Goal: Task Accomplishment & Management: Manage account settings

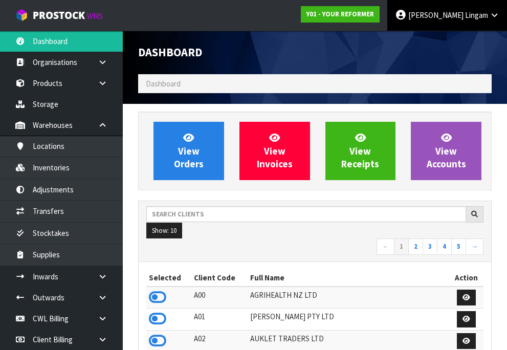
scroll to position [510695, 511122]
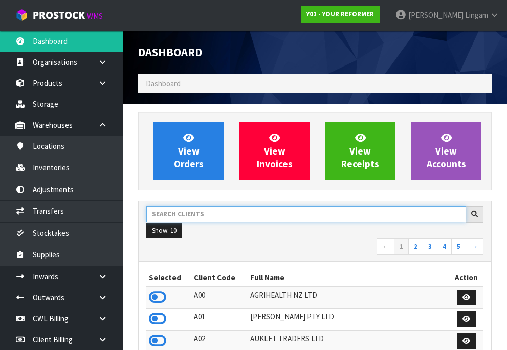
click at [211, 222] on input "text" at bounding box center [306, 214] width 320 height 16
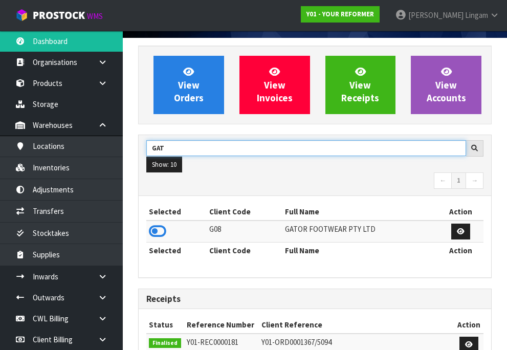
scroll to position [102, 0]
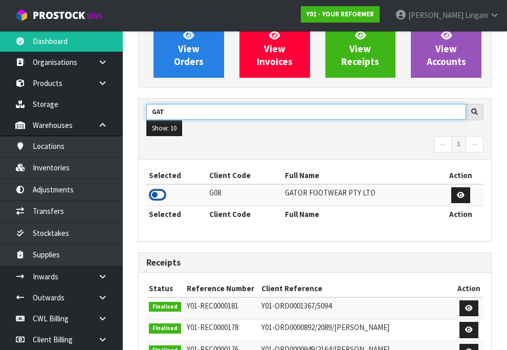
type input "GAT"
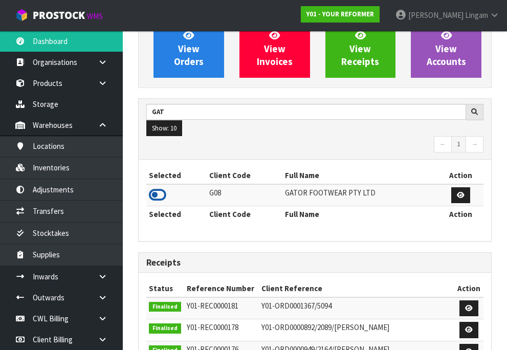
click at [161, 203] on icon at bounding box center [157, 194] width 17 height 15
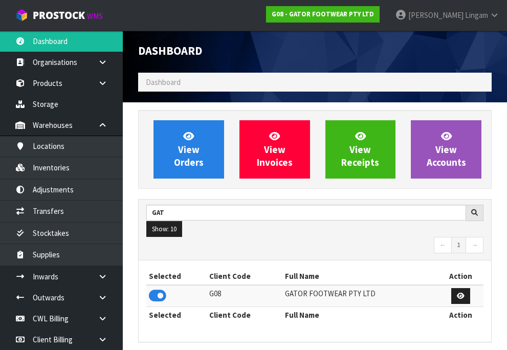
scroll to position [0, 0]
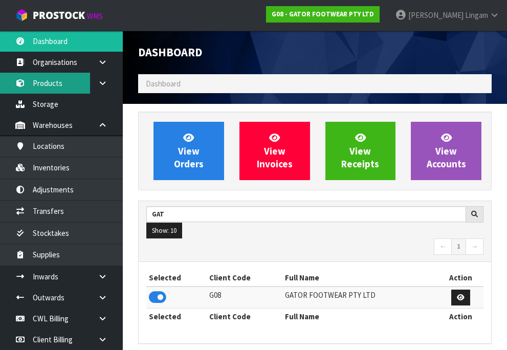
click at [52, 84] on link "Products" at bounding box center [61, 83] width 123 height 21
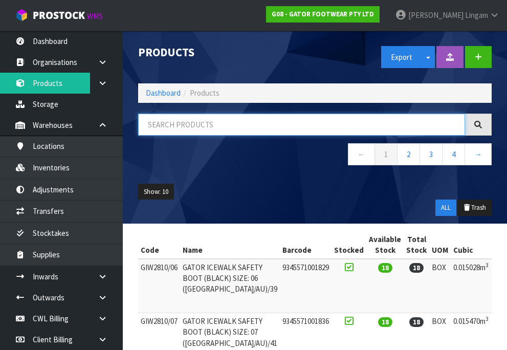
click at [226, 128] on input "text" at bounding box center [301, 125] width 327 height 22
paste input "OSCS3539"
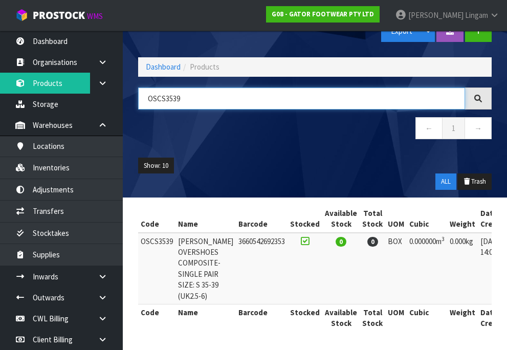
scroll to position [44, 0]
drag, startPoint x: 186, startPoint y: 75, endPoint x: 133, endPoint y: 87, distance: 54.1
click at [133, 87] on div "OSCS3539" at bounding box center [314, 98] width 369 height 22
paste input "KIT1"
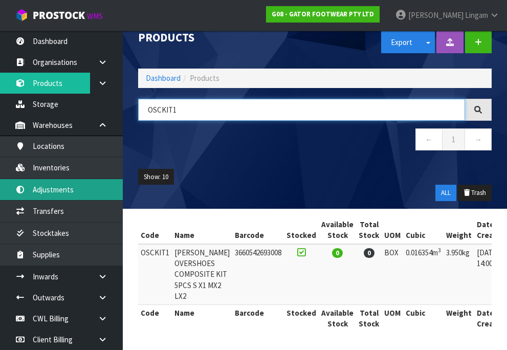
type input "OSCKIT1"
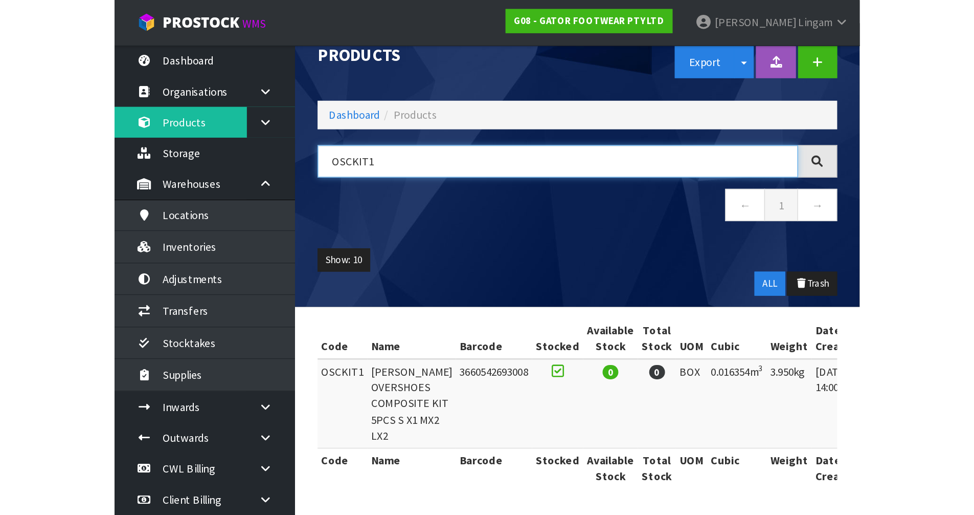
scroll to position [0, 0]
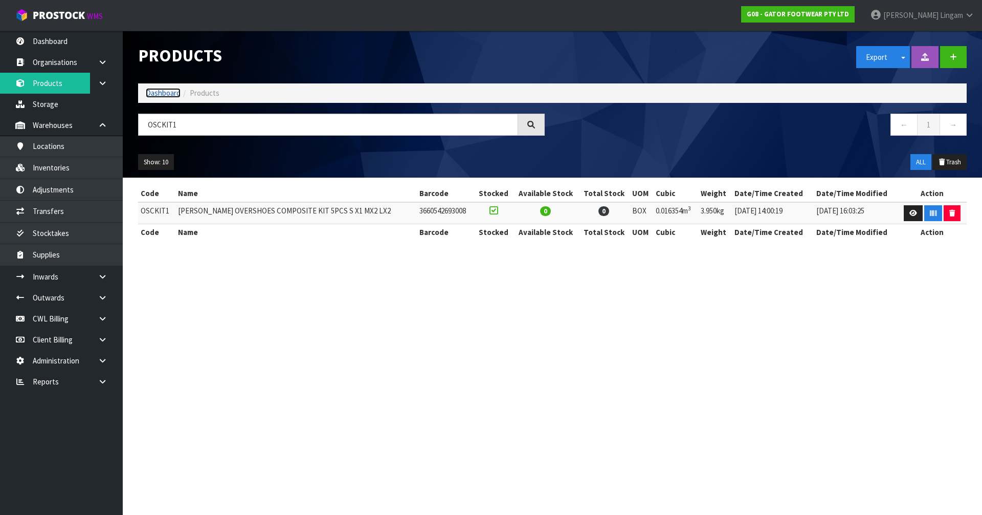
click at [156, 97] on link "Dashboard" at bounding box center [163, 93] width 35 height 10
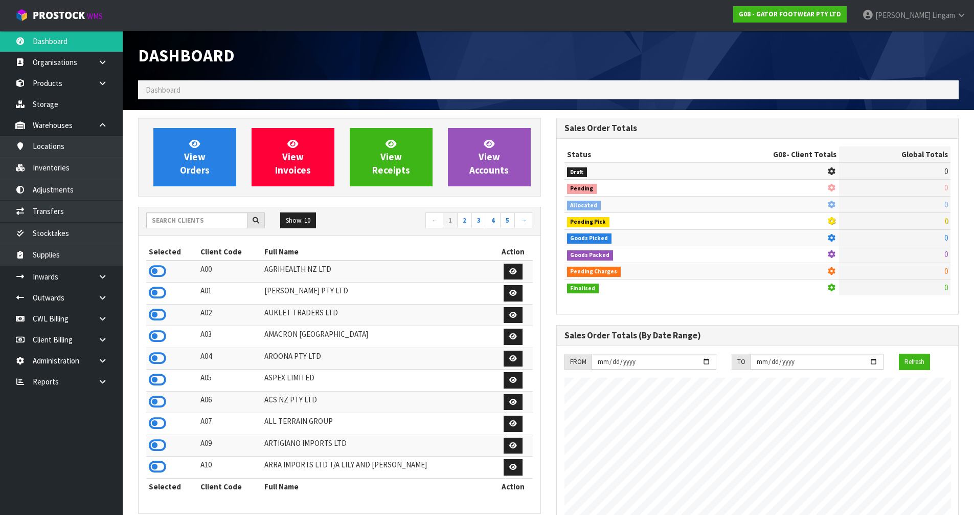
scroll to position [638, 418]
click at [167, 220] on input "text" at bounding box center [196, 220] width 101 height 16
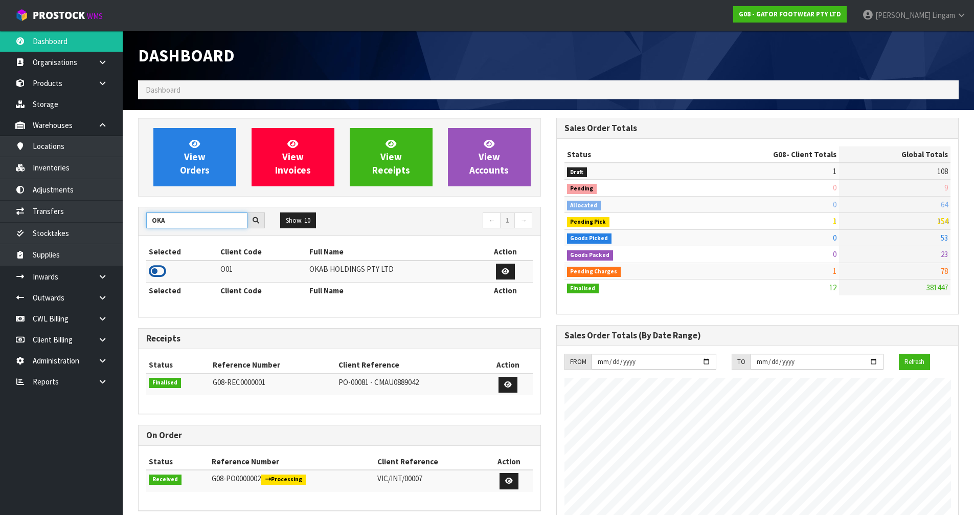
type input "OKA"
click at [156, 274] on icon at bounding box center [157, 270] width 17 height 15
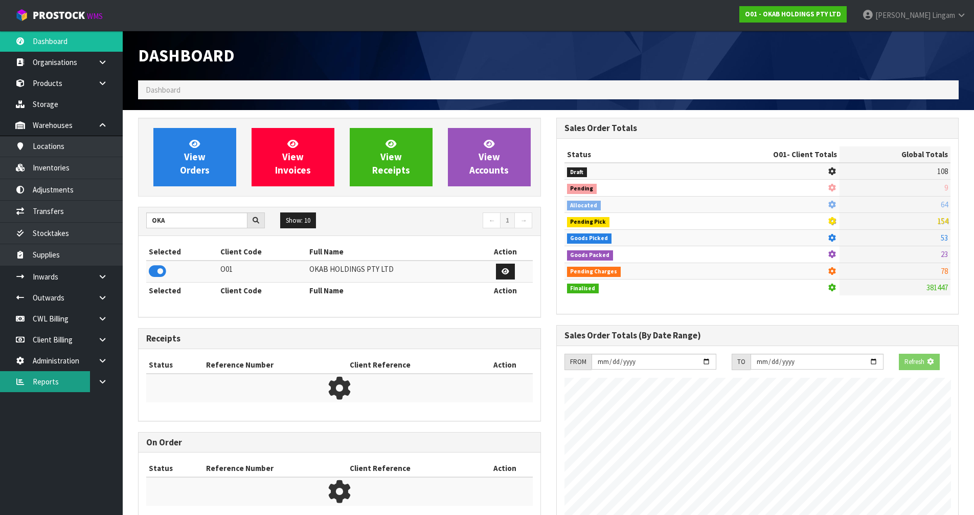
scroll to position [775, 418]
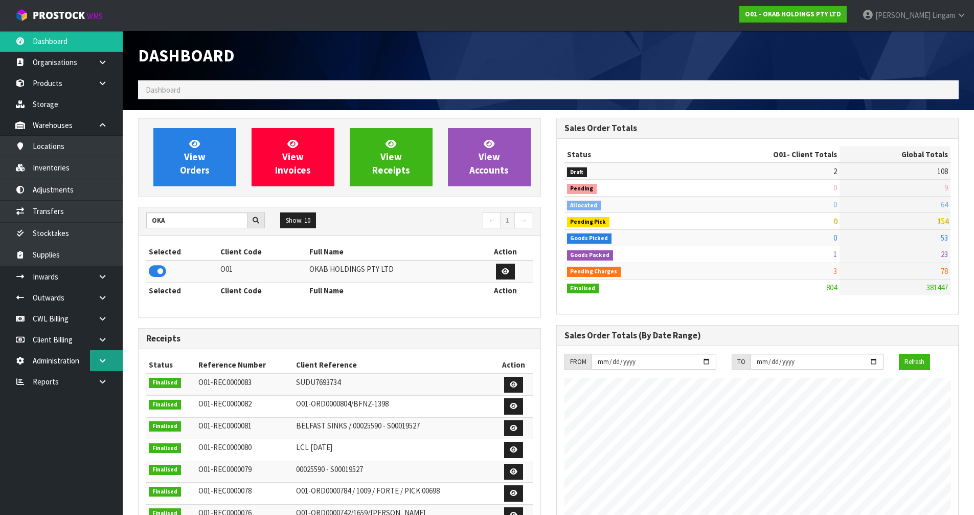
click at [107, 354] on link at bounding box center [106, 360] width 33 height 21
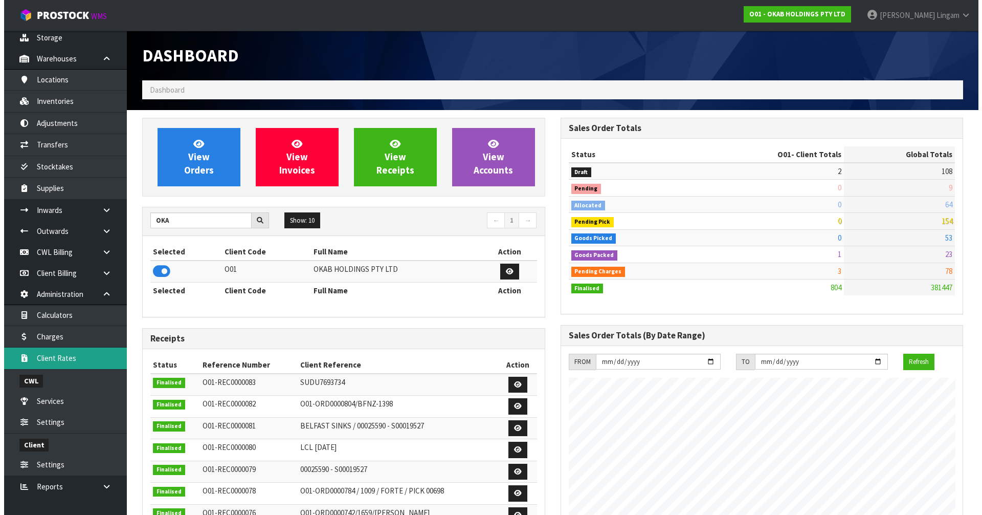
scroll to position [69, 0]
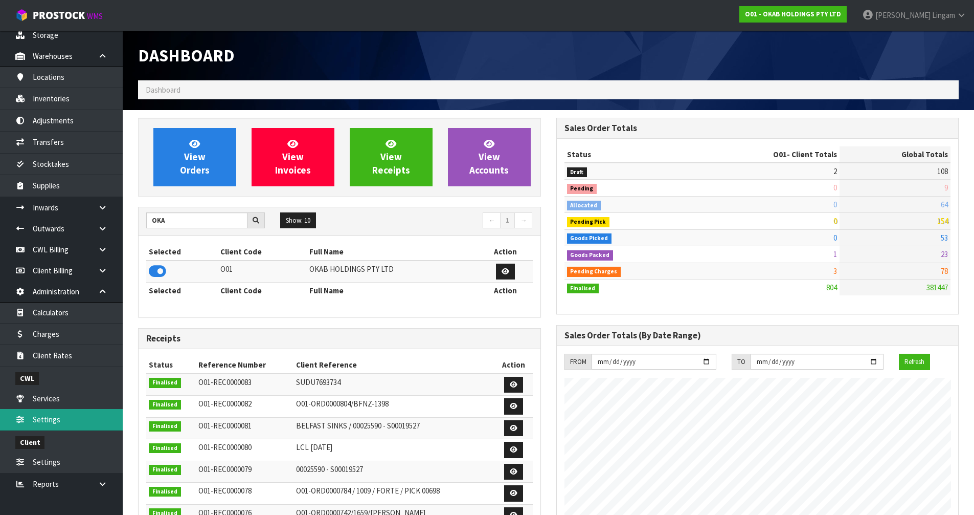
click at [53, 354] on link "Settings" at bounding box center [61, 419] width 123 height 21
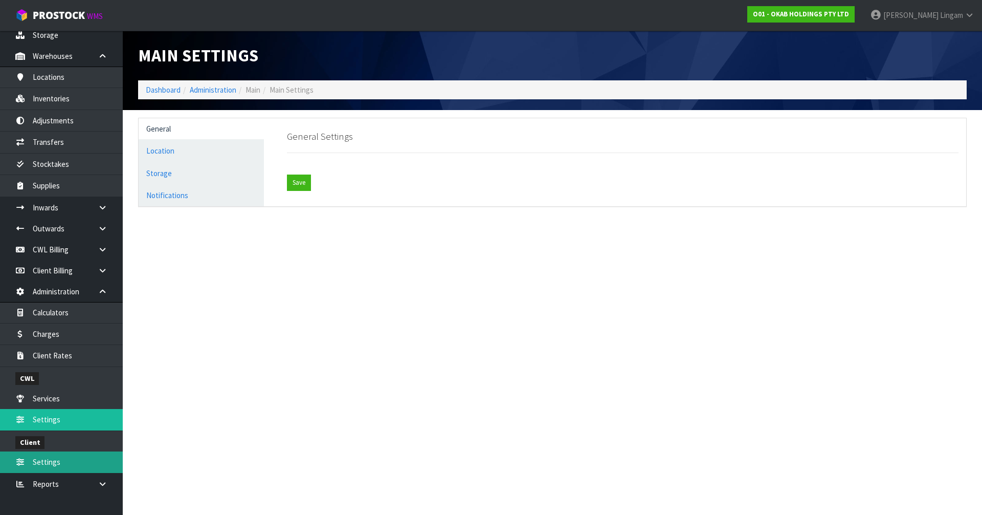
click at [53, 354] on link "Settings" at bounding box center [61, 461] width 123 height 21
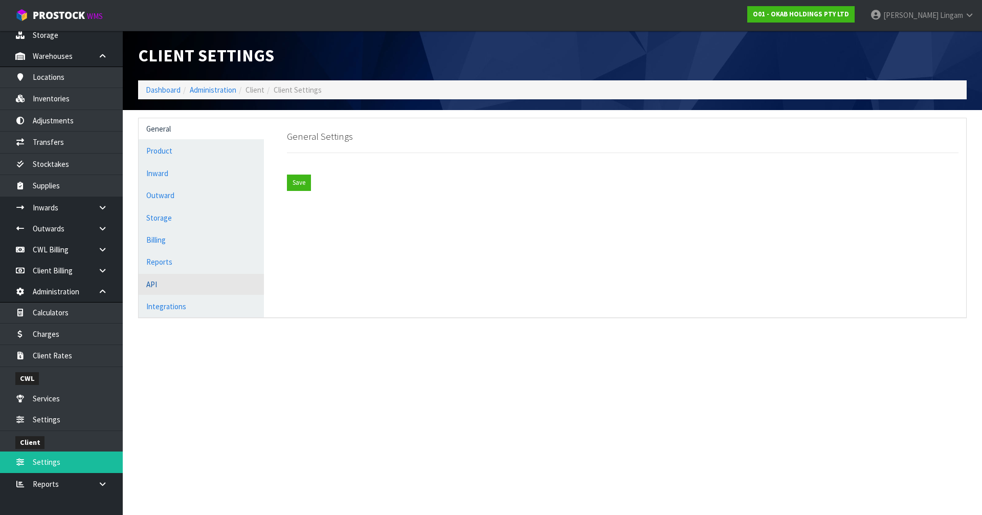
click at [165, 288] on link "API" at bounding box center [201, 284] width 125 height 21
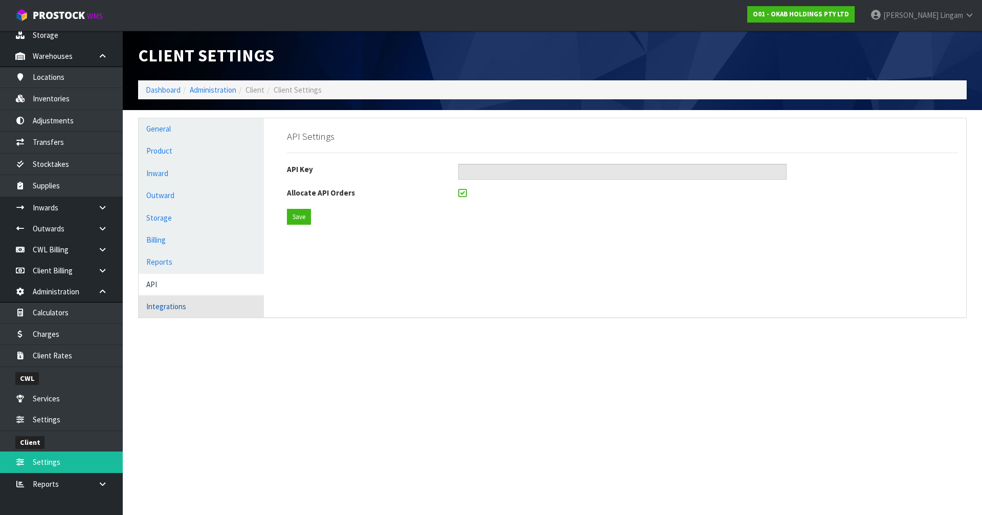
click at [172, 306] on link "Integrations" at bounding box center [201, 306] width 125 height 21
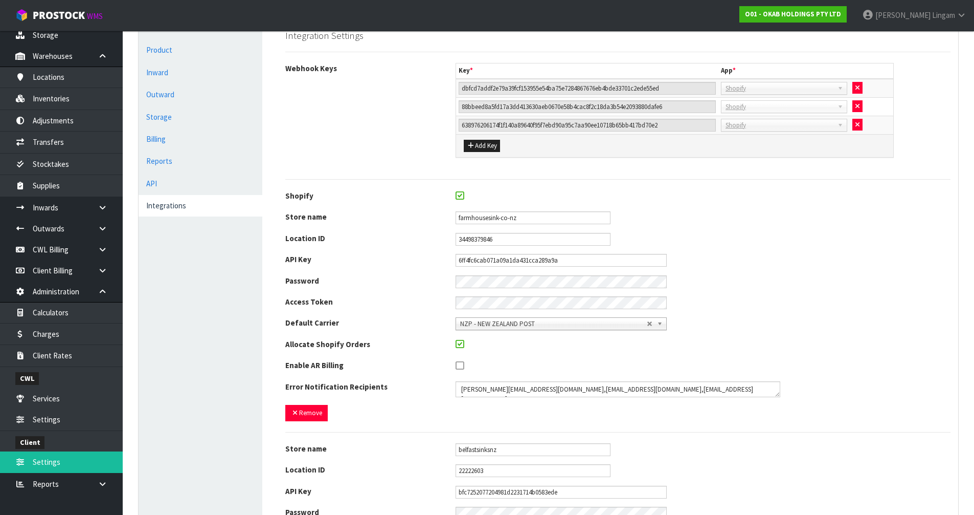
scroll to position [102, 0]
click at [516, 354] on textarea at bounding box center [618, 388] width 325 height 16
paste textarea "csm@okabgroup.com.au"
click at [516, 354] on textarea at bounding box center [618, 388] width 325 height 16
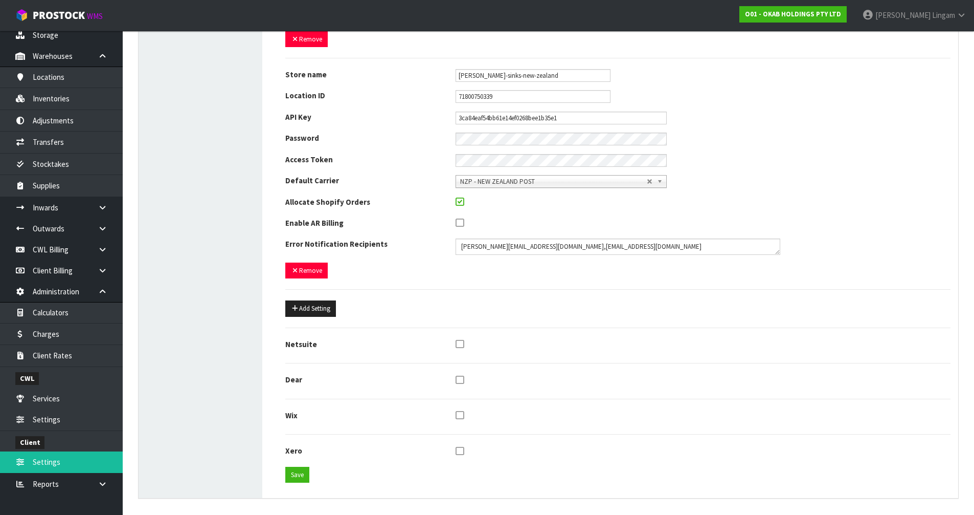
scroll to position [708, 0]
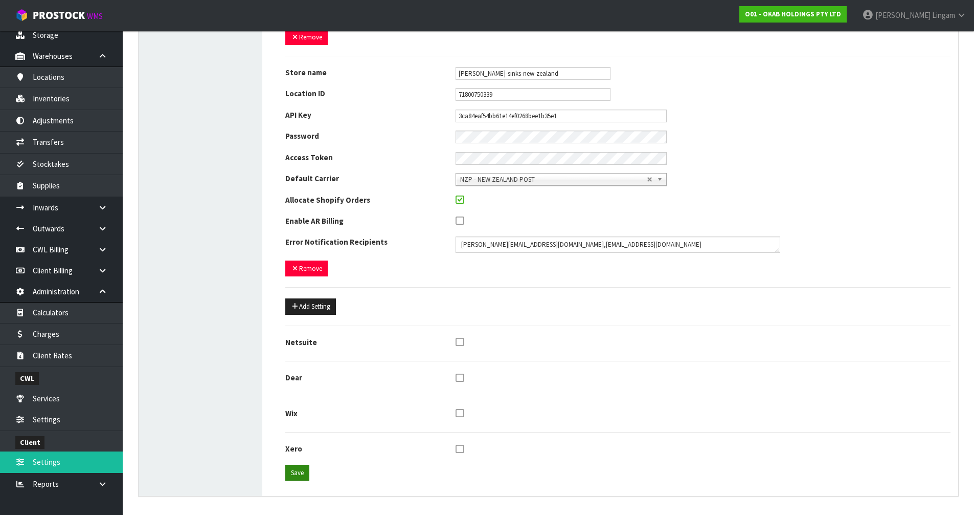
type textarea "maji@cwl.co.nz,charlotteshaw35@me.com,orders@cwl.co.nz,csm@okabgroup.com.au"
click at [301, 354] on button "Save" at bounding box center [297, 472] width 24 height 16
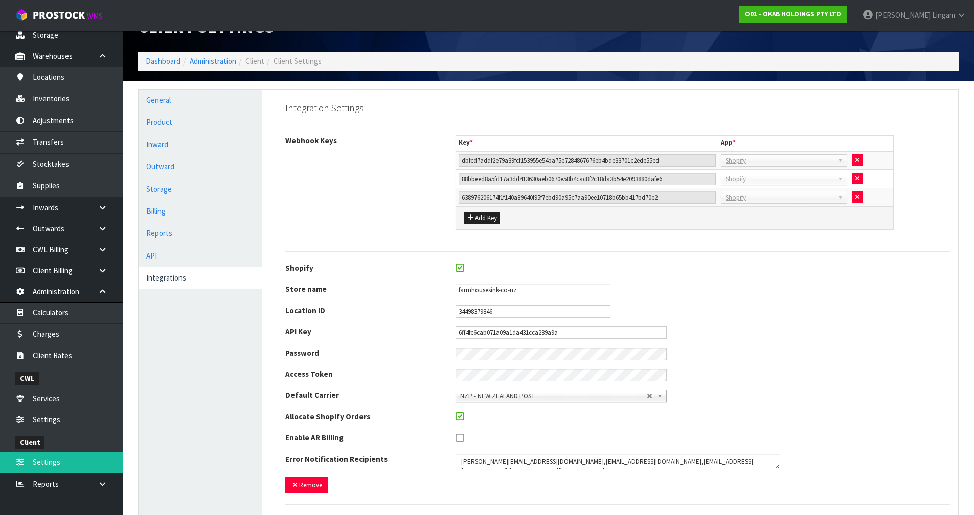
scroll to position [0, 0]
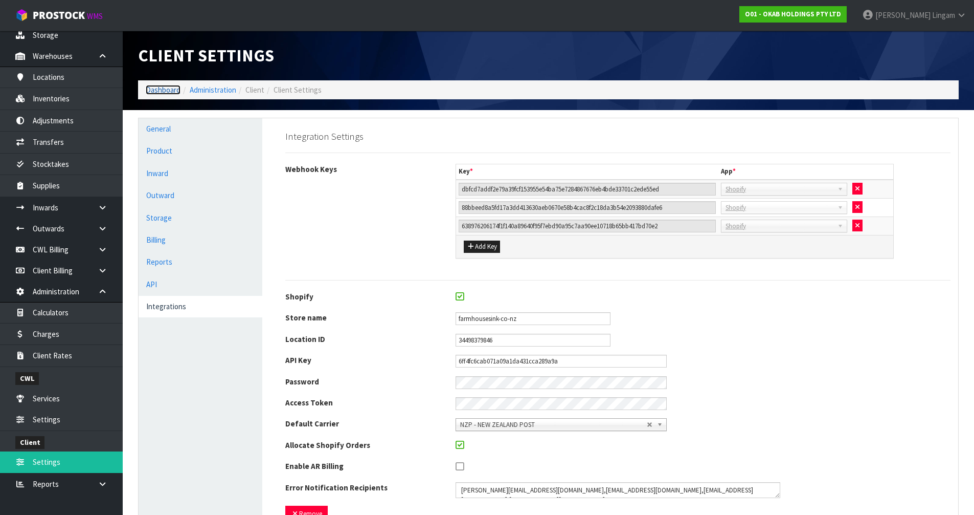
click at [164, 88] on link "Dashboard" at bounding box center [163, 90] width 35 height 10
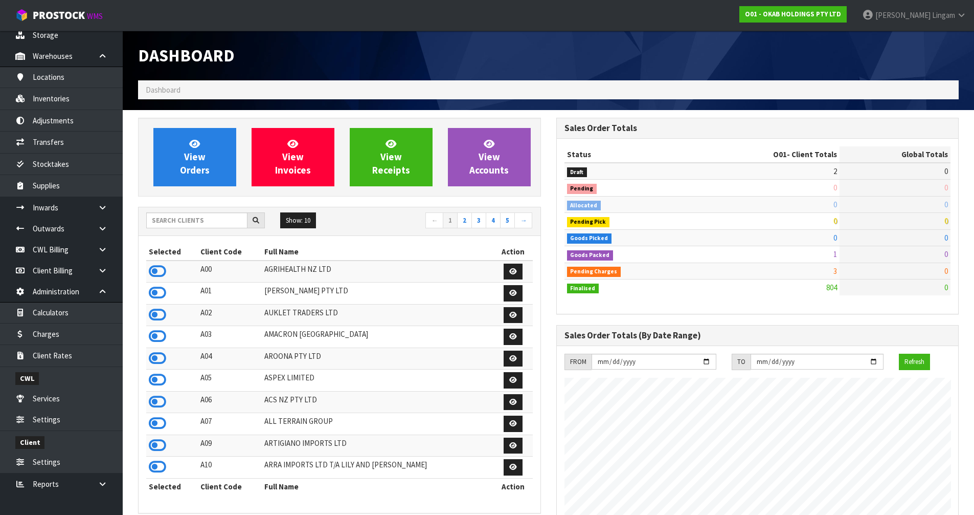
scroll to position [775, 418]
click at [216, 222] on input "text" at bounding box center [196, 220] width 101 height 16
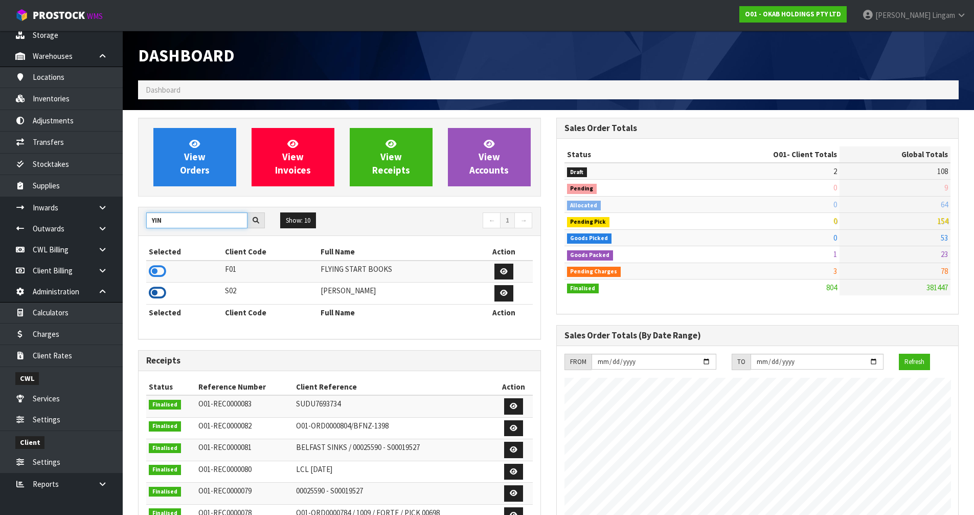
type input "YIN"
click at [152, 295] on icon at bounding box center [157, 292] width 17 height 15
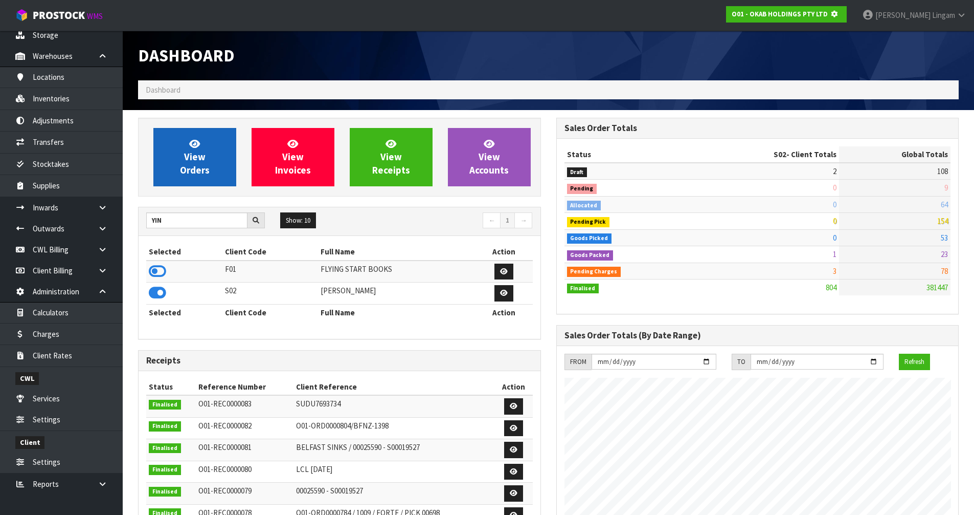
scroll to position [638, 418]
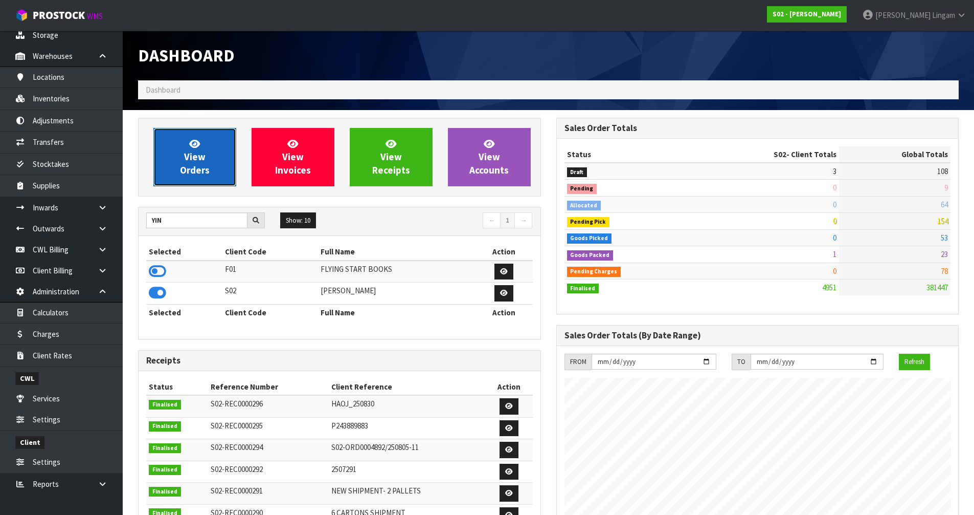
click at [203, 176] on link "View Orders" at bounding box center [194, 157] width 83 height 58
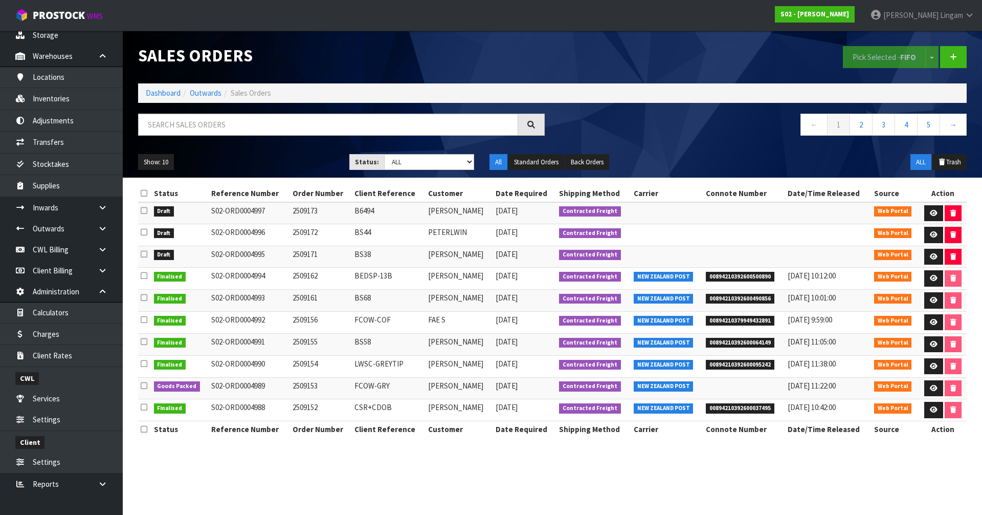
click at [142, 191] on icon at bounding box center [144, 193] width 7 height 8
click at [516, 63] on button "Pick Selected - FIFO" at bounding box center [884, 57] width 83 height 22
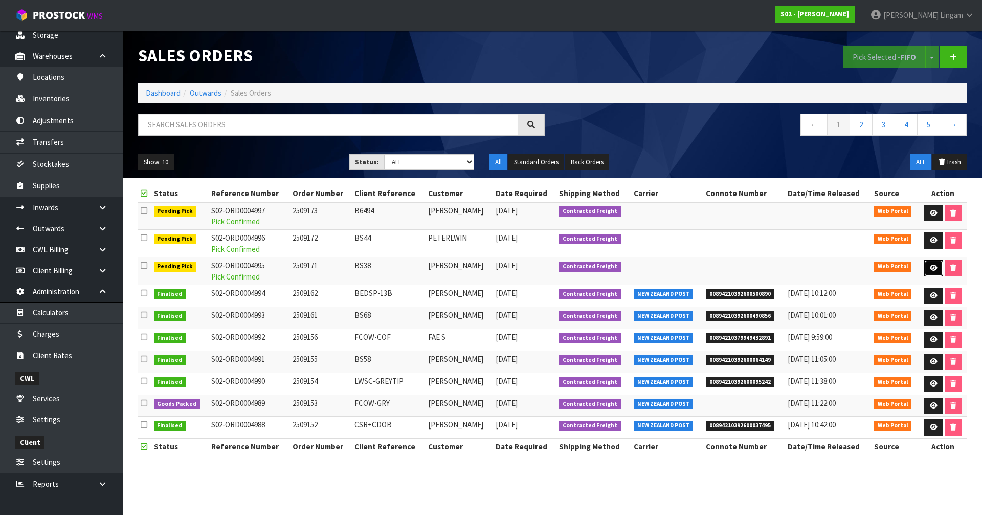
click at [516, 263] on link at bounding box center [933, 268] width 19 height 16
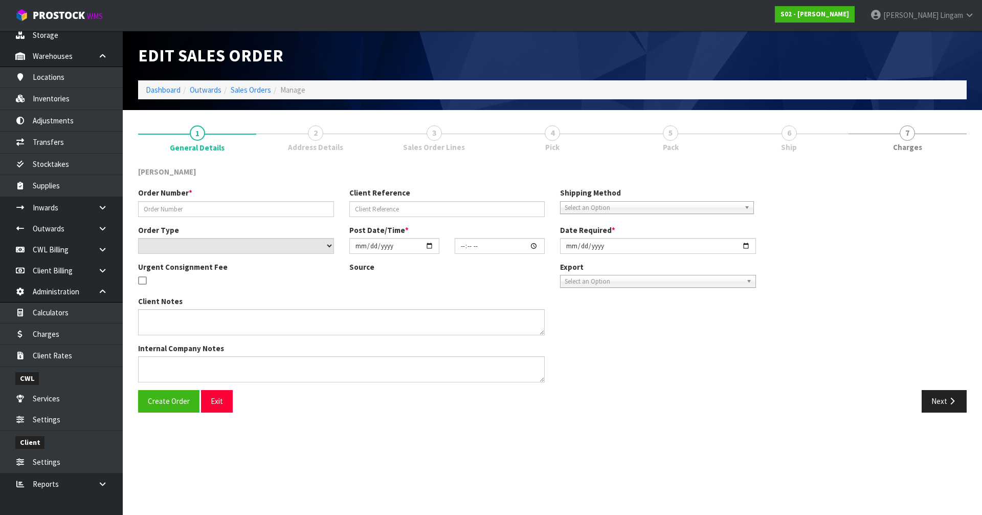
type input "2509171"
type input "BS38"
select select "number:0"
type input "[DATE]"
type input "17:44:00.000"
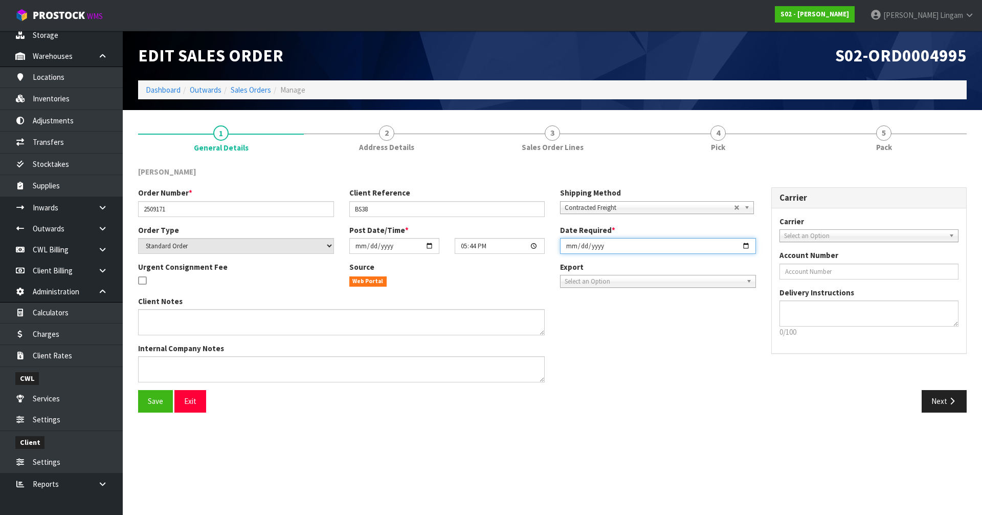
click at [516, 248] on input "[DATE]" at bounding box center [658, 246] width 196 height 16
type input "[DATE]"
click at [141, 354] on button "Save" at bounding box center [155, 401] width 35 height 22
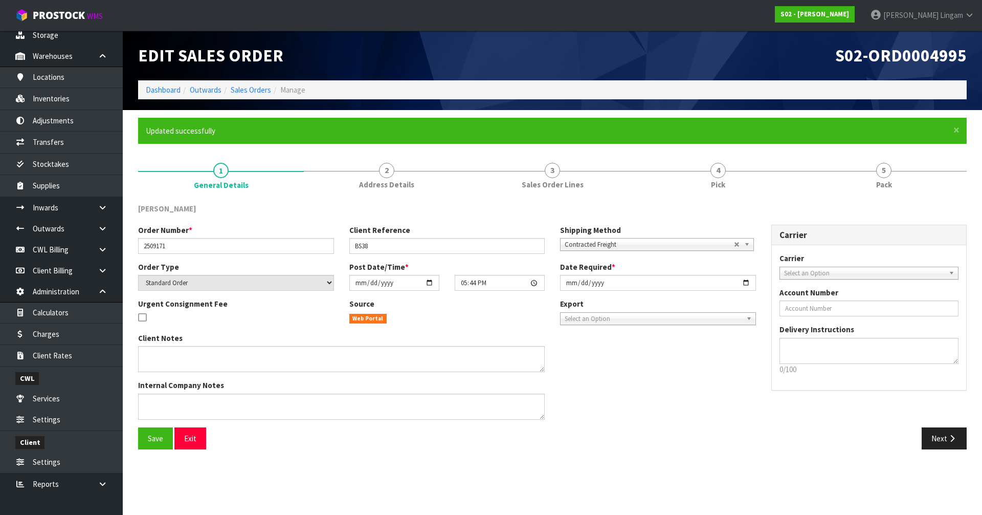
click at [253, 95] on li "Sales Orders" at bounding box center [246, 89] width 50 height 11
click at [259, 82] on ol "Dashboard Outwards Sales Orders Manage" at bounding box center [552, 89] width 829 height 19
click at [516, 189] on link "4 Pick" at bounding box center [718, 174] width 166 height 40
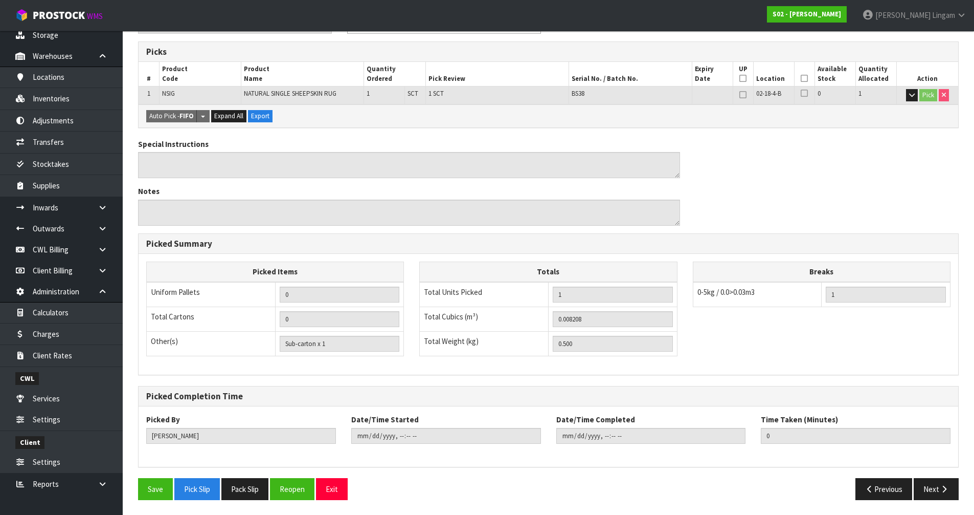
scroll to position [199, 0]
click at [241, 354] on button "Pack Slip" at bounding box center [244, 488] width 47 height 22
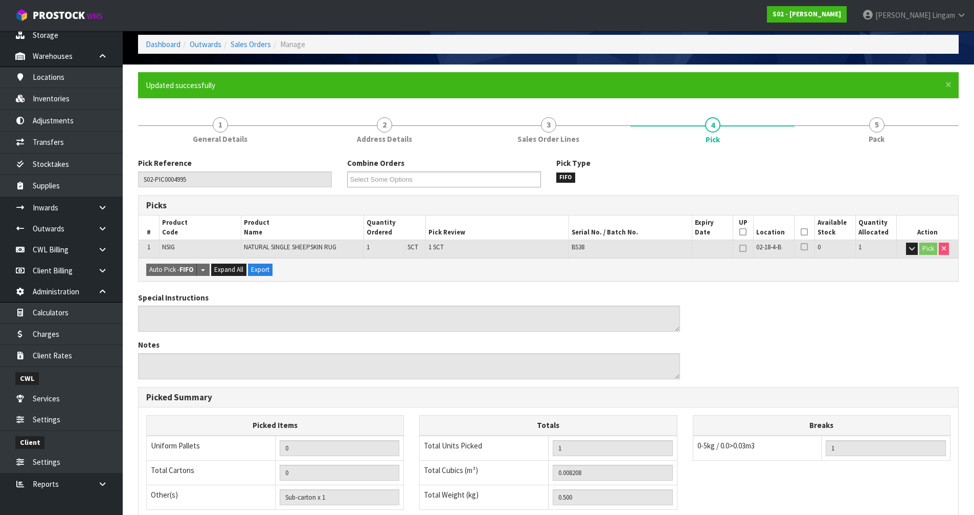
scroll to position [0, 0]
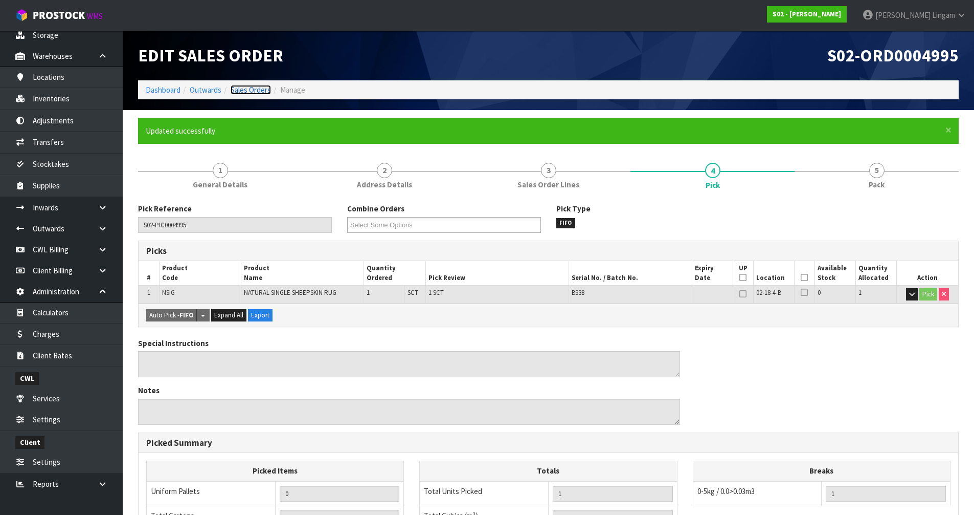
click at [241, 88] on link "Sales Orders" at bounding box center [251, 90] width 40 height 10
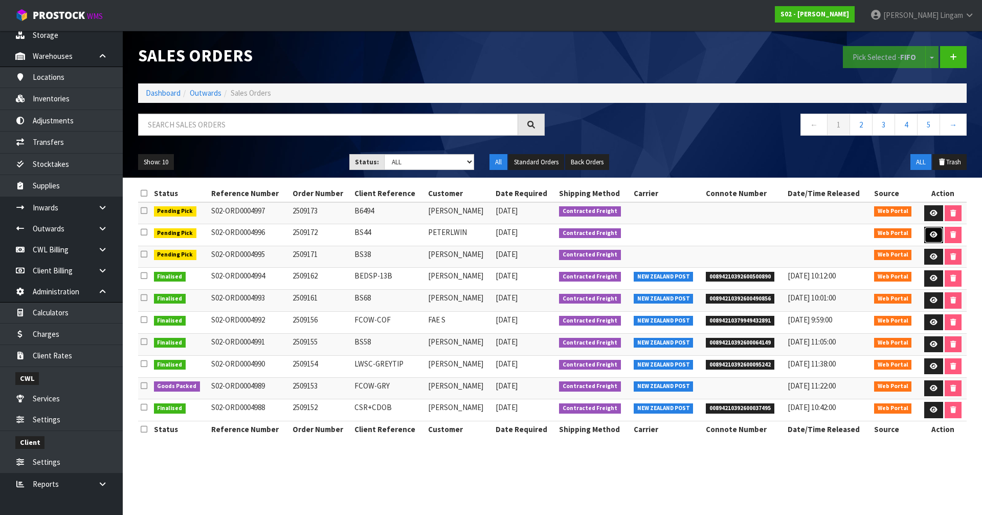
click at [516, 240] on link at bounding box center [933, 235] width 19 height 16
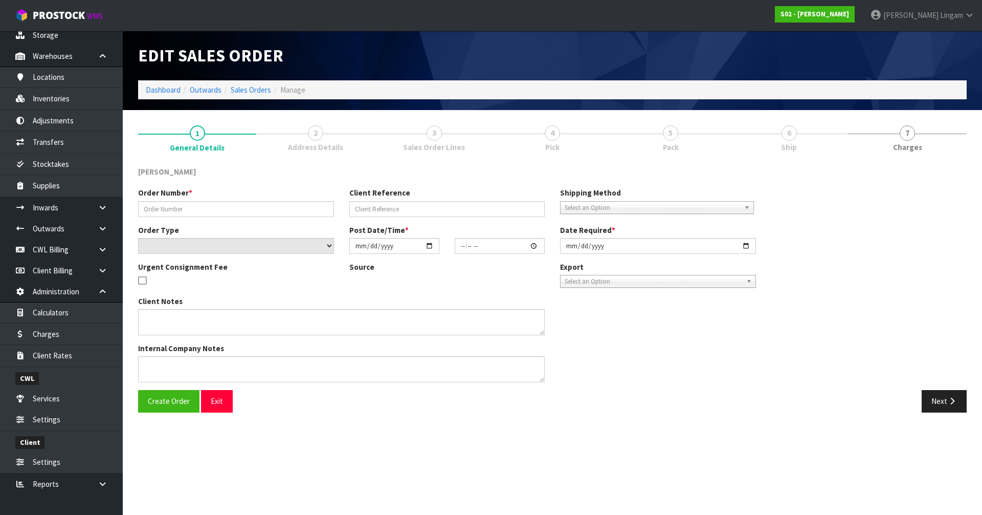
type input "2509172"
type input "BS44"
select select "number:0"
type input "[DATE]"
type input "17:57:00.000"
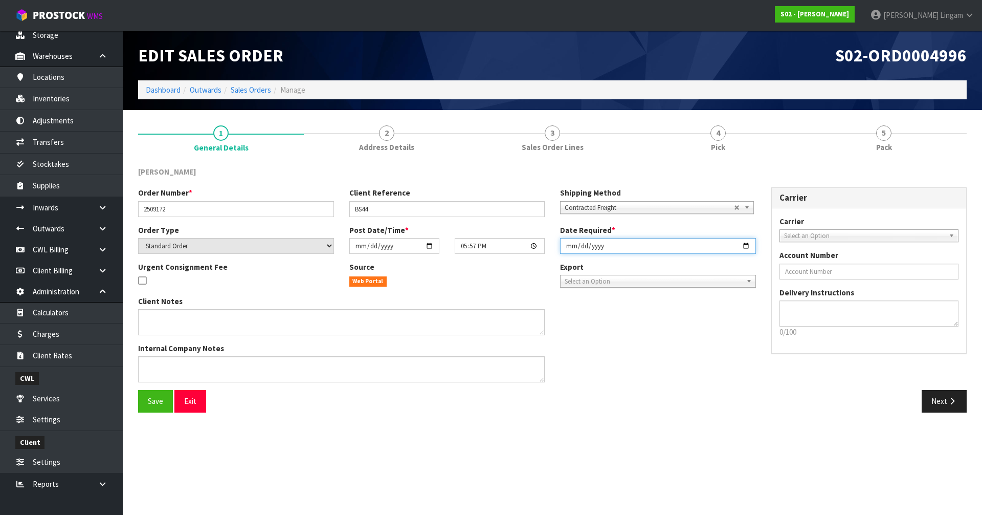
click at [516, 247] on input "[DATE]" at bounding box center [658, 246] width 196 height 16
type input "[DATE]"
click at [148, 354] on button "Save" at bounding box center [155, 401] width 35 height 22
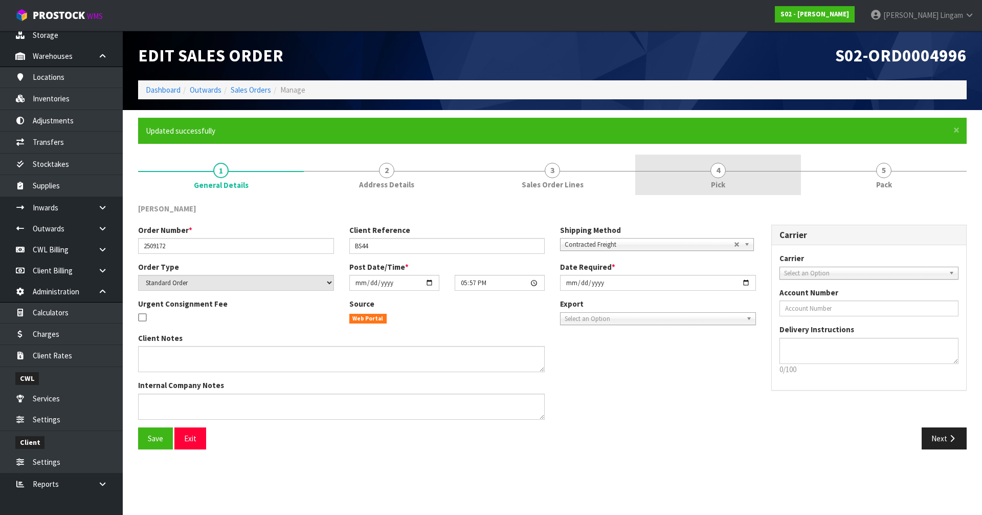
click at [516, 165] on link "4 Pick" at bounding box center [718, 174] width 166 height 40
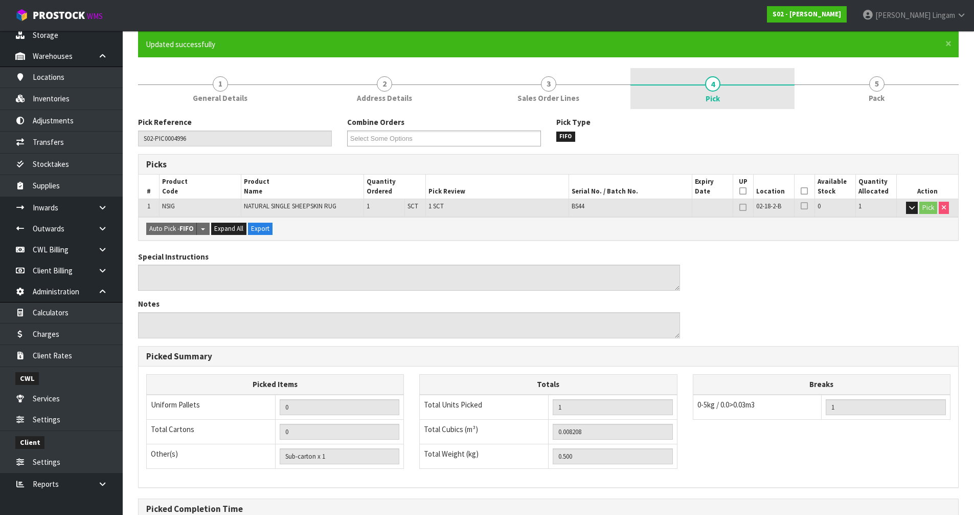
scroll to position [199, 0]
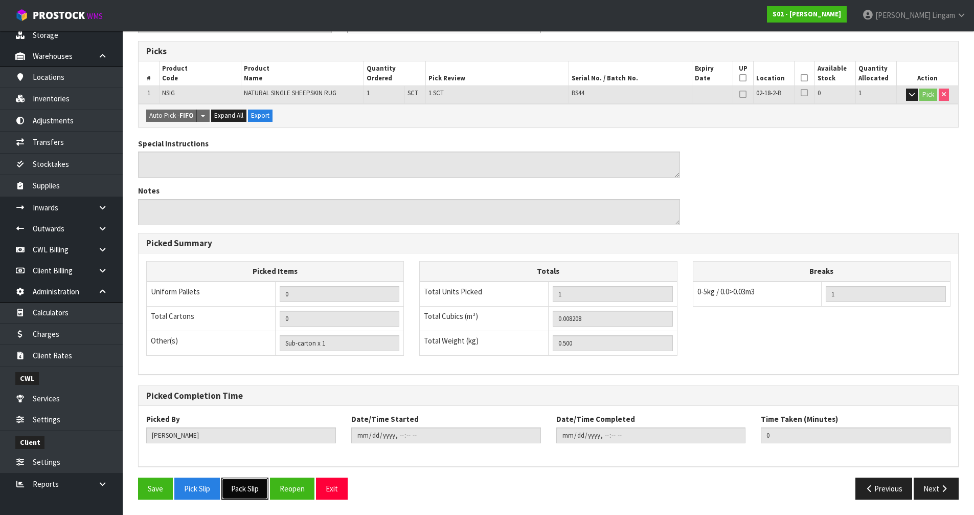
click at [247, 354] on button "Pack Slip" at bounding box center [244, 488] width 47 height 22
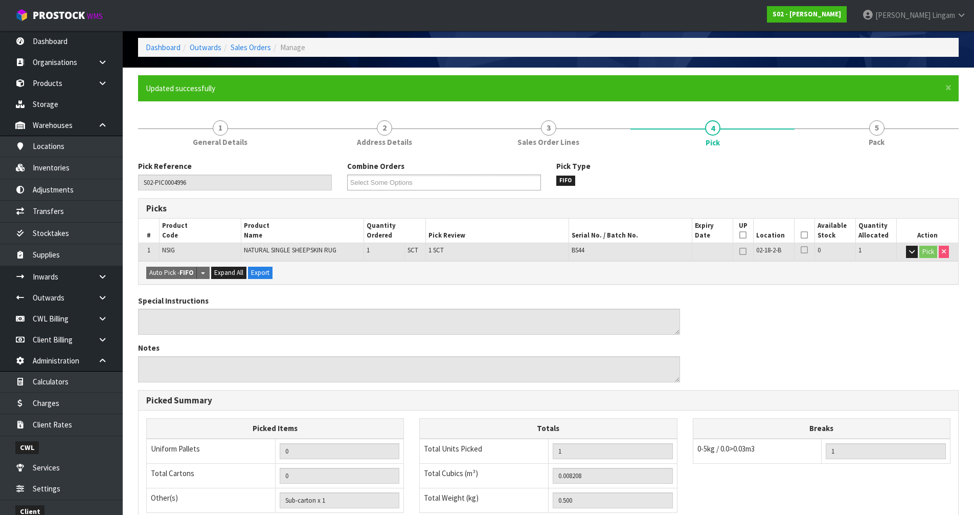
scroll to position [0, 0]
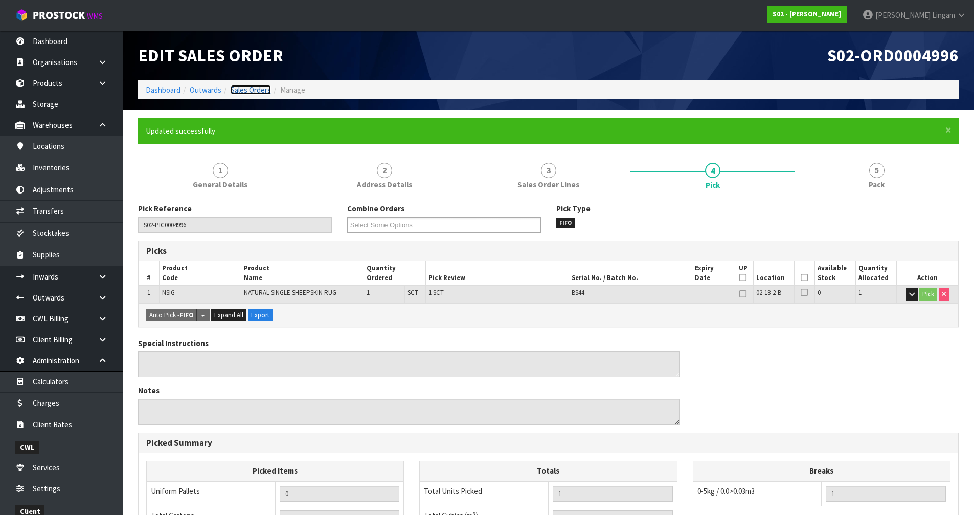
click at [246, 85] on link "Sales Orders" at bounding box center [251, 90] width 40 height 10
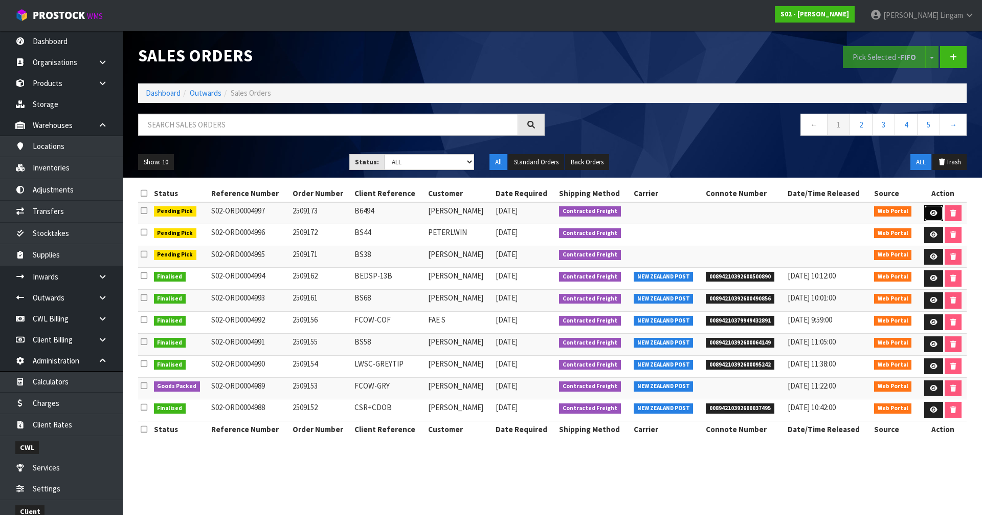
click at [516, 210] on icon at bounding box center [934, 213] width 8 height 7
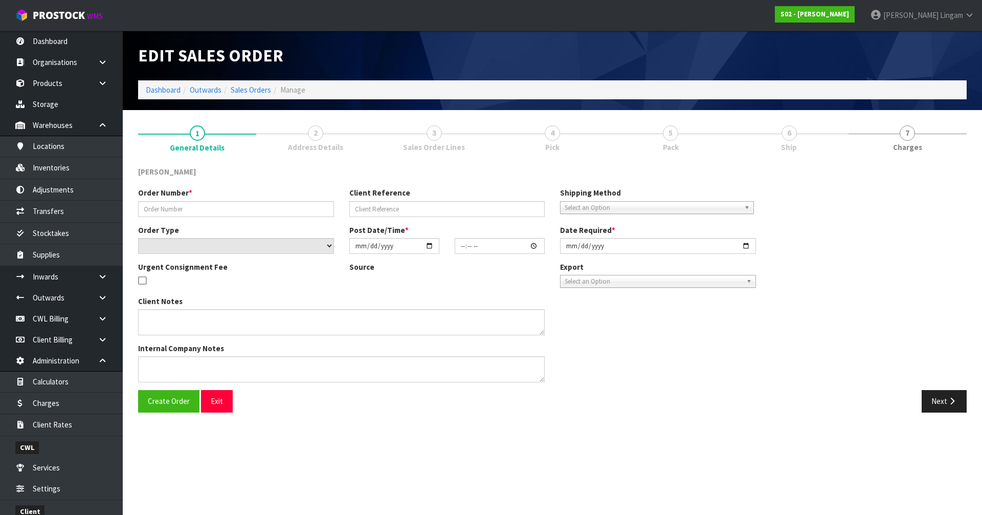
type input "2509173"
type input "B6494"
select select "number:0"
type input "2025-09-16"
type input "18:33:00.000"
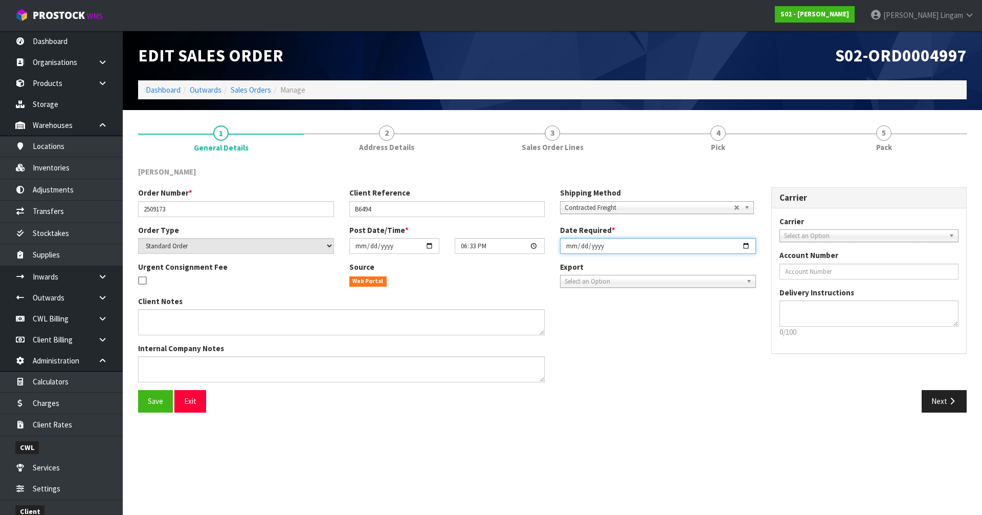
click at [516, 248] on input "2025-09-16" at bounding box center [658, 246] width 196 height 16
type input "2025-09-17"
drag, startPoint x: 160, startPoint y: 403, endPoint x: 519, endPoint y: 333, distance: 365.8
click at [159, 354] on span "Save" at bounding box center [155, 401] width 15 height 10
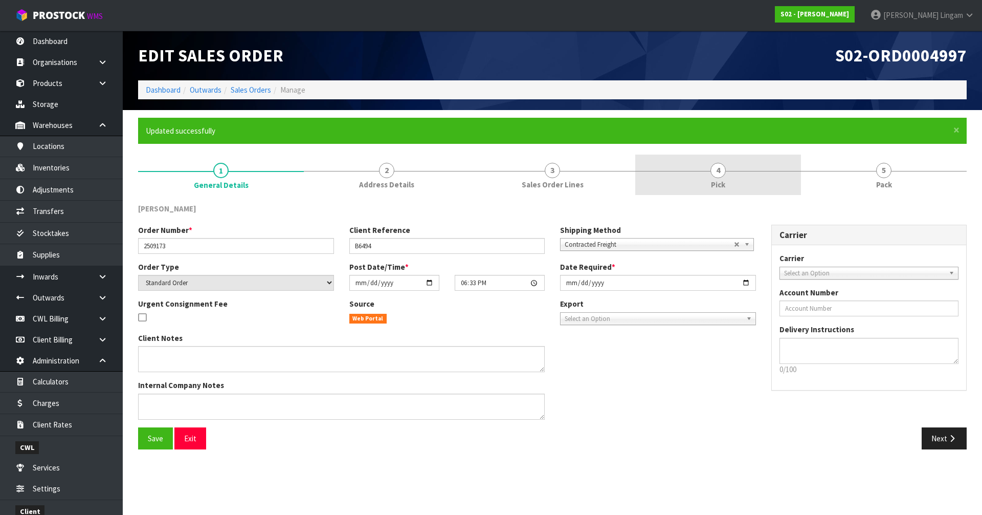
click at [516, 179] on link "4 Pick" at bounding box center [718, 174] width 166 height 40
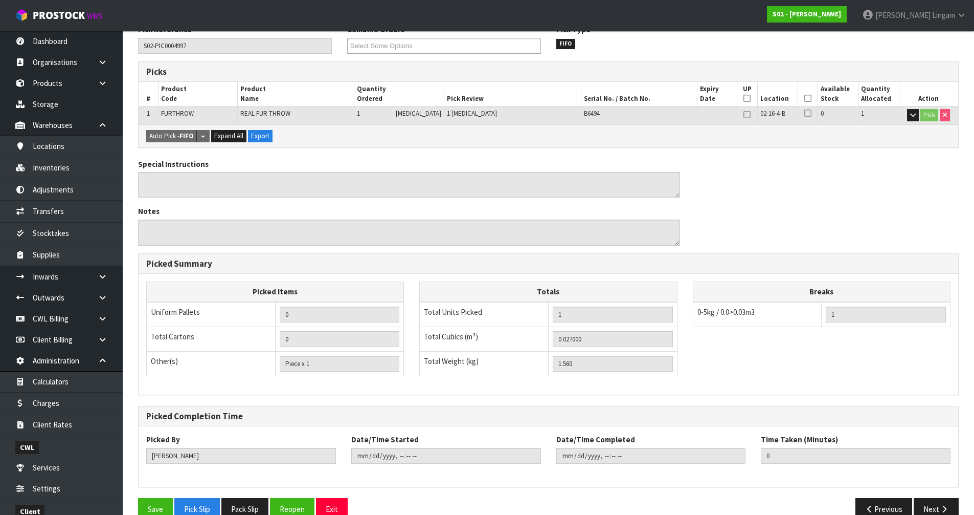
scroll to position [199, 0]
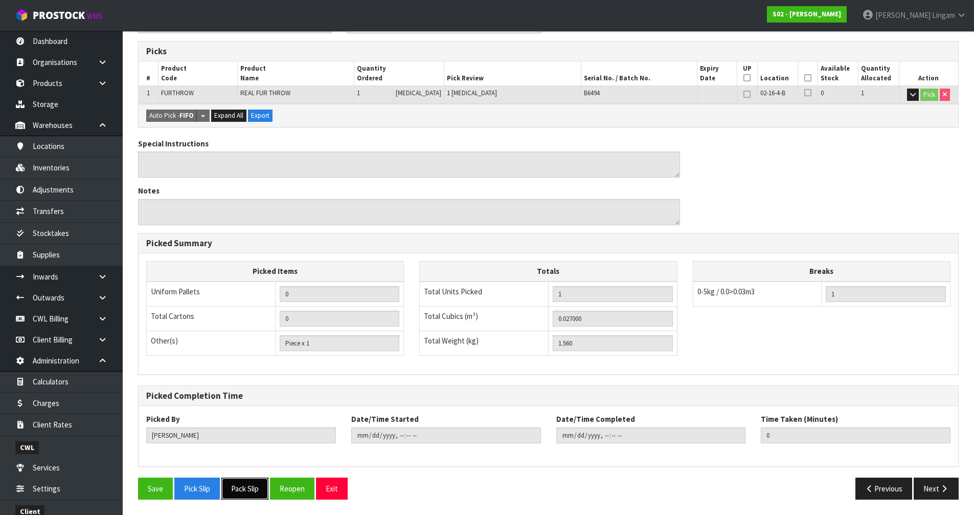
click at [243, 354] on button "Pack Slip" at bounding box center [244, 488] width 47 height 22
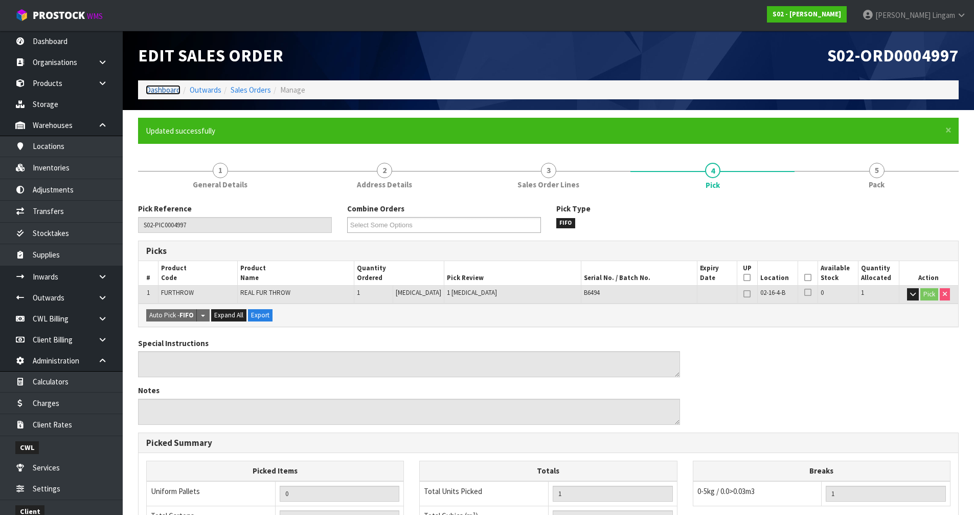
click at [163, 92] on link "Dashboard" at bounding box center [163, 90] width 35 height 10
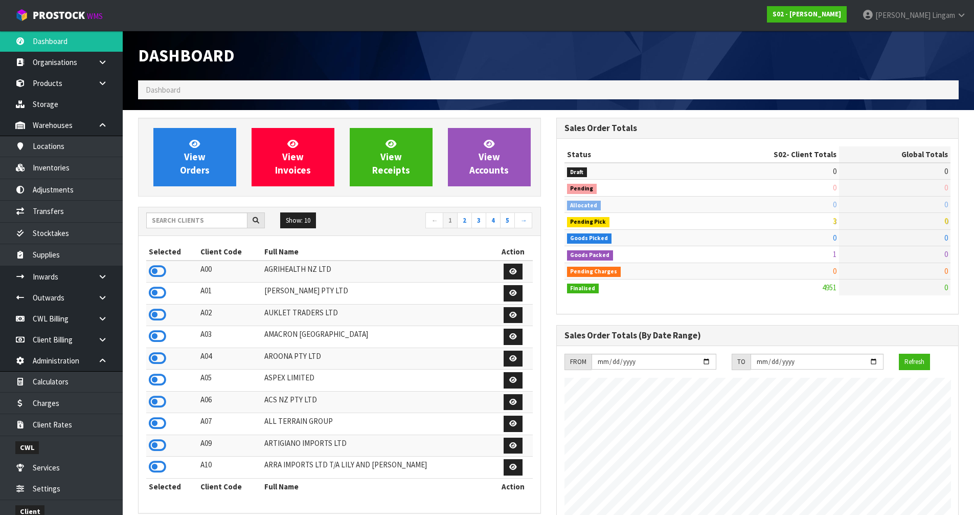
scroll to position [775, 418]
click at [160, 225] on input "text" at bounding box center [196, 220] width 101 height 16
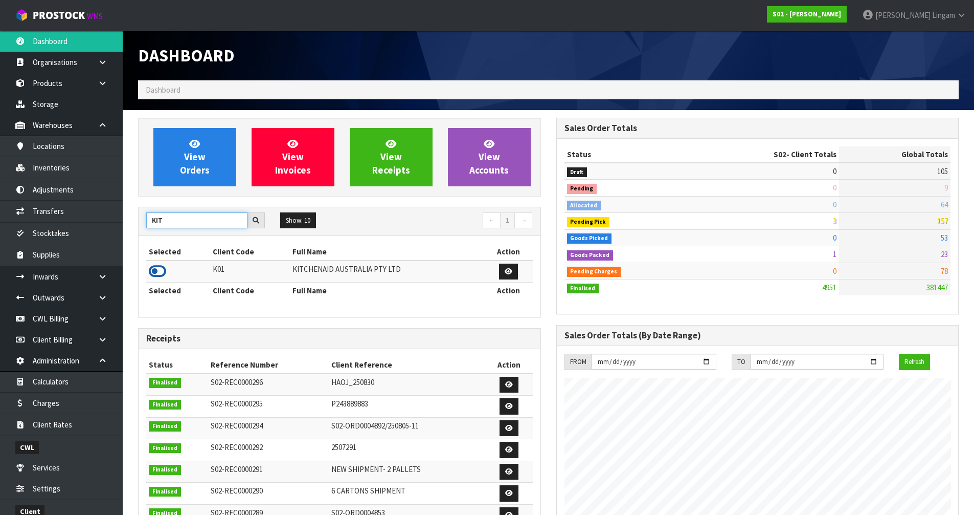
type input "KIT"
click at [155, 275] on icon at bounding box center [157, 270] width 17 height 15
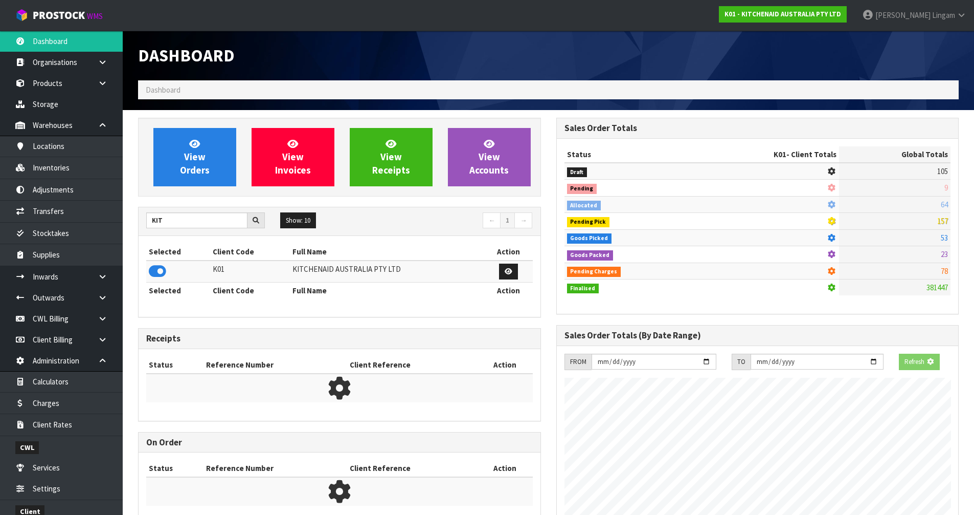
scroll to position [638, 418]
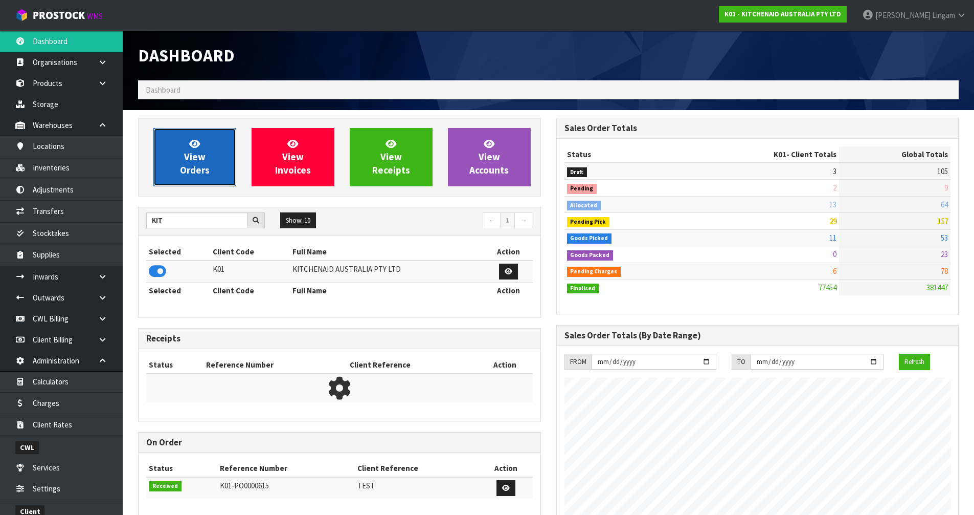
click at [191, 167] on span "View Orders" at bounding box center [195, 157] width 30 height 38
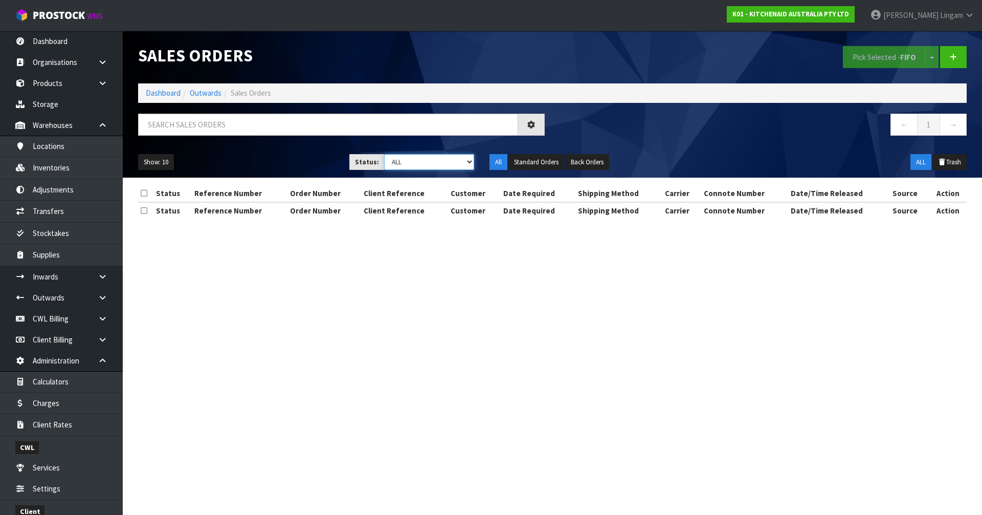
click at [439, 165] on select "Draft Pending Allocated Pending Pick Goods Picked Goods Packed Pending Charges …" at bounding box center [429, 162] width 91 height 16
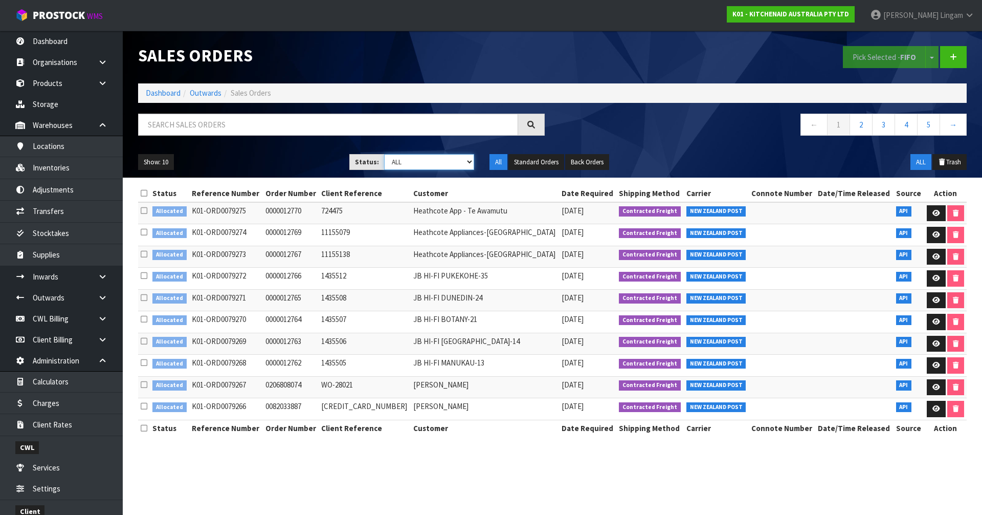
select select "string:2"
click at [384, 154] on select "Draft Pending Allocated Pending Pick Goods Picked Goods Packed Pending Charges …" at bounding box center [429, 162] width 91 height 16
click at [144, 193] on icon at bounding box center [144, 193] width 7 height 8
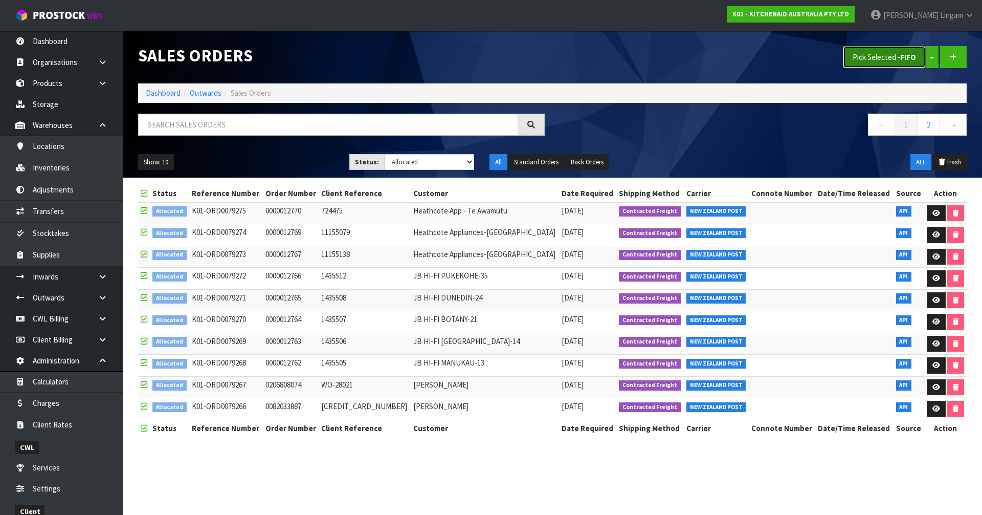
click at [516, 65] on button "Pick Selected - FIFO" at bounding box center [884, 57] width 83 height 22
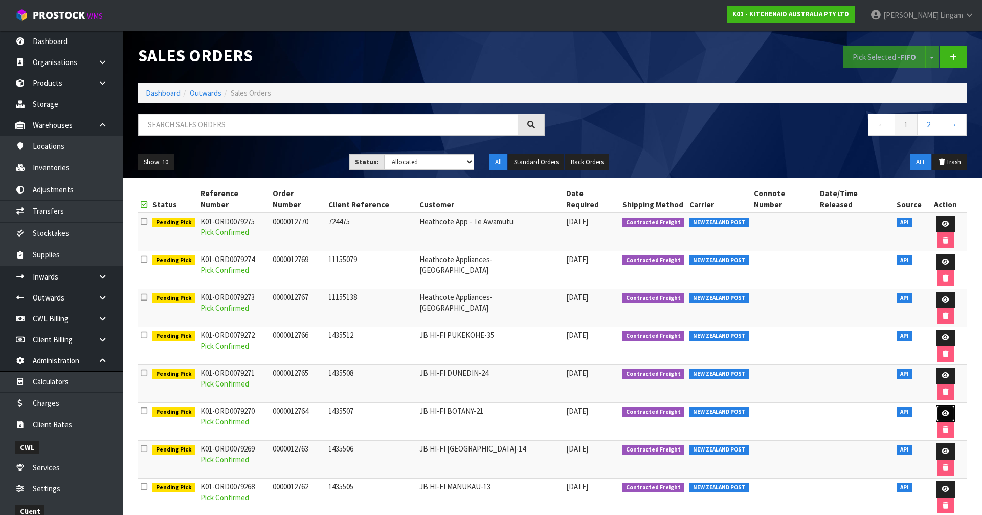
click at [516, 354] on link at bounding box center [945, 413] width 19 height 16
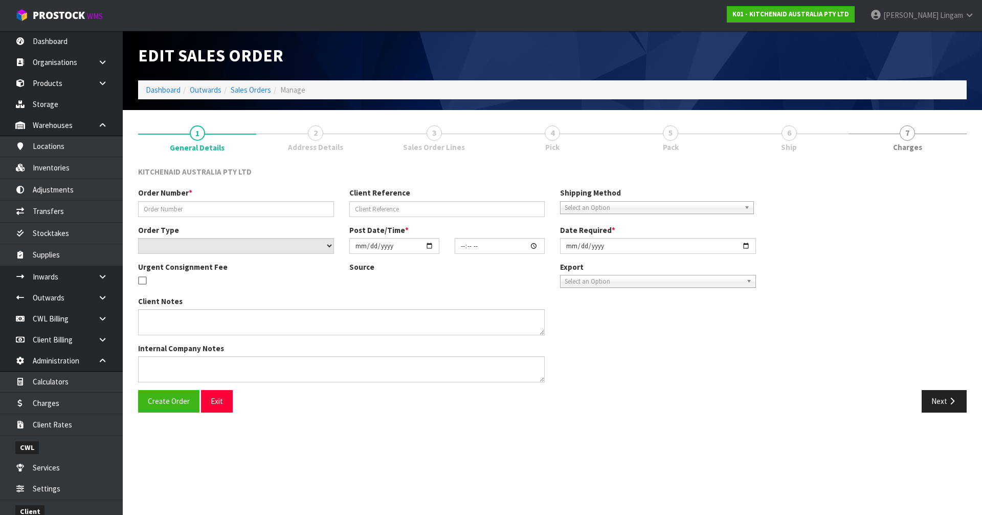
type input "0000012764"
type input "1435507"
select select "number:0"
type input "2025-09-16"
type input "19:33:00.000"
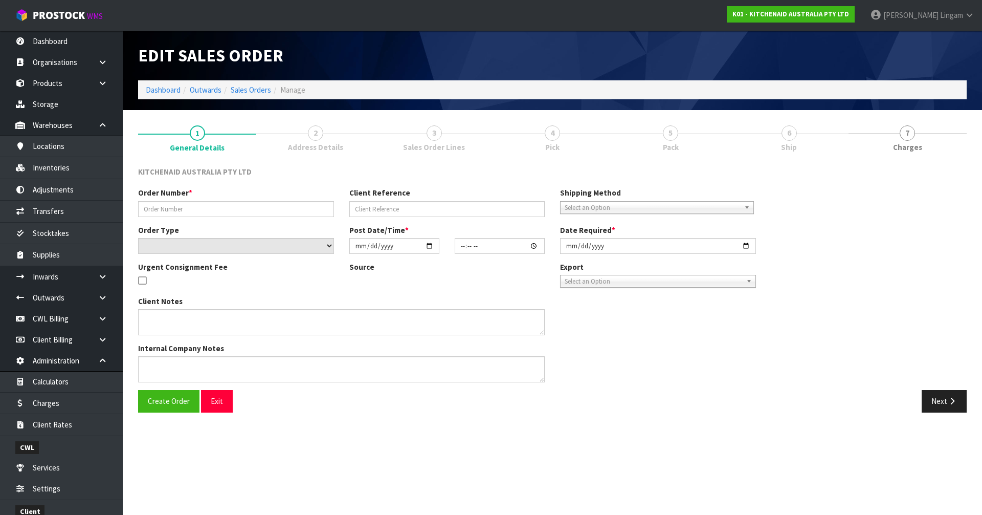
type input "2025-09-16"
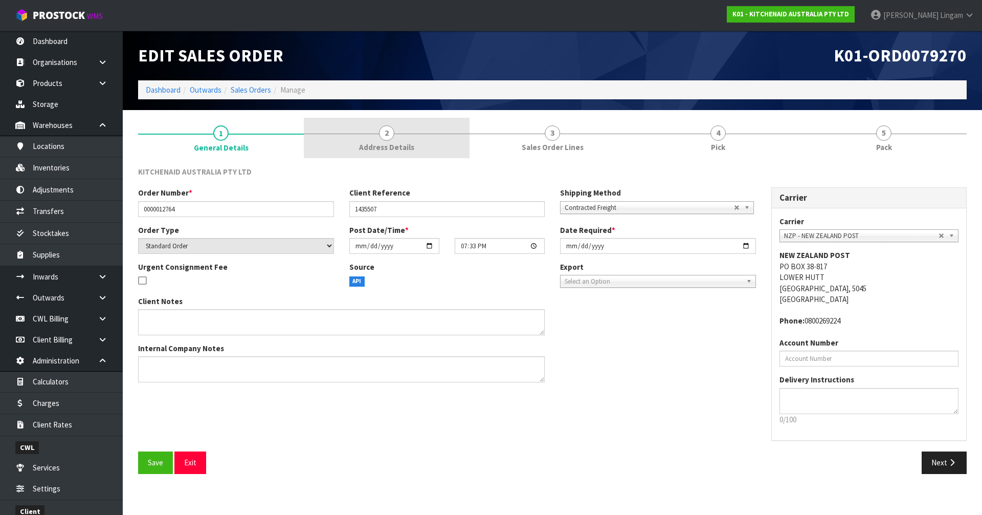
click at [420, 133] on link "2 Address Details" at bounding box center [387, 138] width 166 height 40
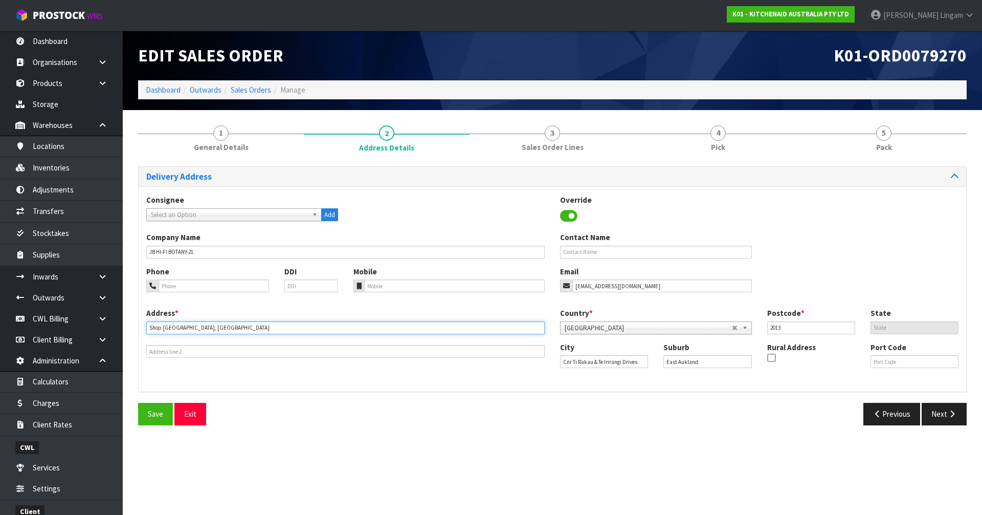
drag, startPoint x: 183, startPoint y: 328, endPoint x: 233, endPoint y: 334, distance: 49.9
click at [233, 334] on div "Address * Shop LF 1010, Botany Town Centre This address line exceeds the recomm…" at bounding box center [346, 332] width 414 height 50
type input "SHOP LF 1010,"
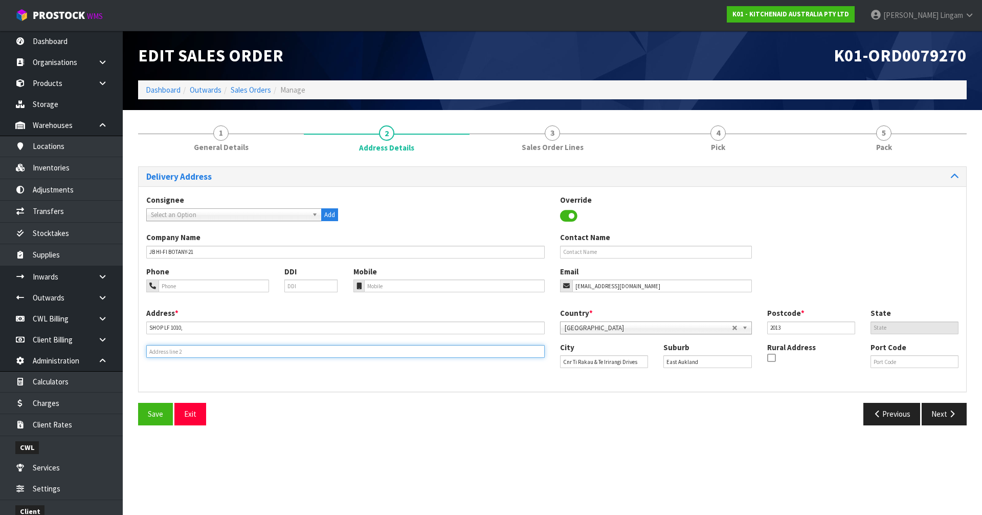
click at [186, 349] on input "text" at bounding box center [345, 351] width 398 height 13
paste input "BOTANY TOWN CENTRE"
type input "BOTANY TOWN CENTRE"
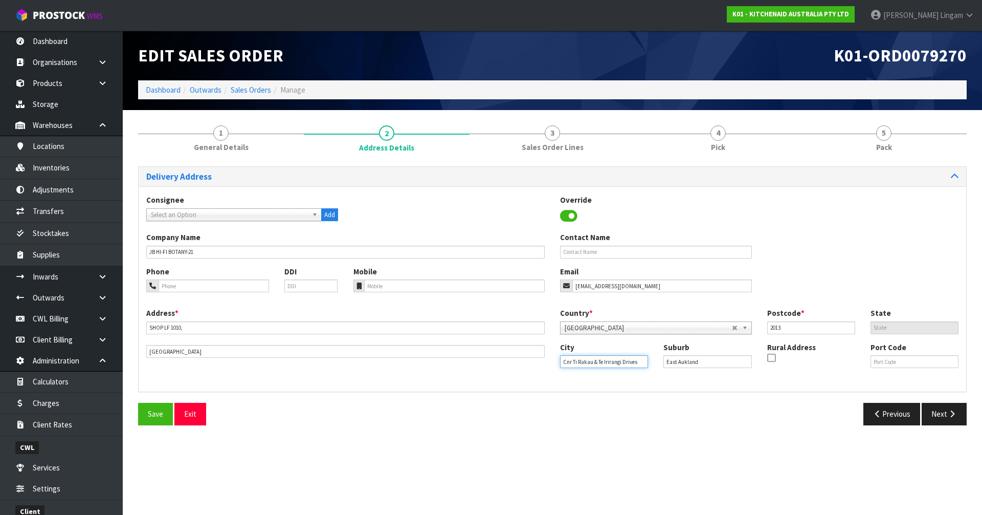
drag, startPoint x: 645, startPoint y: 362, endPoint x: 544, endPoint y: 368, distance: 101.0
click at [516, 354] on div "Address * SHOP LF 1010, This address line exceeds the recommended limit of 35 c…" at bounding box center [553, 345] width 828 height 76
click at [200, 330] on input "SHOP LF 1010," at bounding box center [345, 327] width 398 height 13
paste input "CNR TI RAKAU & TE IRIRANGI DRIVES"
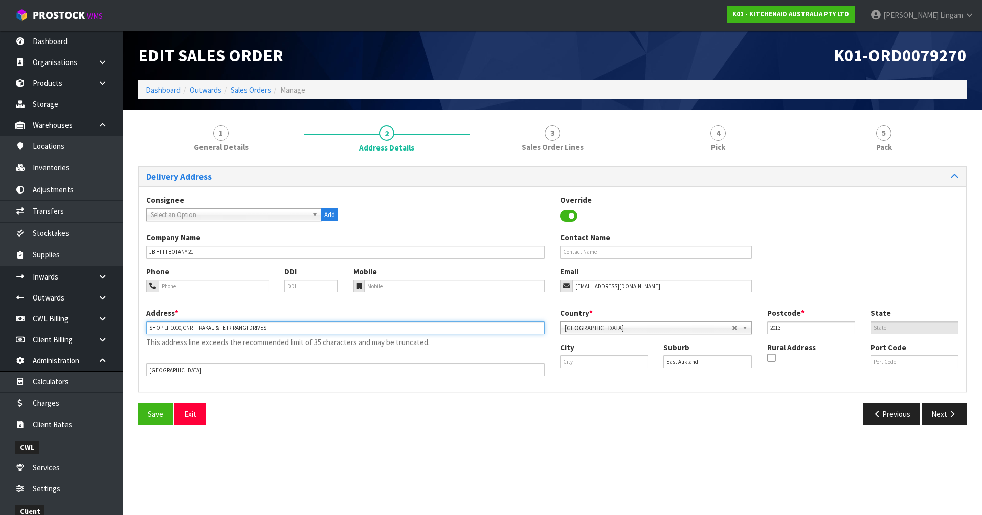
type input "SHOP LF 1010,CNR TI RAKAU & TE IRIRANGI DRIVES"
drag, startPoint x: 706, startPoint y: 358, endPoint x: 660, endPoint y: 364, distance: 46.5
click at [516, 354] on div "Suburb East Aukland" at bounding box center [707, 355] width 103 height 26
type input "BOTANY"
click at [516, 354] on input "text" at bounding box center [604, 361] width 88 height 13
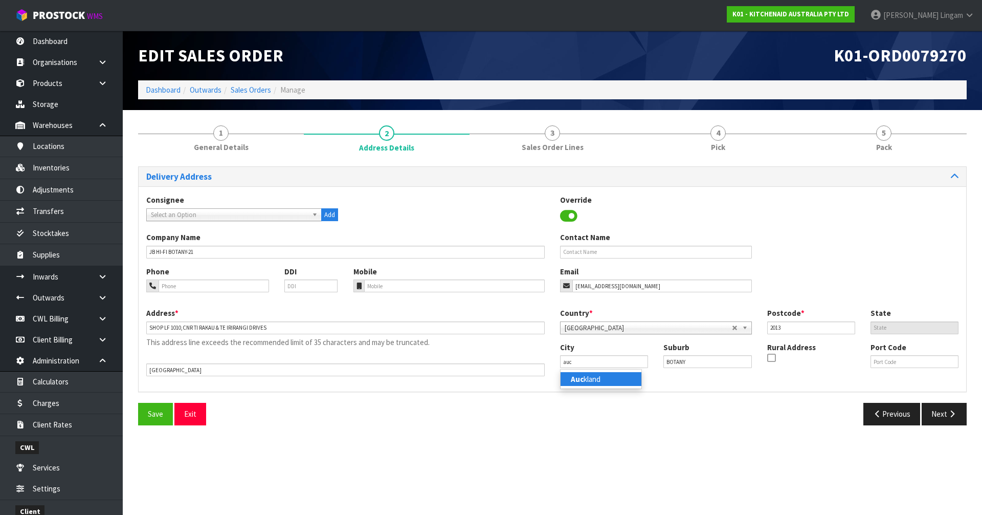
click at [516, 354] on link "Auc kland" at bounding box center [601, 379] width 81 height 14
type input "Auckland"
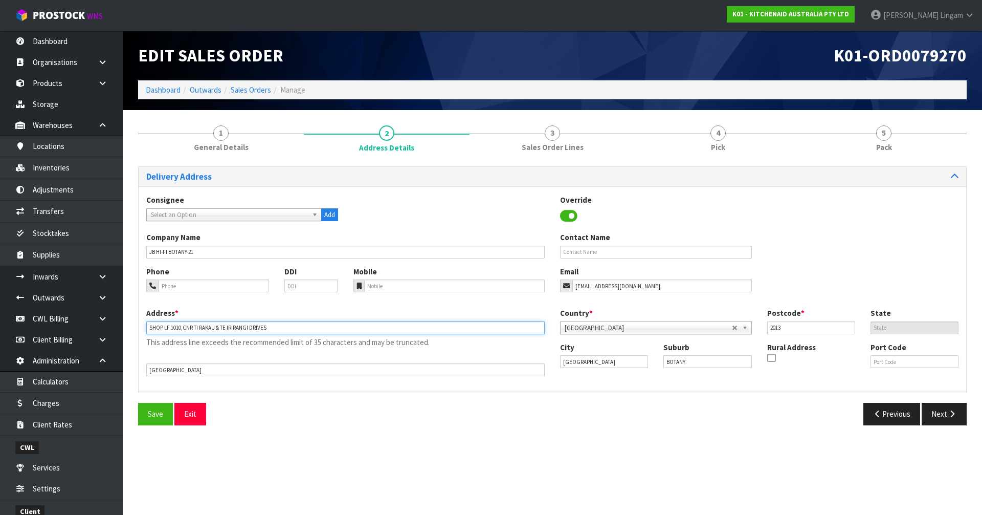
drag, startPoint x: 183, startPoint y: 327, endPoint x: 143, endPoint y: 328, distance: 40.4
click at [143, 328] on div "Address * SHOP LF 1010,CNR TI RAKAU & TE IRIRANGI DRIVES This address line exce…" at bounding box center [346, 341] width 414 height 69
type input "CNR TI RAKAU & TE IRIRANGI DRIVES"
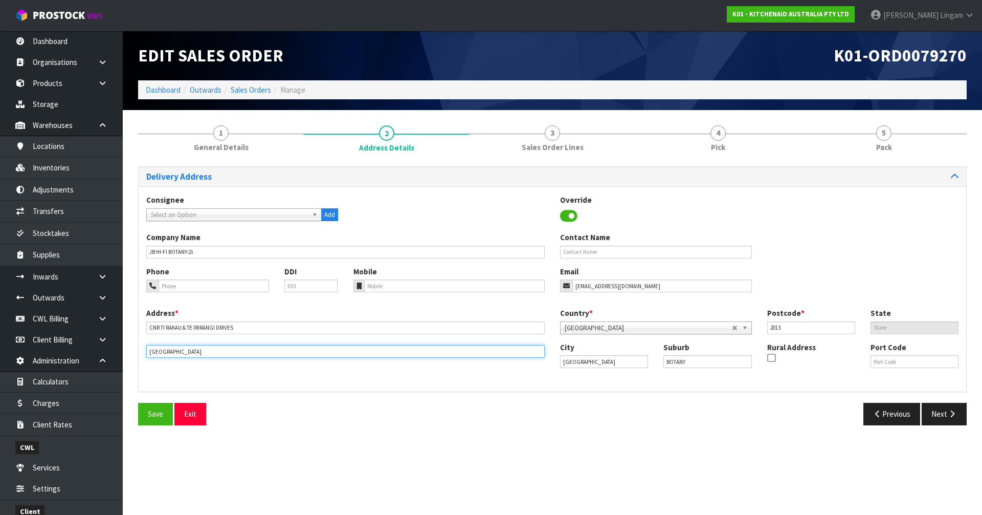
click at [147, 352] on input "BOTANY TOWN CENTRE" at bounding box center [345, 351] width 398 height 13
paste input "SHOP LF 1010,"
type input "SHOP LF 1010, BOTANY TOWN CENTRE"
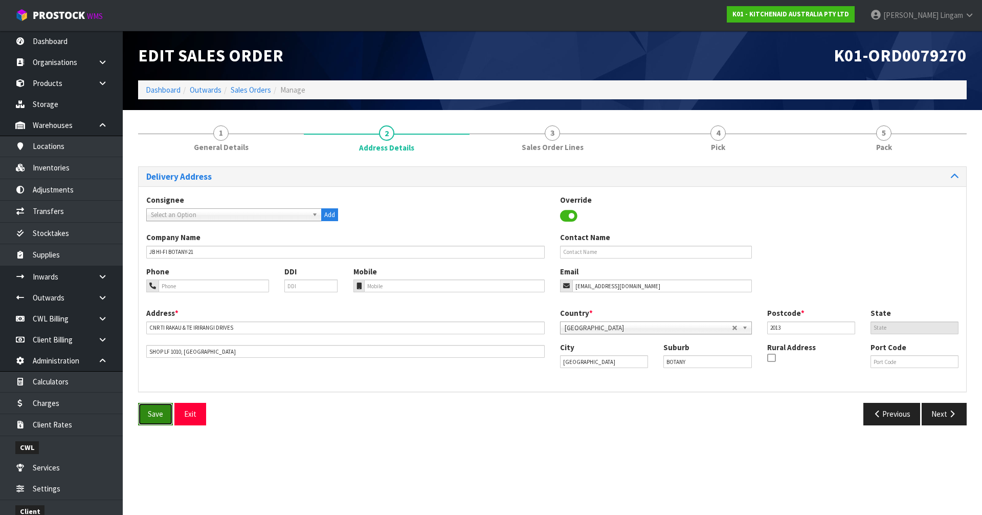
click at [167, 354] on button "Save" at bounding box center [155, 414] width 35 height 22
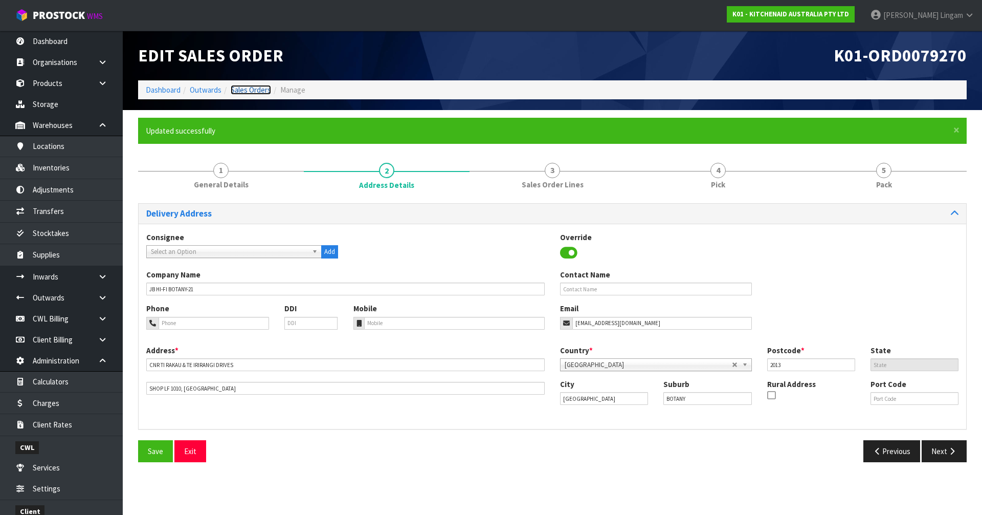
click at [265, 88] on link "Sales Orders" at bounding box center [251, 90] width 40 height 10
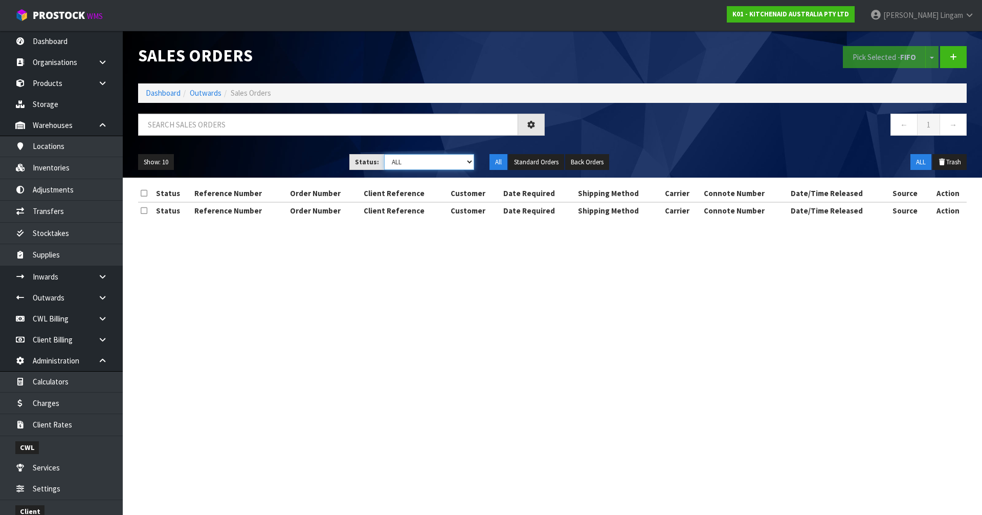
click at [454, 165] on select "Draft Pending Allocated Pending Pick Goods Picked Goods Packed Pending Charges …" at bounding box center [429, 162] width 91 height 16
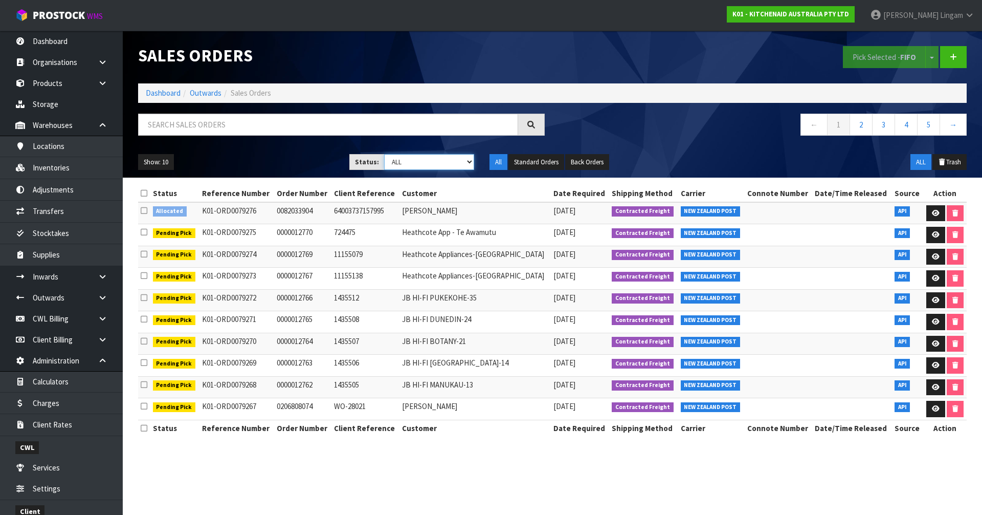
select select "string:2"
click at [384, 154] on select "Draft Pending Allocated Pending Pick Goods Picked Goods Packed Pending Charges …" at bounding box center [429, 162] width 91 height 16
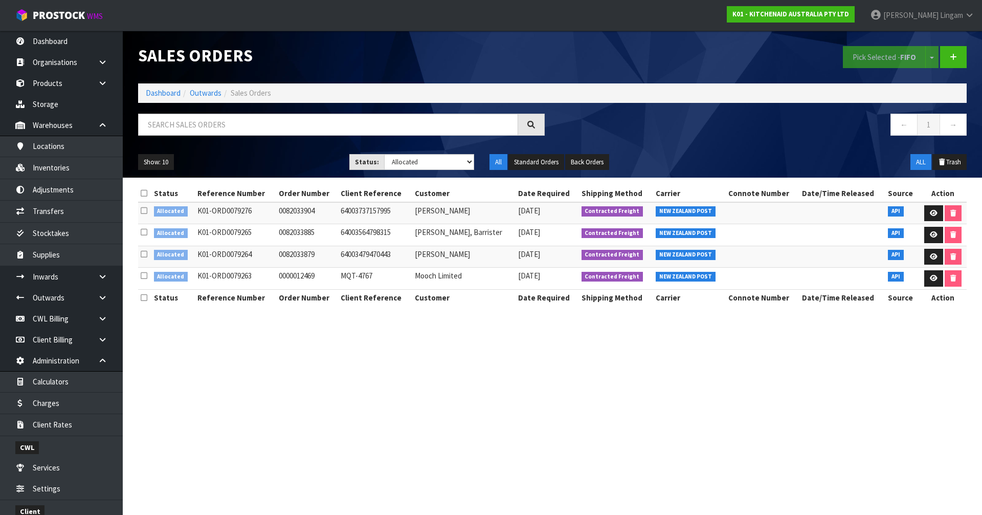
click at [142, 195] on icon at bounding box center [144, 193] width 7 height 8
click at [516, 56] on button "Pick Selected - FIFO" at bounding box center [884, 57] width 83 height 22
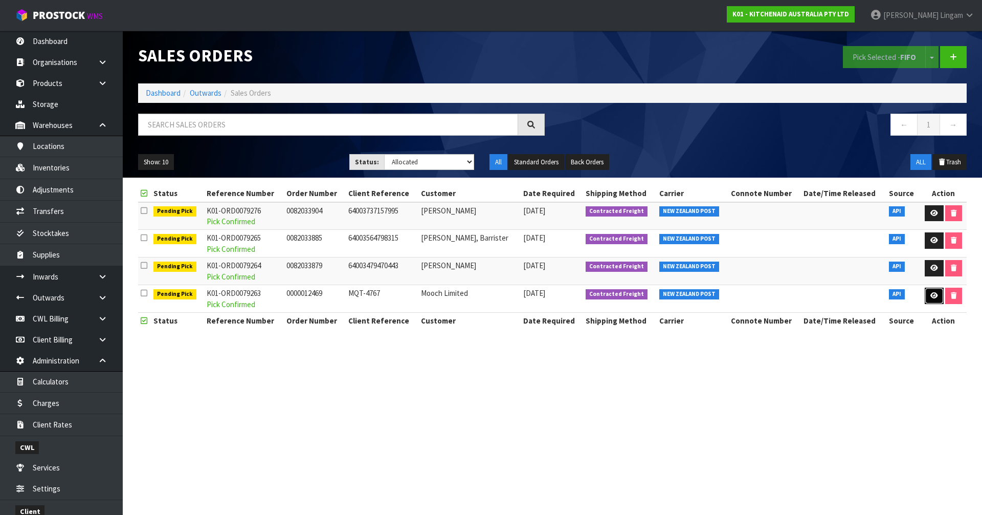
click at [516, 294] on icon at bounding box center [934, 295] width 8 height 7
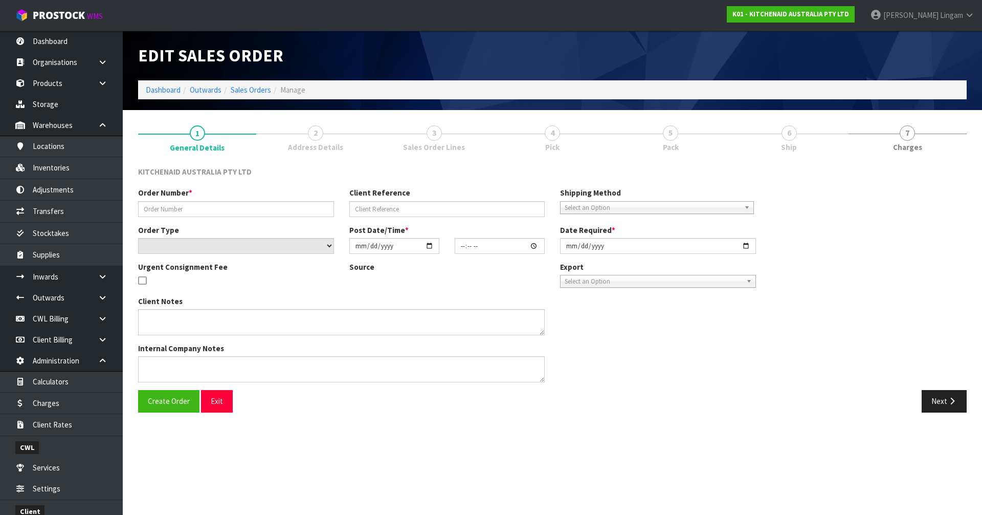
type input "0000012469"
type input "MQT-4767"
select select "number:0"
type input "2025-09-16"
type input "17:33:00.000"
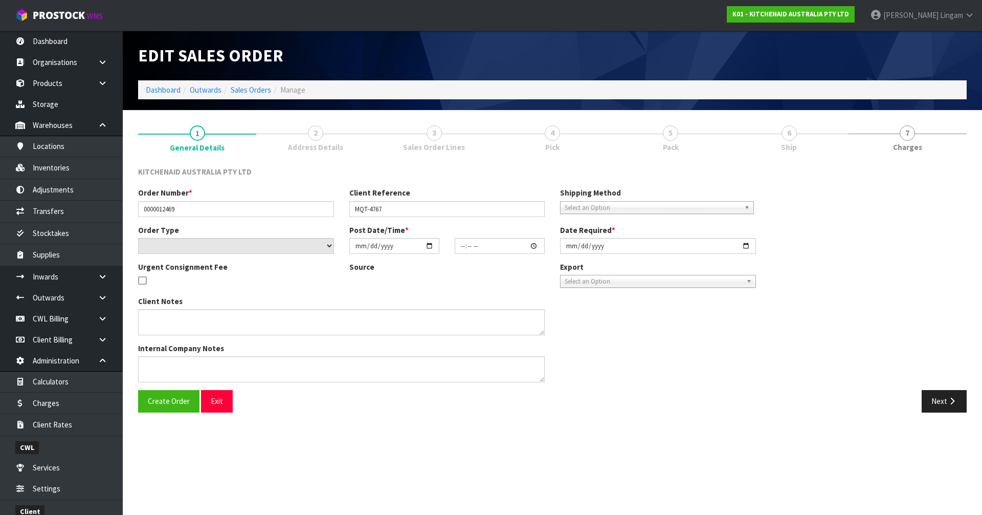
type input "2025-09-16"
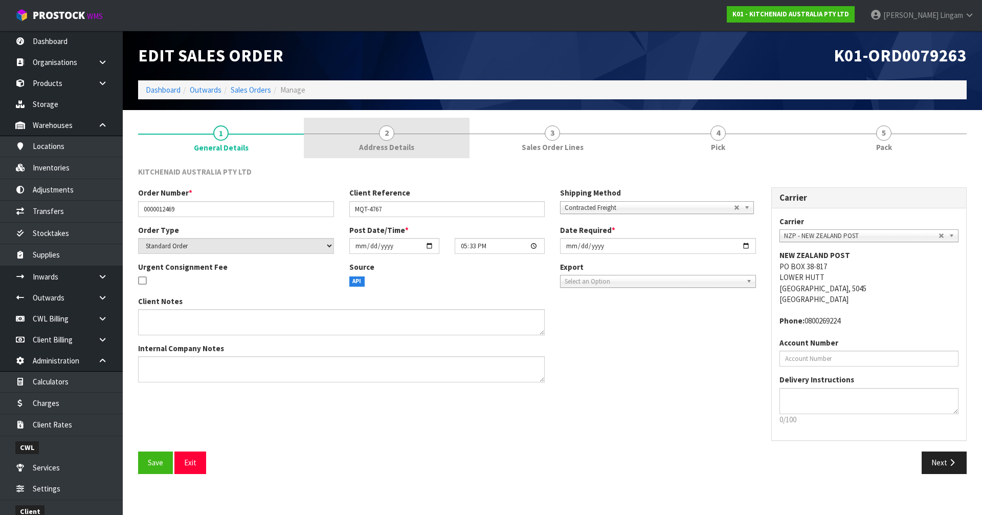
click at [405, 134] on link "2 Address Details" at bounding box center [387, 138] width 166 height 40
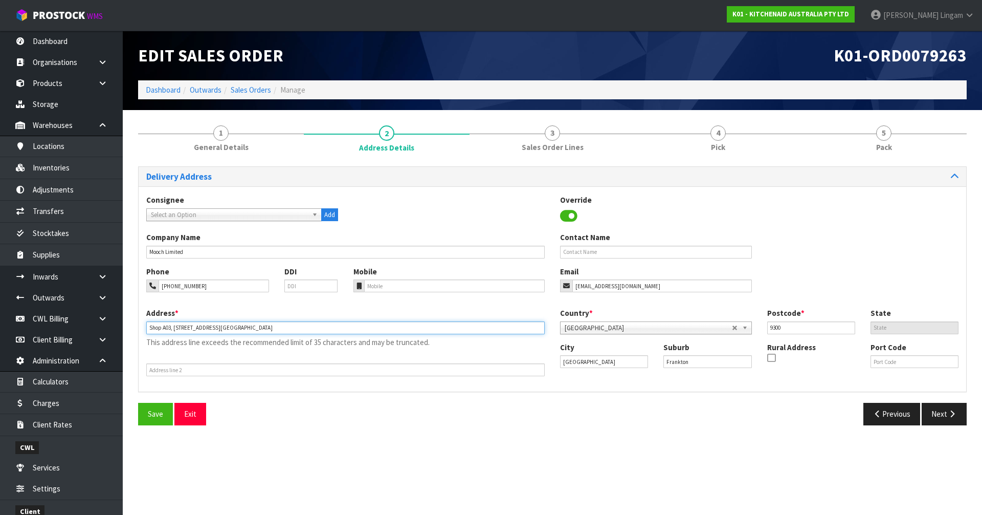
drag, startPoint x: 308, startPoint y: 330, endPoint x: 209, endPoint y: 339, distance: 100.1
click at [209, 339] on div "Address * Shop A03, 19 Grant Road Queenstown Central Shopping Centre This addre…" at bounding box center [346, 341] width 414 height 69
type input "SHOP A03, 19 GRANT ROAD"
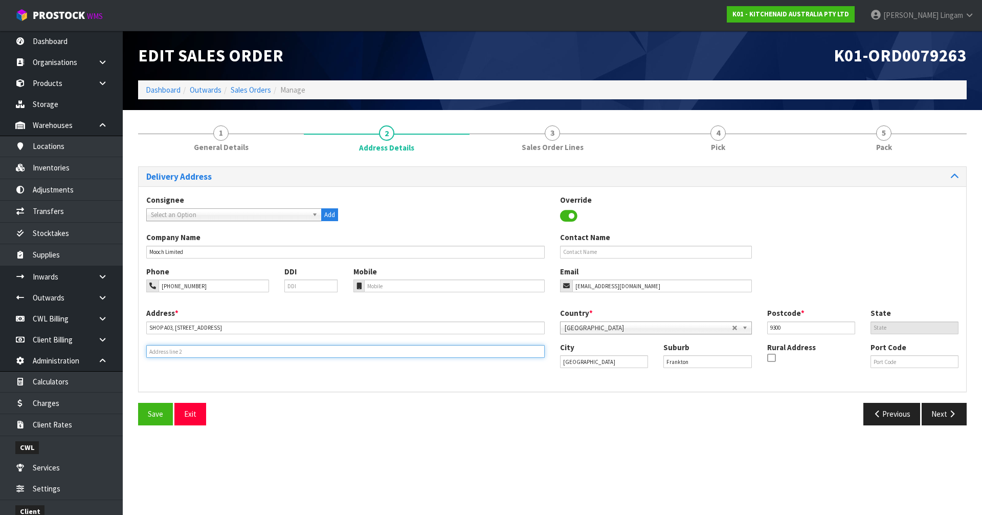
click at [172, 350] on input "text" at bounding box center [345, 351] width 398 height 13
paste input "QUEENSTOWN CENTRAL SHOPPING CENTRE"
type input "QUEENSTOWN CENTRAL SHOPPING CENTRE"
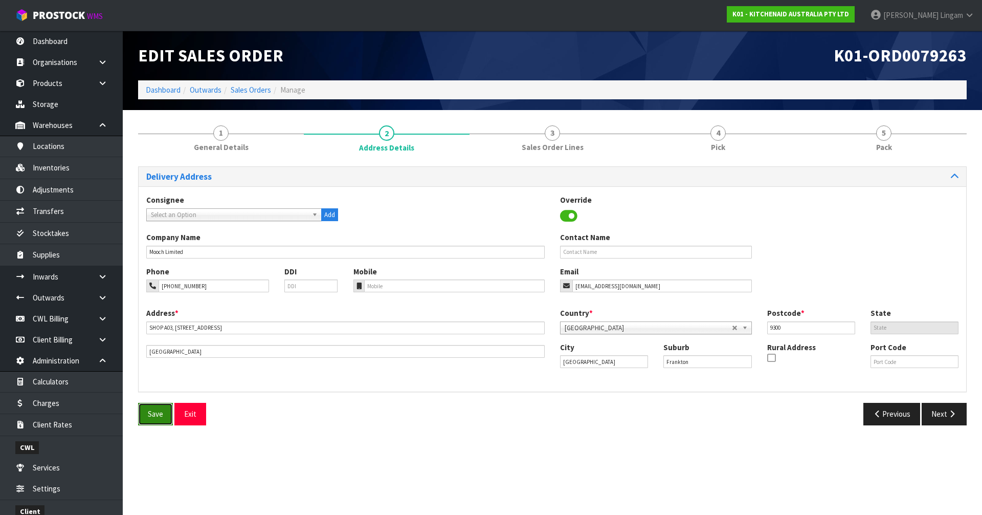
click at [158, 354] on span "Save" at bounding box center [155, 414] width 15 height 10
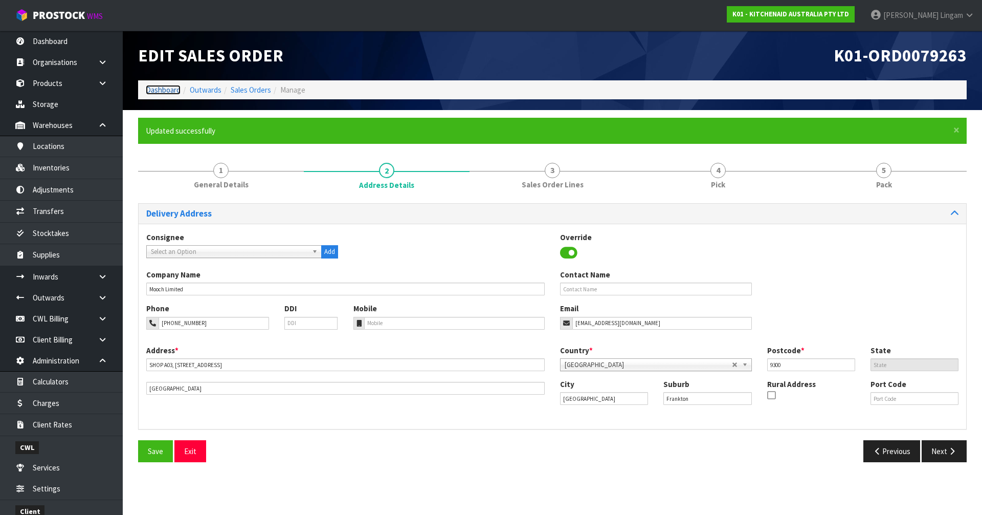
click at [155, 89] on link "Dashboard" at bounding box center [163, 90] width 35 height 10
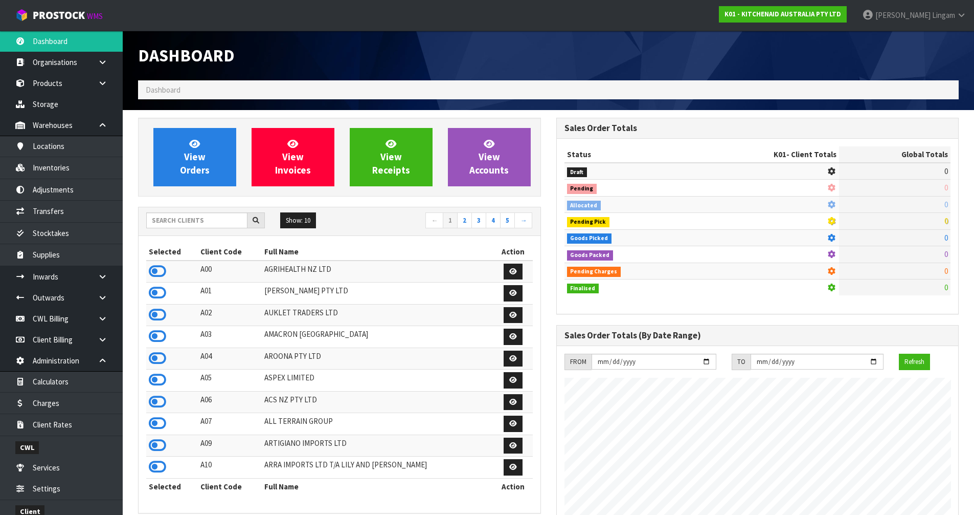
scroll to position [775, 418]
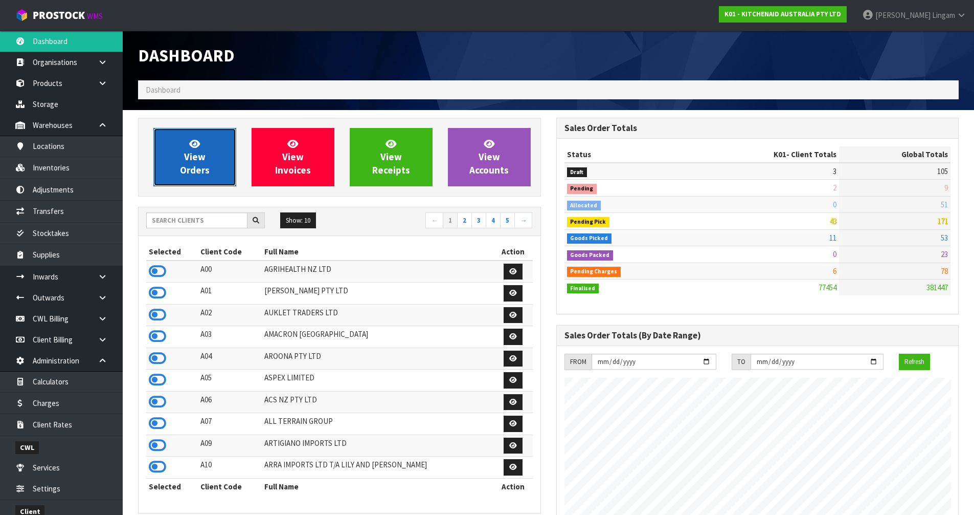
click at [196, 167] on span "View Orders" at bounding box center [195, 157] width 30 height 38
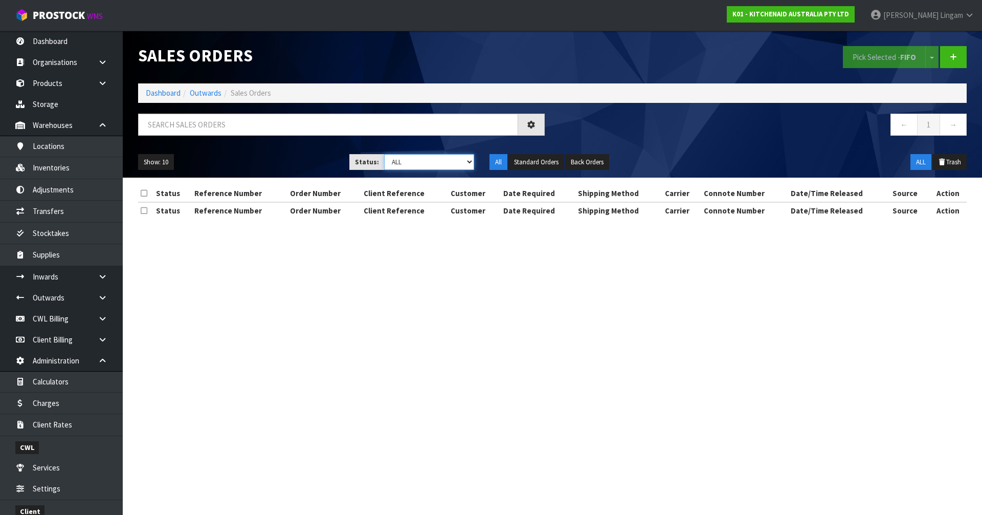
click at [463, 164] on select "Draft Pending Allocated Pending Pick Goods Picked Goods Packed Pending Charges …" at bounding box center [429, 162] width 91 height 16
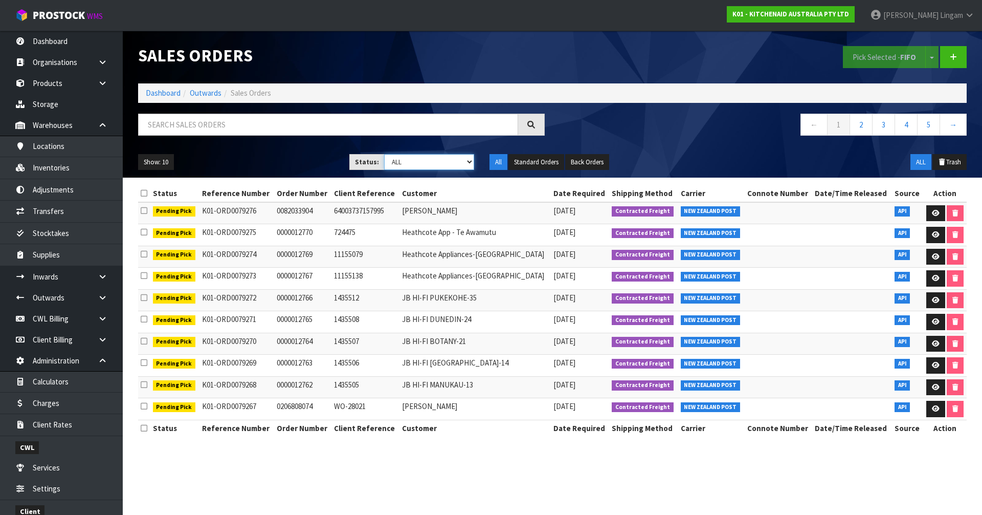
select select "string:6"
click at [384, 154] on select "Draft Pending Allocated Pending Pick Goods Picked Goods Packed Pending Charges …" at bounding box center [429, 162] width 91 height 16
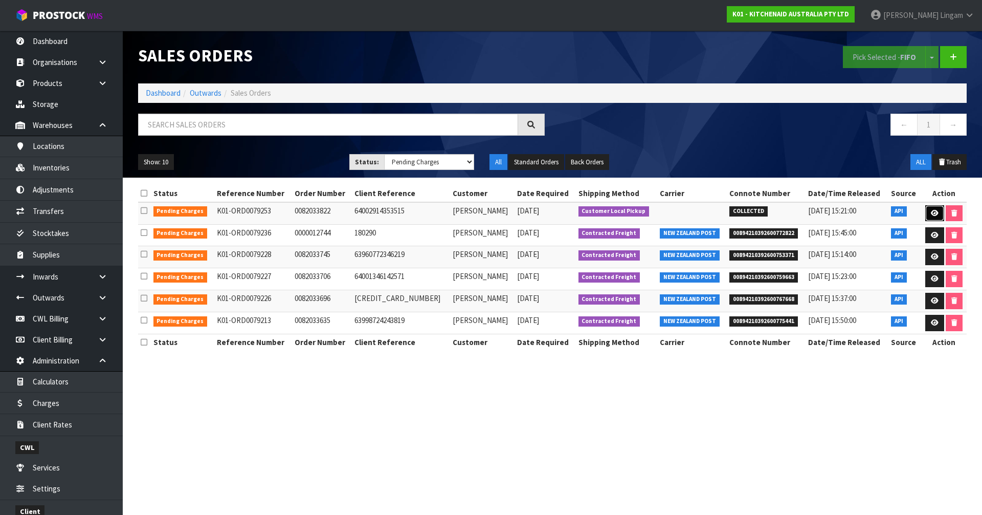
click at [516, 210] on link at bounding box center [934, 213] width 19 height 16
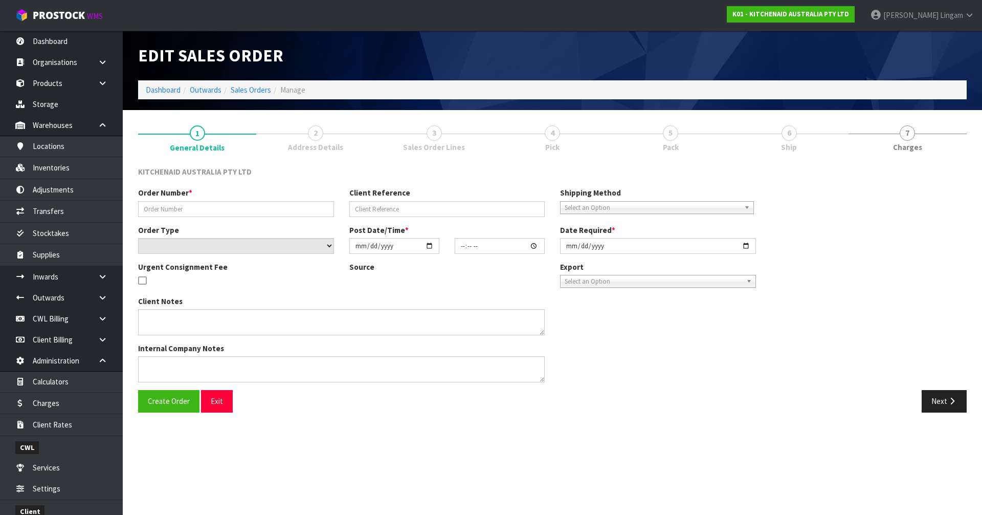
type input "0082033822"
type input "64002914353515"
select select "number:0"
type input "2025-09-16"
type input "13:39:35.000"
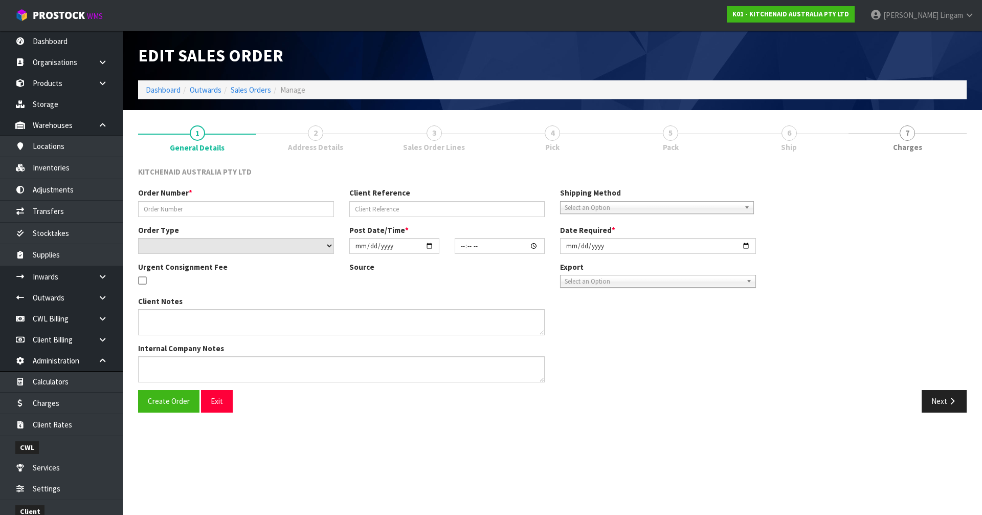
type input "2025-09-16"
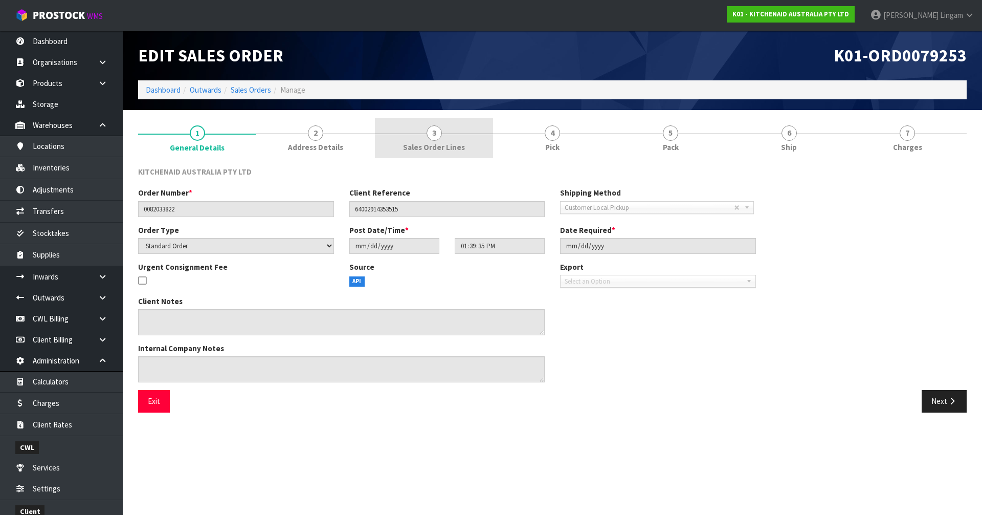
click at [449, 150] on span "Sales Order Lines" at bounding box center [434, 147] width 62 height 11
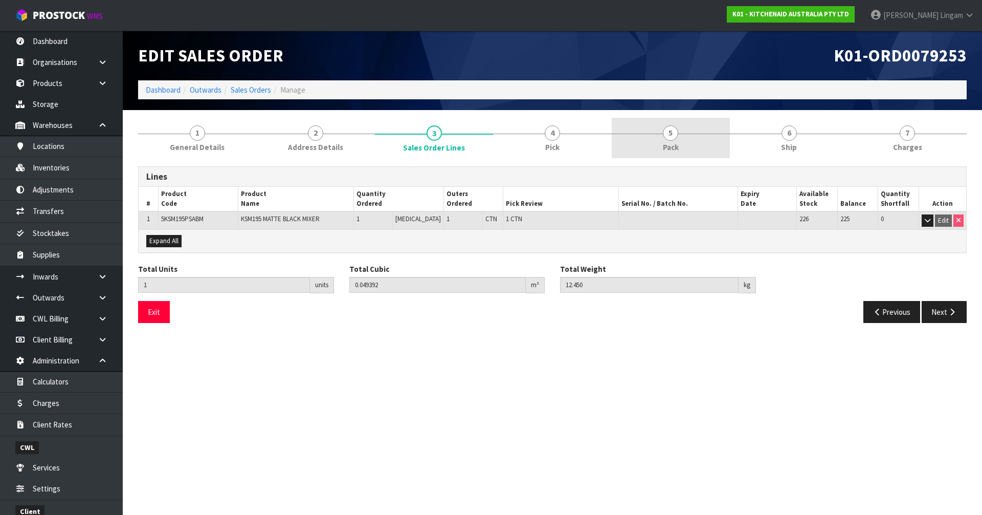
click at [516, 149] on span "Pack" at bounding box center [671, 147] width 16 height 11
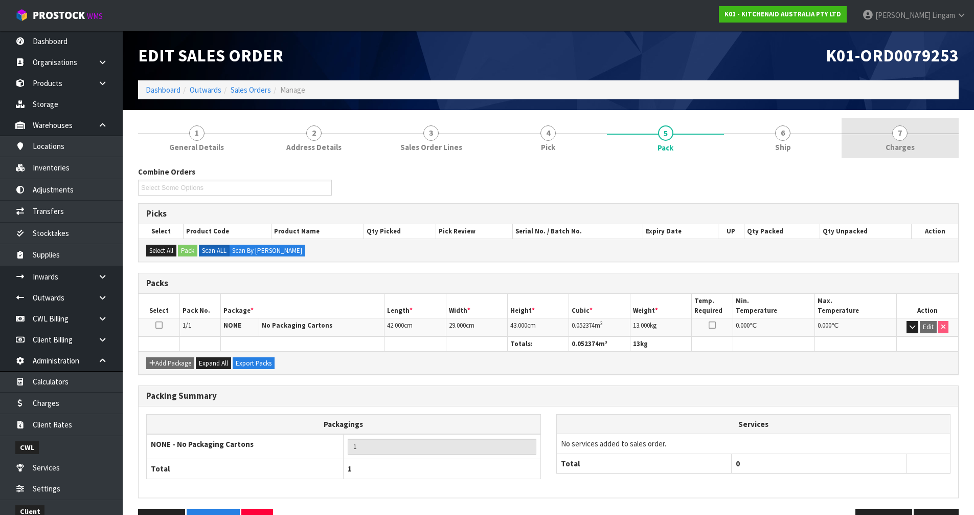
click at [516, 153] on link "7 Charges" at bounding box center [900, 138] width 117 height 40
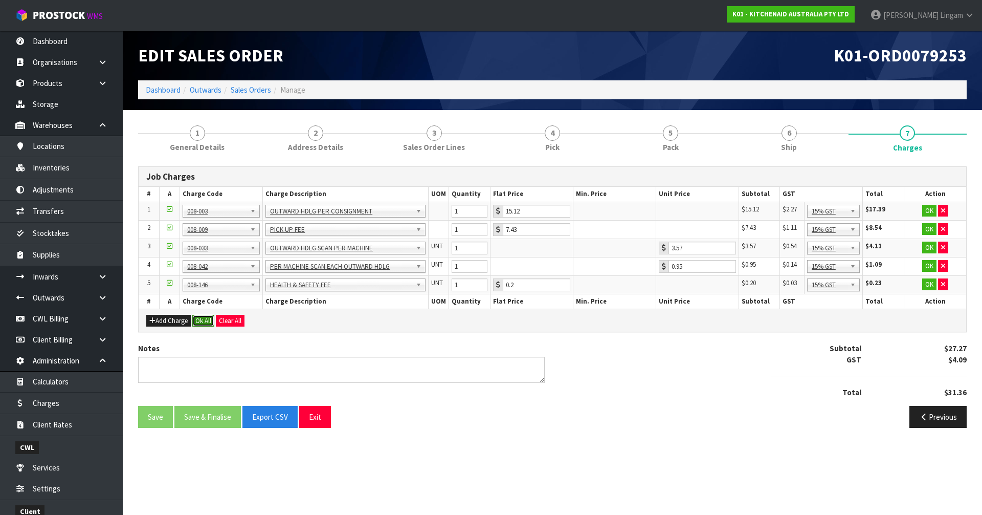
click at [202, 322] on button "Ok All" at bounding box center [203, 321] width 22 height 12
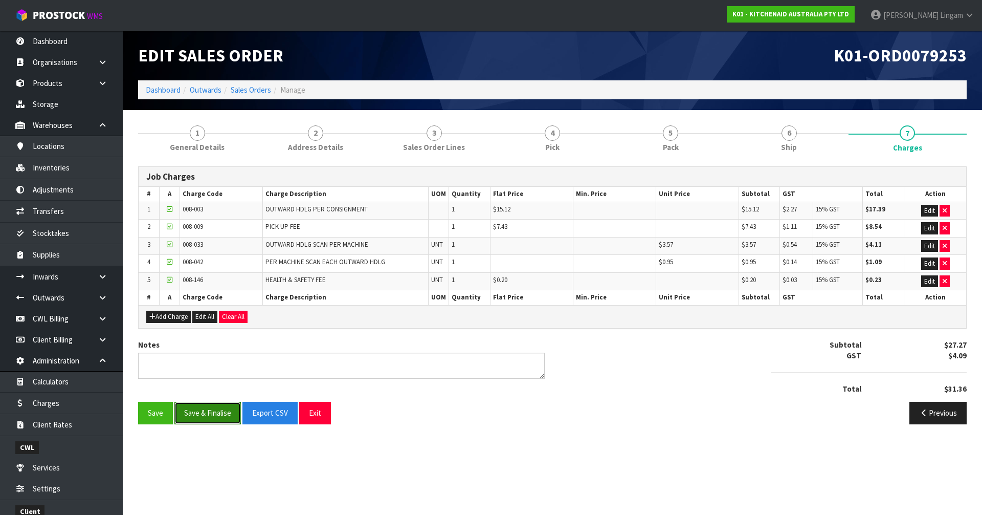
click at [208, 354] on button "Save & Finalise" at bounding box center [207, 413] width 66 height 22
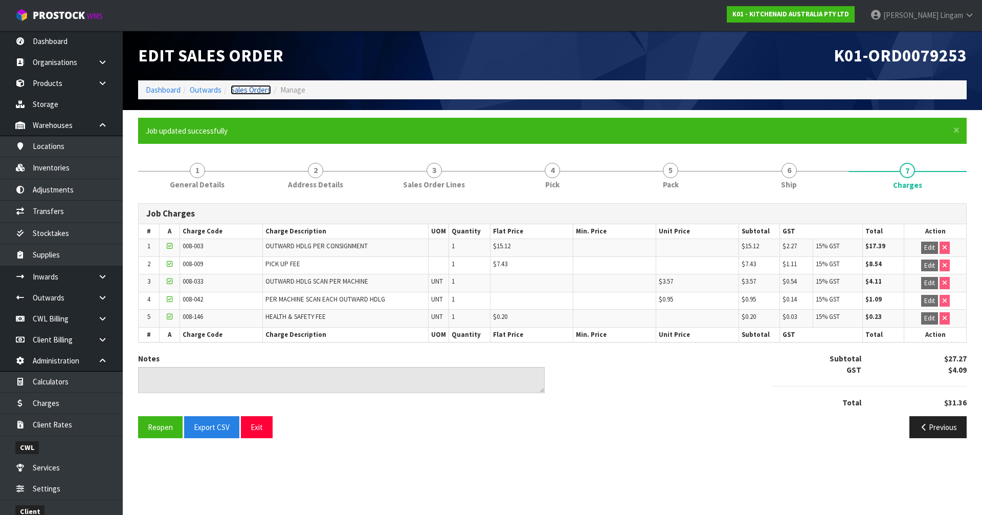
click at [268, 90] on link "Sales Orders" at bounding box center [251, 90] width 40 height 10
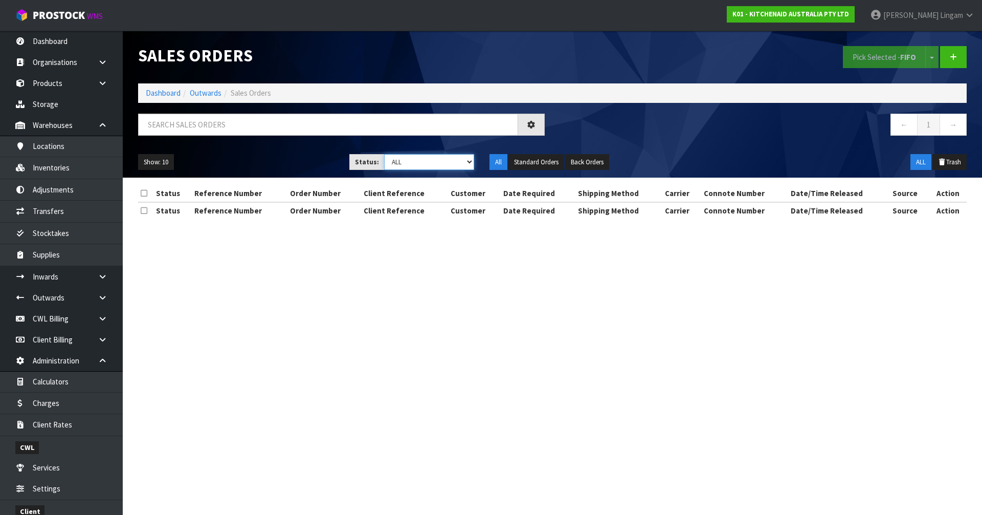
click at [460, 164] on select "Draft Pending Allocated Pending Pick Goods Picked Goods Packed Pending Charges …" at bounding box center [429, 162] width 91 height 16
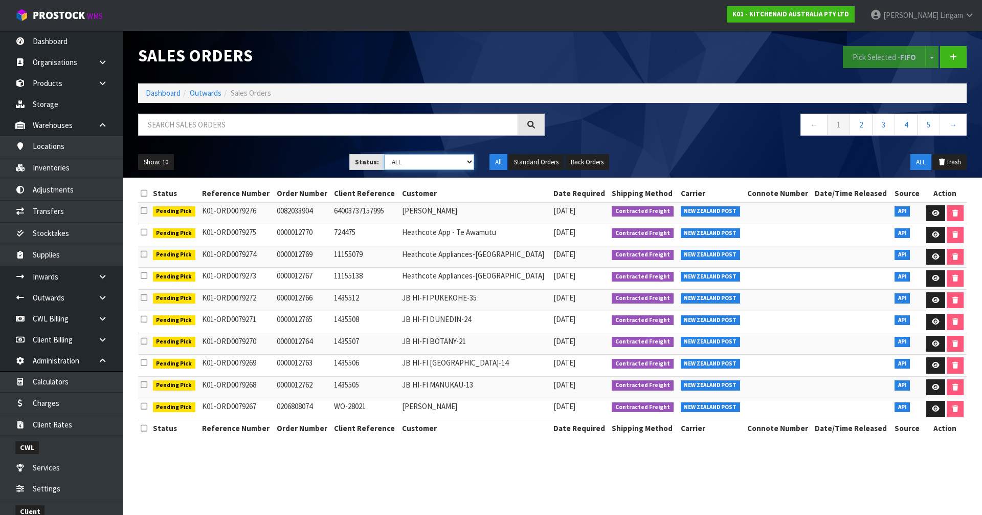
select select "string:6"
click at [384, 154] on select "Draft Pending Allocated Pending Pick Goods Picked Goods Packed Pending Charges …" at bounding box center [429, 162] width 91 height 16
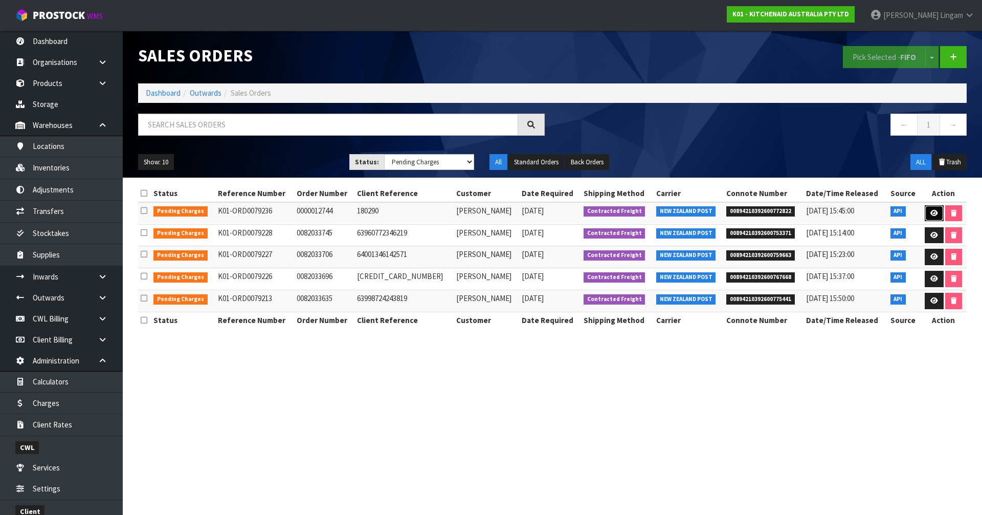
click at [516, 214] on link at bounding box center [934, 213] width 19 height 16
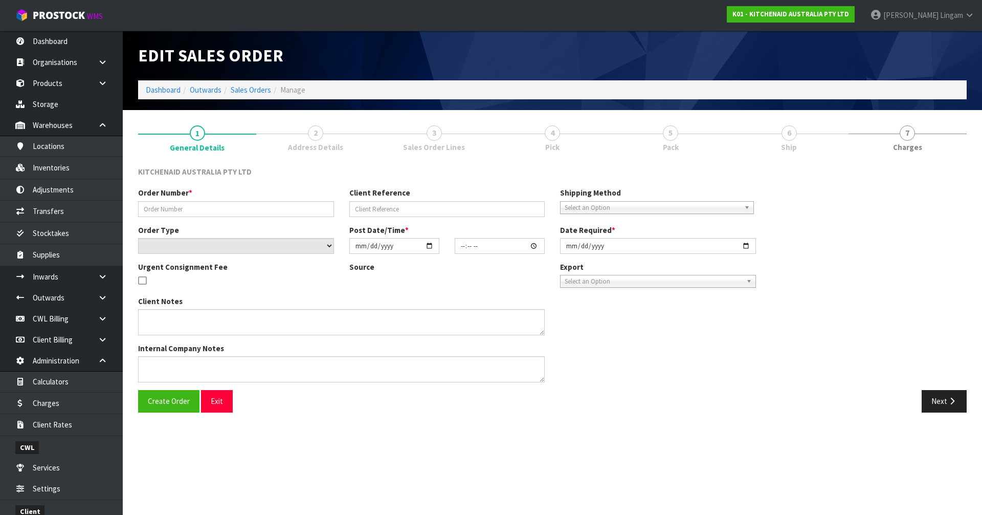
type input "0000012744"
type input "180290"
select select "number:0"
type input "2025-09-16"
type input "11:32:53.000"
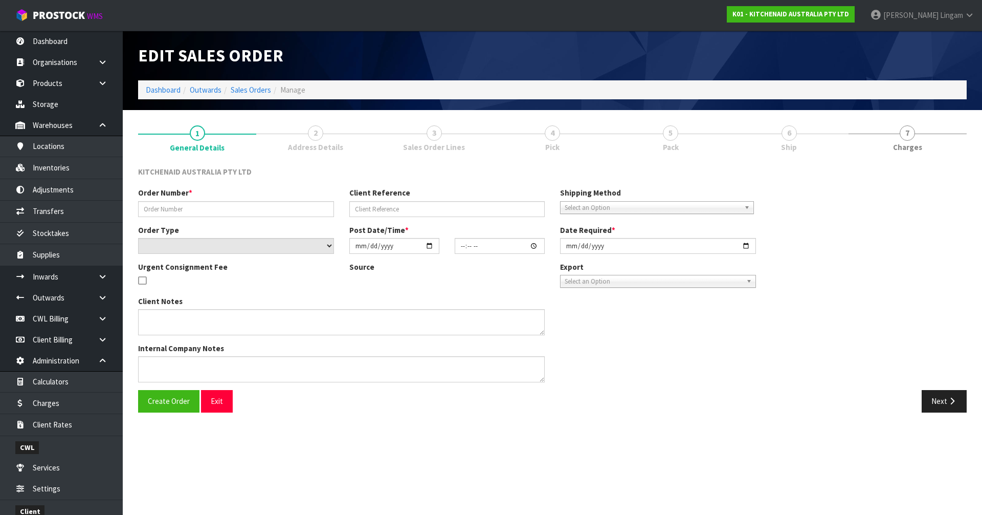
type input "2025-09-16"
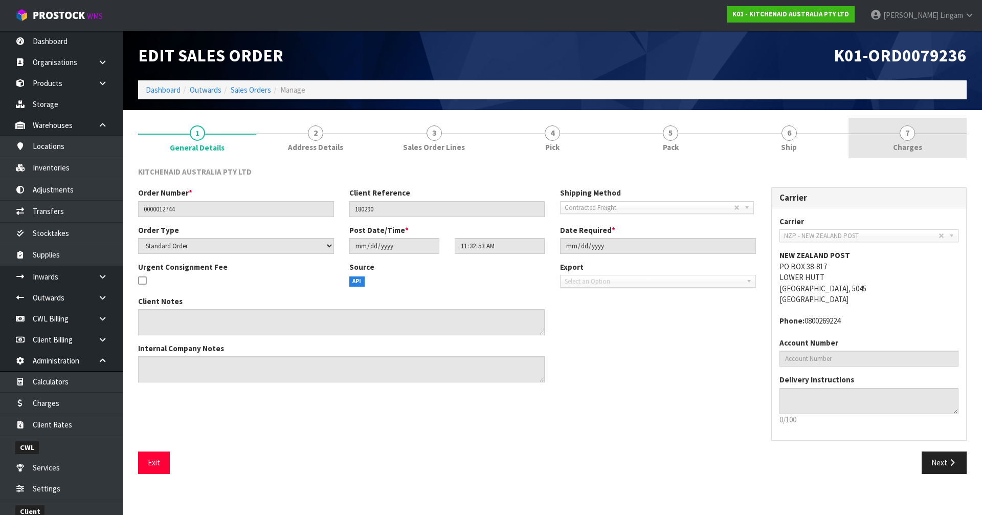
click at [516, 148] on link "7 Charges" at bounding box center [908, 138] width 118 height 40
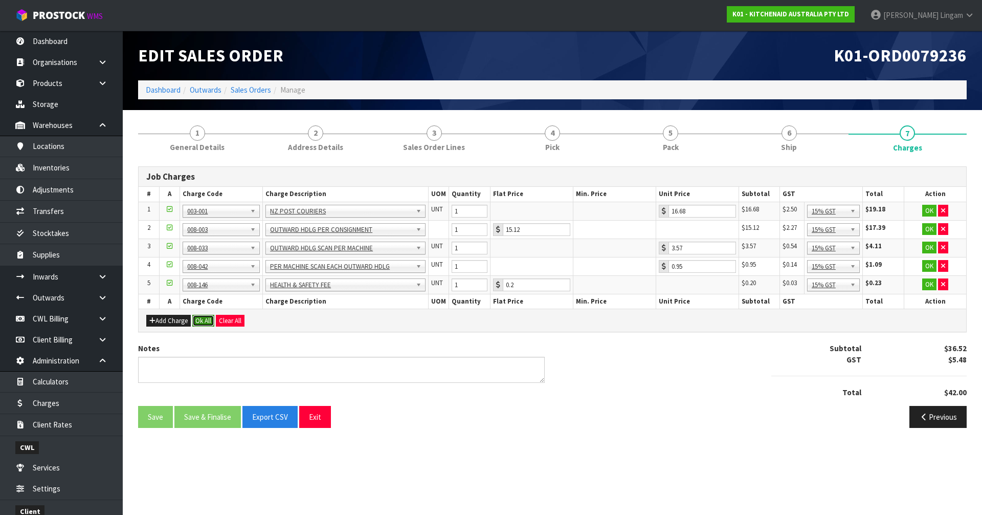
click at [206, 318] on button "Ok All" at bounding box center [203, 321] width 22 height 12
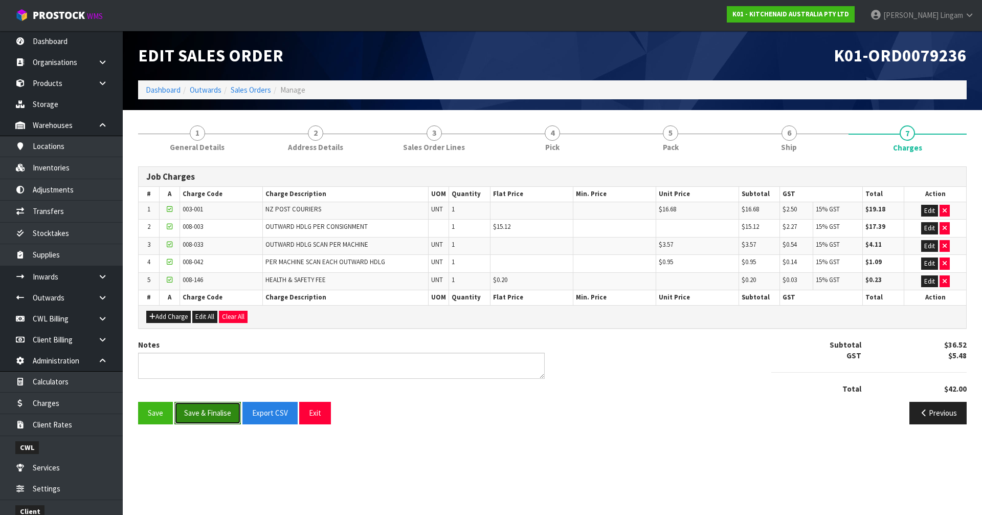
click at [209, 354] on button "Save & Finalise" at bounding box center [207, 413] width 66 height 22
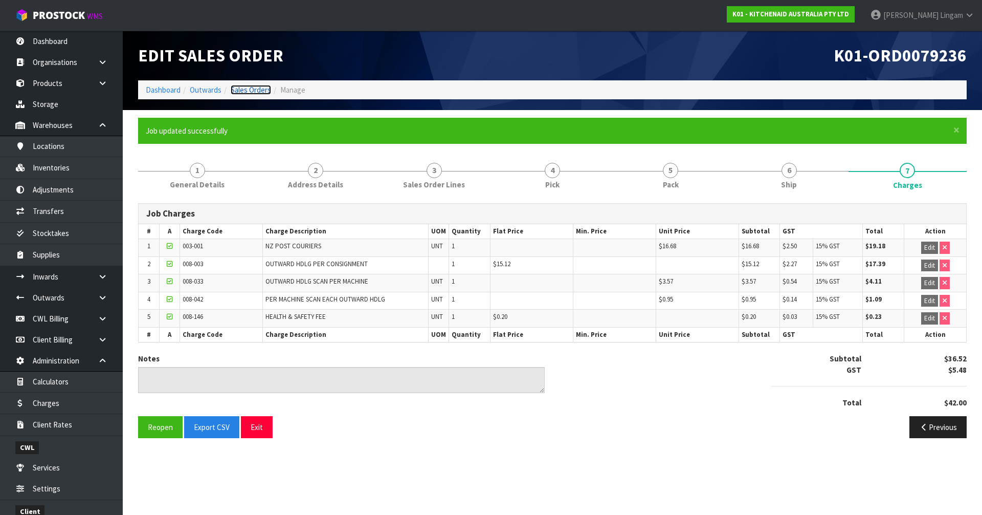
click at [255, 90] on link "Sales Orders" at bounding box center [251, 90] width 40 height 10
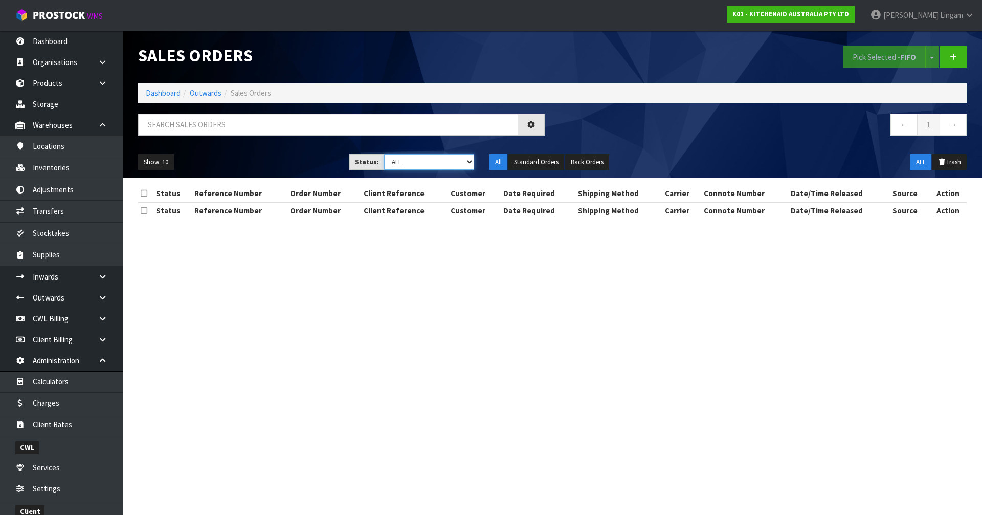
click at [457, 159] on select "Draft Pending Allocated Pending Pick Goods Picked Goods Packed Pending Charges …" at bounding box center [429, 162] width 91 height 16
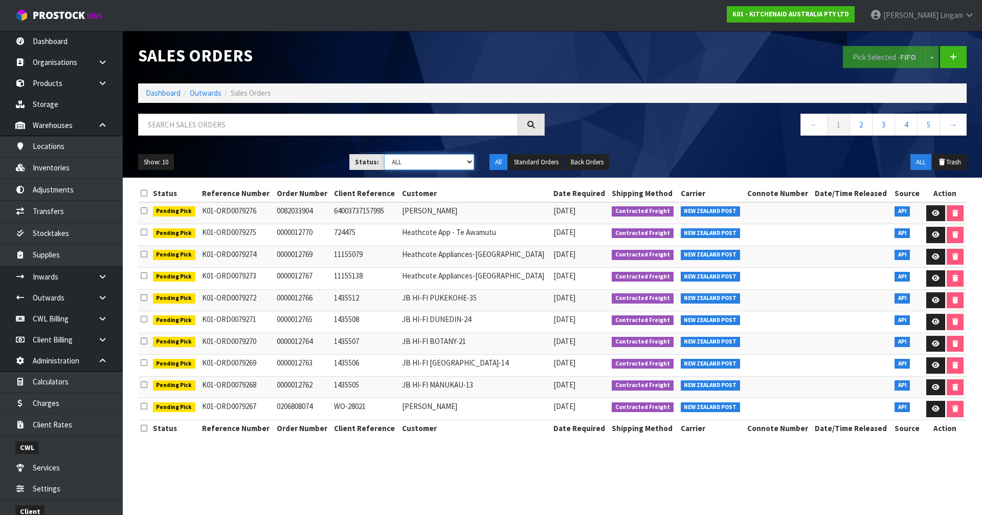
select select "string:6"
click at [384, 154] on select "Draft Pending Allocated Pending Pick Goods Picked Goods Packed Pending Charges …" at bounding box center [429, 162] width 91 height 16
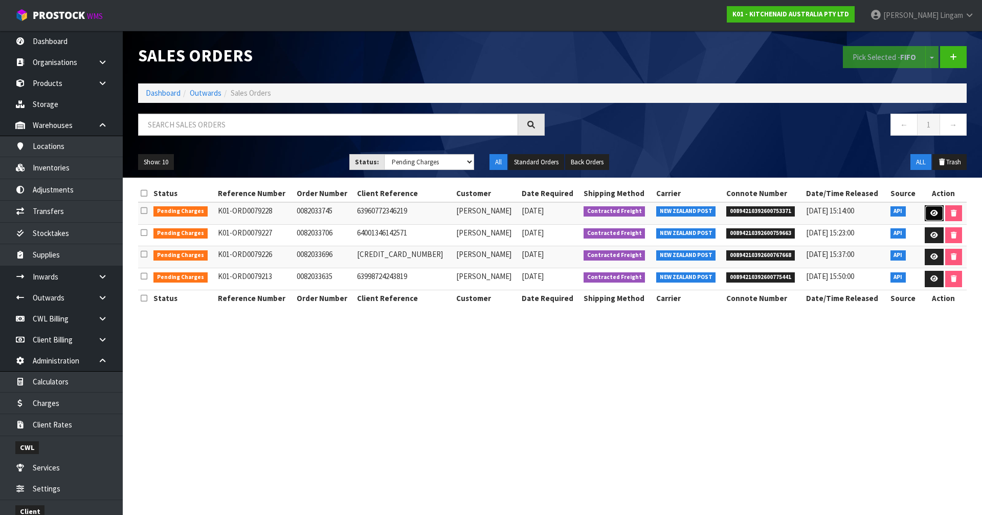
click at [516, 215] on icon at bounding box center [934, 213] width 8 height 7
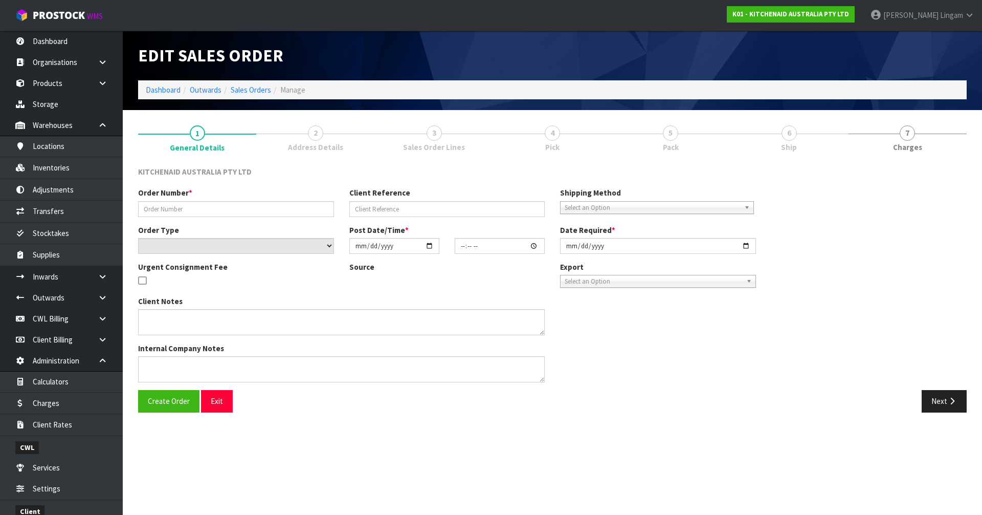
type input "0082033745"
type input "63960772346219"
select select "number:0"
type input "2025-09-16"
type input "05:38:49.000"
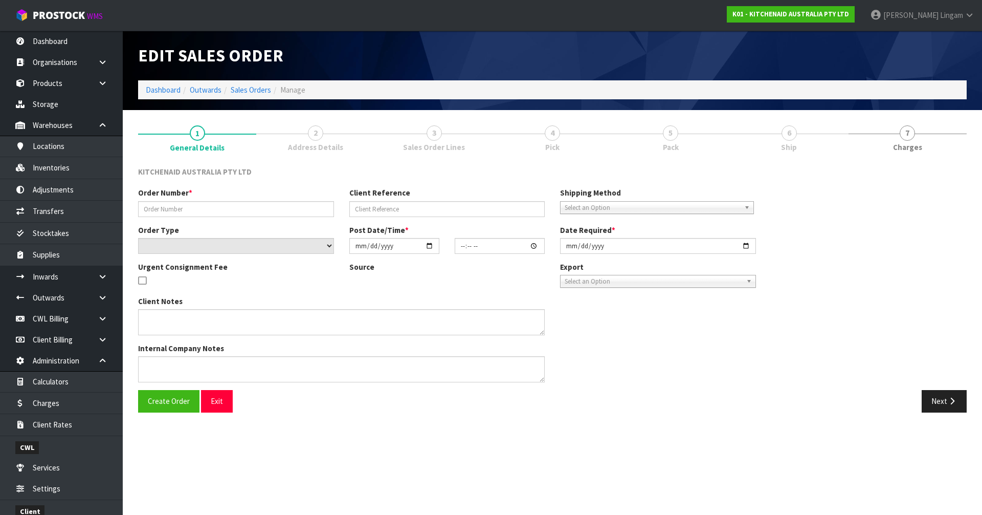
type input "2025-09-16"
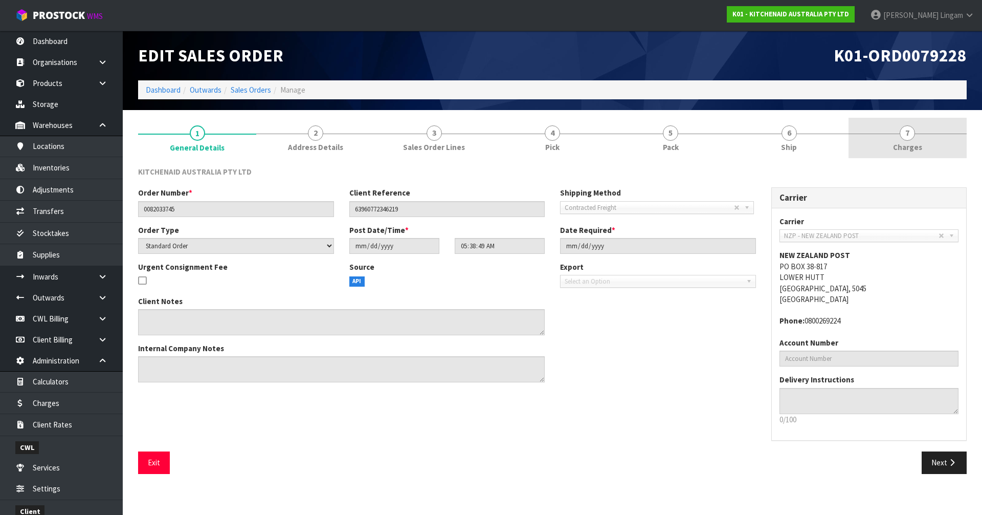
click at [516, 148] on link "7 Charges" at bounding box center [908, 138] width 118 height 40
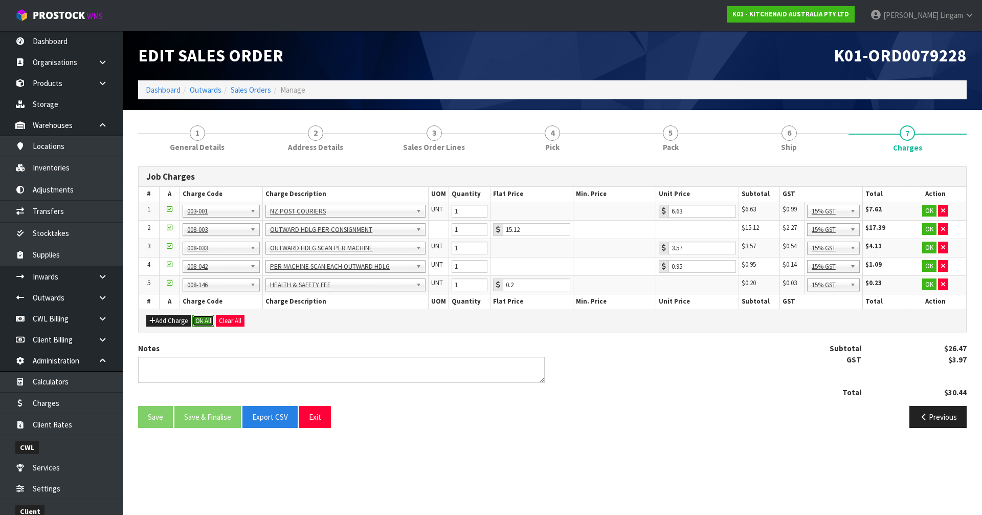
click at [201, 315] on button "Ok All" at bounding box center [203, 321] width 22 height 12
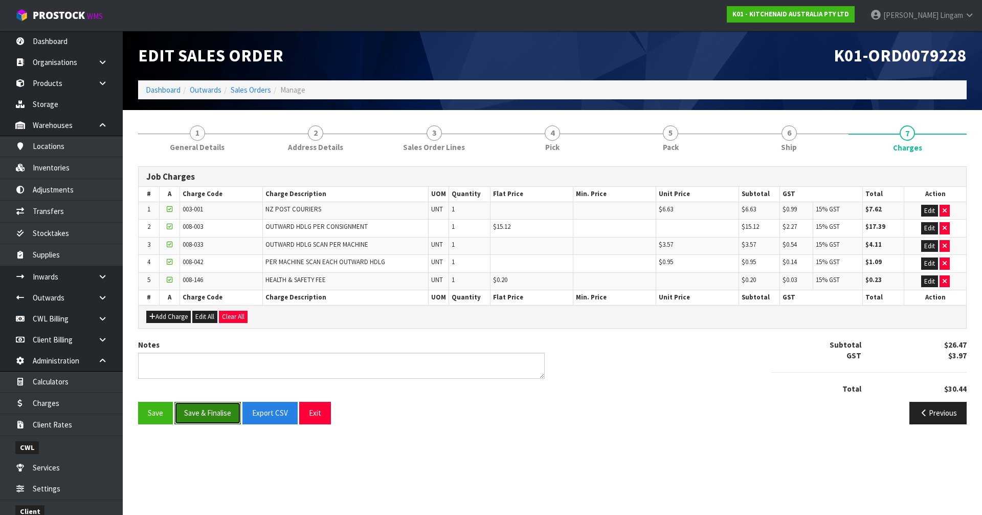
click at [215, 354] on button "Save & Finalise" at bounding box center [207, 413] width 66 height 22
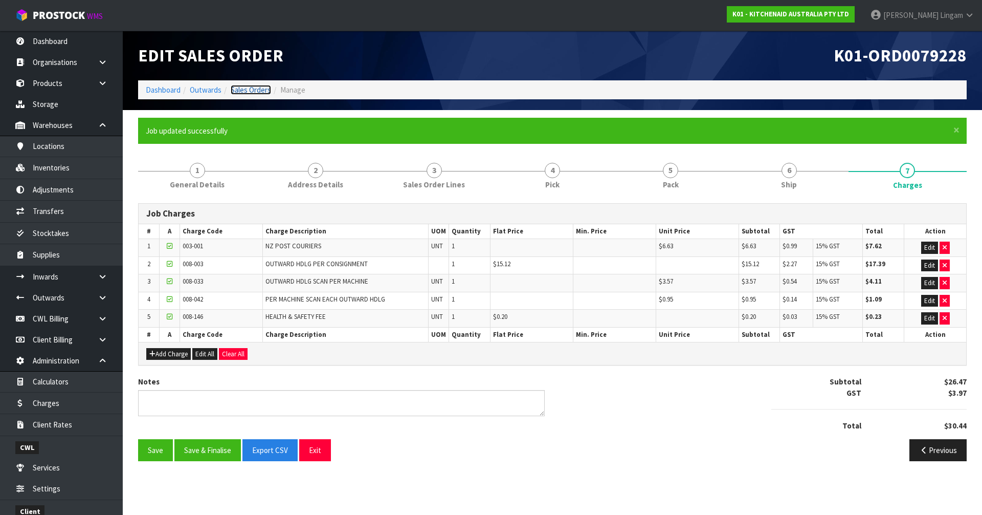
click at [259, 91] on link "Sales Orders" at bounding box center [251, 90] width 40 height 10
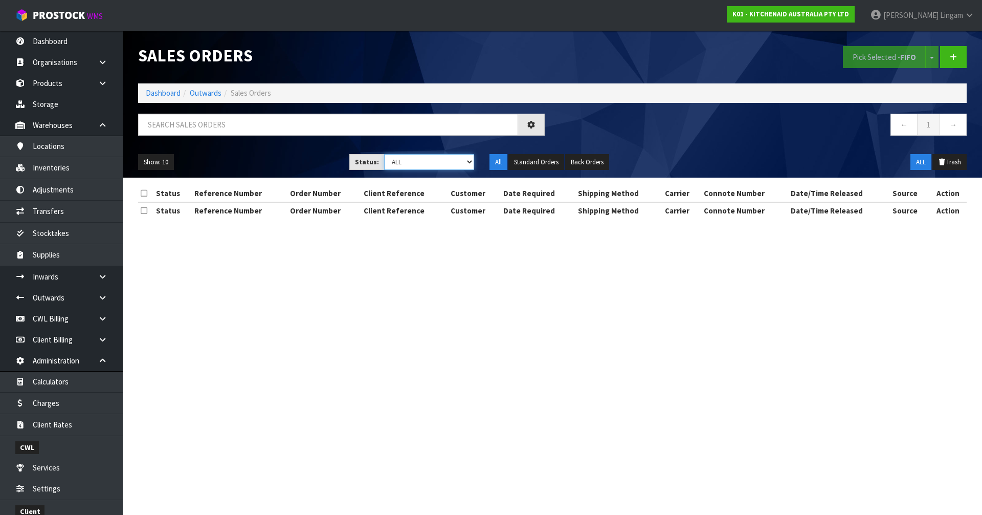
click at [462, 164] on select "Draft Pending Allocated Pending Pick Goods Picked Goods Packed Pending Charges …" at bounding box center [429, 162] width 91 height 16
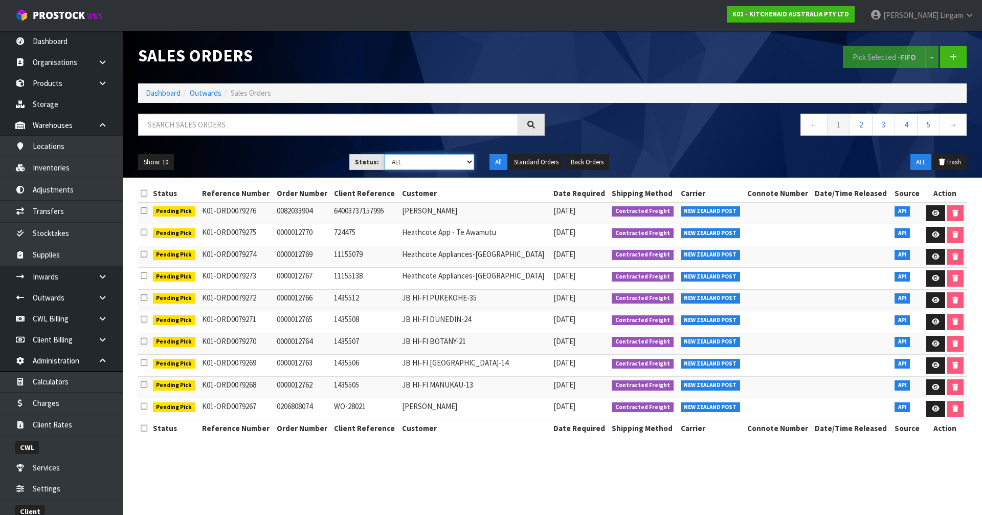
select select "string:6"
click at [384, 154] on select "Draft Pending Allocated Pending Pick Goods Picked Goods Packed Pending Charges …" at bounding box center [429, 162] width 91 height 16
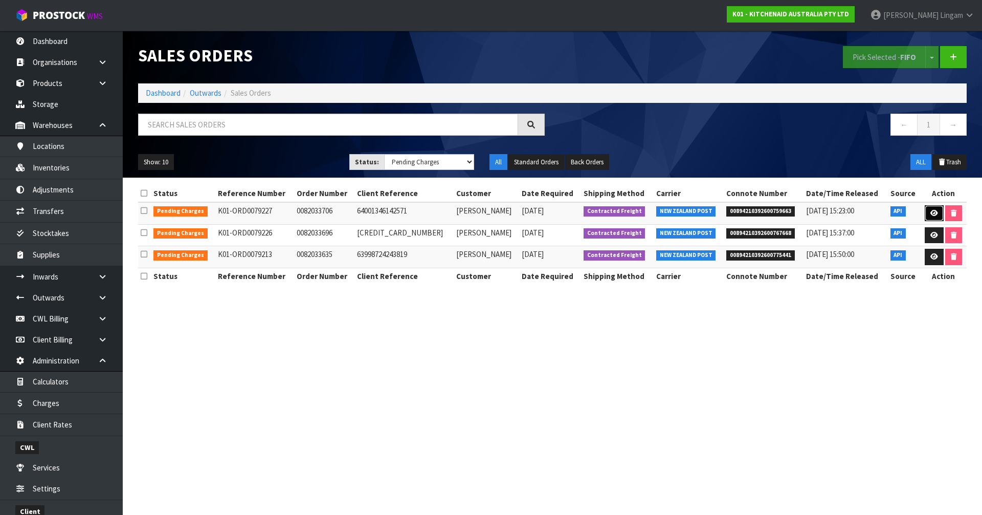
click at [516, 214] on link at bounding box center [934, 213] width 19 height 16
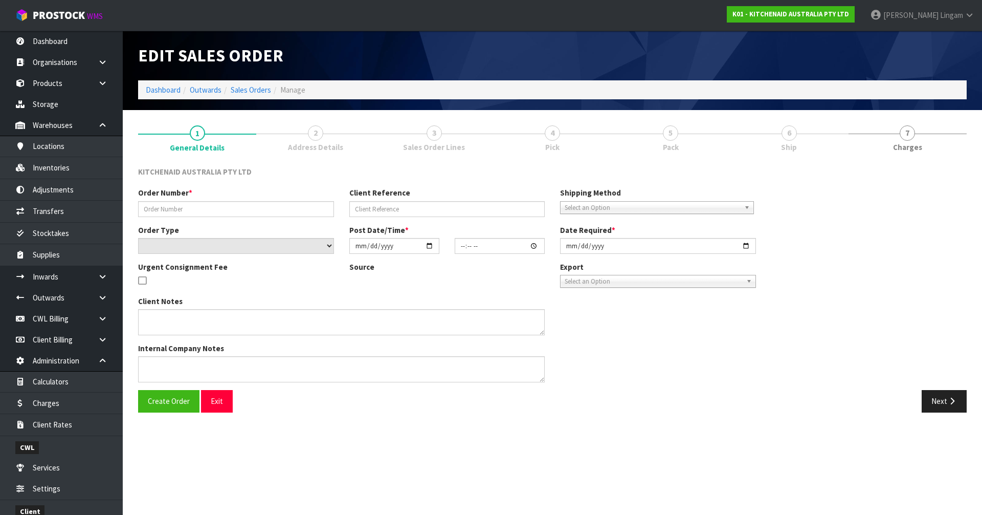
type input "0082033706"
type input "64001346142571"
select select "number:0"
type input "2025-09-15"
type input "21:39:24.000"
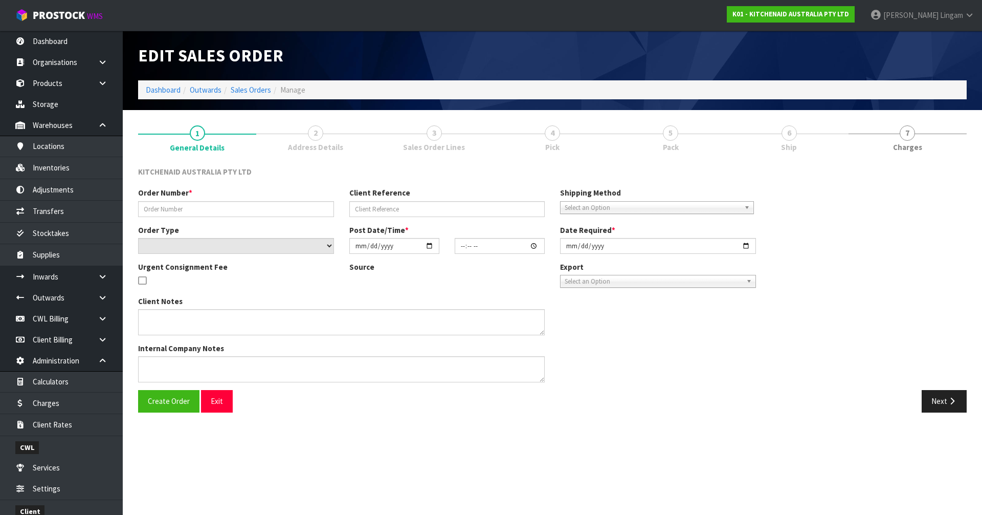
type input "2025-09-15"
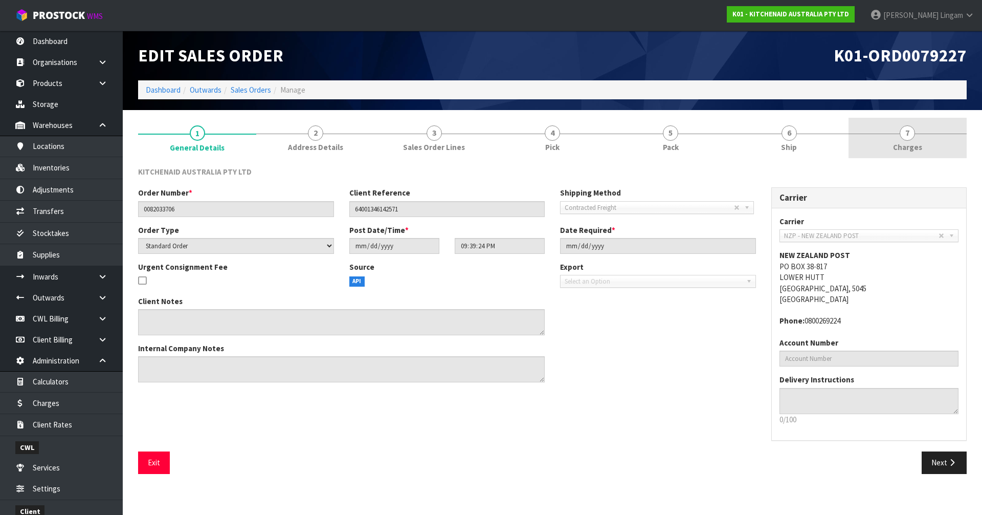
click at [516, 147] on link "7 Charges" at bounding box center [908, 138] width 118 height 40
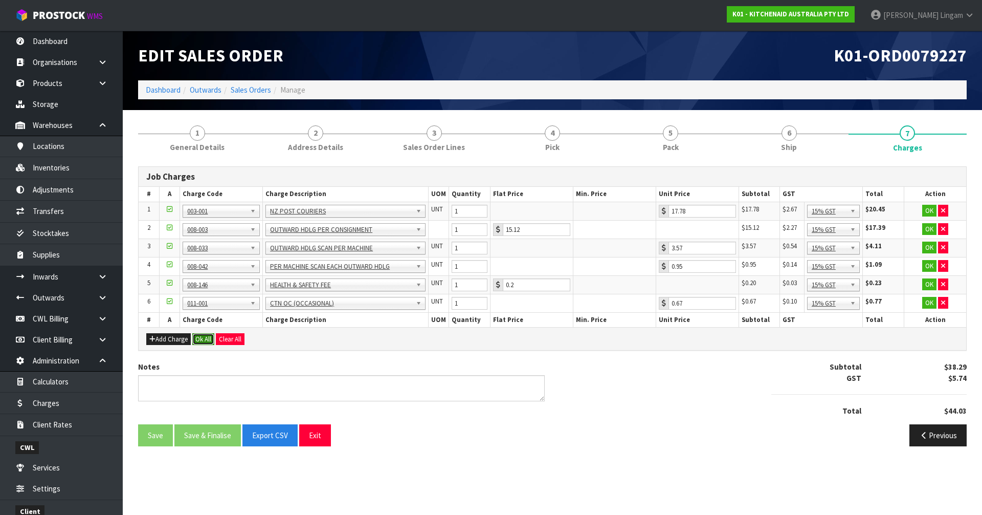
click at [208, 342] on button "Ok All" at bounding box center [203, 339] width 22 height 12
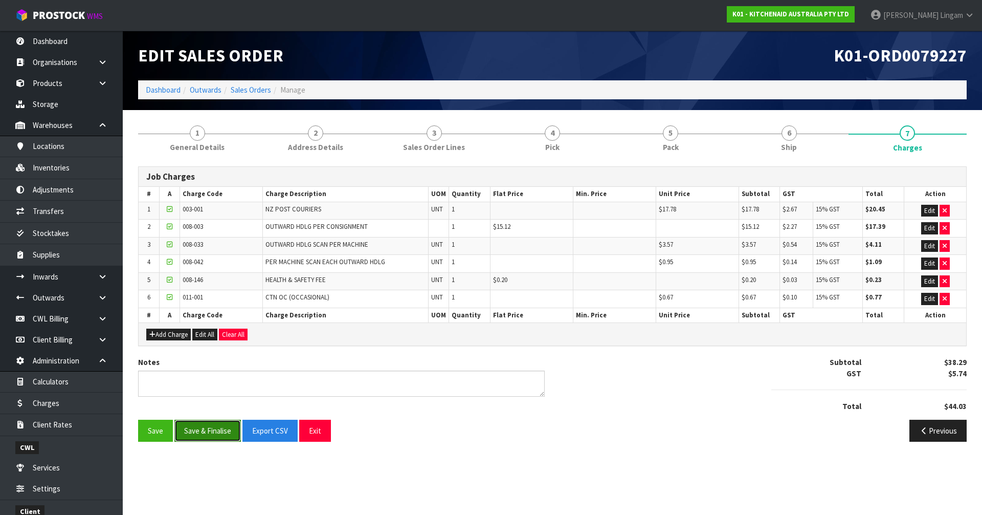
click at [200, 354] on button "Save & Finalise" at bounding box center [207, 430] width 66 height 22
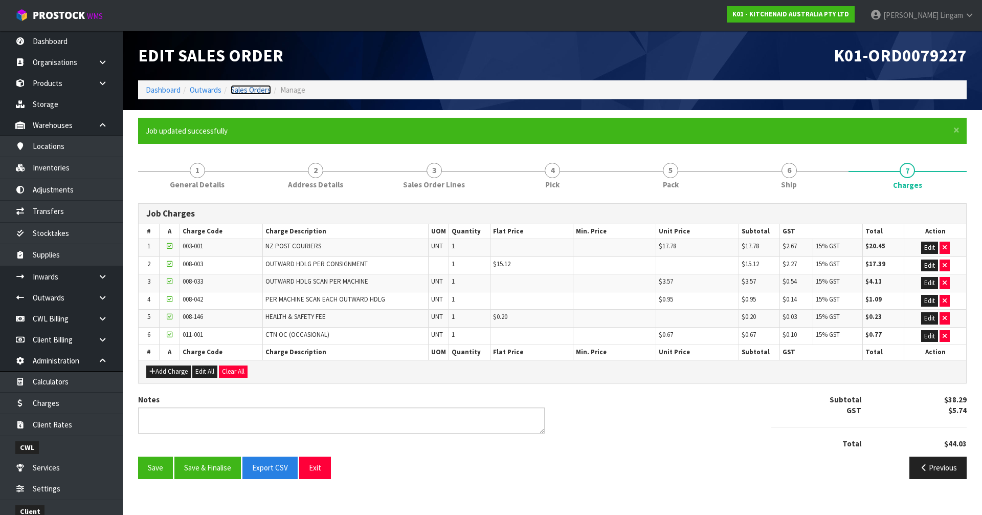
click at [257, 92] on link "Sales Orders" at bounding box center [251, 90] width 40 height 10
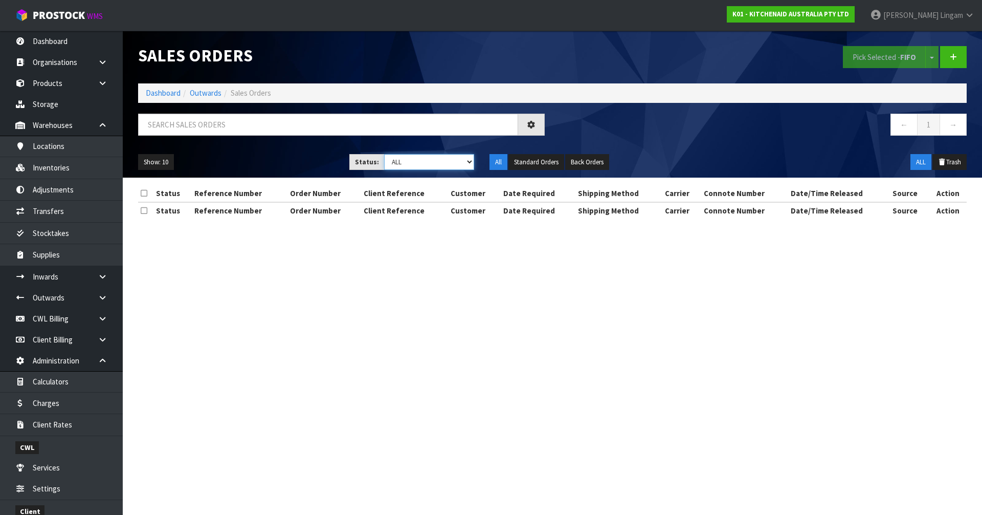
click at [466, 165] on select "Draft Pending Allocated Pending Pick Goods Picked Goods Packed Pending Charges …" at bounding box center [429, 162] width 91 height 16
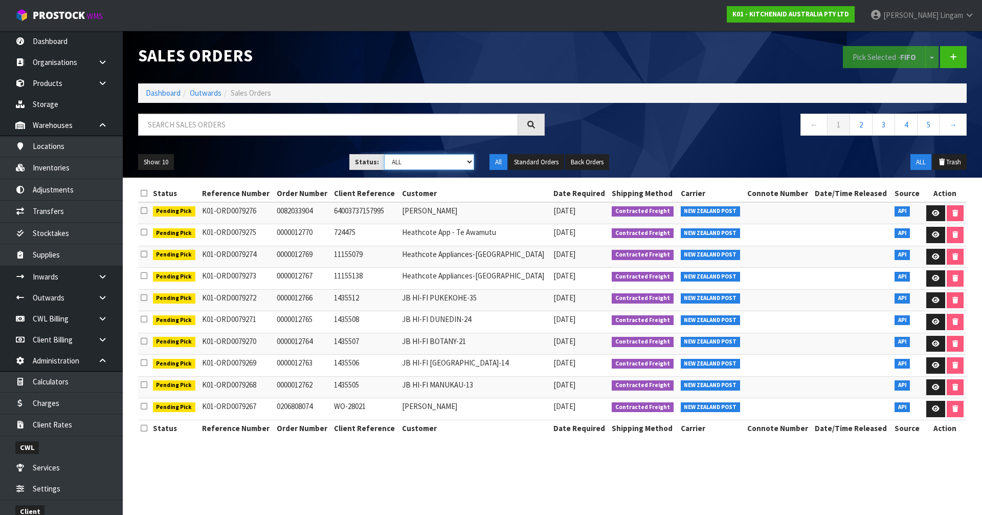
select select "string:6"
click at [384, 154] on select "Draft Pending Allocated Pending Pick Goods Picked Goods Packed Pending Charges …" at bounding box center [429, 162] width 91 height 16
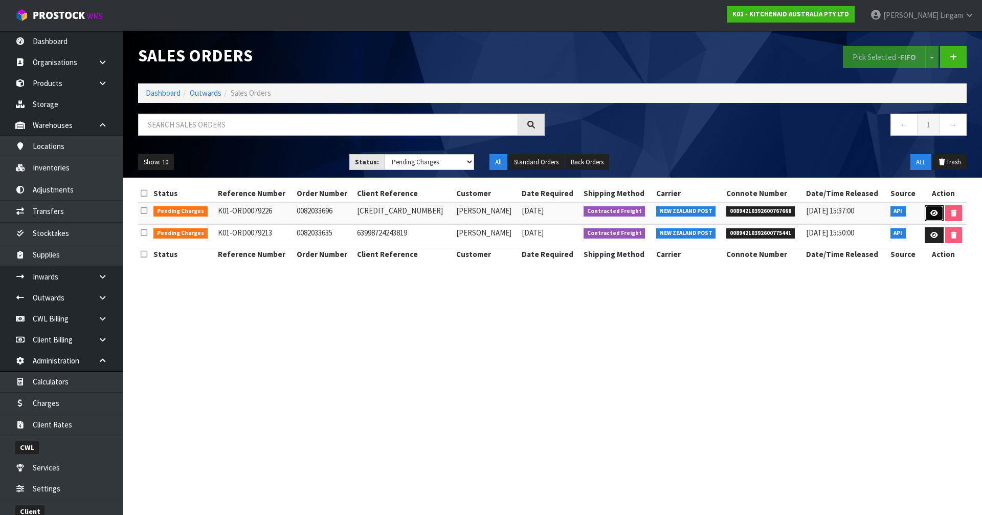
click at [516, 211] on icon at bounding box center [934, 213] width 8 height 7
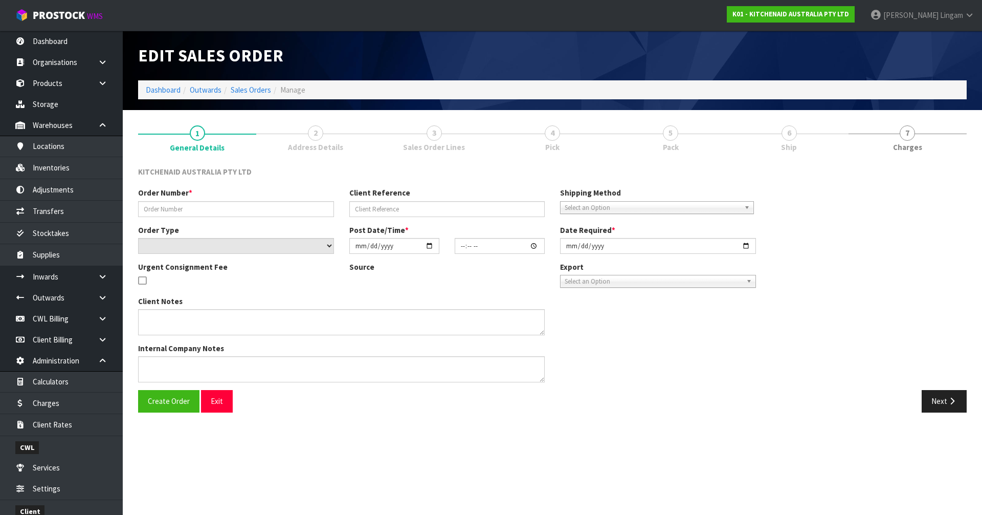
type input "0082033696"
type input "64001303708011"
select select "number:0"
type input "2025-09-15"
type input "21:39:22.000"
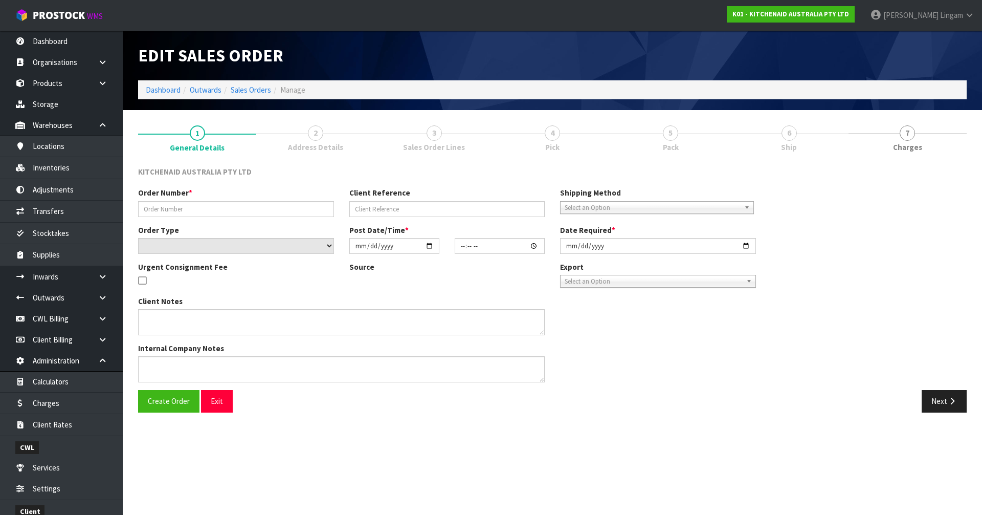
type input "2025-09-15"
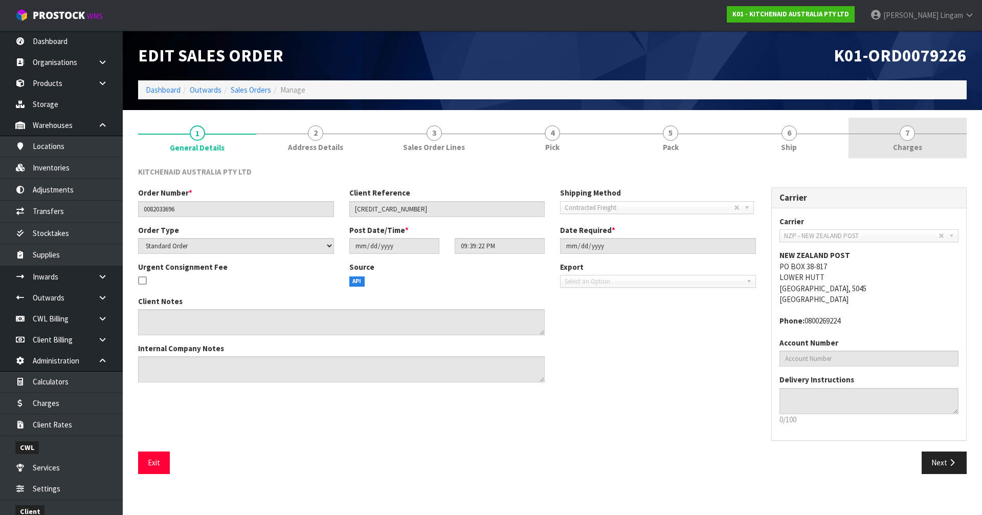
click at [516, 146] on link "7 Charges" at bounding box center [908, 138] width 118 height 40
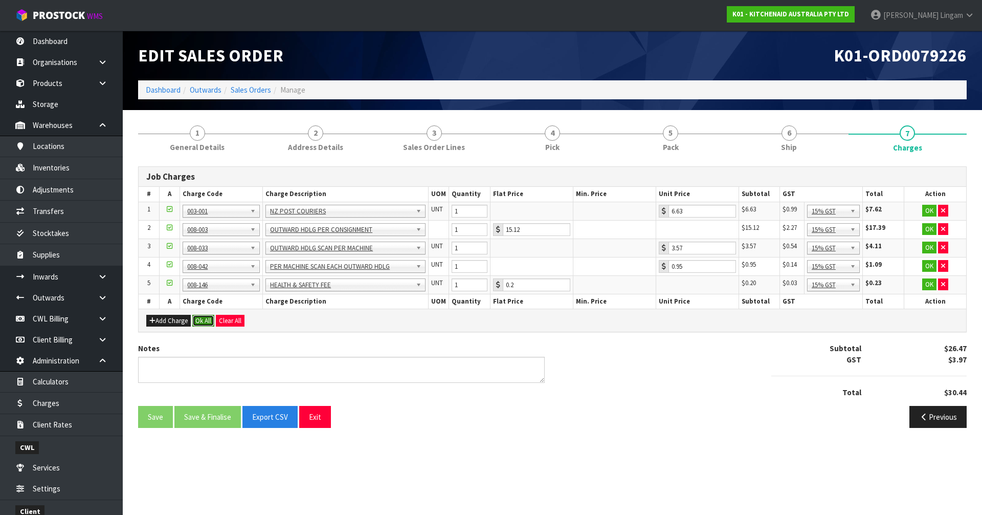
click at [197, 317] on button "Ok All" at bounding box center [203, 321] width 22 height 12
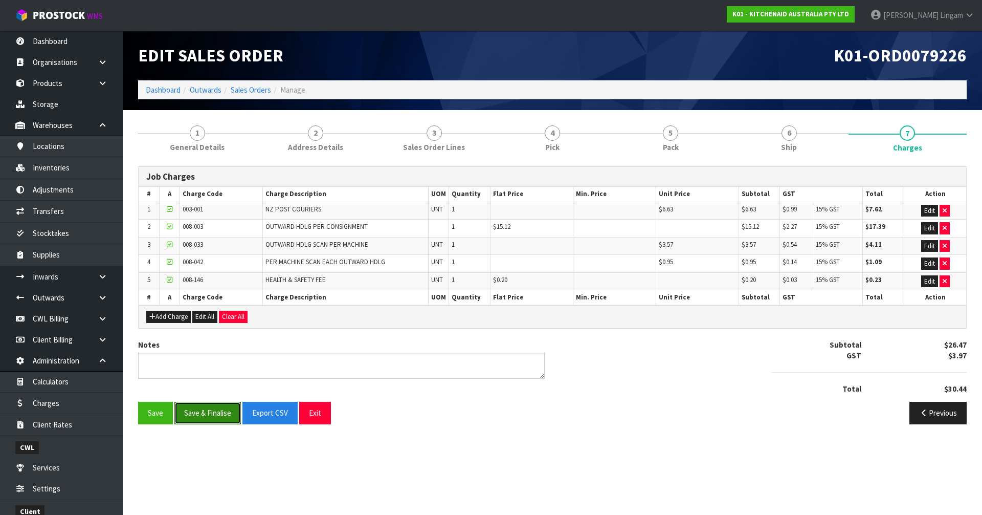
click at [217, 354] on button "Save & Finalise" at bounding box center [207, 413] width 66 height 22
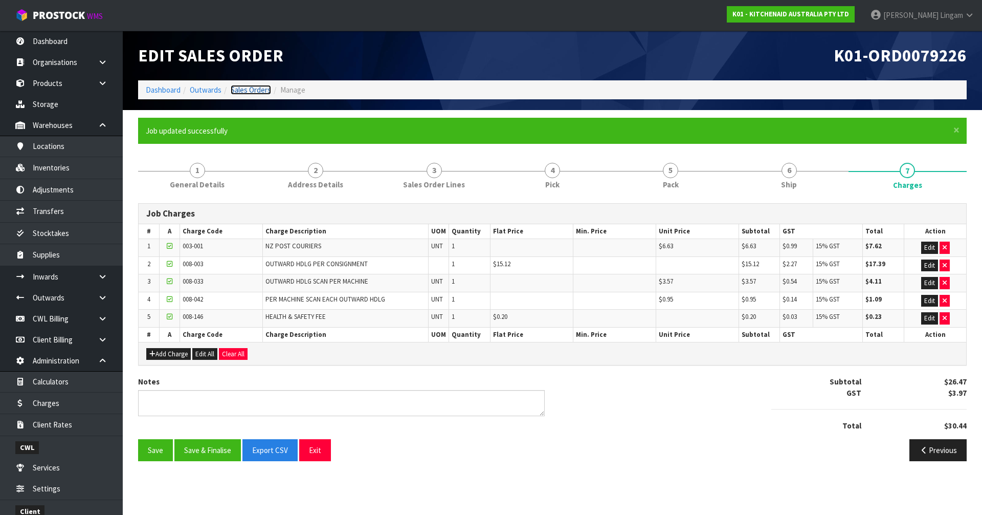
click at [255, 92] on link "Sales Orders" at bounding box center [251, 90] width 40 height 10
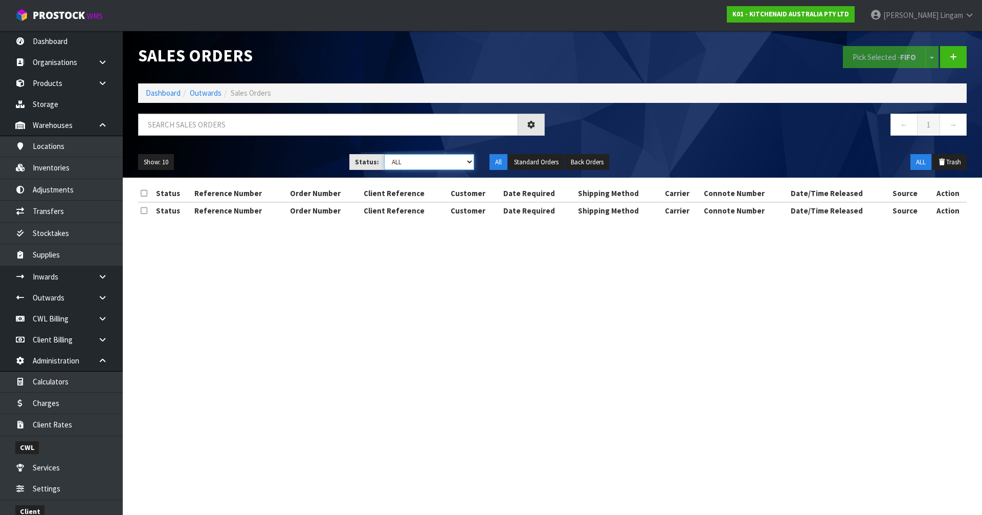
click at [466, 162] on select "Draft Pending Allocated Pending Pick Goods Picked Goods Packed Pending Charges …" at bounding box center [429, 162] width 91 height 16
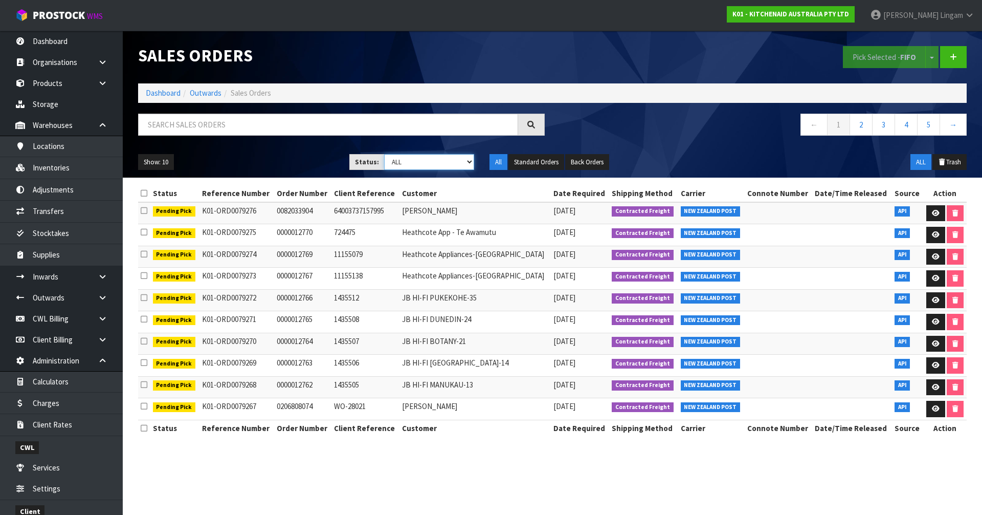
select select "string:6"
click at [384, 154] on select "Draft Pending Allocated Pending Pick Goods Picked Goods Packed Pending Charges …" at bounding box center [429, 162] width 91 height 16
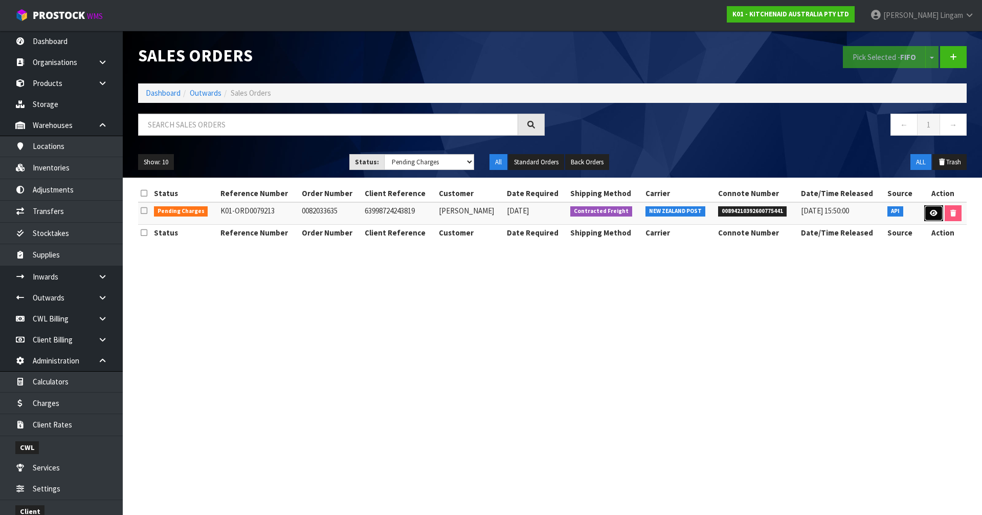
click at [516, 214] on icon at bounding box center [934, 213] width 8 height 7
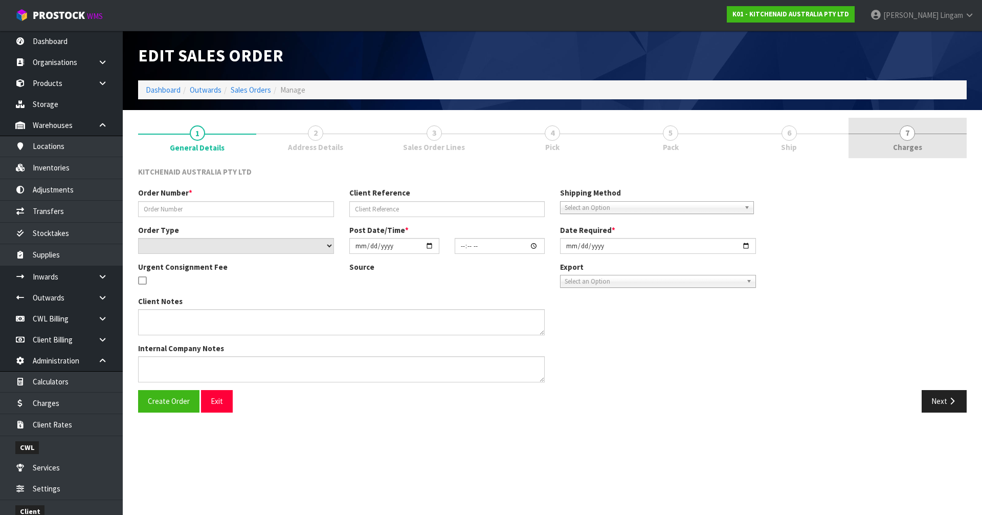
type input "0082033635"
type input "63998724243819"
select select "number:0"
type input "2025-09-15"
type input "15:38:37.000"
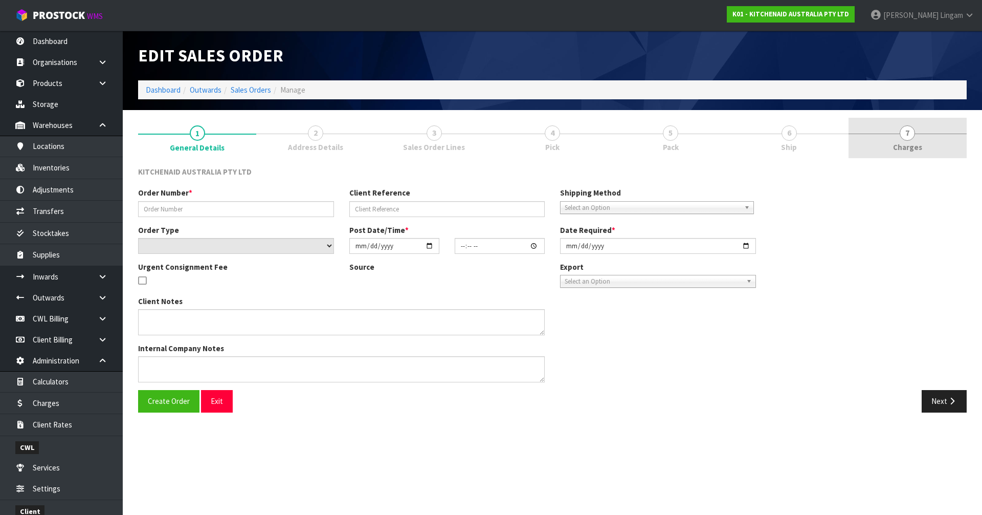
type input "2025-09-15"
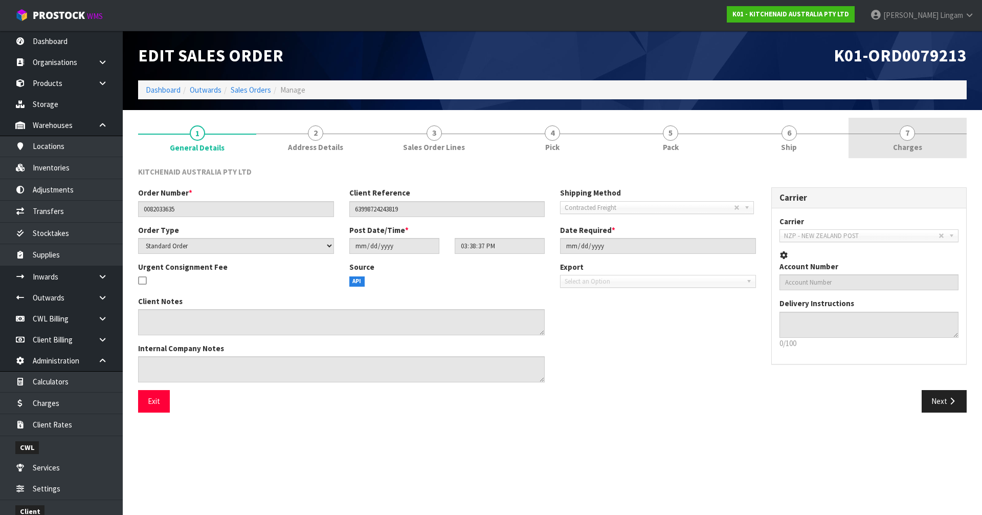
click at [516, 140] on link "7 Charges" at bounding box center [908, 138] width 118 height 40
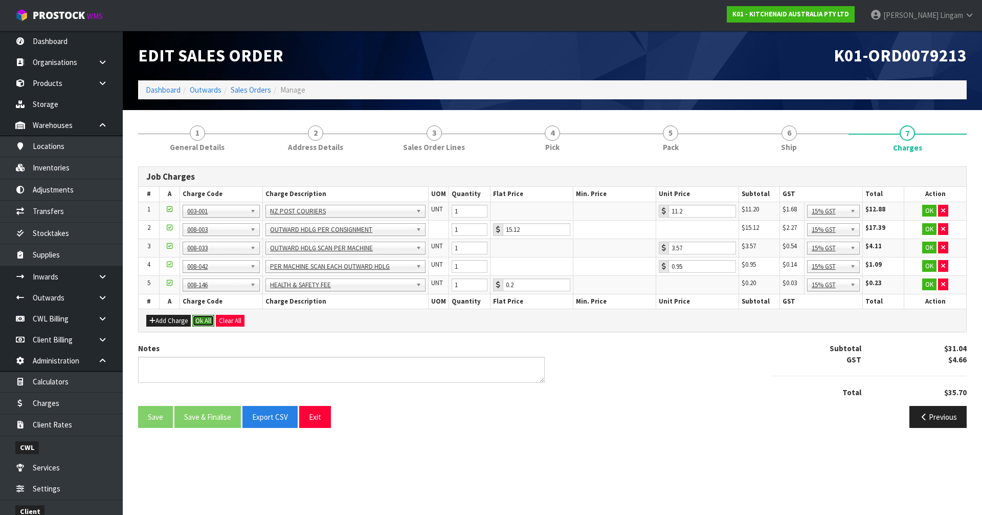
click at [202, 316] on button "Ok All" at bounding box center [203, 321] width 22 height 12
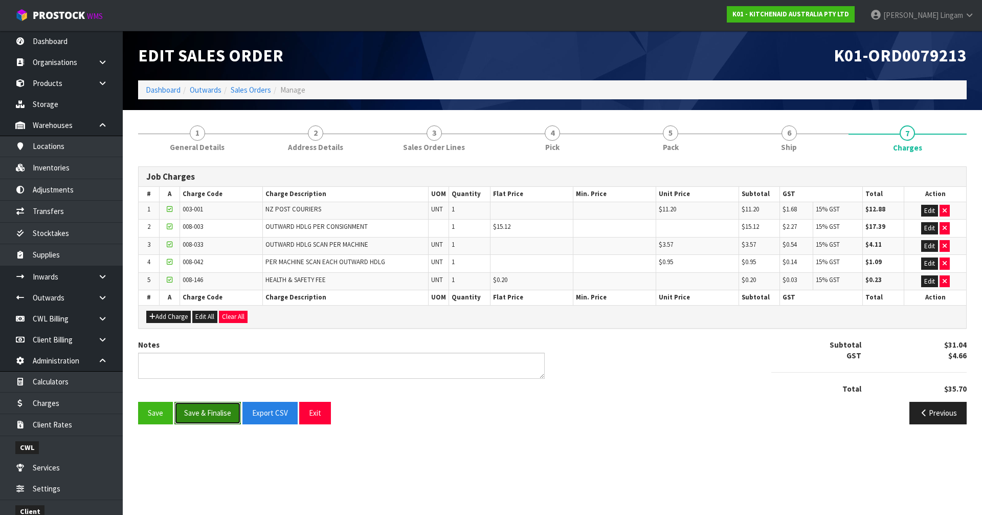
click at [206, 354] on button "Save & Finalise" at bounding box center [207, 413] width 66 height 22
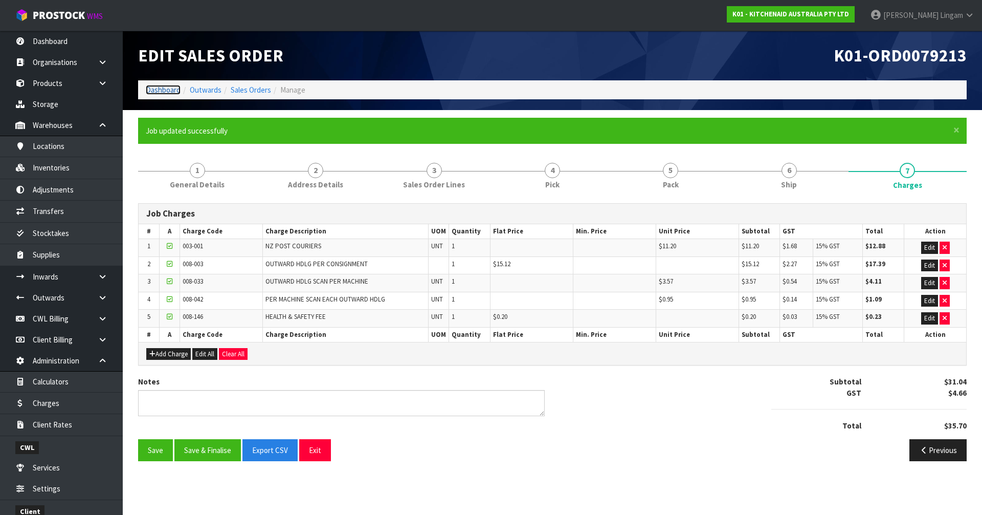
click at [166, 85] on link "Dashboard" at bounding box center [163, 90] width 35 height 10
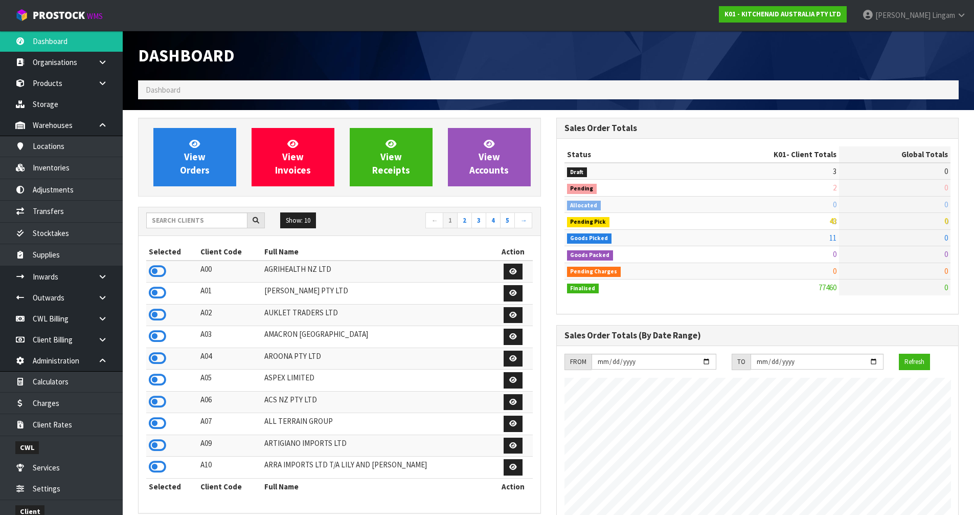
scroll to position [775, 418]
click at [221, 224] on input "text" at bounding box center [196, 220] width 101 height 16
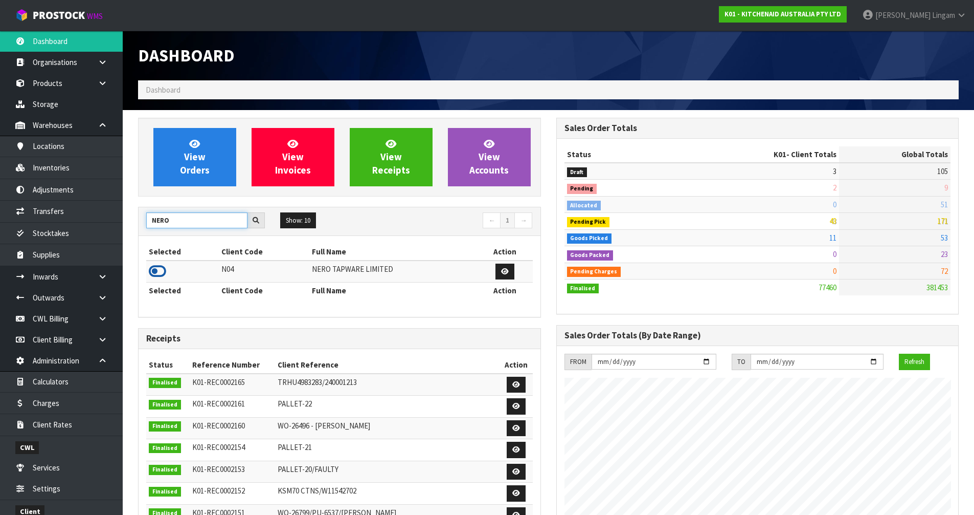
type input "NERO"
click at [160, 274] on icon at bounding box center [157, 270] width 17 height 15
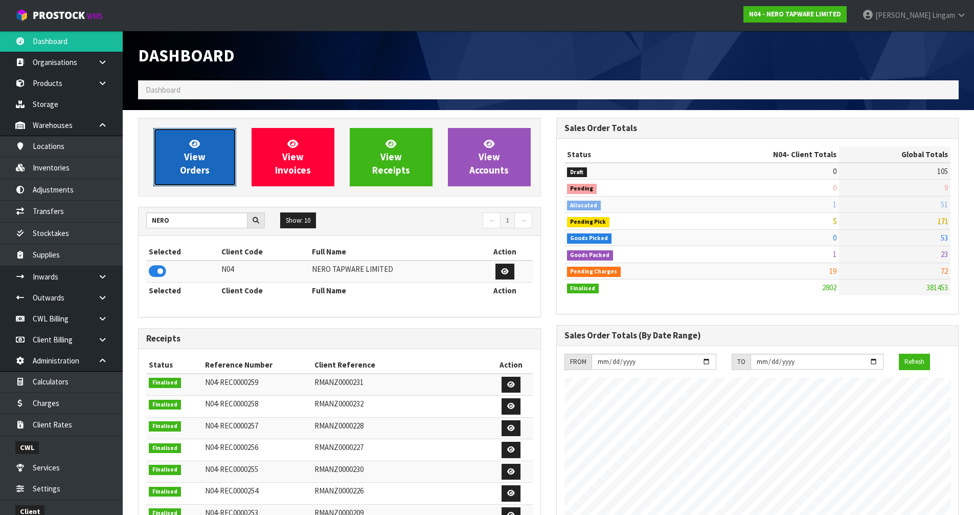
click at [222, 166] on link "View Orders" at bounding box center [194, 157] width 83 height 58
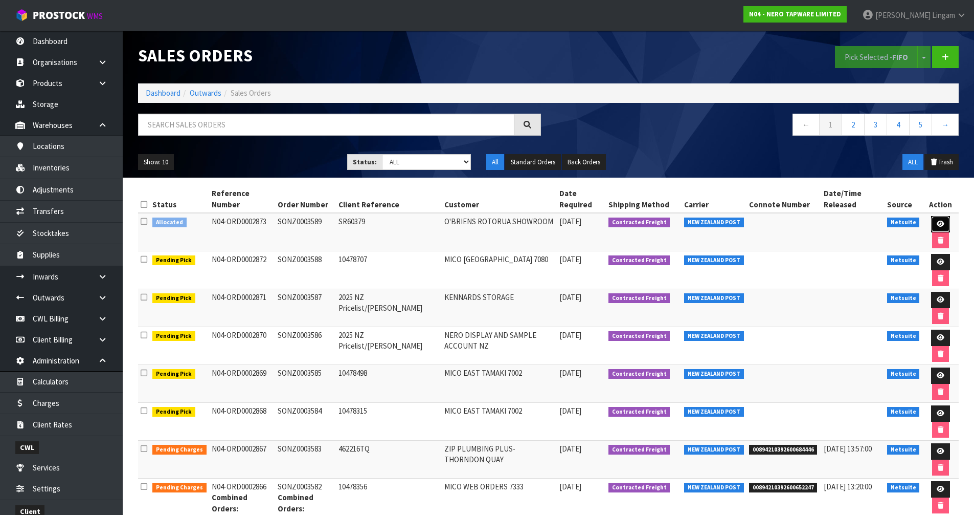
click at [516, 219] on link at bounding box center [940, 224] width 19 height 16
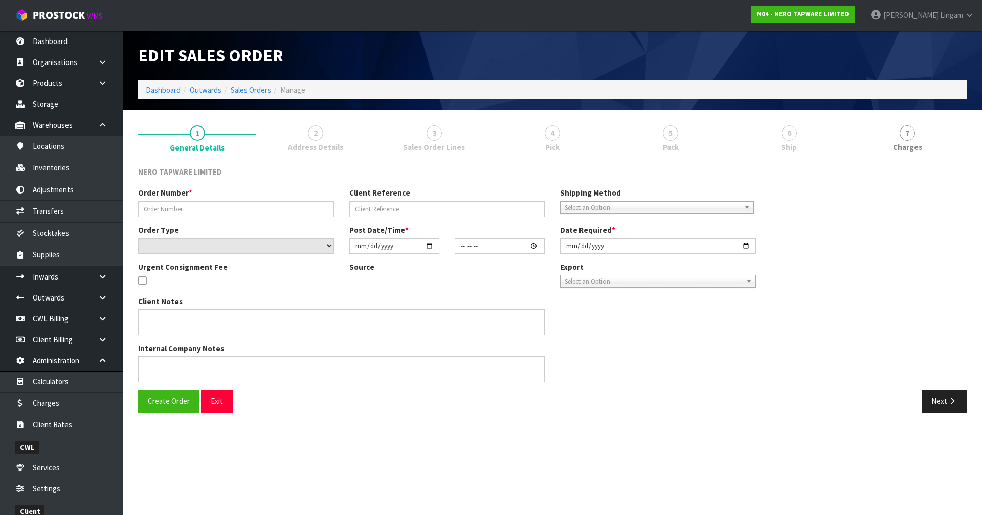
type input "SONZ0003589"
type input "SR60379"
select select "number:0"
type input "2025-09-16"
type input "16:15:06.000"
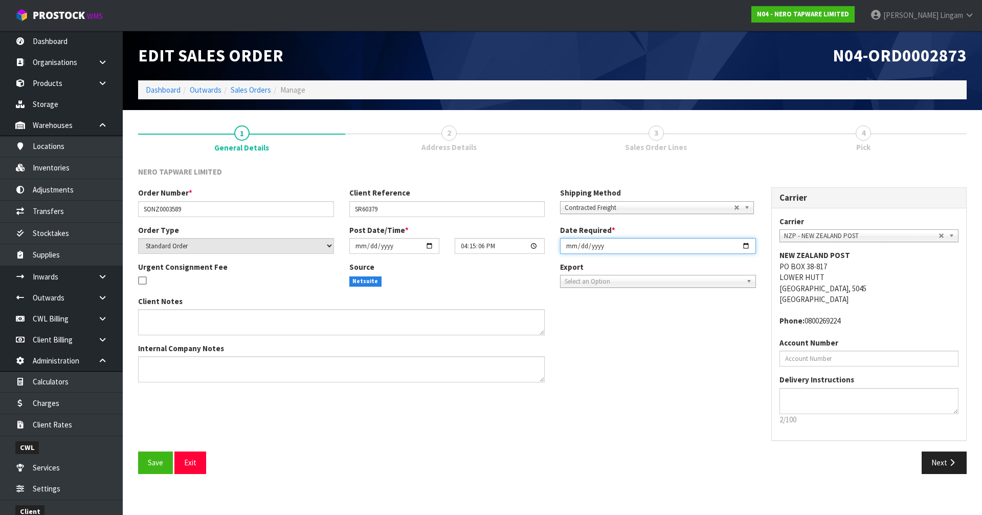
click at [516, 243] on input "2025-09-16" at bounding box center [658, 246] width 196 height 16
type input "2025-09-17"
click at [153, 354] on span "Save" at bounding box center [155, 462] width 15 height 10
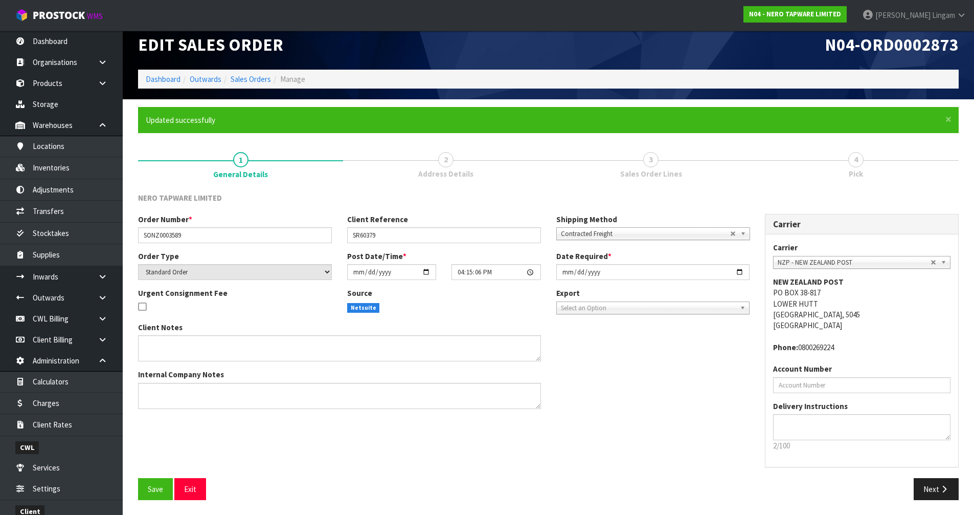
scroll to position [11, 0]
click at [516, 354] on button "Next" at bounding box center [936, 488] width 45 height 22
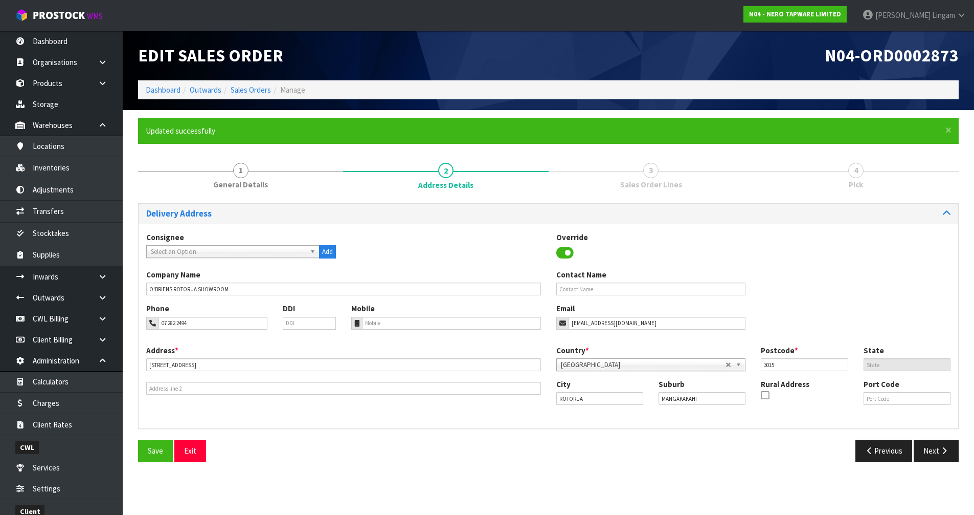
scroll to position [0, 0]
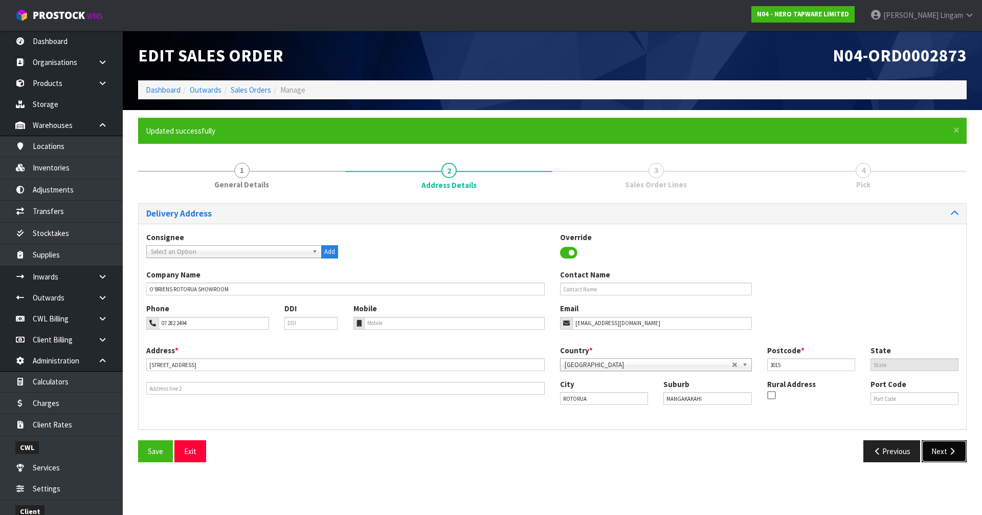
click at [516, 354] on button "Next" at bounding box center [944, 451] width 45 height 22
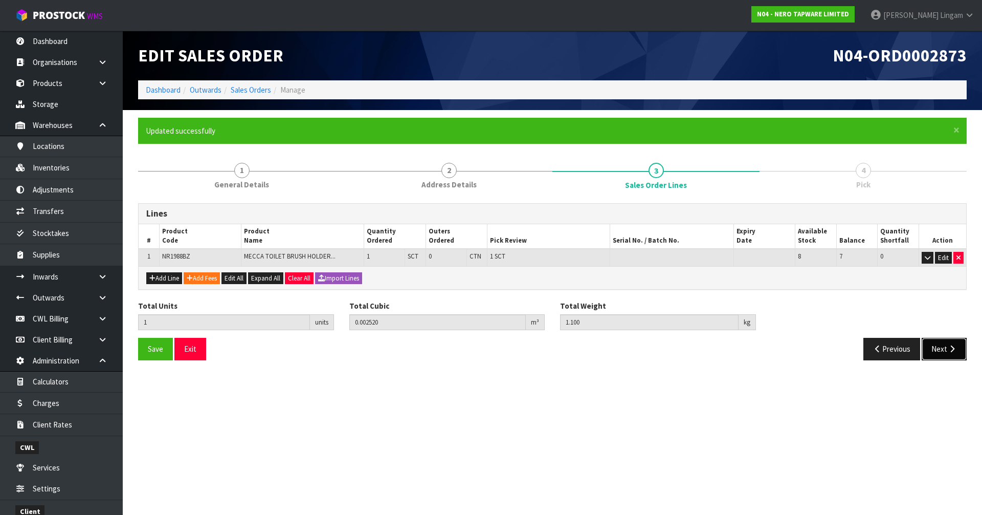
click at [516, 353] on button "Next" at bounding box center [944, 349] width 45 height 22
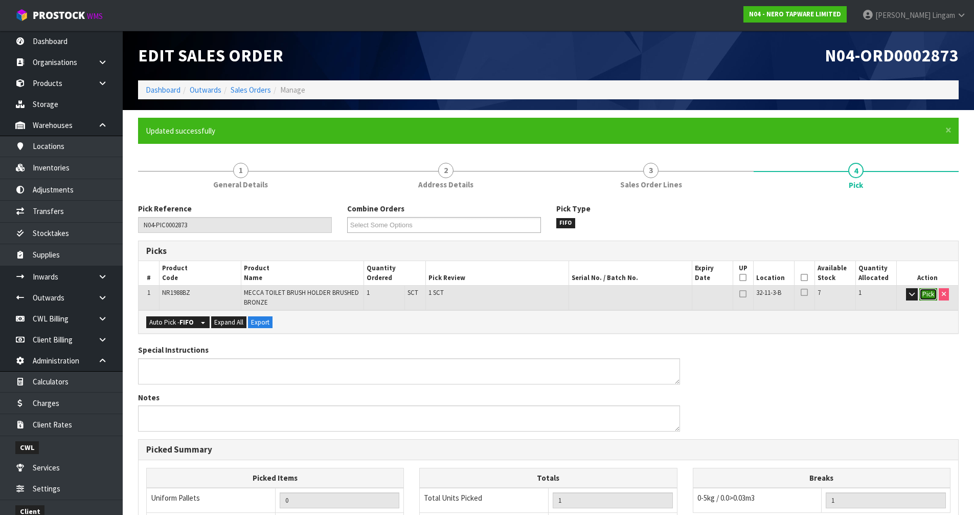
click at [516, 296] on button "Pick" at bounding box center [929, 294] width 18 height 12
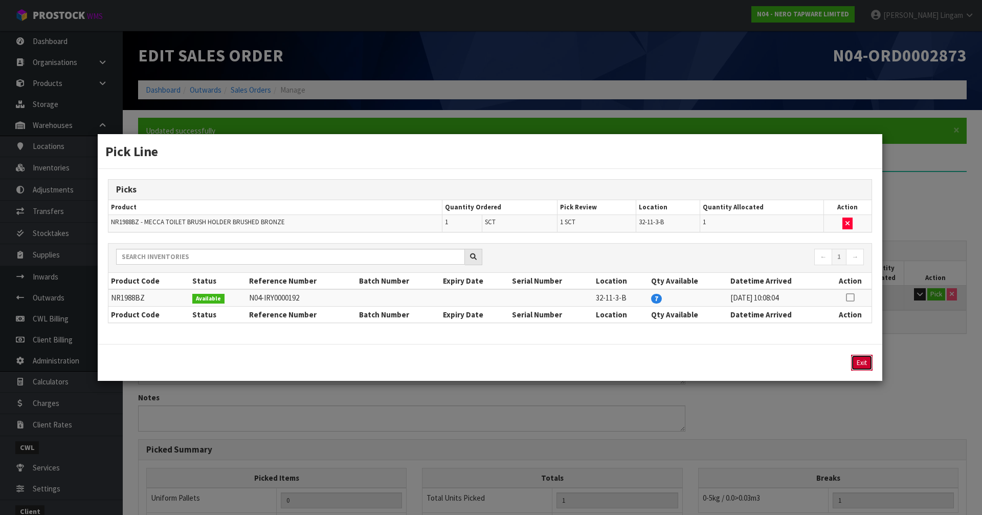
click at [516, 354] on button "Exit" at bounding box center [861, 362] width 21 height 16
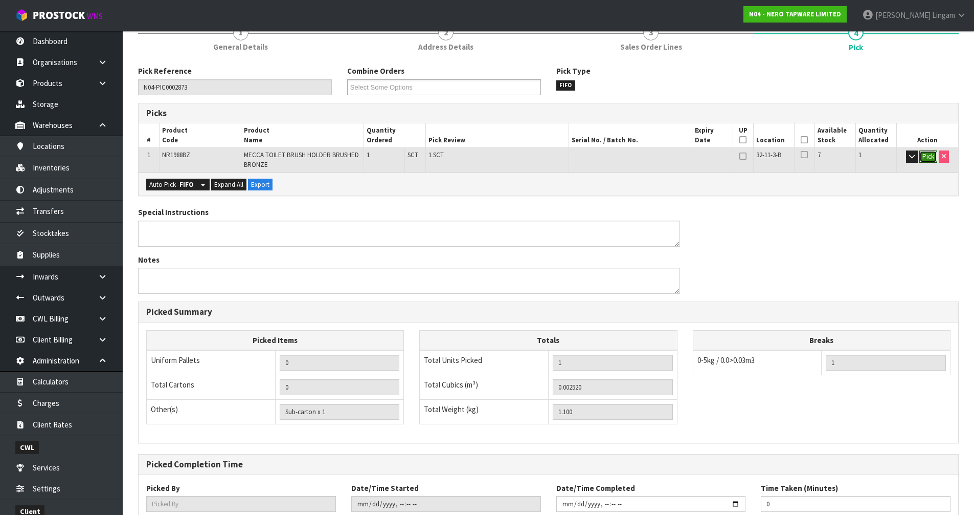
scroll to position [207, 0]
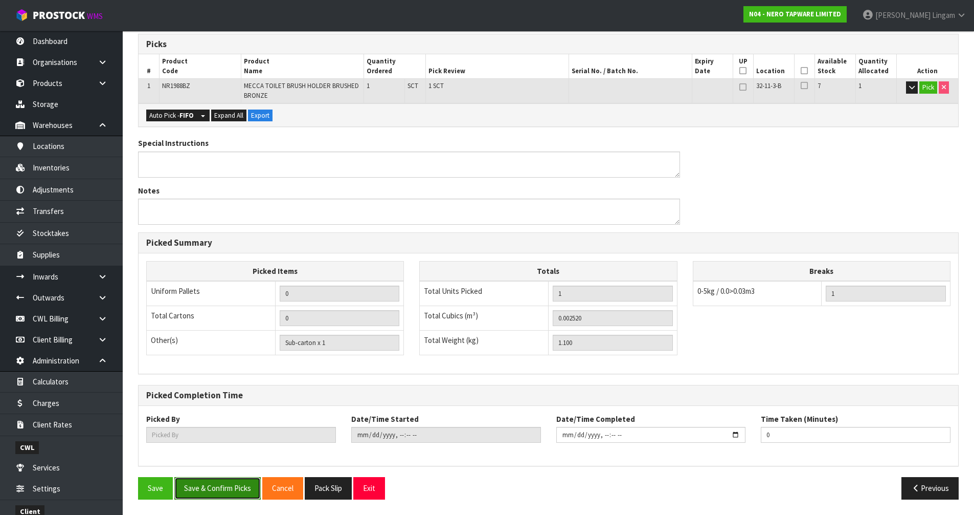
click at [228, 354] on button "Save & Confirm Picks" at bounding box center [217, 488] width 86 height 22
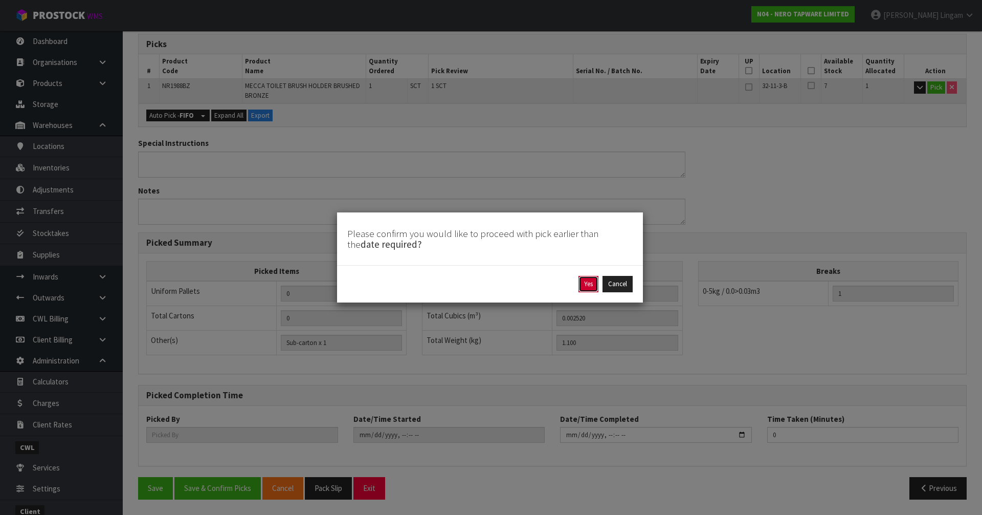
click at [516, 282] on button "Yes" at bounding box center [588, 284] width 20 height 16
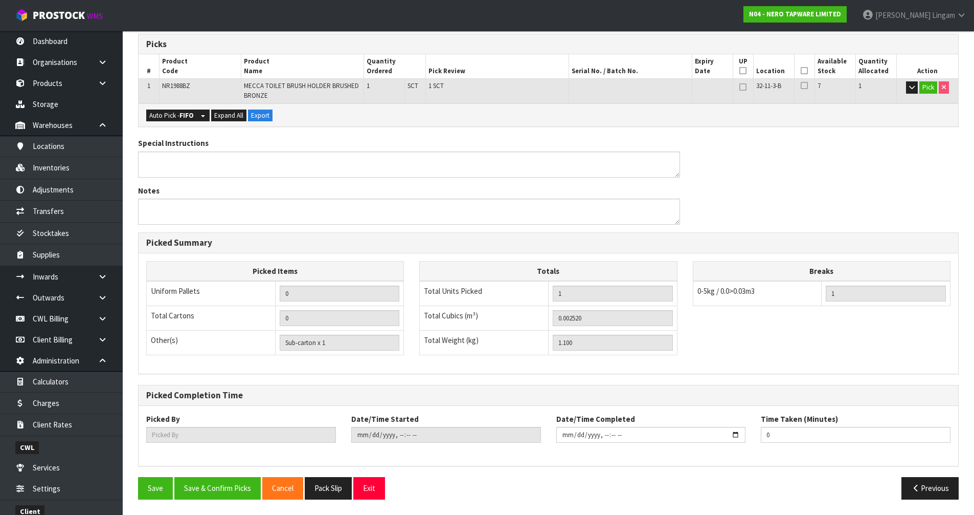
scroll to position [0, 0]
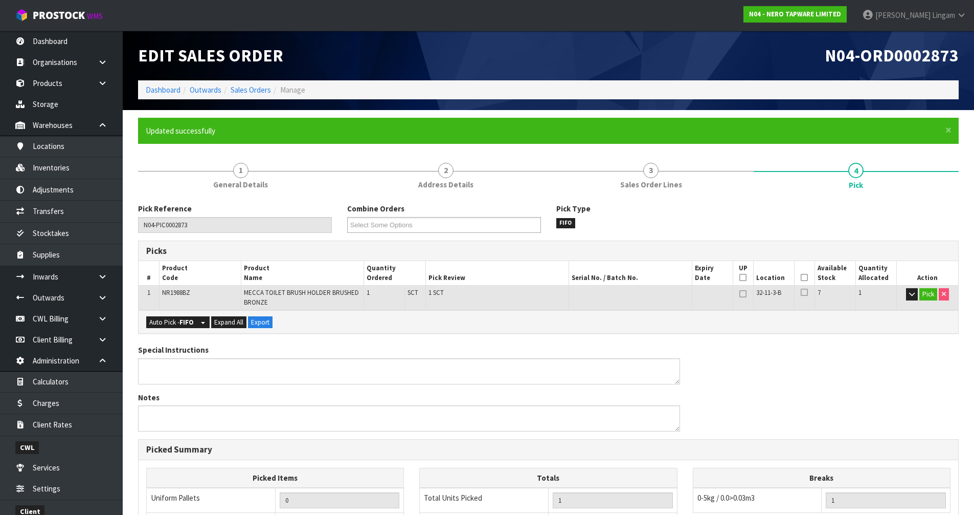
type input "Vineeta Lingam"
type input "2025-09-16T19:47:48"
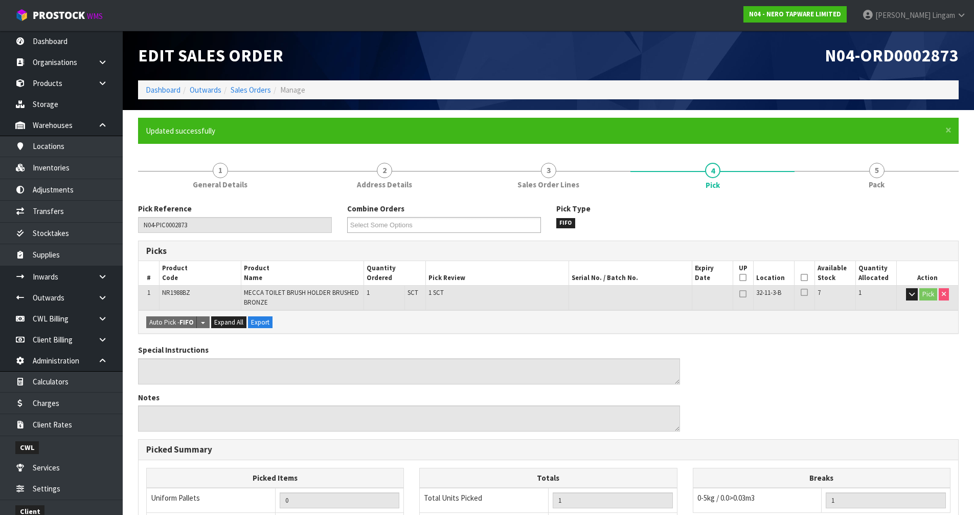
scroll to position [207, 0]
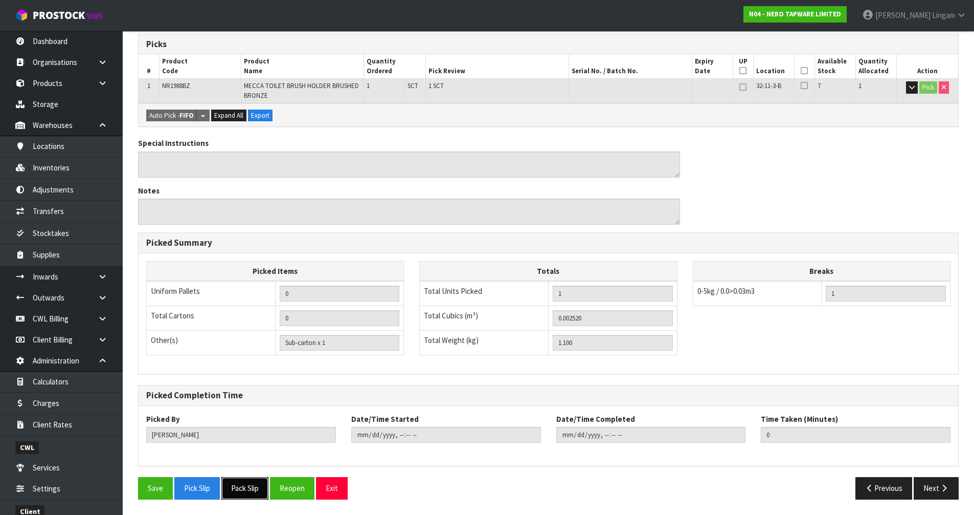
click at [249, 354] on button "Pack Slip" at bounding box center [244, 488] width 47 height 22
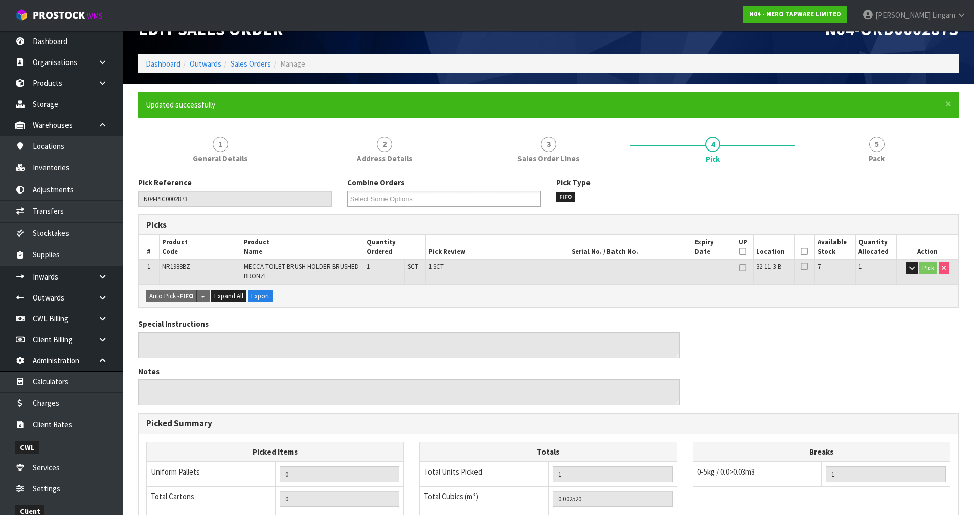
scroll to position [2, 0]
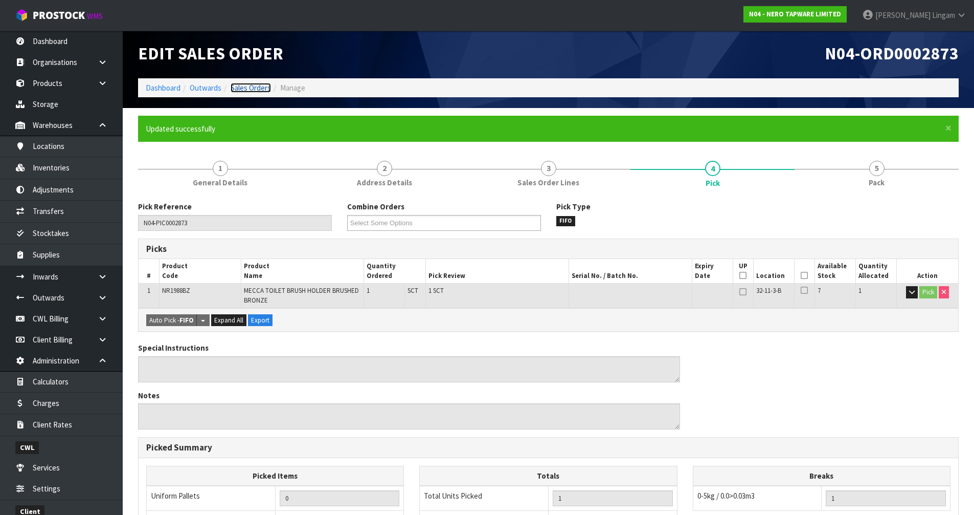
click at [259, 88] on link "Sales Orders" at bounding box center [251, 88] width 40 height 10
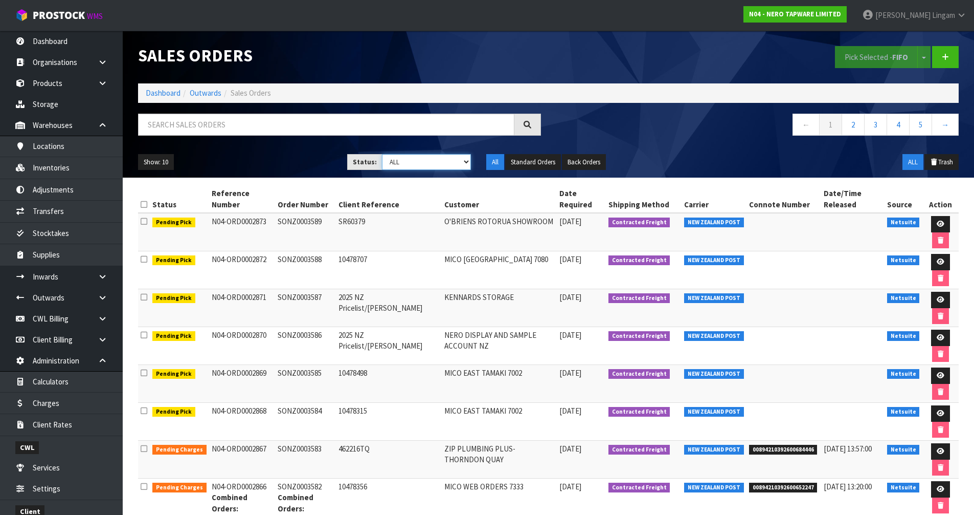
click at [462, 159] on select "Draft Pending Allocated Pending Pick Goods Picked Goods Packed Pending Charges …" at bounding box center [426, 162] width 89 height 16
select select "string:6"
click at [382, 154] on select "Draft Pending Allocated Pending Pick Goods Picked Goods Packed Pending Charges …" at bounding box center [426, 162] width 89 height 16
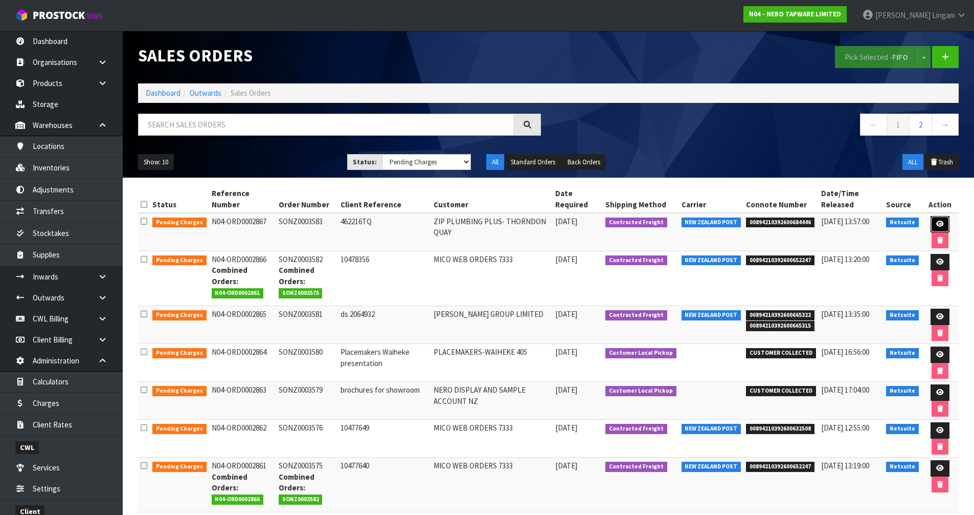
click at [516, 226] on icon at bounding box center [941, 223] width 8 height 7
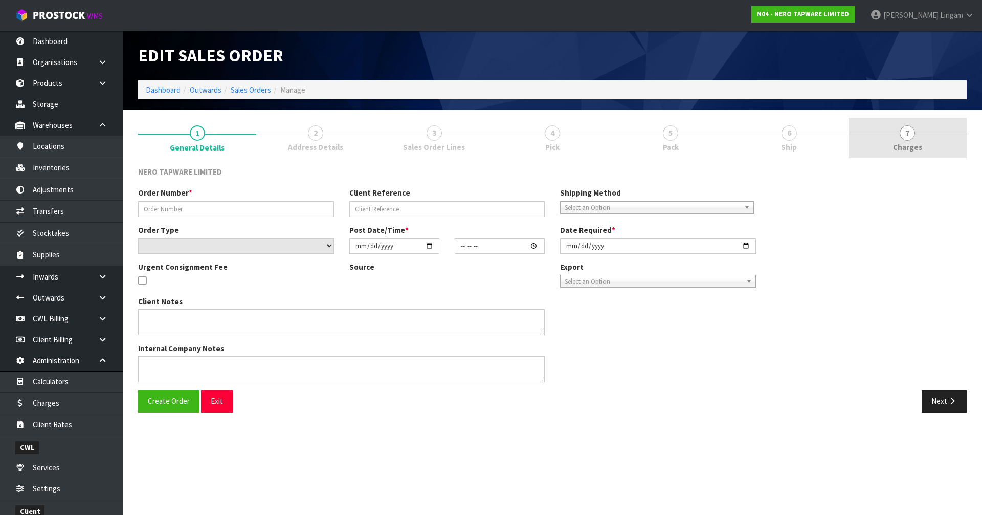
type input "SONZ0003583"
type input "462216TQ"
select select "number:0"
type input "2025-09-16"
type input "13:15:05.000"
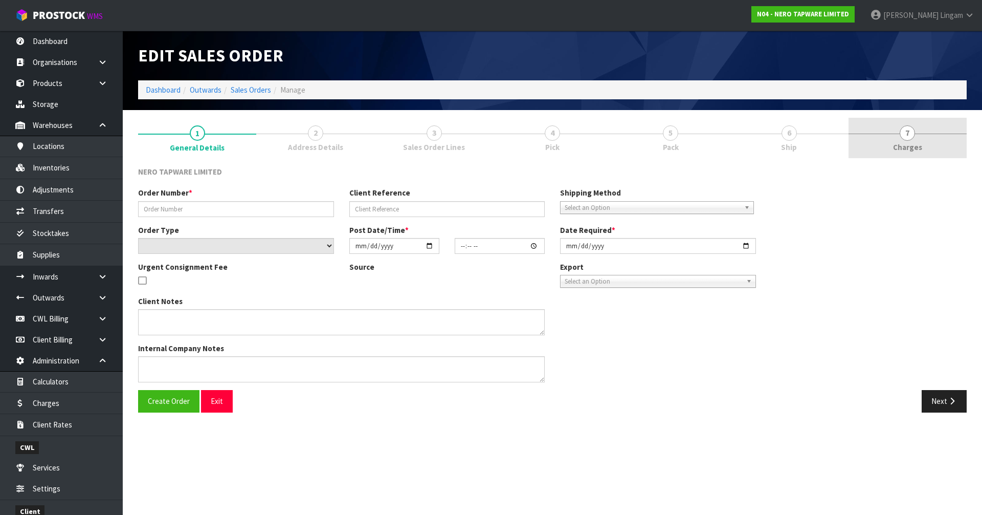
type input "2025-09-16"
type textarea "Please dispatch today if possible"
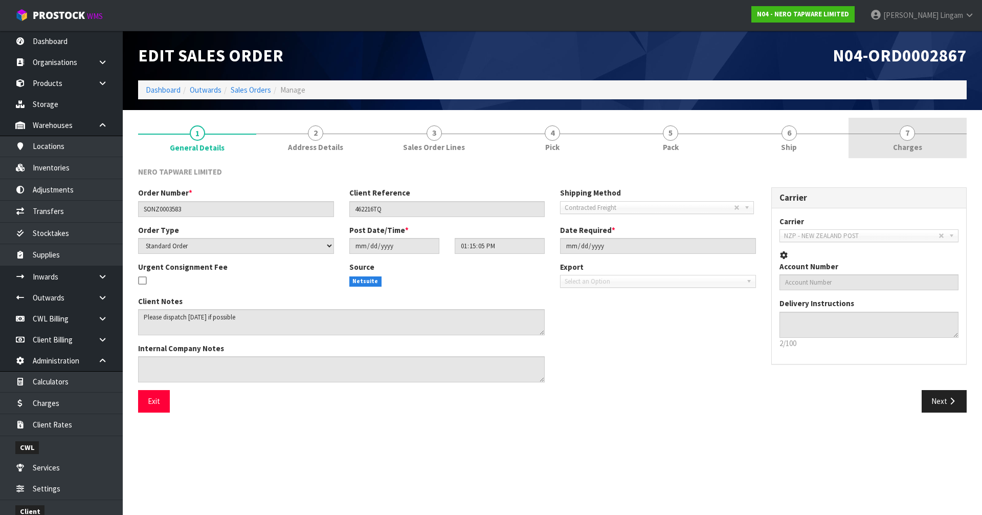
click at [516, 144] on link "7 Charges" at bounding box center [908, 138] width 118 height 40
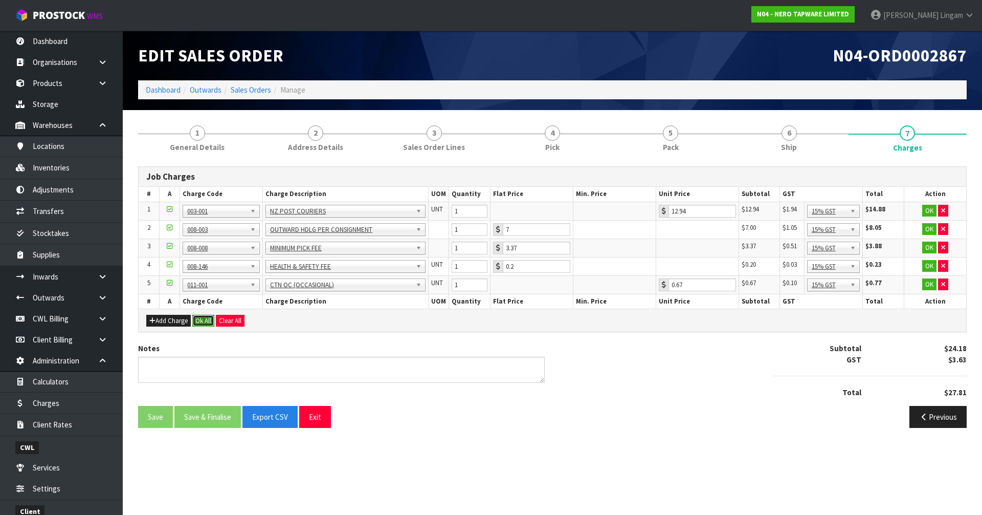
click at [198, 320] on button "Ok All" at bounding box center [203, 321] width 22 height 12
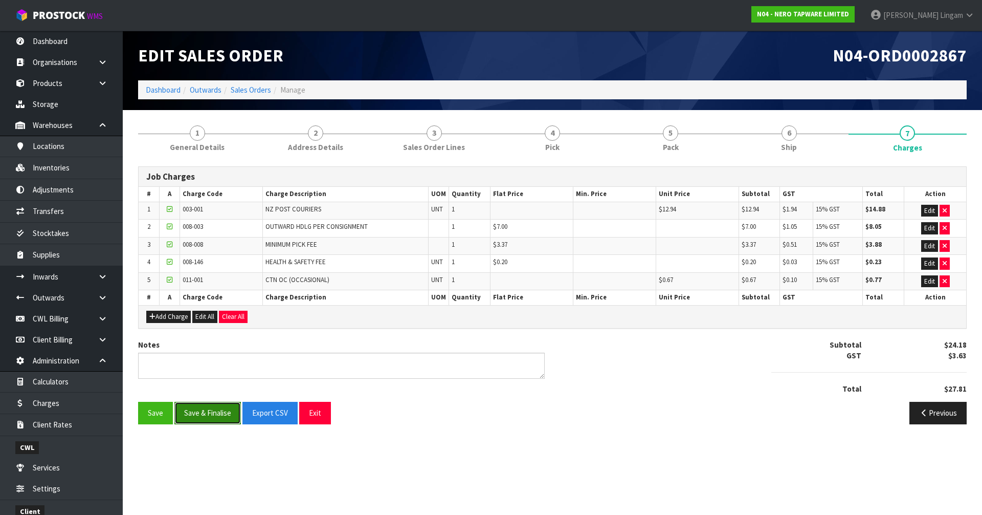
click at [209, 354] on button "Save & Finalise" at bounding box center [207, 413] width 66 height 22
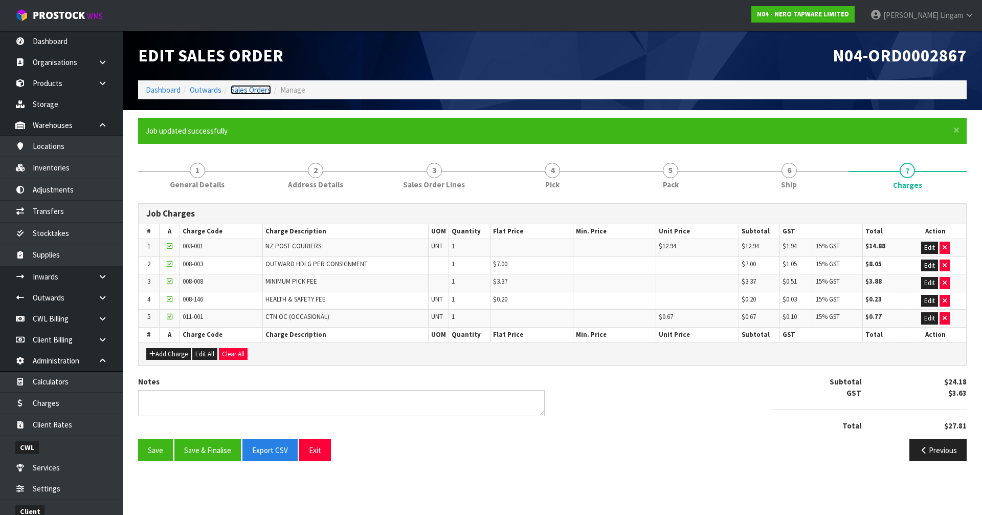
click at [257, 88] on link "Sales Orders" at bounding box center [251, 90] width 40 height 10
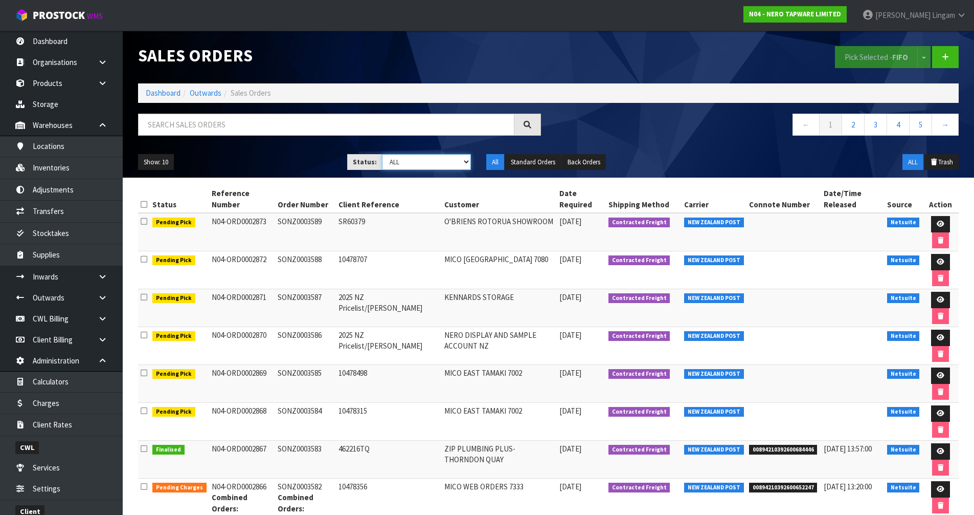
click at [457, 161] on select "Draft Pending Allocated Pending Pick Goods Picked Goods Packed Pending Charges …" at bounding box center [426, 162] width 89 height 16
select select "string:6"
click at [382, 154] on select "Draft Pending Allocated Pending Pick Goods Picked Goods Packed Pending Charges …" at bounding box center [426, 162] width 89 height 16
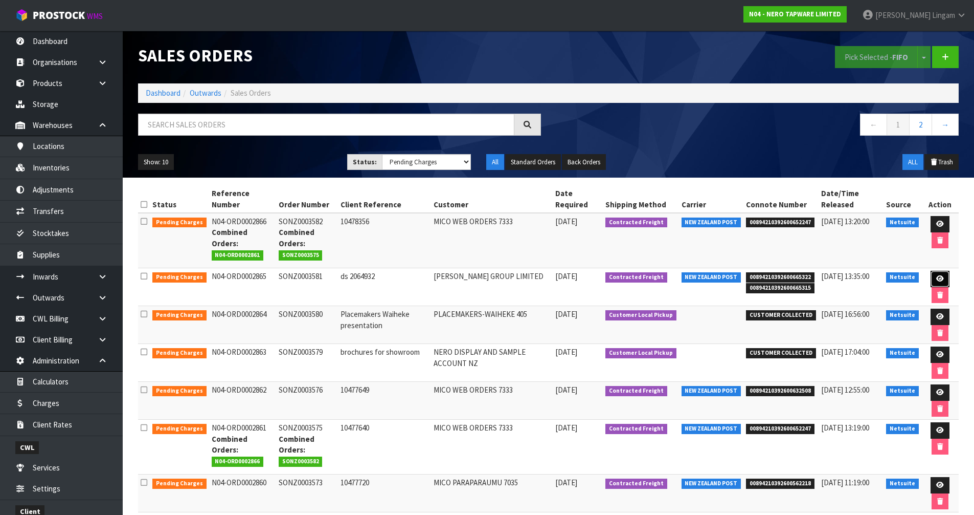
click at [516, 279] on link at bounding box center [940, 279] width 19 height 16
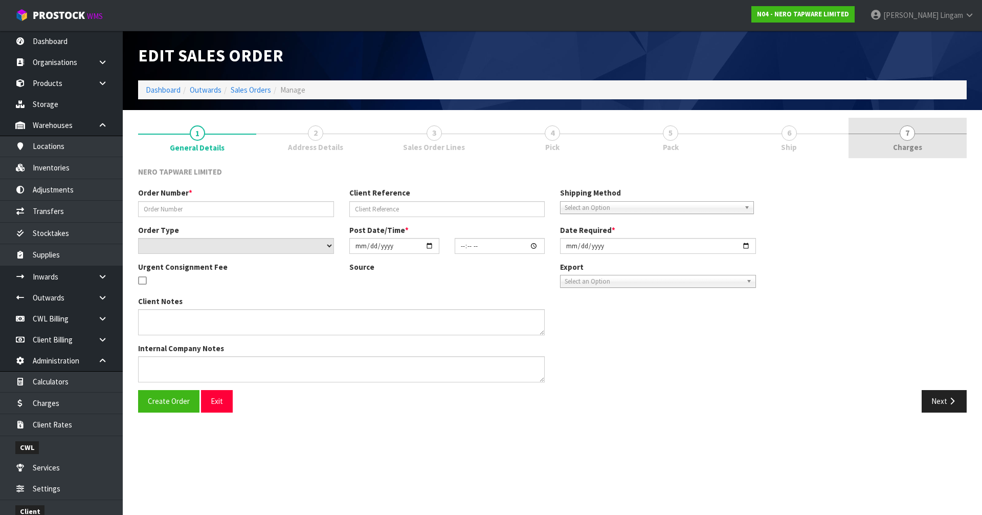
type input "SONZ0003581"
type input "ds 2064932"
select select "number:0"
type input "2025-09-16"
type input "11:30:05.000"
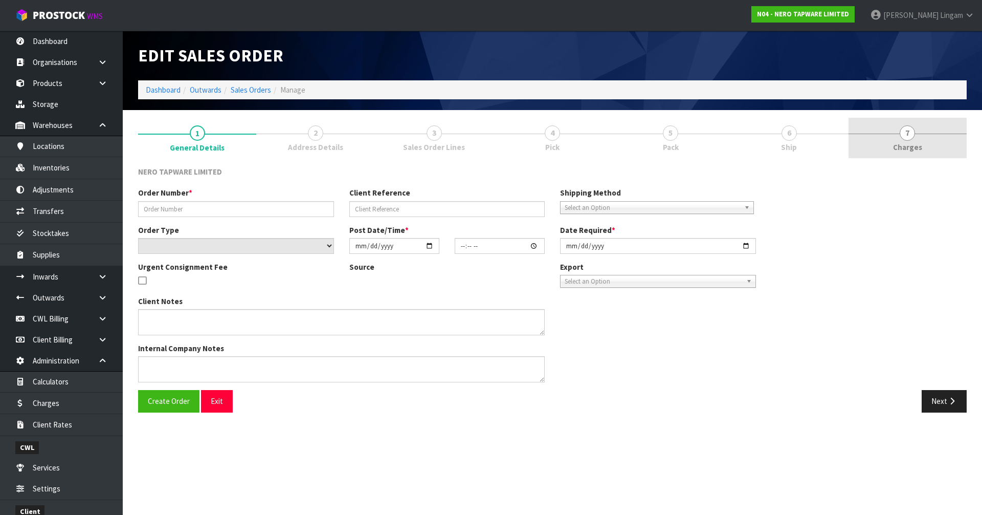
type input "2025-09-16"
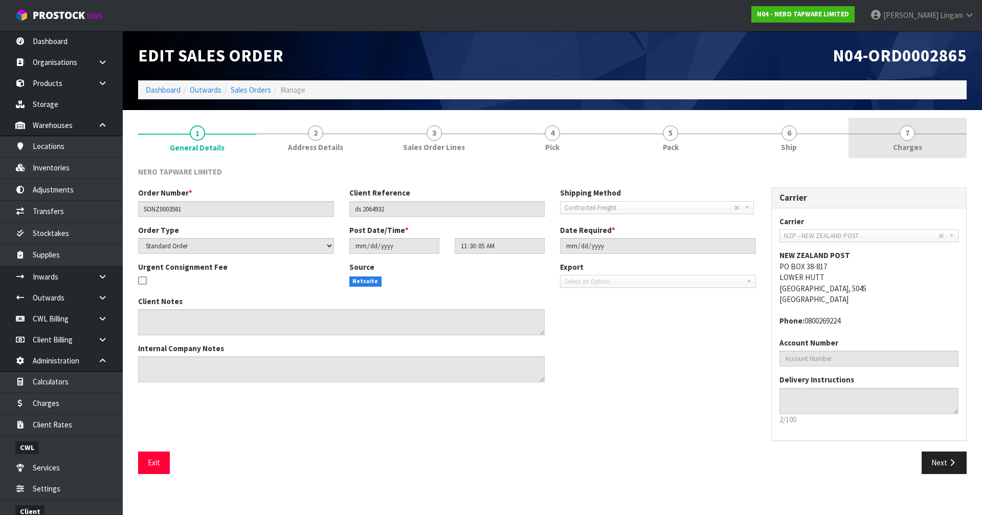
click at [516, 147] on span "Charges" at bounding box center [907, 147] width 29 height 11
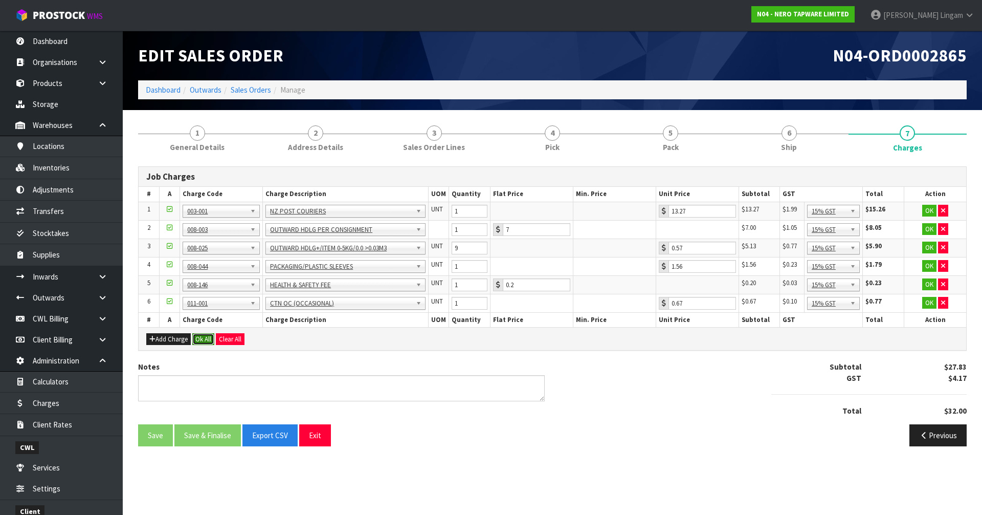
click at [201, 340] on button "Ok All" at bounding box center [203, 339] width 22 height 12
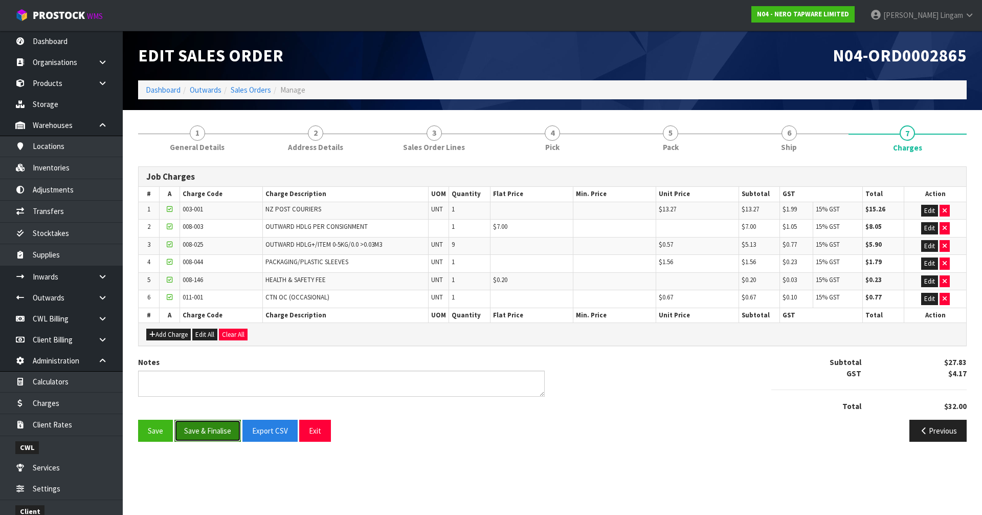
click at [198, 354] on button "Save & Finalise" at bounding box center [207, 430] width 66 height 22
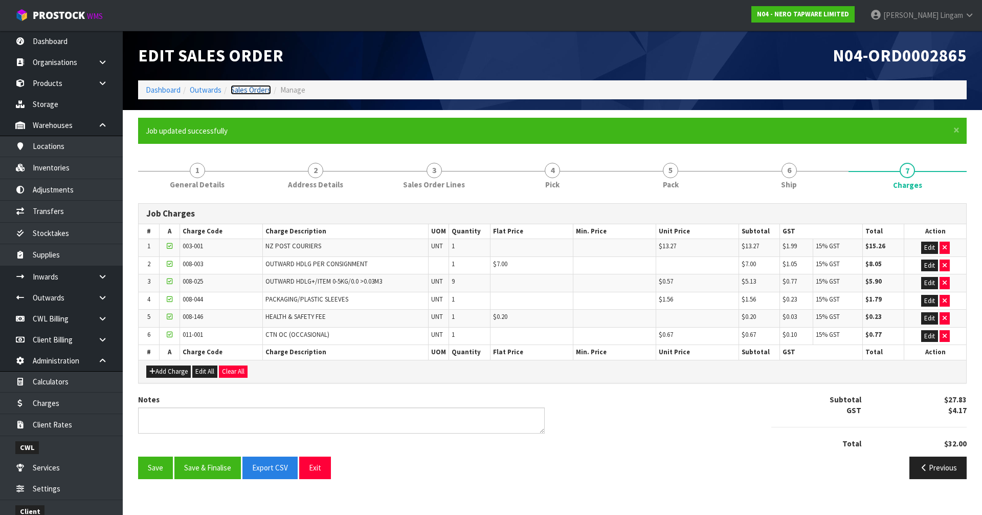
click at [255, 90] on link "Sales Orders" at bounding box center [251, 90] width 40 height 10
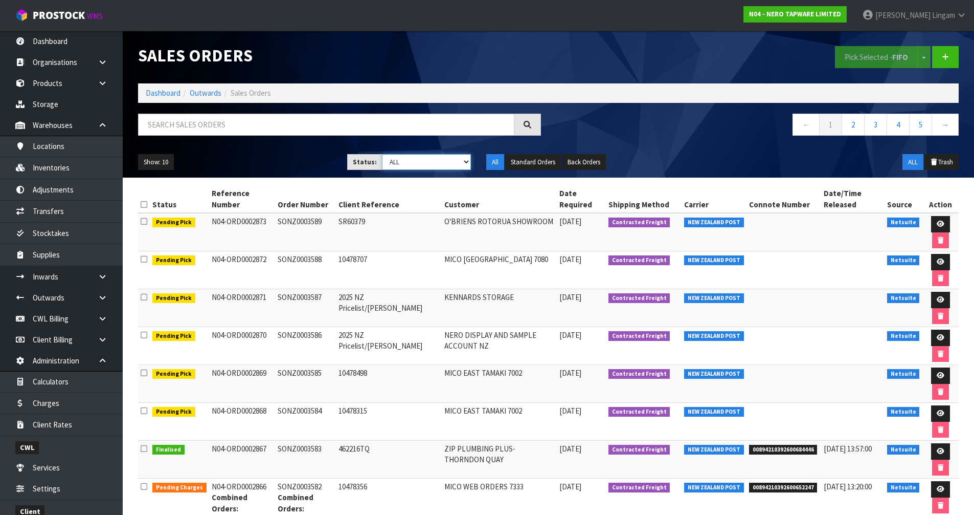
click at [460, 166] on select "Draft Pending Allocated Pending Pick Goods Picked Goods Packed Pending Charges …" at bounding box center [426, 162] width 89 height 16
select select "string:6"
click at [382, 154] on select "Draft Pending Allocated Pending Pick Goods Picked Goods Packed Pending Charges …" at bounding box center [426, 162] width 89 height 16
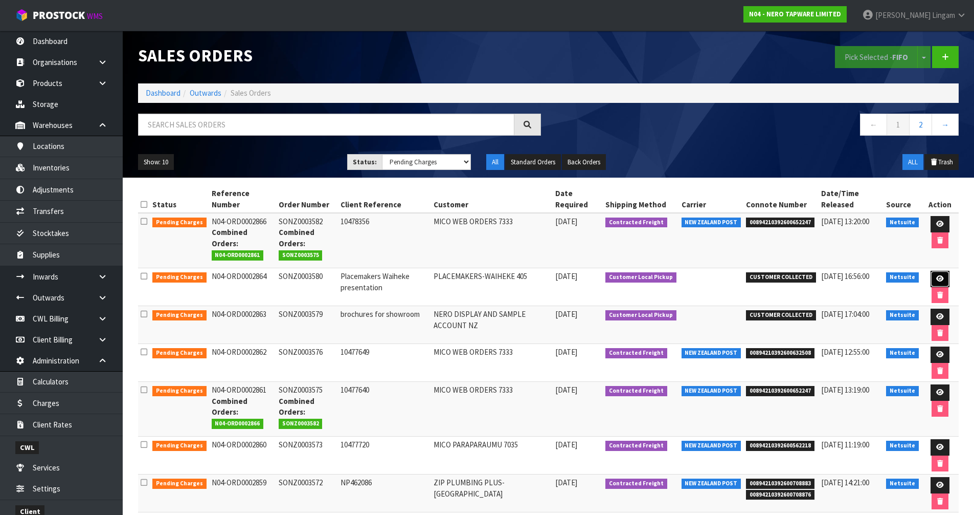
click at [516, 274] on link at bounding box center [940, 279] width 19 height 16
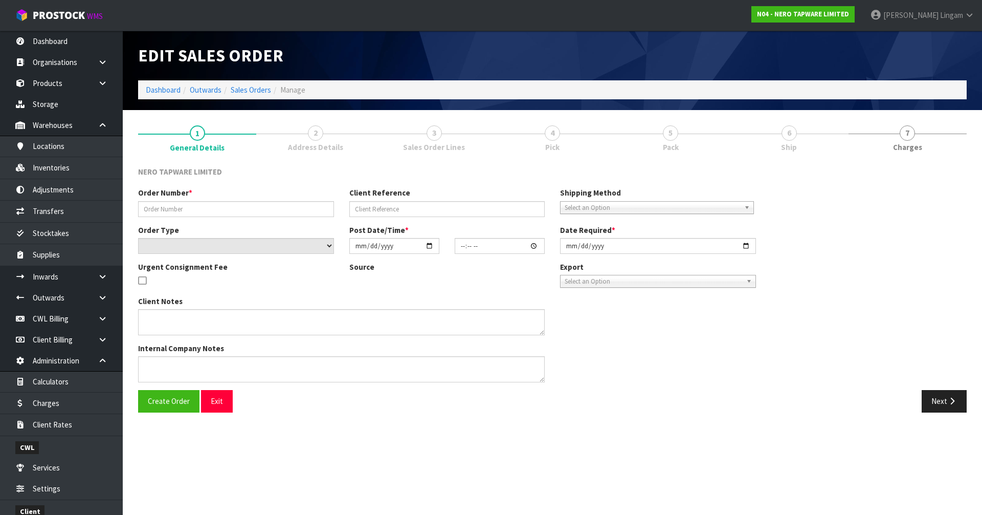
type input "SONZ0003580"
type input "Placemakers Waiheke presentation"
select select "number:0"
type input "2025-09-16"
type input "11:15:05.000"
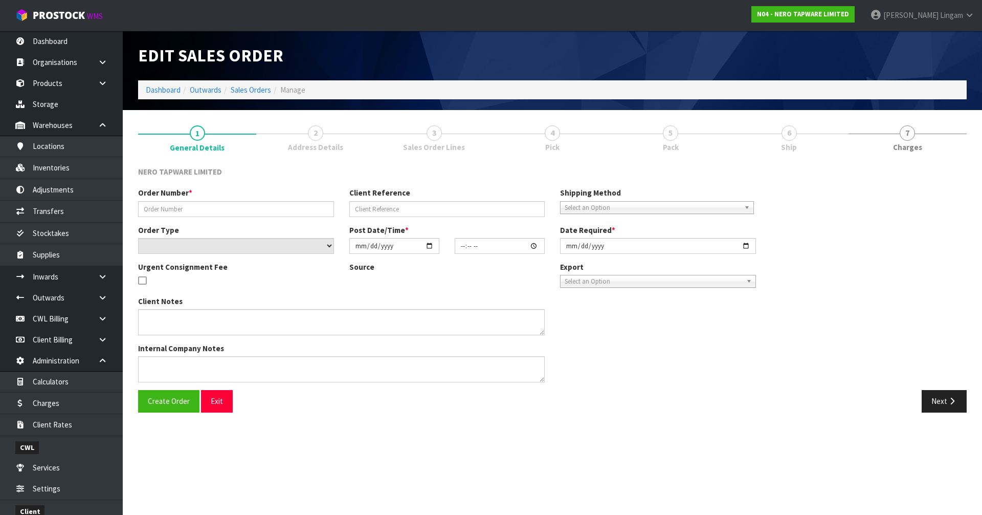
type input "2025-09-16"
type textarea "Tony pick up 16/09/2025"
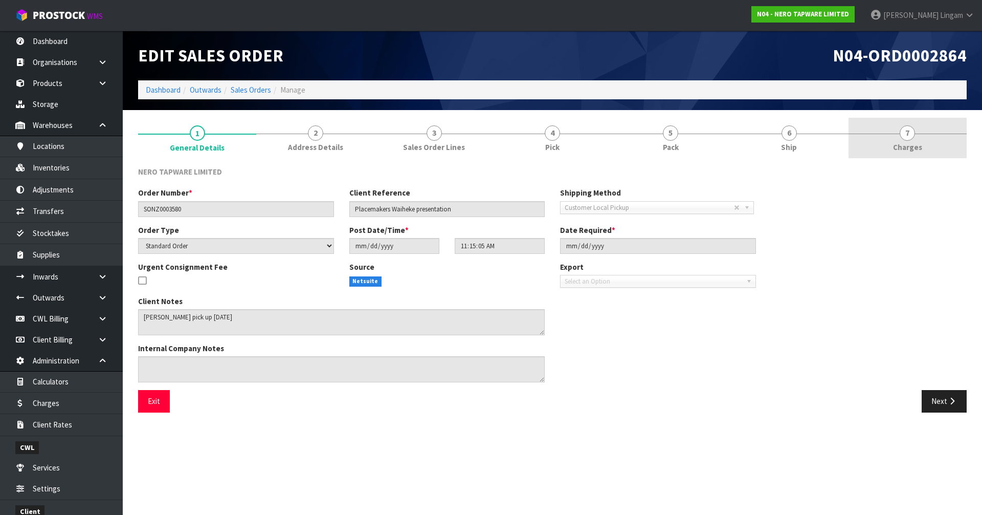
click at [516, 145] on link "7 Charges" at bounding box center [908, 138] width 118 height 40
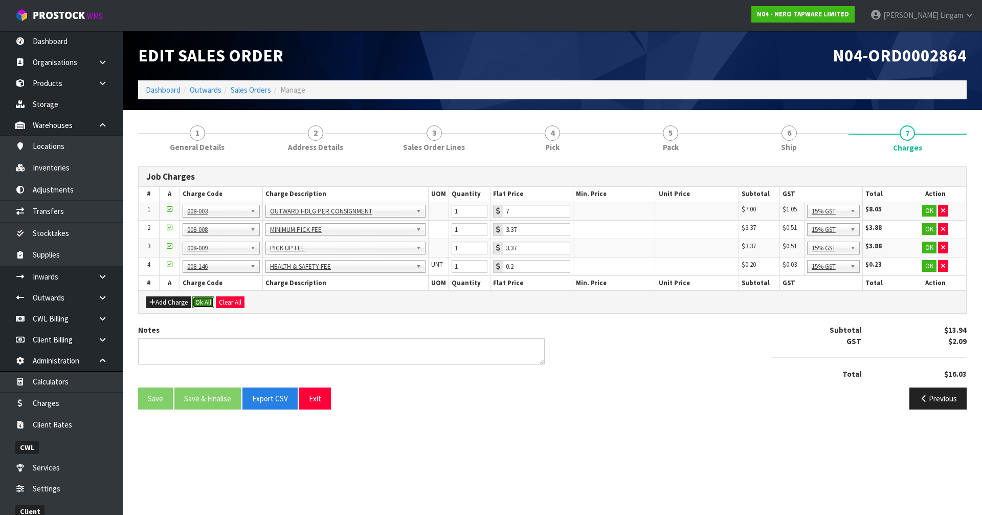
click at [197, 299] on button "Ok All" at bounding box center [203, 302] width 22 height 12
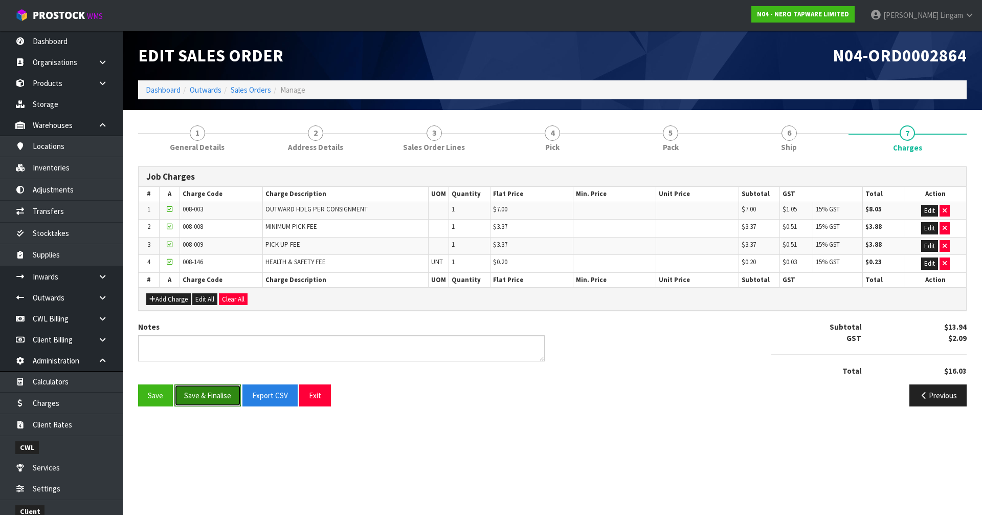
click at [194, 354] on button "Save & Finalise" at bounding box center [207, 395] width 66 height 22
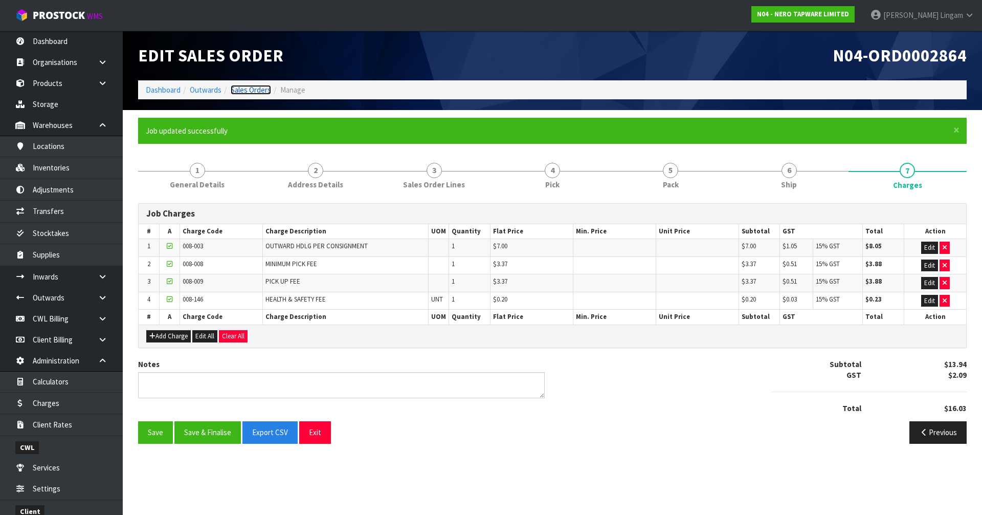
click at [249, 89] on link "Sales Orders" at bounding box center [251, 90] width 40 height 10
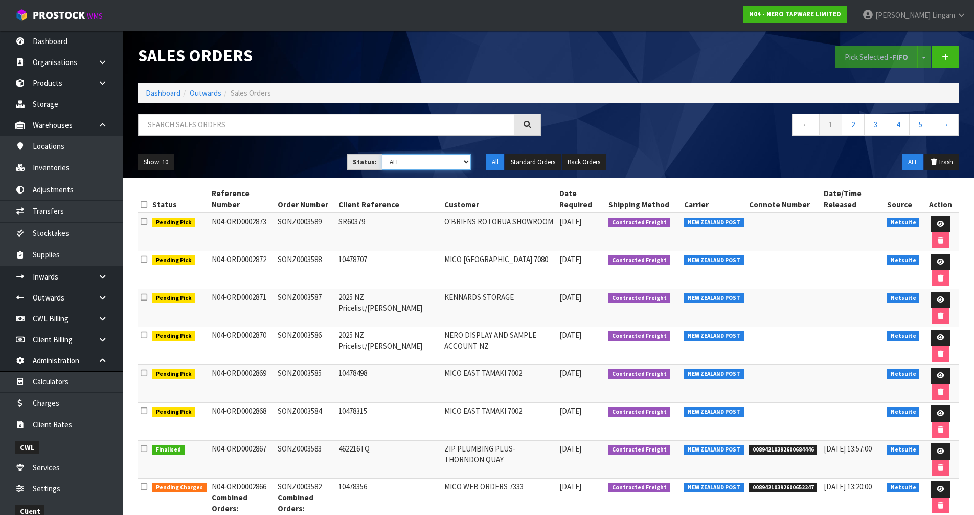
click at [458, 161] on select "Draft Pending Allocated Pending Pick Goods Picked Goods Packed Pending Charges …" at bounding box center [426, 162] width 89 height 16
select select "string:6"
click at [382, 154] on select "Draft Pending Allocated Pending Pick Goods Picked Goods Packed Pending Charges …" at bounding box center [426, 162] width 89 height 16
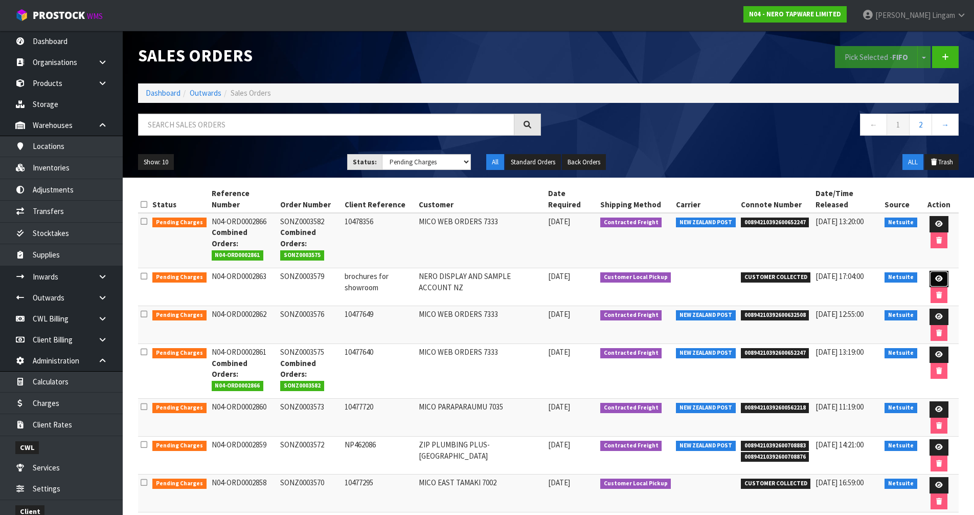
click at [516, 279] on icon at bounding box center [940, 278] width 8 height 7
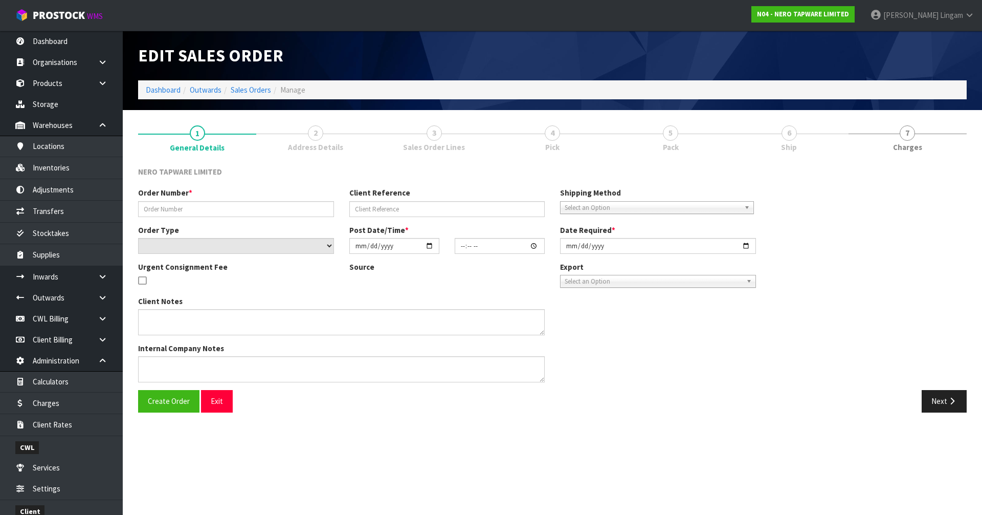
type input "SONZ0003579"
type input "brochures for showroom"
select select "number:0"
type input "2025-09-16"
type input "10:30:05.000"
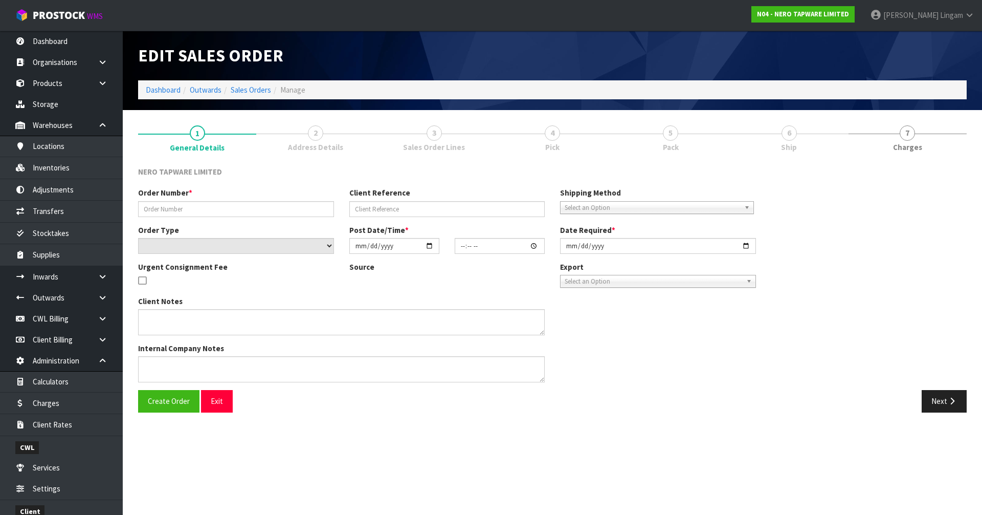
type input "2025-09-16"
type textarea "Tony to pick up 16/09"
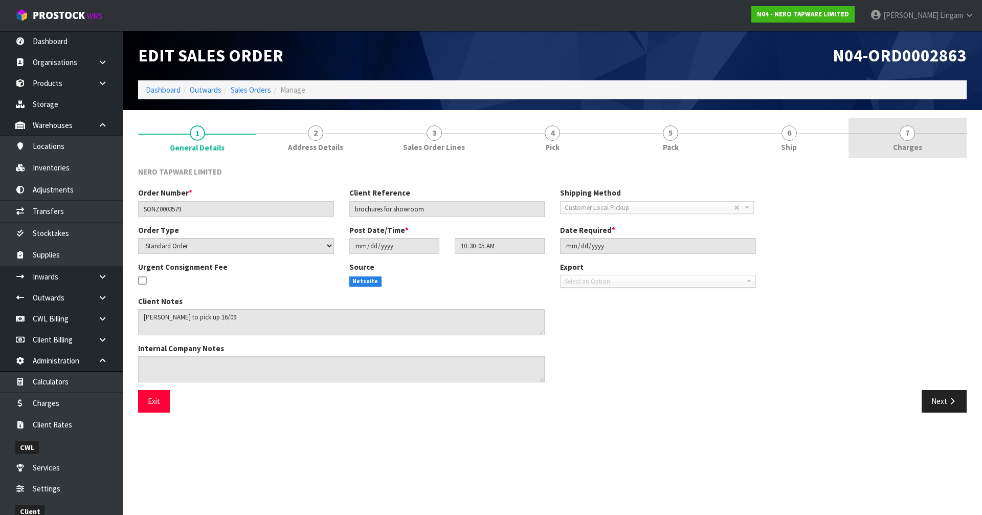
click at [516, 148] on link "7 Charges" at bounding box center [908, 138] width 118 height 40
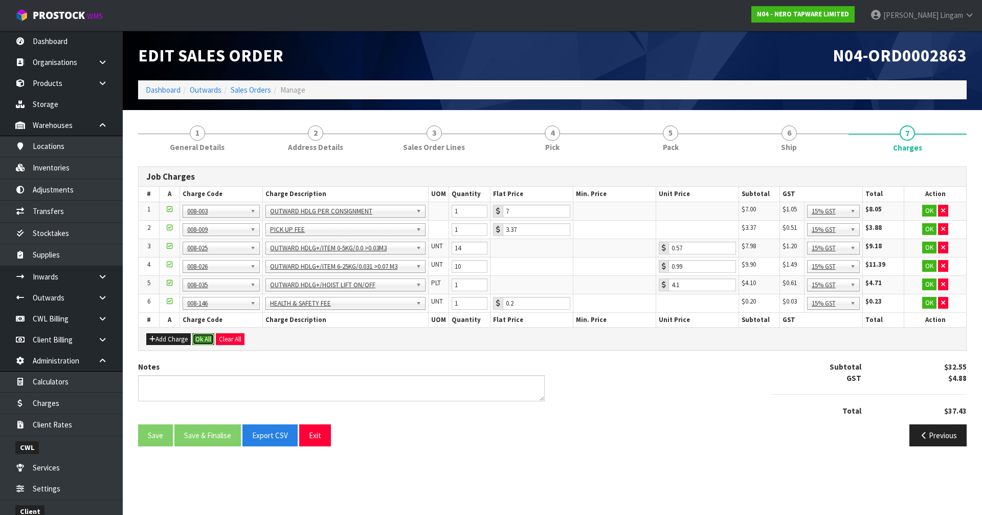
click at [200, 336] on button "Ok All" at bounding box center [203, 339] width 22 height 12
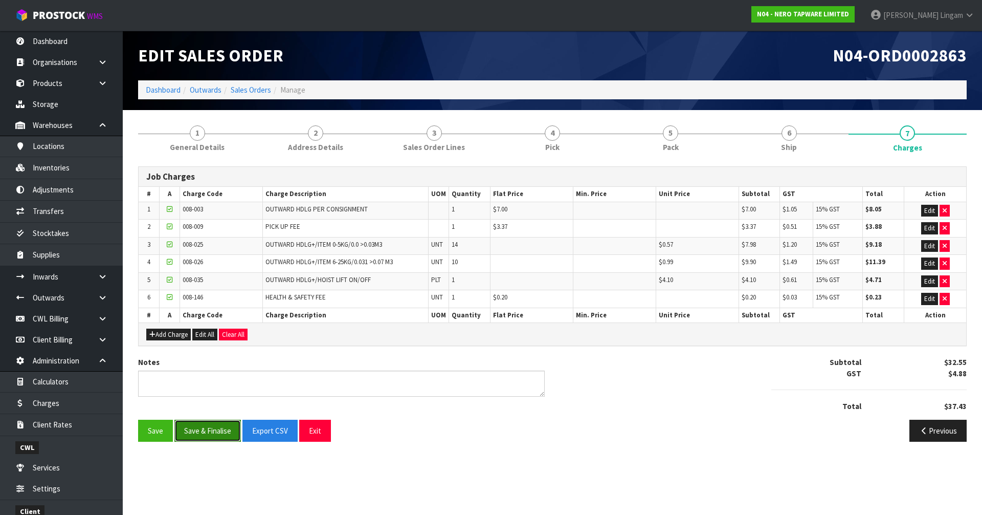
click at [208, 354] on button "Save & Finalise" at bounding box center [207, 430] width 66 height 22
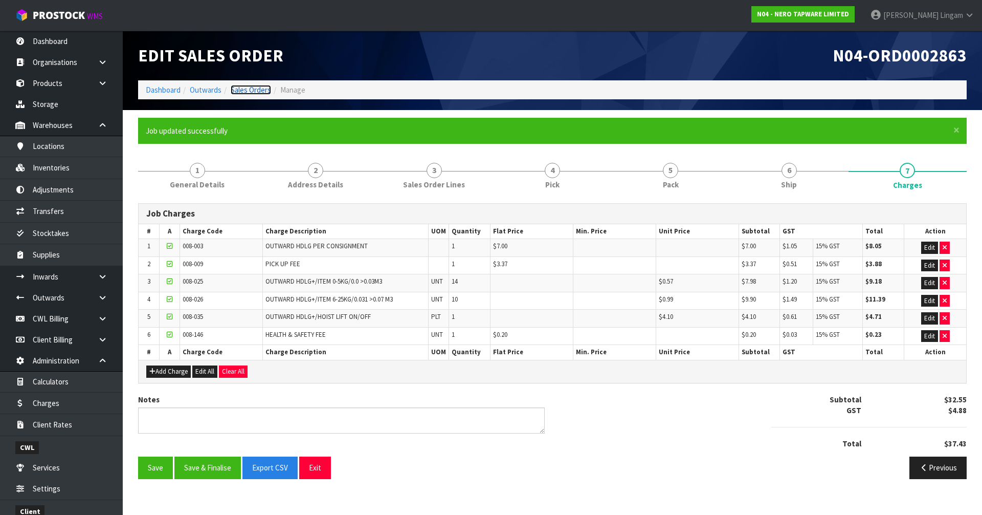
click at [249, 87] on link "Sales Orders" at bounding box center [251, 90] width 40 height 10
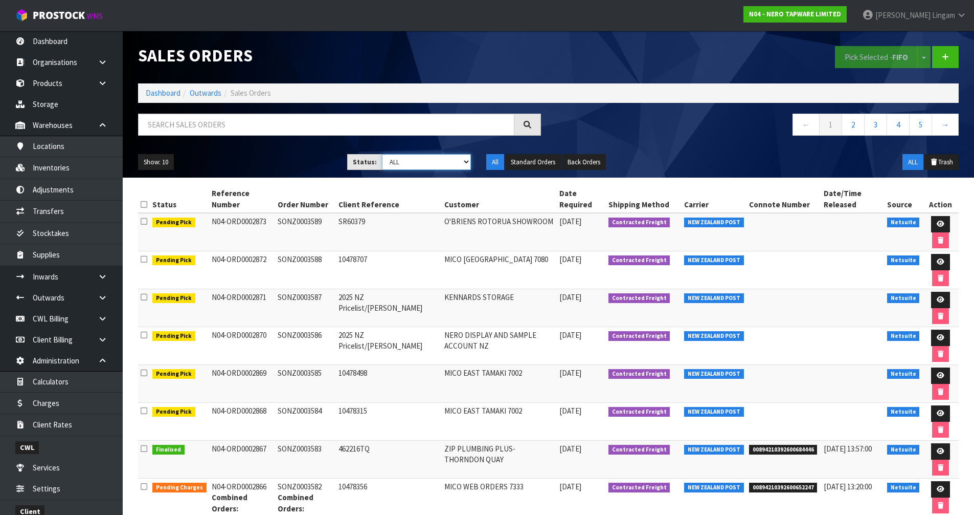
click at [436, 164] on select "Draft Pending Allocated Pending Pick Goods Picked Goods Packed Pending Charges …" at bounding box center [426, 162] width 89 height 16
select select "string:6"
click at [382, 154] on select "Draft Pending Allocated Pending Pick Goods Picked Goods Packed Pending Charges …" at bounding box center [426, 162] width 89 height 16
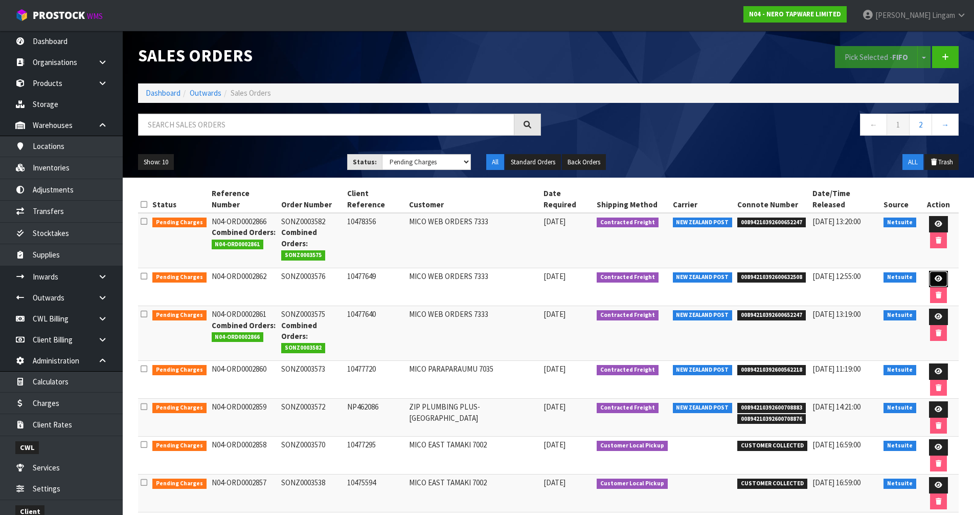
click at [516, 271] on link at bounding box center [938, 279] width 19 height 16
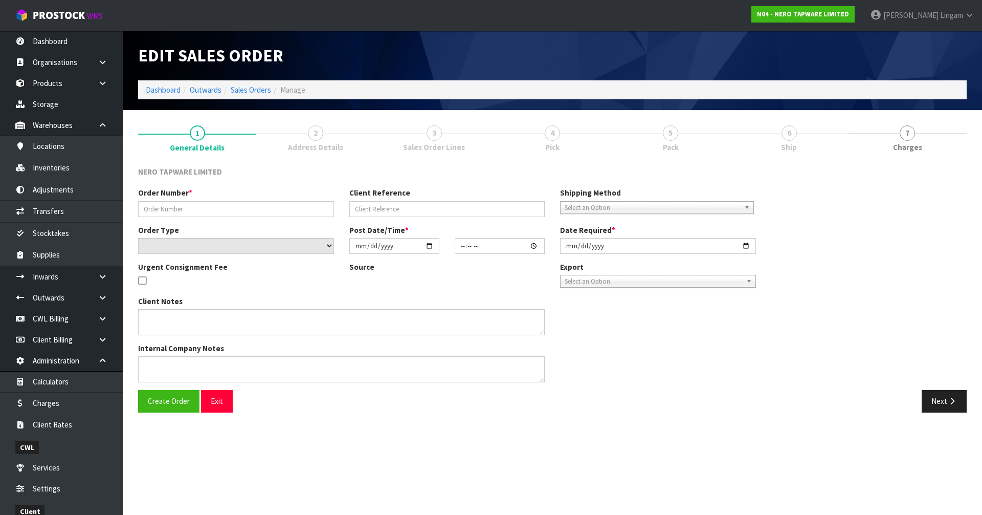
type input "SONZ0003576"
type input "10477649"
select select "number:0"
type input "2025-09-16"
type input "09:30:09.000"
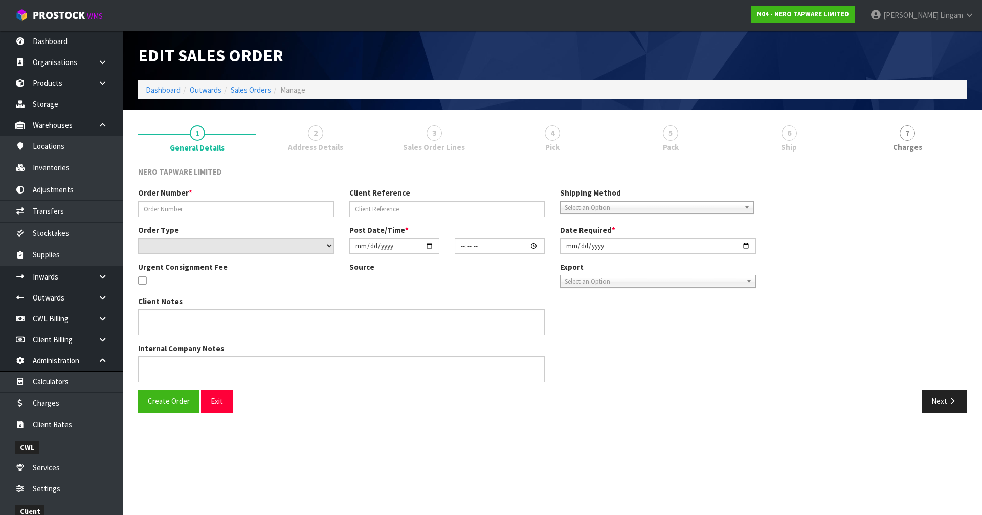
type input "2025-09-16"
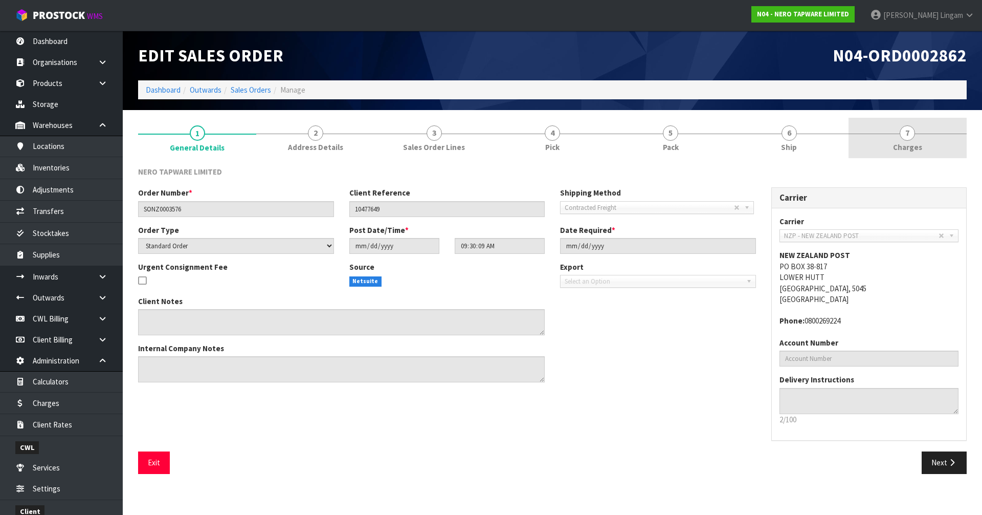
click at [516, 145] on link "7 Charges" at bounding box center [908, 138] width 118 height 40
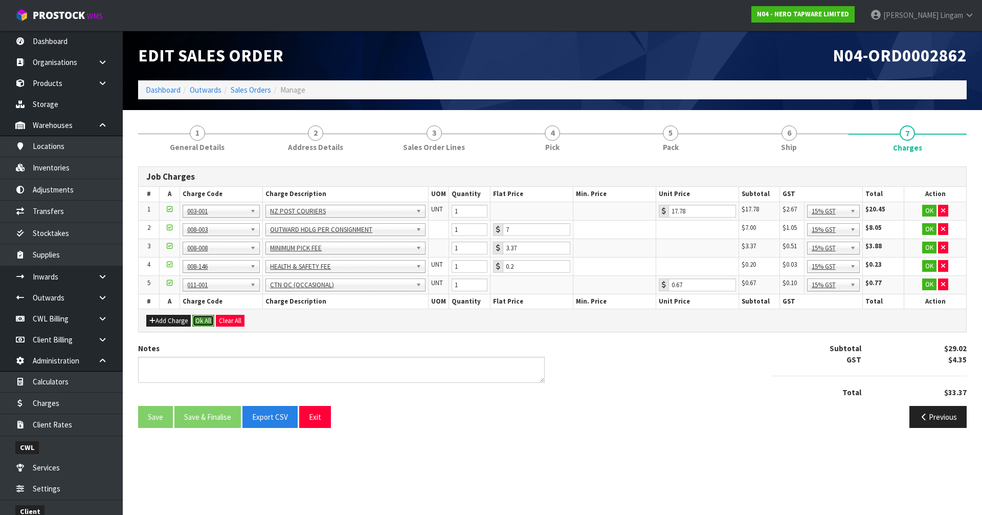
click at [202, 318] on button "Ok All" at bounding box center [203, 321] width 22 height 12
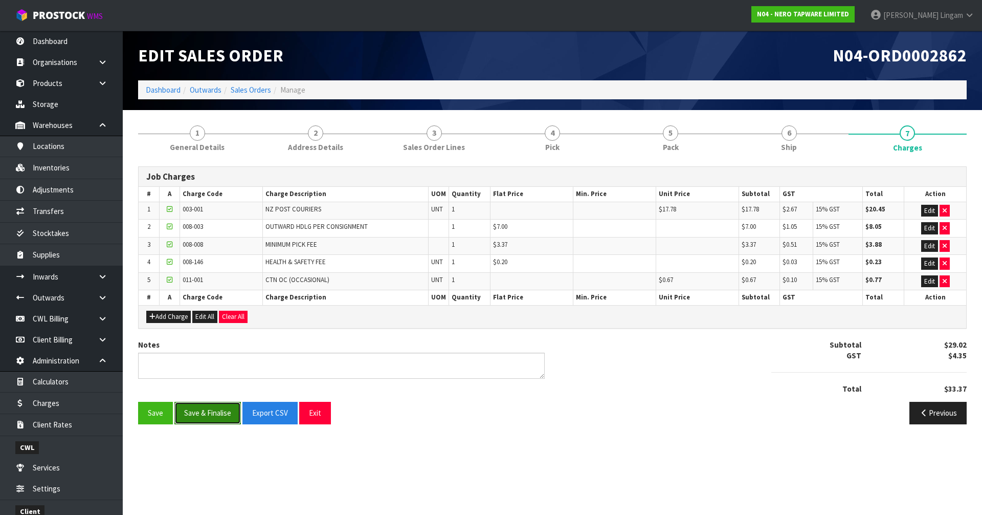
click at [212, 354] on button "Save & Finalise" at bounding box center [207, 413] width 66 height 22
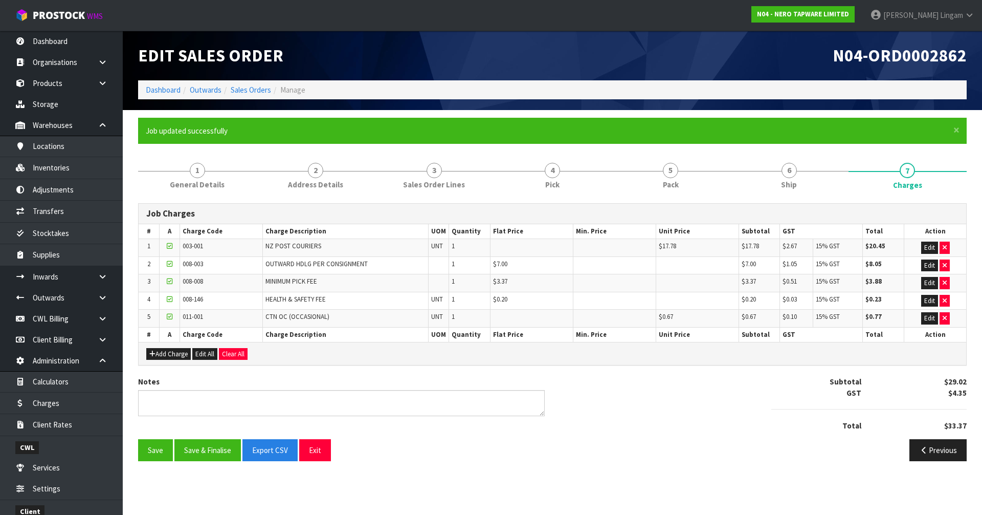
click at [251, 95] on li "Sales Orders" at bounding box center [246, 89] width 50 height 11
click at [253, 91] on link "Sales Orders" at bounding box center [251, 90] width 40 height 10
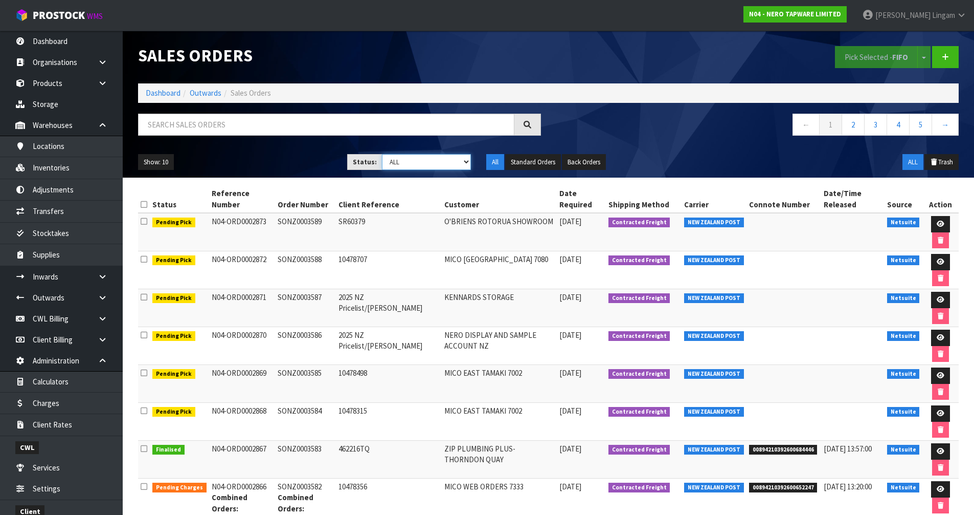
click at [424, 168] on select "Draft Pending Allocated Pending Pick Goods Picked Goods Packed Pending Charges …" at bounding box center [426, 162] width 89 height 16
select select "string:6"
click at [382, 154] on select "Draft Pending Allocated Pending Pick Goods Picked Goods Packed Pending Charges …" at bounding box center [426, 162] width 89 height 16
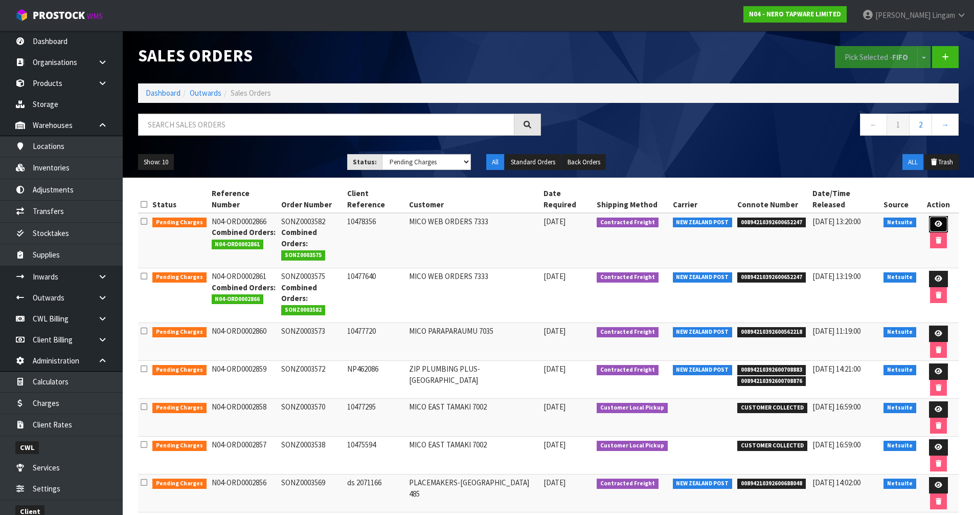
click at [516, 220] on icon at bounding box center [939, 223] width 8 height 7
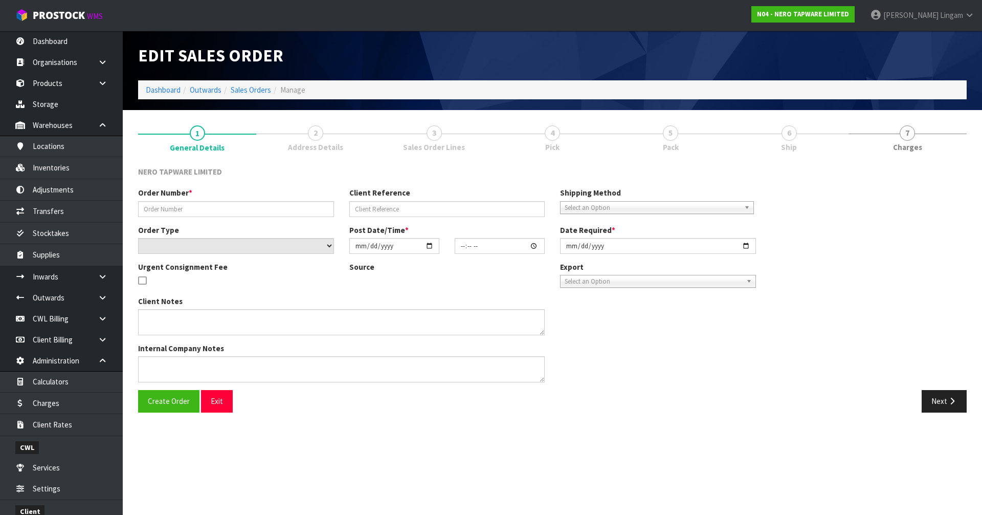
type input "SONZ0003582"
type input "10478356"
select select "number:0"
type input "2025-09-16"
type input "12:30:05.000"
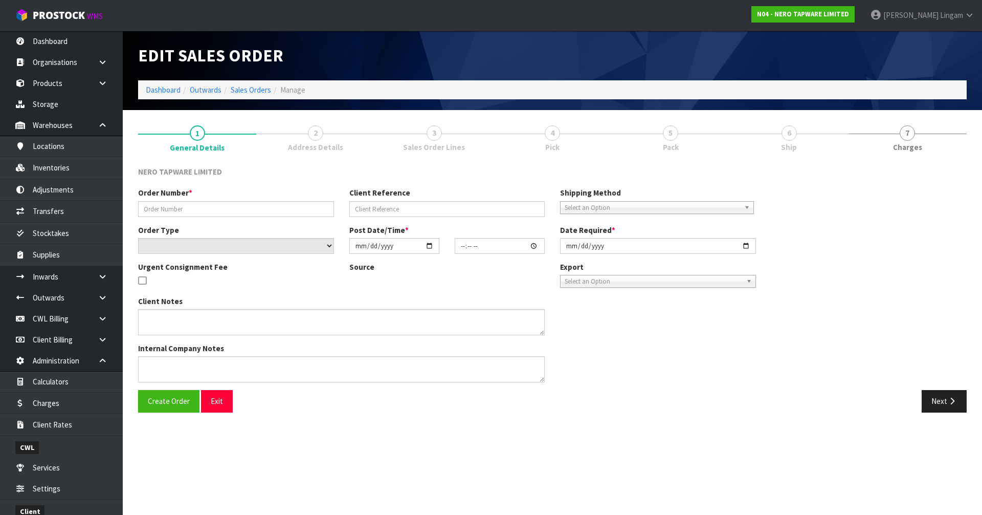
type input "2025-09-16"
type textarea "Please dispatch with SONZ0003575 together"
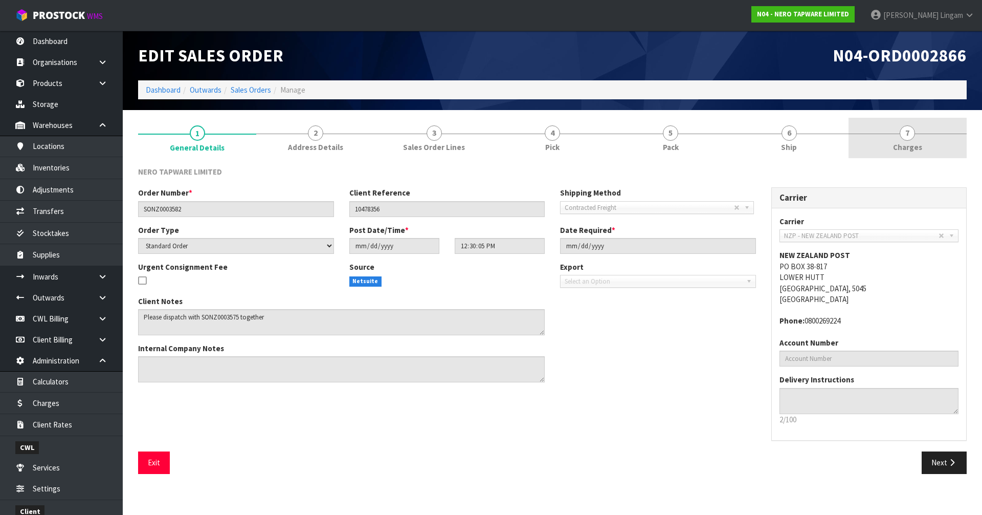
click at [516, 148] on span "Charges" at bounding box center [907, 147] width 29 height 11
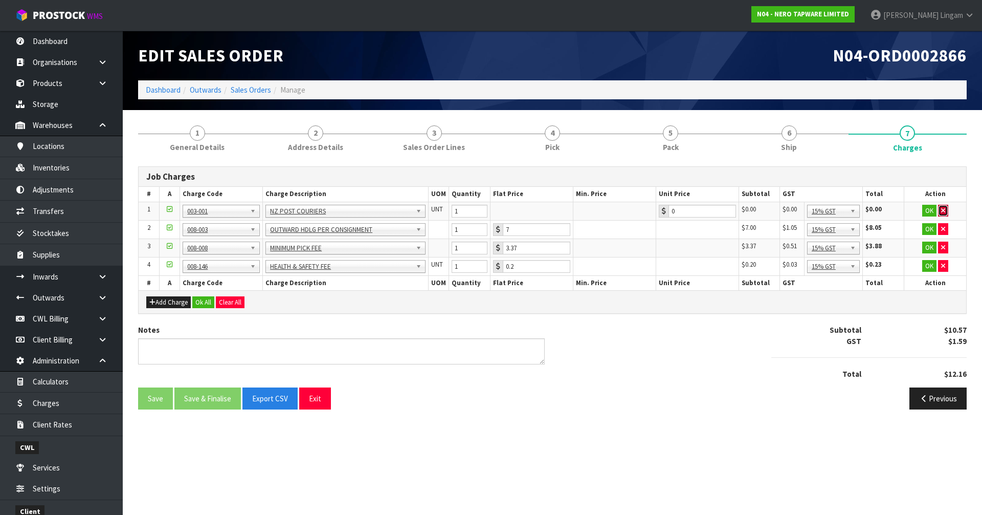
click at [516, 208] on icon "button" at bounding box center [943, 210] width 4 height 7
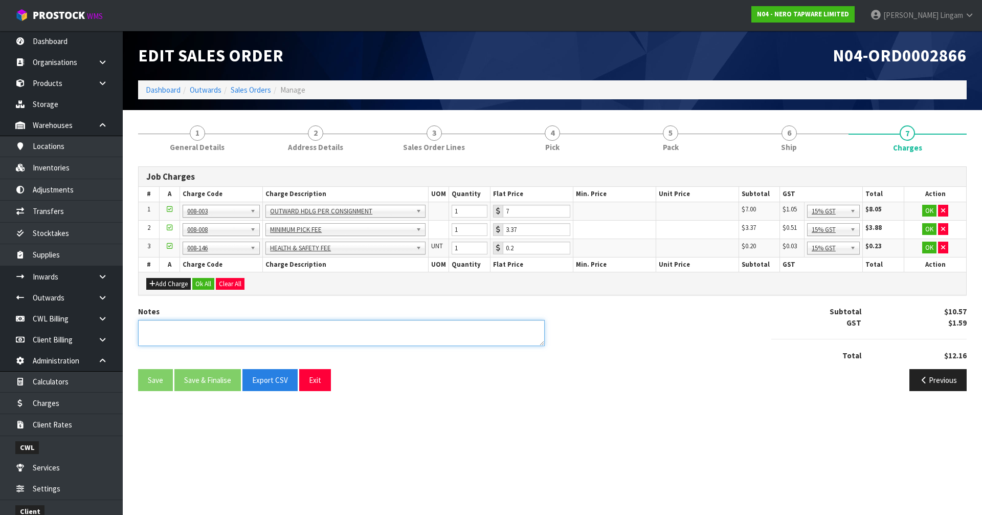
click at [476, 333] on textarea at bounding box center [341, 333] width 407 height 26
type textarea "COMBINE"
click at [206, 283] on button "Ok All" at bounding box center [203, 284] width 22 height 12
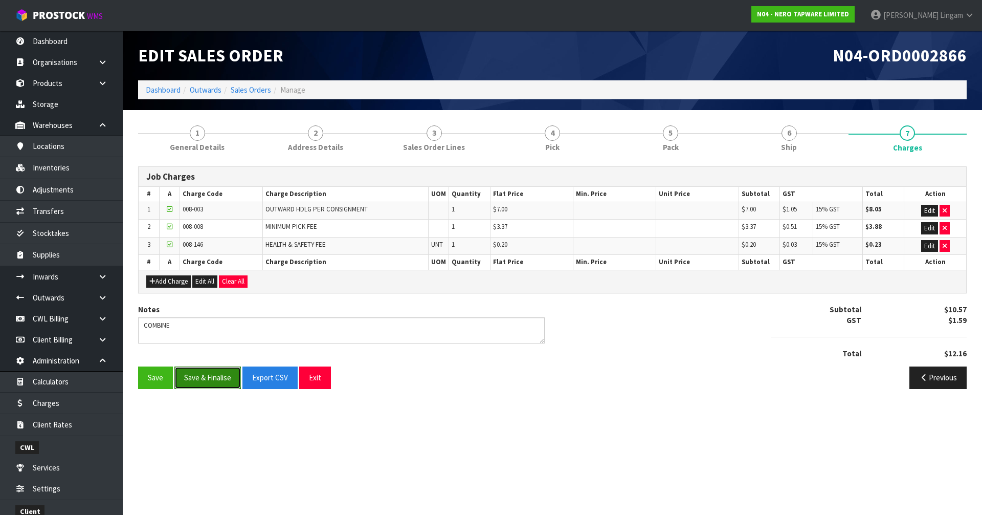
click at [208, 354] on button "Save & Finalise" at bounding box center [207, 377] width 66 height 22
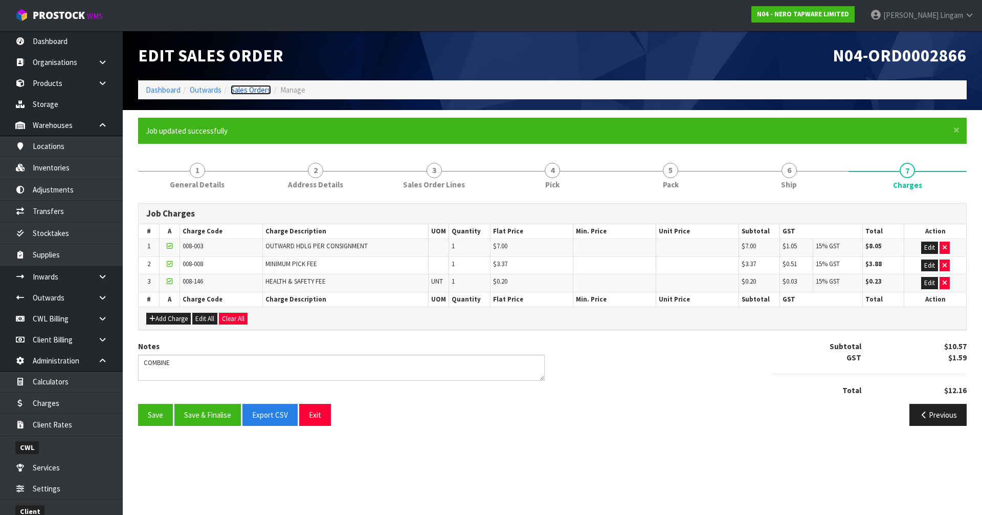
click at [258, 89] on link "Sales Orders" at bounding box center [251, 90] width 40 height 10
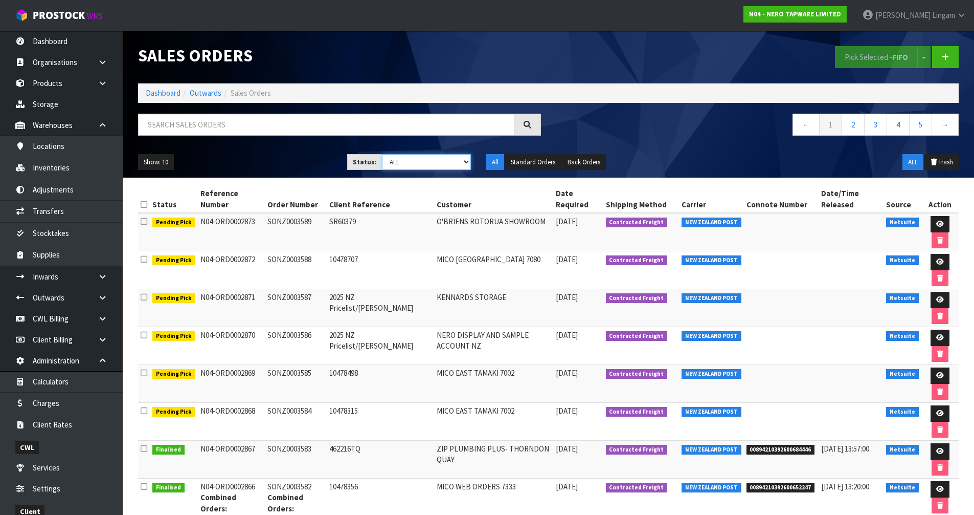
click at [460, 163] on select "Draft Pending Allocated Pending Pick Goods Picked Goods Packed Pending Charges …" at bounding box center [426, 162] width 89 height 16
select select "string:6"
click at [382, 154] on select "Draft Pending Allocated Pending Pick Goods Picked Goods Packed Pending Charges …" at bounding box center [426, 162] width 89 height 16
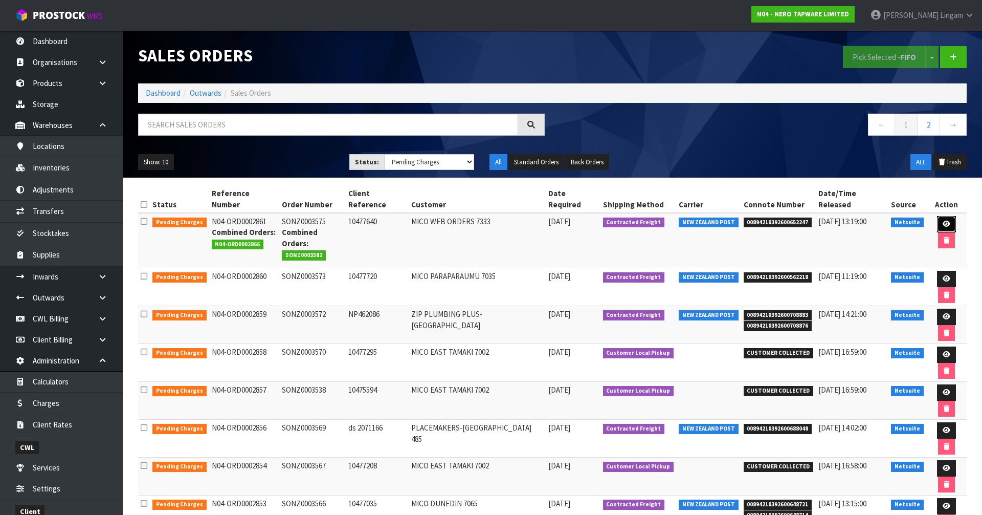
click at [516, 218] on link at bounding box center [946, 224] width 19 height 16
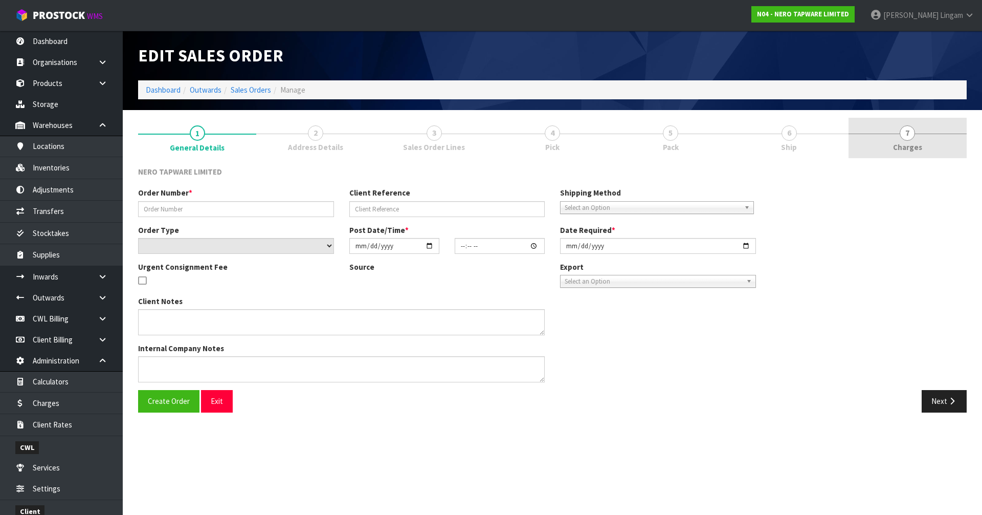
type input "SONZ0003575"
type input "10477640"
select select "number:0"
type input "2025-09-16"
type input "09:30:07.000"
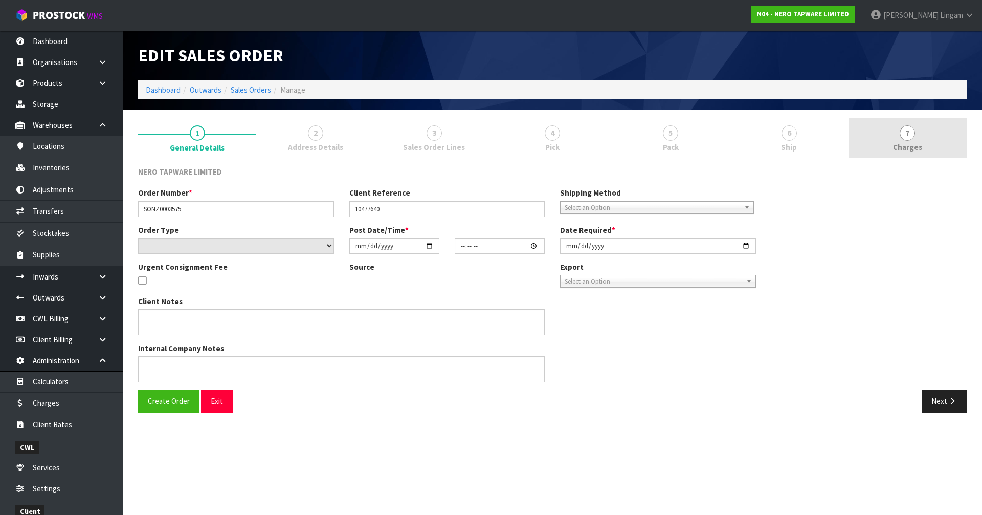
type input "2025-09-16"
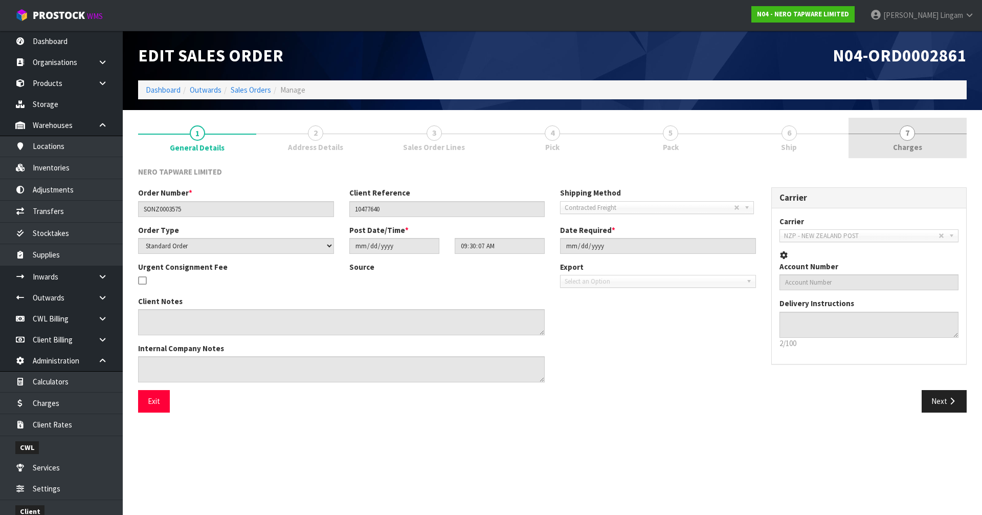
click at [516, 146] on link "7 Charges" at bounding box center [908, 138] width 118 height 40
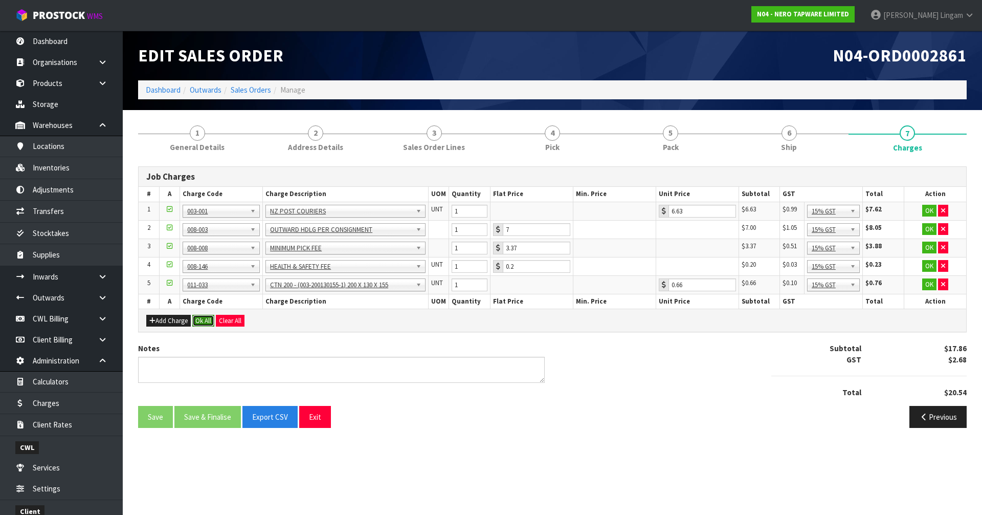
click at [204, 321] on button "Ok All" at bounding box center [203, 321] width 22 height 12
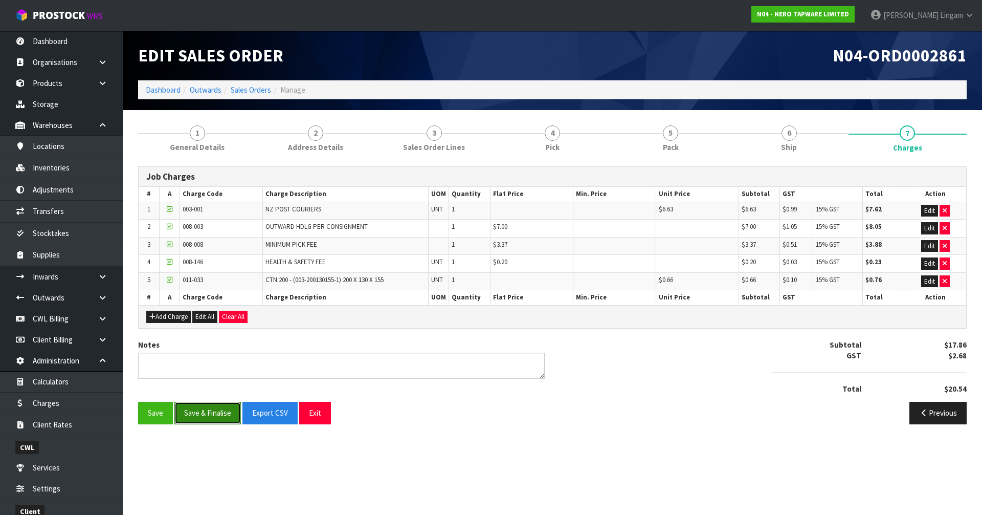
click at [220, 354] on button "Save & Finalise" at bounding box center [207, 413] width 66 height 22
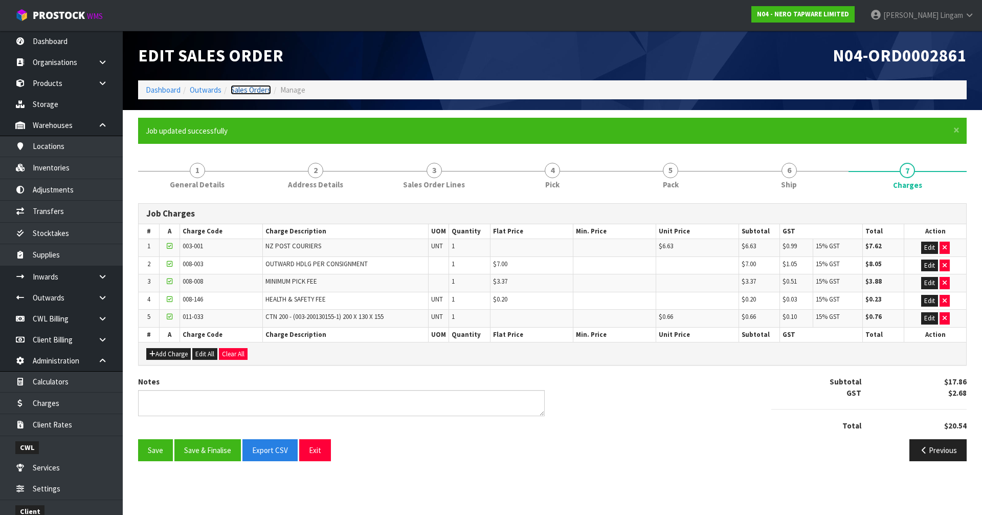
click at [261, 85] on link "Sales Orders" at bounding box center [251, 90] width 40 height 10
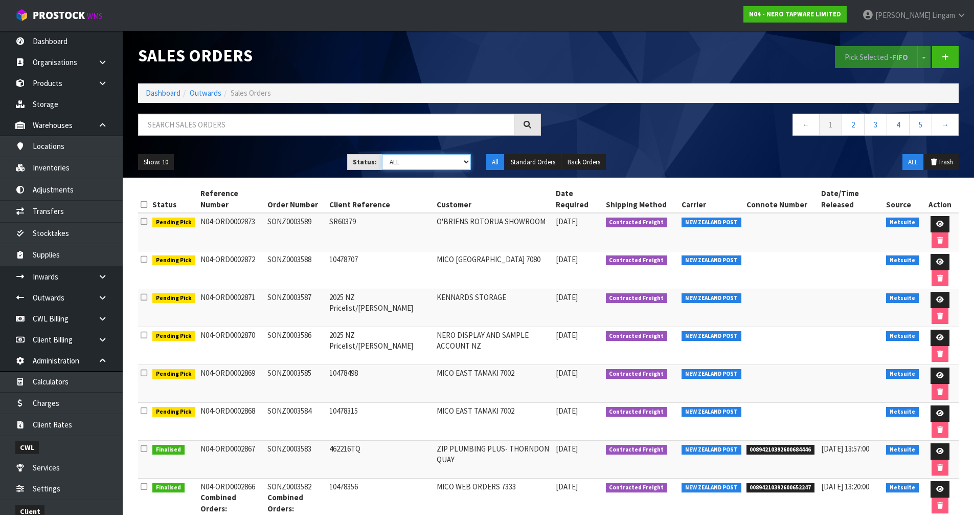
click at [458, 163] on select "Draft Pending Allocated Pending Pick Goods Picked Goods Packed Pending Charges …" at bounding box center [426, 162] width 89 height 16
select select "string:6"
click at [382, 154] on select "Draft Pending Allocated Pending Pick Goods Picked Goods Packed Pending Charges …" at bounding box center [426, 162] width 89 height 16
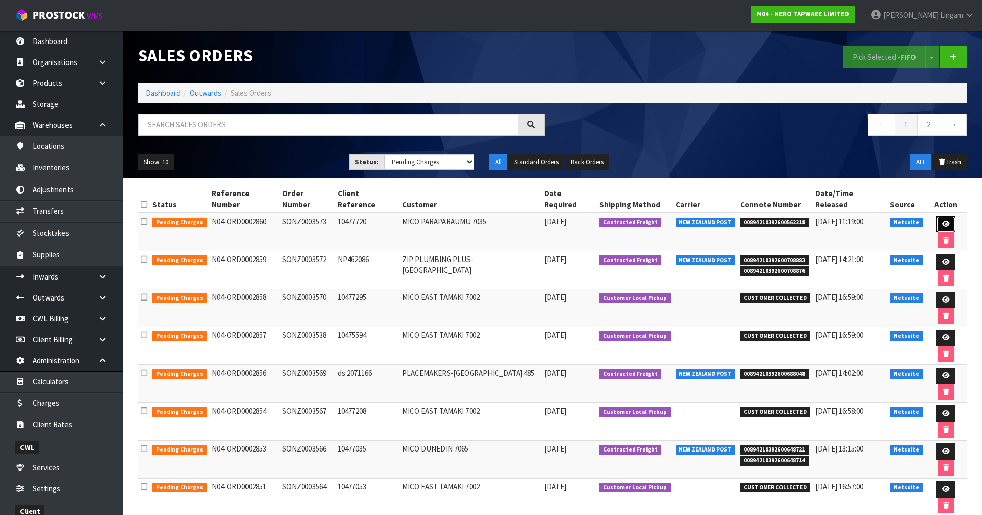
click at [516, 216] on link at bounding box center [946, 224] width 19 height 16
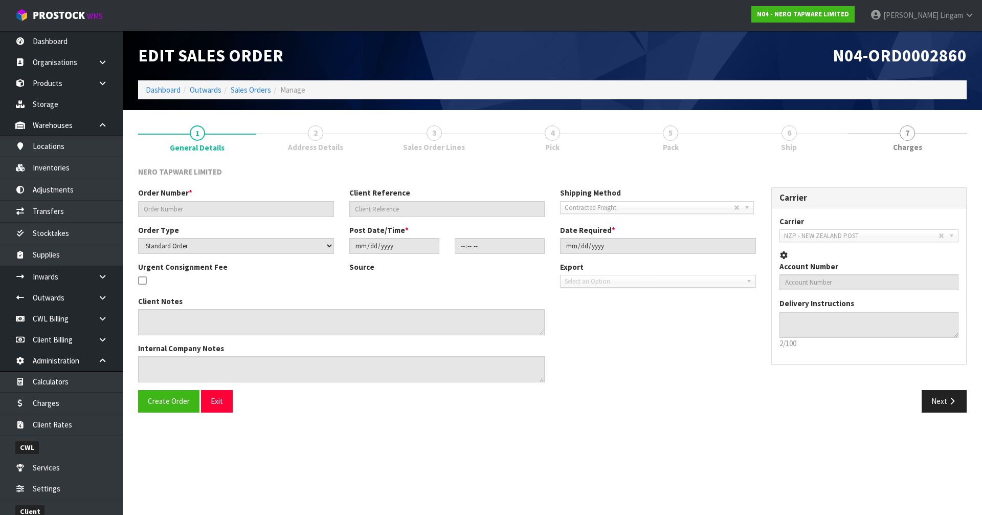
type input "SONZ0003573"
type input "10477720"
select select "number:0"
type input "2025-09-16"
type input "08:30:10.000"
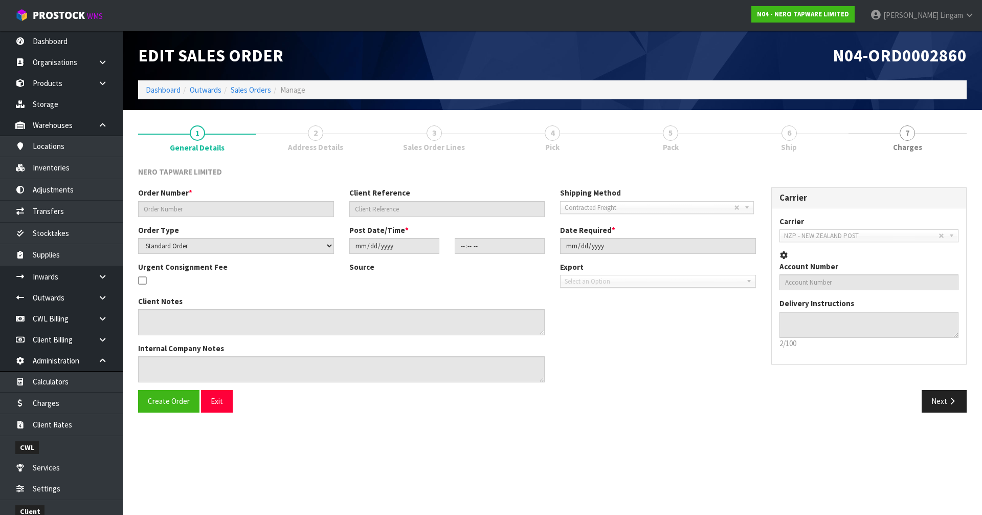
type input "2025-09-16"
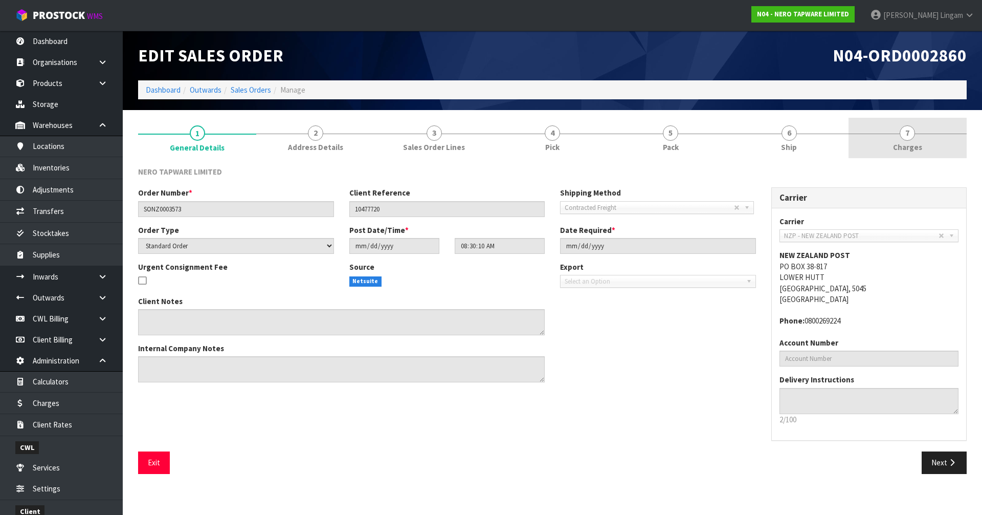
click at [516, 149] on span "Charges" at bounding box center [907, 147] width 29 height 11
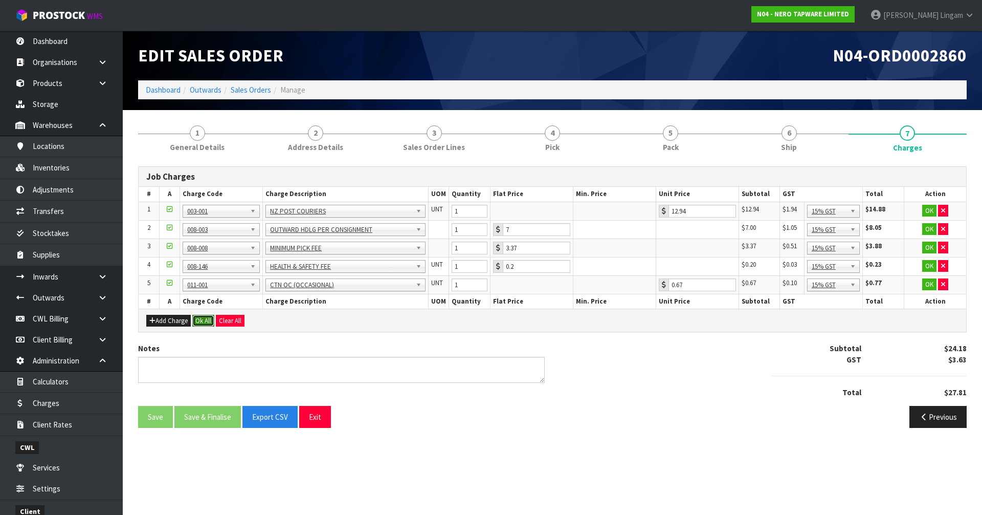
click at [201, 318] on button "Ok All" at bounding box center [203, 321] width 22 height 12
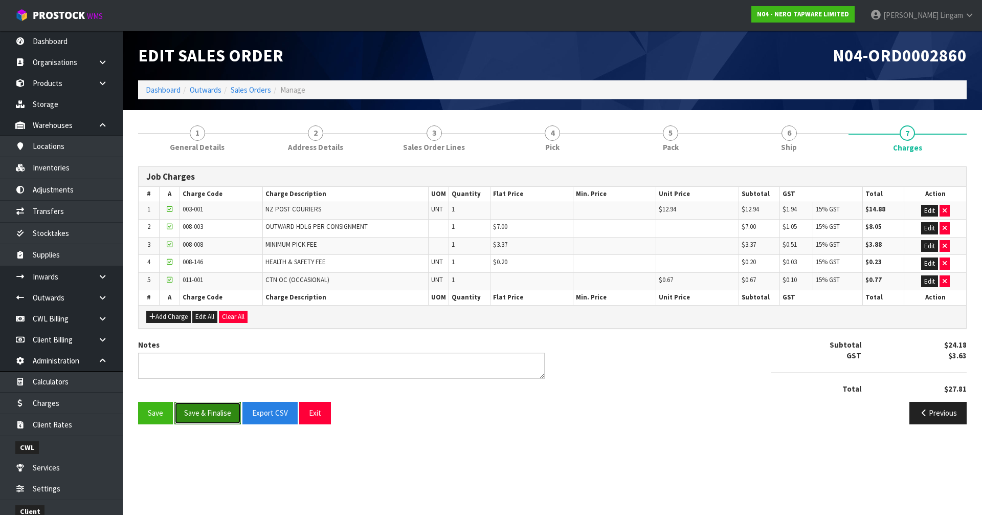
click at [217, 354] on button "Save & Finalise" at bounding box center [207, 413] width 66 height 22
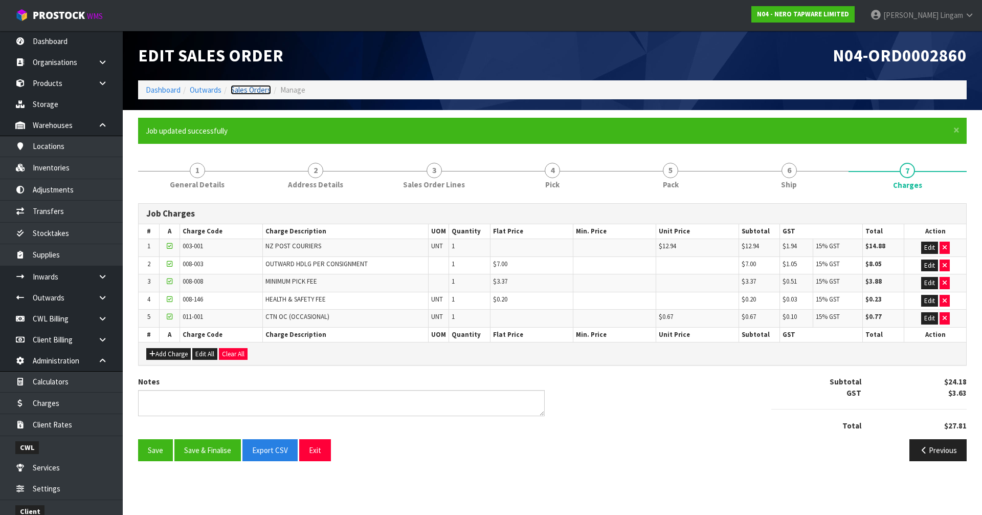
click at [264, 92] on link "Sales Orders" at bounding box center [251, 90] width 40 height 10
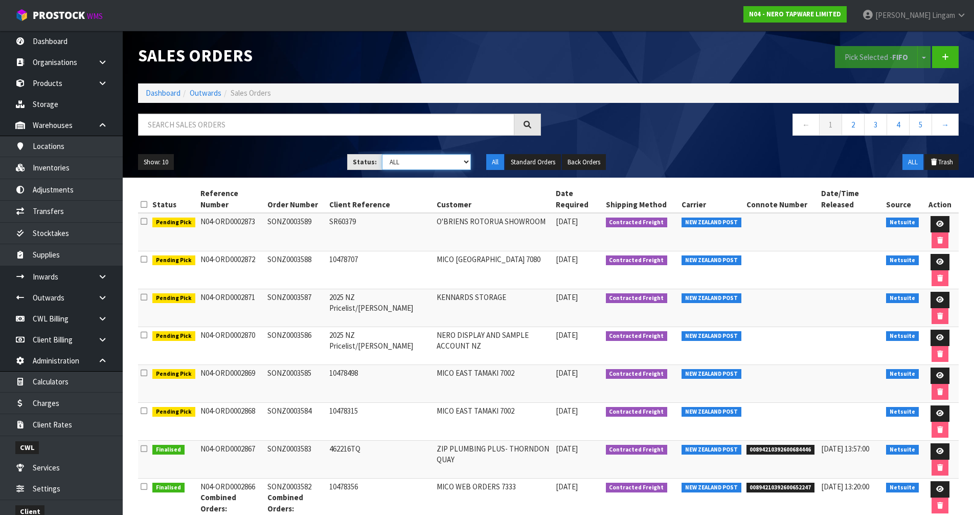
click at [464, 159] on select "Draft Pending Allocated Pending Pick Goods Picked Goods Packed Pending Charges …" at bounding box center [426, 162] width 89 height 16
select select "string:6"
click at [382, 154] on select "Draft Pending Allocated Pending Pick Goods Picked Goods Packed Pending Charges …" at bounding box center [426, 162] width 89 height 16
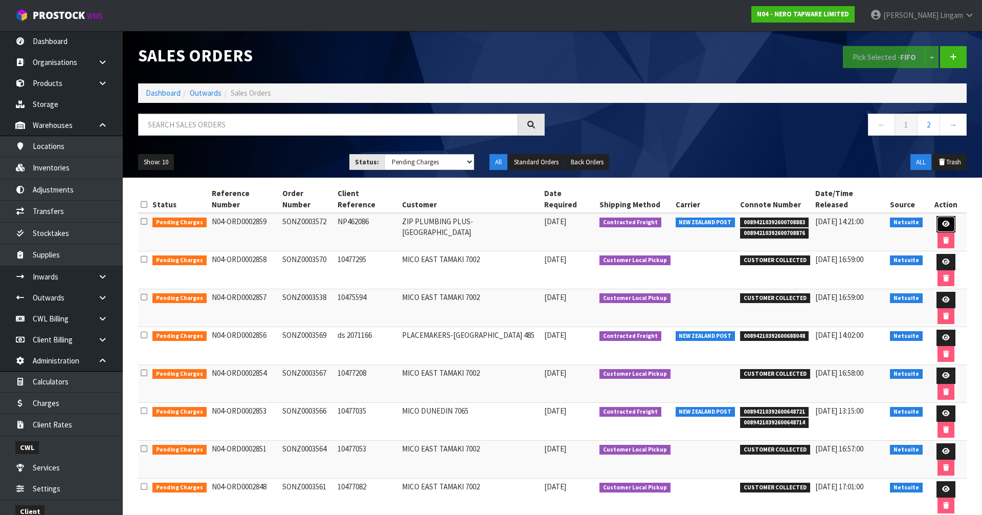
click at [516, 220] on icon at bounding box center [946, 223] width 8 height 7
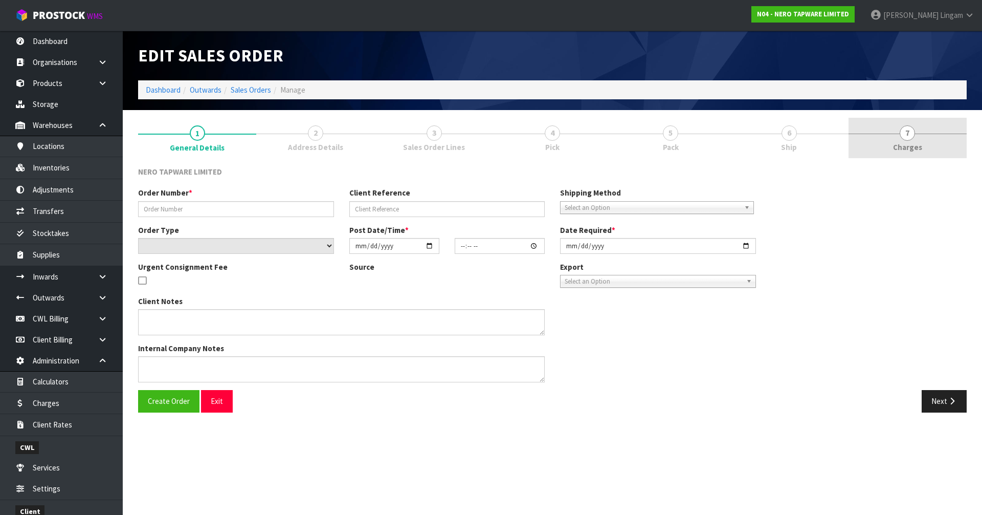
type input "SONZ0003572"
type input "NP462086"
select select "number:0"
type input "2025-09-16"
type input "08:30:09.000"
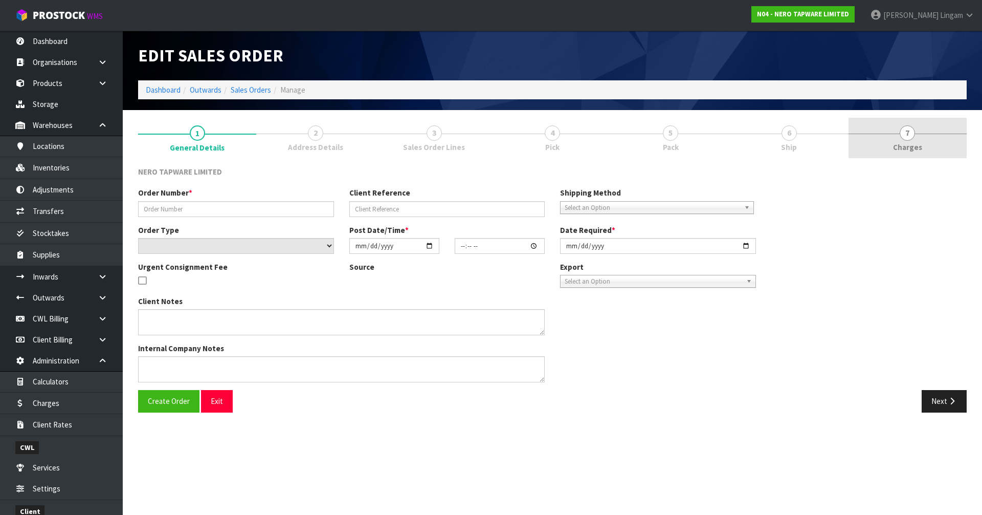
type input "2025-09-16"
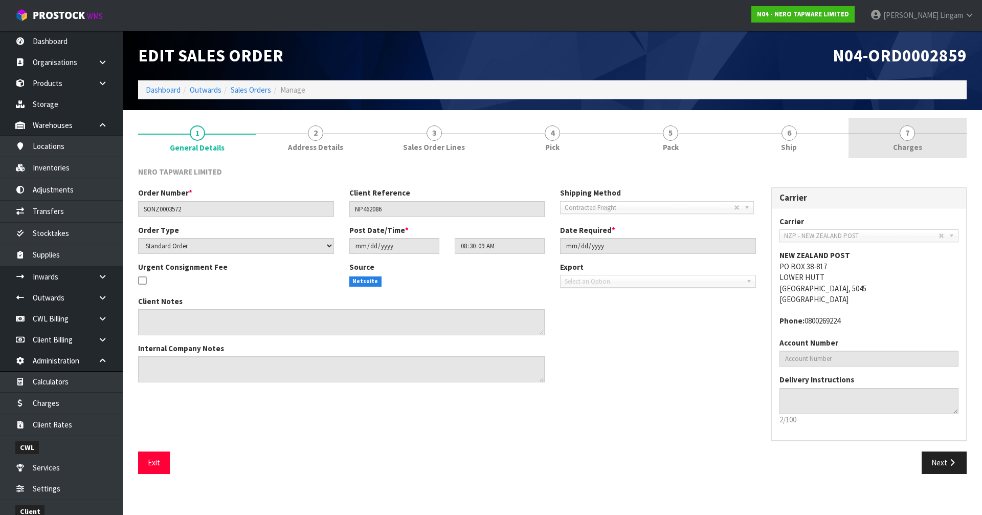
click at [516, 130] on link "7 Charges" at bounding box center [908, 138] width 118 height 40
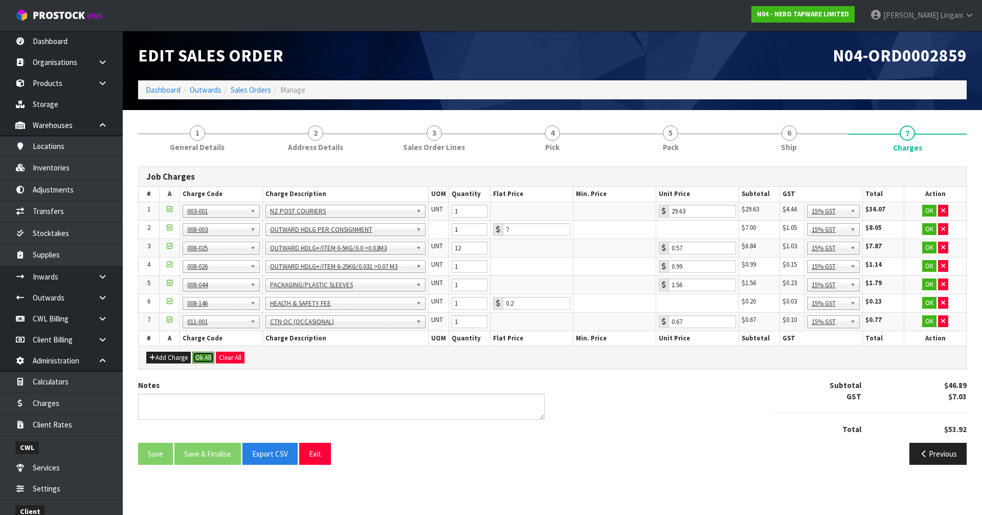
click at [203, 354] on button "Ok All" at bounding box center [203, 357] width 22 height 12
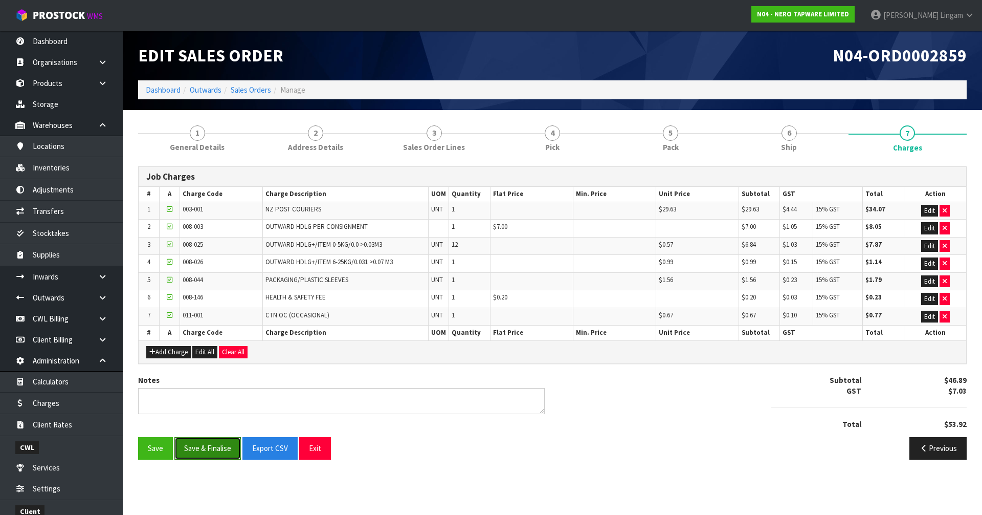
click at [212, 354] on button "Save & Finalise" at bounding box center [207, 448] width 66 height 22
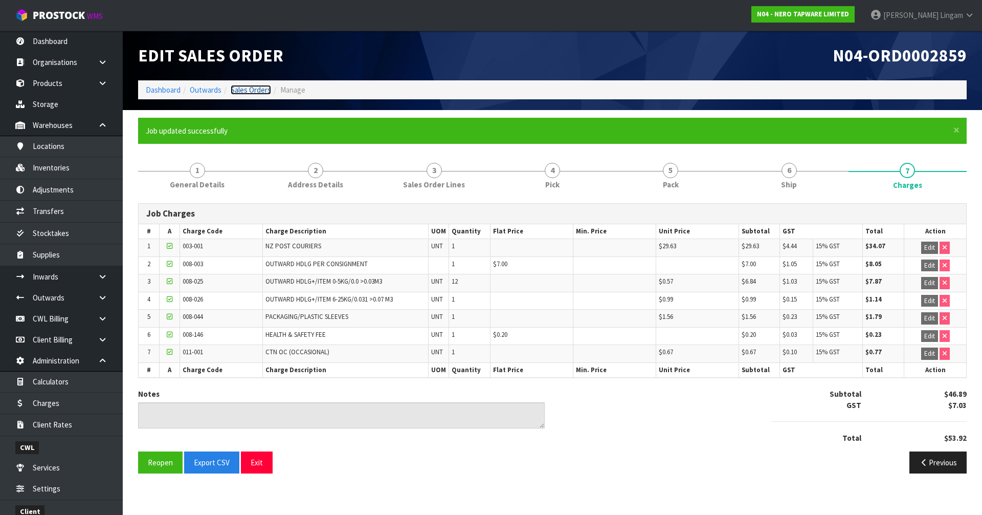
click at [249, 90] on link "Sales Orders" at bounding box center [251, 90] width 40 height 10
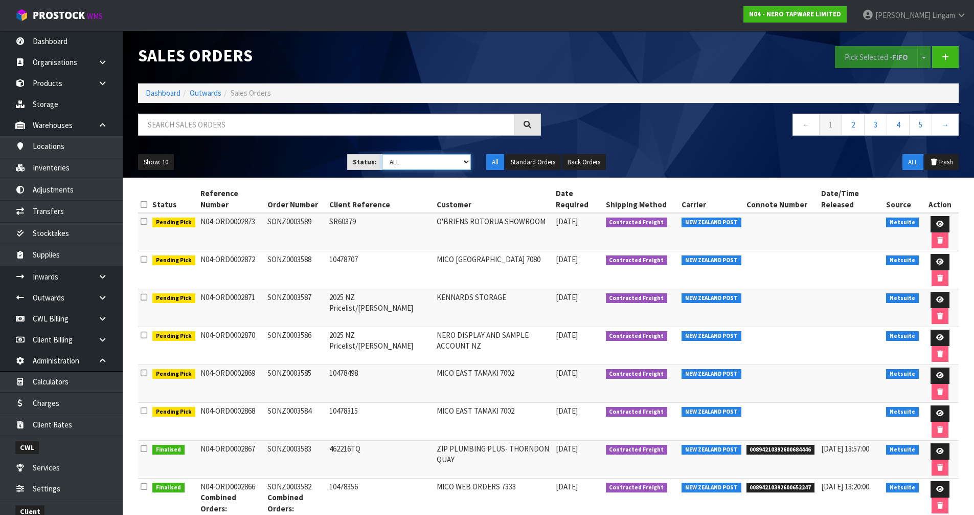
click at [457, 158] on select "Draft Pending Allocated Pending Pick Goods Picked Goods Packed Pending Charges …" at bounding box center [426, 162] width 89 height 16
select select "string:6"
click at [382, 154] on select "Draft Pending Allocated Pending Pick Goods Picked Goods Packed Pending Charges …" at bounding box center [426, 162] width 89 height 16
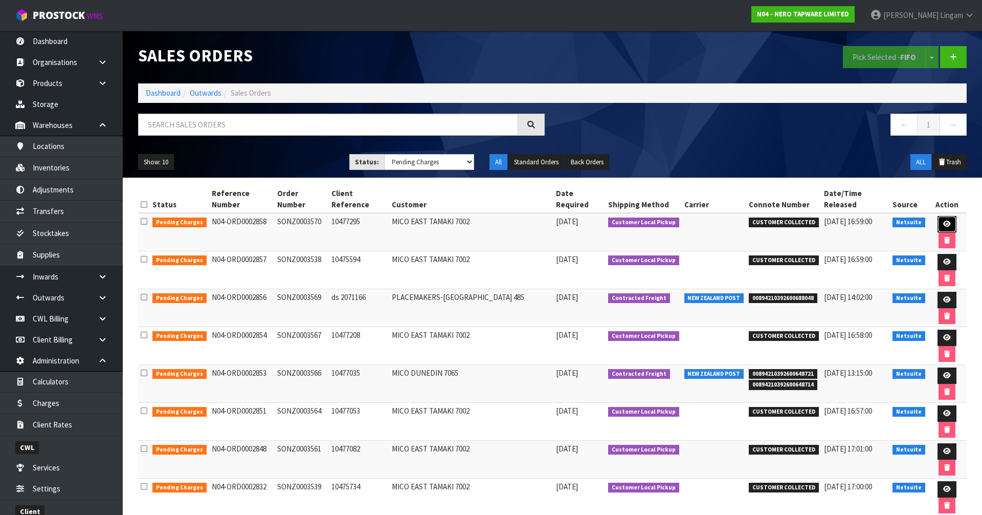
click at [516, 216] on link at bounding box center [947, 224] width 19 height 16
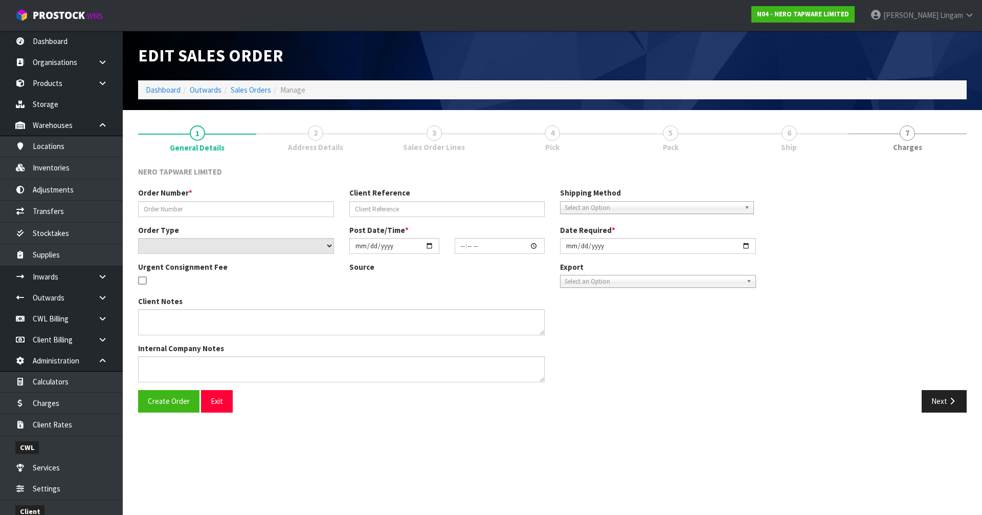
type input "SONZ0003570"
type input "10477295"
select select "number:0"
type input "2025-09-16"
type input "08:30:06.000"
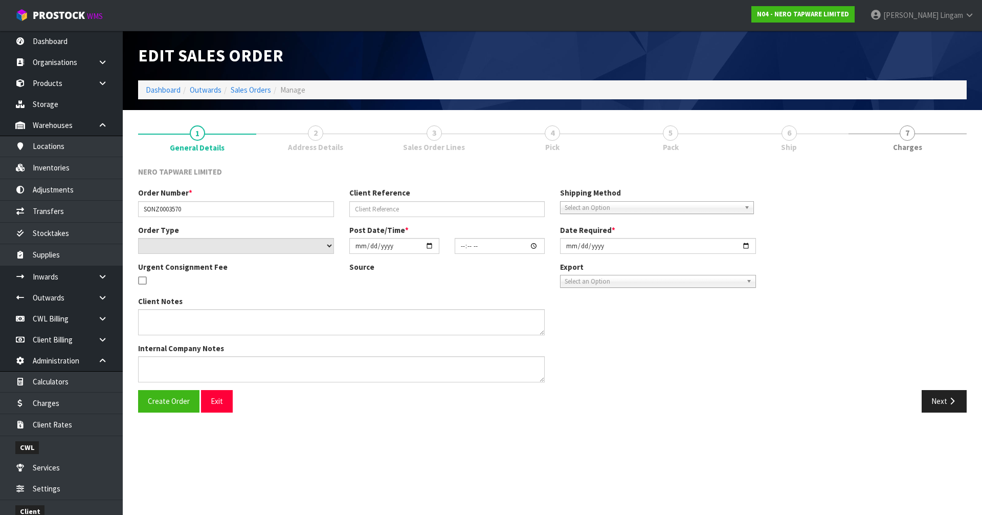
type input "2025-09-16"
type textarea "Tony pick up 16/09/2025"
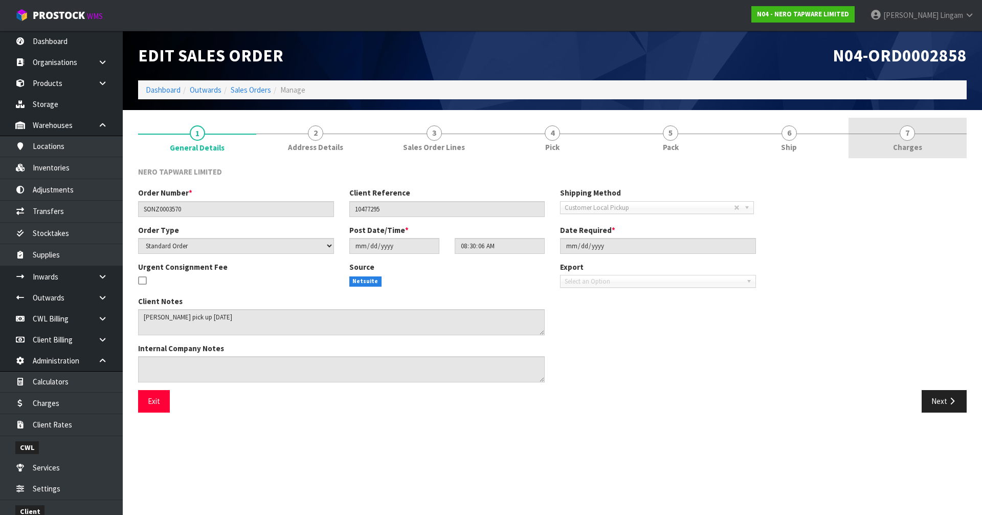
click at [516, 142] on link "7 Charges" at bounding box center [908, 138] width 118 height 40
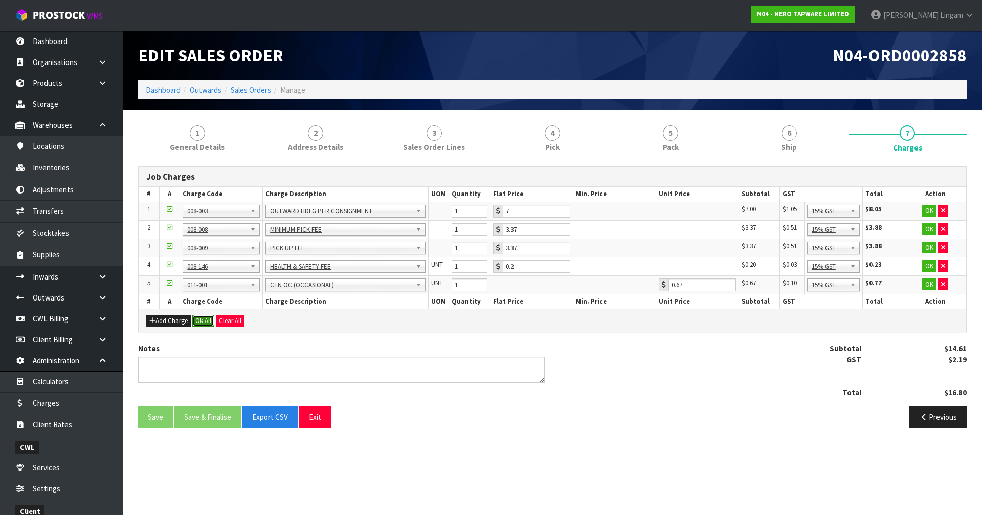
click at [204, 321] on button "Ok All" at bounding box center [203, 321] width 22 height 12
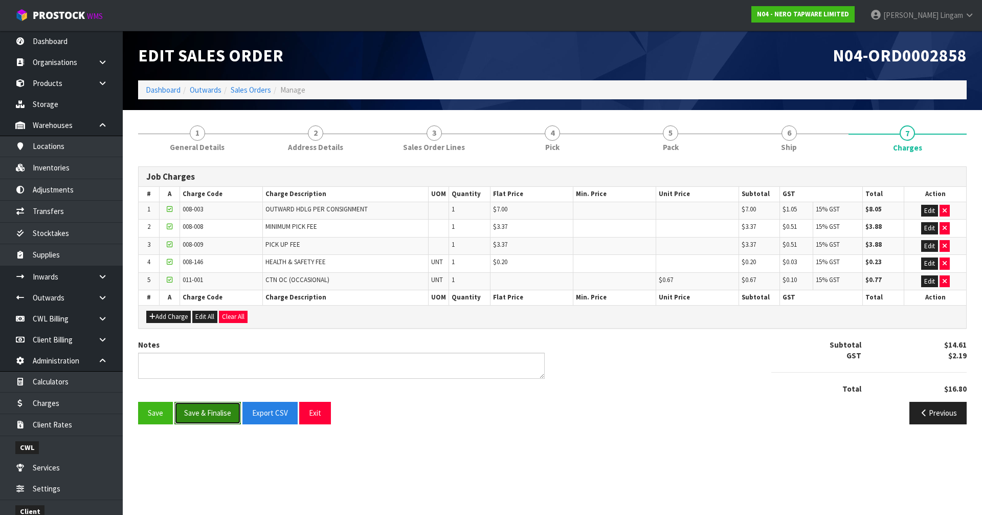
click at [212, 354] on button "Save & Finalise" at bounding box center [207, 413] width 66 height 22
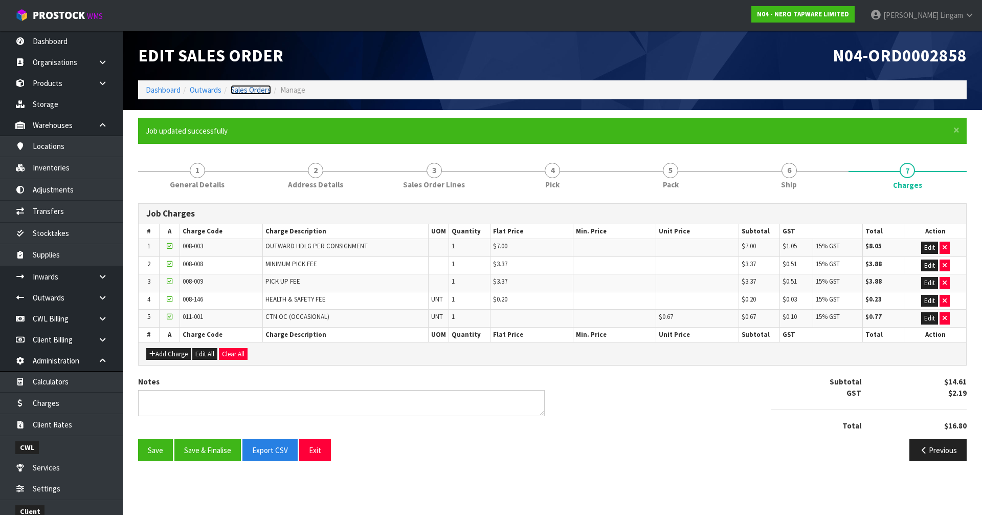
click at [253, 88] on link "Sales Orders" at bounding box center [251, 90] width 40 height 10
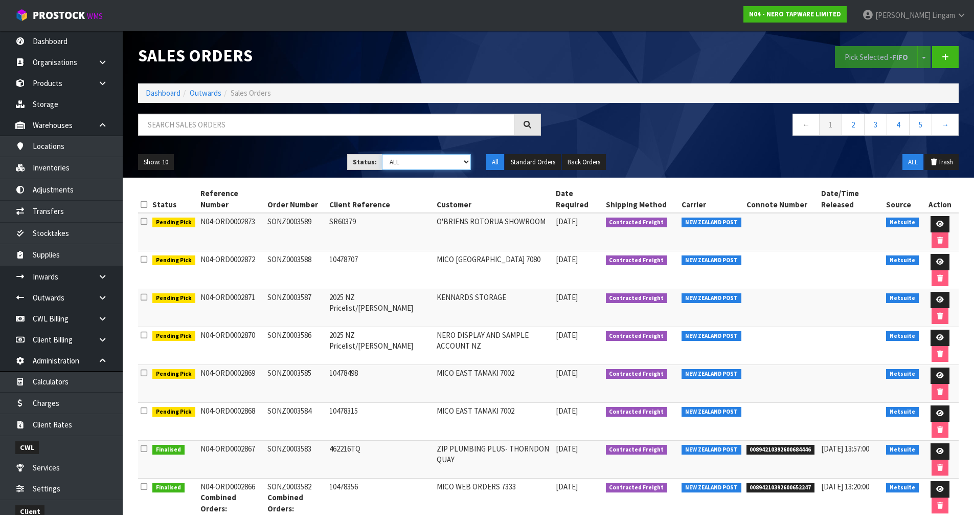
click at [449, 162] on select "Draft Pending Allocated Pending Pick Goods Picked Goods Packed Pending Charges …" at bounding box center [426, 162] width 89 height 16
select select "string:6"
click at [382, 154] on select "Draft Pending Allocated Pending Pick Goods Picked Goods Packed Pending Charges …" at bounding box center [426, 162] width 89 height 16
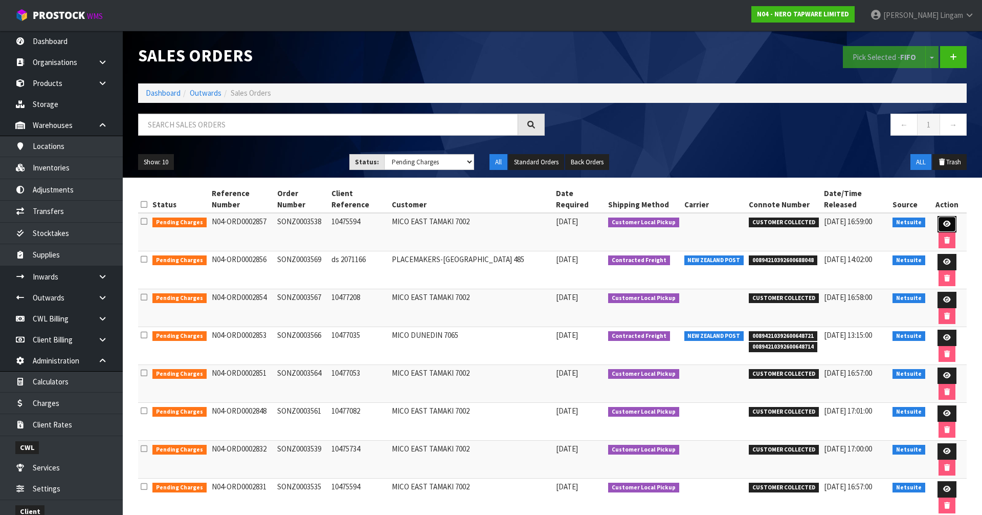
click at [516, 220] on icon at bounding box center [947, 223] width 8 height 7
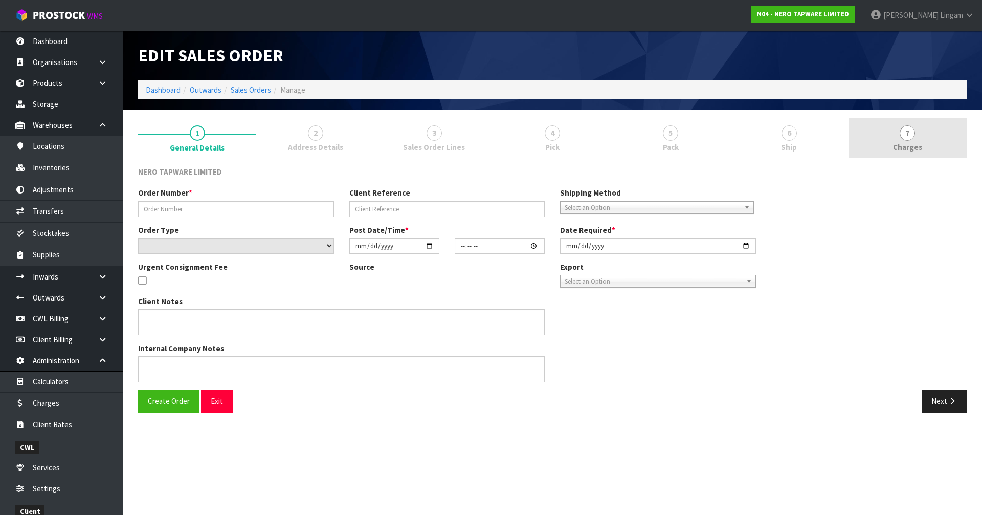
type input "SONZ0003538"
type input "10475594"
select select "number:0"
type input "2025-09-16"
type input "06:00:07.000"
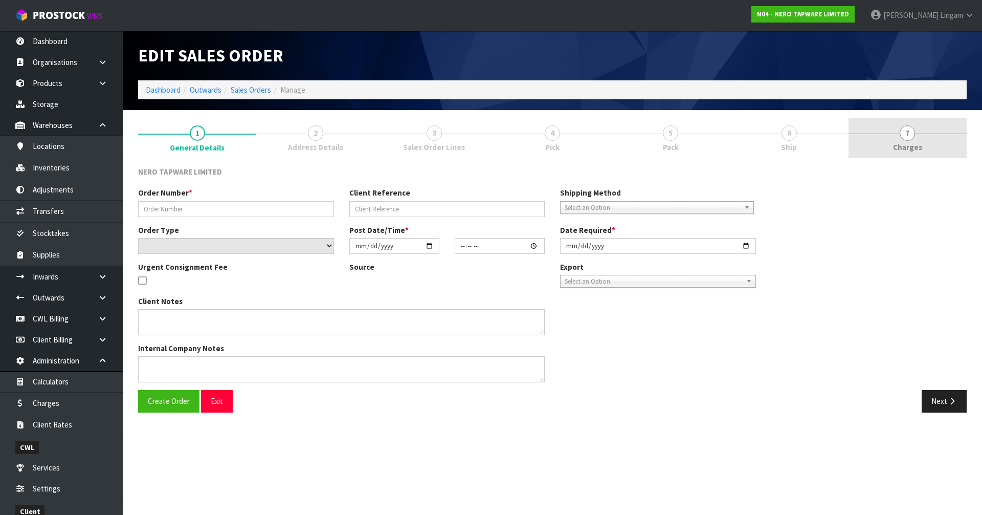
type input "2025-09-16"
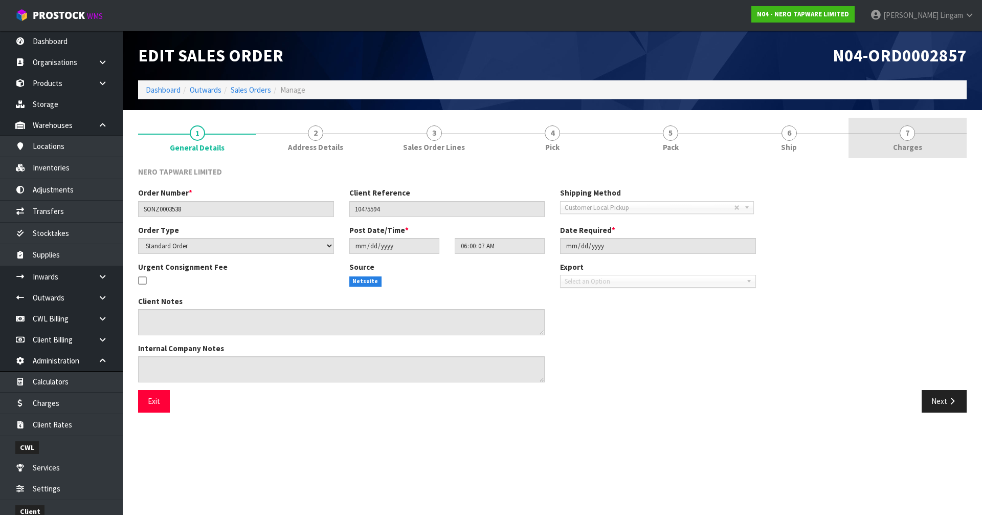
click at [516, 145] on link "7 Charges" at bounding box center [908, 138] width 118 height 40
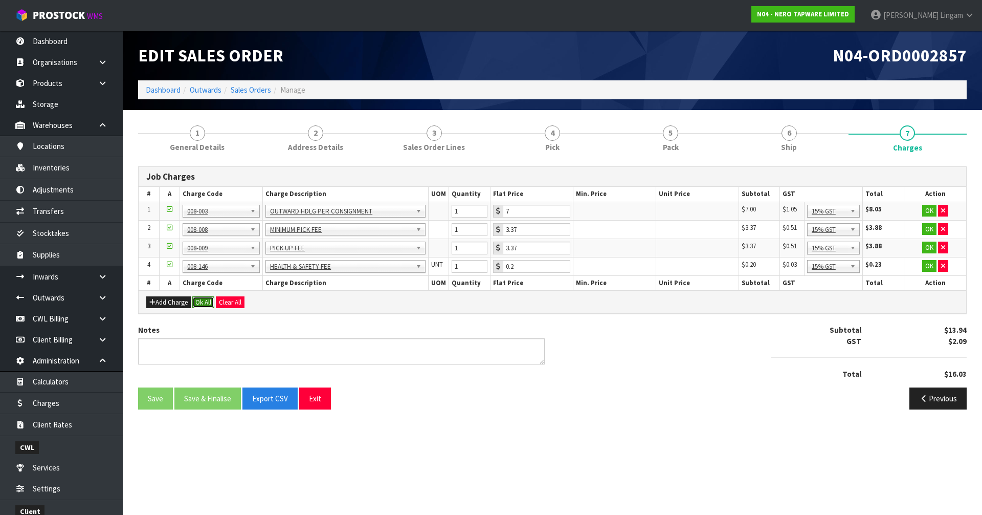
click at [203, 306] on button "Ok All" at bounding box center [203, 302] width 22 height 12
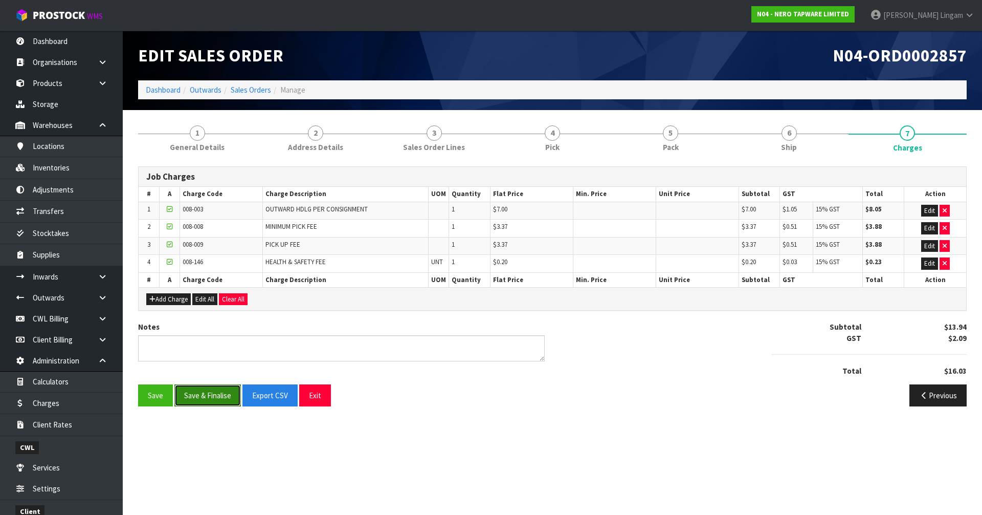
click at [211, 354] on button "Save & Finalise" at bounding box center [207, 395] width 66 height 22
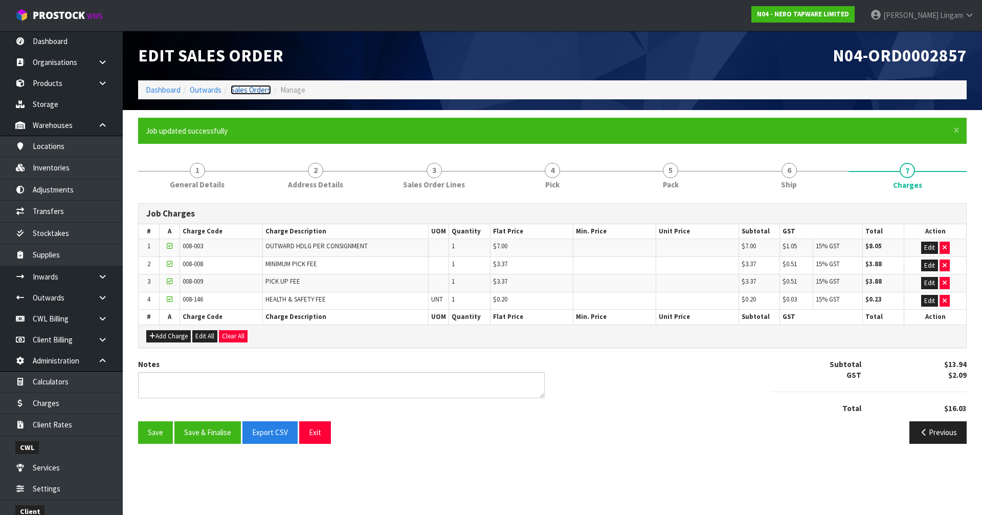
click at [261, 86] on link "Sales Orders" at bounding box center [251, 90] width 40 height 10
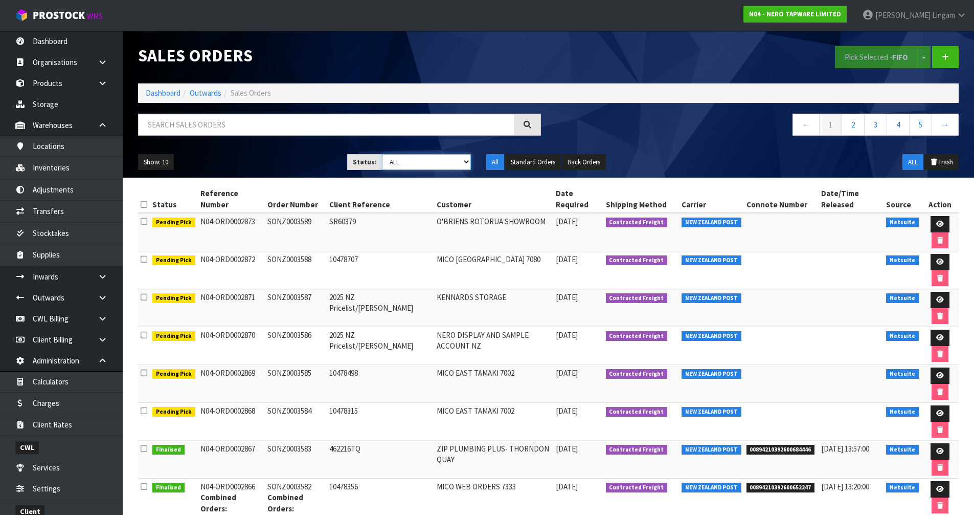
click at [439, 160] on select "Draft Pending Allocated Pending Pick Goods Picked Goods Packed Pending Charges …" at bounding box center [426, 162] width 89 height 16
select select "string:6"
click at [382, 154] on select "Draft Pending Allocated Pending Pick Goods Picked Goods Packed Pending Charges …" at bounding box center [426, 162] width 89 height 16
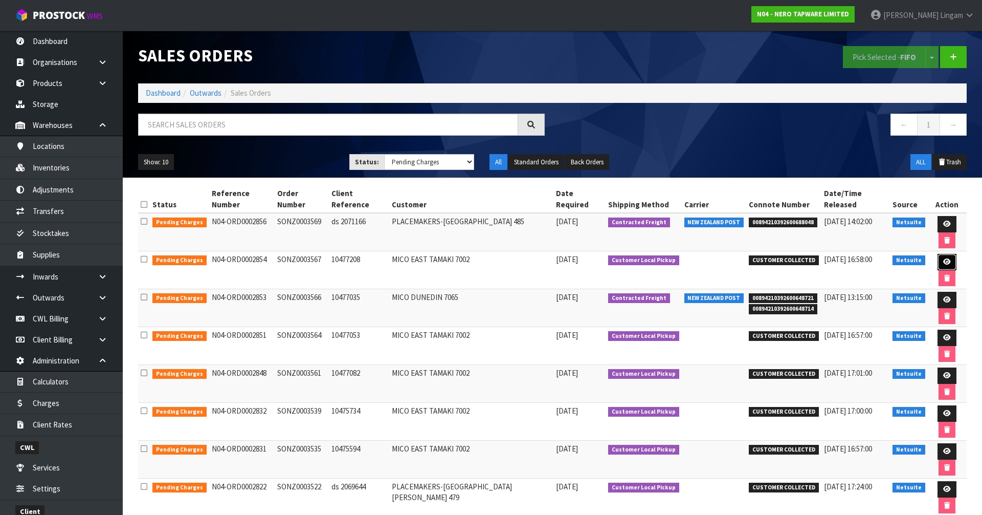
click at [516, 258] on icon at bounding box center [947, 261] width 8 height 7
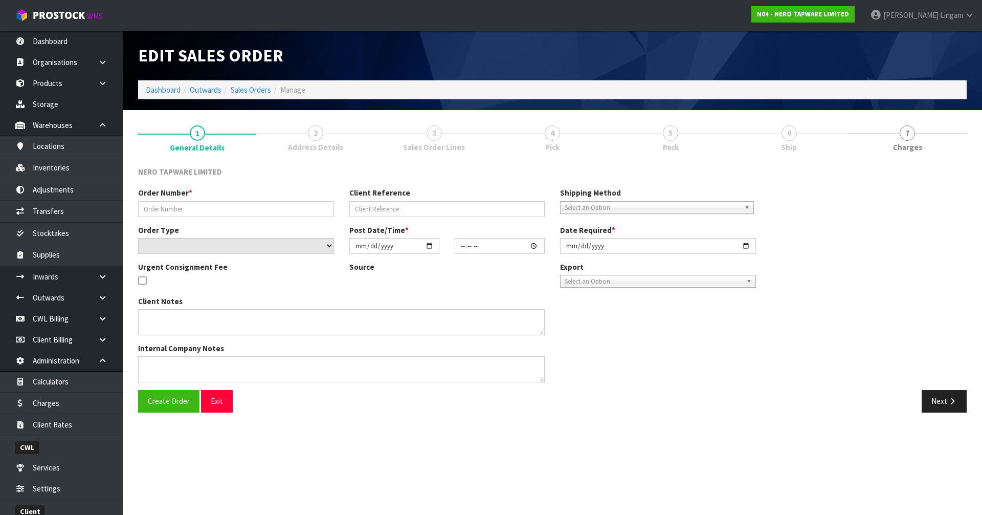
type input "SONZ0003567"
type input "10477208"
select select "number:0"
type input "2025-09-15"
type input "15:45:06.000"
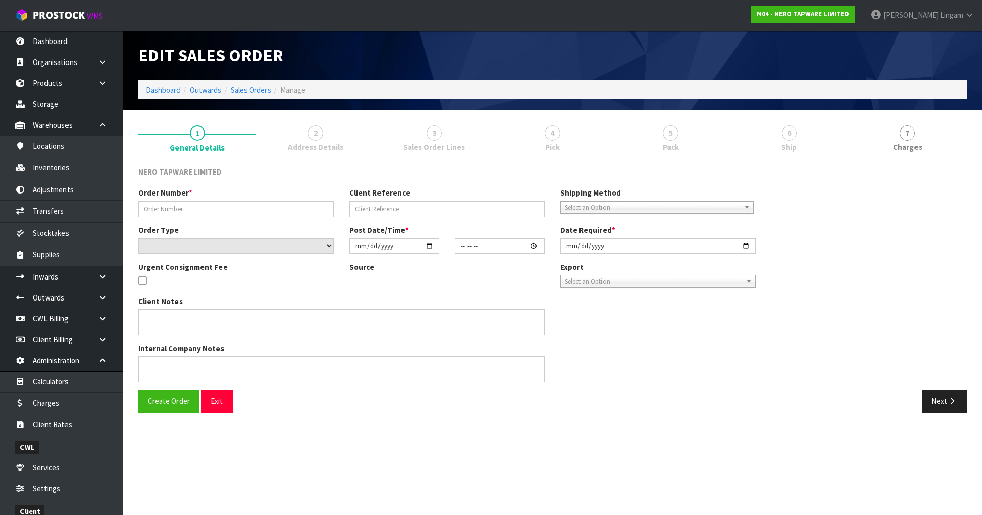
type input "2025-09-16"
type textarea "Tony pick up 16/09"
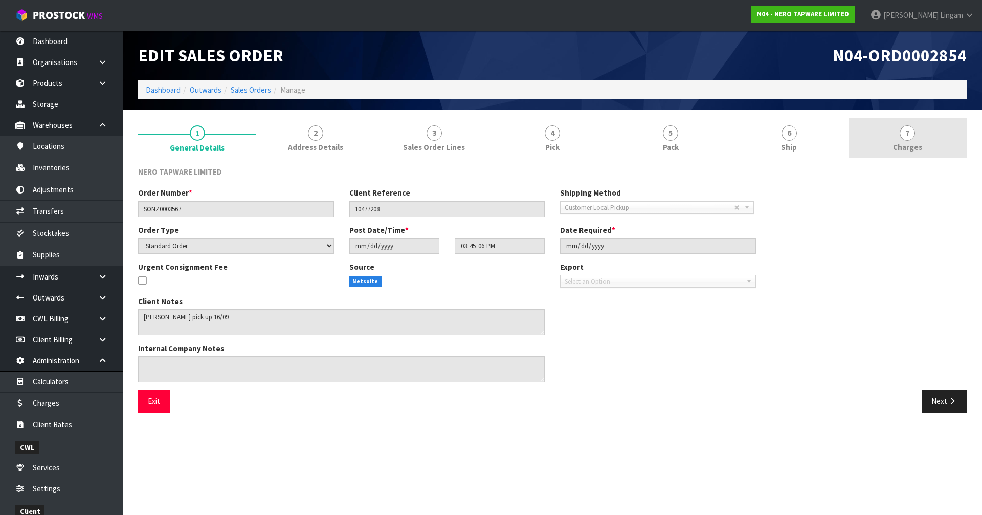
click at [516, 142] on link "7 Charges" at bounding box center [908, 138] width 118 height 40
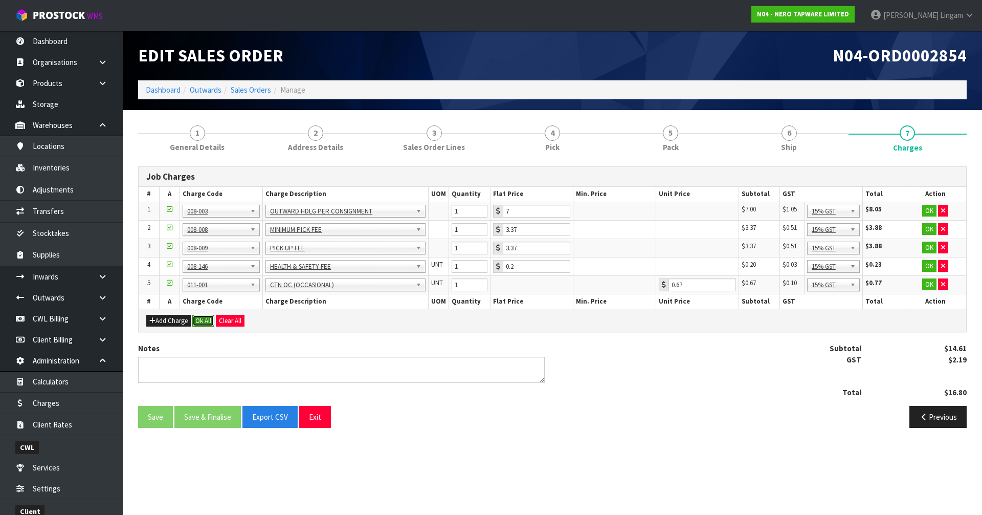
click at [201, 321] on button "Ok All" at bounding box center [203, 321] width 22 height 12
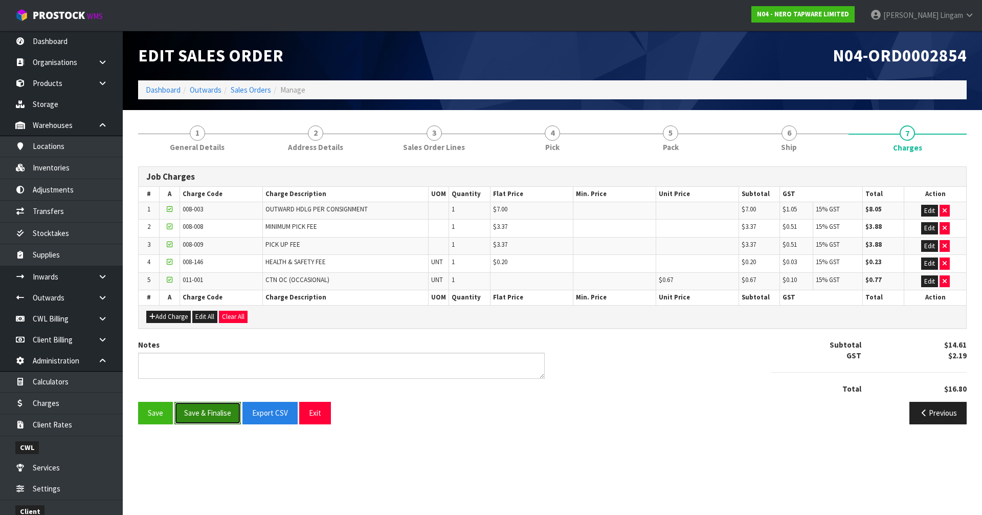
click at [190, 354] on button "Save & Finalise" at bounding box center [207, 413] width 66 height 22
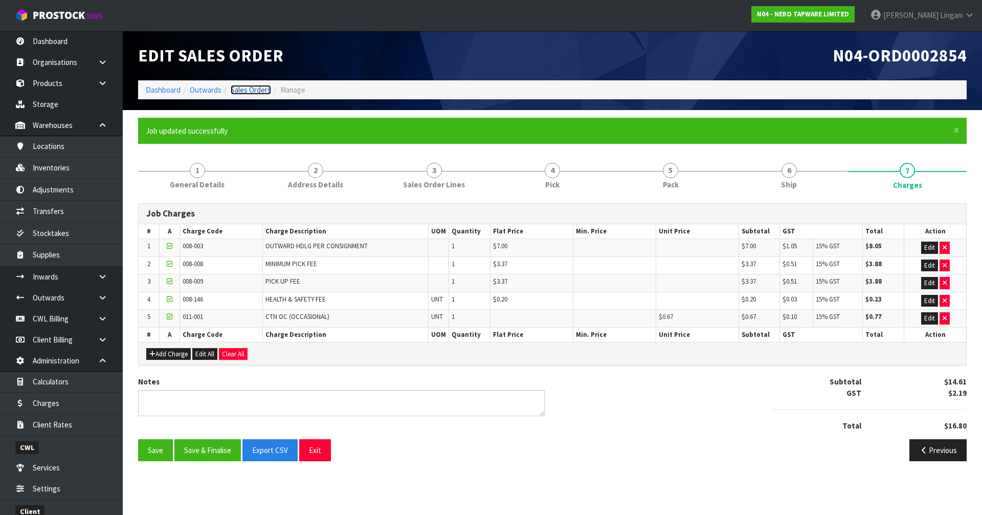
click at [255, 89] on link "Sales Orders" at bounding box center [251, 90] width 40 height 10
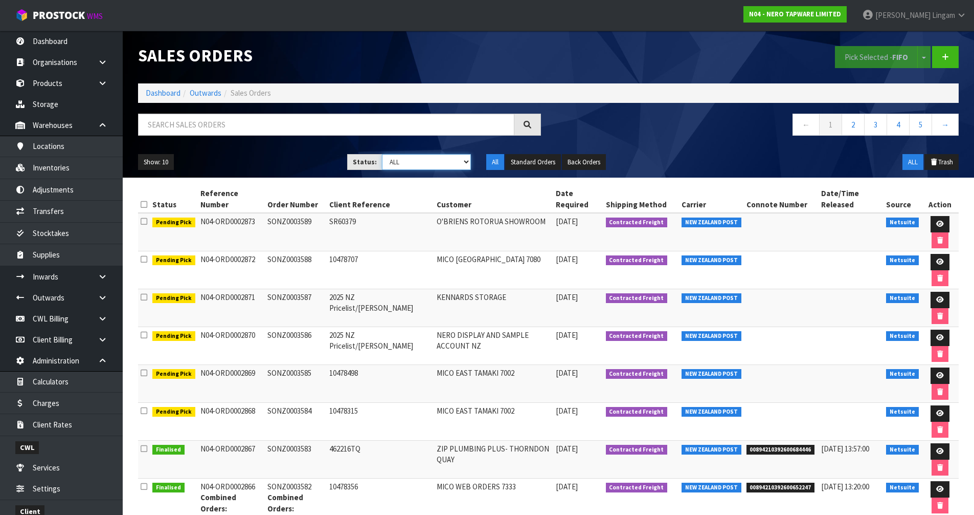
click at [447, 159] on select "Draft Pending Allocated Pending Pick Goods Picked Goods Packed Pending Charges …" at bounding box center [426, 162] width 89 height 16
select select "string:6"
click at [382, 154] on select "Draft Pending Allocated Pending Pick Goods Picked Goods Packed Pending Charges …" at bounding box center [426, 162] width 89 height 16
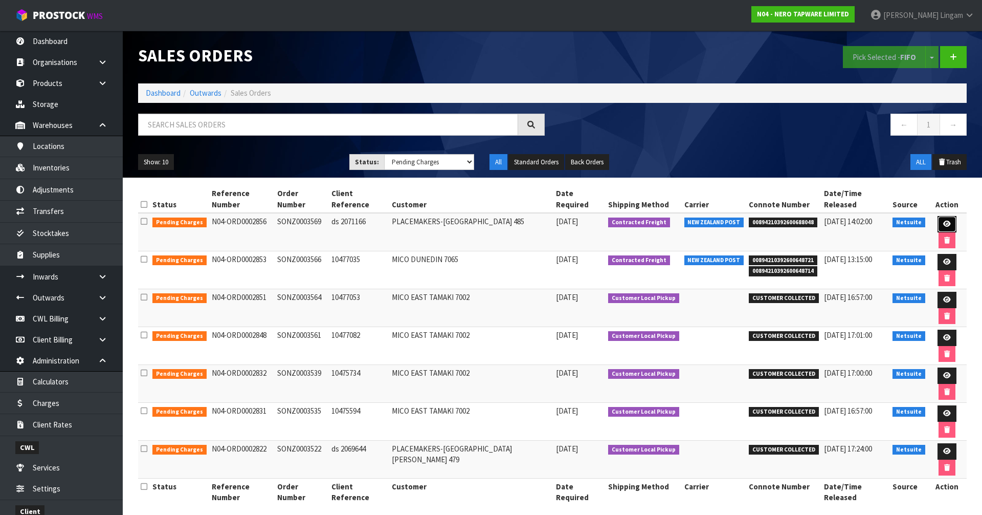
click at [516, 216] on link at bounding box center [947, 224] width 19 height 16
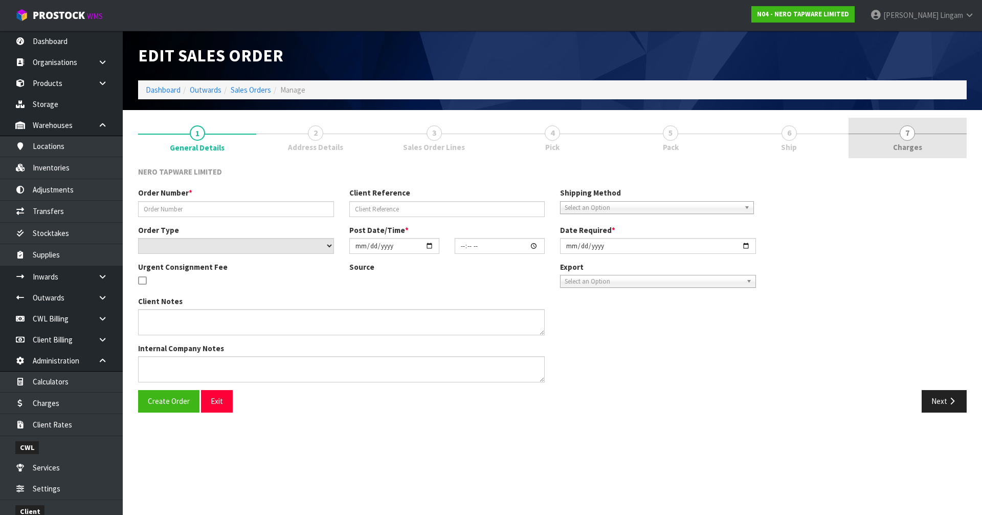
type input "SONZ0003569"
type input "ds 2071166"
select select "number:0"
type input "2025-09-15"
type input "15:45:09.000"
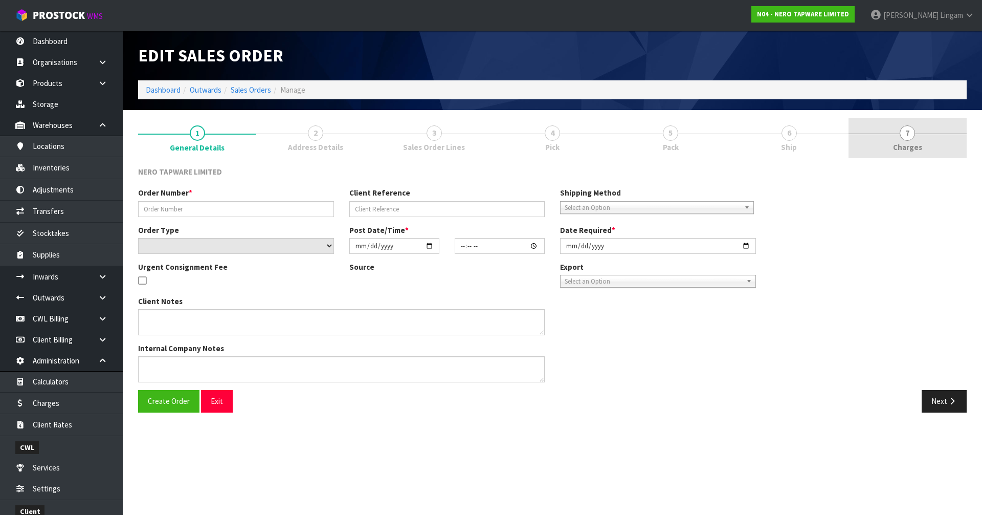
type input "2025-09-16"
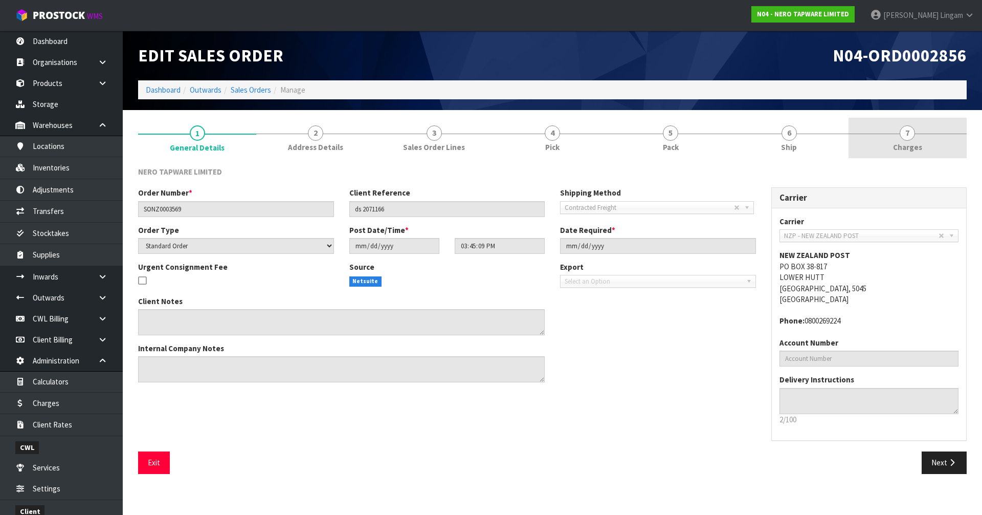
click at [516, 141] on link "7 Charges" at bounding box center [908, 138] width 118 height 40
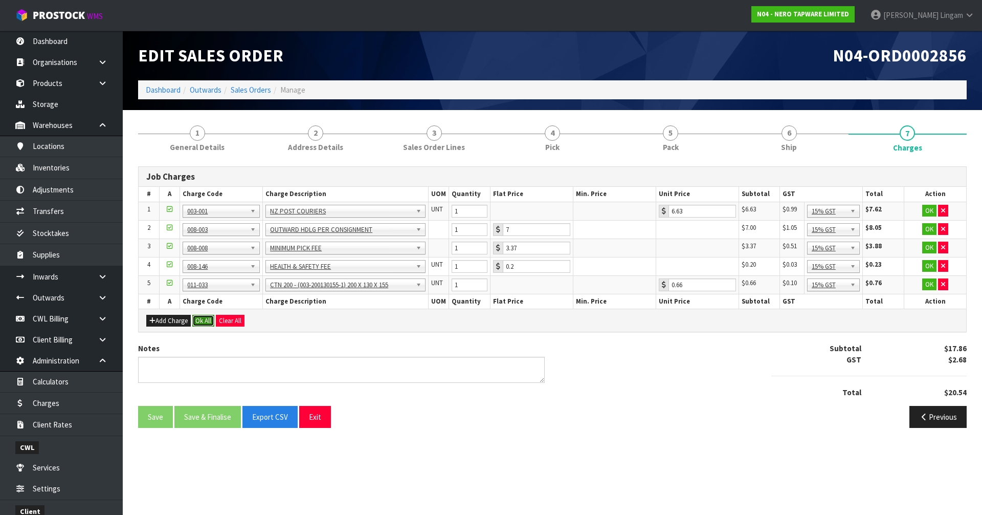
click at [198, 321] on button "Ok All" at bounding box center [203, 321] width 22 height 12
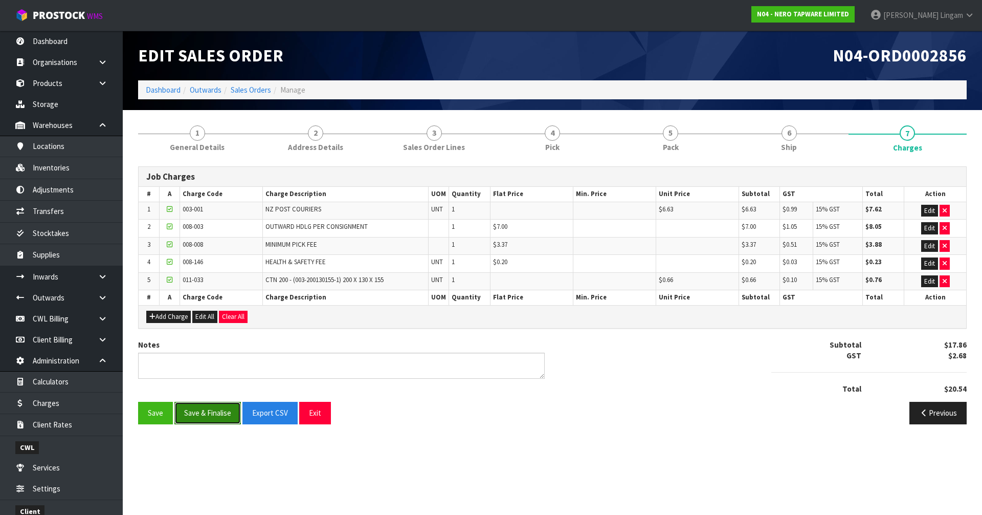
click at [193, 354] on button "Save & Finalise" at bounding box center [207, 413] width 66 height 22
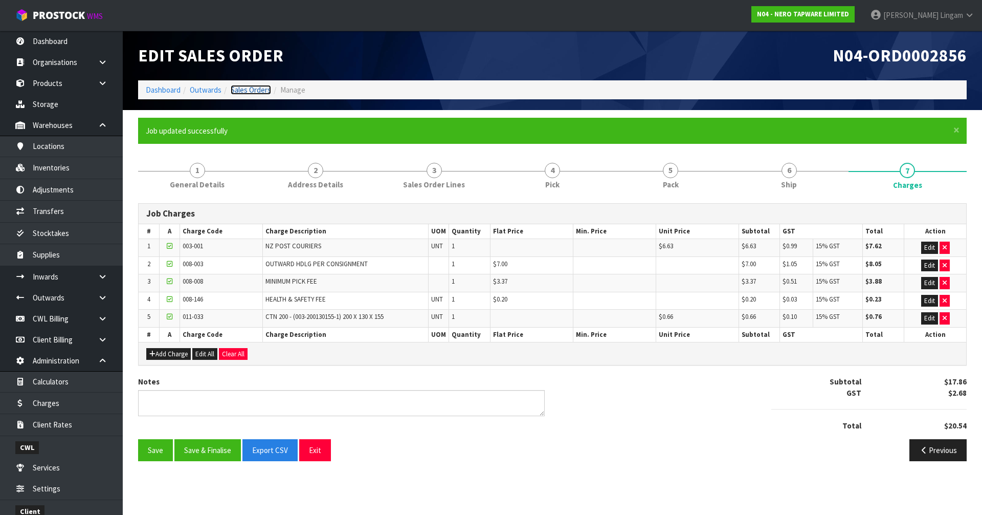
click at [243, 85] on link "Sales Orders" at bounding box center [251, 90] width 40 height 10
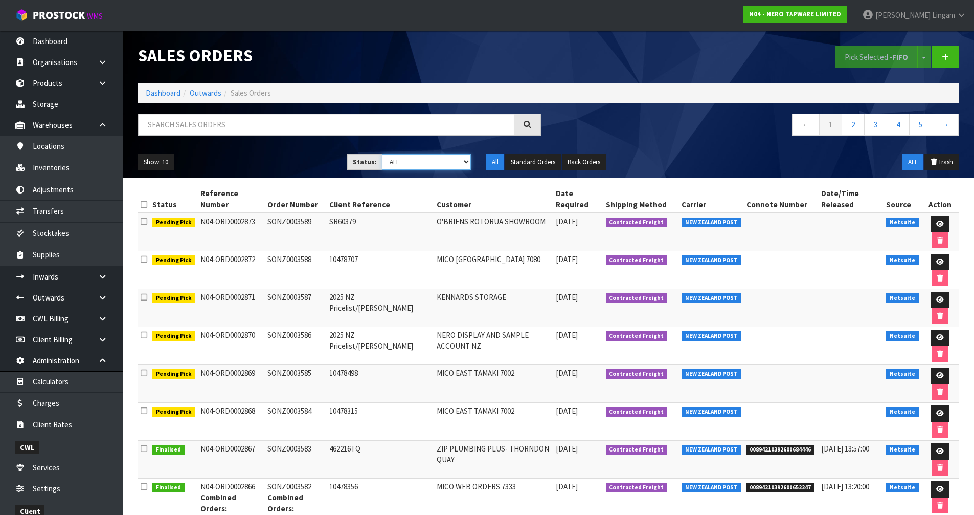
click at [447, 161] on select "Draft Pending Allocated Pending Pick Goods Picked Goods Packed Pending Charges …" at bounding box center [426, 162] width 89 height 16
select select "string:6"
click at [382, 154] on select "Draft Pending Allocated Pending Pick Goods Picked Goods Packed Pending Charges …" at bounding box center [426, 162] width 89 height 16
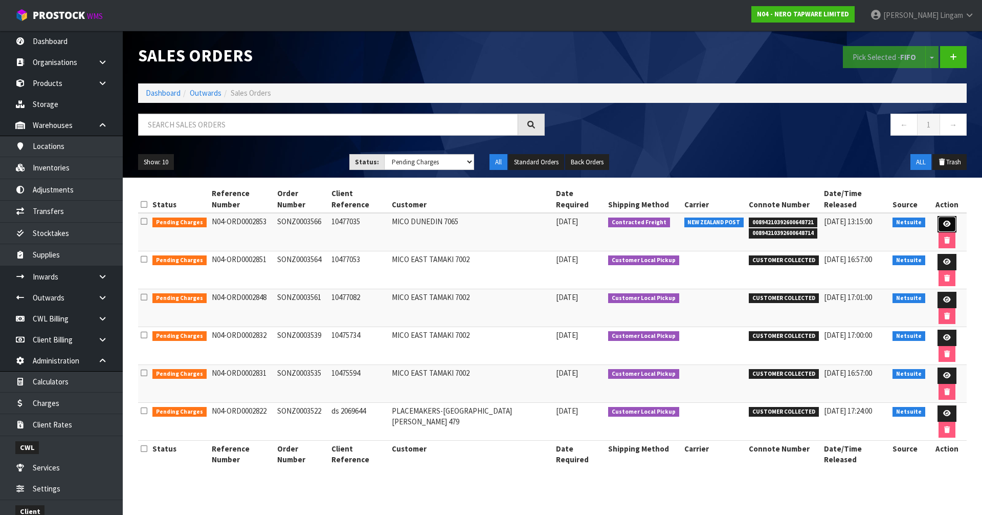
click at [516, 216] on link at bounding box center [947, 224] width 19 height 16
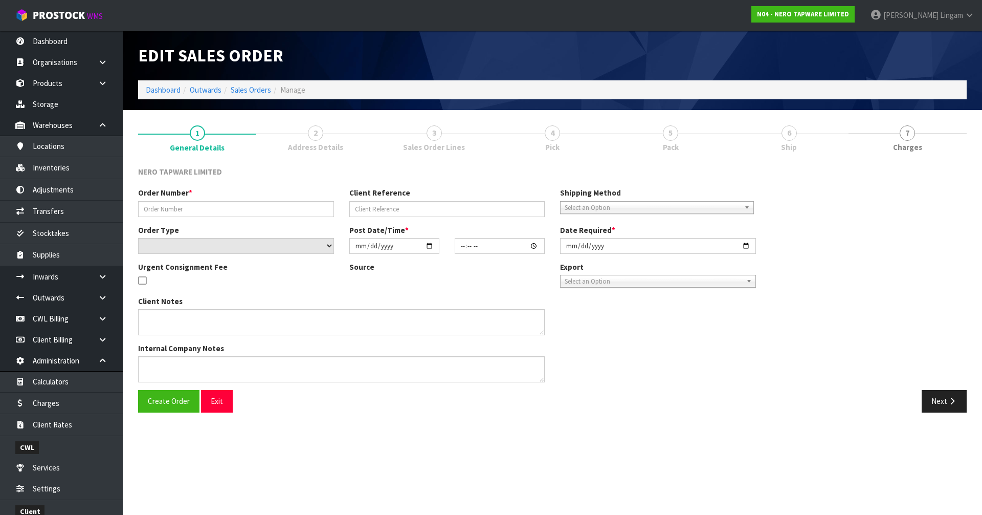
type input "SONZ0003566"
type input "10477035"
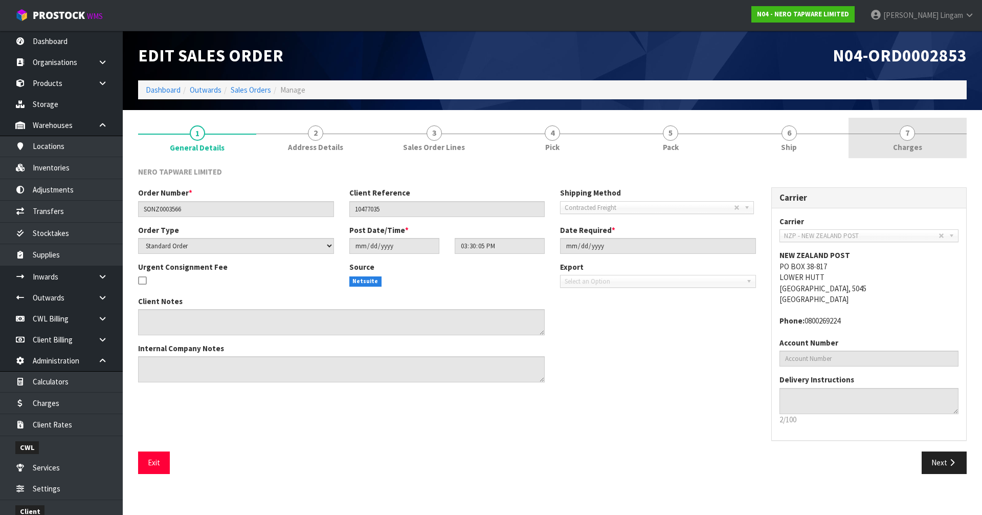
click at [516, 140] on link "7 Charges" at bounding box center [908, 138] width 118 height 40
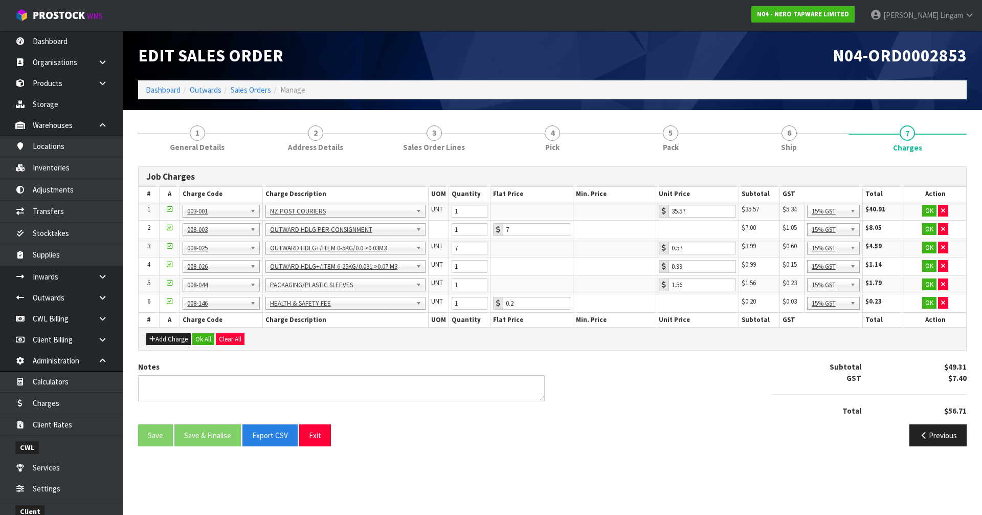
click at [206, 332] on div "Add Charge Ok All Clear All" at bounding box center [553, 338] width 828 height 23
click at [204, 340] on button "Ok All" at bounding box center [203, 339] width 22 height 12
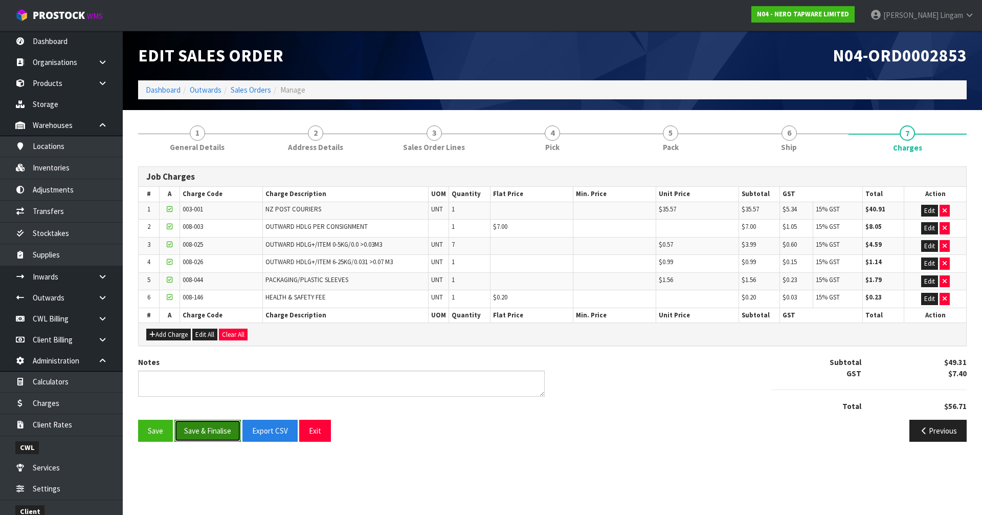
click at [215, 354] on button "Save & Finalise" at bounding box center [207, 430] width 66 height 22
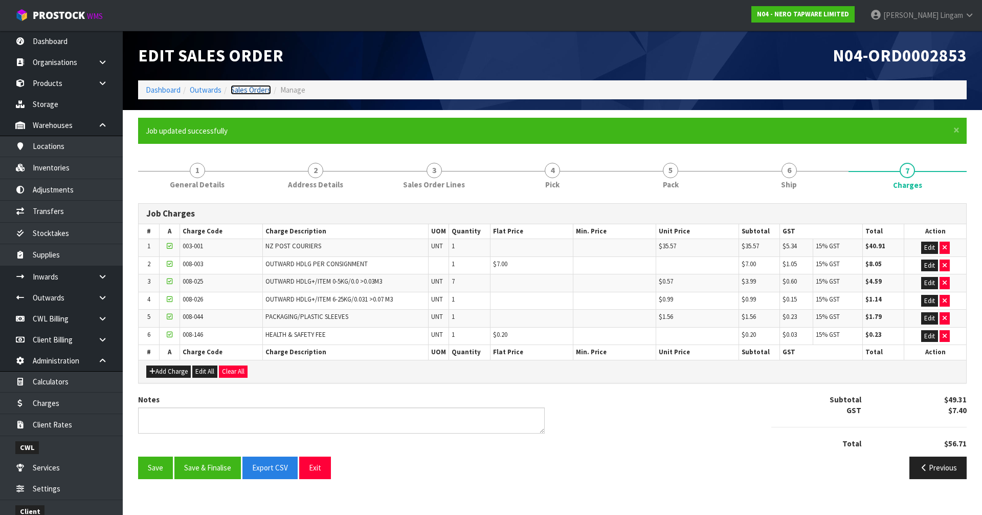
click at [255, 91] on link "Sales Orders" at bounding box center [251, 90] width 40 height 10
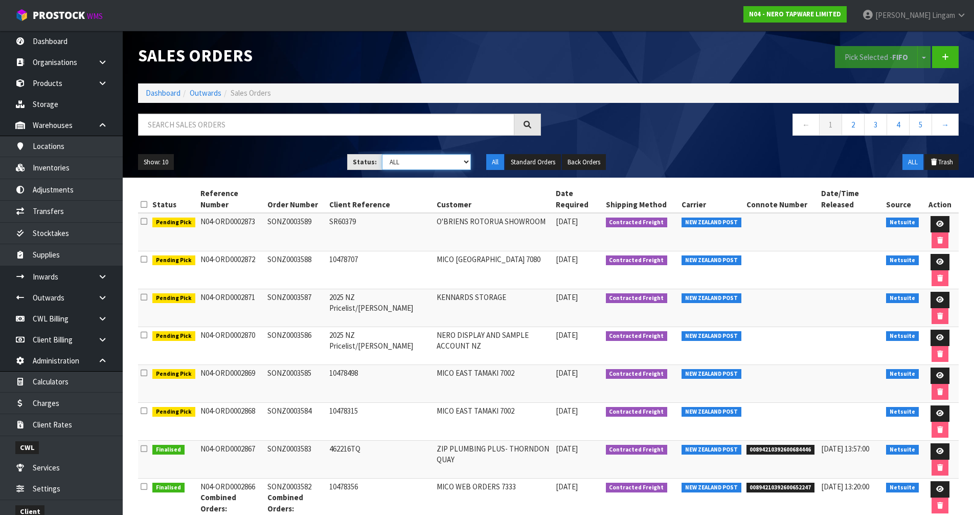
click at [454, 163] on select "Draft Pending Allocated Pending Pick Goods Picked Goods Packed Pending Charges …" at bounding box center [426, 162] width 89 height 16
click at [382, 154] on select "Draft Pending Allocated Pending Pick Goods Picked Goods Packed Pending Charges …" at bounding box center [426, 162] width 89 height 16
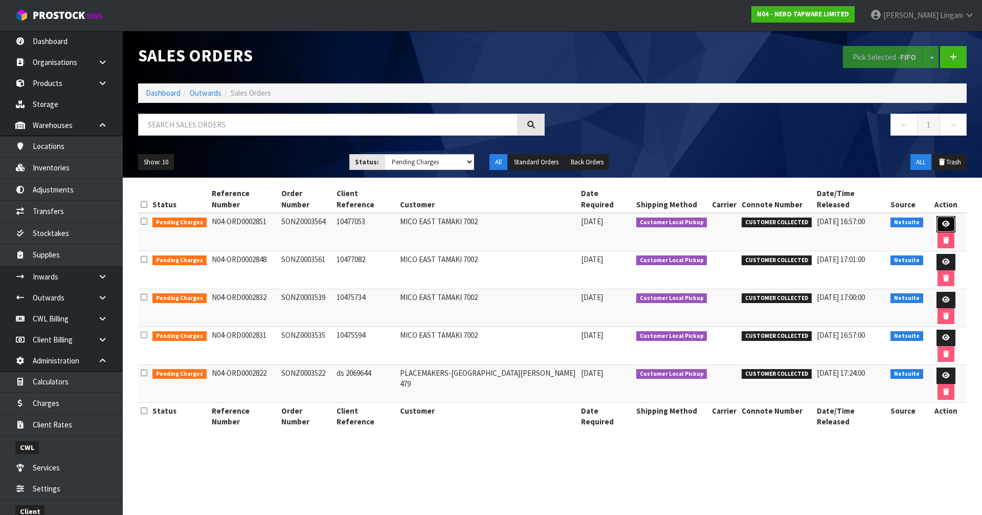
click at [516, 220] on icon at bounding box center [946, 223] width 8 height 7
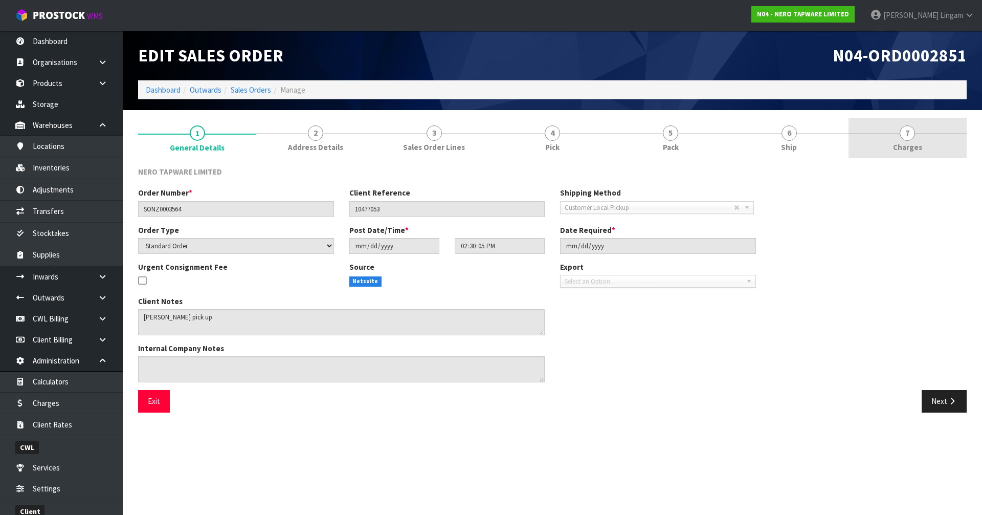
click at [516, 152] on link "7 Charges" at bounding box center [908, 138] width 118 height 40
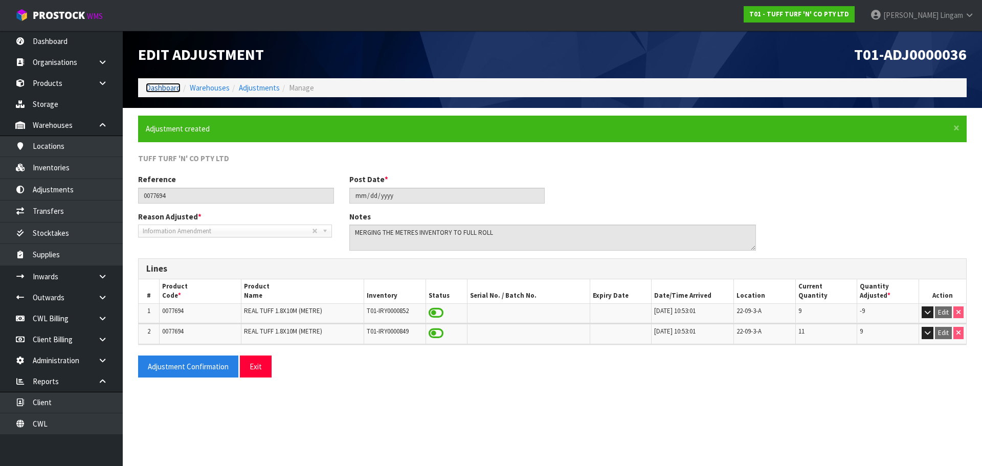
click at [158, 90] on link "Dashboard" at bounding box center [163, 88] width 35 height 10
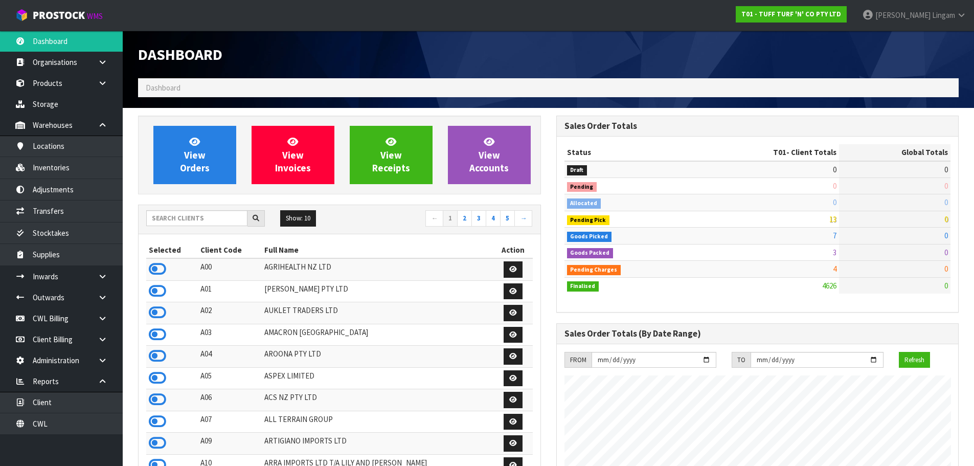
scroll to position [775, 418]
click at [87, 430] on link "CWL" at bounding box center [61, 423] width 123 height 21
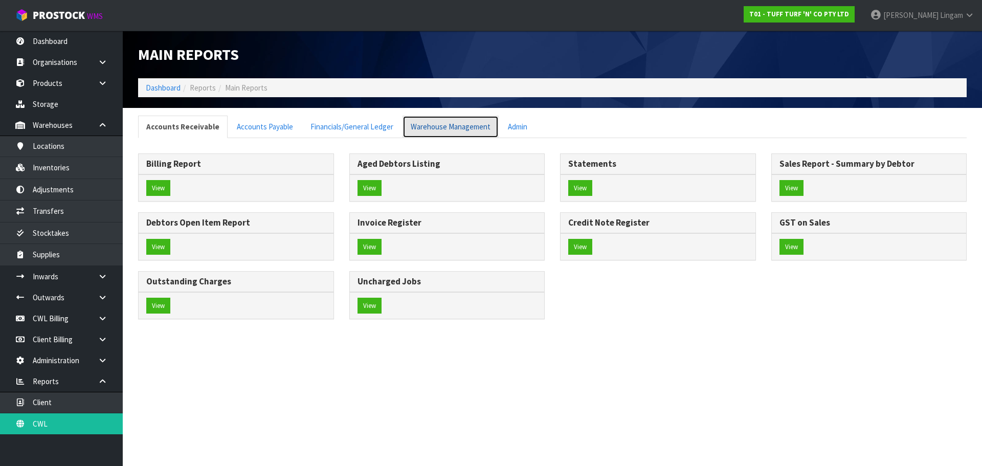
click at [464, 128] on link "Warehouse Management" at bounding box center [451, 127] width 96 height 22
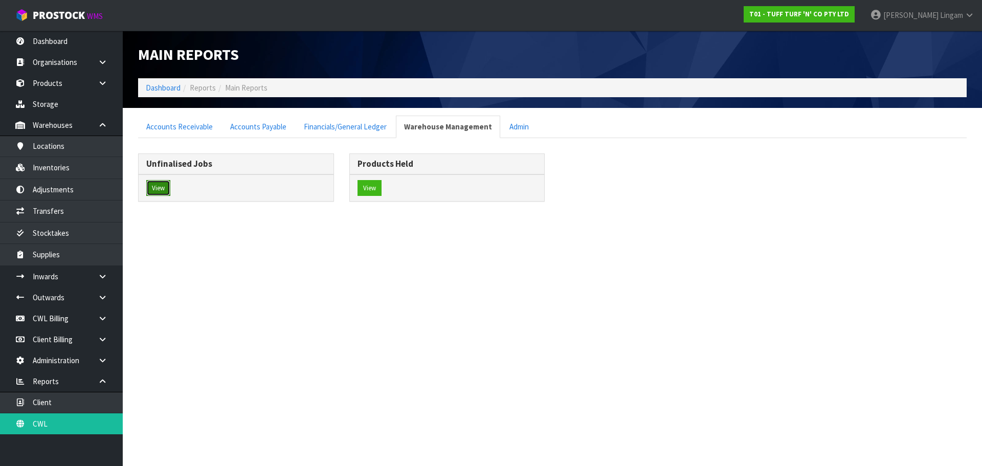
click at [160, 182] on button "View" at bounding box center [158, 188] width 24 height 16
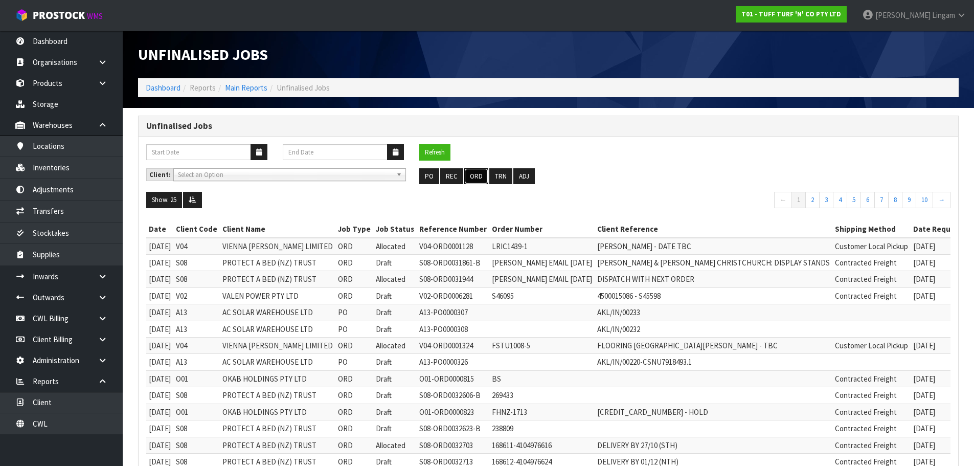
click at [476, 177] on button "ORD" at bounding box center [476, 176] width 24 height 16
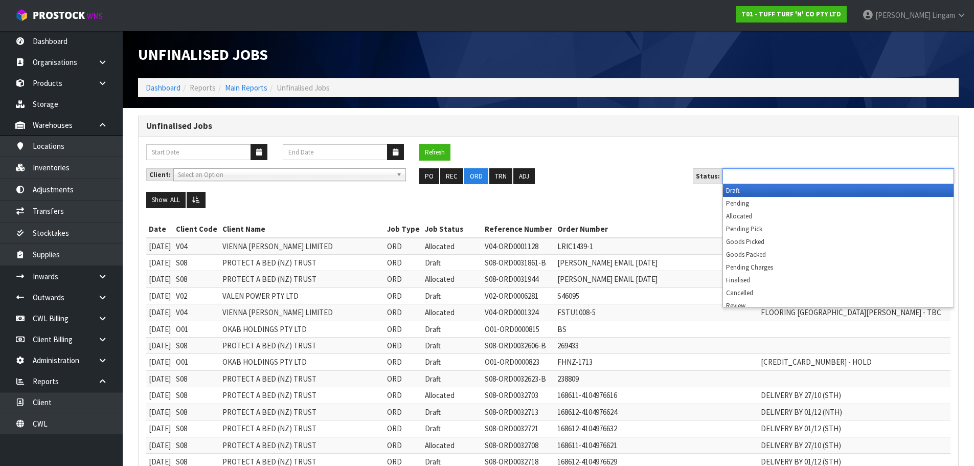
click at [780, 175] on input "text" at bounding box center [763, 176] width 75 height 13
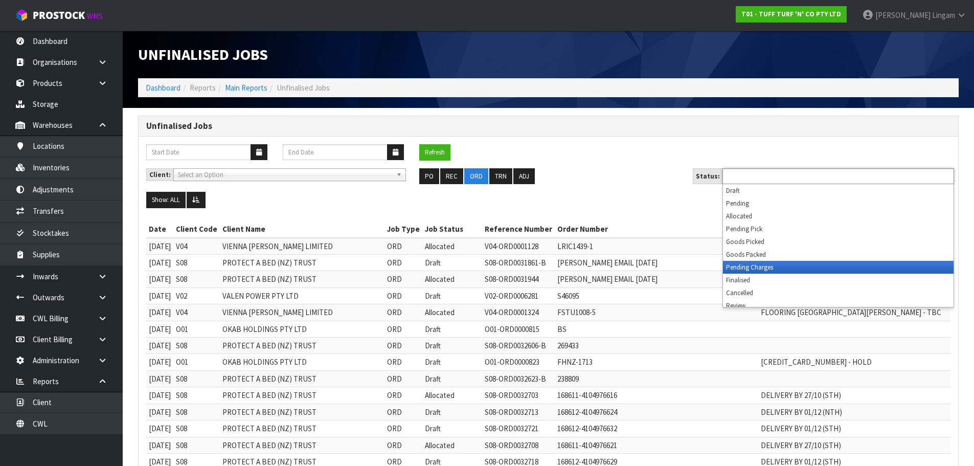
click at [841, 264] on li "Pending Charges" at bounding box center [838, 267] width 231 height 13
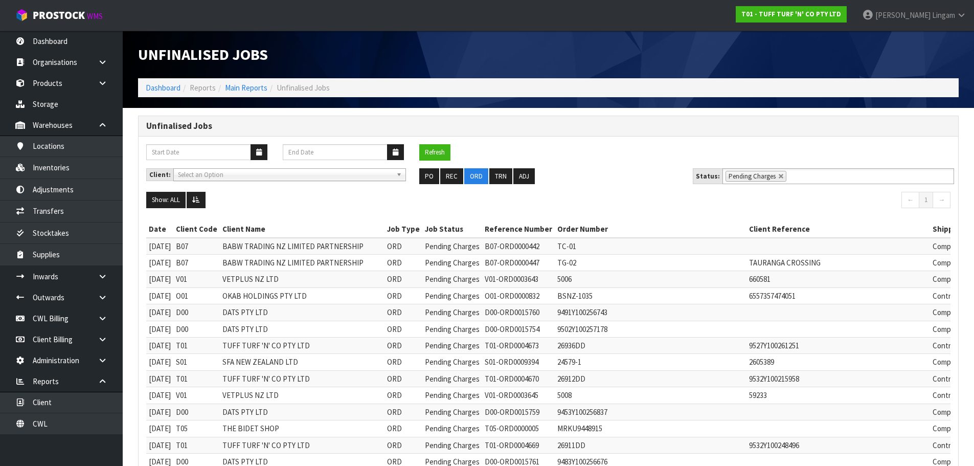
click at [581, 159] on div "Refresh" at bounding box center [549, 156] width 820 height 24
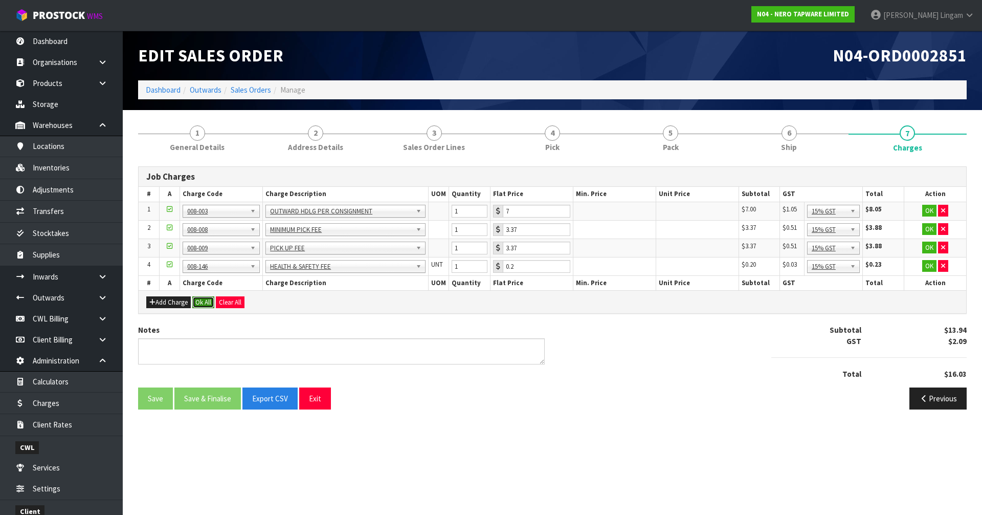
click at [206, 301] on button "Ok All" at bounding box center [203, 302] width 22 height 12
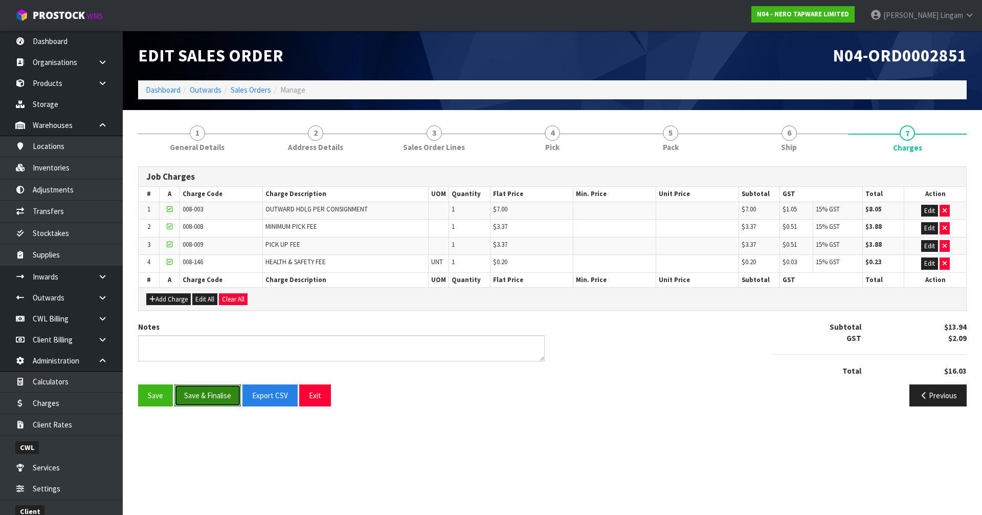
click at [215, 395] on button "Save & Finalise" at bounding box center [207, 395] width 66 height 22
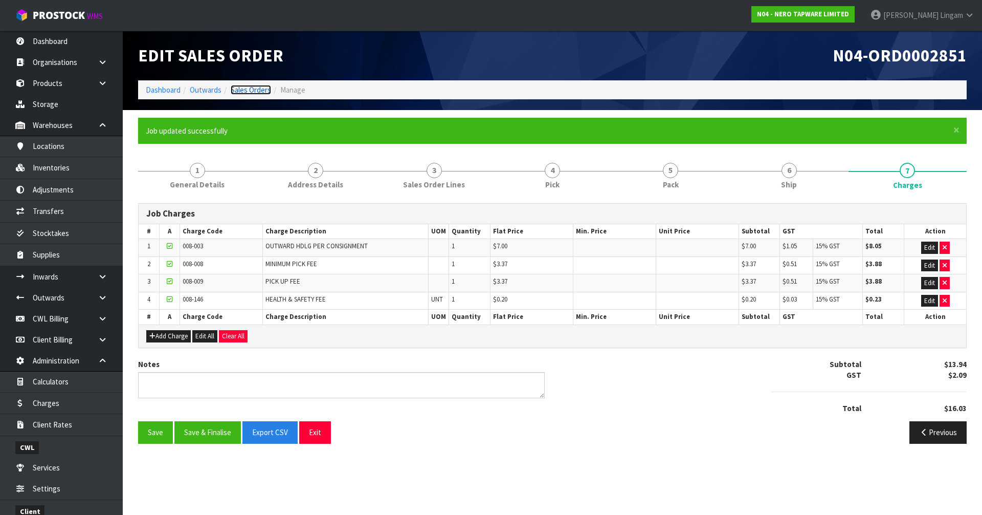
click at [259, 90] on link "Sales Orders" at bounding box center [251, 90] width 40 height 10
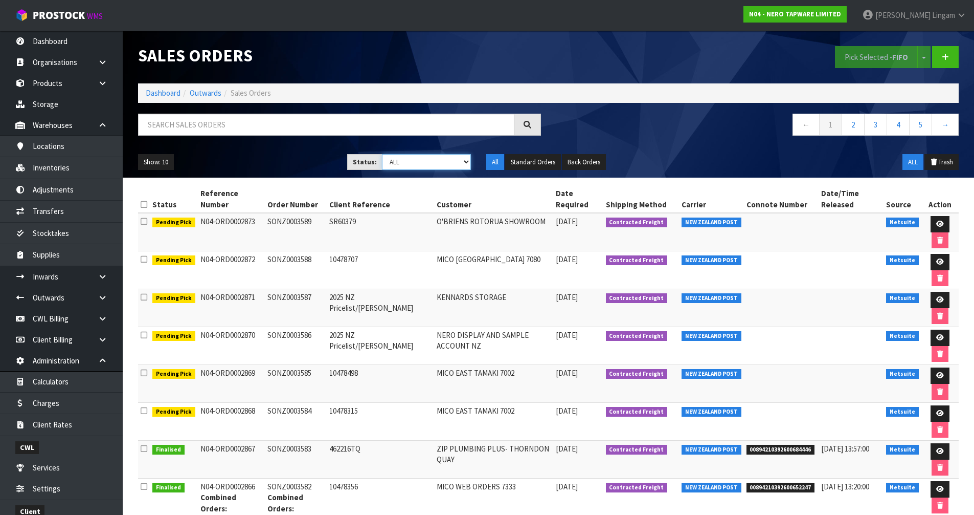
click at [449, 161] on select "Draft Pending Allocated Pending Pick Goods Picked Goods Packed Pending Charges …" at bounding box center [426, 162] width 89 height 16
select select "string:6"
click at [382, 154] on select "Draft Pending Allocated Pending Pick Goods Picked Goods Packed Pending Charges …" at bounding box center [426, 162] width 89 height 16
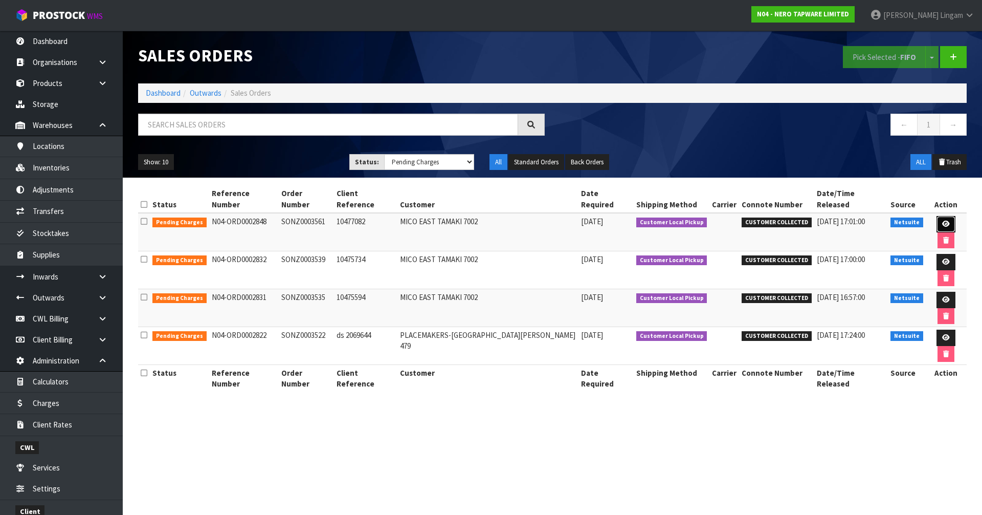
click at [942, 220] on icon at bounding box center [946, 223] width 8 height 7
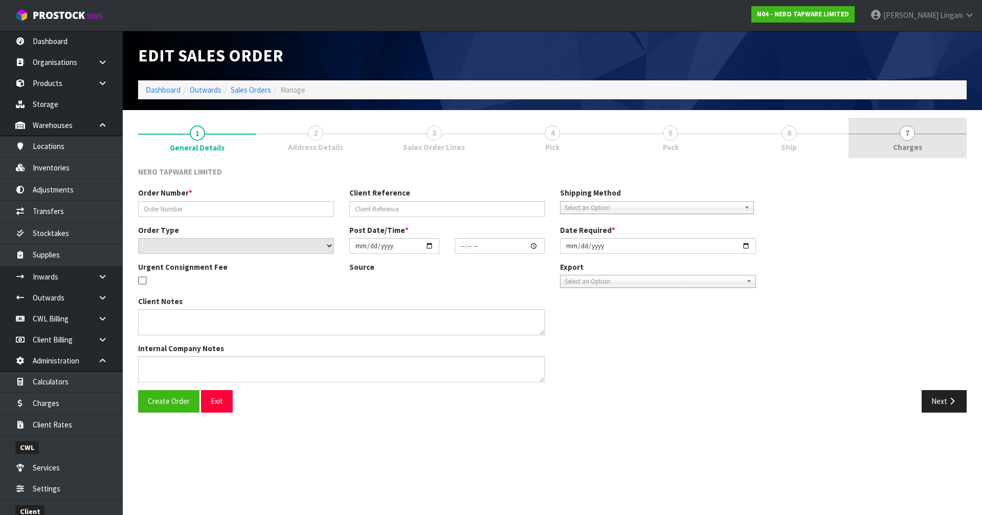
type input "SONZ0003561"
type input "10477082"
select select "number:0"
type input "2025-09-15"
type input "13:45:05.000"
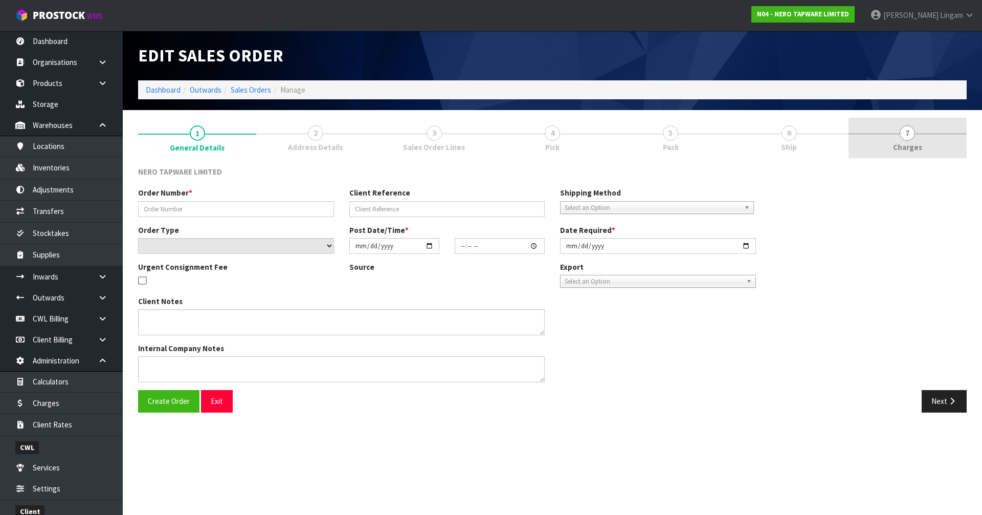
type input "2025-09-15"
type textarea "Tony pick up 15/09"
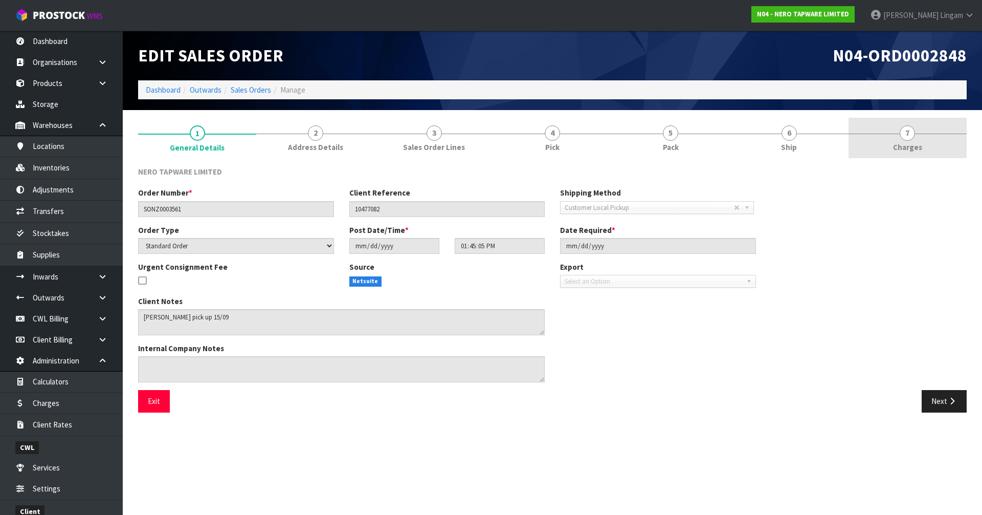
click at [917, 142] on span "Charges" at bounding box center [907, 147] width 29 height 11
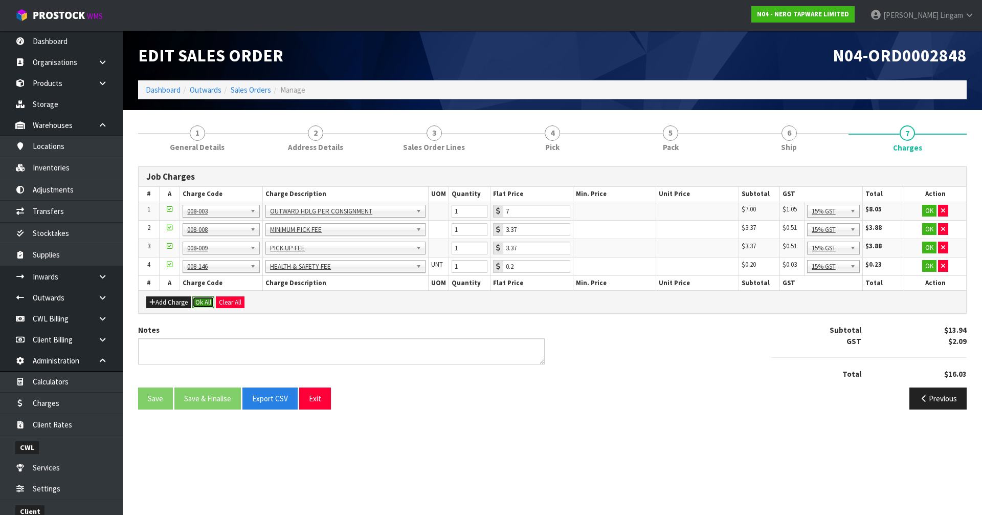
click at [206, 301] on button "Ok All" at bounding box center [203, 302] width 22 height 12
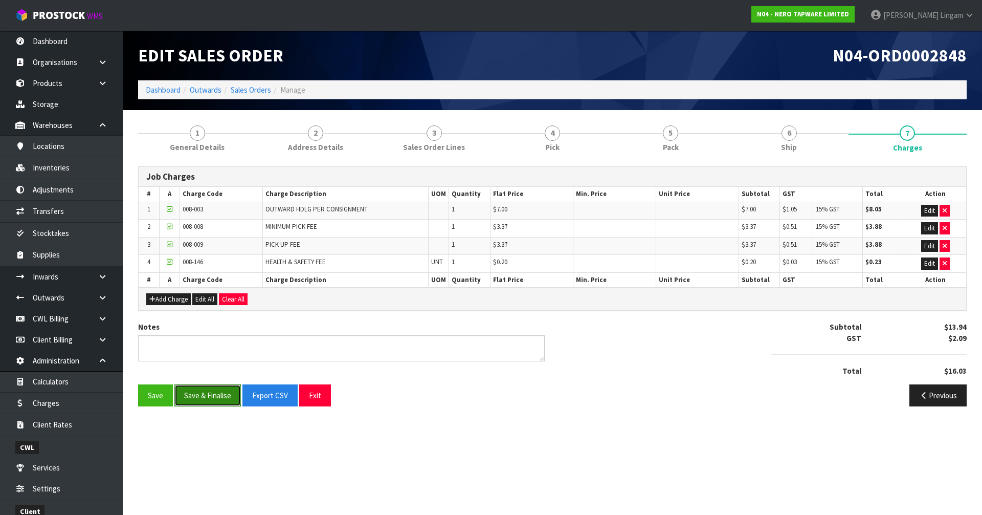
click at [209, 391] on button "Save & Finalise" at bounding box center [207, 395] width 66 height 22
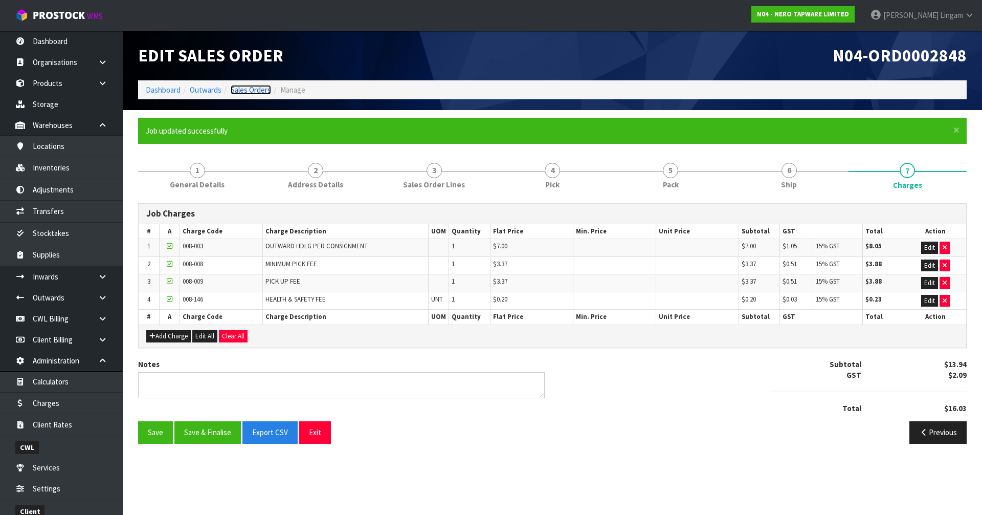
click at [253, 92] on link "Sales Orders" at bounding box center [251, 90] width 40 height 10
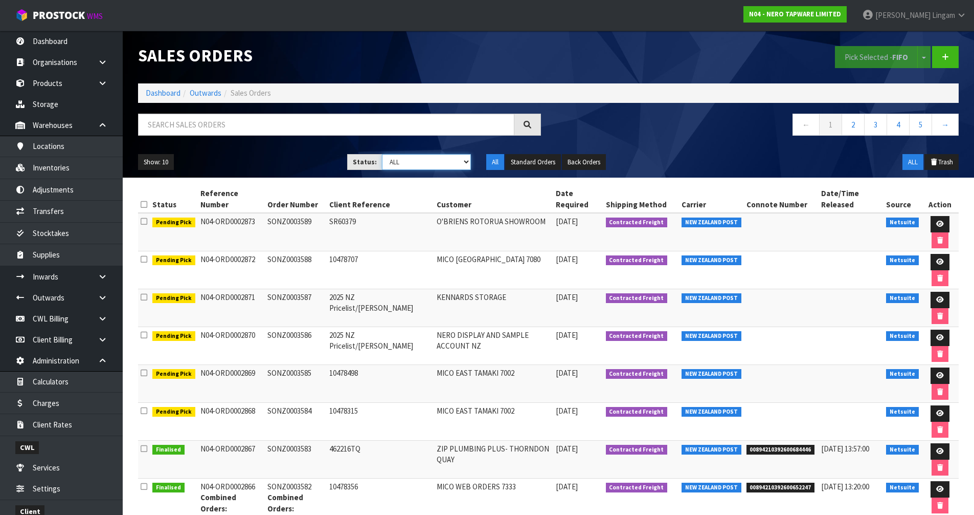
click at [435, 168] on select "Draft Pending Allocated Pending Pick Goods Picked Goods Packed Pending Charges …" at bounding box center [426, 162] width 89 height 16
select select "string:6"
click at [382, 154] on select "Draft Pending Allocated Pending Pick Goods Picked Goods Packed Pending Charges …" at bounding box center [426, 162] width 89 height 16
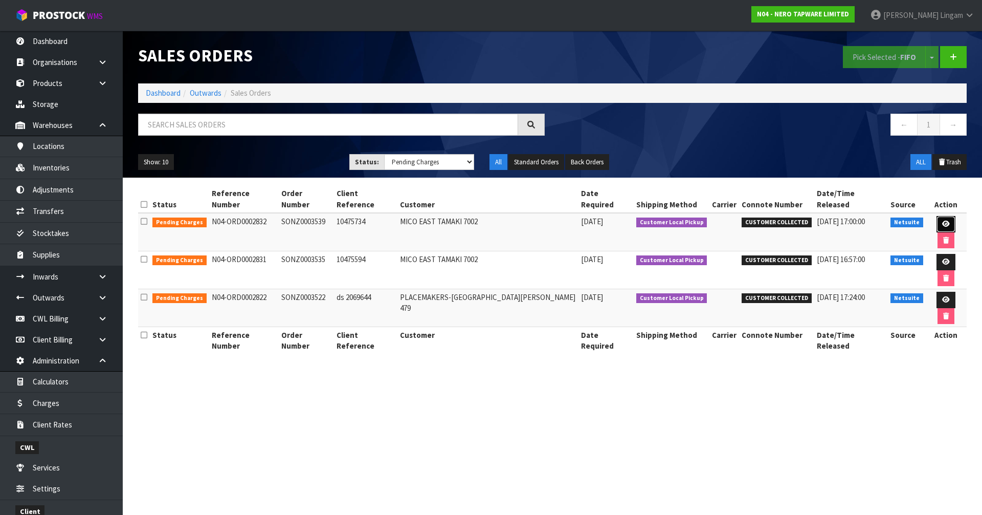
click at [937, 219] on link at bounding box center [946, 224] width 19 height 16
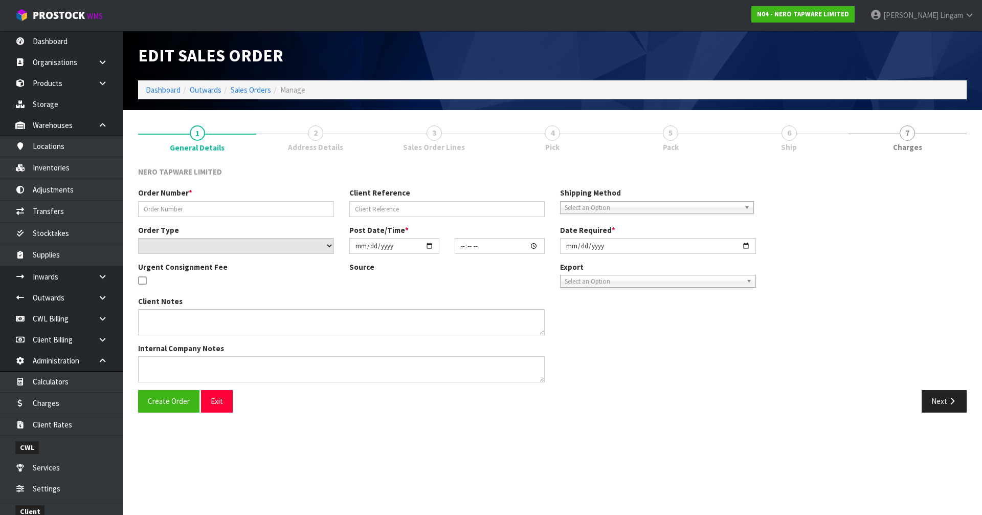
type input "SONZ0003539"
type input "10475734"
select select "number:0"
type input "[DATE]"
type input "14:45:06.000"
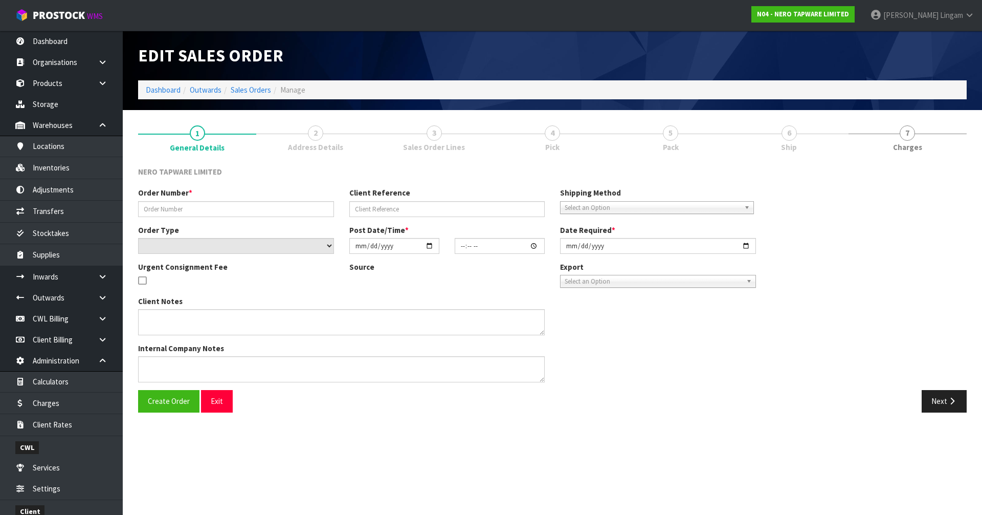
type input "[DATE]"
type textarea "Tony pick up 15/09"
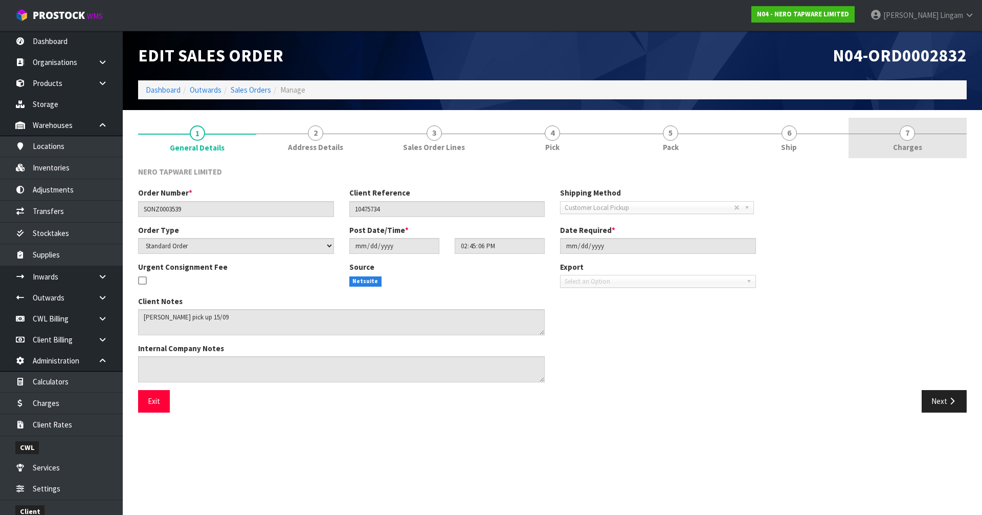
click at [924, 151] on link "7 [GEOGRAPHIC_DATA]" at bounding box center [908, 138] width 118 height 40
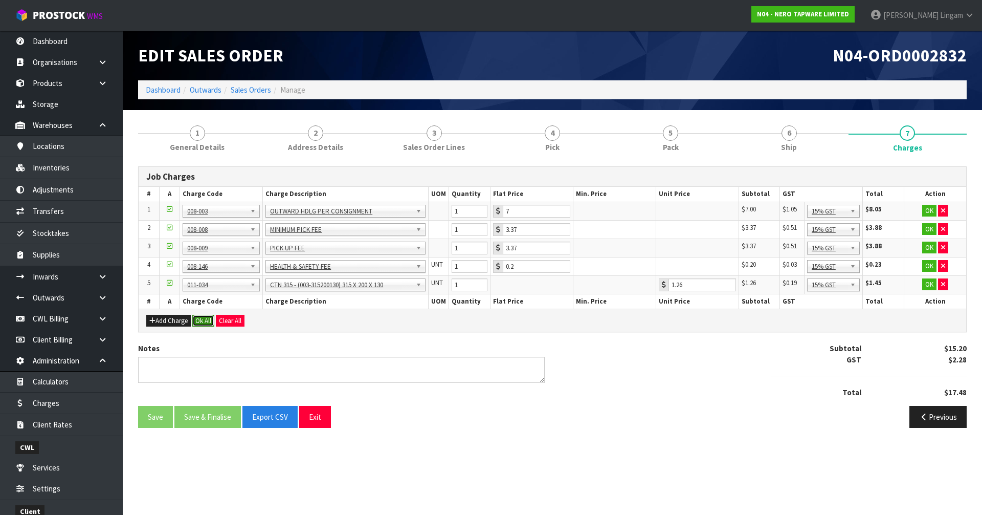
click at [204, 320] on button "Ok All" at bounding box center [203, 321] width 22 height 12
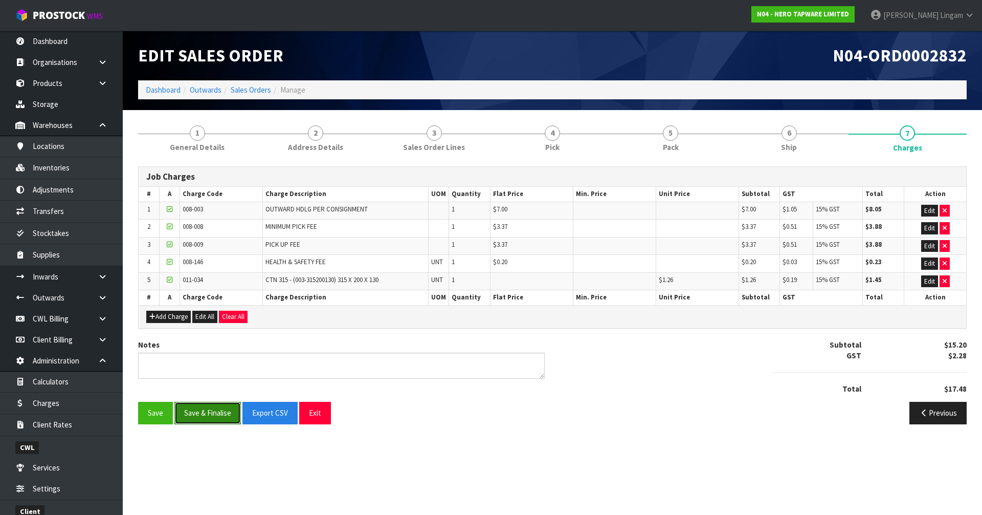
click at [215, 413] on button "Save & Finalise" at bounding box center [207, 413] width 66 height 22
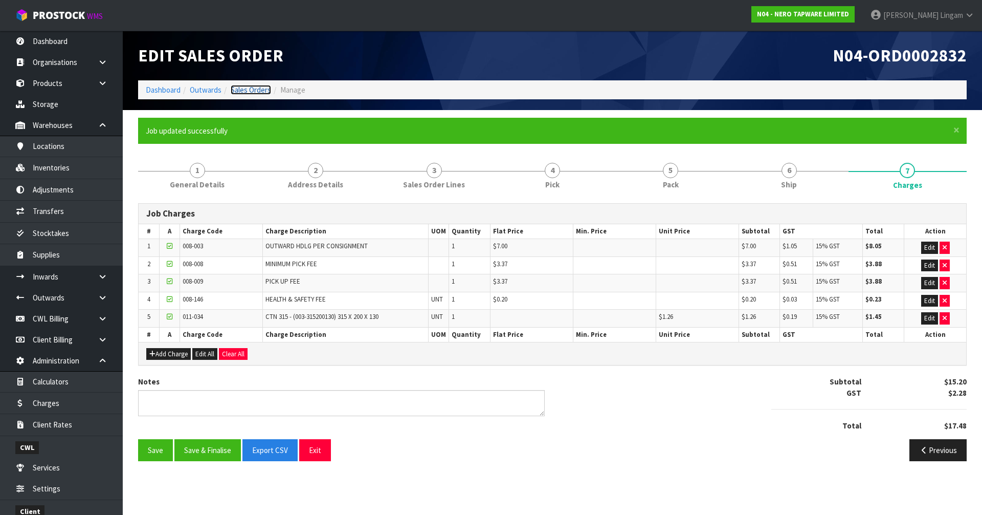
click at [251, 94] on link "Sales Orders" at bounding box center [251, 90] width 40 height 10
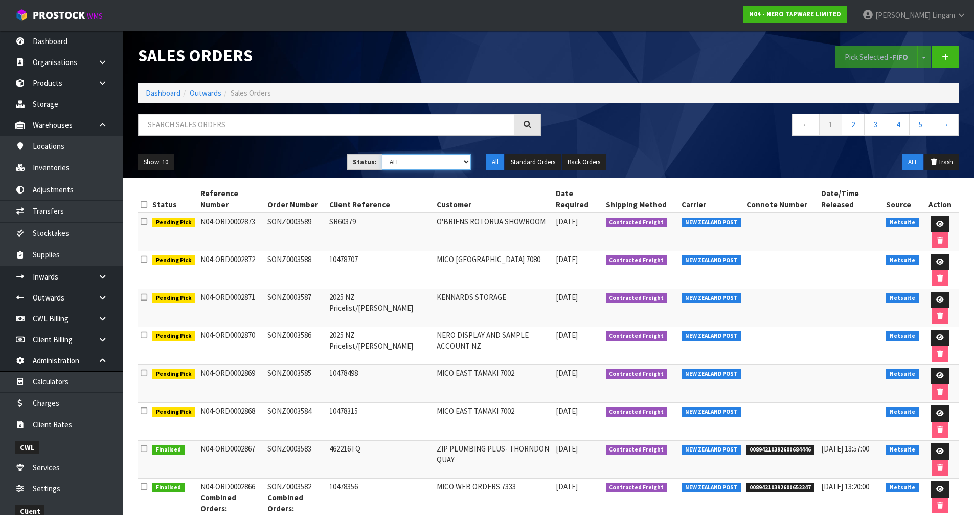
click at [445, 163] on select "Draft Pending Allocated Pending Pick Goods Picked Goods Packed Pending Charges …" at bounding box center [426, 162] width 89 height 16
select select "string:6"
click at [382, 154] on select "Draft Pending Allocated Pending Pick Goods Picked Goods Packed Pending Charges …" at bounding box center [426, 162] width 89 height 16
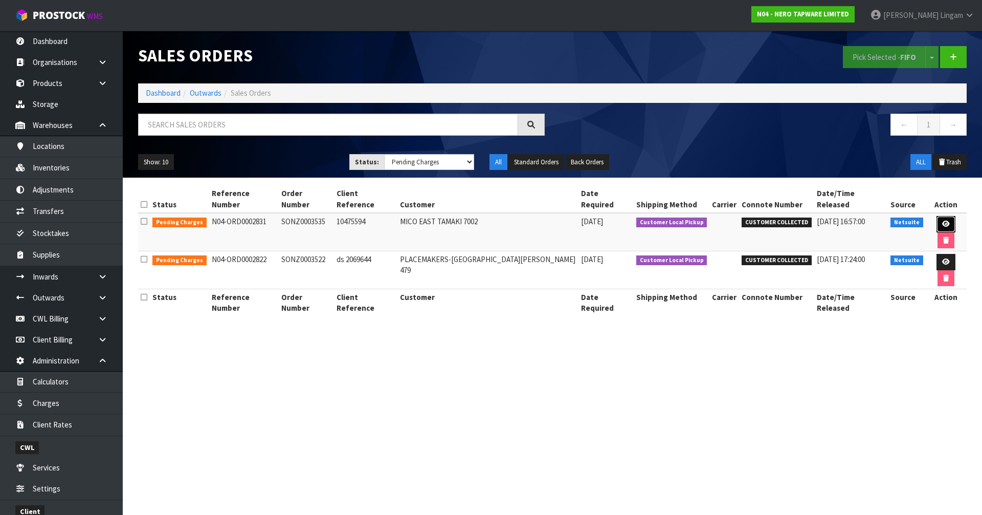
click at [938, 216] on link at bounding box center [946, 224] width 19 height 16
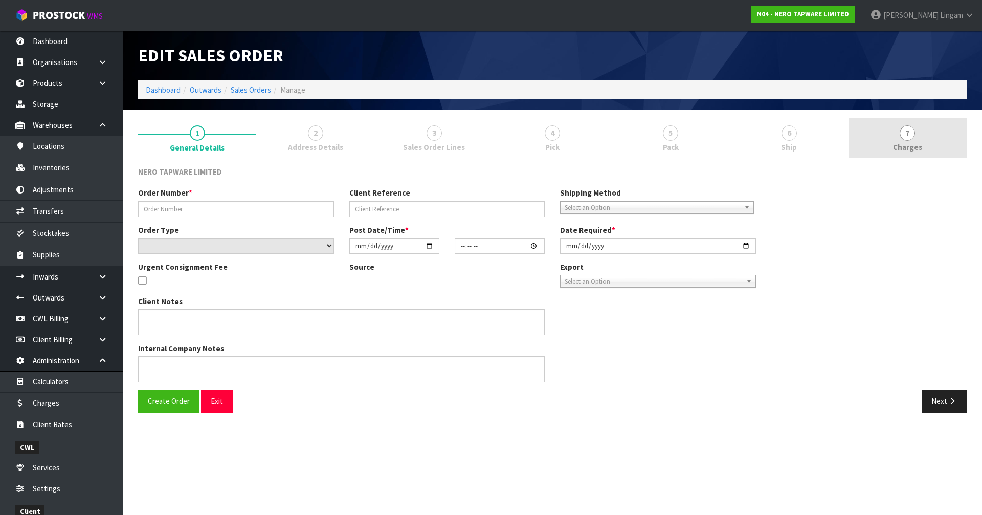
type input "SONZ0003535"
type input "10475594"
select select "number:0"
type input "[DATE]"
type input "14:45:05.000"
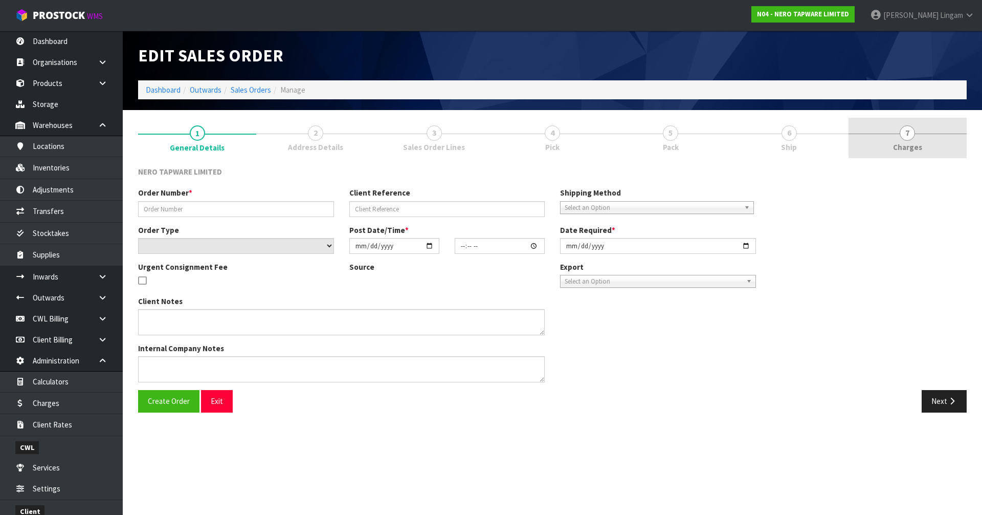
type input "[DATE]"
type textarea "Tony pick up 15/09"
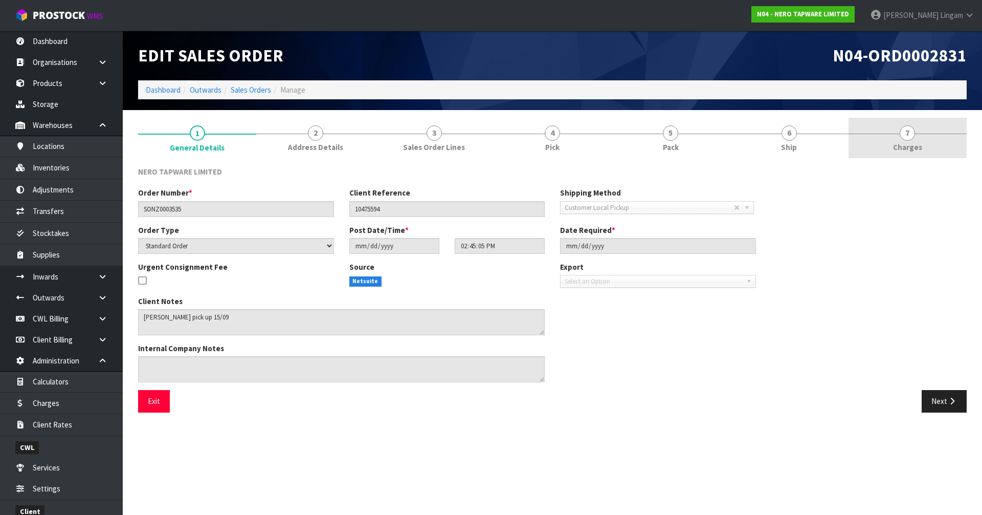
click at [911, 134] on span "7" at bounding box center [907, 132] width 15 height 15
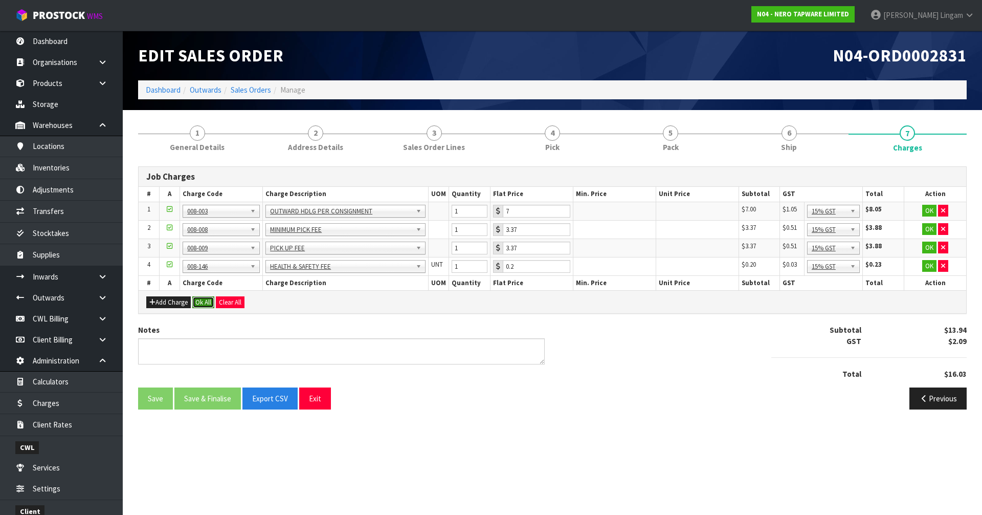
click at [208, 297] on button "Ok All" at bounding box center [203, 302] width 22 height 12
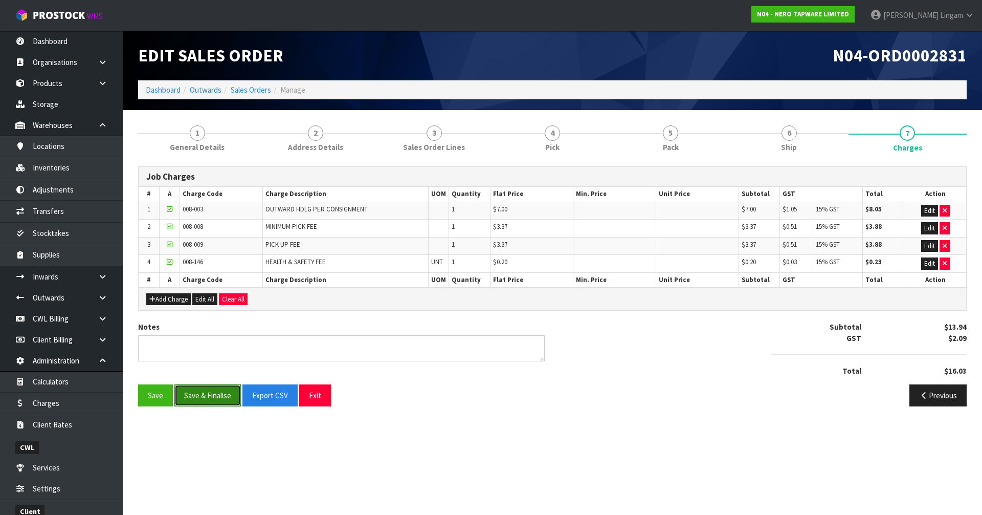
click at [229, 396] on button "Save & Finalise" at bounding box center [207, 395] width 66 height 22
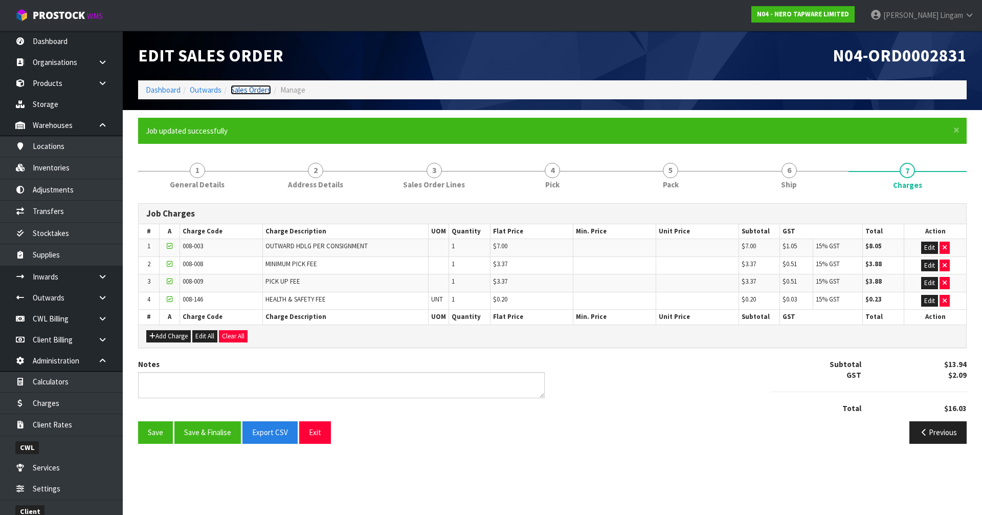
click at [255, 92] on link "Sales Orders" at bounding box center [251, 90] width 40 height 10
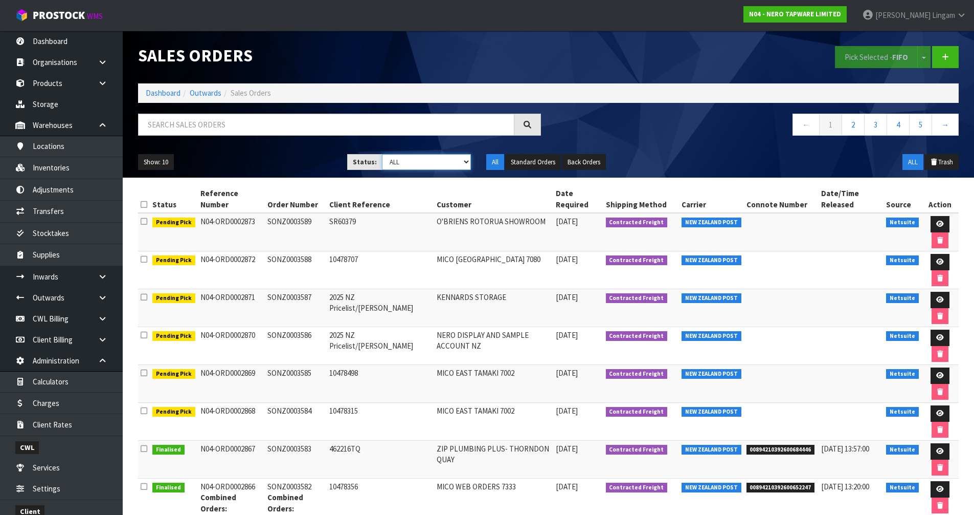
click at [450, 161] on select "Draft Pending Allocated Pending Pick Goods Picked Goods Packed Pending Charges …" at bounding box center [426, 162] width 89 height 16
select select "string:6"
click at [382, 154] on select "Draft Pending Allocated Pending Pick Goods Picked Goods Packed Pending Charges …" at bounding box center [426, 162] width 89 height 16
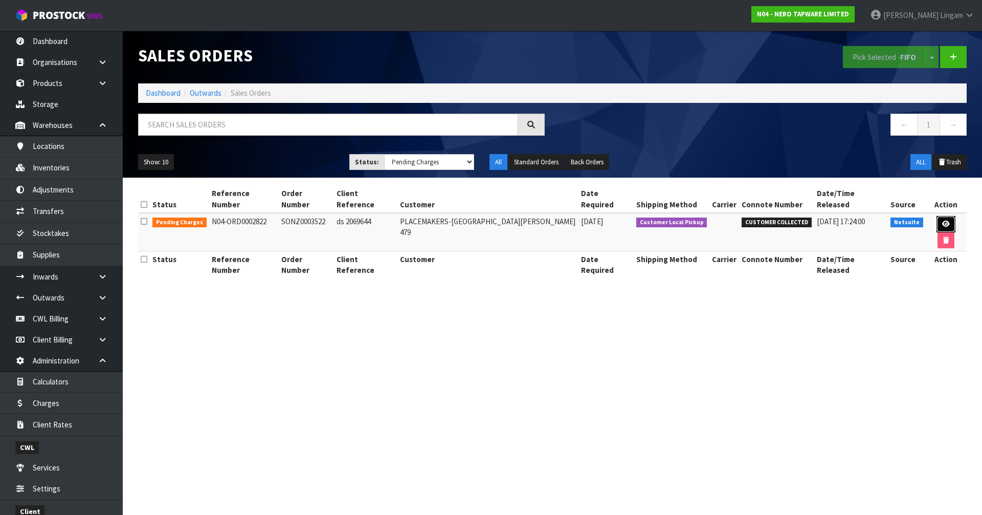
click at [942, 220] on icon at bounding box center [946, 223] width 8 height 7
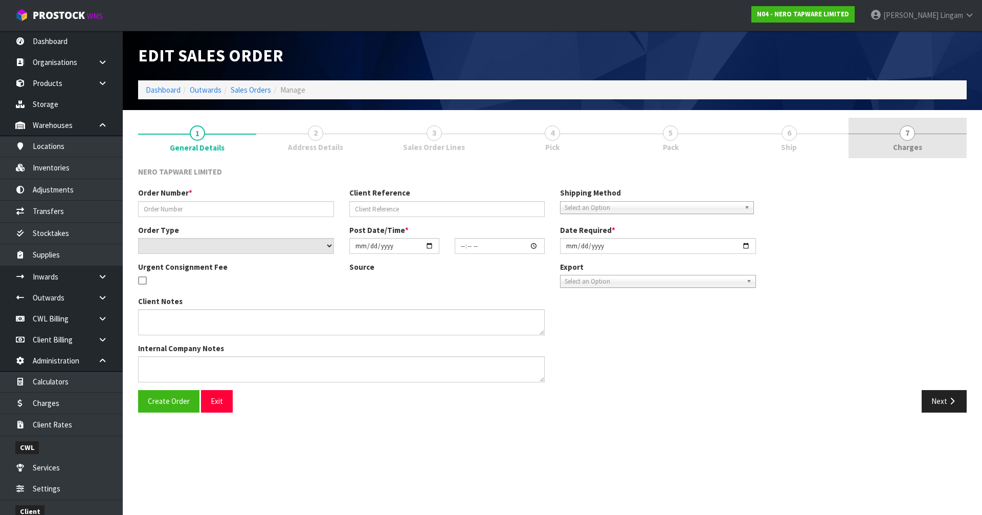
type input "SONZ0003522"
type input "ds 2069644"
select select "number:0"
type input "2025-09-12"
type input "08:45:13.000"
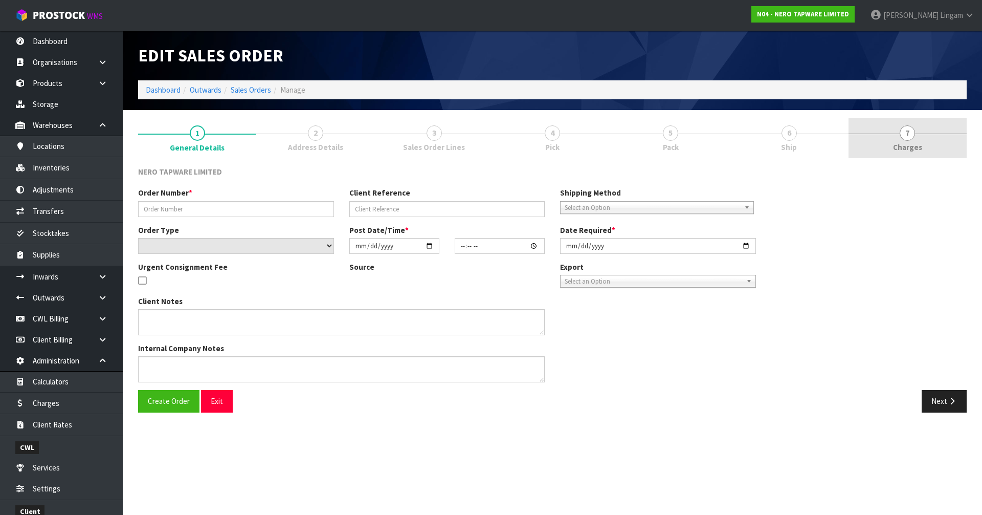
type input "2025-09-12"
type textarea "customer pick up 12/09/2025"
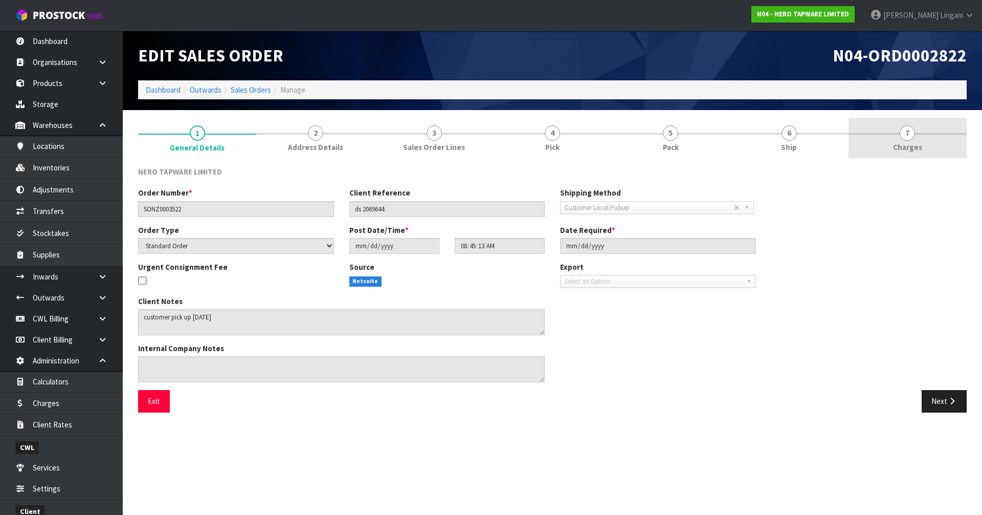
click at [932, 146] on link "7 Charges" at bounding box center [908, 138] width 118 height 40
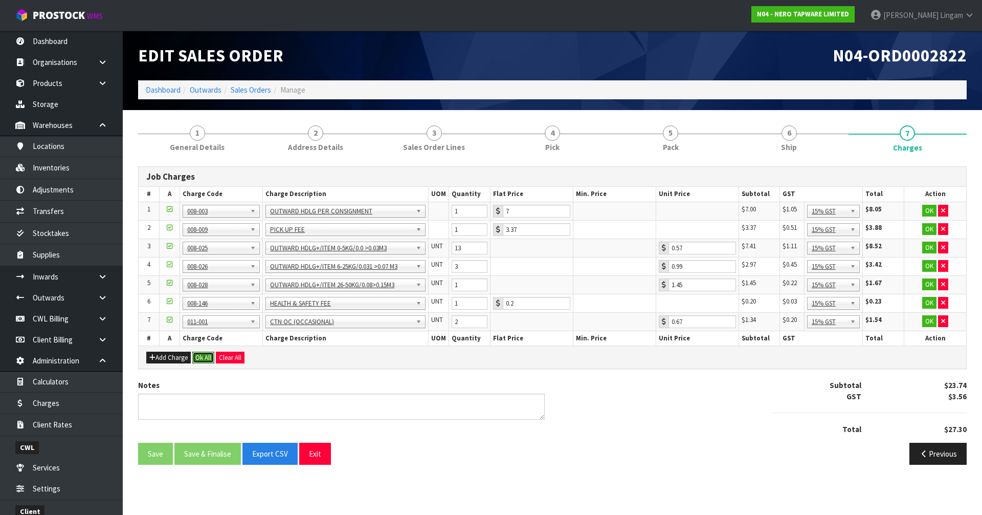
click at [198, 356] on button "Ok All" at bounding box center [203, 357] width 22 height 12
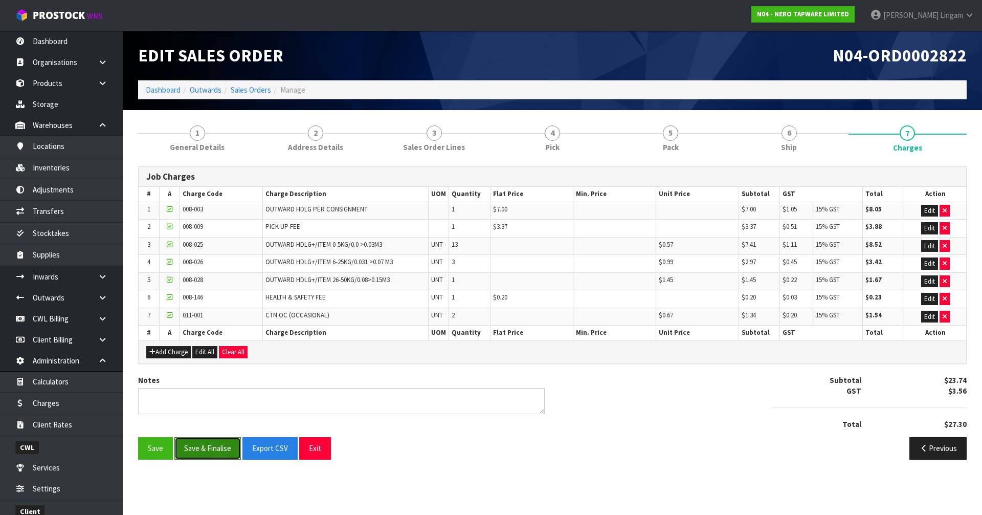
click at [212, 454] on button "Save & Finalise" at bounding box center [207, 448] width 66 height 22
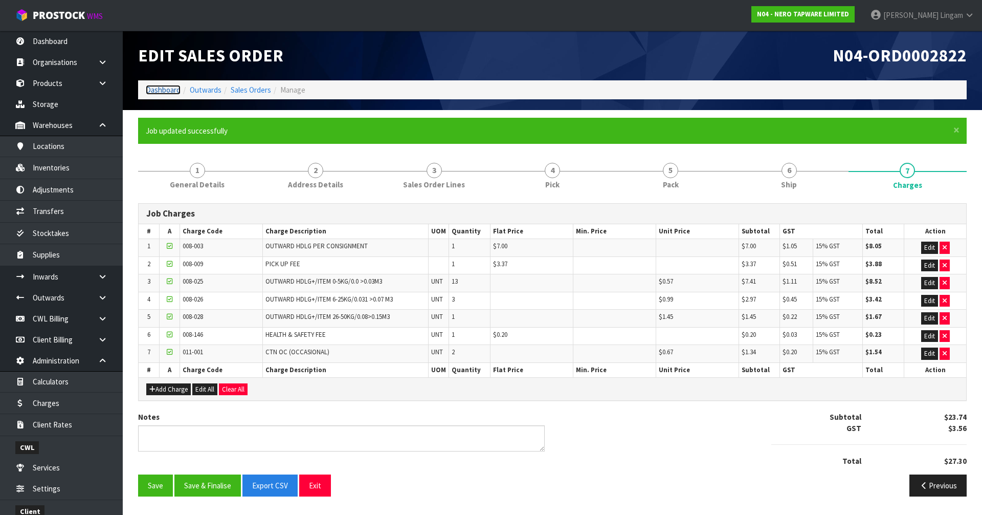
click at [157, 85] on link "Dashboard" at bounding box center [163, 90] width 35 height 10
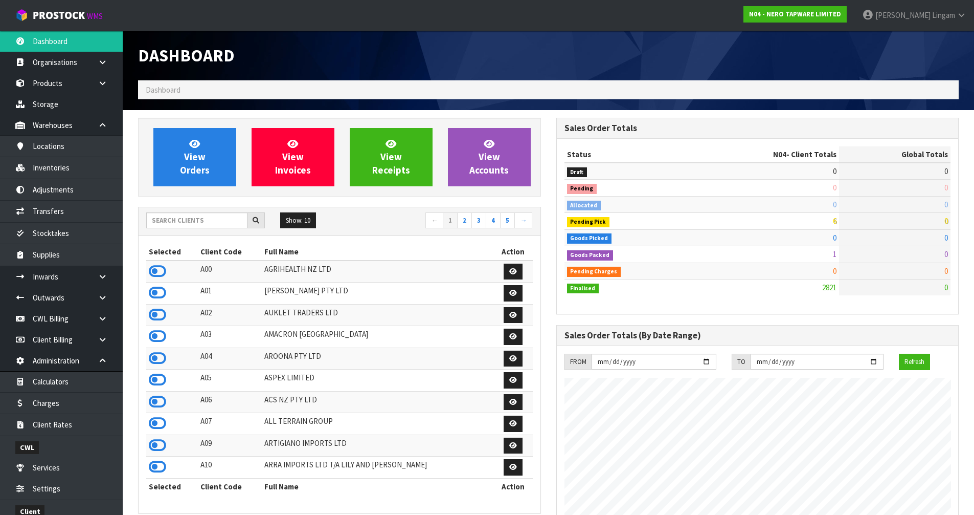
scroll to position [808, 418]
click at [204, 174] on span "View Orders" at bounding box center [195, 157] width 30 height 38
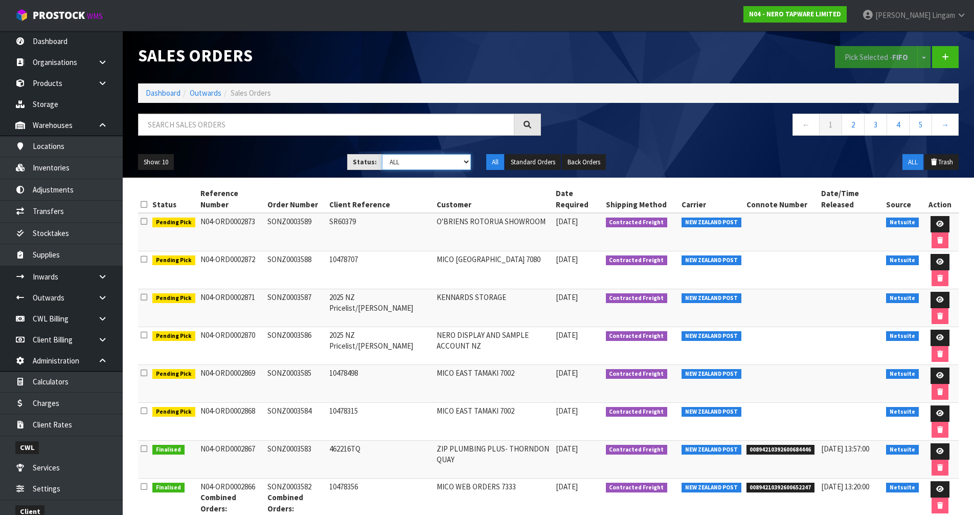
drag, startPoint x: 450, startPoint y: 155, endPoint x: 449, endPoint y: 164, distance: 8.8
click at [450, 155] on select "Draft Pending Allocated Pending Pick Goods Picked Goods Packed Pending Charges …" at bounding box center [426, 162] width 89 height 16
select select "string:5"
click at [382, 154] on select "Draft Pending Allocated Pending Pick Goods Picked Goods Packed Pending Charges …" at bounding box center [426, 162] width 89 height 16
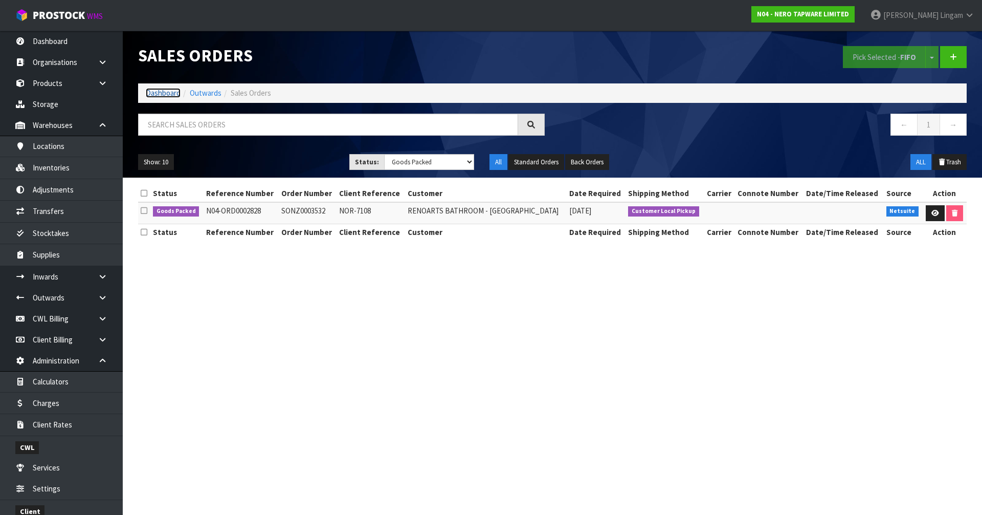
click at [159, 92] on link "Dashboard" at bounding box center [163, 93] width 35 height 10
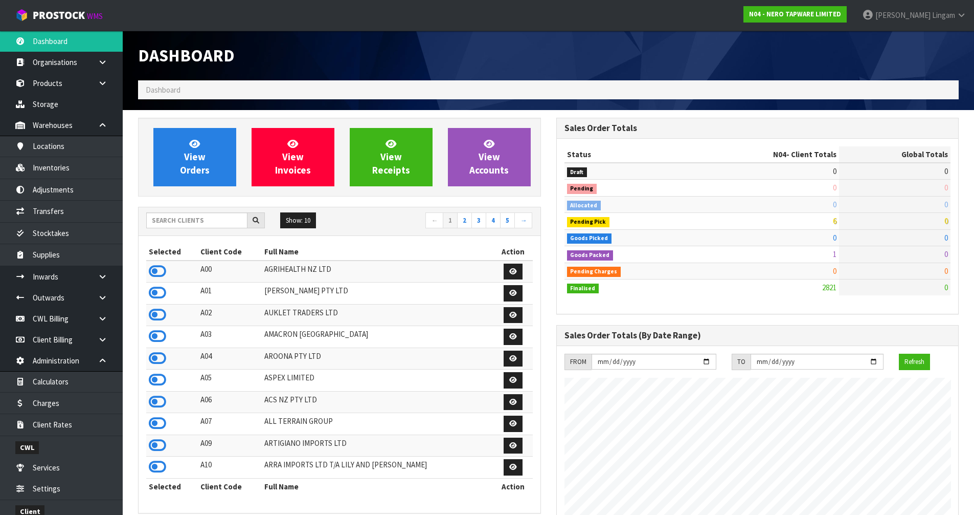
scroll to position [808, 418]
click at [172, 226] on input "text" at bounding box center [196, 220] width 101 height 16
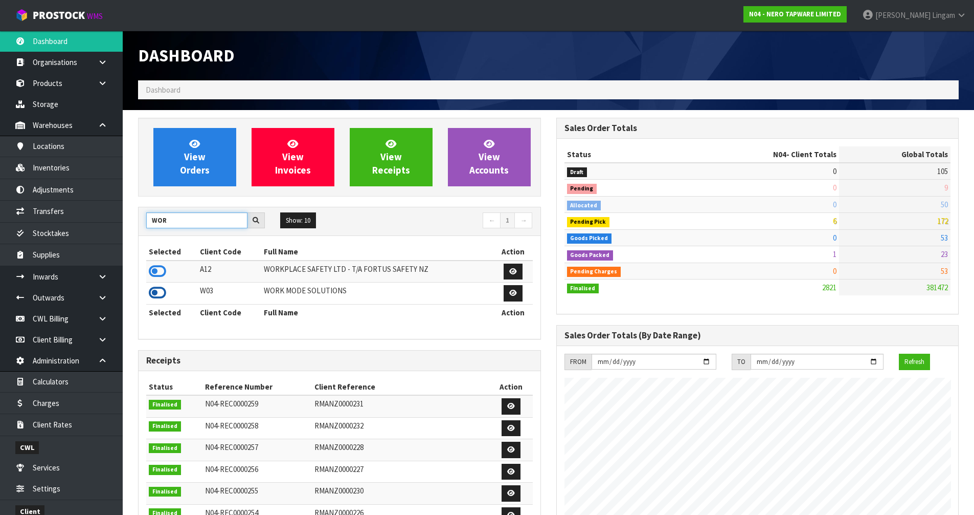
type input "WOR"
click at [166, 295] on icon at bounding box center [157, 292] width 17 height 15
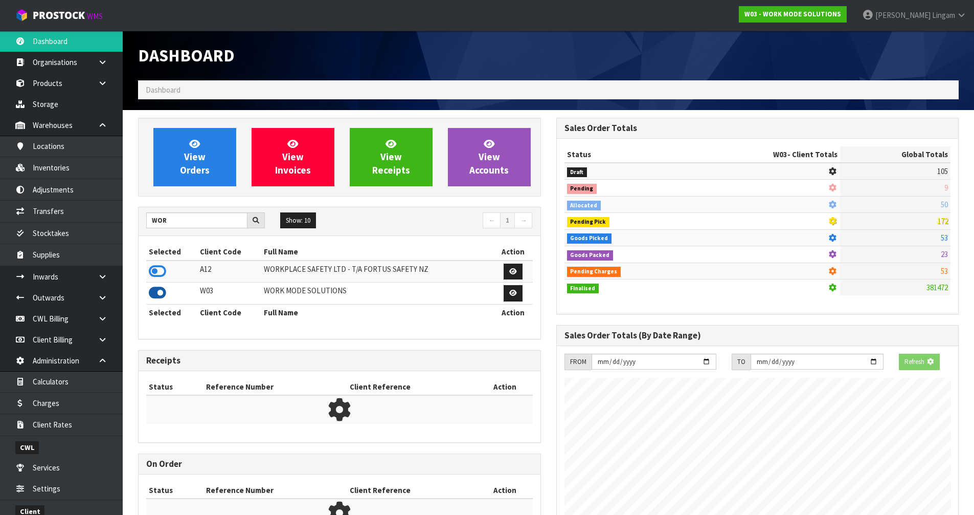
scroll to position [638, 418]
click at [206, 158] on link "View Orders" at bounding box center [194, 157] width 83 height 58
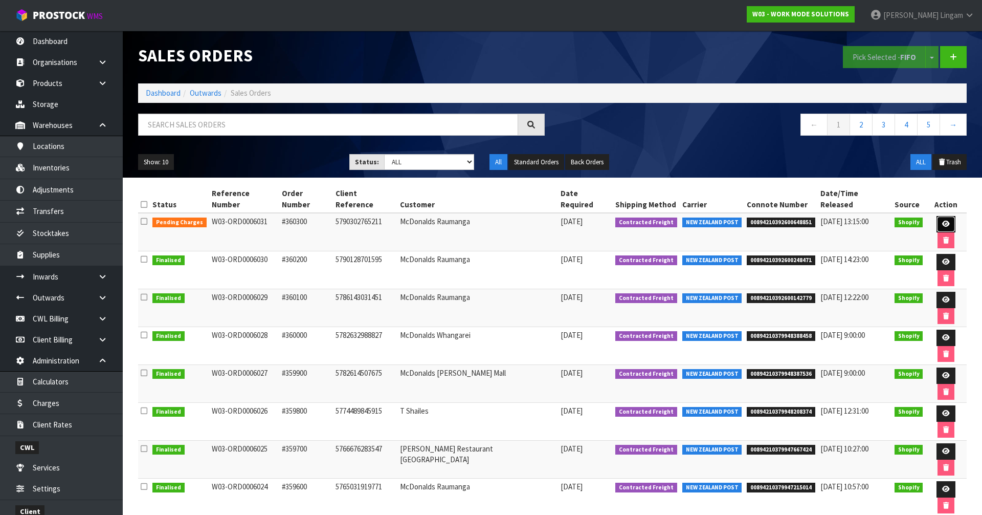
click at [937, 216] on link at bounding box center [946, 224] width 19 height 16
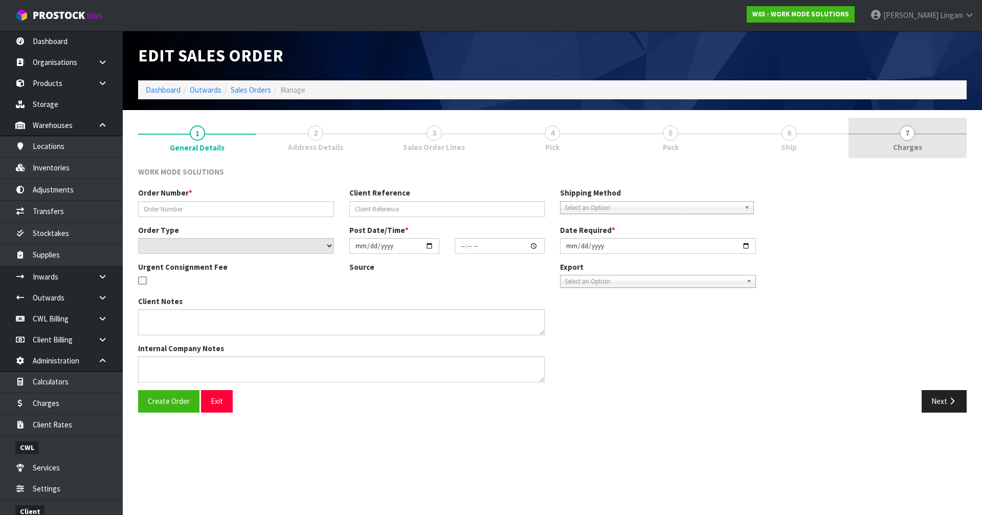
type input "#360300"
type input "5790302765211"
select select "number:0"
type input "2025-09-15"
type input "13:52:45.000"
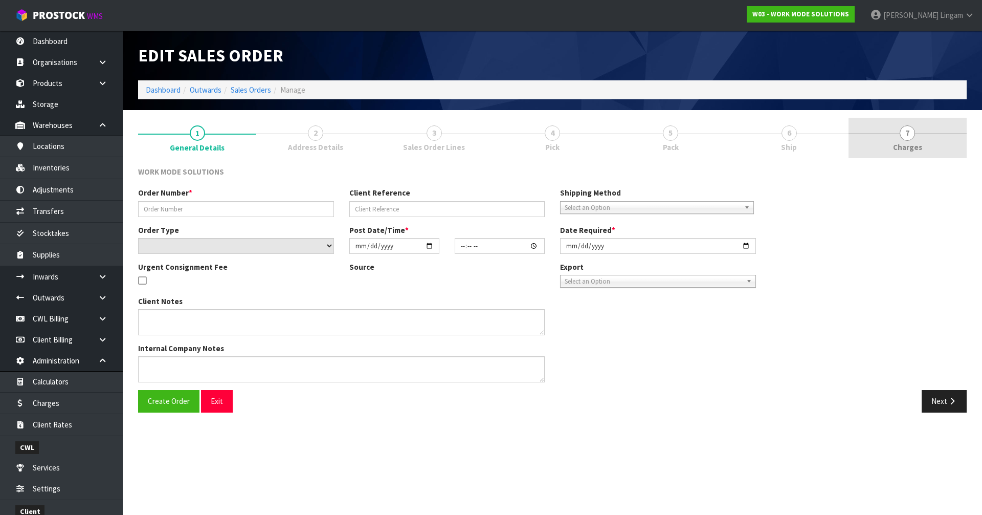
type input "2025-09-16"
type textarea "Wholesale Order: McDonalds Raumanga"
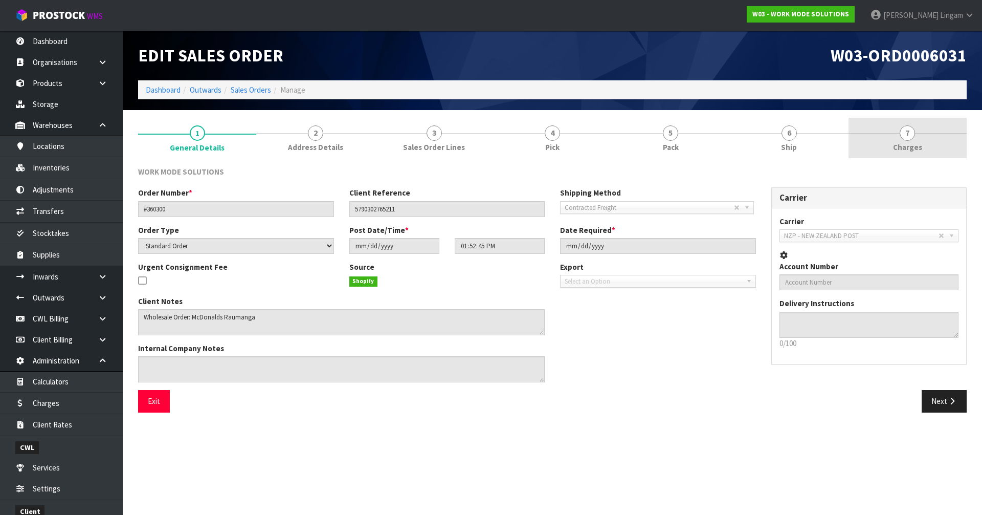
click at [925, 148] on link "7 Charges" at bounding box center [908, 138] width 118 height 40
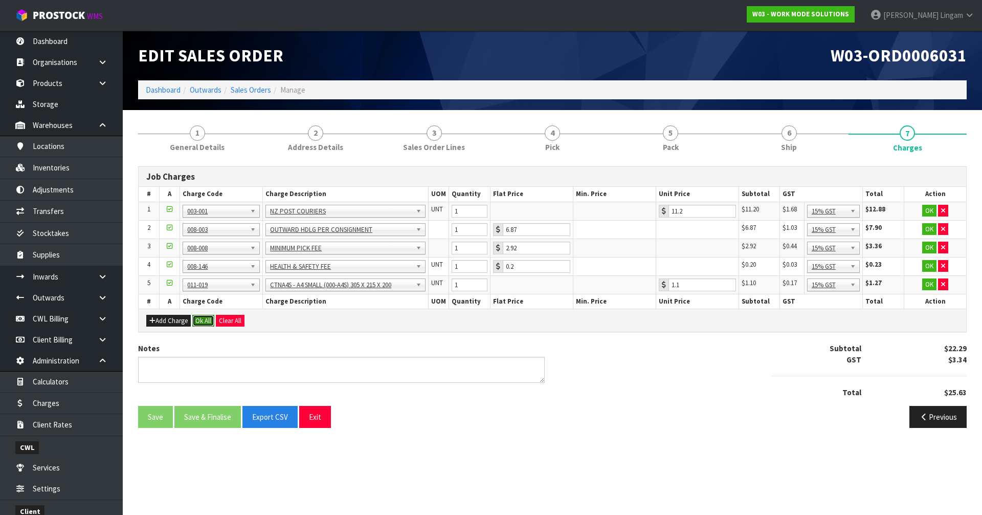
click at [198, 317] on button "Ok All" at bounding box center [203, 321] width 22 height 12
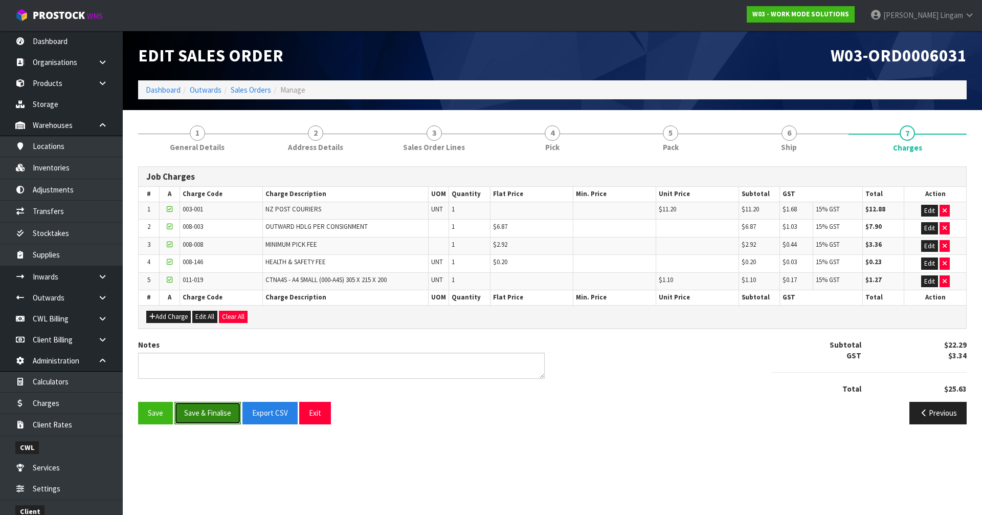
click at [214, 408] on button "Save & Finalise" at bounding box center [207, 413] width 66 height 22
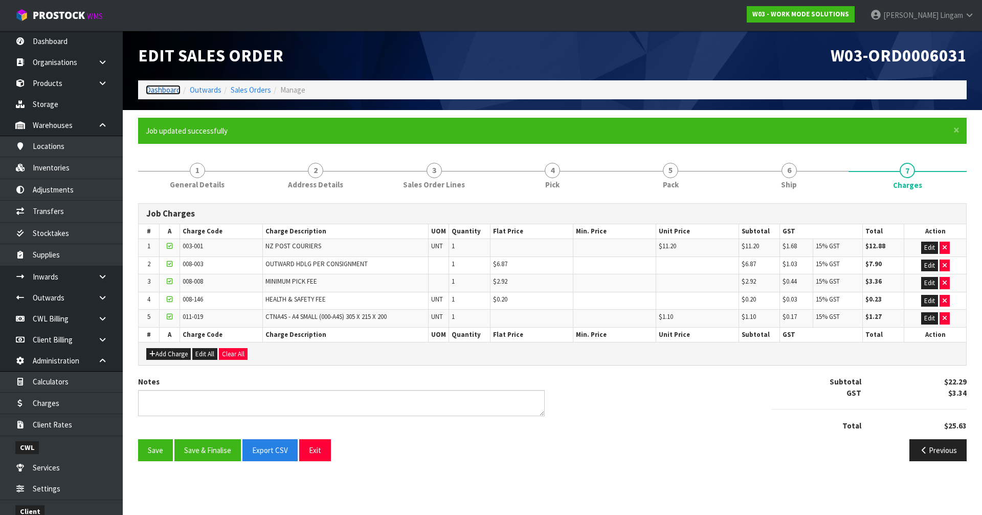
click at [153, 92] on link "Dashboard" at bounding box center [163, 90] width 35 height 10
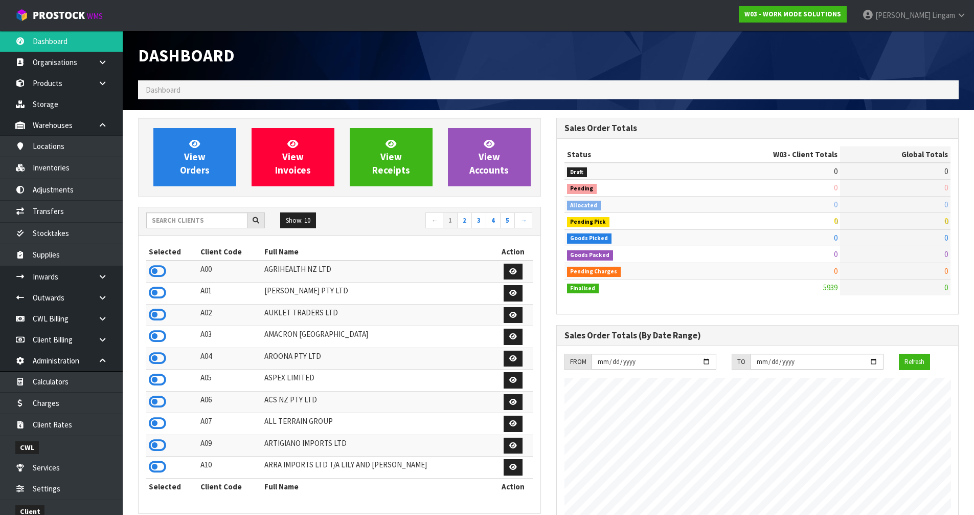
scroll to position [692, 418]
click at [193, 221] on input "text" at bounding box center [196, 220] width 101 height 16
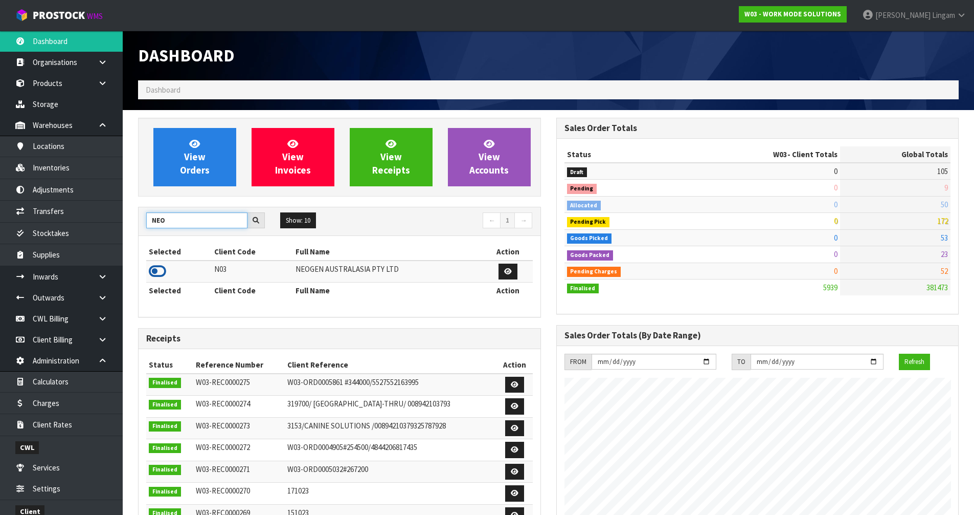
type input "NEO"
click at [158, 274] on icon at bounding box center [157, 270] width 17 height 15
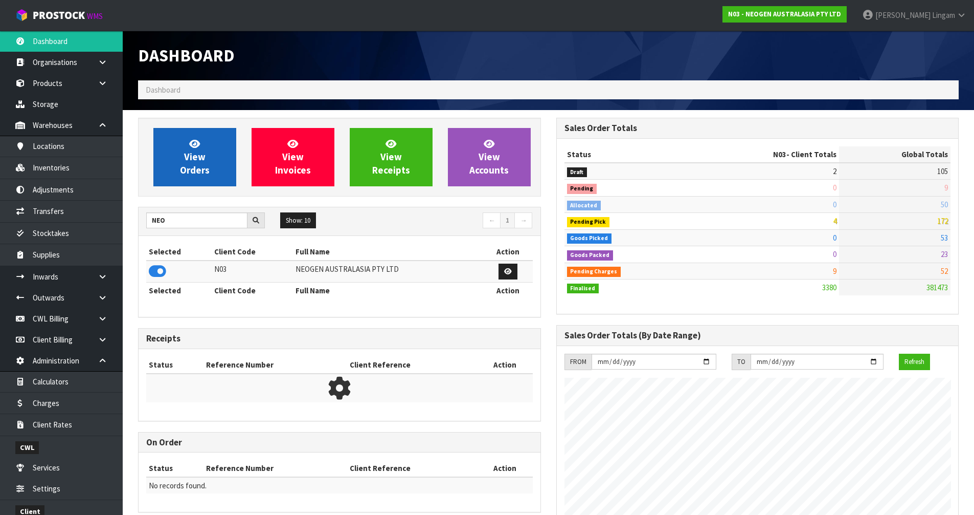
scroll to position [775, 418]
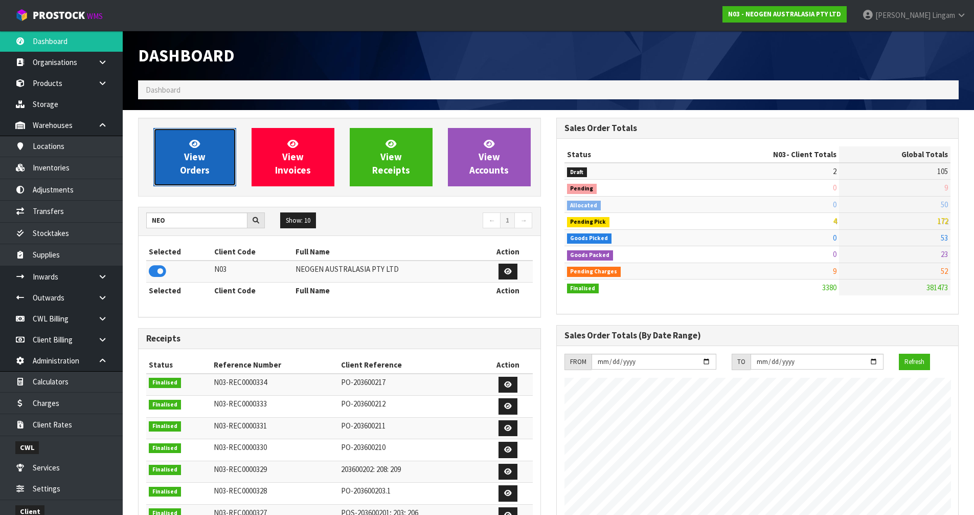
click at [199, 159] on span "View Orders" at bounding box center [195, 157] width 30 height 38
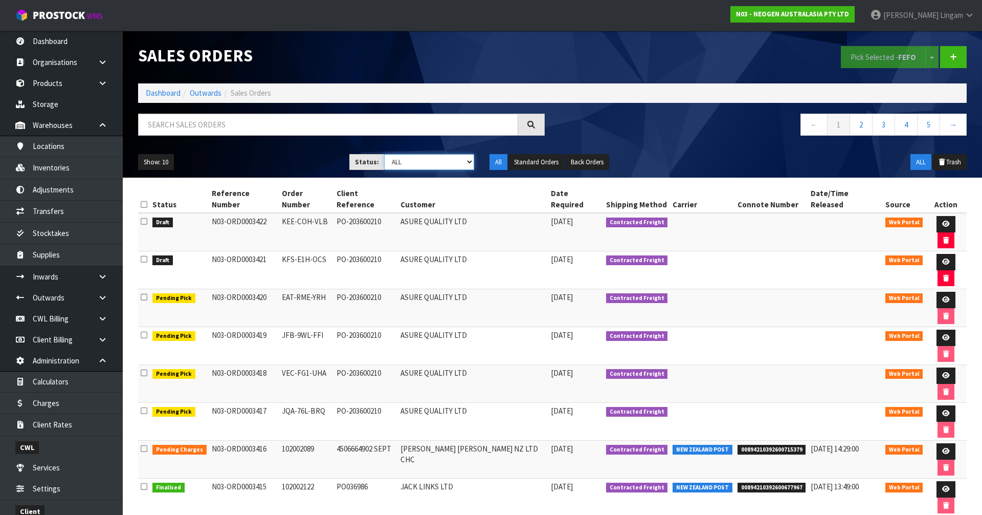
click at [458, 154] on select "Draft Pending Allocated Pending Pick Goods Picked Goods Packed Pending Charges …" at bounding box center [429, 162] width 91 height 16
select select "string:6"
click at [384, 154] on select "Draft Pending Allocated Pending Pick Goods Picked Goods Packed Pending Charges …" at bounding box center [429, 162] width 91 height 16
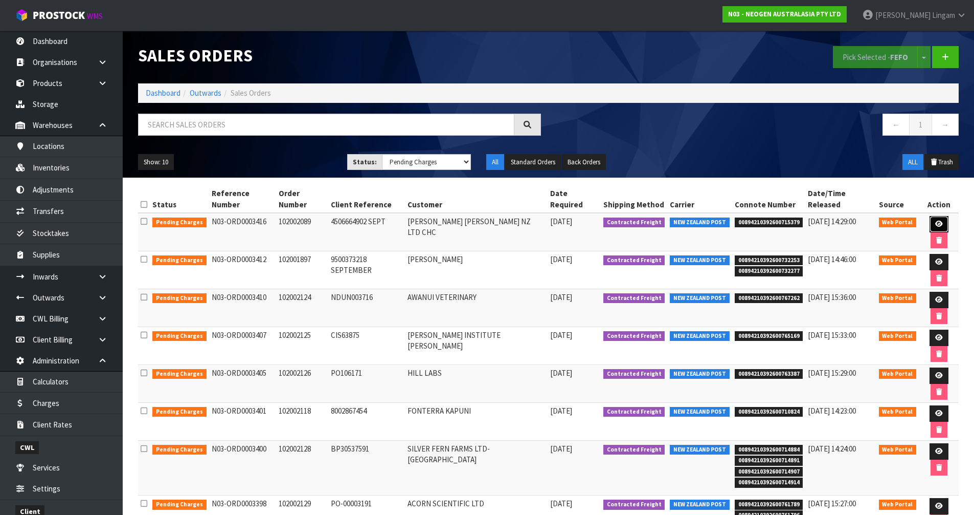
click at [936, 220] on icon at bounding box center [940, 223] width 8 height 7
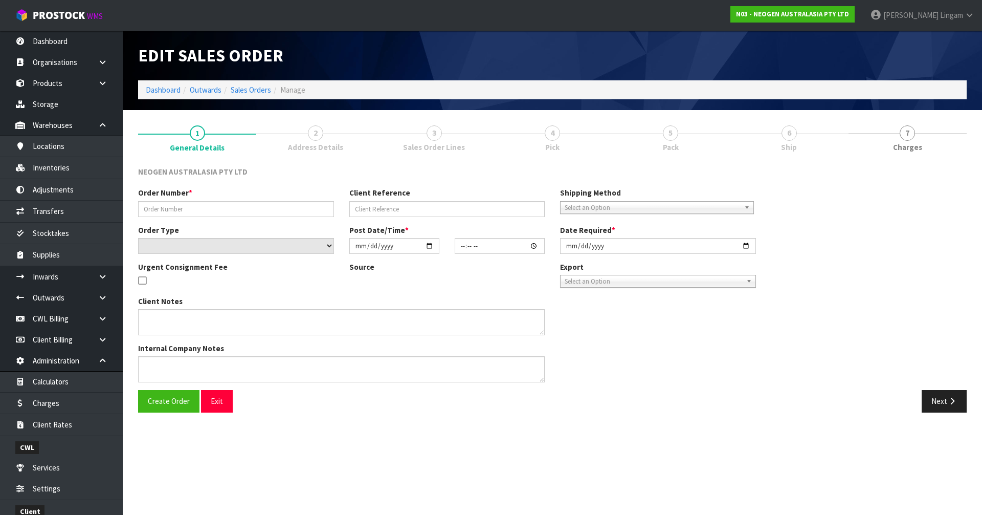
type input "102002089"
type input "4506664902 SEPT"
select select "number:0"
type input "2025-09-16"
type input "10:03:00.000"
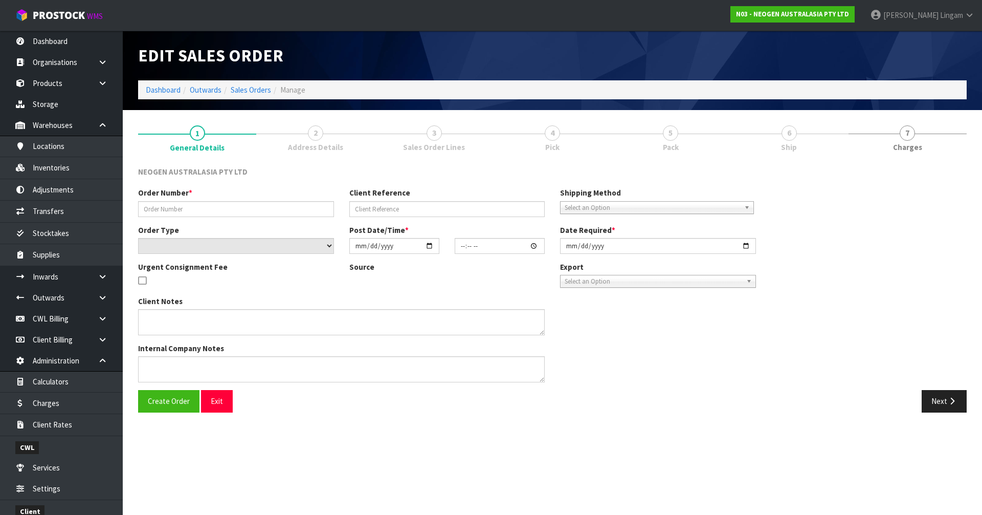
type input "2025-09-16"
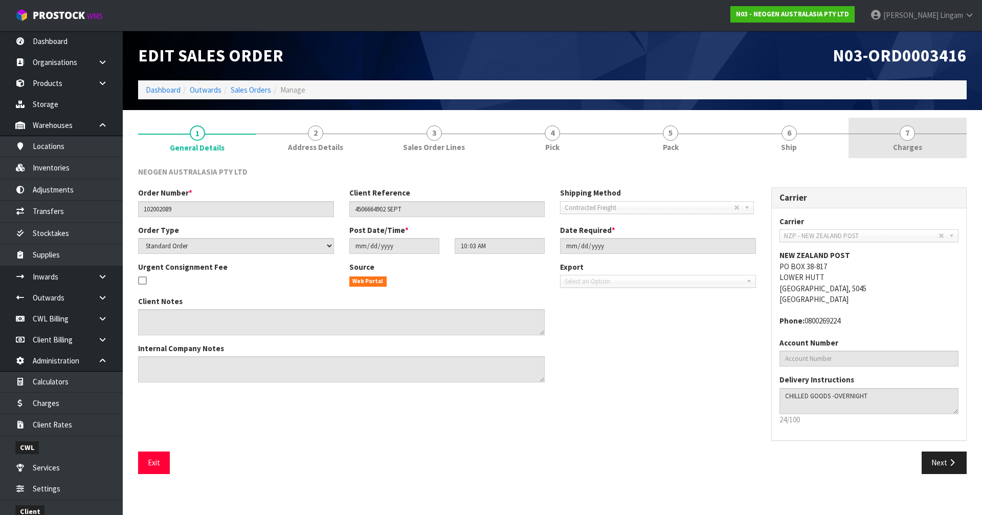
click at [912, 147] on span "Charges" at bounding box center [907, 147] width 29 height 11
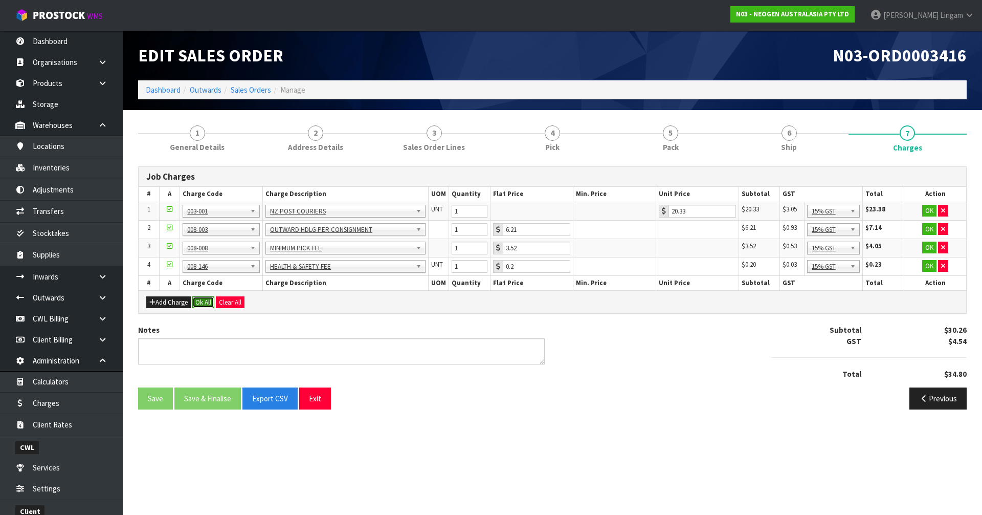
click at [198, 299] on button "Ok All" at bounding box center [203, 302] width 22 height 12
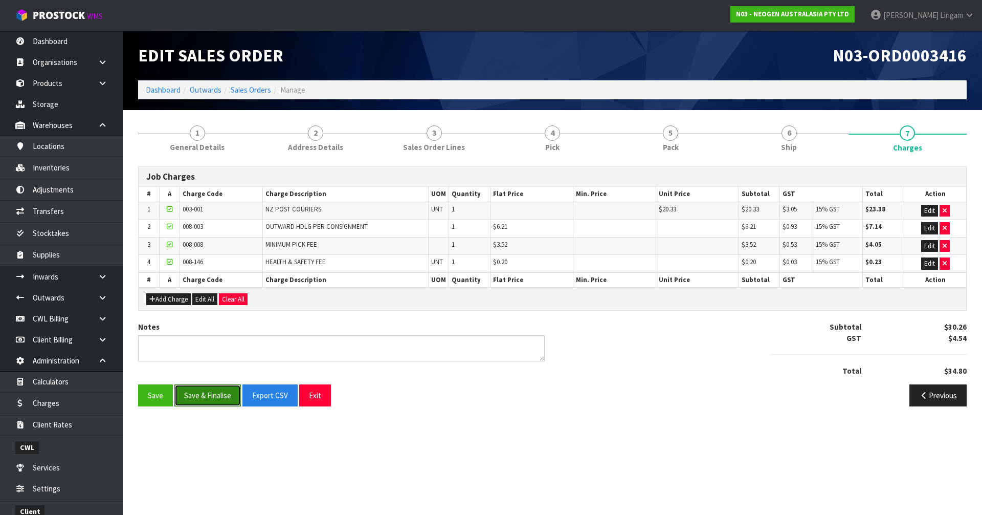
click at [206, 389] on button "Save & Finalise" at bounding box center [207, 395] width 66 height 22
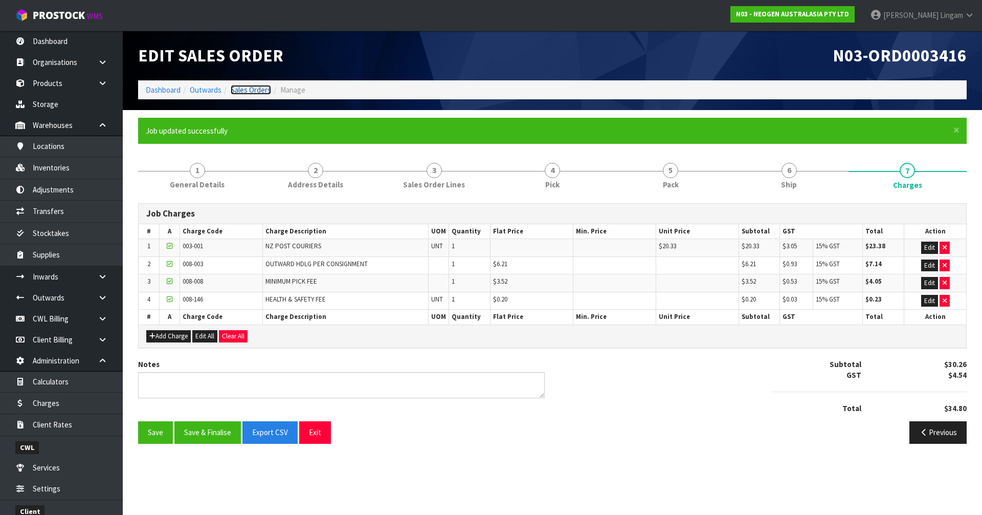
click at [255, 90] on link "Sales Orders" at bounding box center [251, 90] width 40 height 10
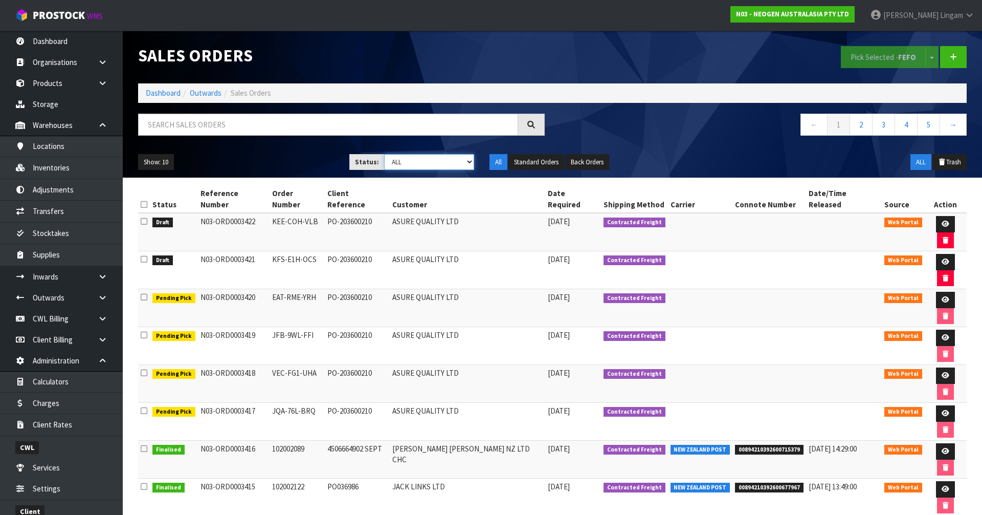
click at [457, 165] on select "Draft Pending Allocated Pending Pick Goods Picked Goods Packed Pending Charges …" at bounding box center [429, 162] width 91 height 16
select select "string:6"
click at [384, 154] on select "Draft Pending Allocated Pending Pick Goods Picked Goods Packed Pending Charges …" at bounding box center [429, 162] width 91 height 16
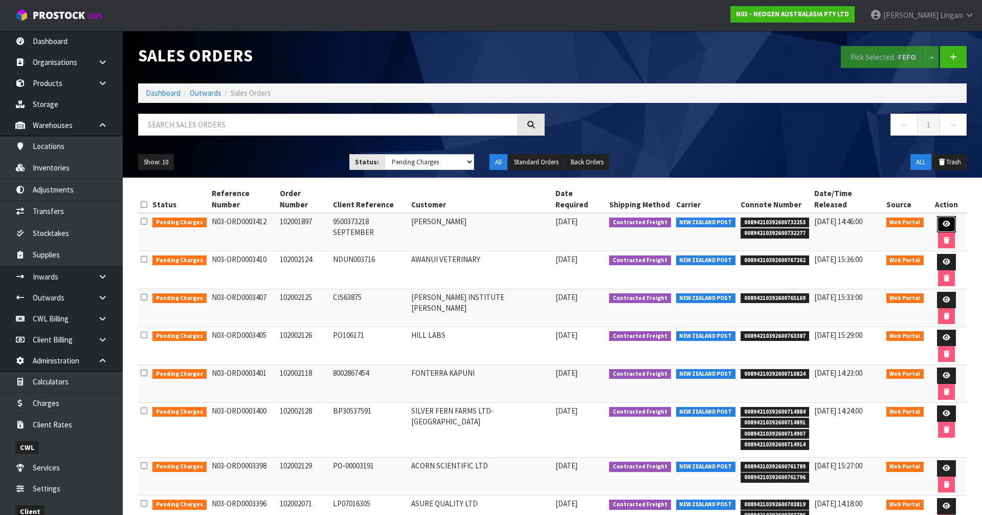
click at [943, 220] on icon at bounding box center [947, 223] width 8 height 7
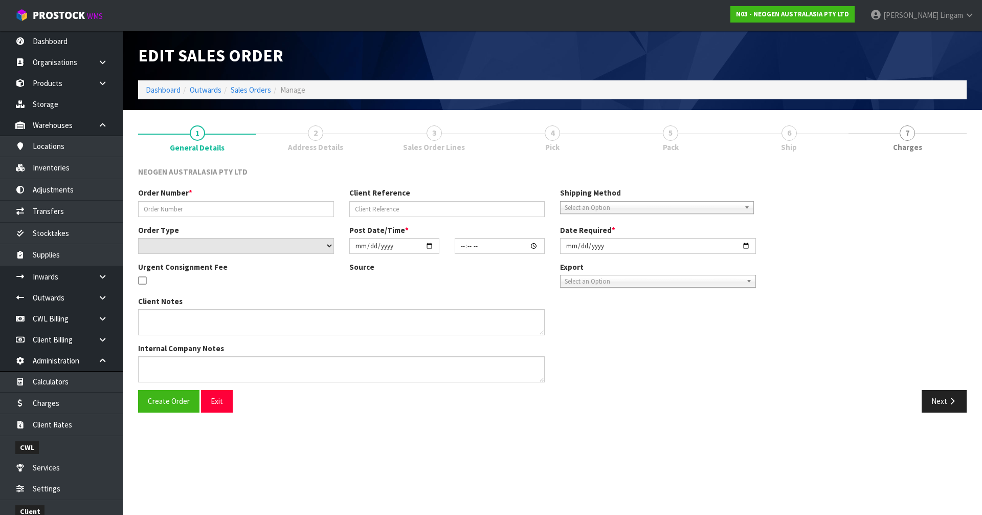
type input "102001897"
type input "9500373218 SEPTEMBER"
select select "number:0"
type input "2025-09-16"
type input "09:50:00.000"
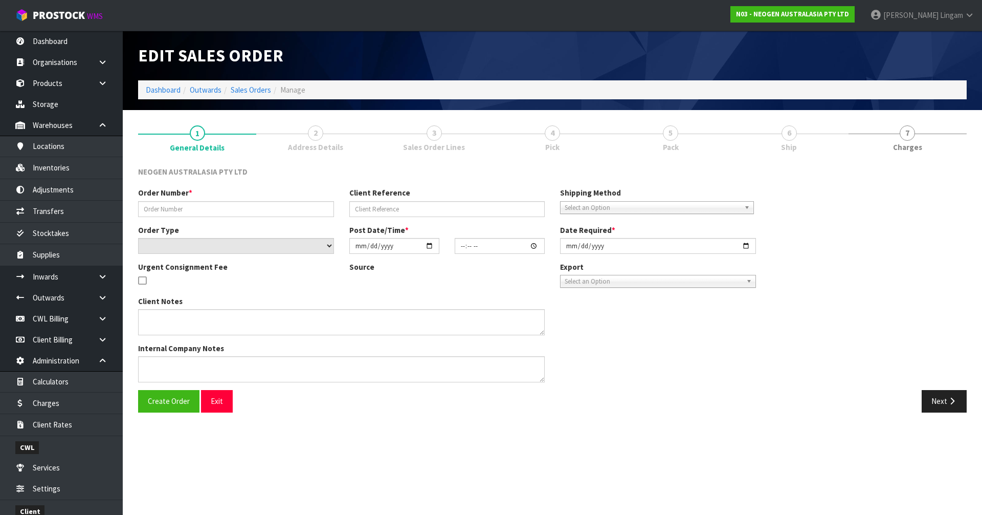
type input "2025-09-16"
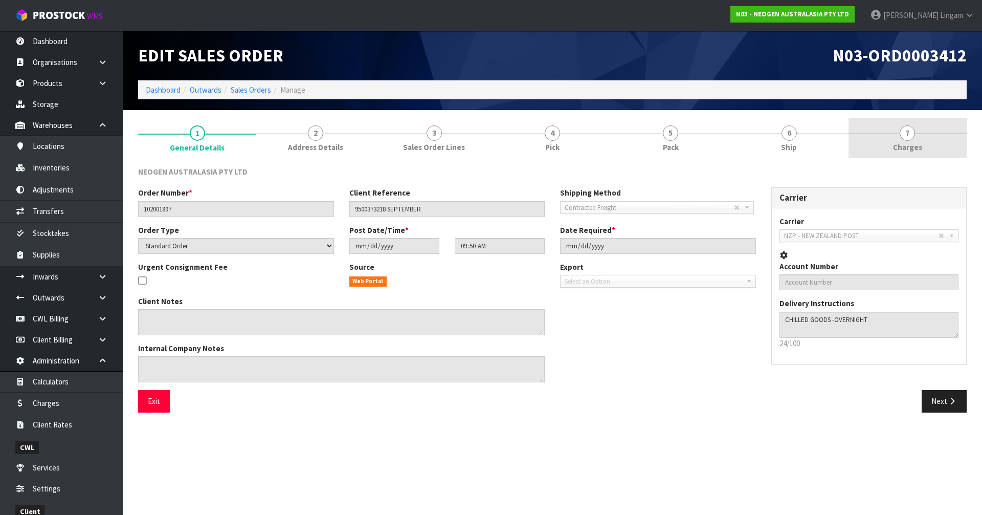
click at [928, 153] on link "7 Charges" at bounding box center [908, 138] width 118 height 40
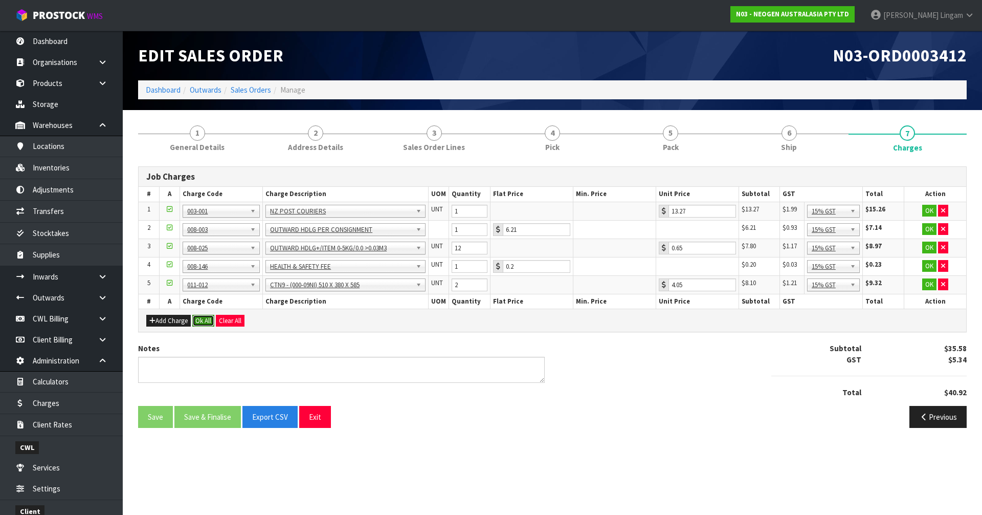
click at [206, 322] on button "Ok All" at bounding box center [203, 321] width 22 height 12
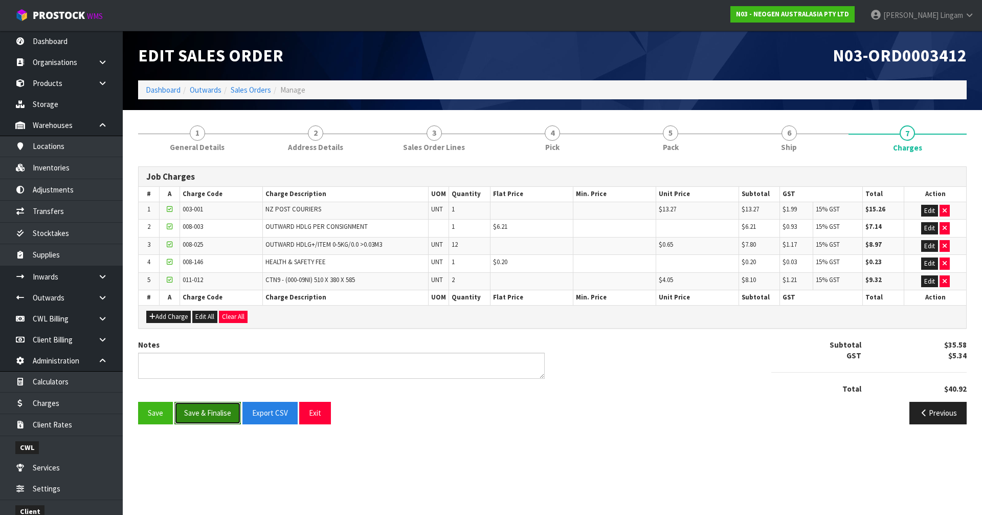
click at [210, 407] on button "Save & Finalise" at bounding box center [207, 413] width 66 height 22
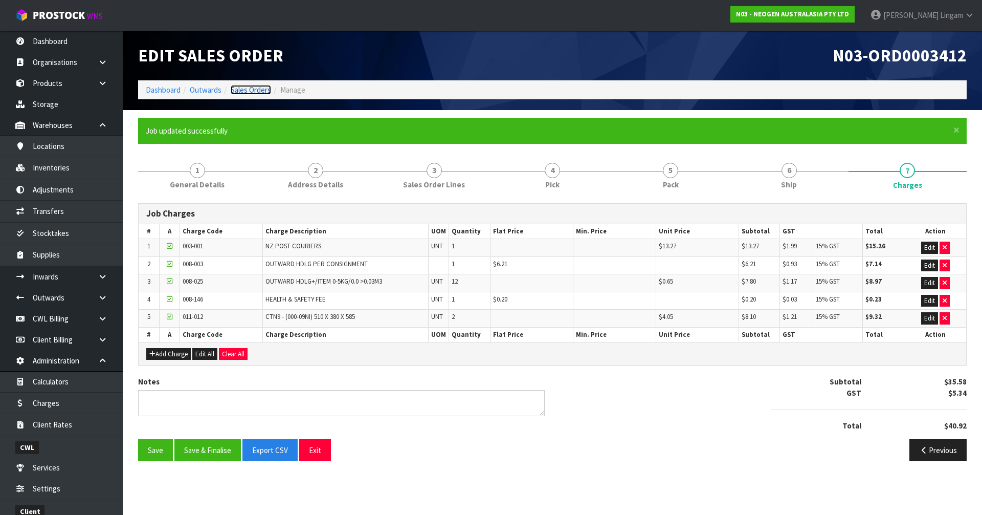
click at [262, 85] on link "Sales Orders" at bounding box center [251, 90] width 40 height 10
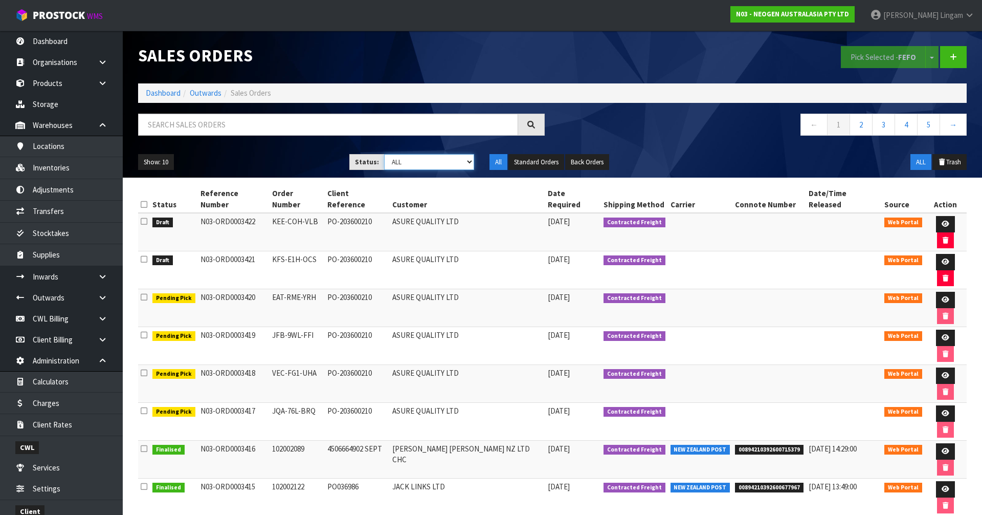
click at [449, 163] on select "Draft Pending Allocated Pending Pick Goods Picked Goods Packed Pending Charges …" at bounding box center [429, 162] width 91 height 16
select select "string:6"
click at [384, 154] on select "Draft Pending Allocated Pending Pick Goods Picked Goods Packed Pending Charges …" at bounding box center [429, 162] width 91 height 16
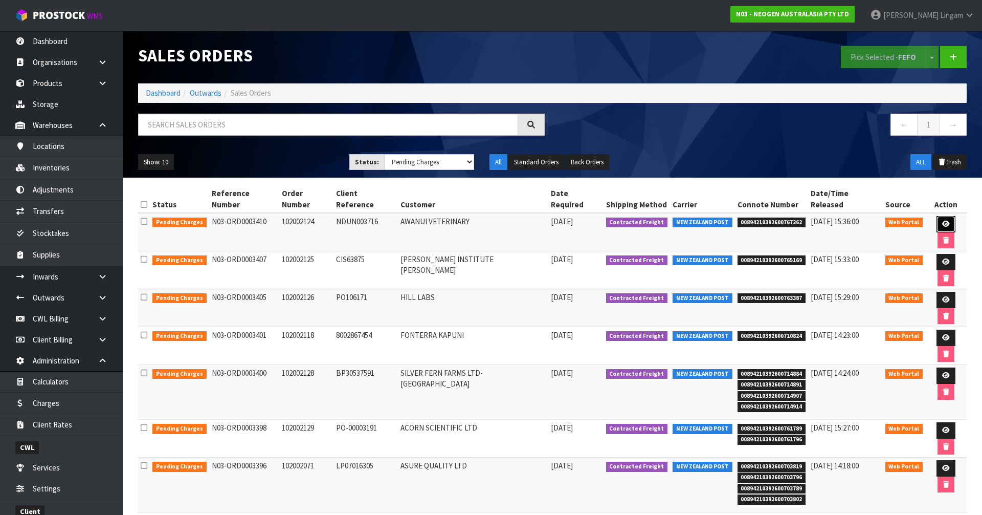
click at [937, 216] on link at bounding box center [946, 224] width 19 height 16
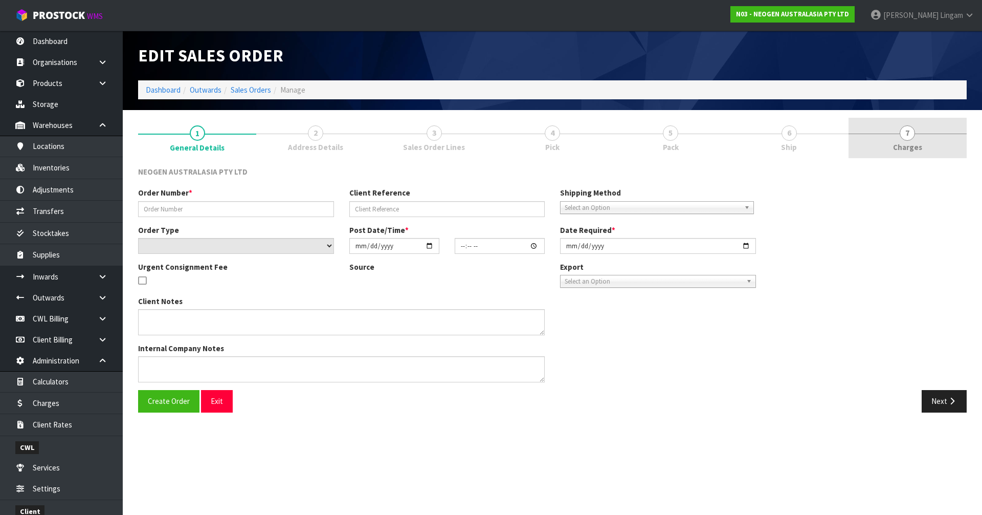
type input "102002124"
type input "NDUN003716"
select select "number:0"
type input "2025-09-16"
type input "09:42:00.000"
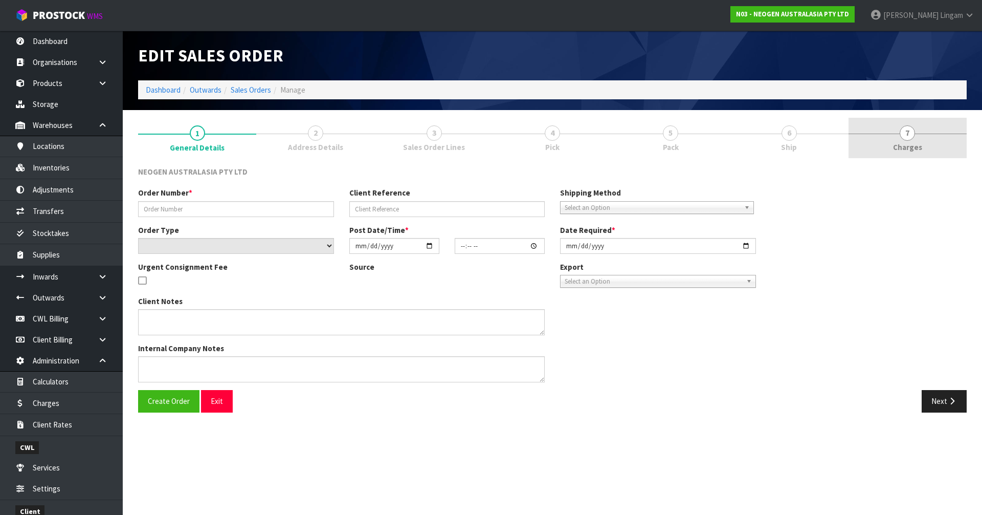
type input "2025-09-16"
type textarea "ATTN: VICKY FITIAO_FOOD MICRO NDUN GRIBBLES VETERINARY PATHOLOGY"
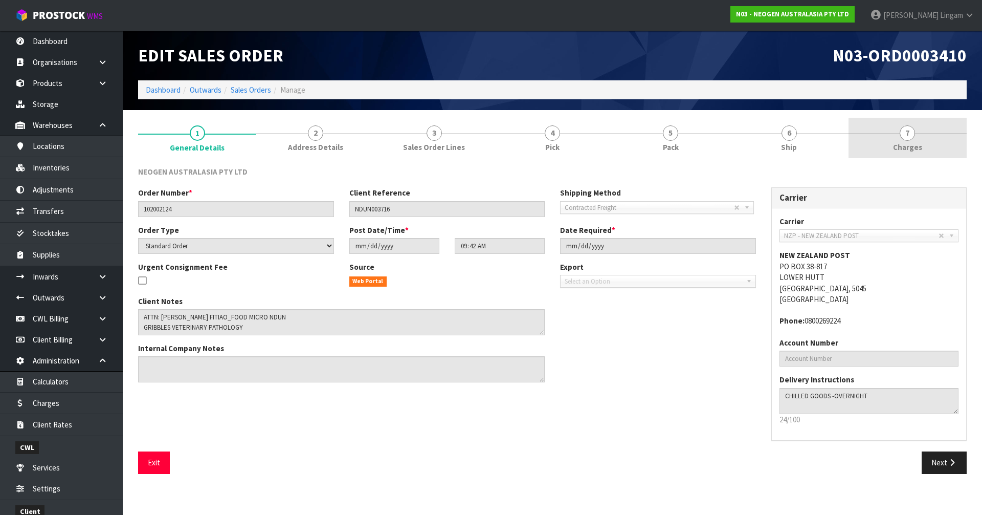
click at [929, 153] on link "7 Charges" at bounding box center [908, 138] width 118 height 40
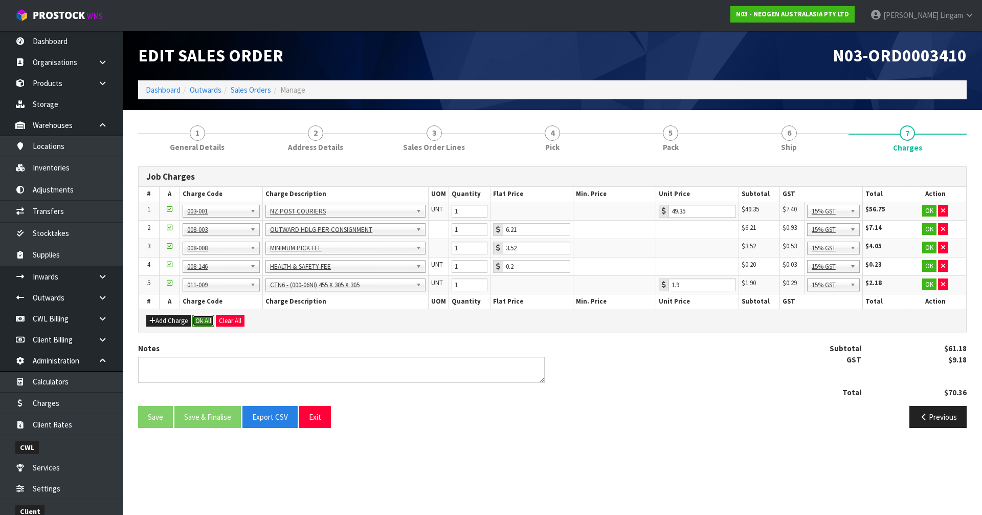
click at [202, 319] on button "Ok All" at bounding box center [203, 321] width 22 height 12
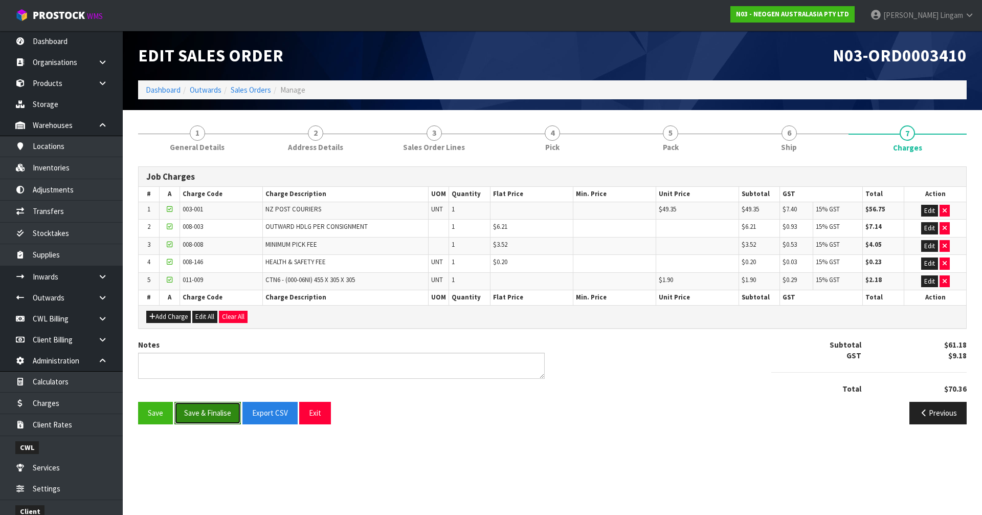
click at [205, 414] on button "Save & Finalise" at bounding box center [207, 413] width 66 height 22
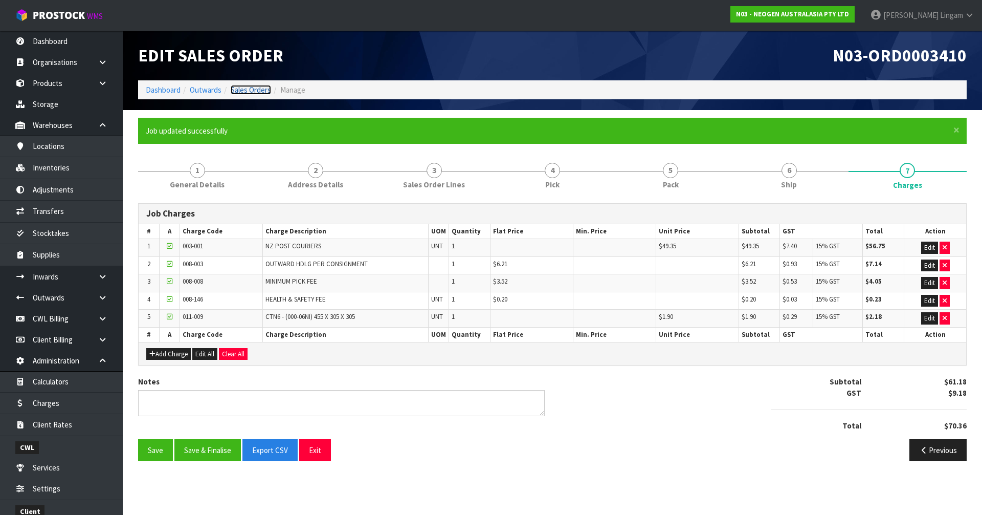
click at [255, 86] on link "Sales Orders" at bounding box center [251, 90] width 40 height 10
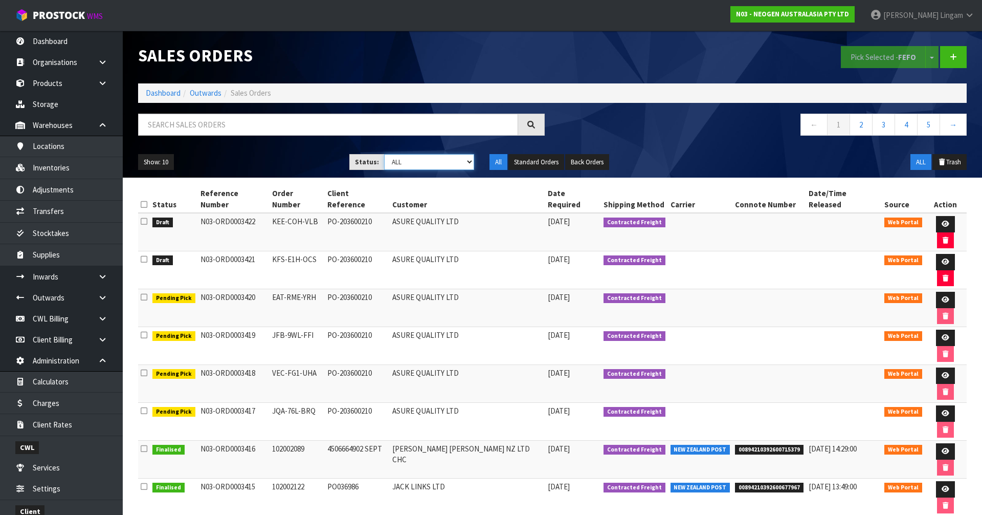
click at [456, 159] on select "Draft Pending Allocated Pending Pick Goods Picked Goods Packed Pending Charges …" at bounding box center [429, 162] width 91 height 16
select select "string:6"
click at [384, 154] on select "Draft Pending Allocated Pending Pick Goods Picked Goods Packed Pending Charges …" at bounding box center [429, 162] width 91 height 16
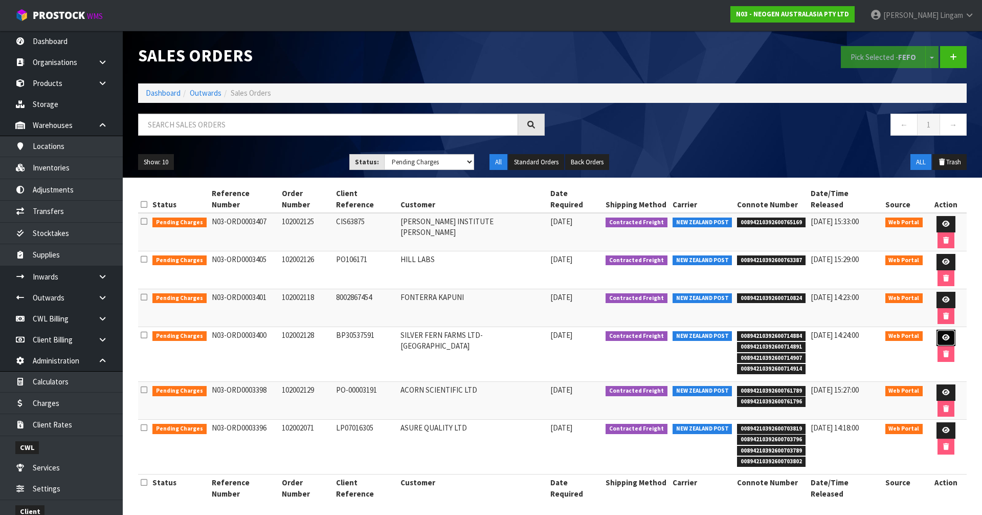
click at [942, 334] on icon at bounding box center [946, 337] width 8 height 7
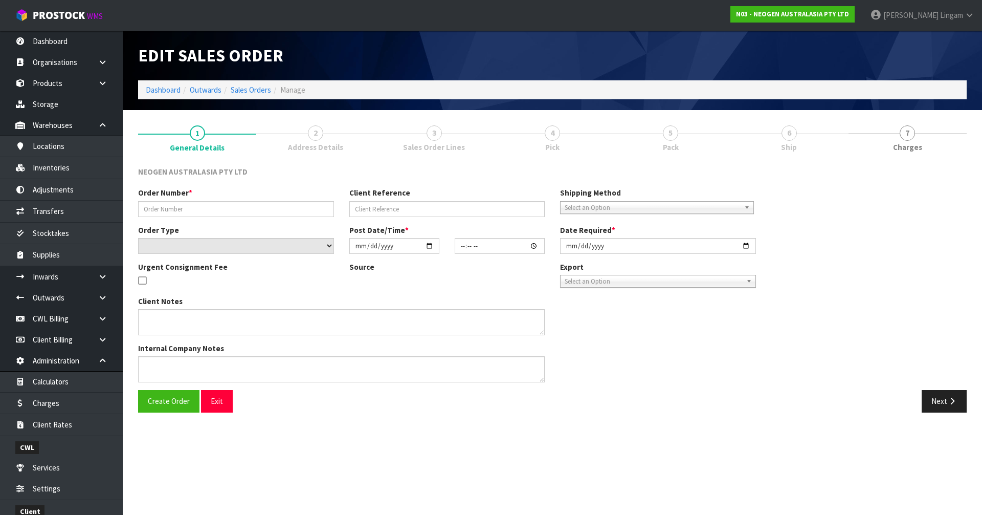
type input "102002128"
type input "BP30537591"
select select "number:0"
type input "2025-09-16"
type input "09:28:00.000"
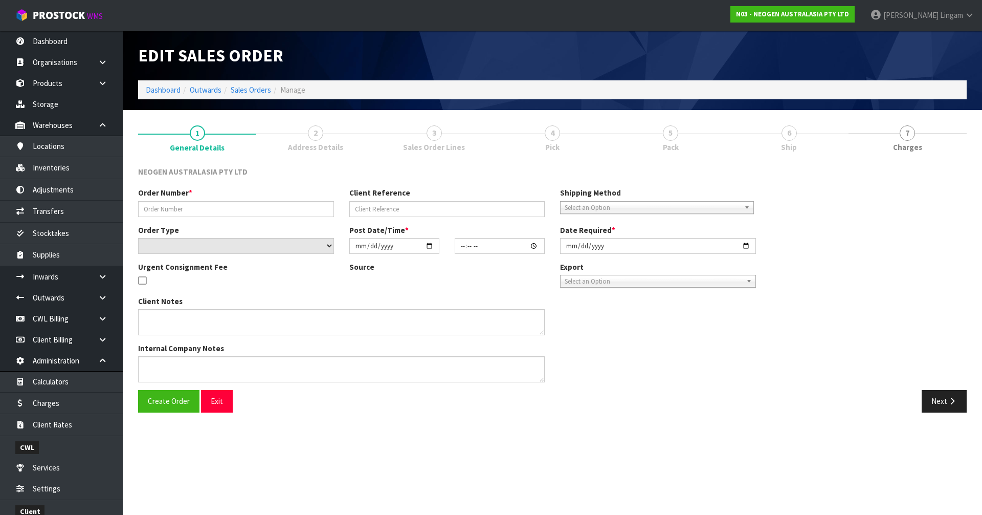
type input "2025-09-16"
type textarea "ATTN: LABORATORY"
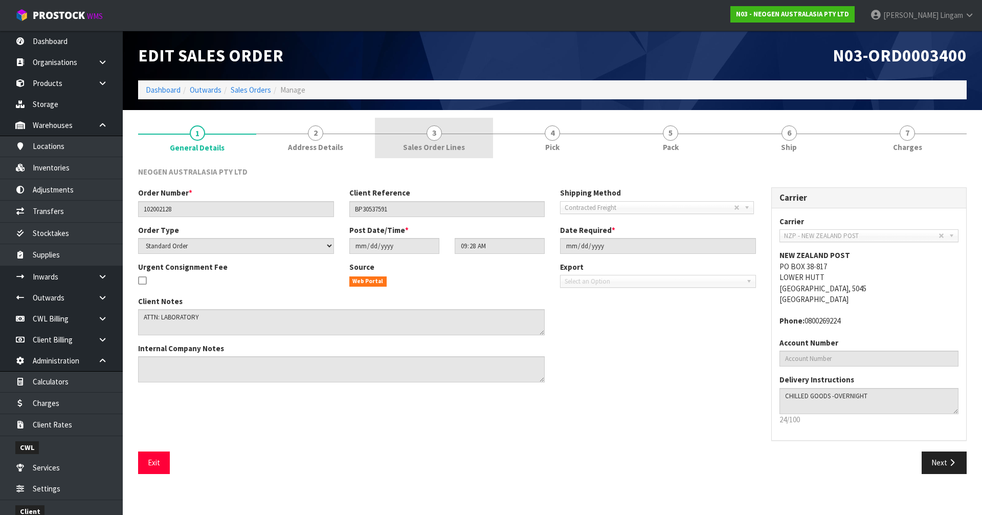
click at [483, 148] on link "3 Sales Order Lines" at bounding box center [434, 138] width 118 height 40
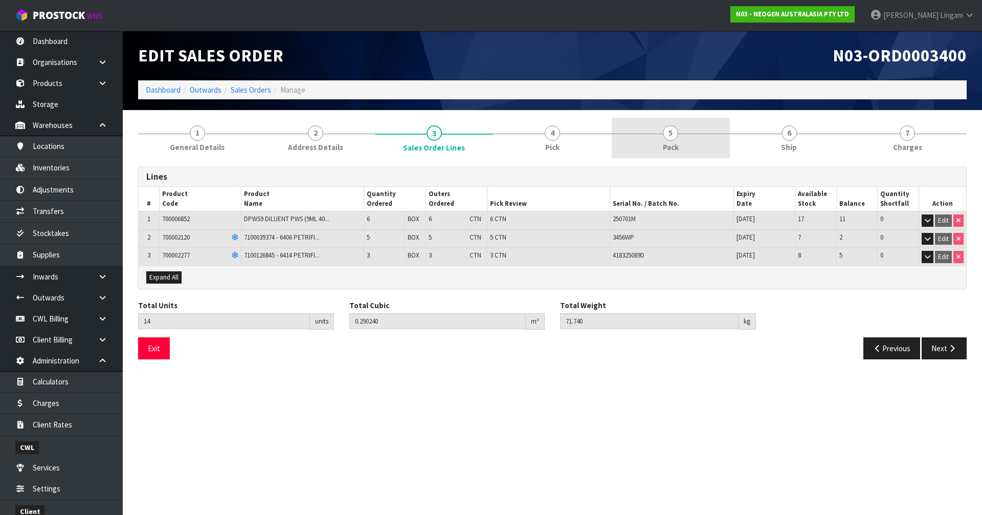
click at [663, 145] on span "Pack" at bounding box center [671, 147] width 16 height 11
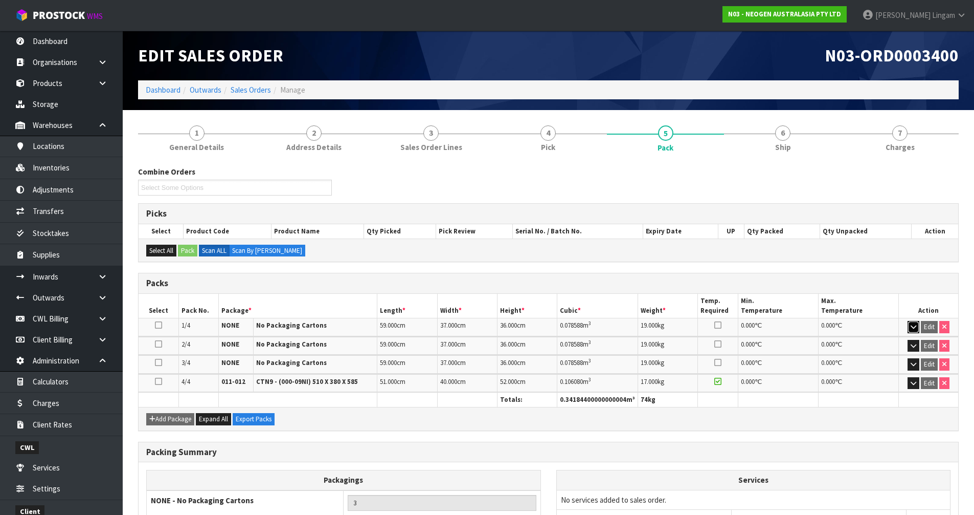
click at [913, 328] on icon "button" at bounding box center [914, 326] width 6 height 7
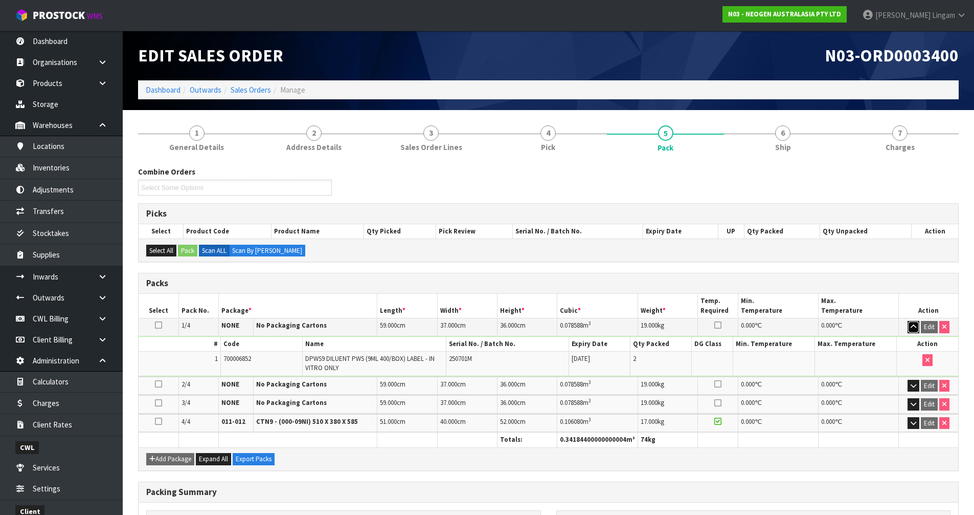
click at [913, 328] on icon "button" at bounding box center [914, 326] width 6 height 7
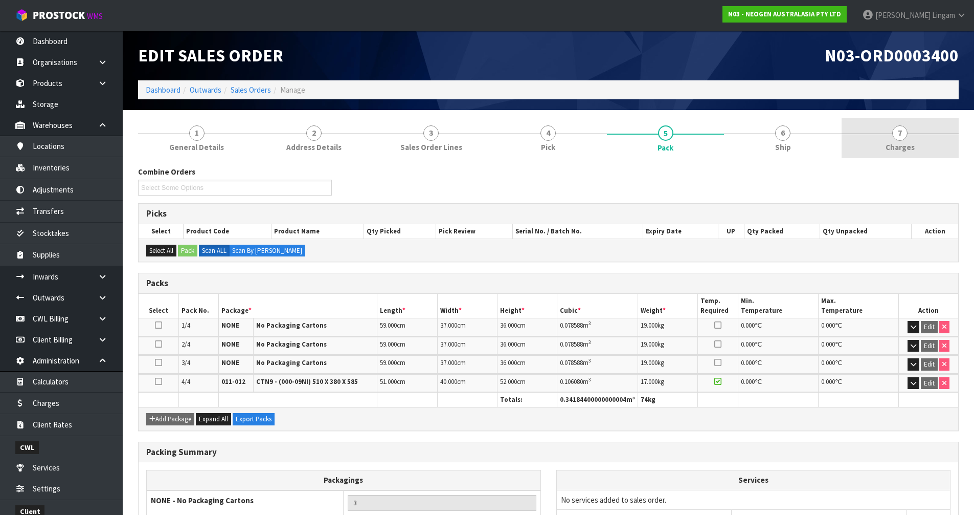
click at [902, 157] on link "7 Charges" at bounding box center [900, 138] width 117 height 40
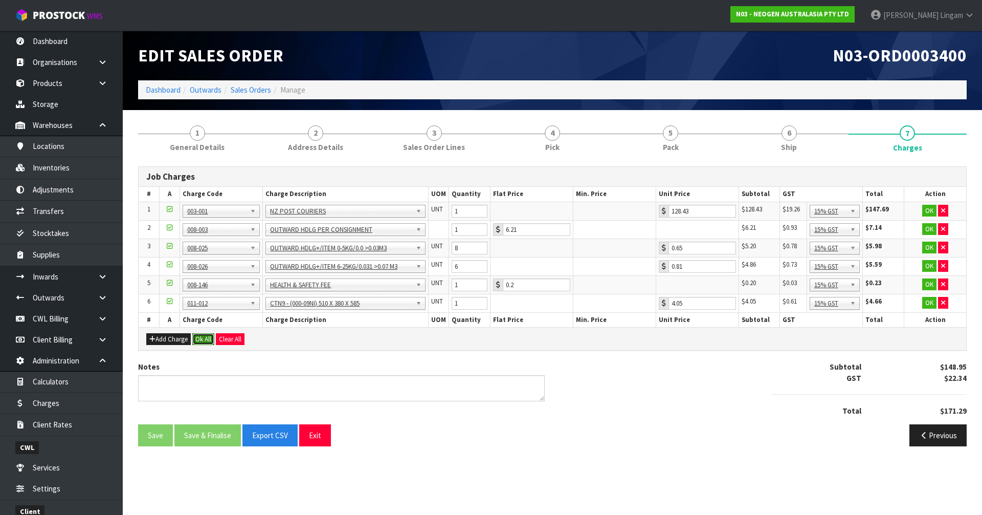
click at [209, 339] on button "Ok All" at bounding box center [203, 339] width 22 height 12
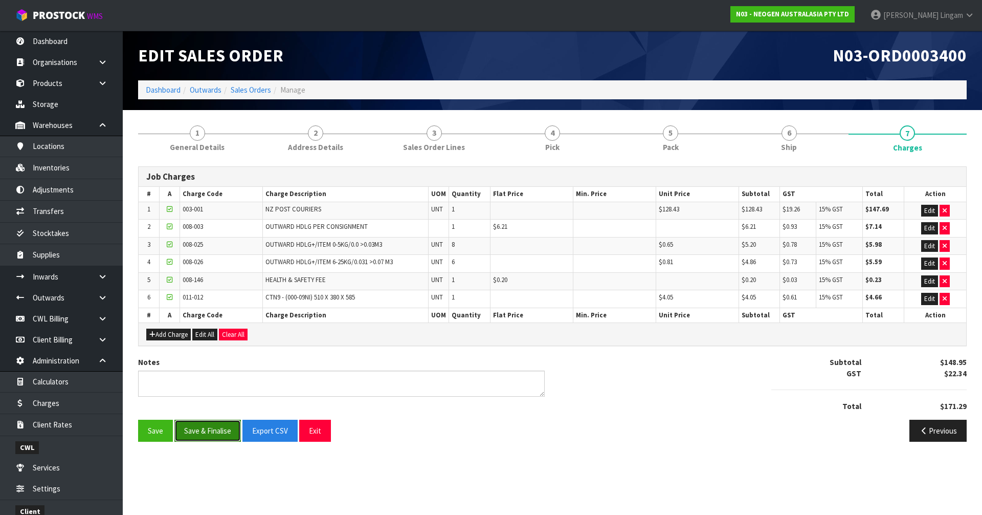
click at [208, 425] on button "Save & Finalise" at bounding box center [207, 430] width 66 height 22
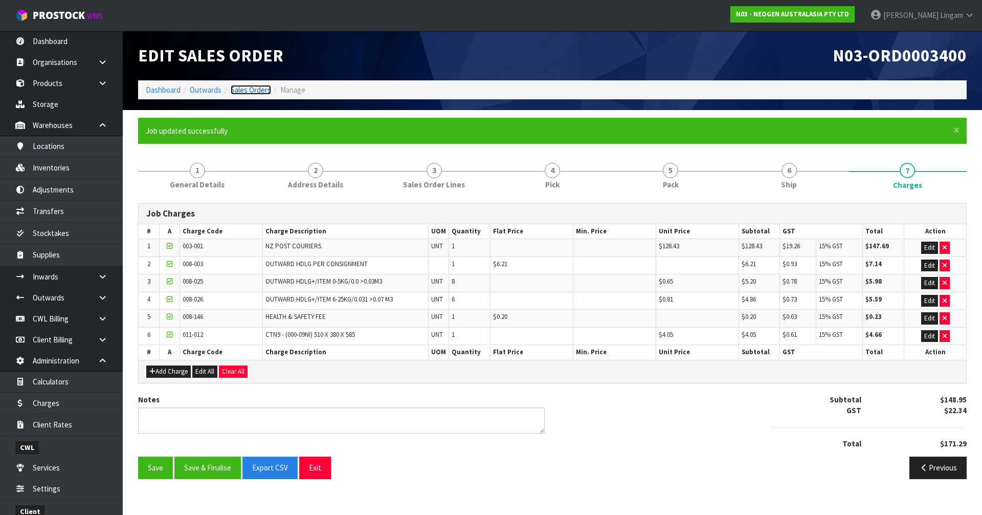
click at [259, 88] on link "Sales Orders" at bounding box center [251, 90] width 40 height 10
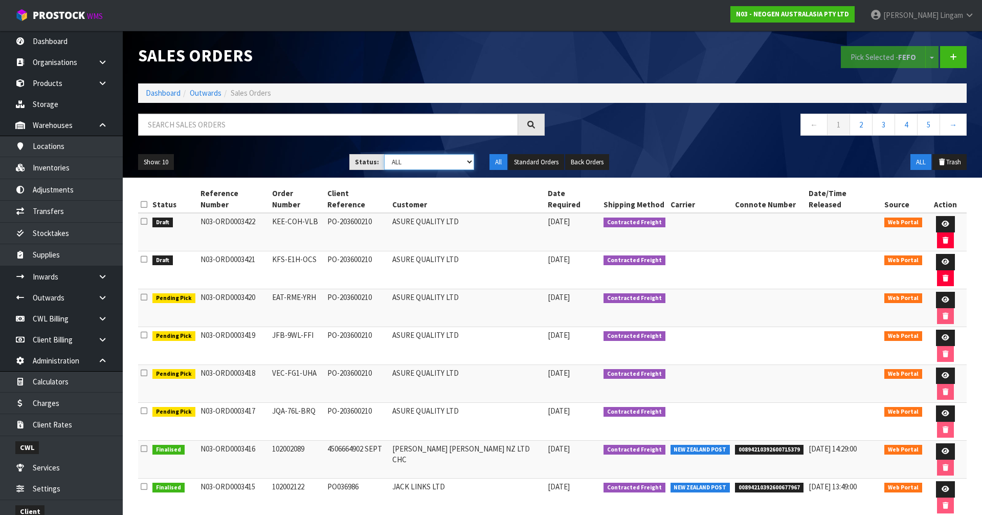
click at [447, 159] on select "Draft Pending Allocated Pending Pick Goods Picked Goods Packed Pending Charges …" at bounding box center [429, 162] width 91 height 16
select select "string:6"
click at [384, 154] on select "Draft Pending Allocated Pending Pick Goods Picked Goods Packed Pending Charges …" at bounding box center [429, 162] width 91 height 16
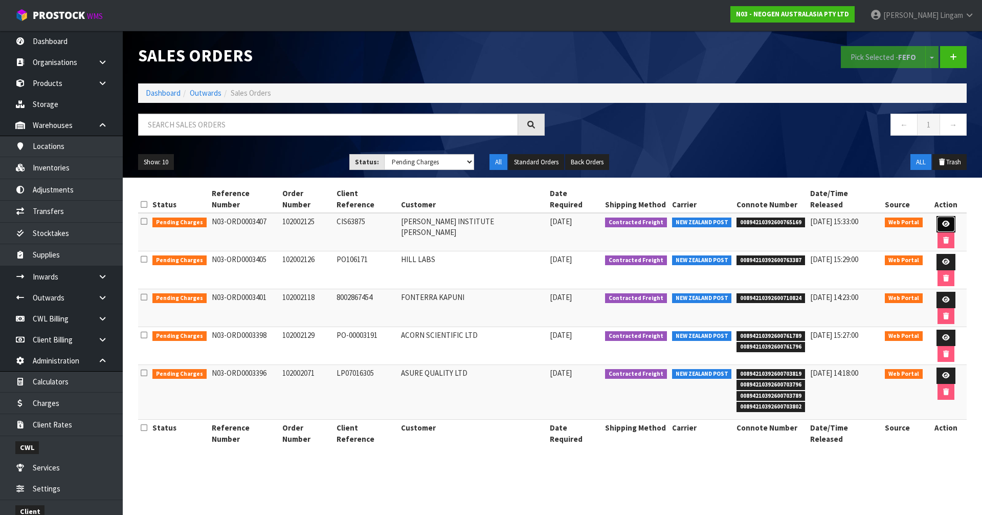
click at [942, 220] on icon at bounding box center [946, 223] width 8 height 7
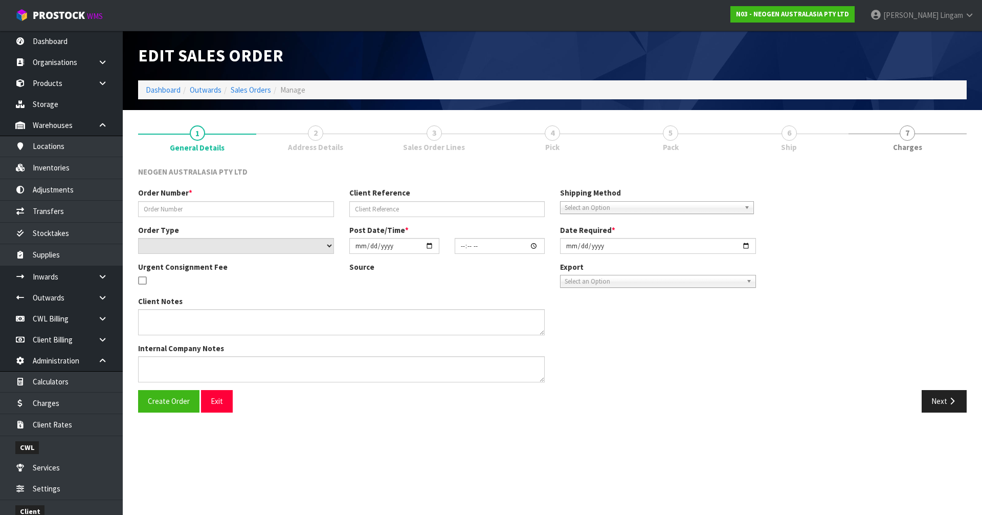
type input "102002125"
type input "CIS63875"
select select "number:0"
type input "2025-09-16"
type input "09:40:00.000"
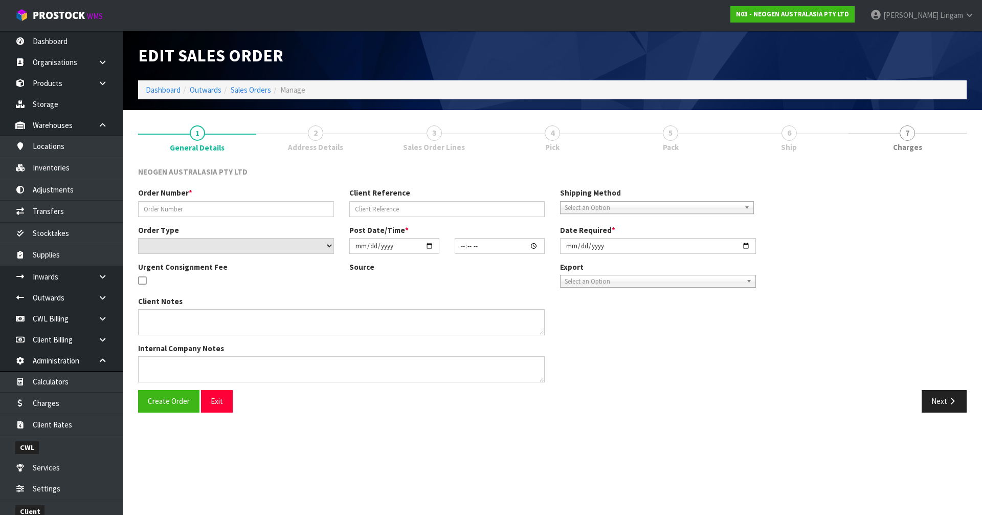
type input "2025-09-16"
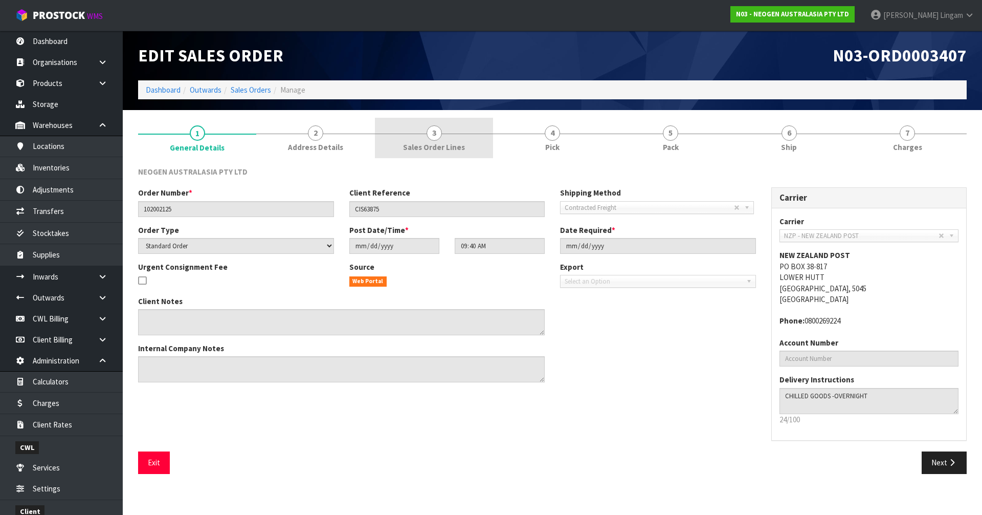
click at [472, 152] on link "3 Sales Order Lines" at bounding box center [434, 138] width 118 height 40
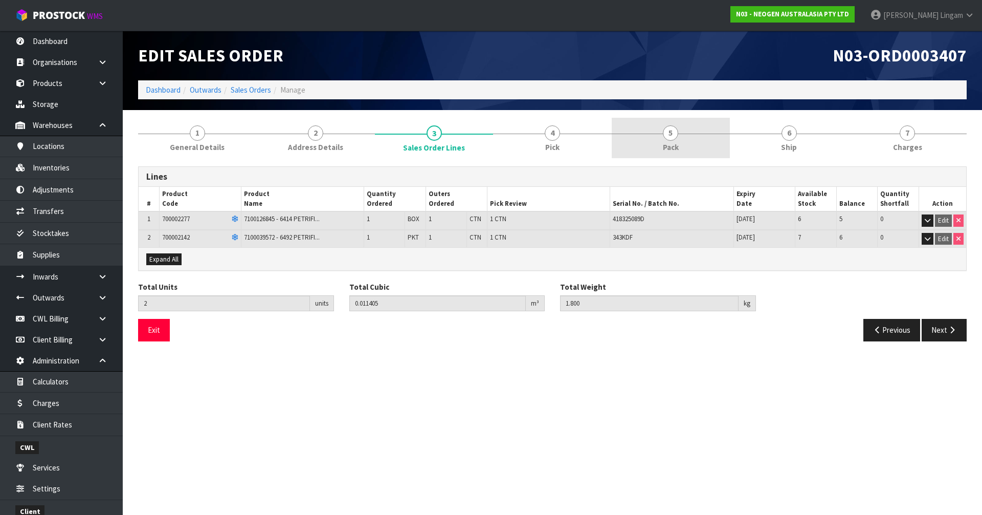
click at [669, 138] on span "5" at bounding box center [670, 132] width 15 height 15
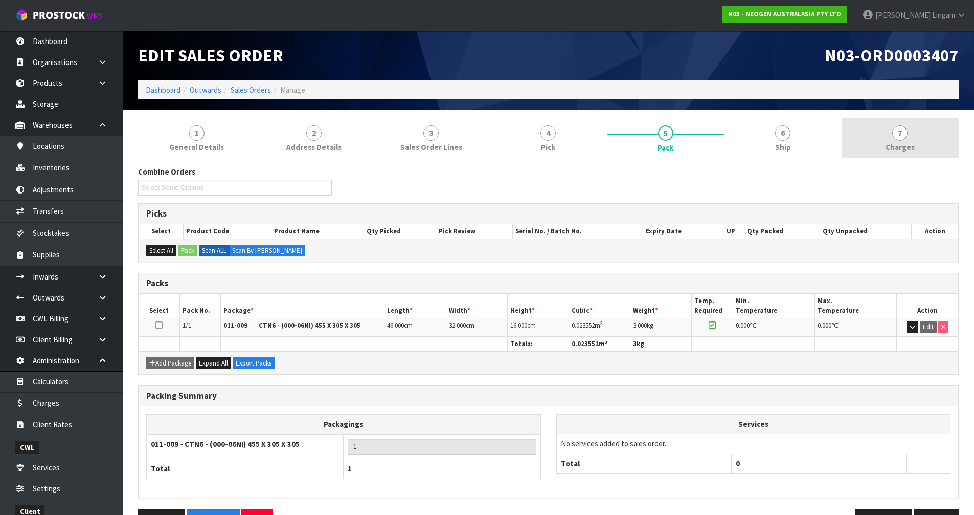
click at [917, 151] on link "7 Charges" at bounding box center [900, 138] width 117 height 40
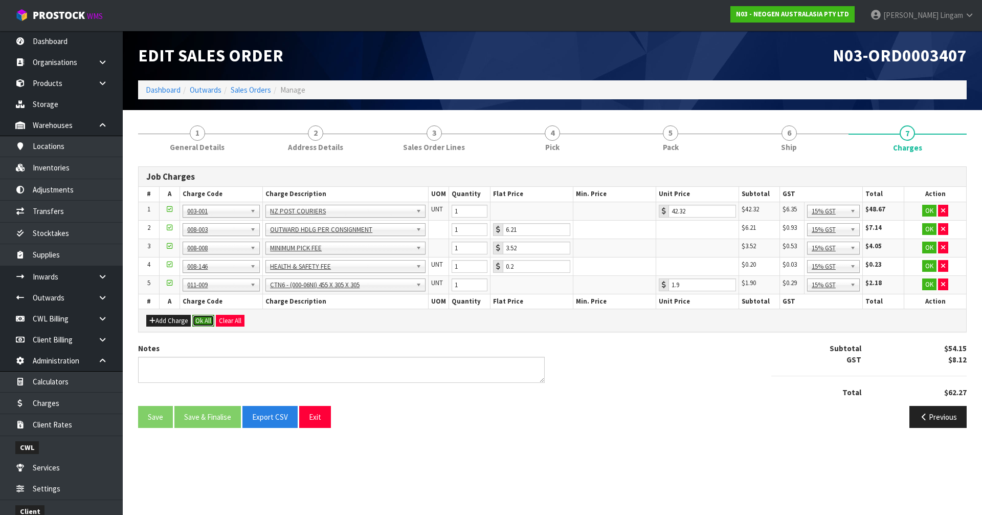
click at [204, 321] on button "Ok All" at bounding box center [203, 321] width 22 height 12
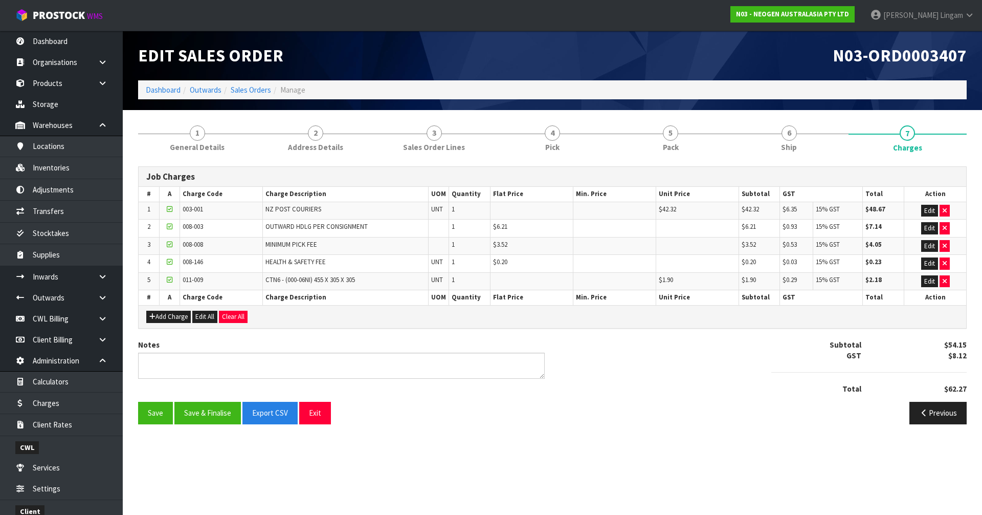
click at [210, 424] on div "Save Save & Finalise Export CSV Exit Previous" at bounding box center [552, 417] width 844 height 30
click at [210, 417] on button "Save & Finalise" at bounding box center [207, 413] width 66 height 22
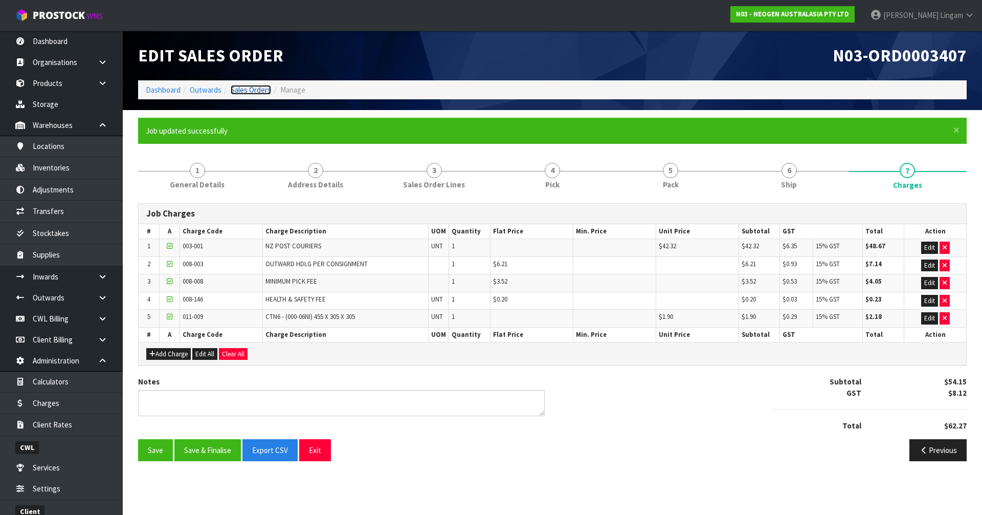
click at [259, 92] on link "Sales Orders" at bounding box center [251, 90] width 40 height 10
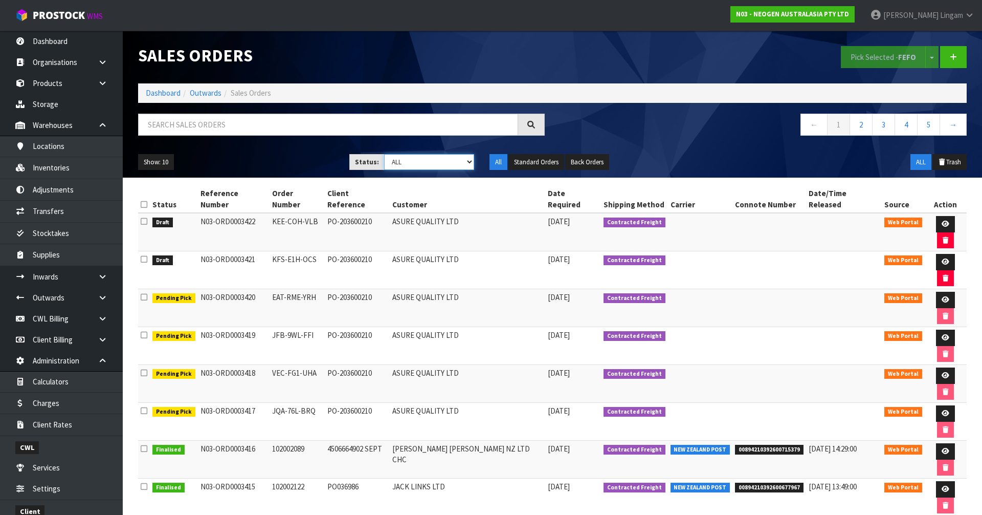
click at [454, 161] on select "Draft Pending Allocated Pending Pick Goods Picked Goods Packed Pending Charges …" at bounding box center [429, 162] width 91 height 16
select select "string:6"
click at [384, 154] on select "Draft Pending Allocated Pending Pick Goods Picked Goods Packed Pending Charges …" at bounding box center [429, 162] width 91 height 16
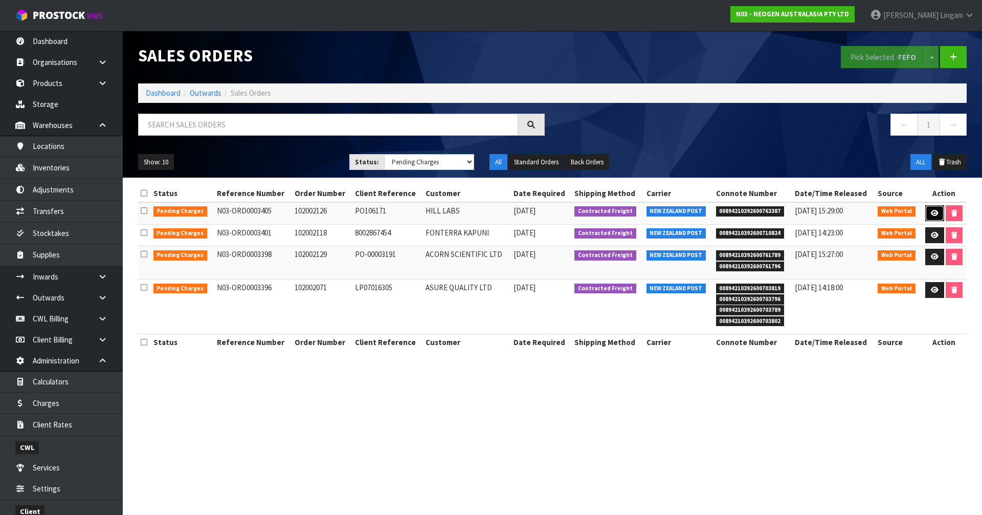
click at [931, 214] on icon at bounding box center [935, 213] width 8 height 7
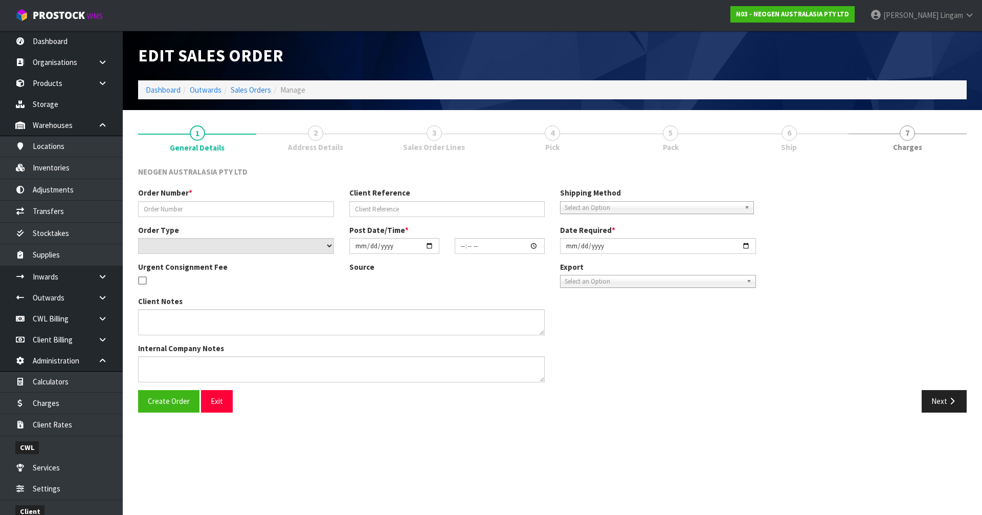
type input "102002126"
type input "PO106171"
select select "number:0"
type input "2025-09-16"
type input "09:36:00.000"
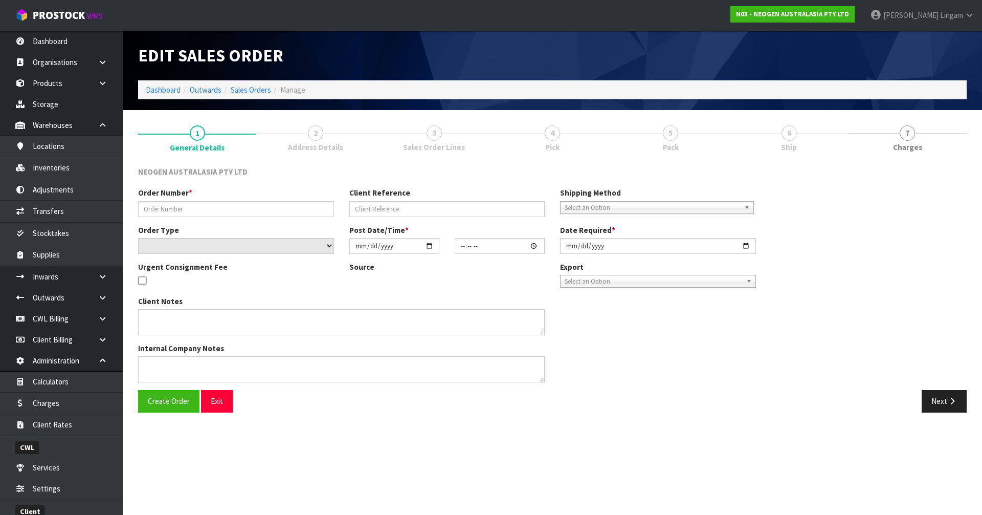
type input "2025-09-16"
type textarea "ATTN: INWARDS GOODS"
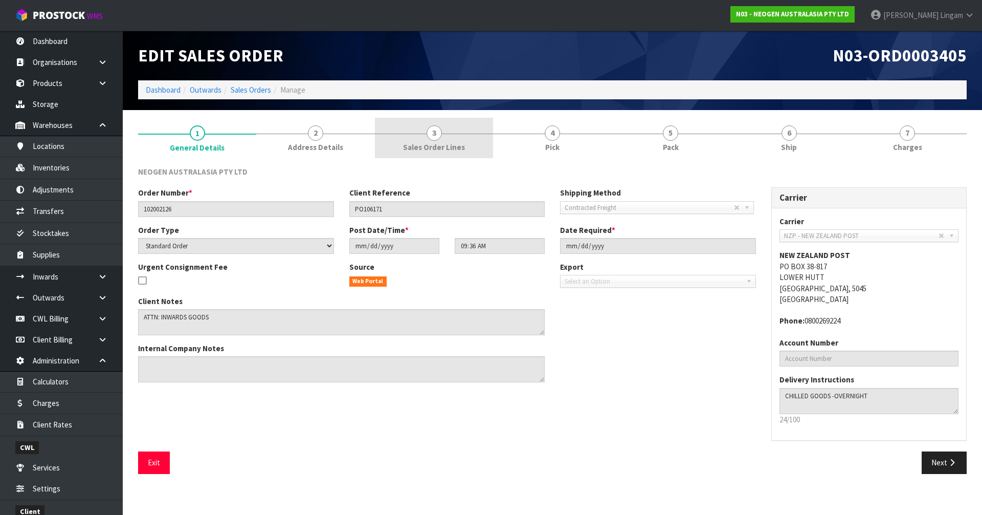
click at [461, 150] on span "Sales Order Lines" at bounding box center [434, 147] width 62 height 11
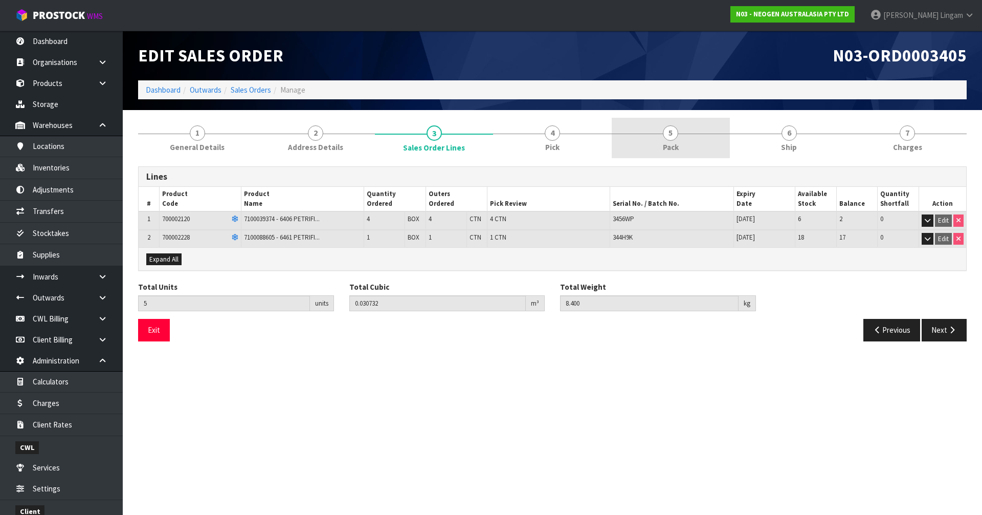
click at [660, 144] on link "5 Pack" at bounding box center [671, 138] width 118 height 40
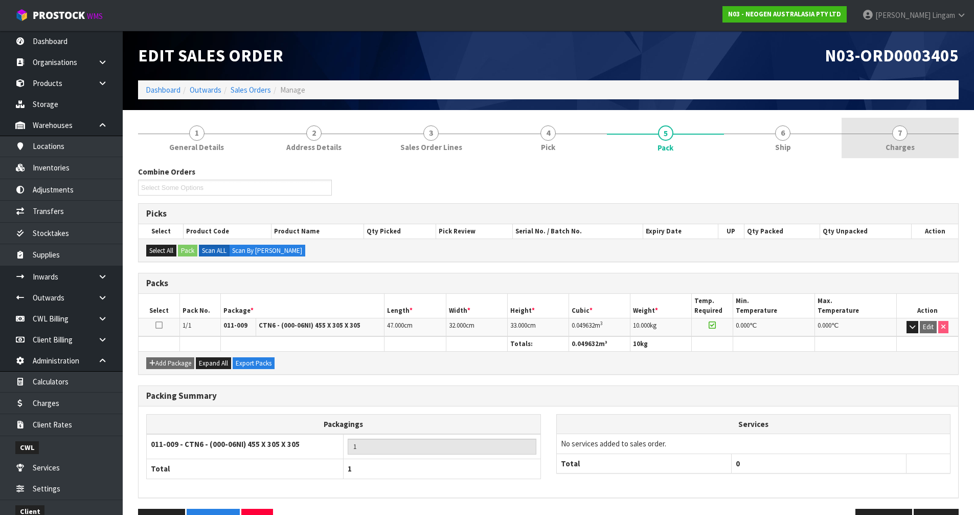
click at [913, 140] on link "7 Charges" at bounding box center [900, 138] width 117 height 40
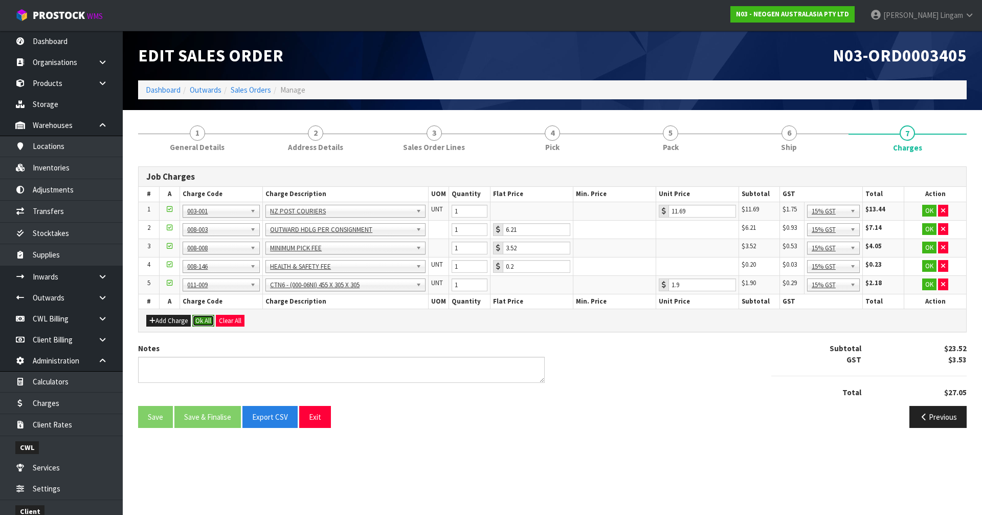
click at [203, 321] on button "Ok All" at bounding box center [203, 321] width 22 height 12
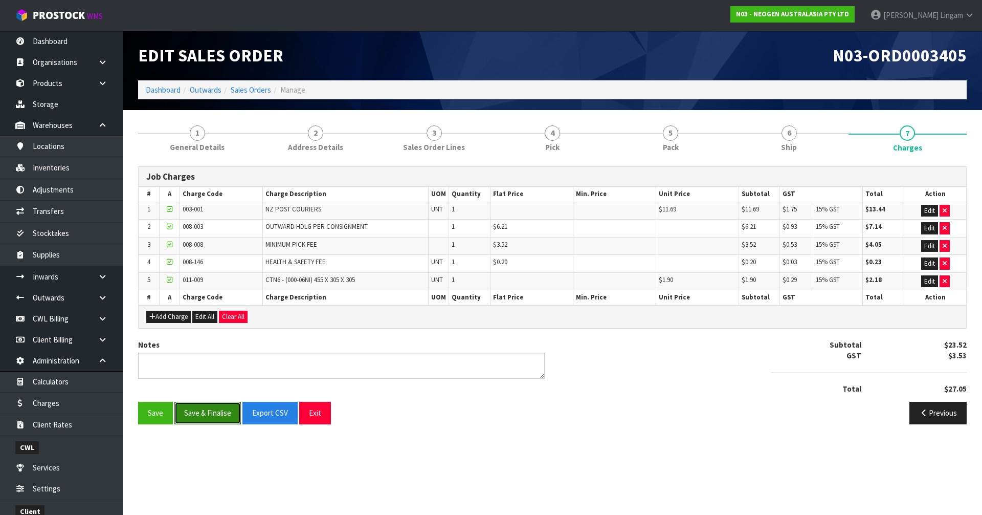
click at [206, 413] on button "Save & Finalise" at bounding box center [207, 413] width 66 height 22
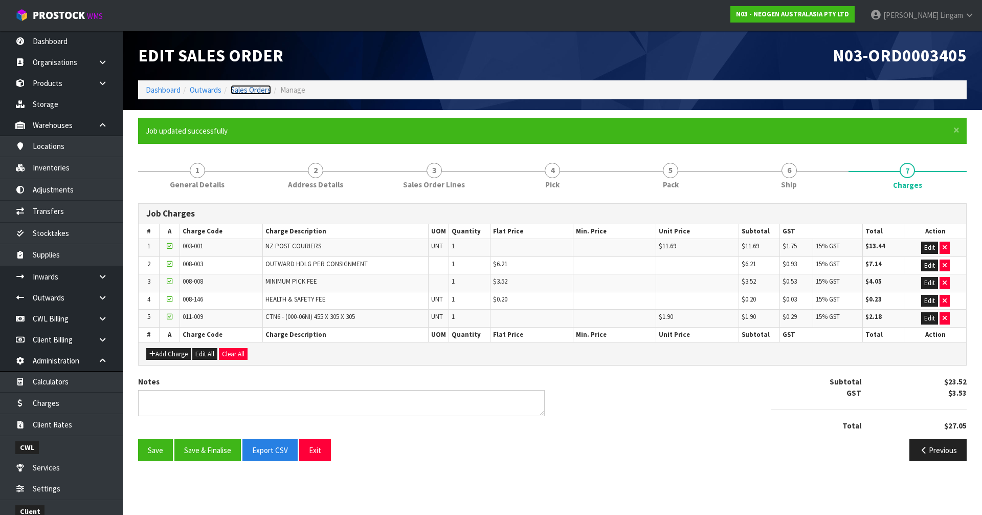
click at [255, 89] on link "Sales Orders" at bounding box center [251, 90] width 40 height 10
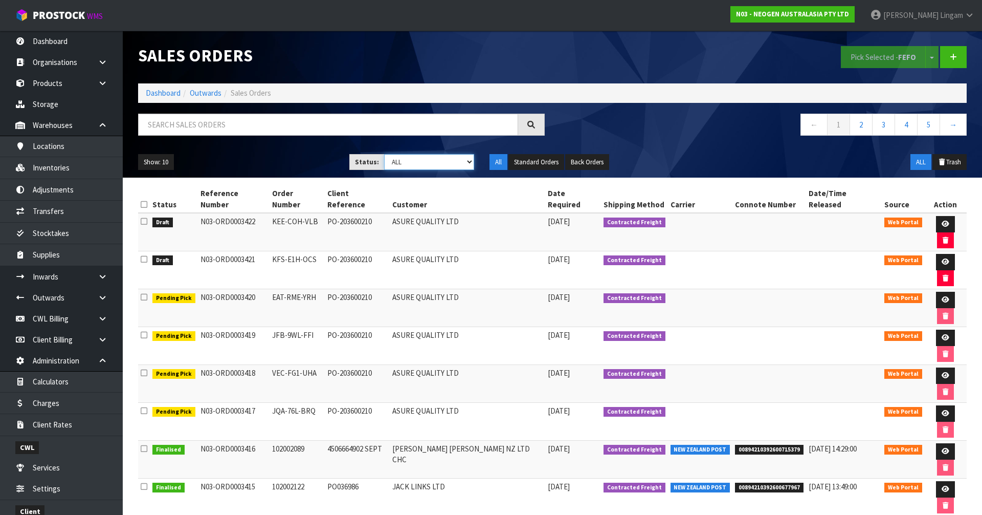
click at [450, 163] on select "Draft Pending Allocated Pending Pick Goods Picked Goods Packed Pending Charges …" at bounding box center [429, 162] width 91 height 16
select select "string:6"
click at [384, 154] on select "Draft Pending Allocated Pending Pick Goods Picked Goods Packed Pending Charges …" at bounding box center [429, 162] width 91 height 16
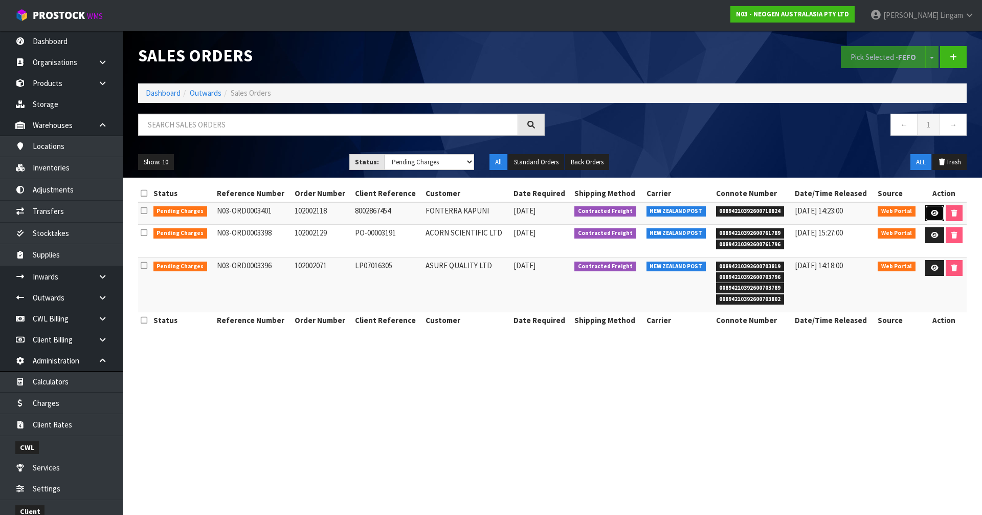
click at [931, 210] on icon at bounding box center [935, 213] width 8 height 7
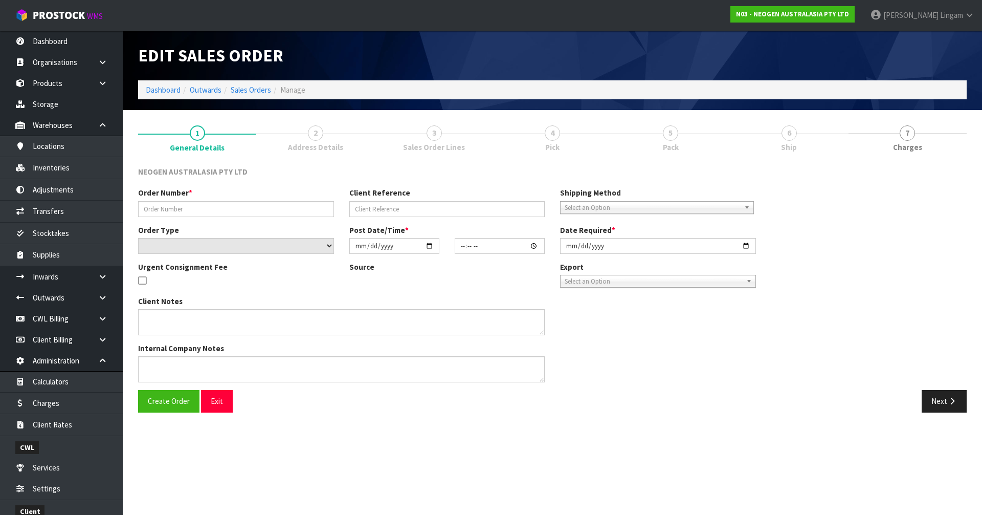
type input "102002118"
type input "8002867454"
select select "number:0"
type input "2025-09-16"
type input "09:31:00.000"
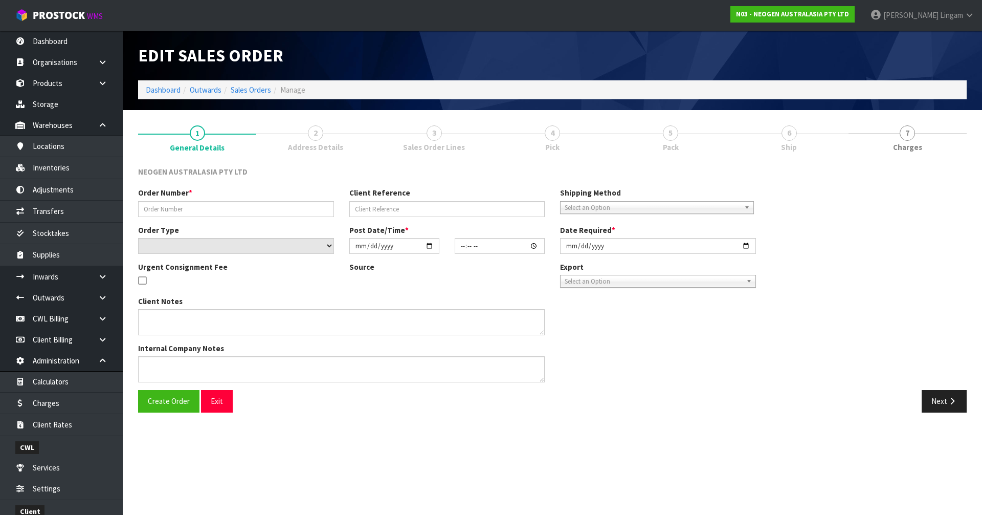
type input "2025-09-16"
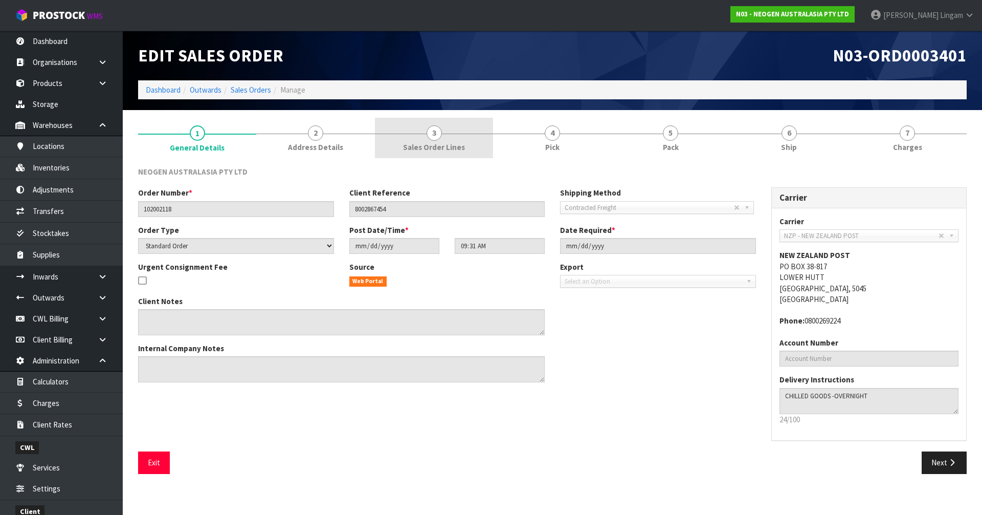
click at [450, 141] on link "3 Sales Order Lines" at bounding box center [434, 138] width 118 height 40
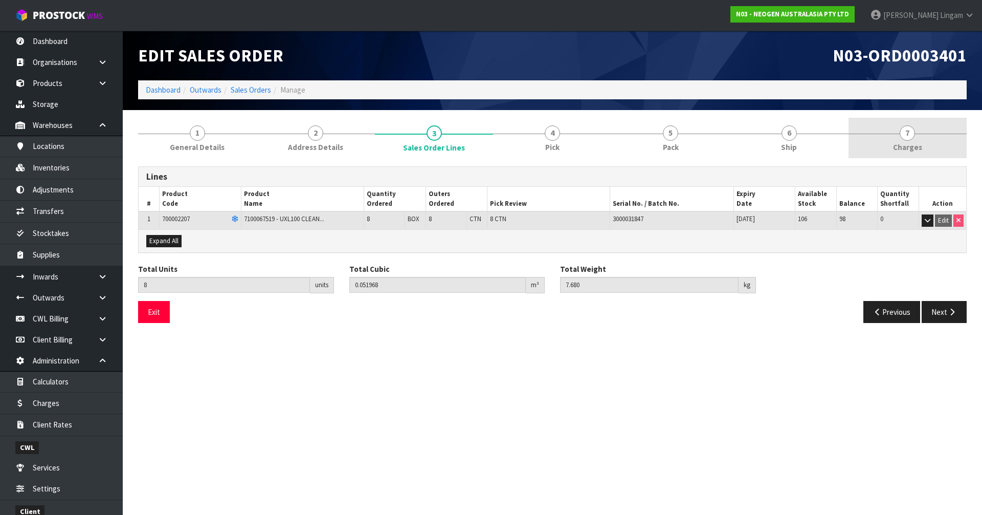
click at [926, 134] on link "7 Charges" at bounding box center [908, 138] width 118 height 40
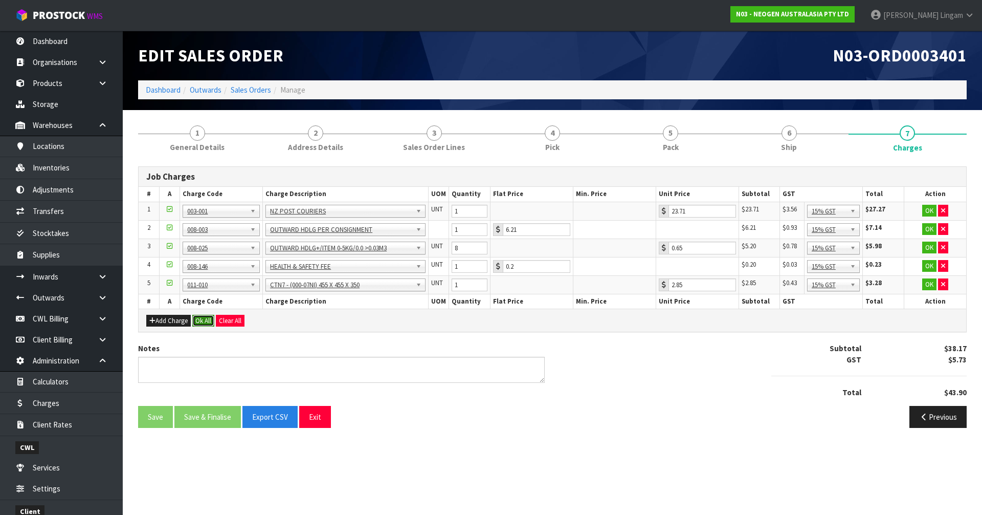
click at [208, 321] on button "Ok All" at bounding box center [203, 321] width 22 height 12
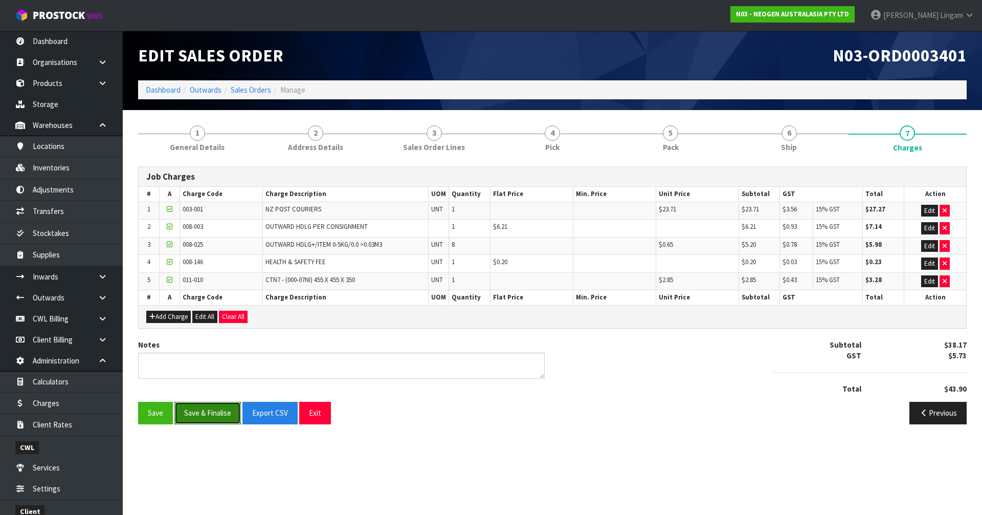
click at [200, 415] on button "Save & Finalise" at bounding box center [207, 413] width 66 height 22
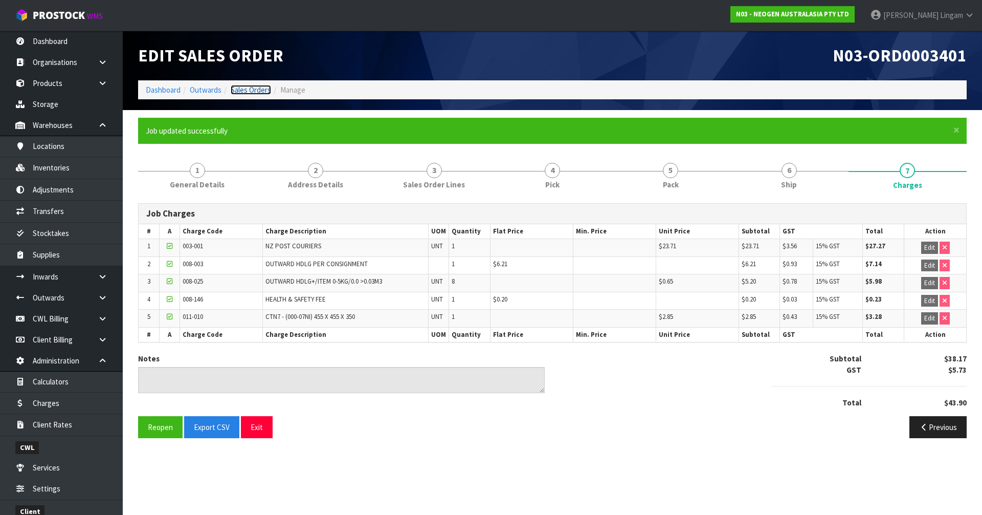
click at [264, 91] on link "Sales Orders" at bounding box center [251, 90] width 40 height 10
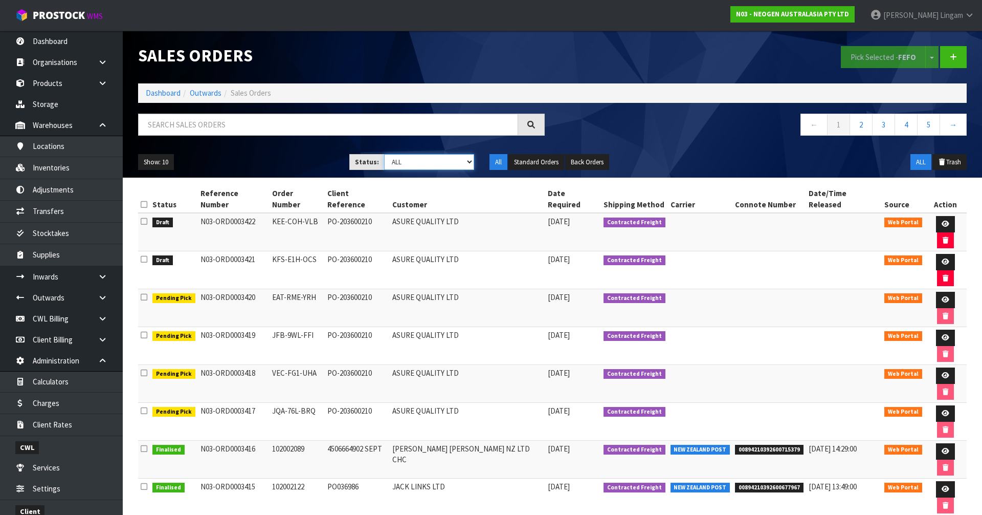
click at [449, 162] on select "Draft Pending Allocated Pending Pick Goods Picked Goods Packed Pending Charges …" at bounding box center [429, 162] width 91 height 16
select select "string:6"
click at [384, 154] on select "Draft Pending Allocated Pending Pick Goods Picked Goods Packed Pending Charges …" at bounding box center [429, 162] width 91 height 16
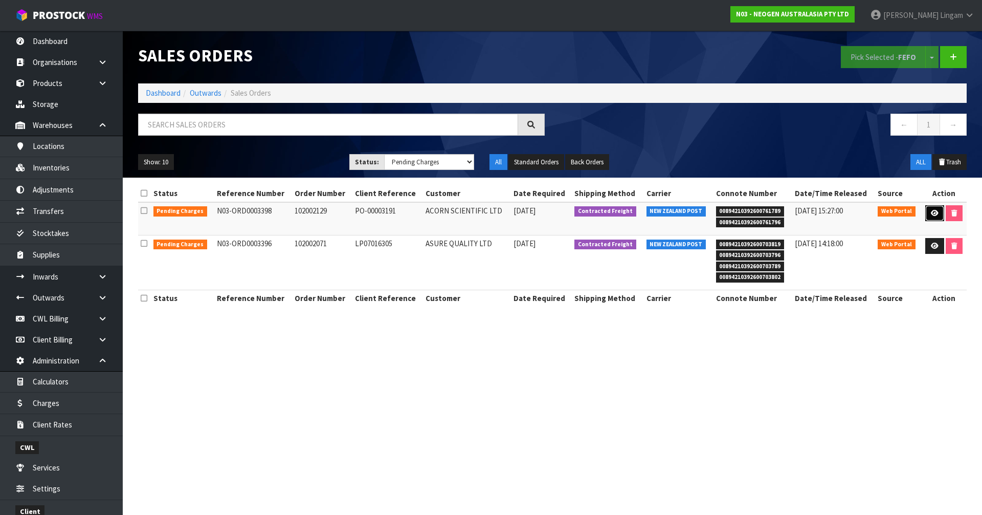
click at [936, 210] on icon at bounding box center [935, 213] width 8 height 7
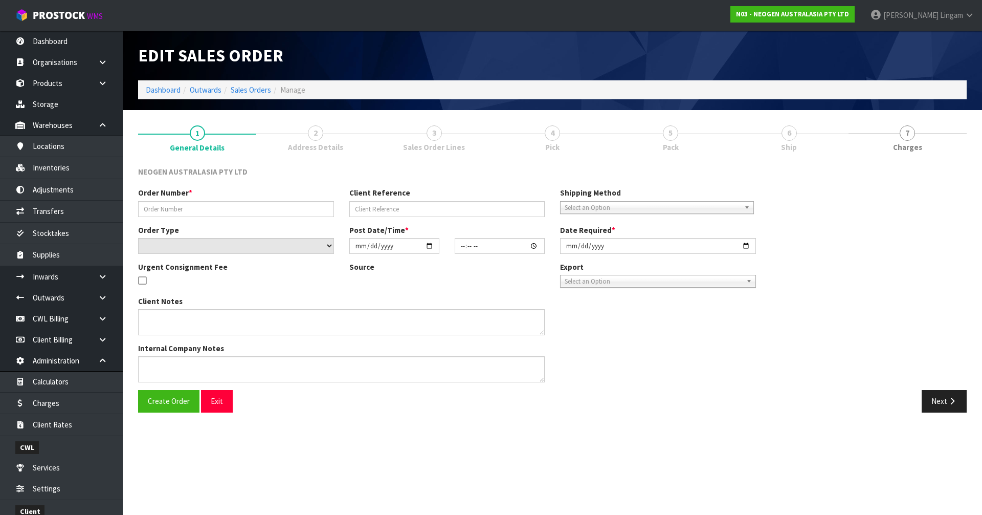
type input "102002129"
type input "PO-00003191"
select select "number:0"
type input "2025-09-16"
type input "09:23:00.000"
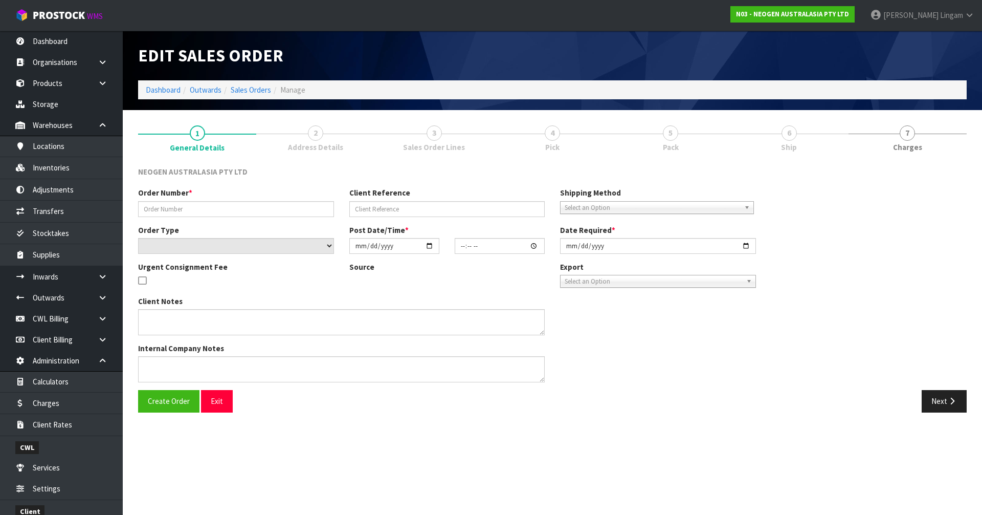
type input "2025-09-16"
type textarea "ATTN: MYRL LIM"
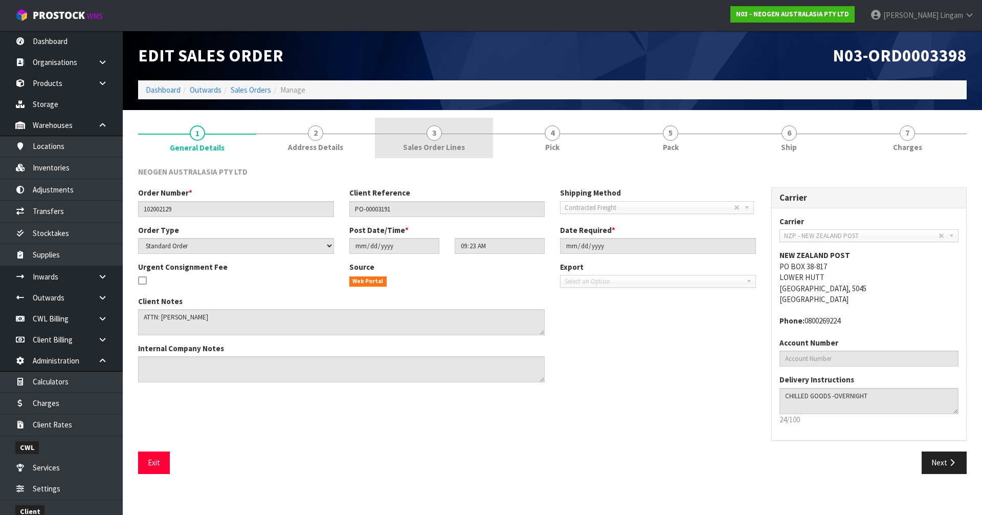
click at [436, 140] on span "3" at bounding box center [434, 132] width 15 height 15
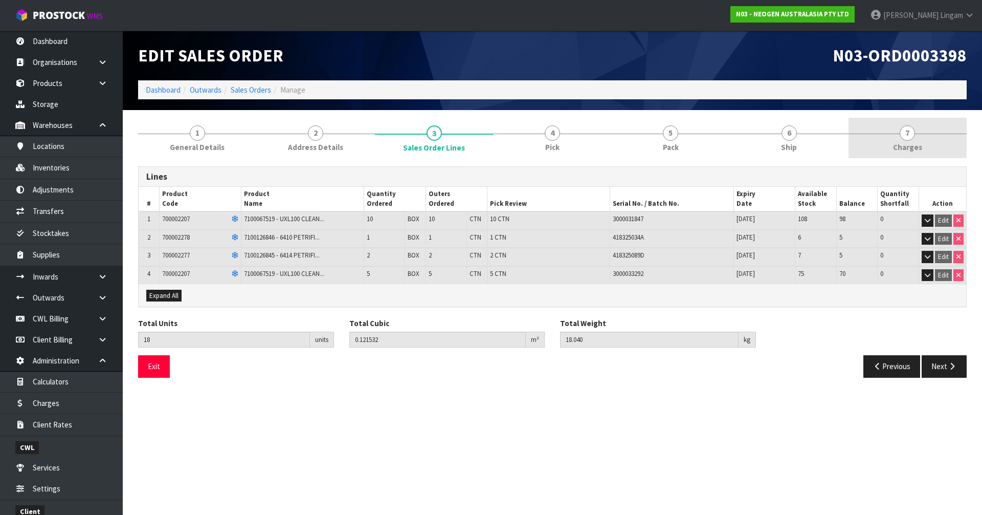
click at [907, 149] on span "Charges" at bounding box center [907, 147] width 29 height 11
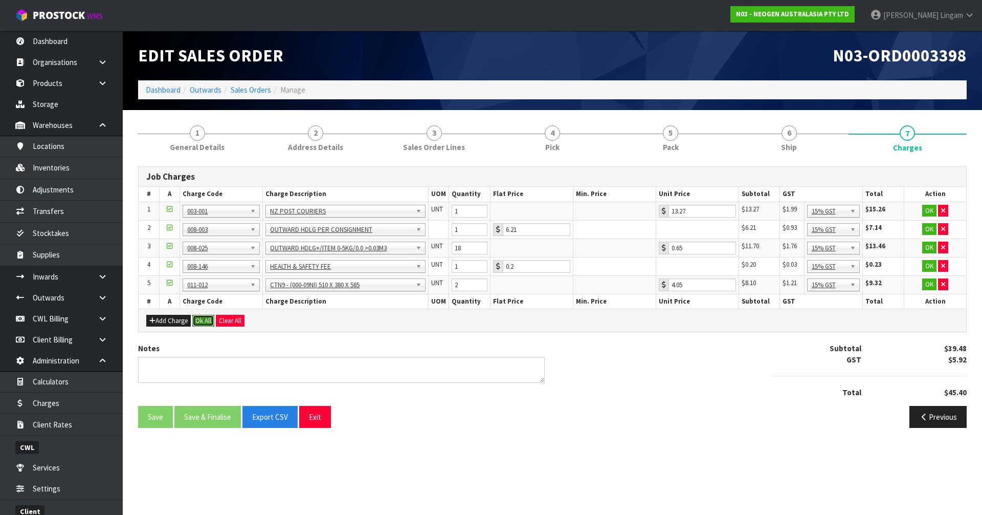
click at [203, 318] on button "Ok All" at bounding box center [203, 321] width 22 height 12
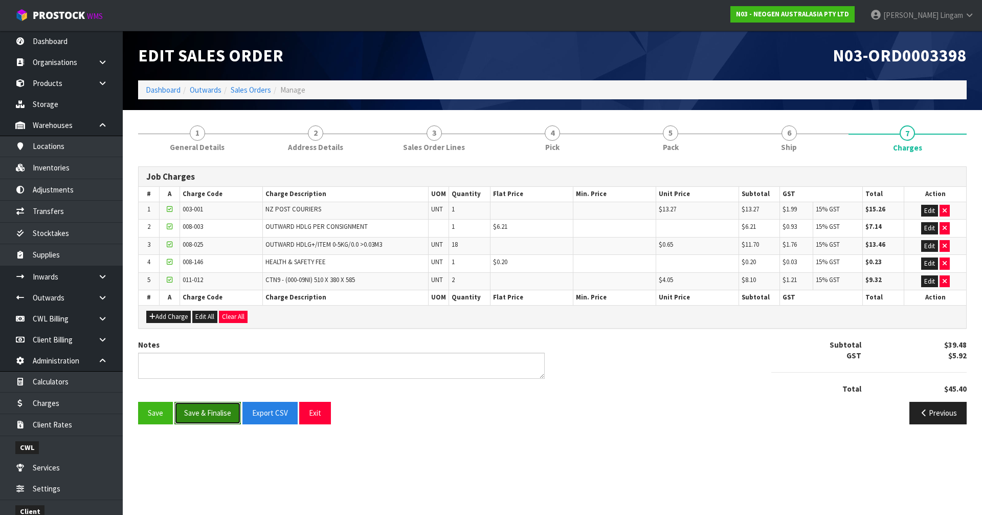
click at [211, 408] on button "Save & Finalise" at bounding box center [207, 413] width 66 height 22
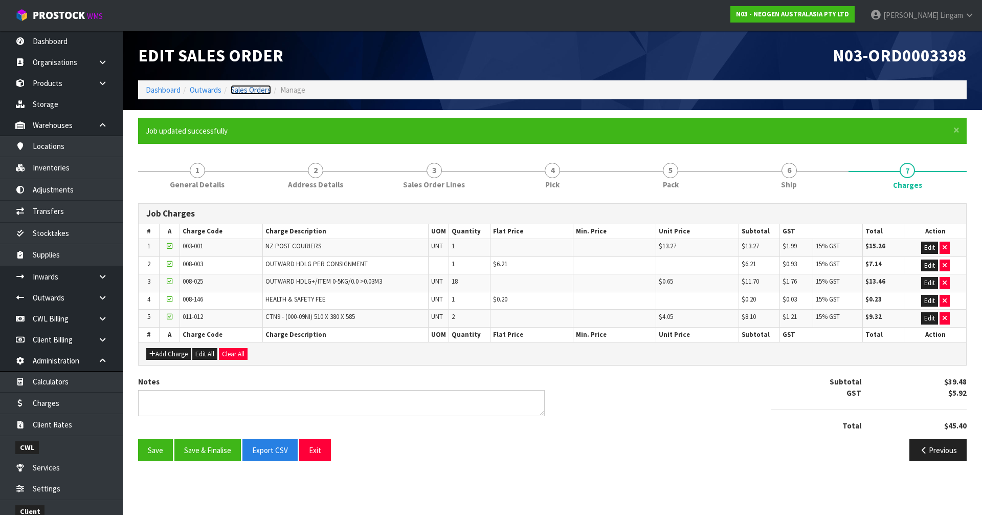
click at [255, 92] on link "Sales Orders" at bounding box center [251, 90] width 40 height 10
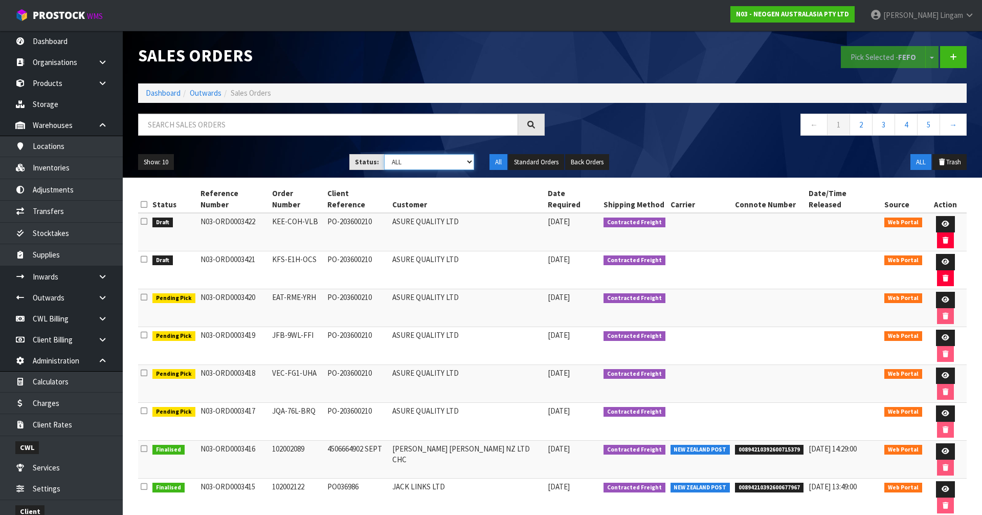
click at [463, 157] on select "Draft Pending Allocated Pending Pick Goods Picked Goods Packed Pending Charges …" at bounding box center [429, 162] width 91 height 16
select select "string:6"
click at [384, 154] on select "Draft Pending Allocated Pending Pick Goods Picked Goods Packed Pending Charges …" at bounding box center [429, 162] width 91 height 16
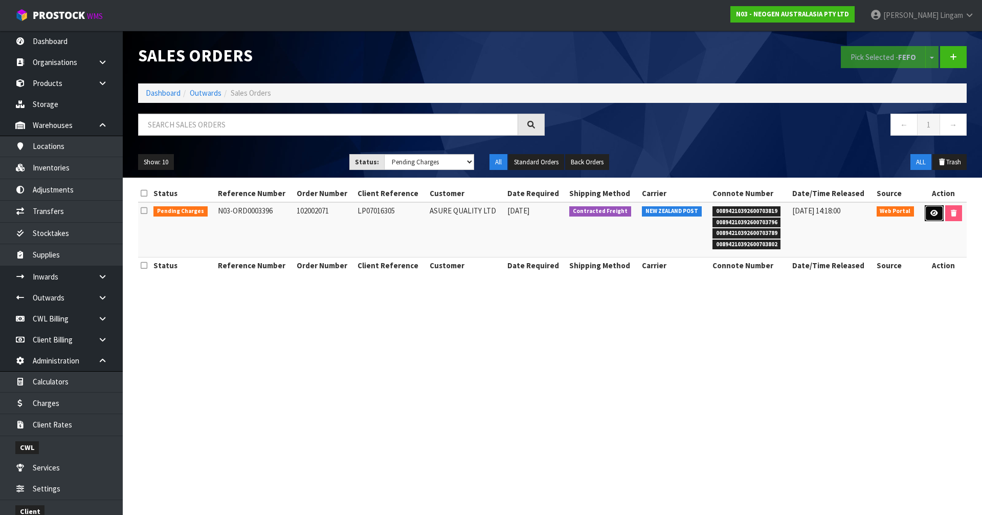
click at [932, 211] on icon at bounding box center [934, 213] width 8 height 7
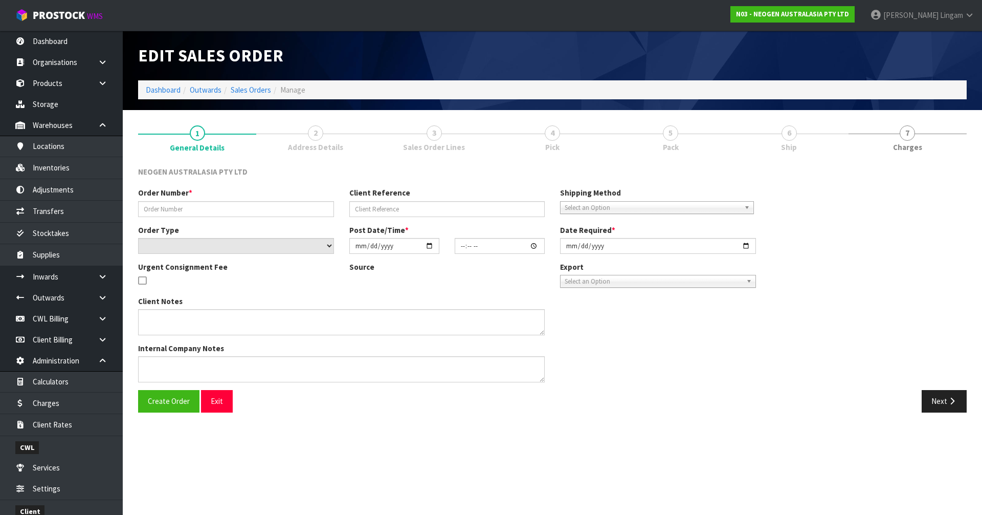
type input "102002071"
type input "LP07016305"
select select "number:0"
type input "2025-09-16"
type input "09:22:00.000"
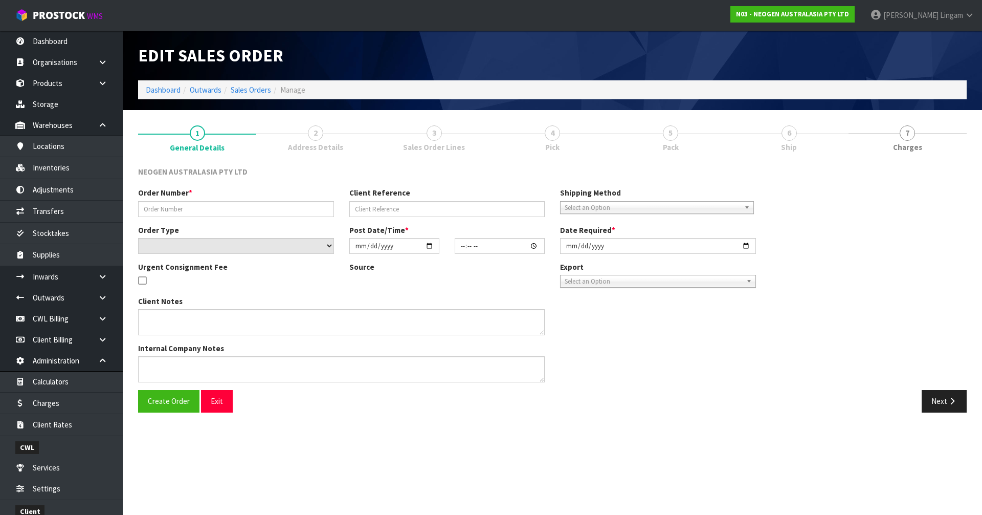
type input "2025-09-16"
type textarea "ATTN PURCHASING"
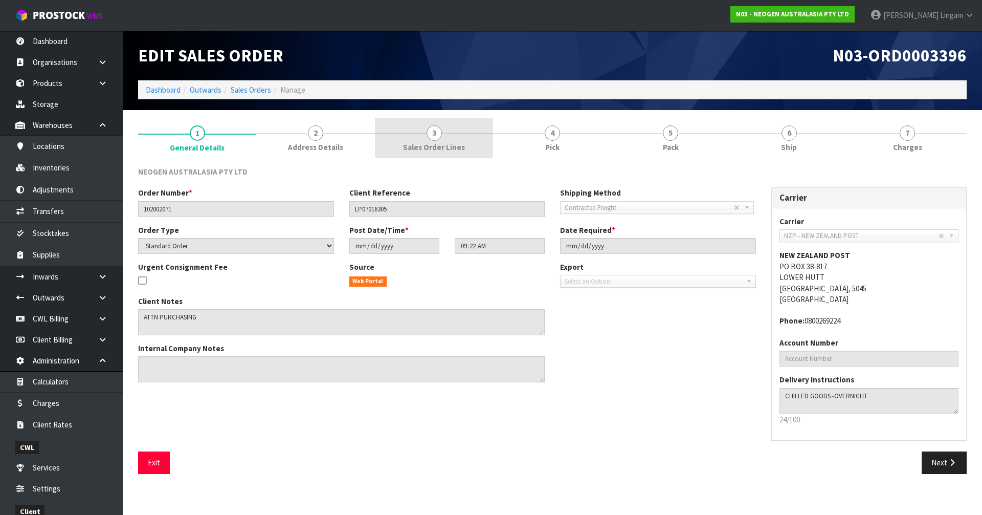
click at [422, 133] on div at bounding box center [434, 133] width 118 height 1
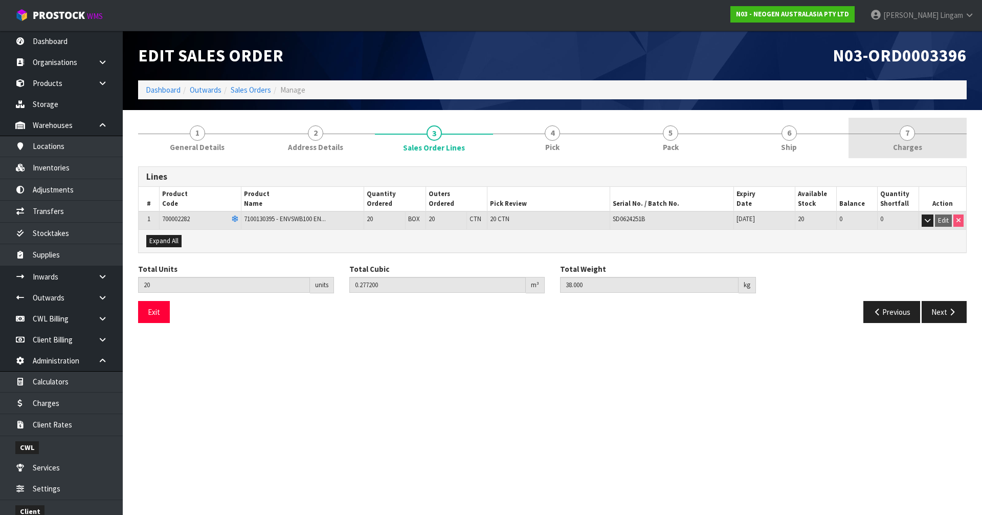
click at [921, 143] on span "Charges" at bounding box center [907, 147] width 29 height 11
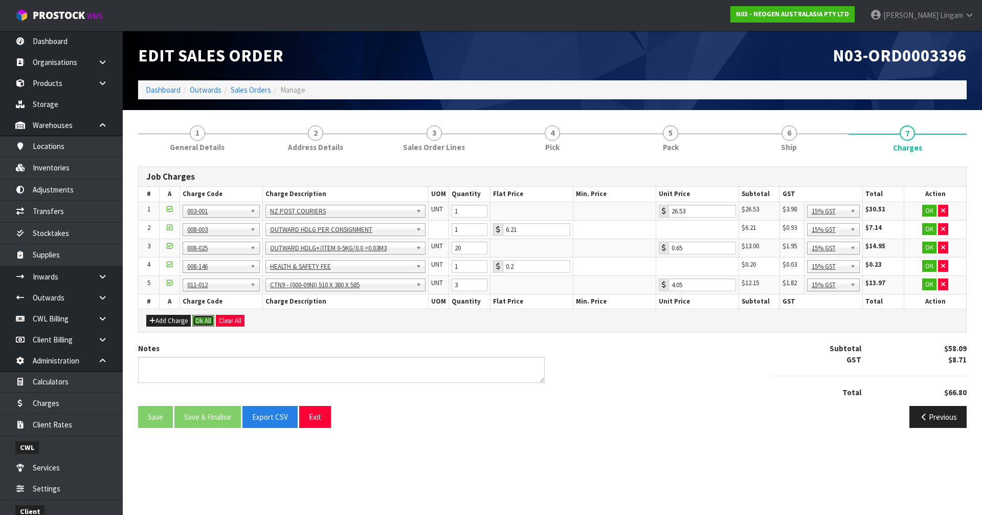
click at [202, 321] on button "Ok All" at bounding box center [203, 321] width 22 height 12
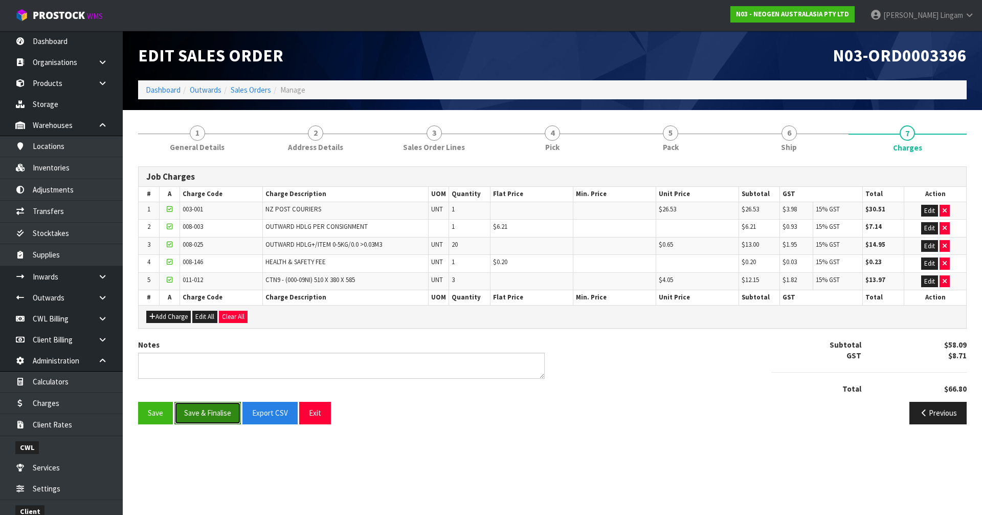
click at [208, 404] on button "Save & Finalise" at bounding box center [207, 413] width 66 height 22
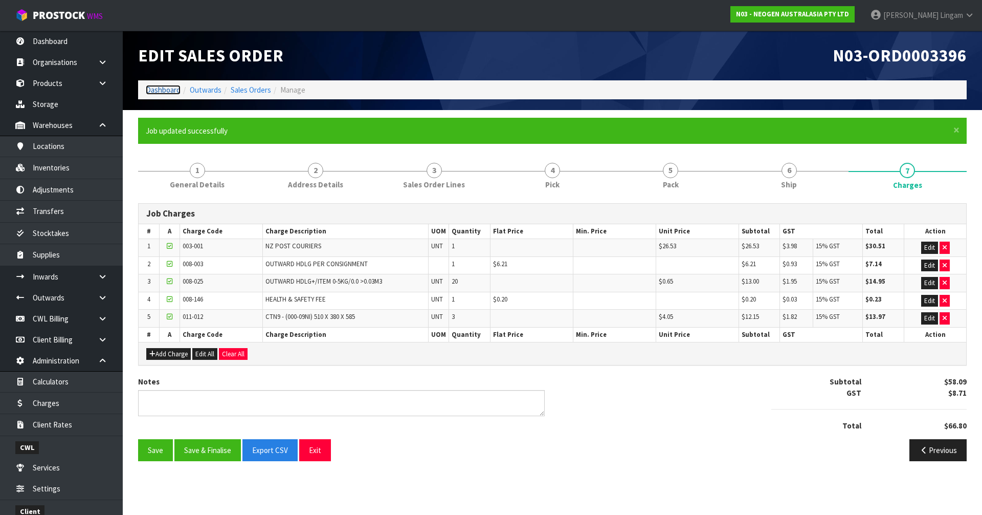
click at [159, 91] on link "Dashboard" at bounding box center [163, 90] width 35 height 10
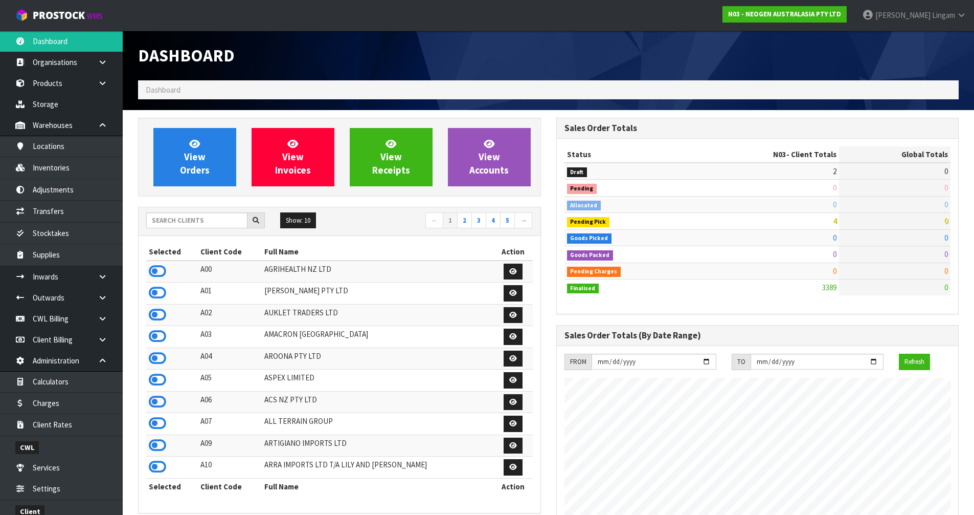
scroll to position [775, 418]
click at [220, 219] on input "text" at bounding box center [196, 220] width 101 height 16
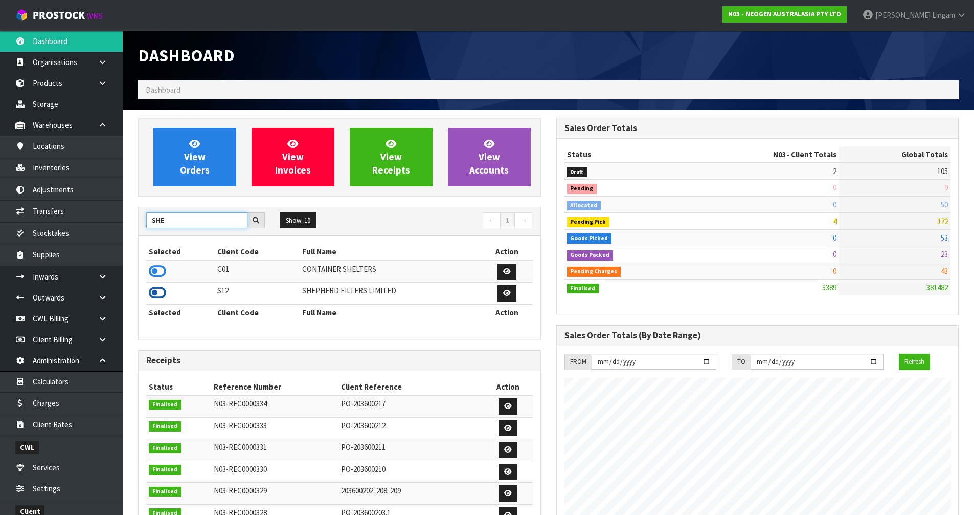
type input "SHE"
click at [150, 291] on icon at bounding box center [157, 292] width 17 height 15
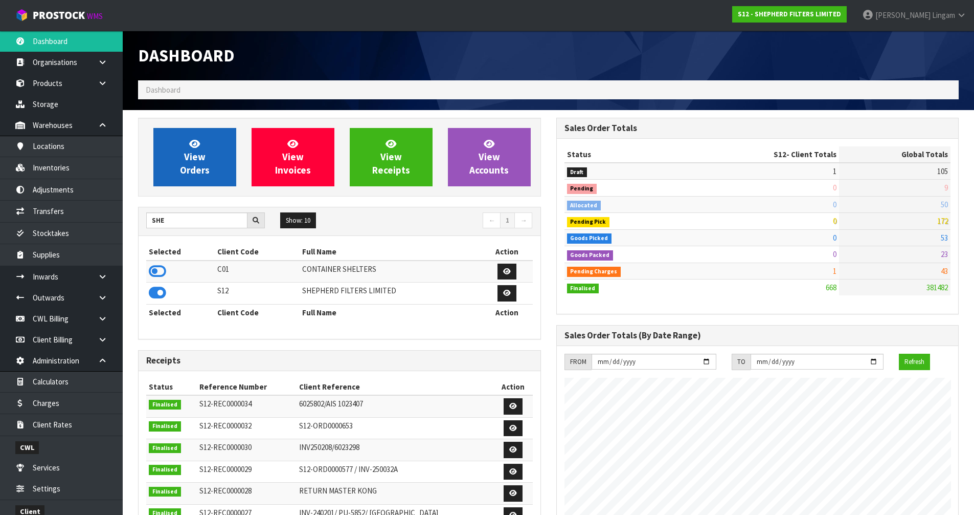
scroll to position [676, 418]
click at [223, 164] on link "View Orders" at bounding box center [194, 157] width 83 height 58
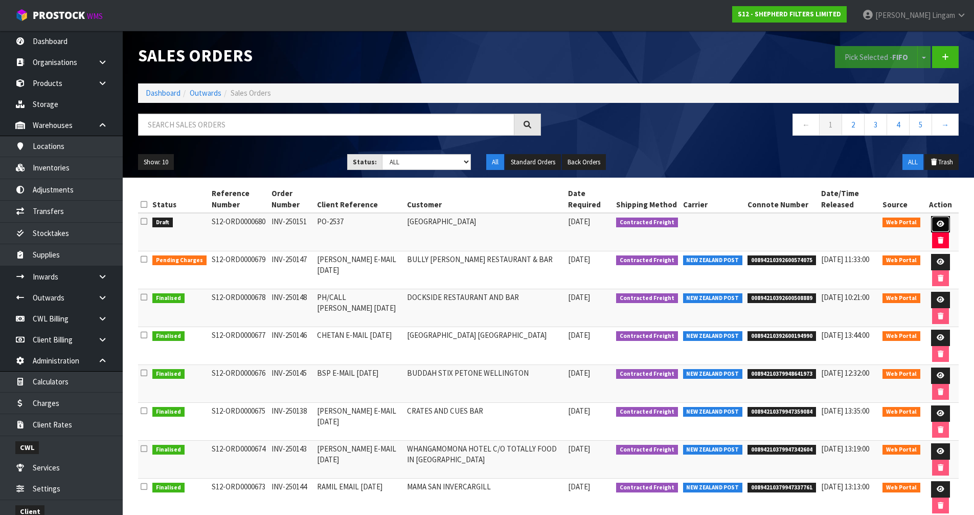
click at [932, 227] on link at bounding box center [940, 224] width 19 height 16
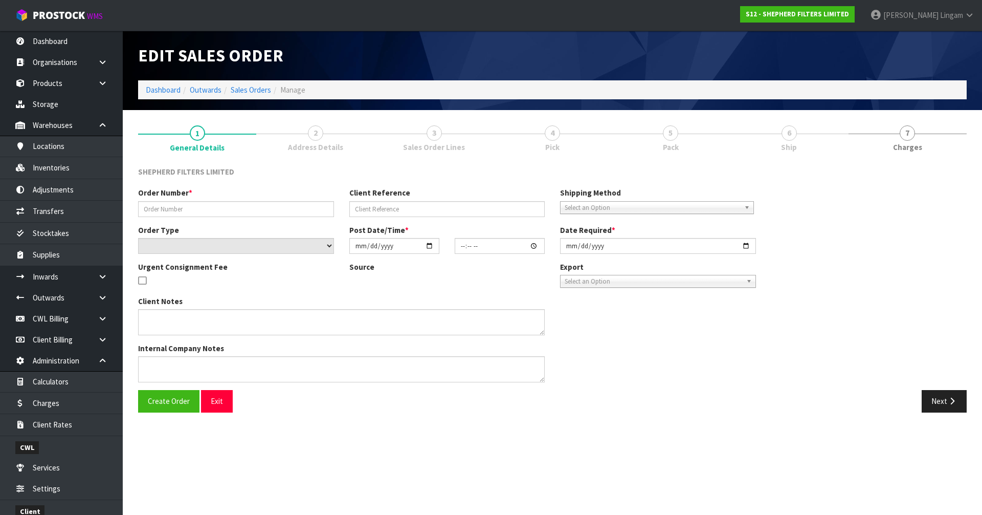
type input "INV-250151"
type input "PO-2537"
select select "number:0"
type input "2025-09-16"
type input "18:51:00.000"
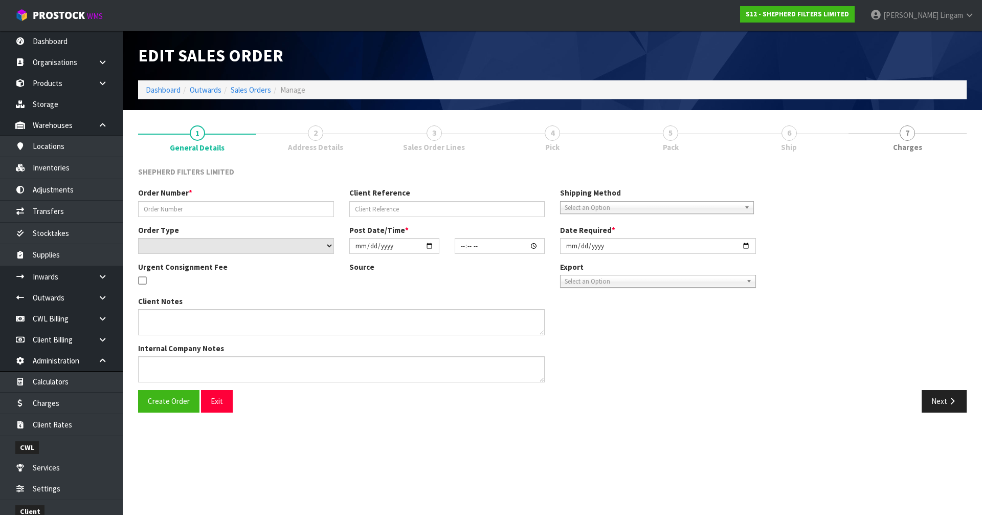
type input "2025-09-17"
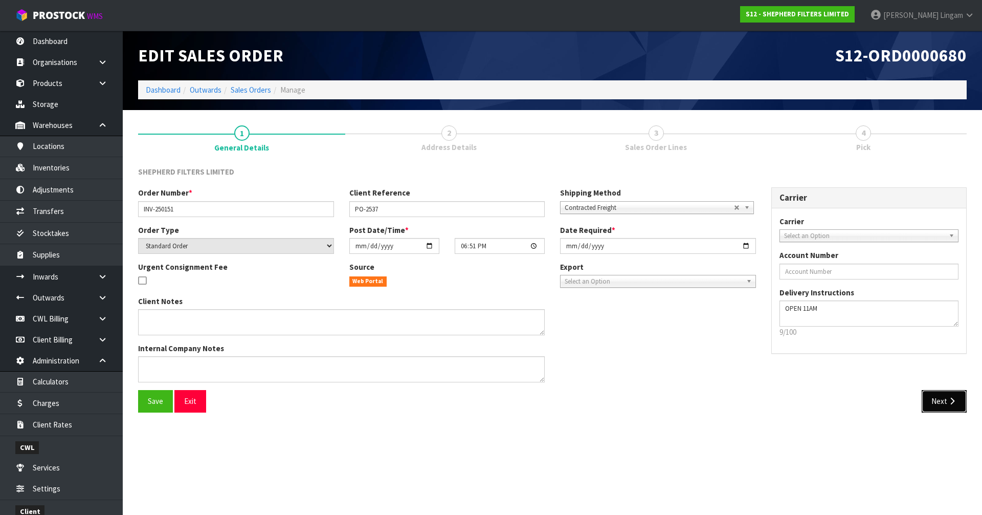
click at [946, 403] on button "Next" at bounding box center [944, 401] width 45 height 22
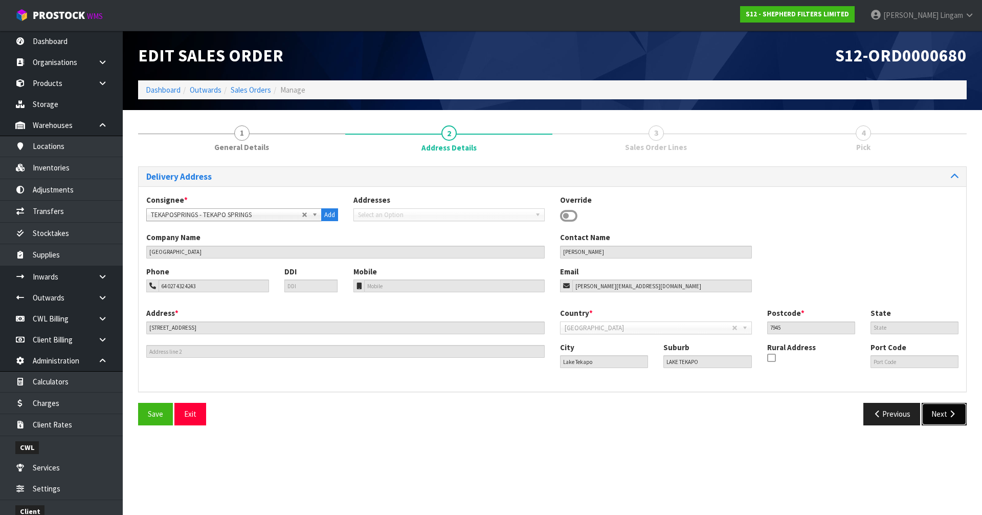
click at [936, 420] on button "Next" at bounding box center [944, 414] width 45 height 22
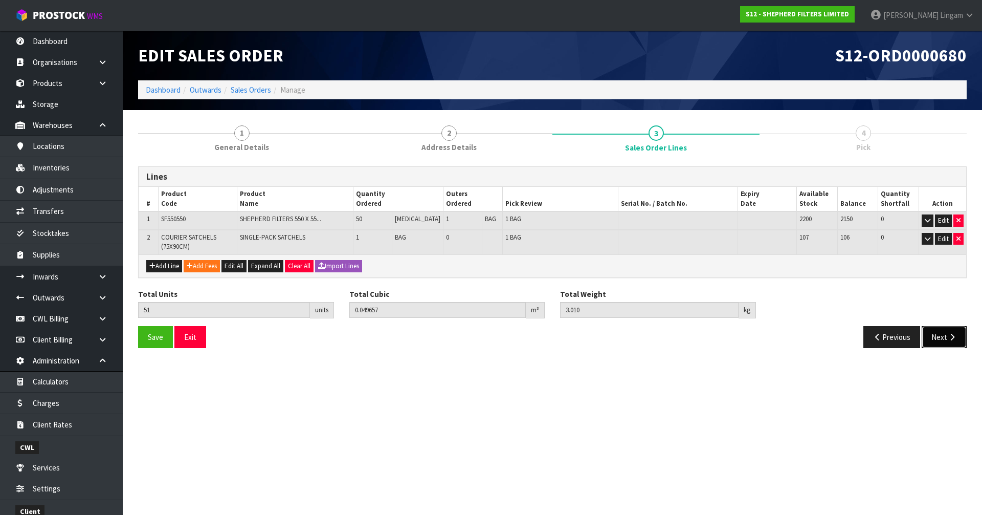
click at [948, 336] on icon "button" at bounding box center [952, 337] width 10 height 8
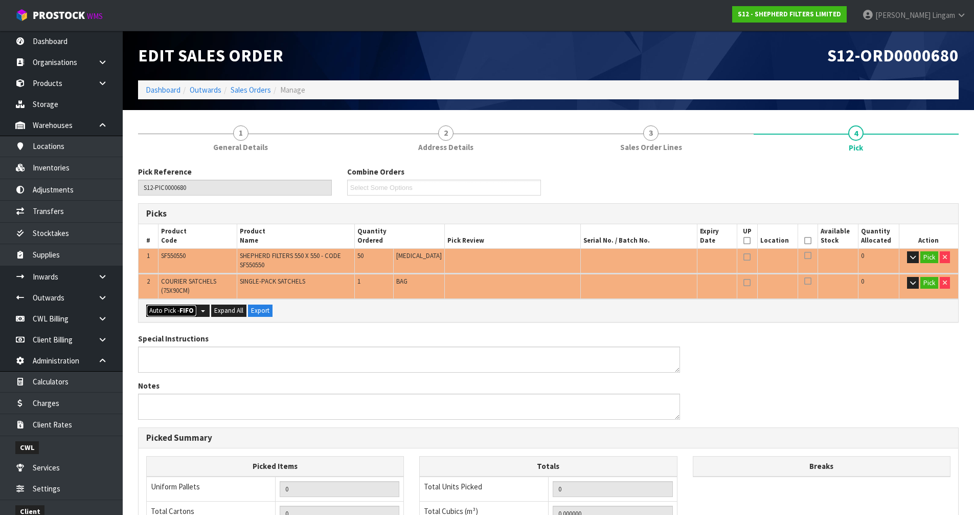
click at [183, 311] on strong "FIFO" at bounding box center [187, 310] width 14 height 9
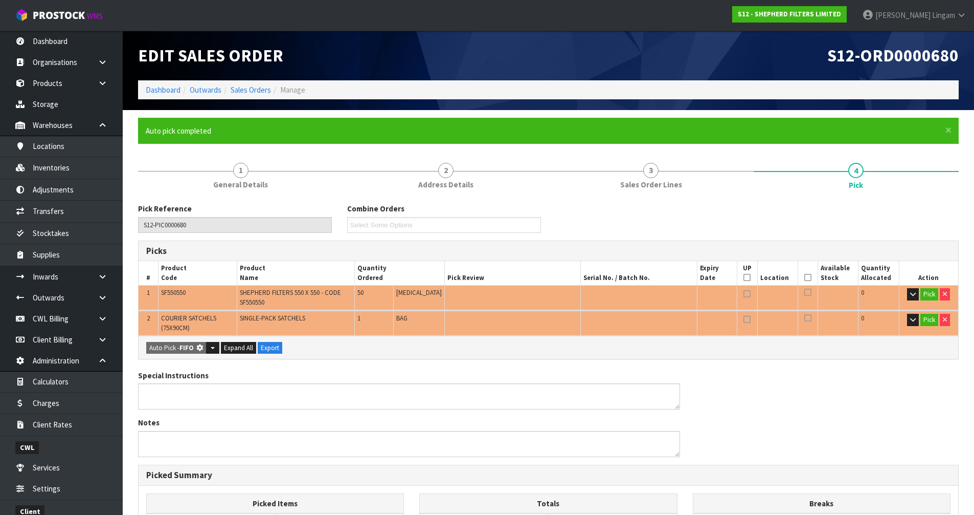
type input "Bag x 2"
type input "51"
type input "0.049657"
type input "3.010"
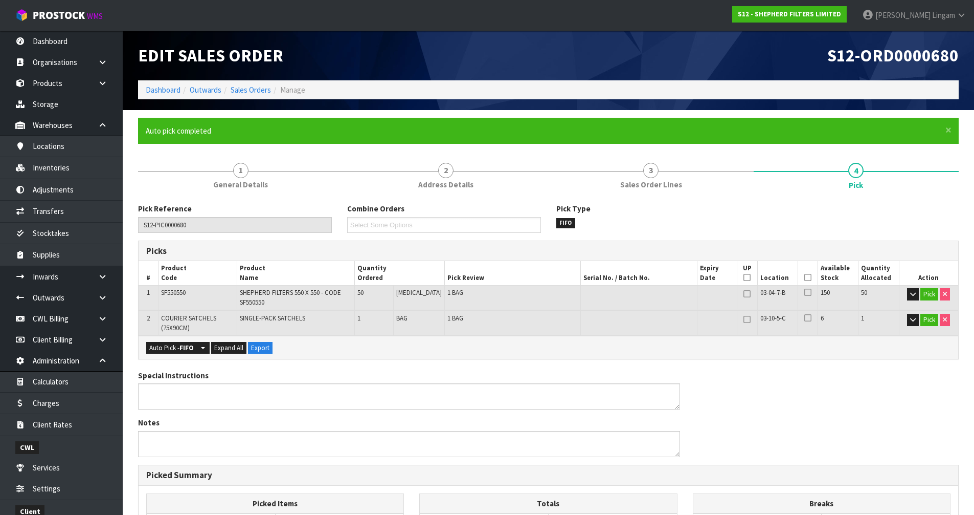
scroll to position [232, 0]
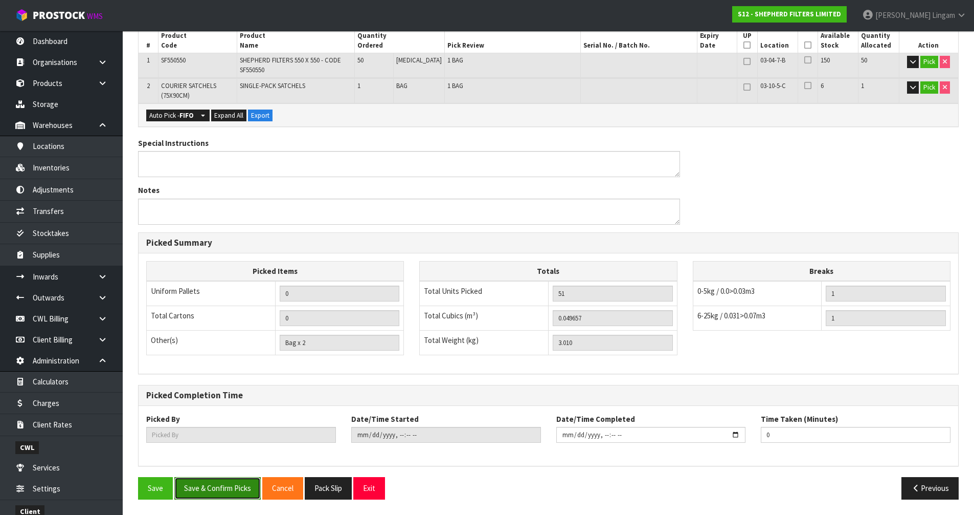
click at [226, 481] on button "Save & Confirm Picks" at bounding box center [217, 488] width 86 height 22
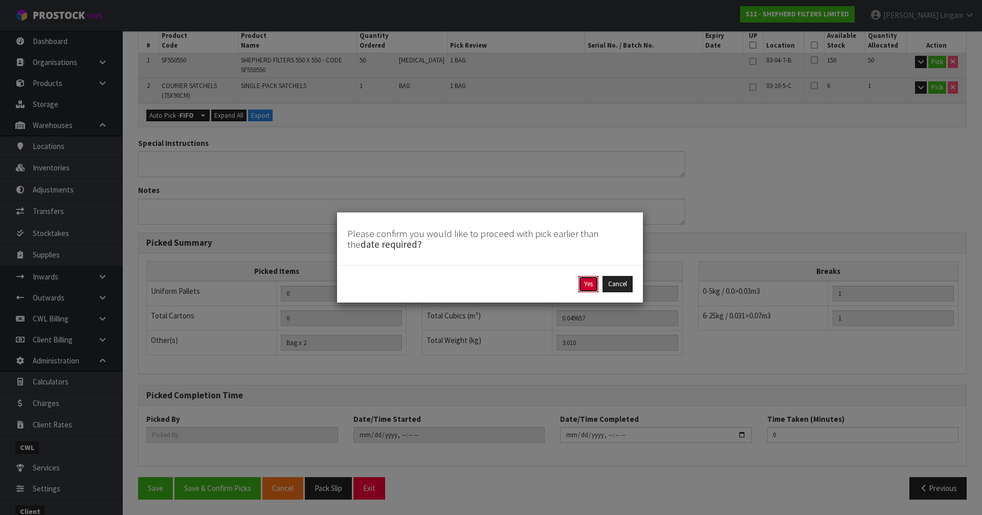
click at [587, 287] on button "Yes" at bounding box center [588, 284] width 20 height 16
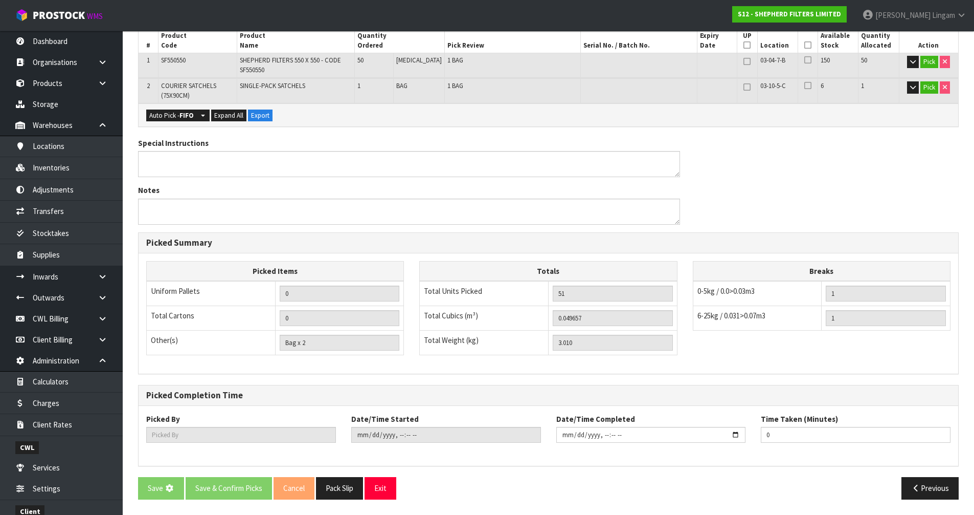
scroll to position [0, 0]
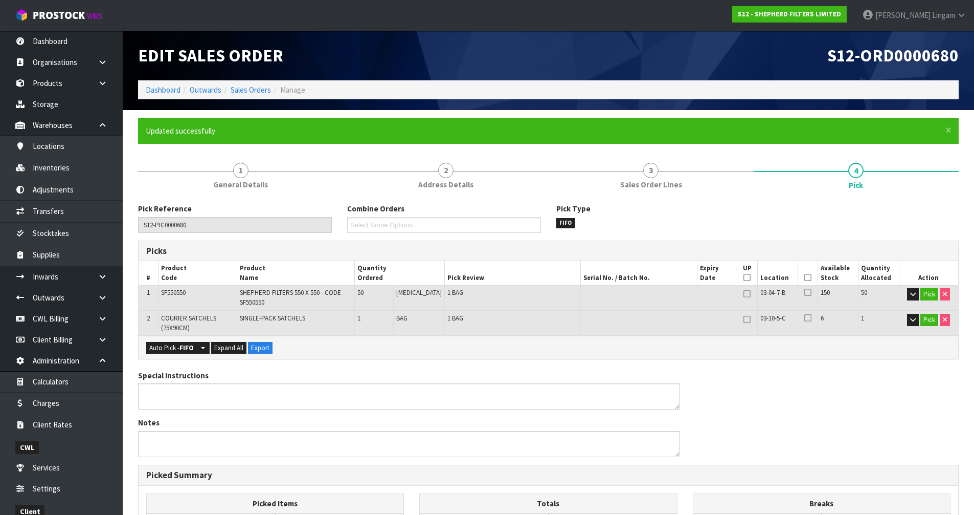
type input "Vineeta Lingam"
type input "2025-09-16T19:56:43"
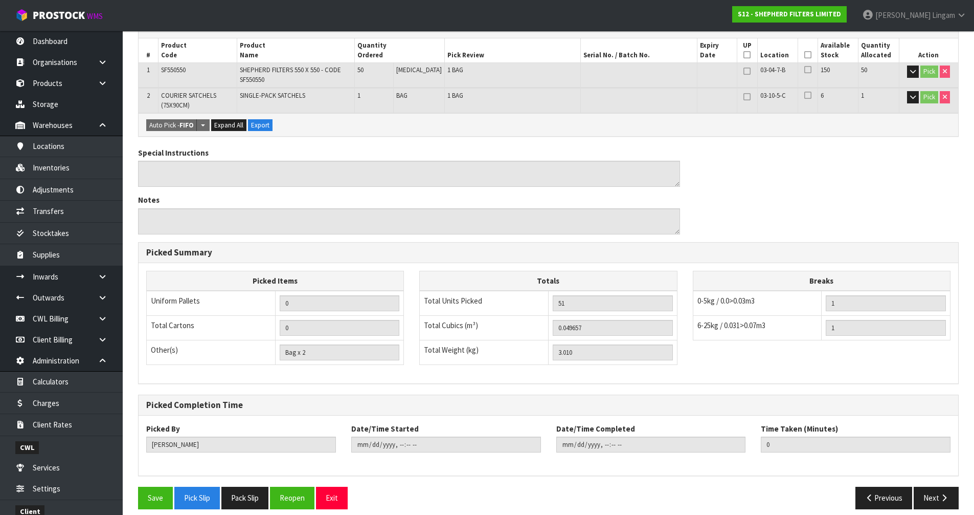
scroll to position [232, 0]
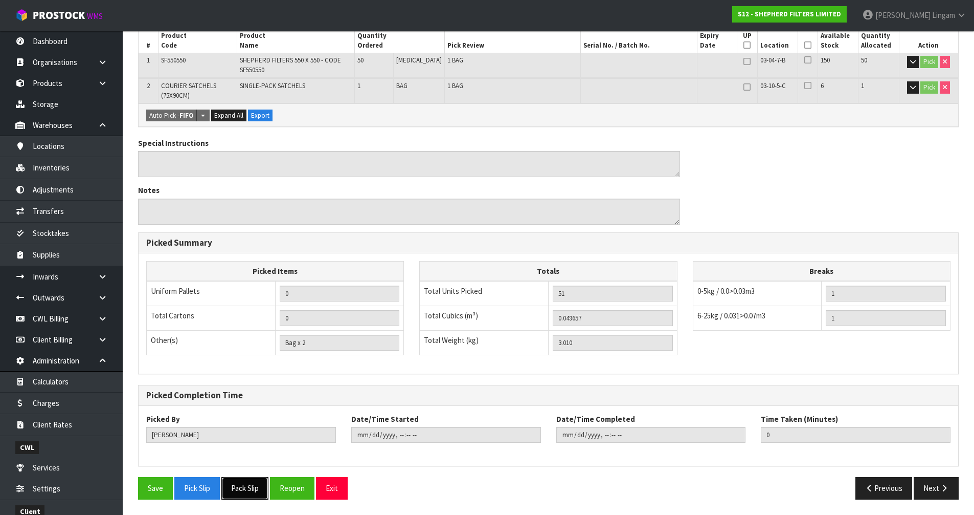
click at [236, 487] on button "Pack Slip" at bounding box center [244, 488] width 47 height 22
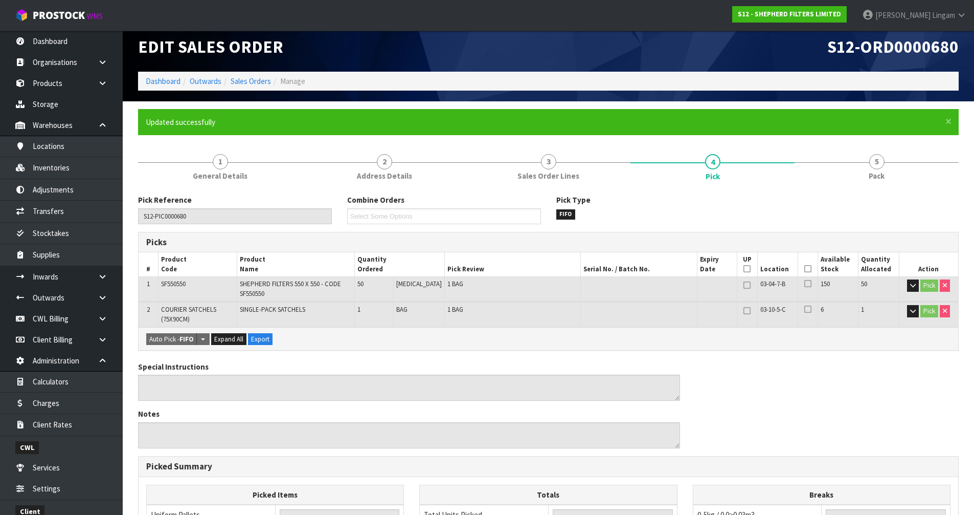
scroll to position [0, 0]
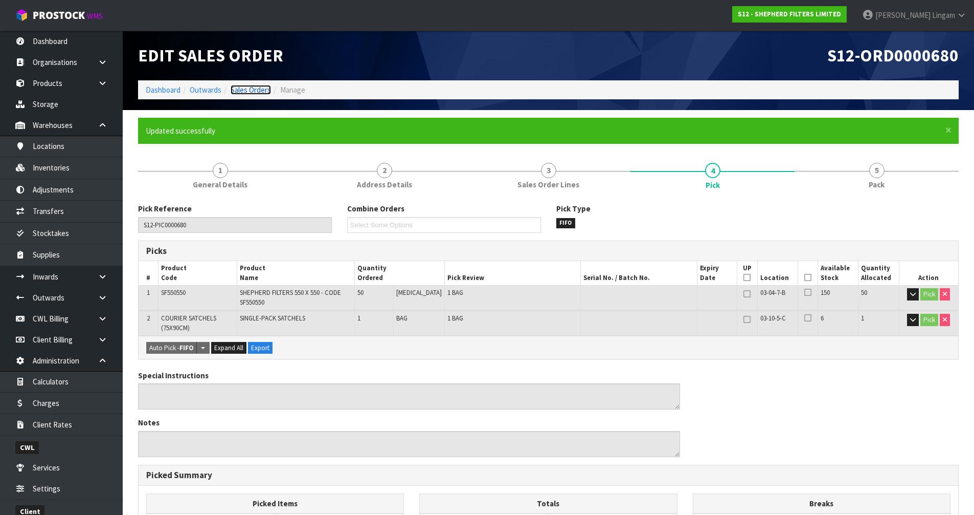
click at [257, 89] on link "Sales Orders" at bounding box center [251, 90] width 40 height 10
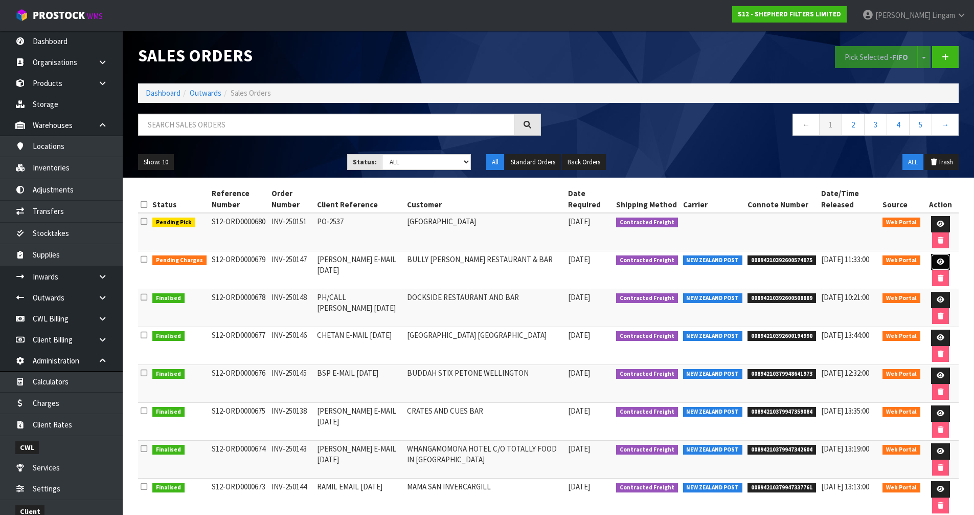
click at [943, 263] on icon at bounding box center [941, 261] width 8 height 7
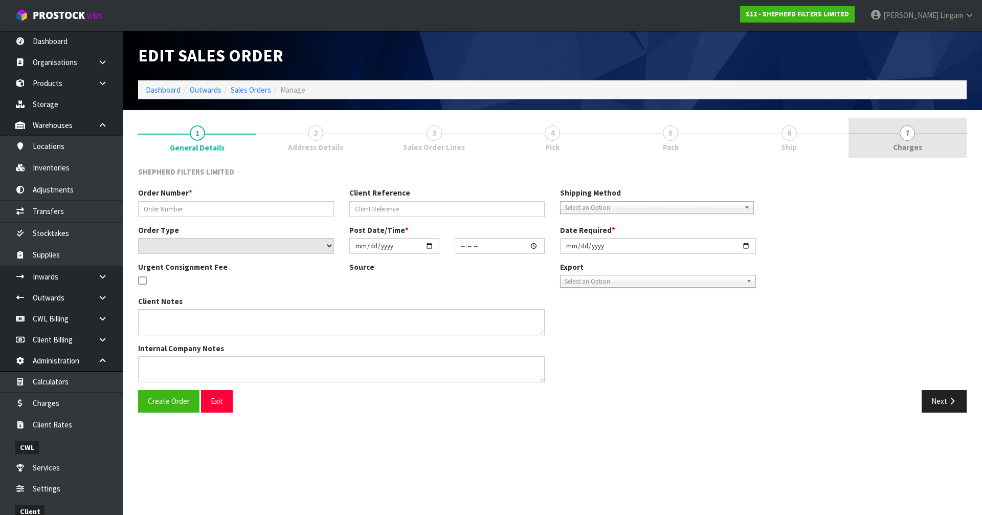
type input "INV-250147"
type input "WAYNE E-MAIL 15.09.25"
select select "number:0"
type input "2025-09-16"
type input "16:38:00.000"
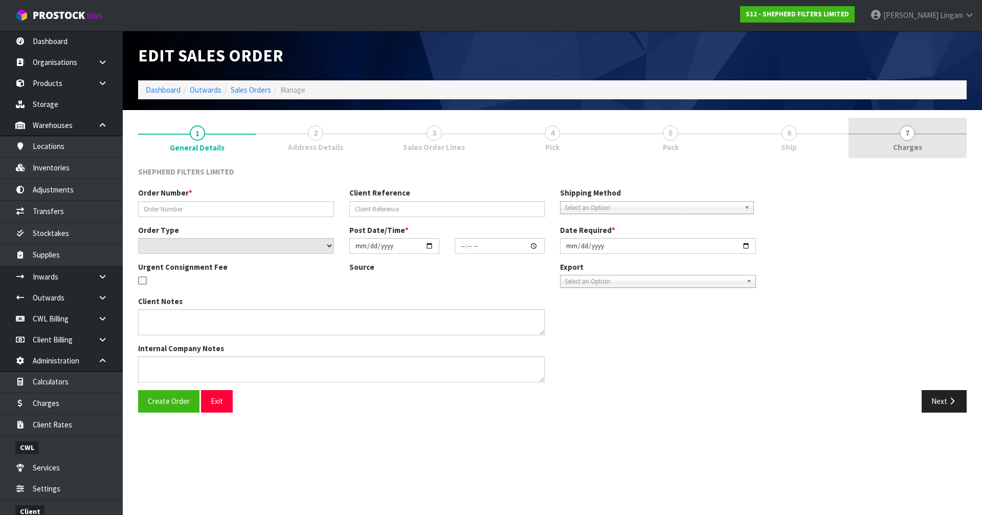
type input "2025-09-16"
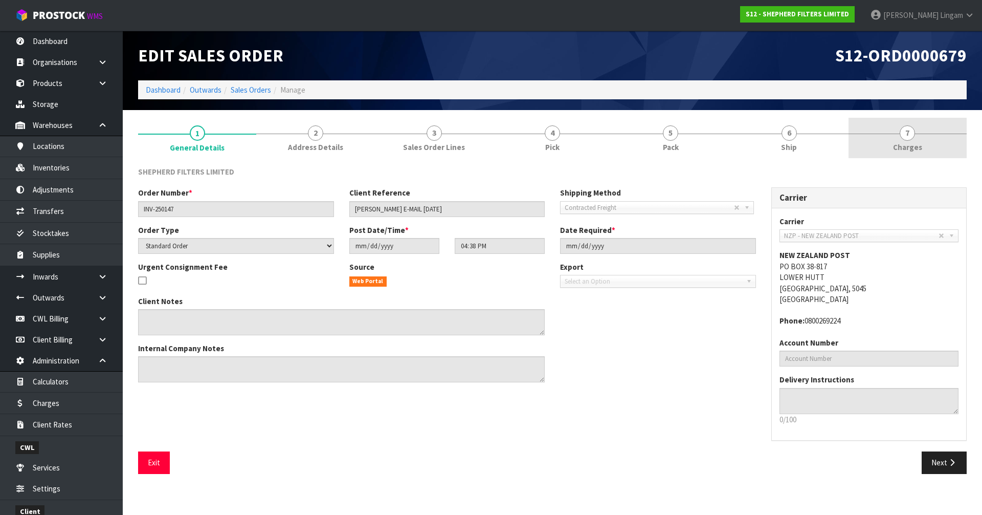
click at [918, 140] on link "7 Charges" at bounding box center [908, 138] width 118 height 40
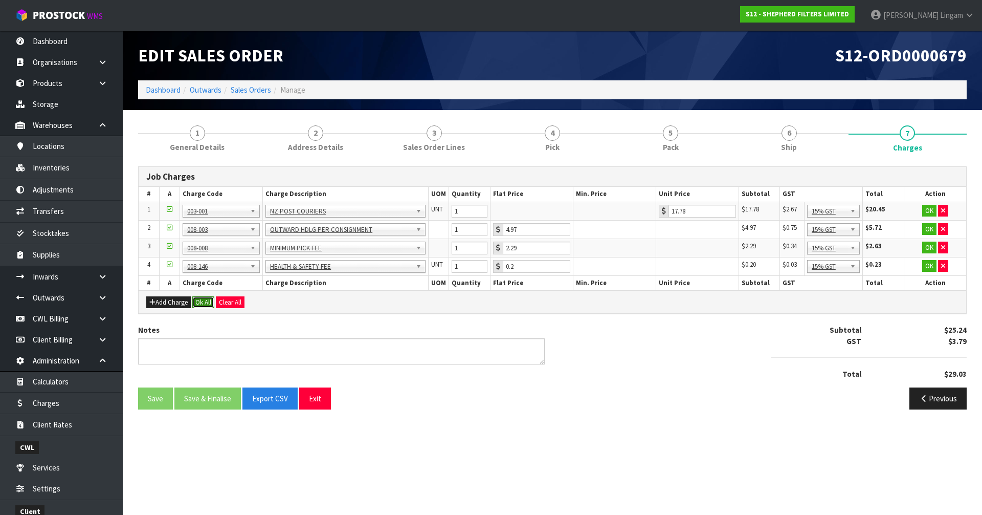
click at [205, 306] on button "Ok All" at bounding box center [203, 302] width 22 height 12
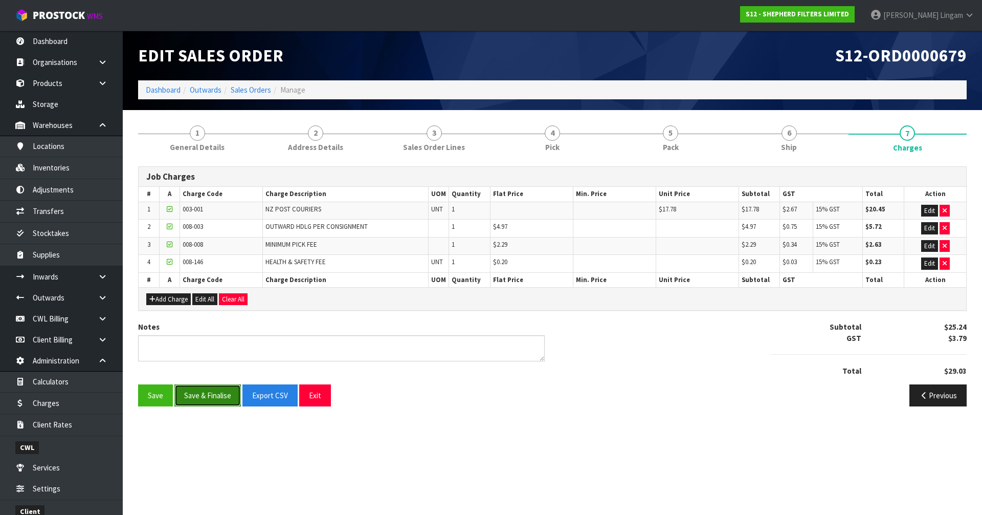
click at [218, 389] on button "Save & Finalise" at bounding box center [207, 395] width 66 height 22
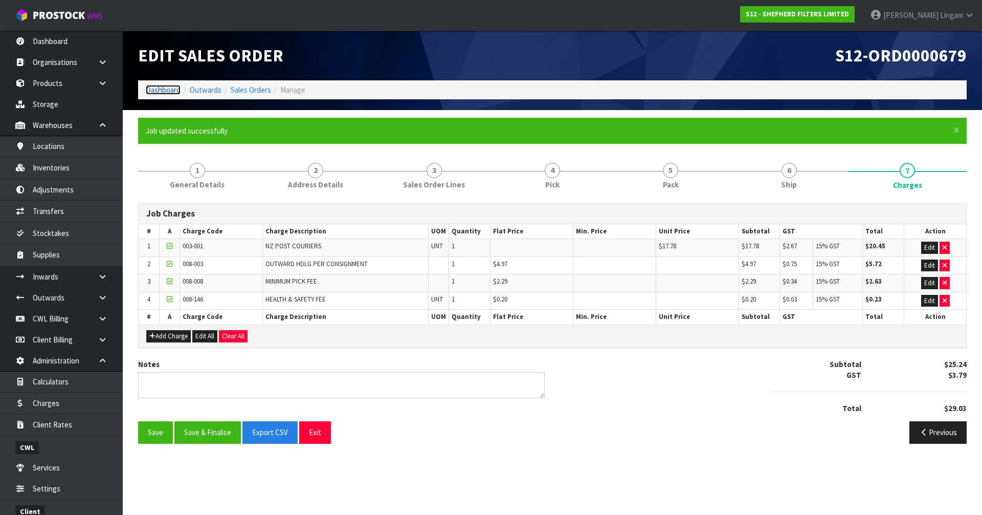
click at [162, 91] on link "Dashboard" at bounding box center [163, 90] width 35 height 10
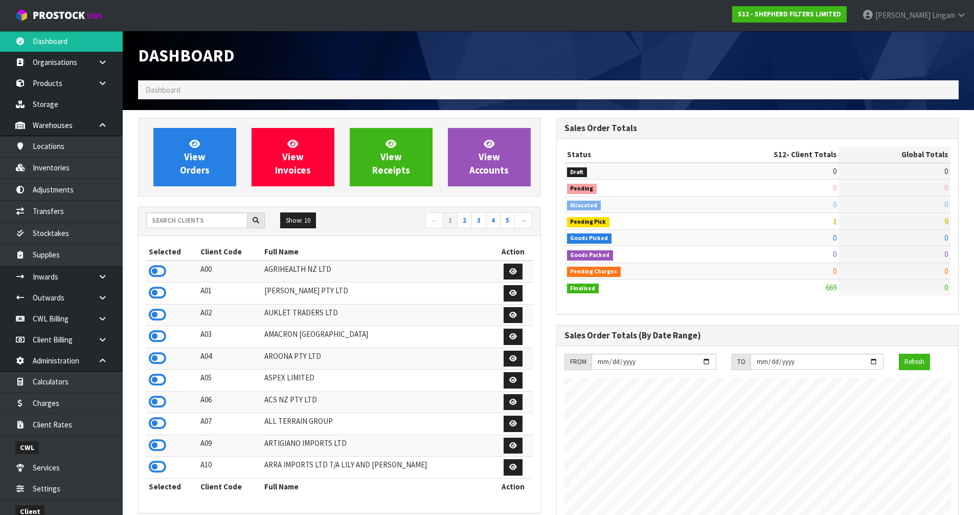
scroll to position [676, 418]
click at [215, 225] on input "text" at bounding box center [196, 220] width 101 height 16
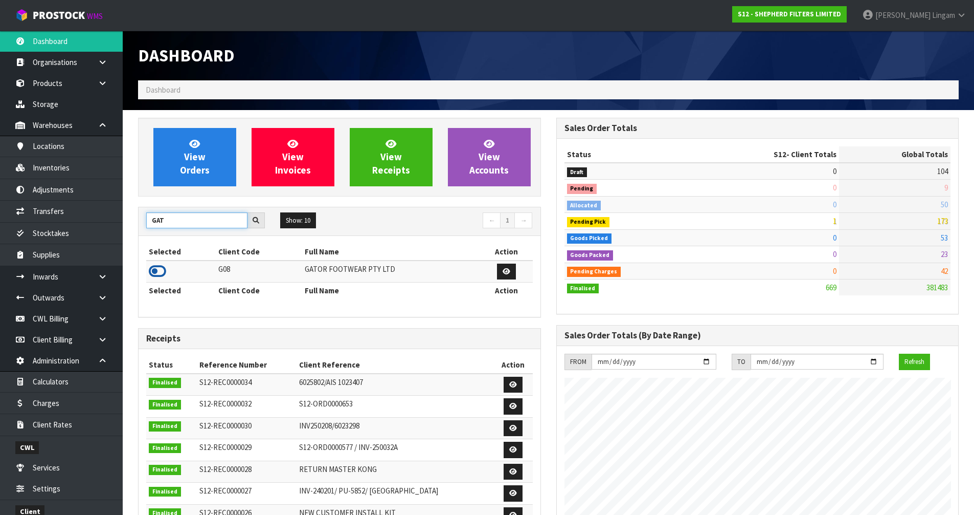
type input "GAT"
click at [149, 268] on icon at bounding box center [157, 270] width 17 height 15
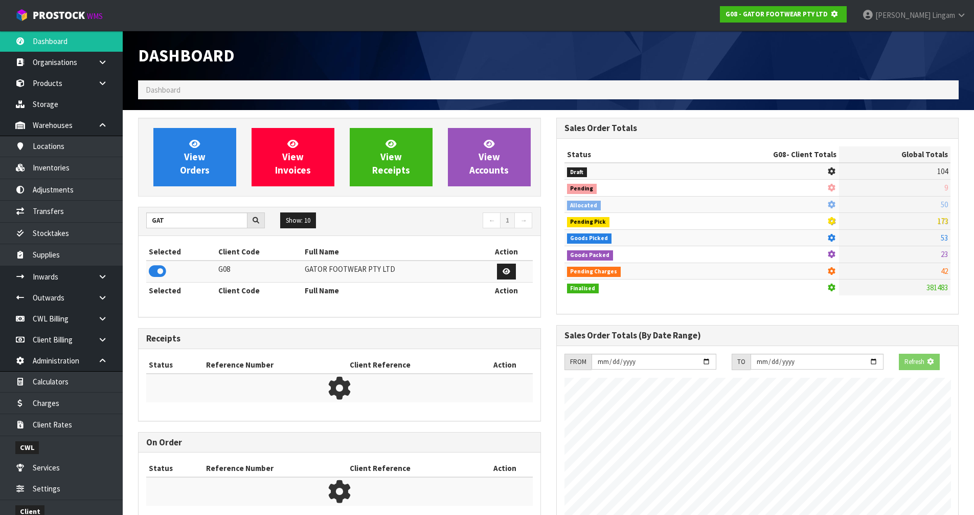
scroll to position [638, 418]
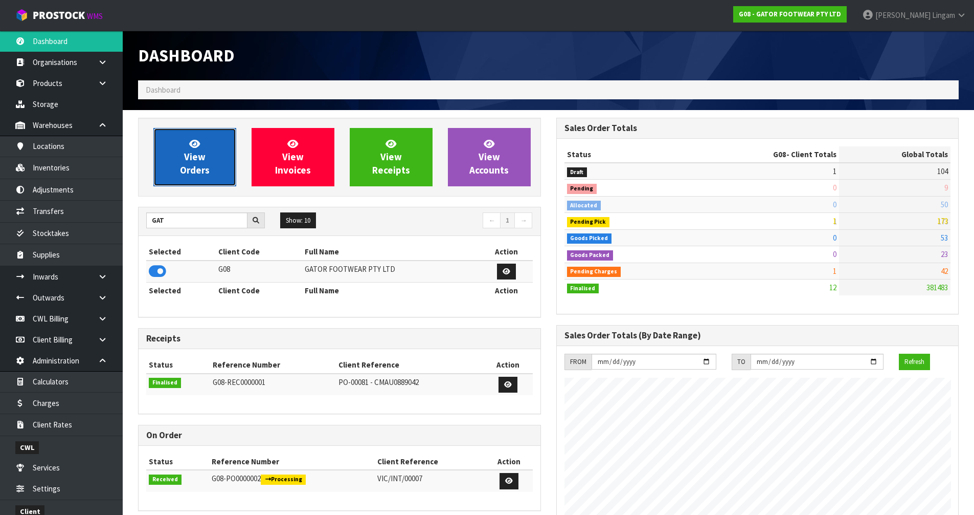
click at [199, 166] on span "View Orders" at bounding box center [195, 157] width 30 height 38
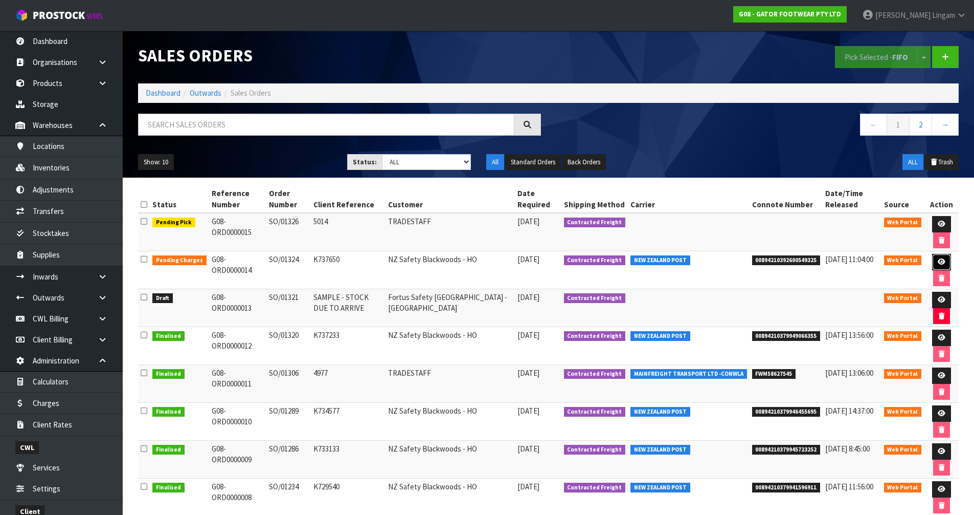
click at [936, 255] on link at bounding box center [941, 262] width 19 height 16
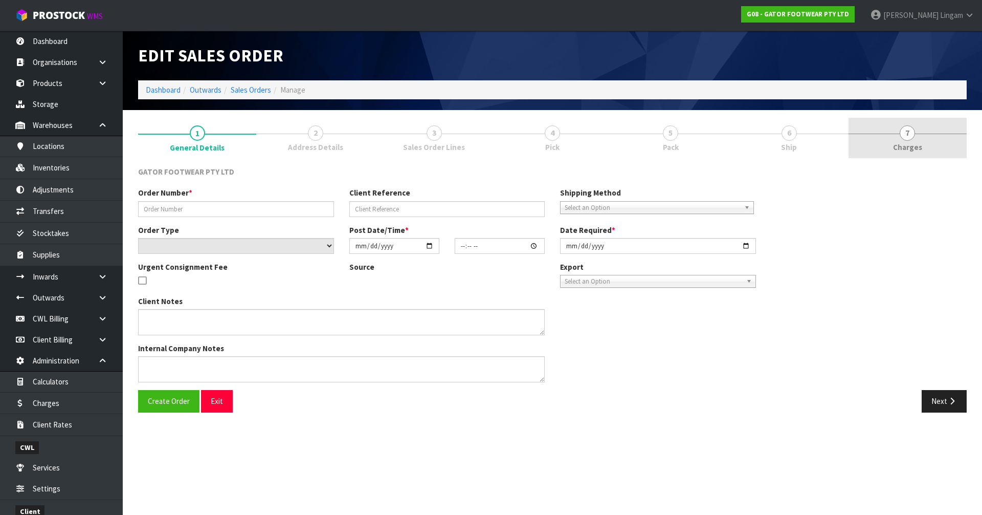
type input "SO/01324"
type input "K737650"
select select "number:0"
type input "2025-09-15"
type input "17:58:00.000"
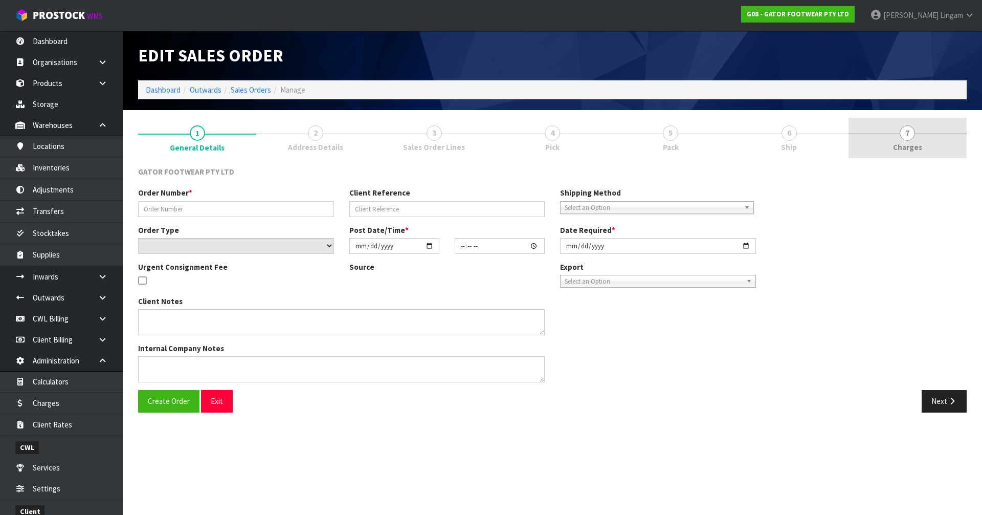
type input "2025-09-16"
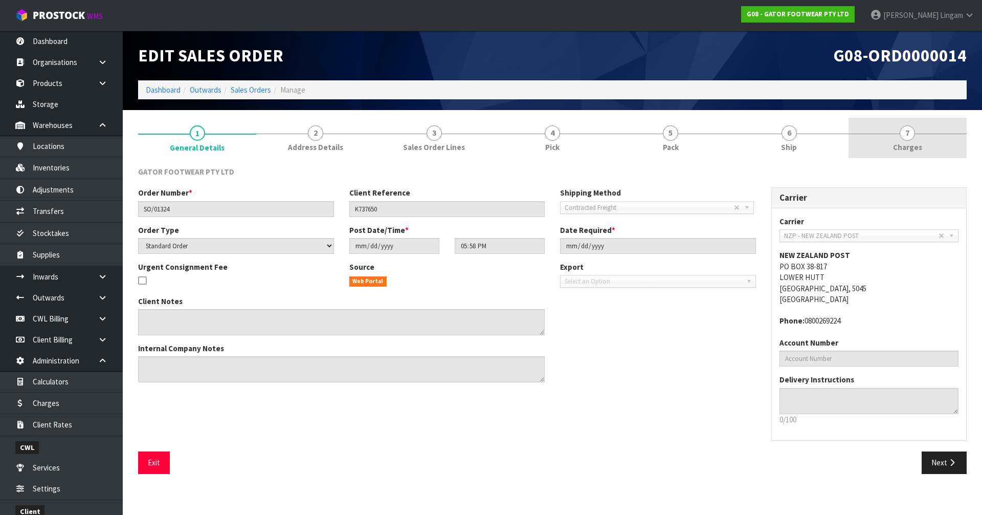
click at [928, 153] on link "7 Charges" at bounding box center [908, 138] width 118 height 40
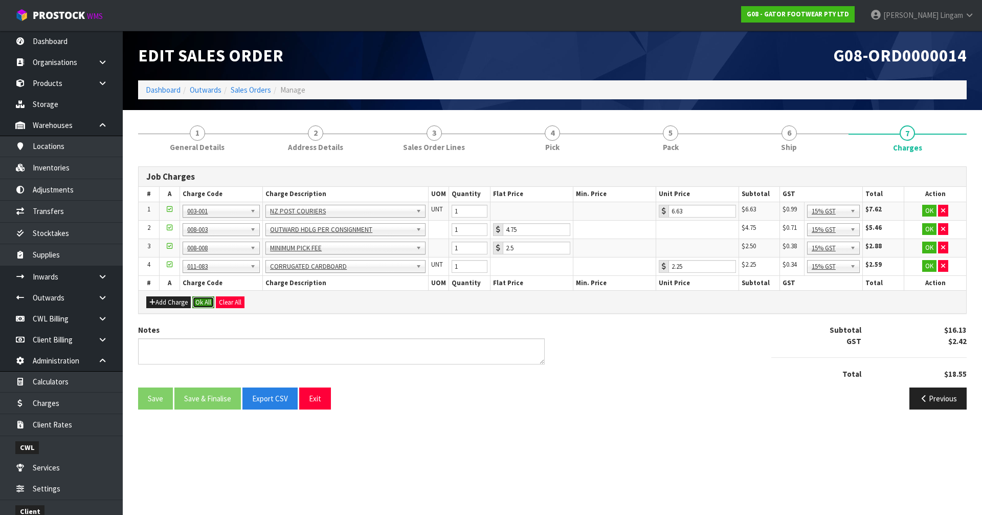
click at [204, 303] on button "Ok All" at bounding box center [203, 302] width 22 height 12
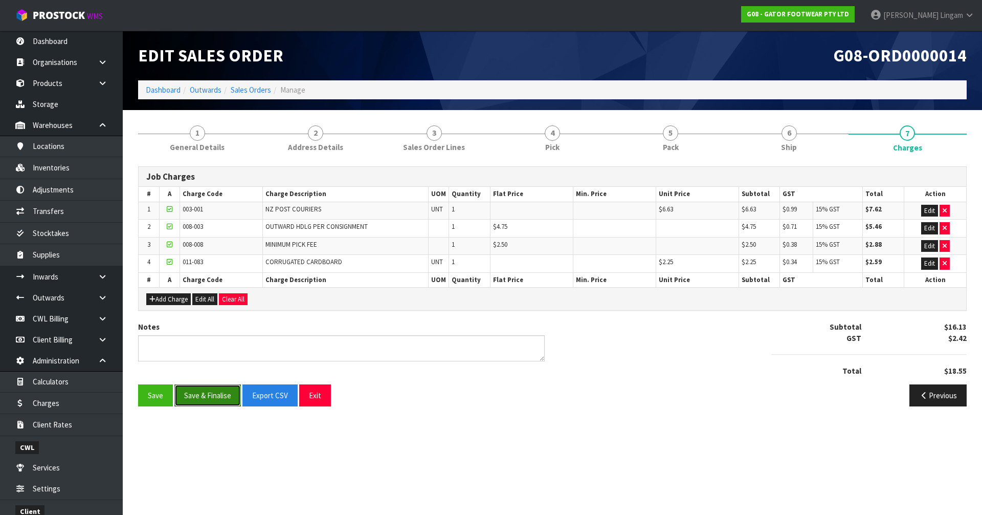
click at [216, 395] on button "Save & Finalise" at bounding box center [207, 395] width 66 height 22
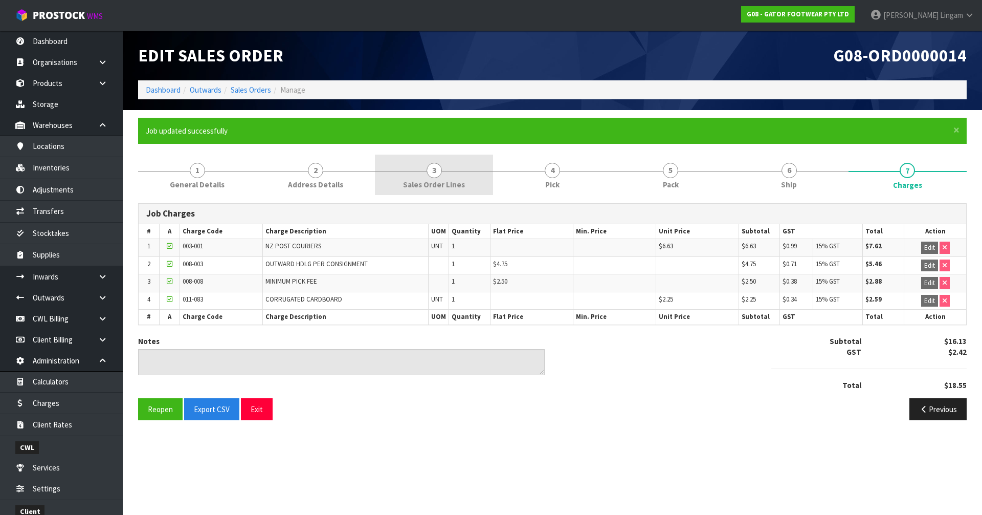
click at [472, 181] on link "3 Sales Order Lines" at bounding box center [434, 174] width 118 height 40
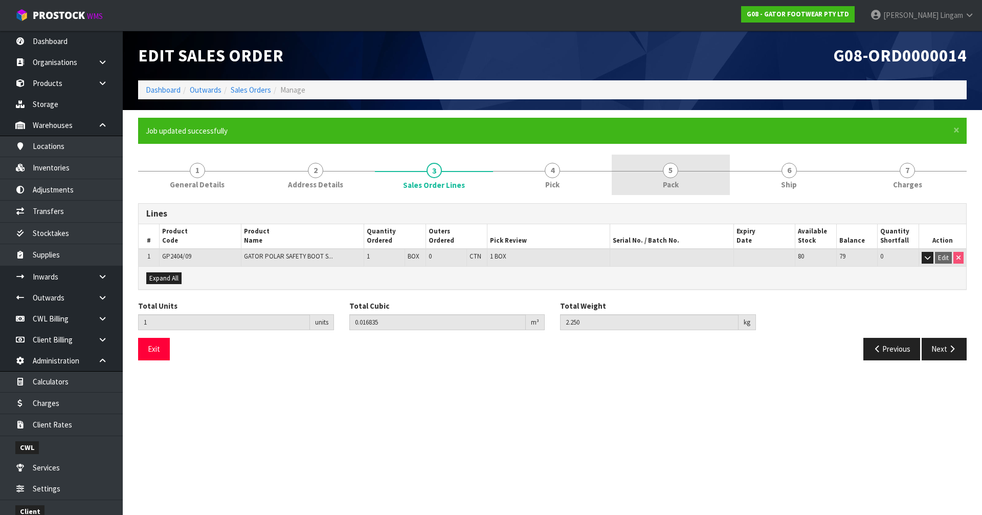
click at [662, 176] on link "5 Pack" at bounding box center [671, 174] width 118 height 40
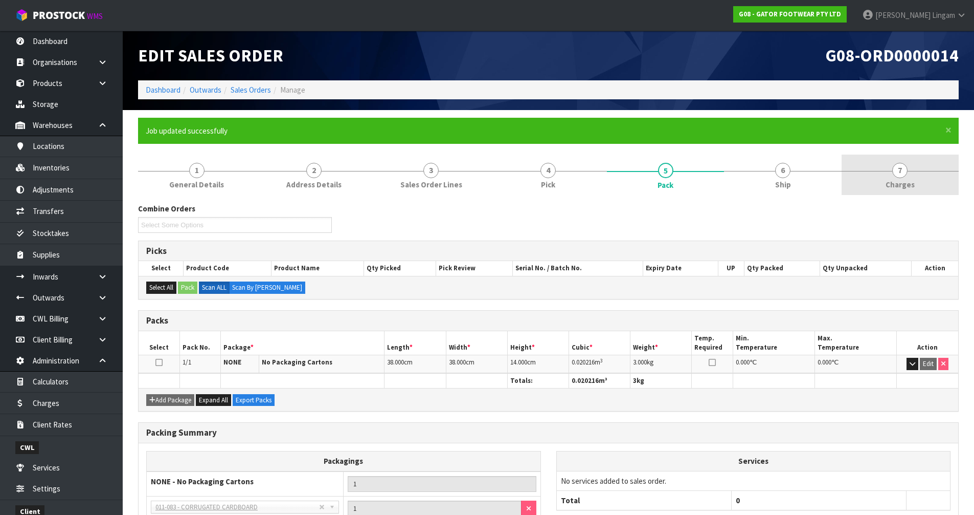
click at [898, 185] on span "Charges" at bounding box center [900, 184] width 29 height 11
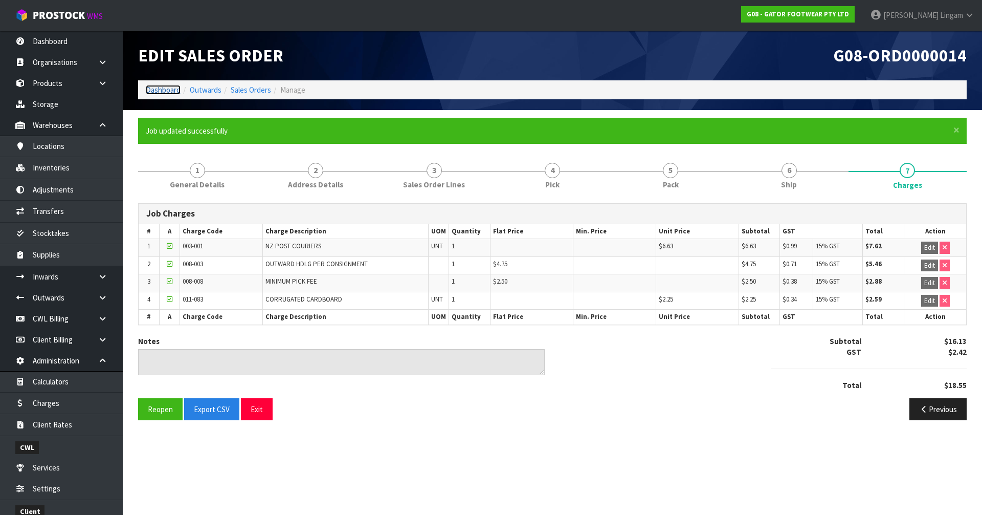
click at [168, 90] on link "Dashboard" at bounding box center [163, 90] width 35 height 10
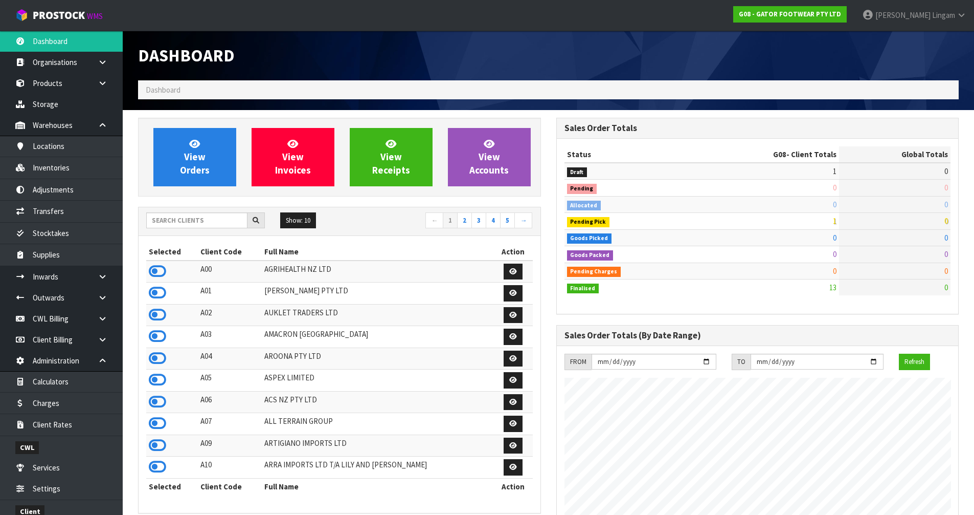
scroll to position [714, 418]
click at [193, 217] on input "text" at bounding box center [196, 220] width 101 height 16
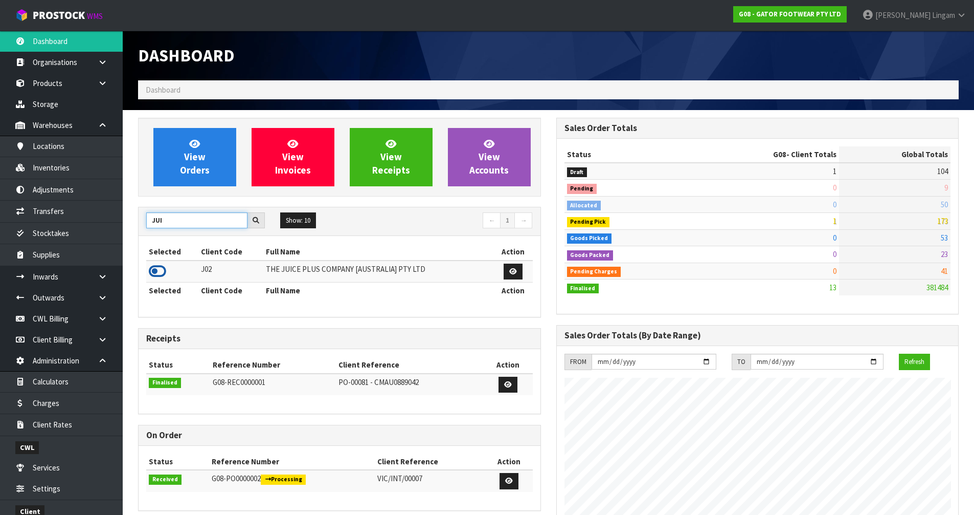
type input "JUI"
click at [152, 271] on icon at bounding box center [157, 270] width 17 height 15
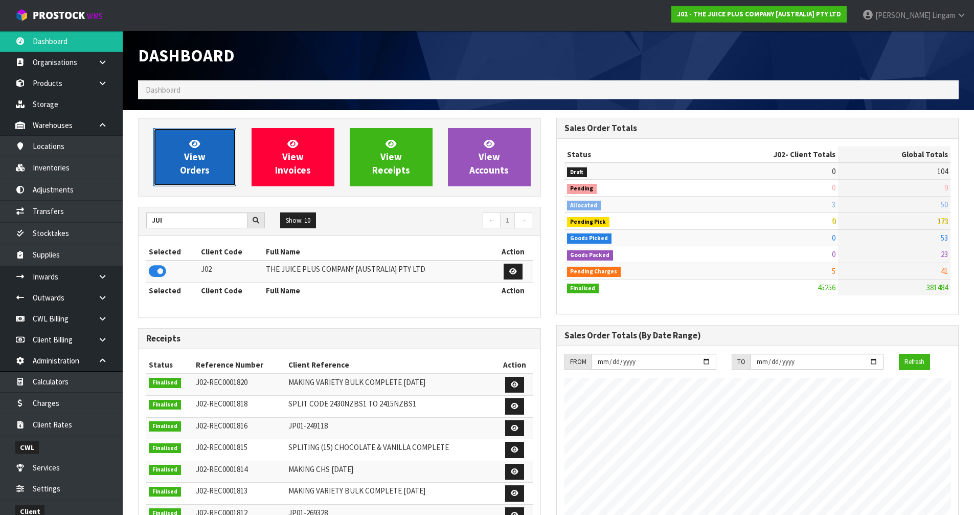
scroll to position [775, 418]
click at [194, 169] on span "View Orders" at bounding box center [195, 157] width 30 height 38
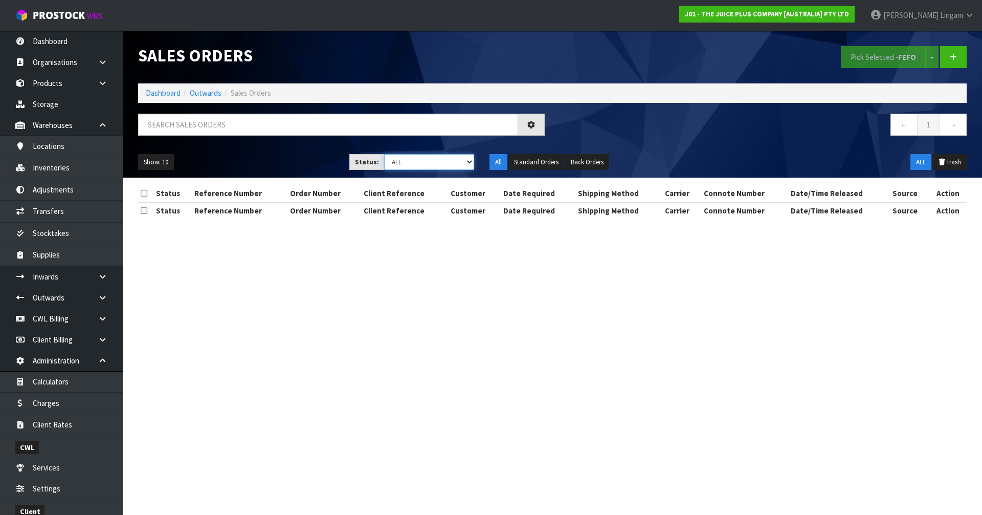
click at [451, 163] on select "Draft Pending Allocated Pending Pick Goods Picked Goods Packed Pending Charges …" at bounding box center [429, 162] width 91 height 16
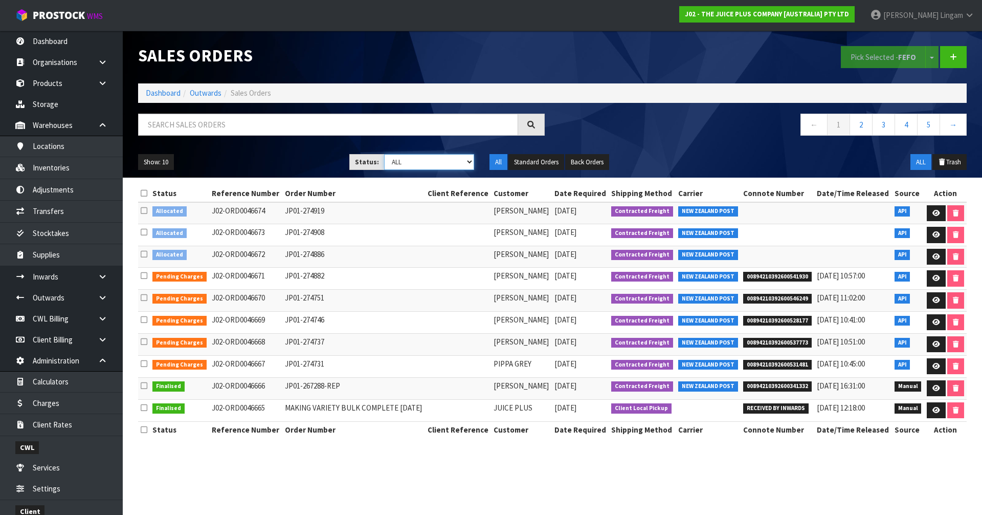
select select "string:6"
click at [384, 154] on select "Draft Pending Allocated Pending Pick Goods Picked Goods Packed Pending Charges …" at bounding box center [429, 162] width 91 height 16
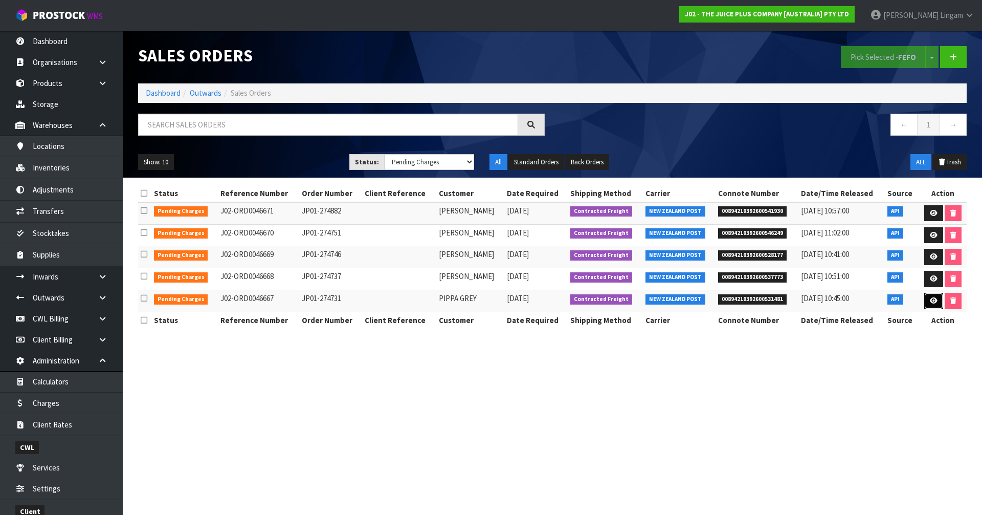
click at [931, 300] on icon at bounding box center [934, 300] width 8 height 7
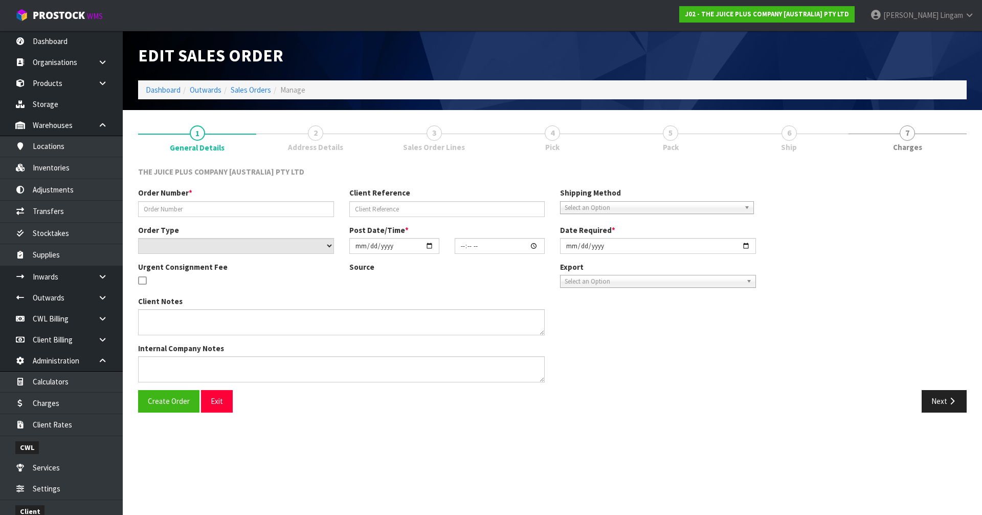
type input "JP01-274731"
select select "number:0"
type input "2025-09-16"
type input "03:00:55.000"
type input "2025-09-16"
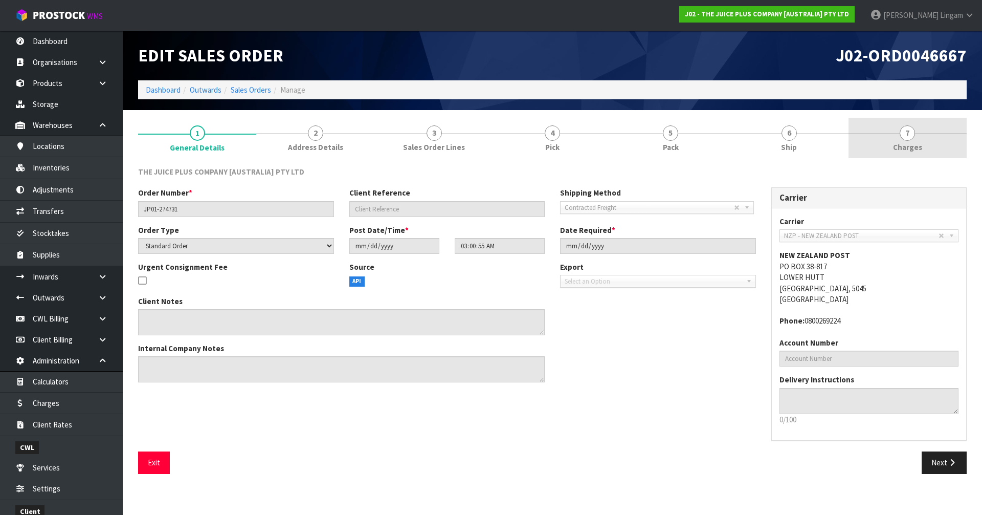
click at [916, 140] on link "7 Charges" at bounding box center [908, 138] width 118 height 40
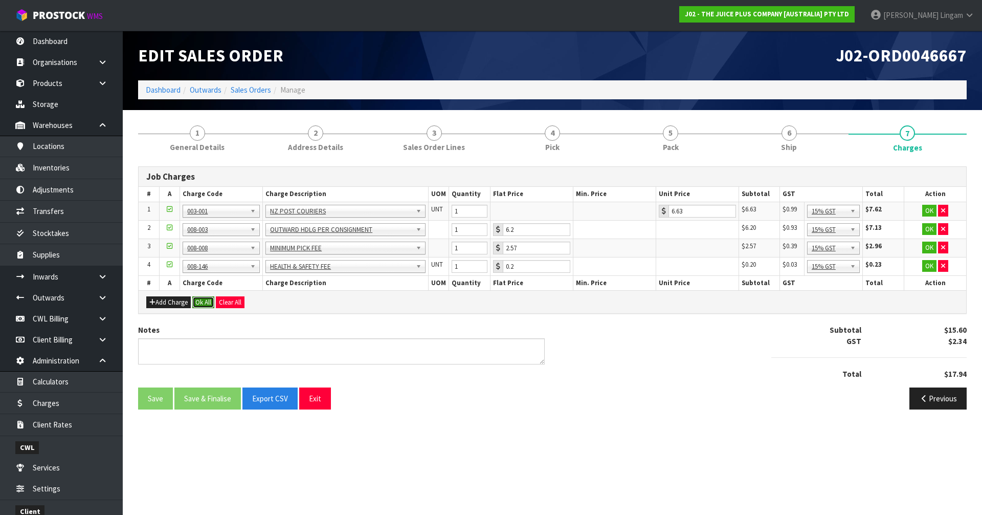
click at [200, 299] on button "Ok All" at bounding box center [203, 302] width 22 height 12
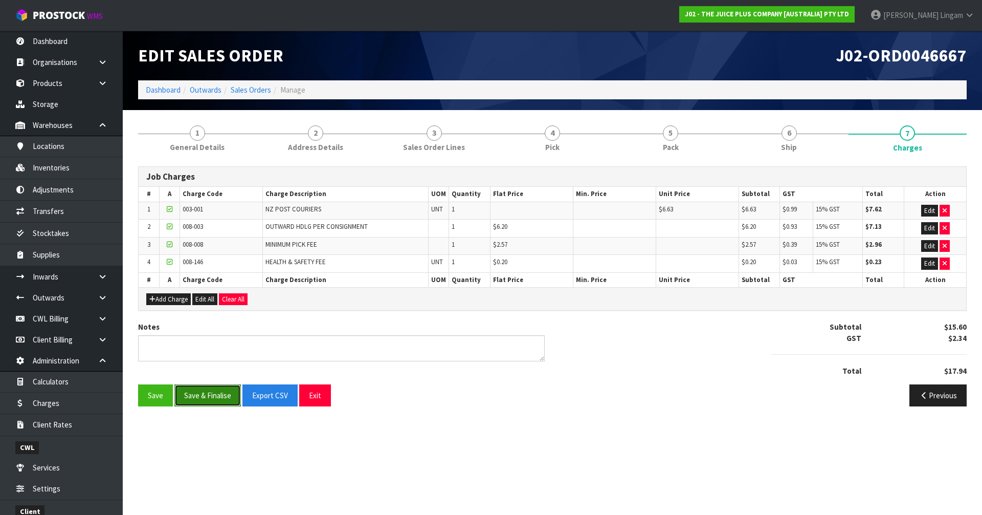
click at [208, 390] on button "Save & Finalise" at bounding box center [207, 395] width 66 height 22
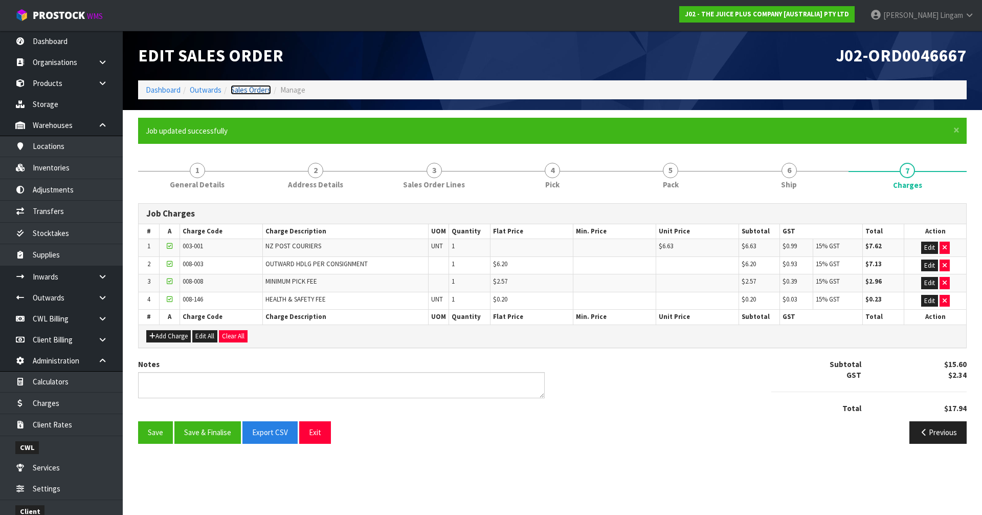
click at [257, 91] on link "Sales Orders" at bounding box center [251, 90] width 40 height 10
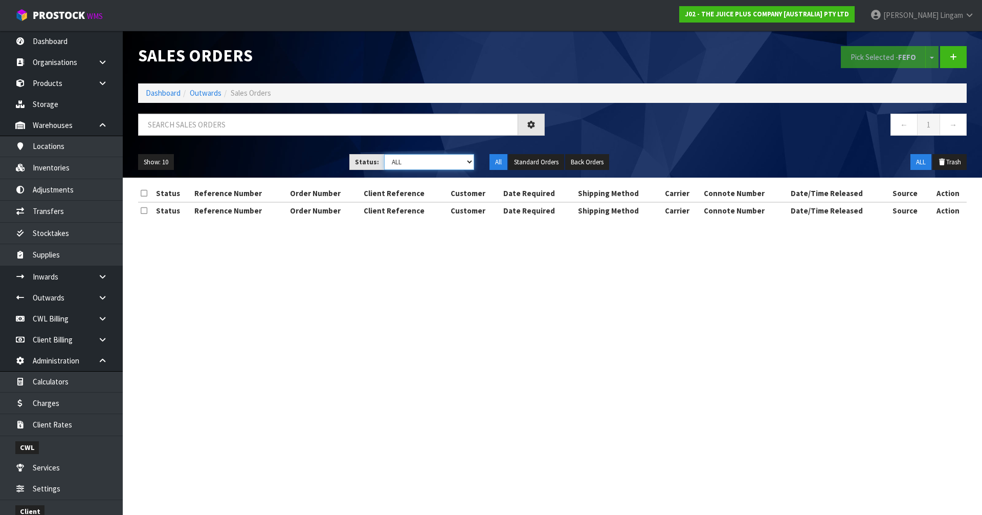
click at [453, 163] on select "Draft Pending Allocated Pending Pick Goods Picked Goods Packed Pending Charges …" at bounding box center [429, 162] width 91 height 16
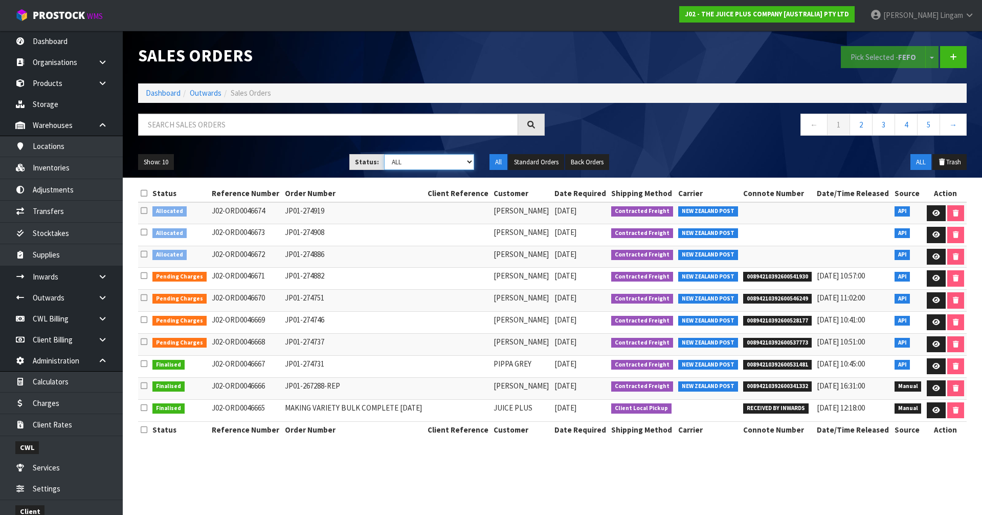
select select "string:6"
click at [384, 154] on select "Draft Pending Allocated Pending Pick Goods Picked Goods Packed Pending Charges …" at bounding box center [429, 162] width 91 height 16
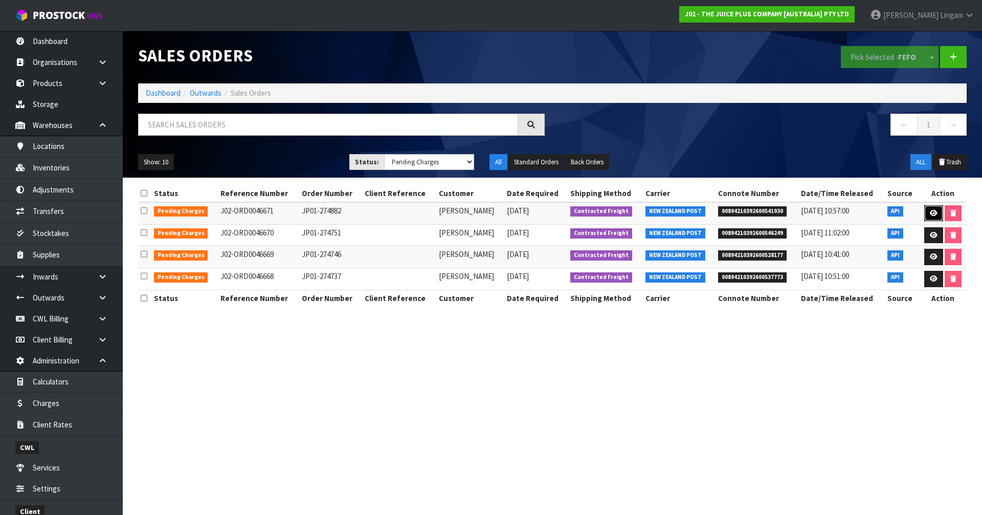
click at [930, 211] on icon at bounding box center [934, 213] width 8 height 7
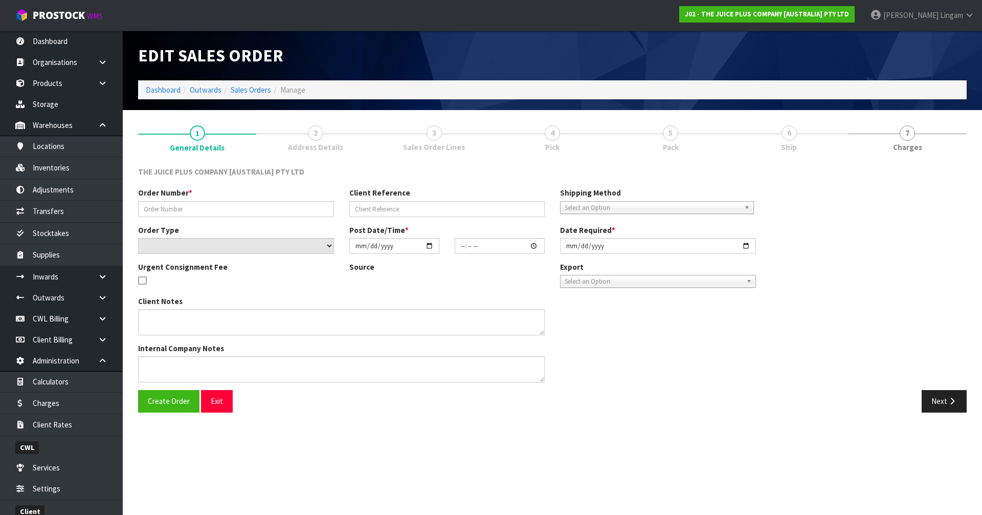
type input "JP01-274882"
select select "number:0"
type input "2025-09-16"
type input "07:26:27.000"
type input "2025-09-16"
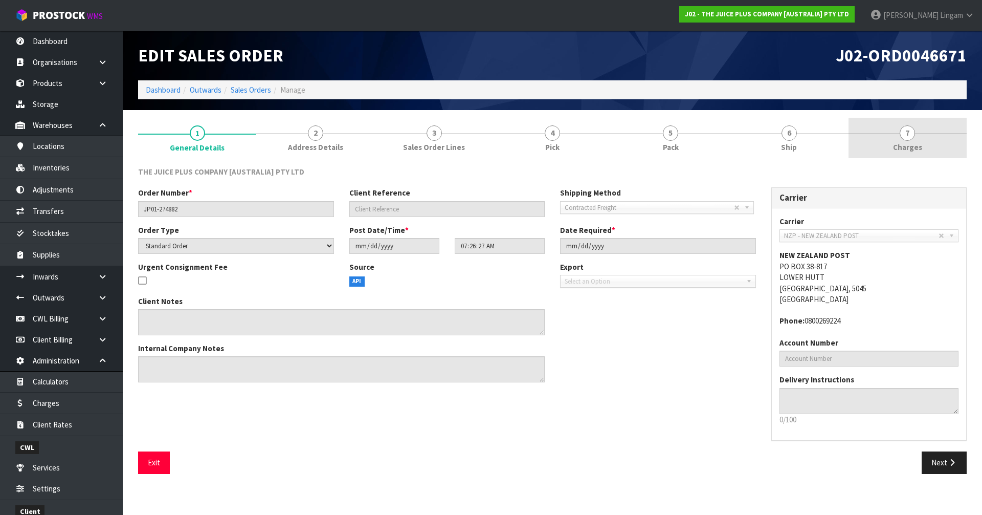
click at [929, 140] on link "7 Charges" at bounding box center [908, 138] width 118 height 40
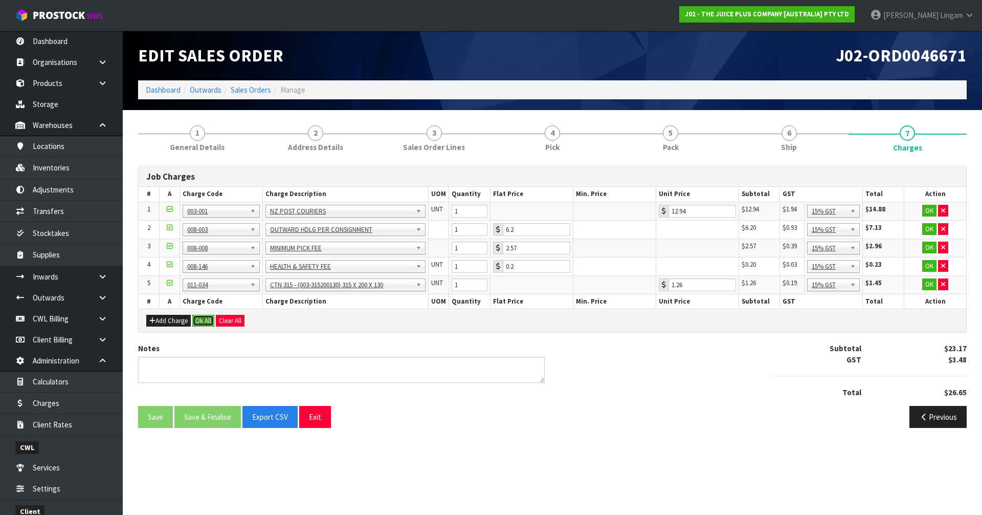
click at [205, 322] on button "Ok All" at bounding box center [203, 321] width 22 height 12
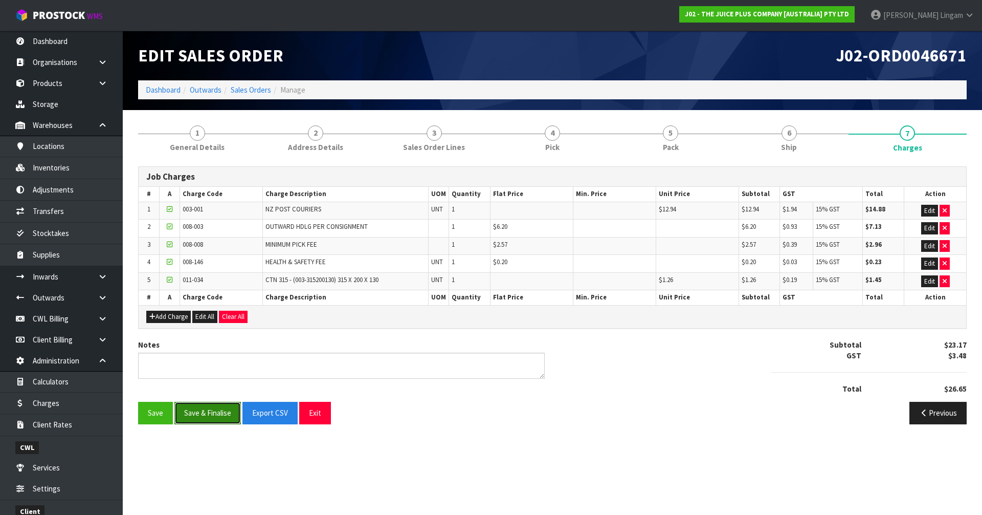
click at [209, 410] on button "Save & Finalise" at bounding box center [207, 413] width 66 height 22
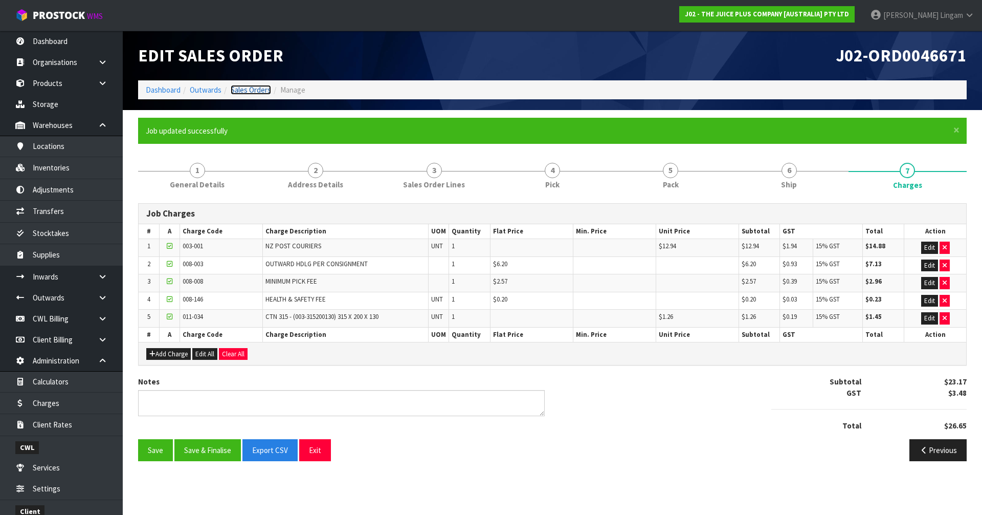
click at [264, 88] on link "Sales Orders" at bounding box center [251, 90] width 40 height 10
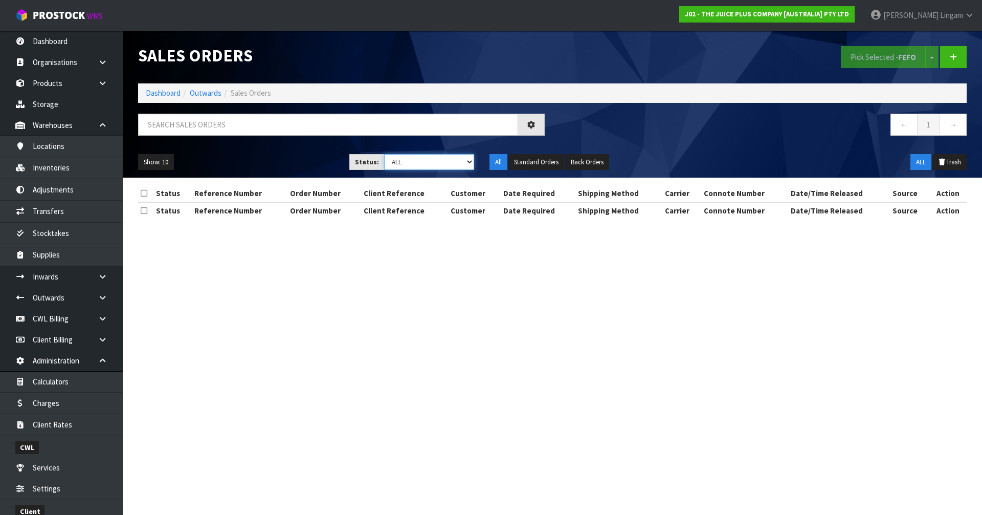
click at [447, 158] on select "Draft Pending Allocated Pending Pick Goods Picked Goods Packed Pending Charges …" at bounding box center [429, 162] width 91 height 16
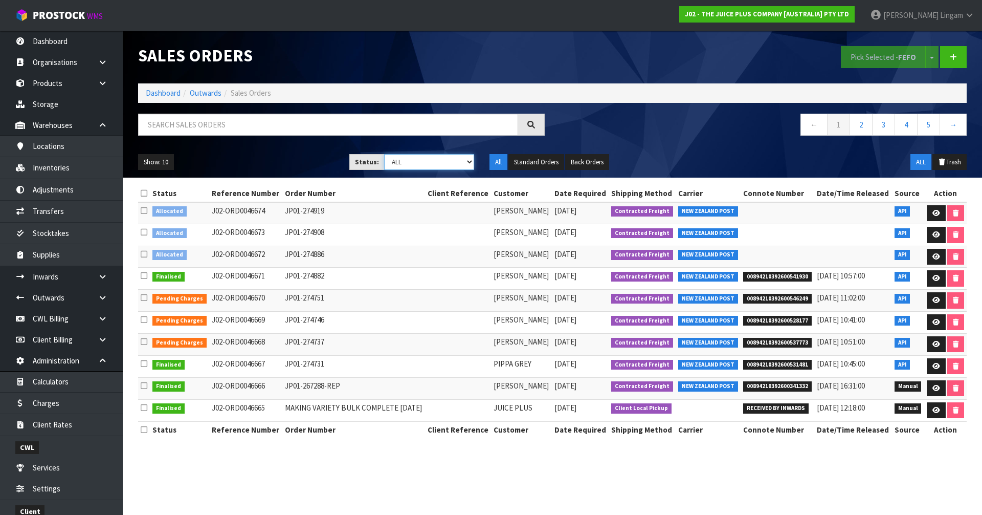
select select "string:6"
click at [384, 154] on select "Draft Pending Allocated Pending Pick Goods Picked Goods Packed Pending Charges …" at bounding box center [429, 162] width 91 height 16
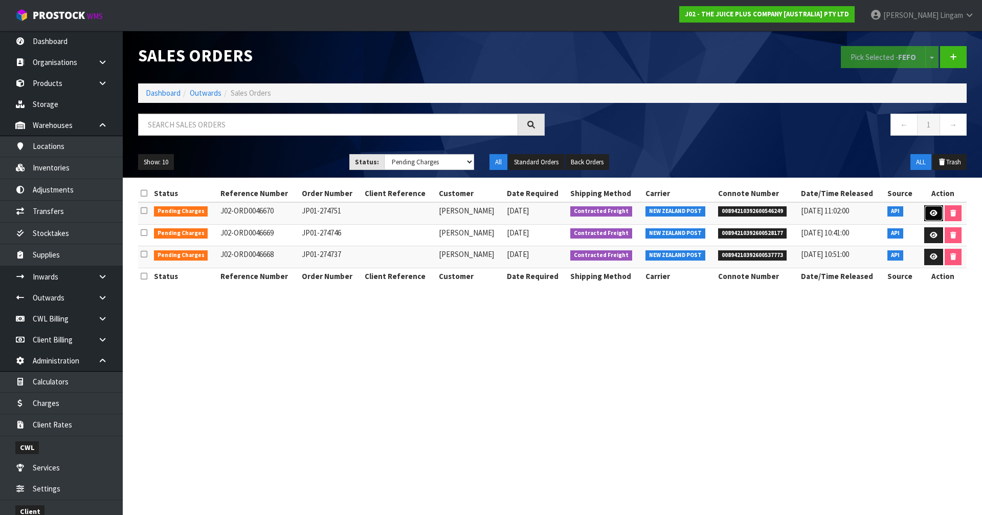
click at [933, 214] on icon at bounding box center [934, 213] width 8 height 7
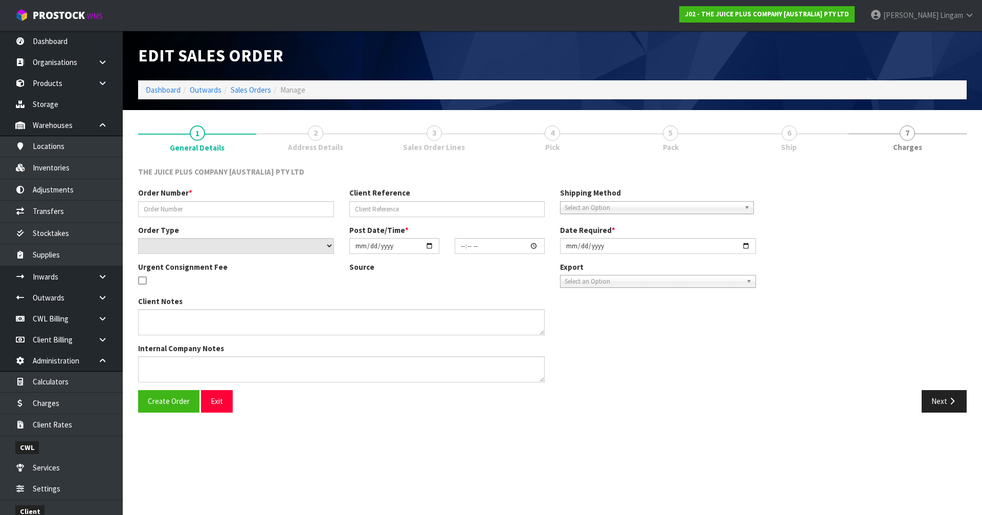
type input "JP01-274751"
select select "number:0"
type input "2025-09-16"
type input "03:02:00.000"
type input "2025-09-16"
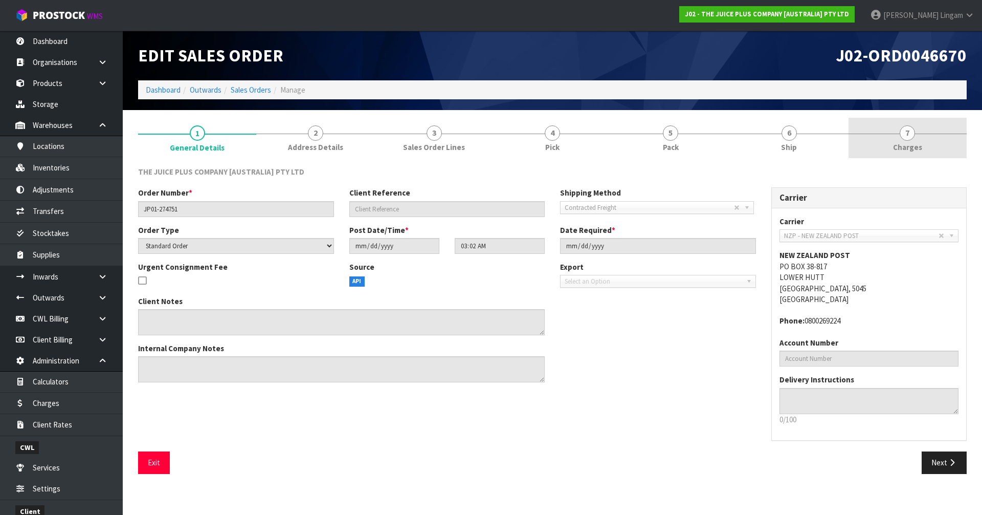
click at [924, 145] on link "7 Charges" at bounding box center [908, 138] width 118 height 40
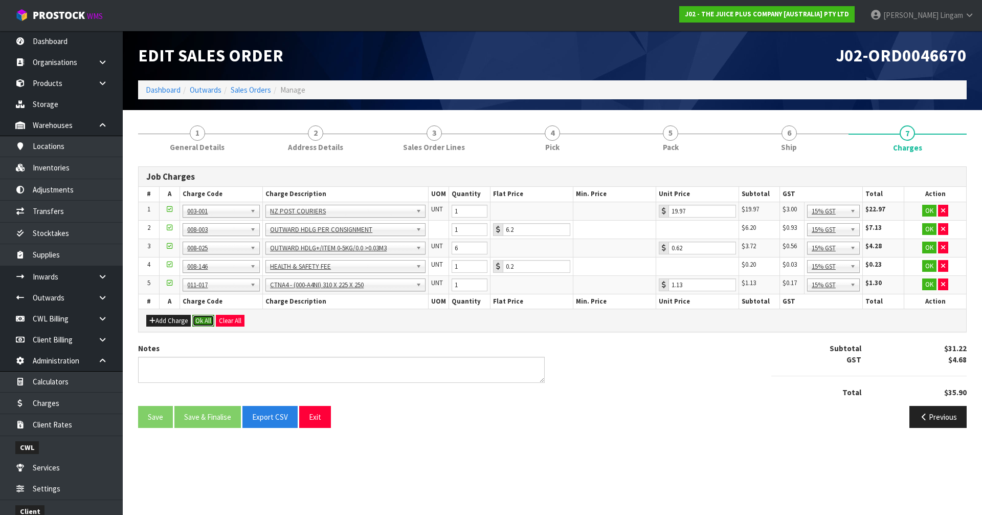
click at [202, 323] on button "Ok All" at bounding box center [203, 321] width 22 height 12
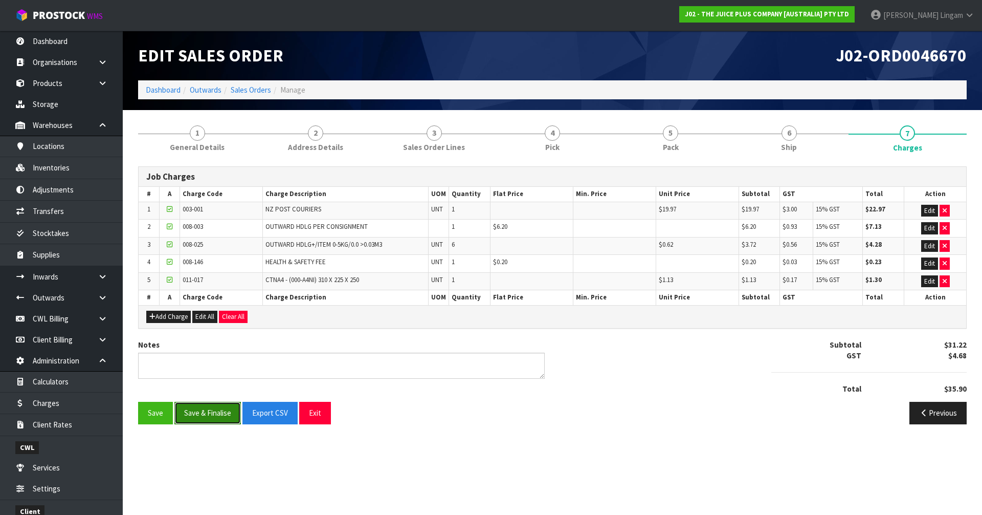
click at [217, 413] on button "Save & Finalise" at bounding box center [207, 413] width 66 height 22
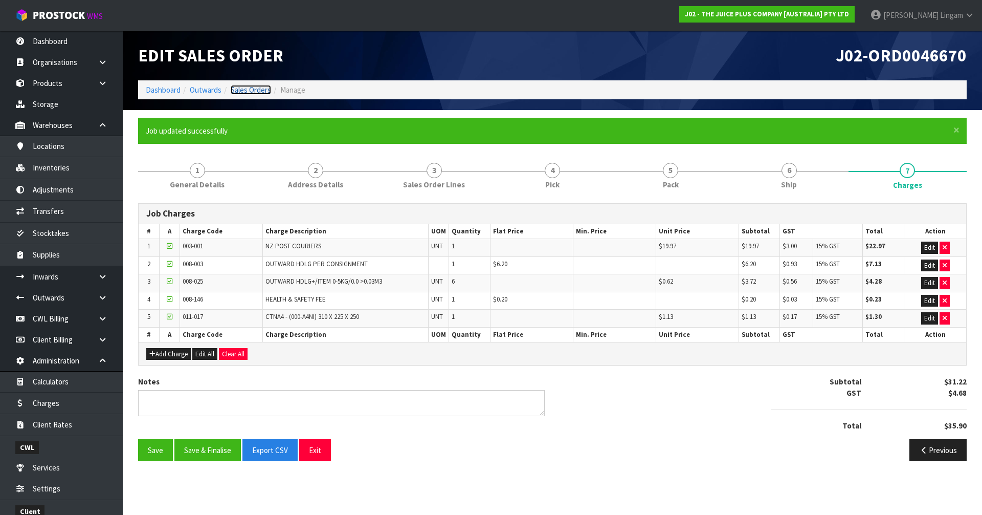
click at [251, 91] on link "Sales Orders" at bounding box center [251, 90] width 40 height 10
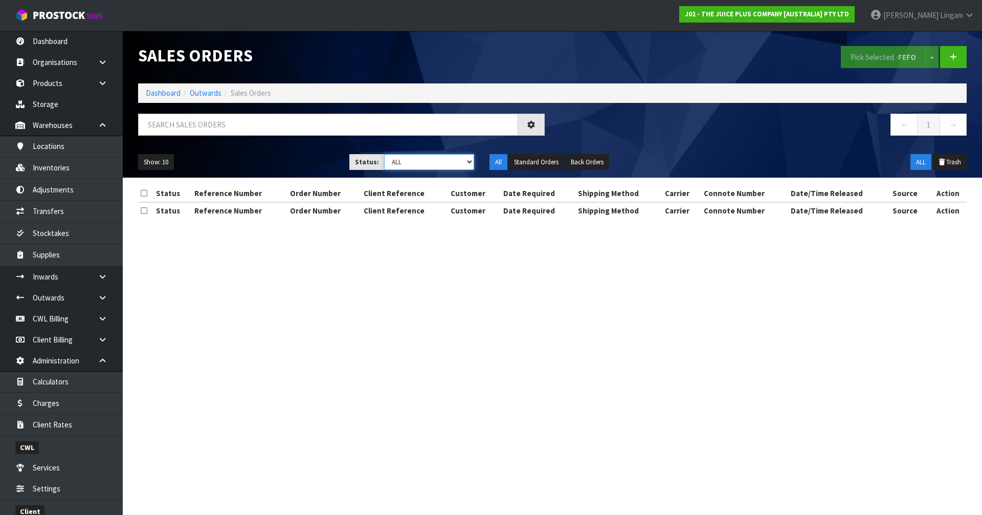
click at [456, 163] on select "Draft Pending Allocated Pending Pick Goods Picked Goods Packed Pending Charges …" at bounding box center [429, 162] width 91 height 16
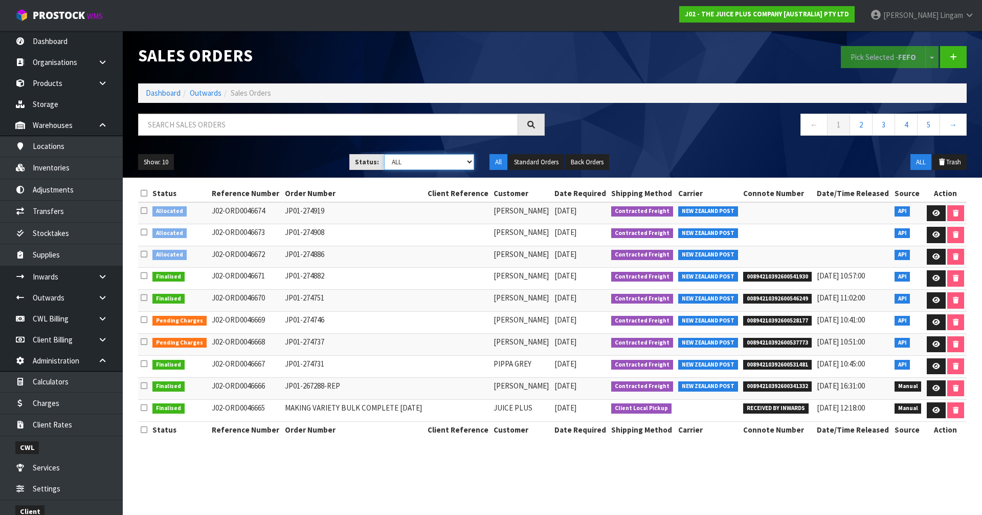
select select "string:6"
click at [384, 154] on select "Draft Pending Allocated Pending Pick Goods Picked Goods Packed Pending Charges …" at bounding box center [429, 162] width 91 height 16
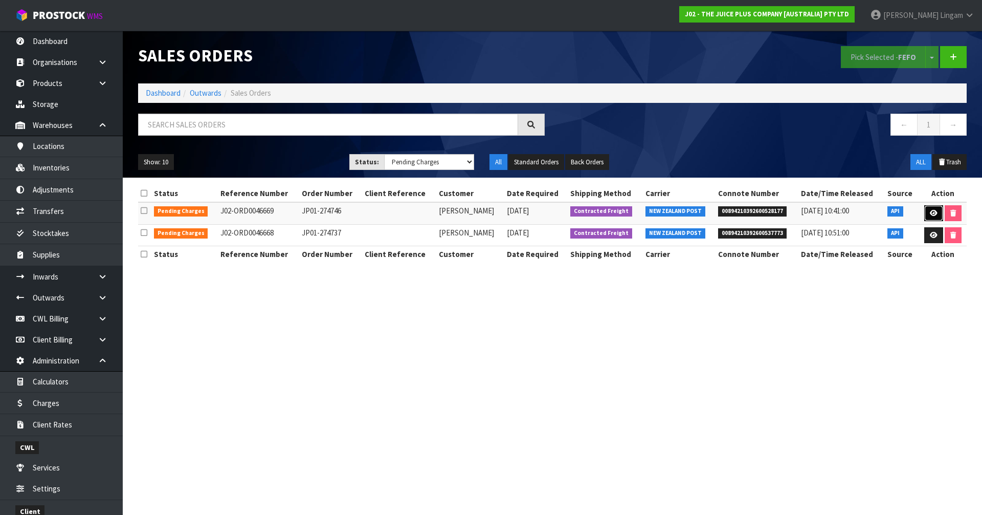
click at [926, 215] on link at bounding box center [933, 213] width 19 height 16
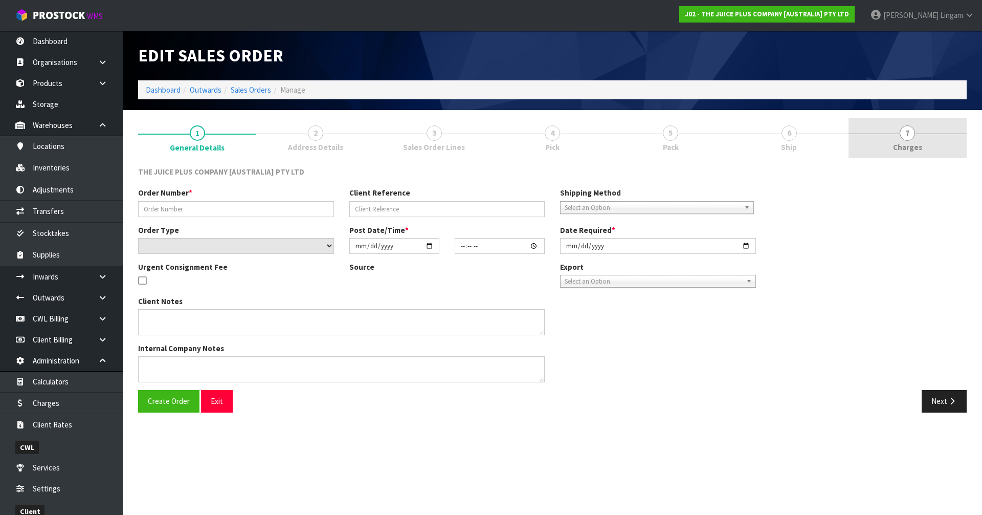
type input "JP01-274746"
select select "number:0"
type input "2025-09-16"
type input "03:01:35.000"
type input "2025-09-16"
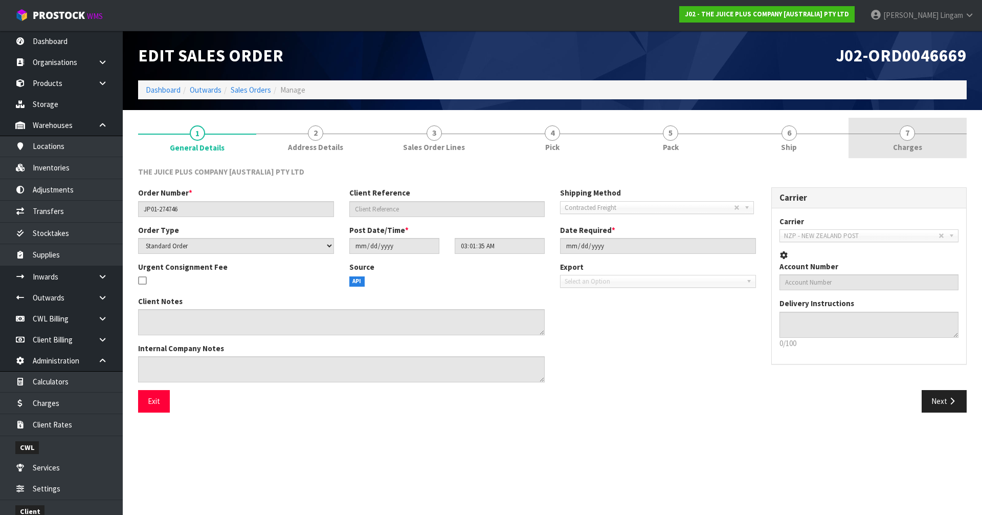
click at [925, 151] on link "7 Charges" at bounding box center [908, 138] width 118 height 40
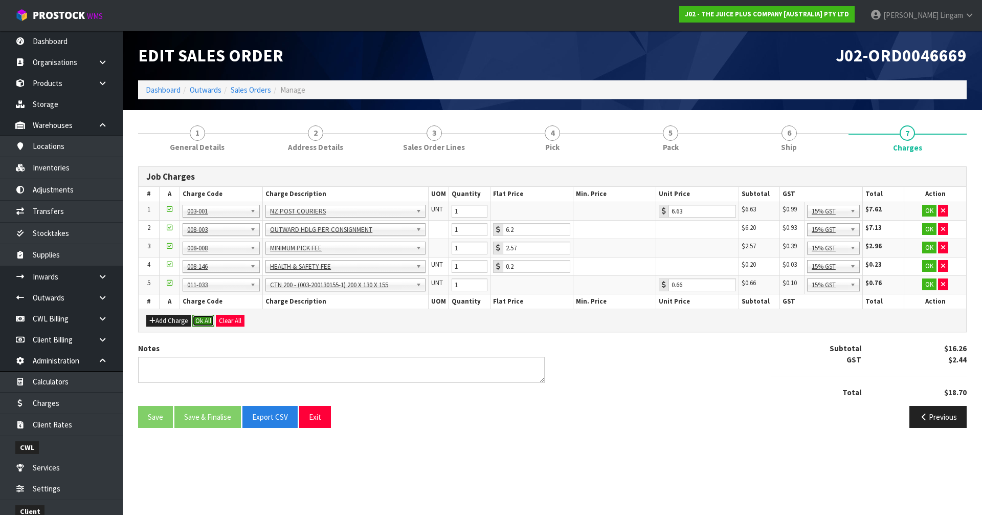
click at [200, 324] on button "Ok All" at bounding box center [203, 321] width 22 height 12
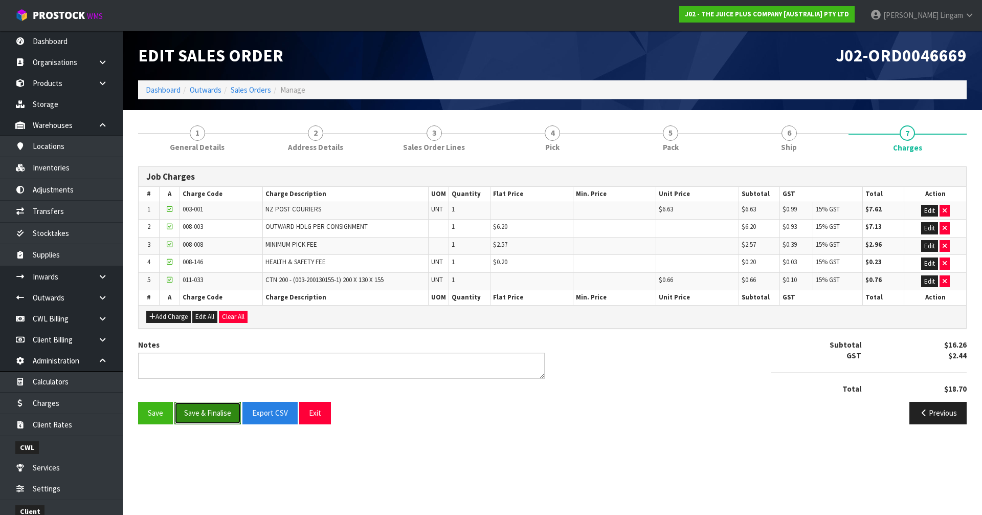
click at [222, 411] on button "Save & Finalise" at bounding box center [207, 413] width 66 height 22
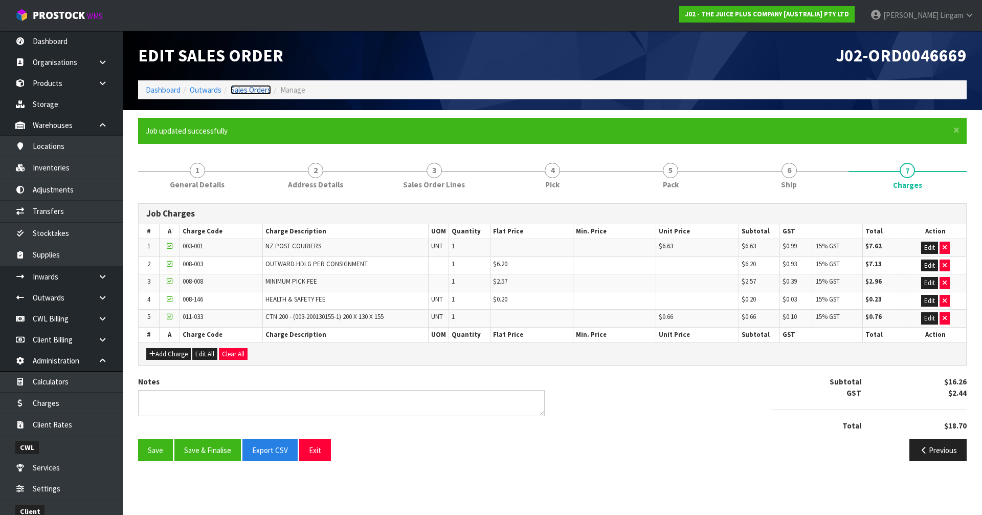
click at [264, 92] on link "Sales Orders" at bounding box center [251, 90] width 40 height 10
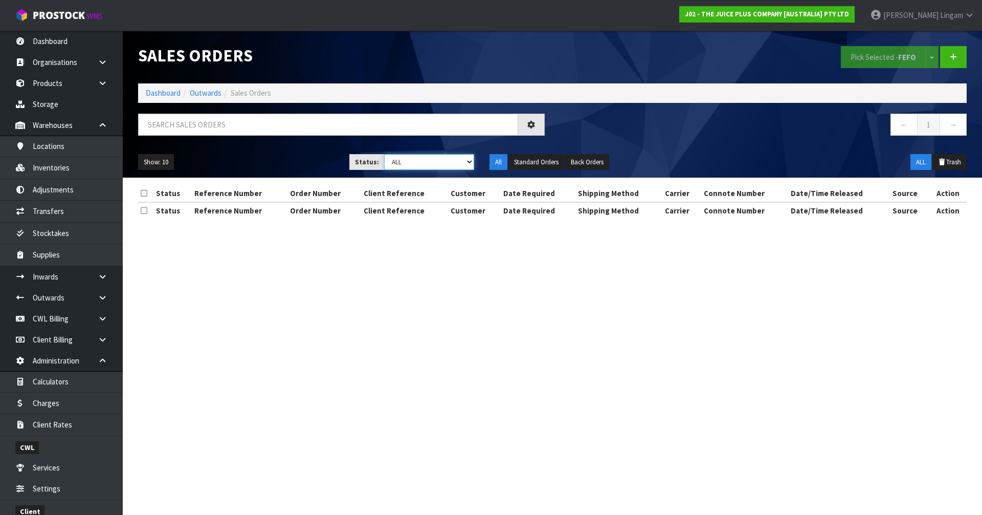
click at [454, 160] on select "Draft Pending Allocated Pending Pick Goods Picked Goods Packed Pending Charges …" at bounding box center [429, 162] width 91 height 16
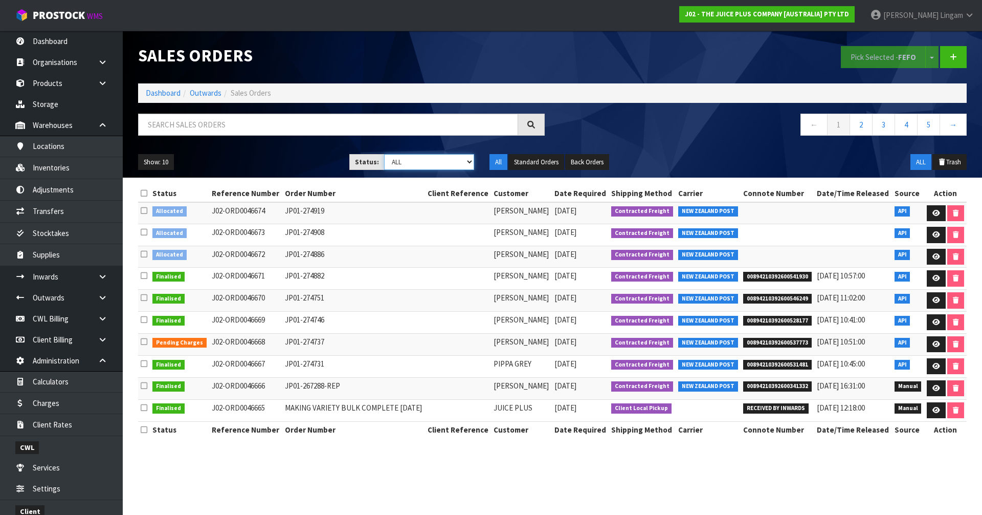
select select "string:6"
click at [384, 154] on select "Draft Pending Allocated Pending Pick Goods Picked Goods Packed Pending Charges …" at bounding box center [429, 162] width 91 height 16
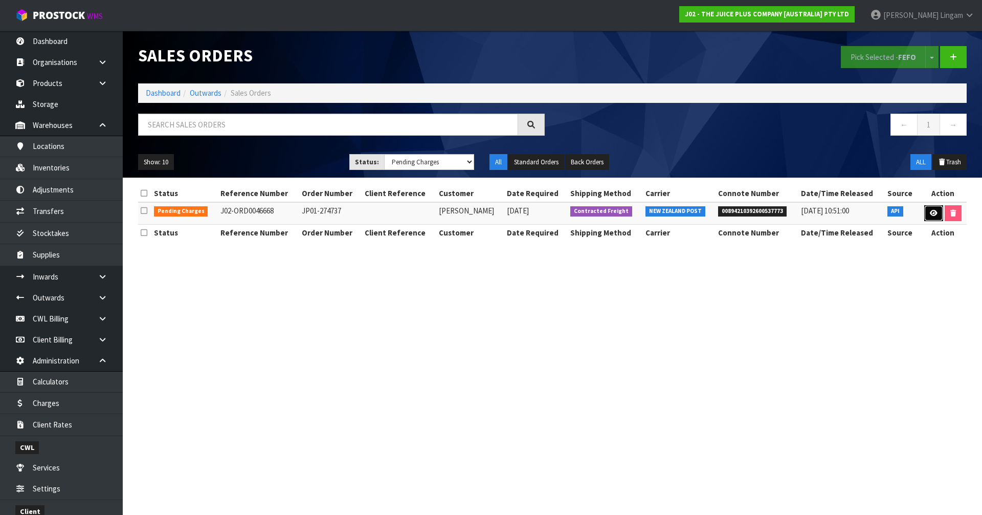
click at [930, 213] on icon at bounding box center [934, 213] width 8 height 7
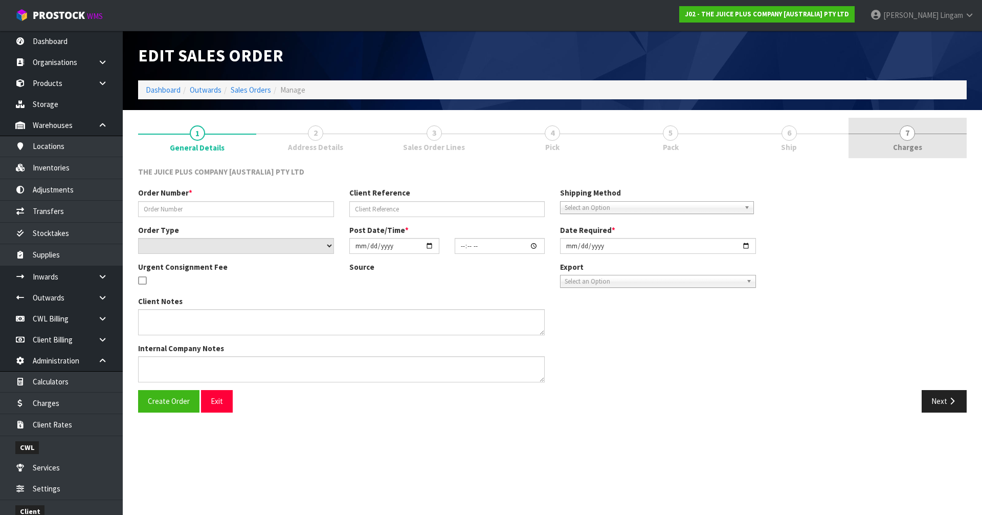
type input "JP01-274737"
select select "number:0"
type input "2025-09-16"
type input "03:01:17.000"
type input "2025-09-16"
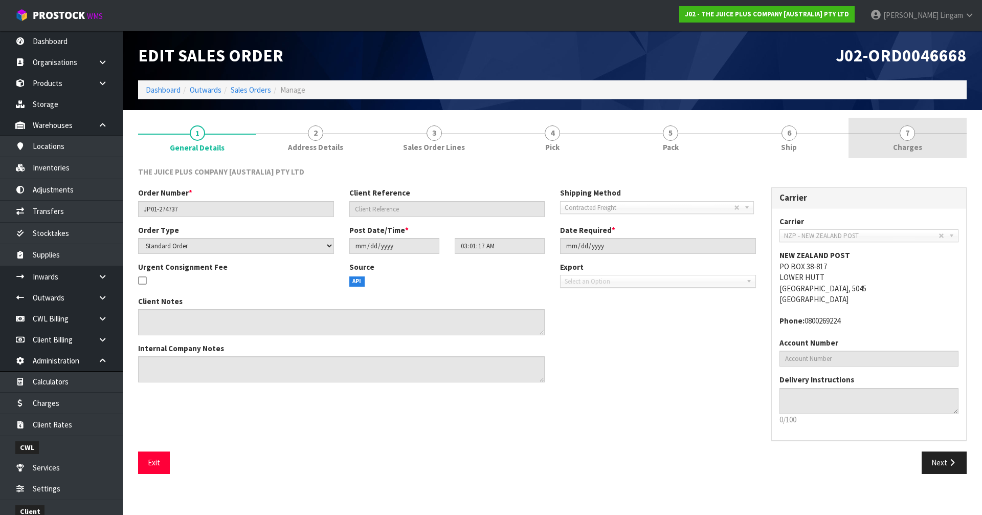
click at [914, 152] on span "Charges" at bounding box center [907, 147] width 29 height 11
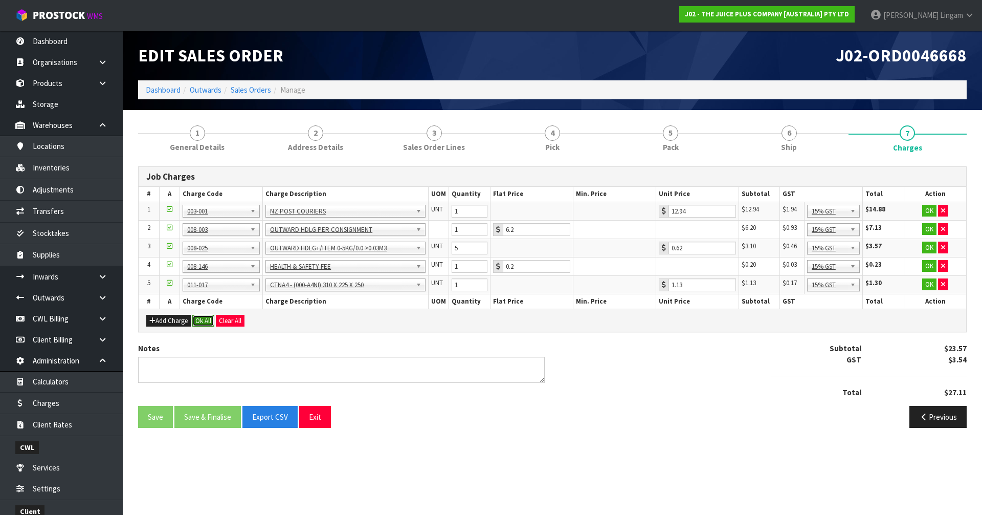
click at [198, 320] on button "Ok All" at bounding box center [203, 321] width 22 height 12
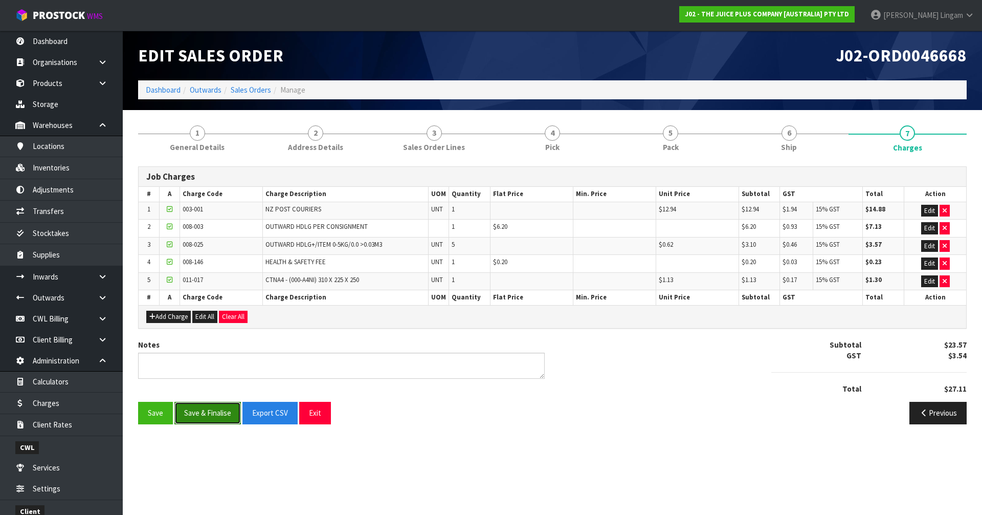
click at [221, 414] on button "Save & Finalise" at bounding box center [207, 413] width 66 height 22
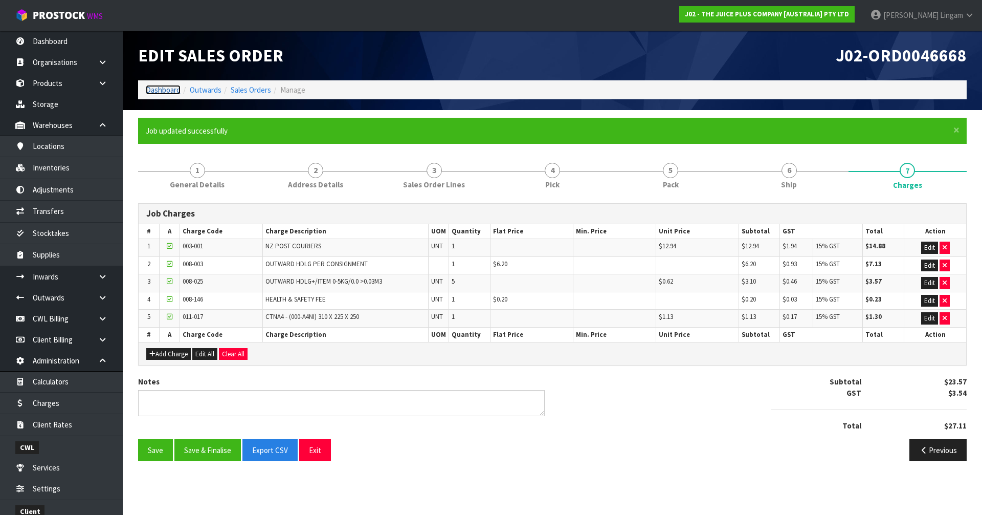
click at [172, 90] on link "Dashboard" at bounding box center [163, 90] width 35 height 10
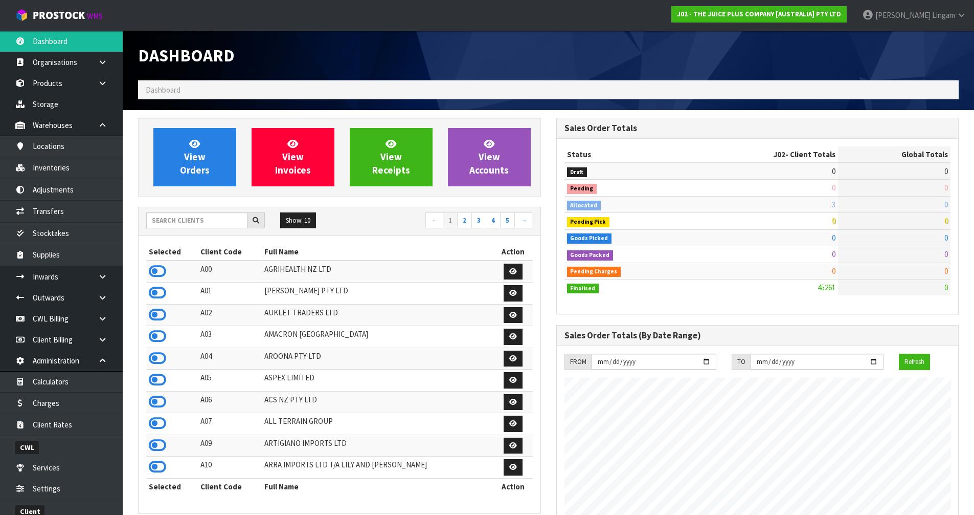
scroll to position [775, 418]
click at [198, 227] on input "text" at bounding box center [196, 220] width 101 height 16
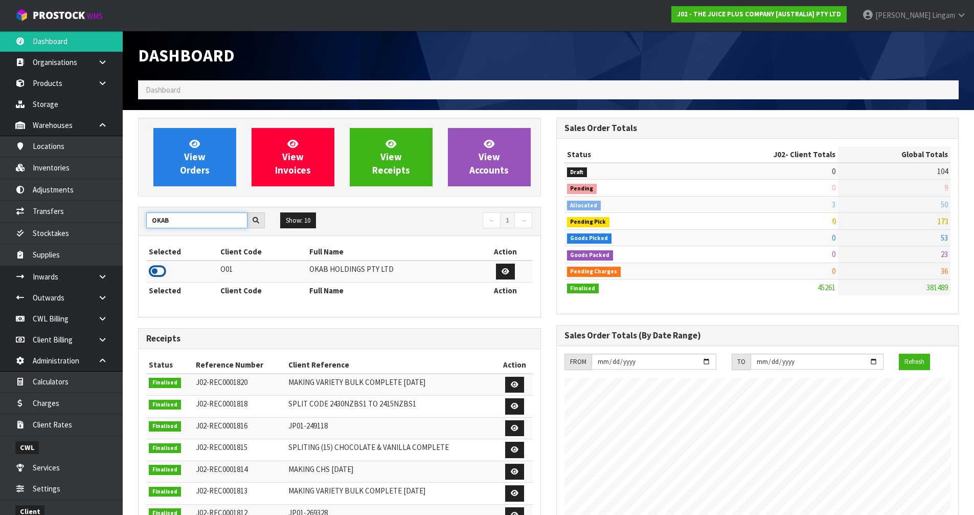
type input "OKAB"
click at [149, 267] on icon at bounding box center [157, 270] width 17 height 15
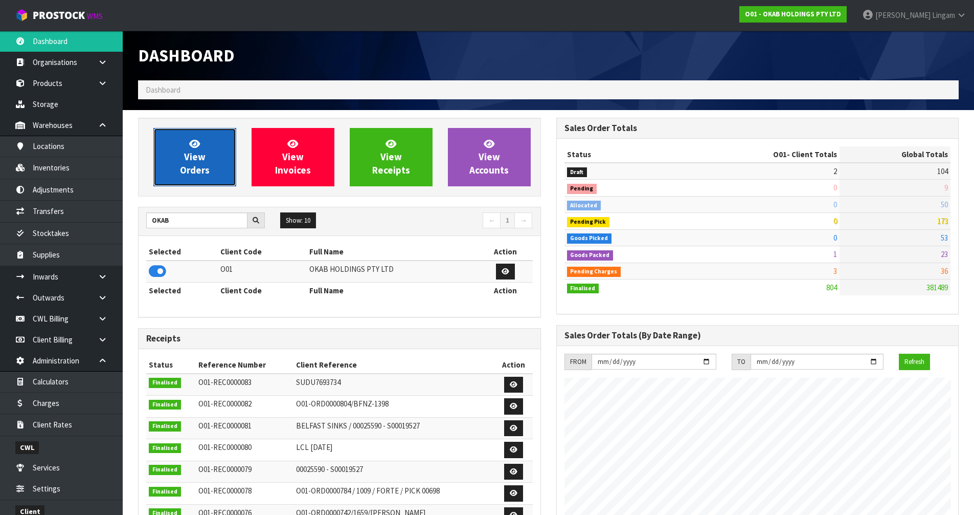
click at [193, 162] on span "View Orders" at bounding box center [195, 157] width 30 height 38
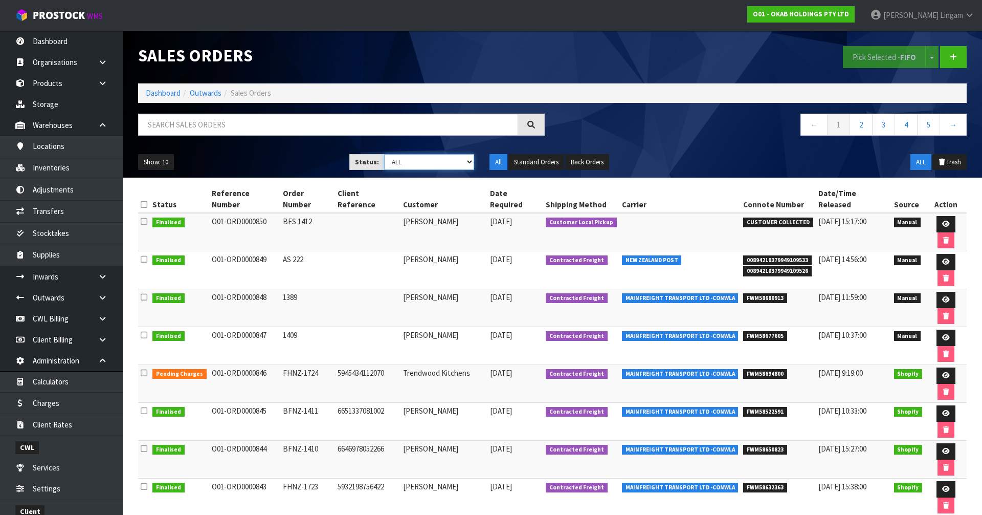
click at [448, 163] on select "Draft Pending Allocated Pending Pick Goods Picked Goods Packed Pending Charges …" at bounding box center [429, 162] width 91 height 16
select select "string:6"
click at [384, 154] on select "Draft Pending Allocated Pending Pick Goods Picked Goods Packed Pending Charges …" at bounding box center [429, 162] width 91 height 16
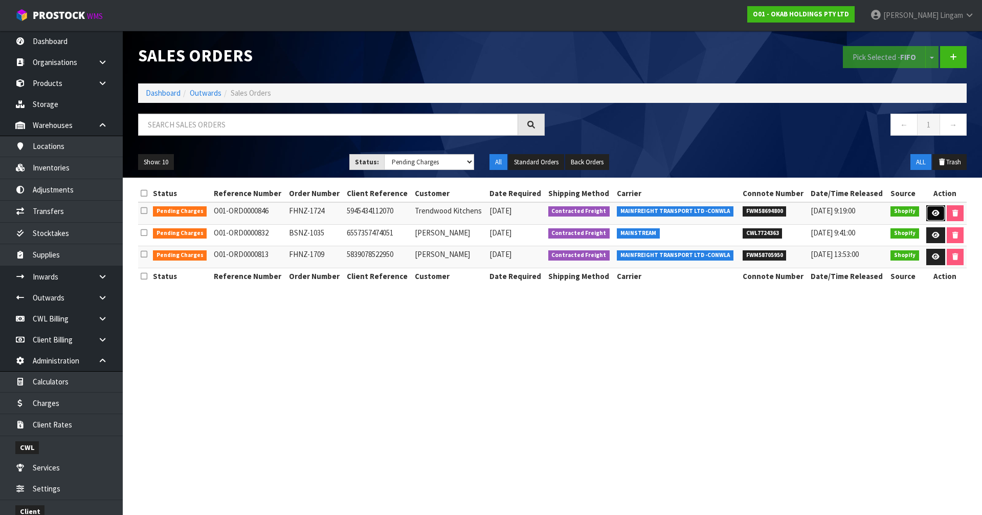
click at [932, 214] on icon at bounding box center [936, 213] width 8 height 7
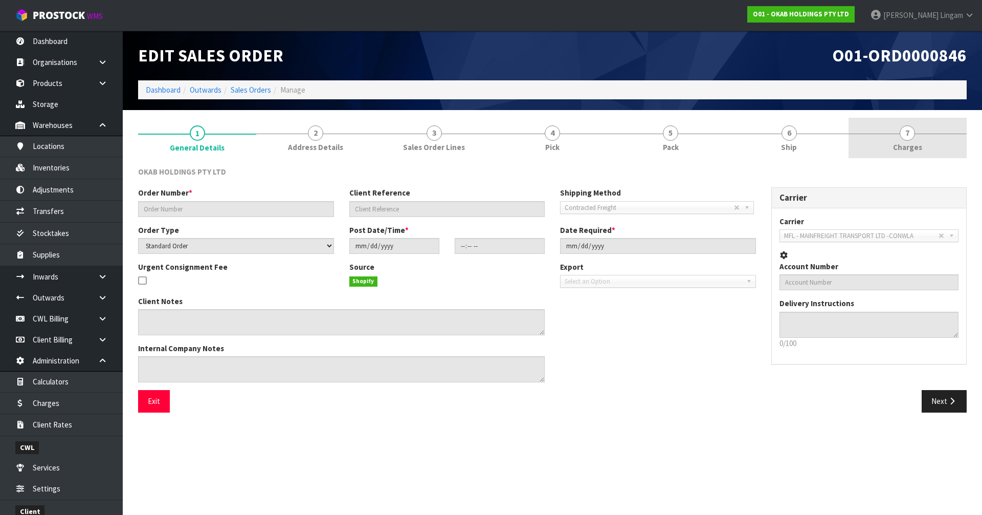
type input "FHNZ-1724"
type input "5945434112070"
select select "number:0"
type input "2025-09-04"
type input "18:45:21.000"
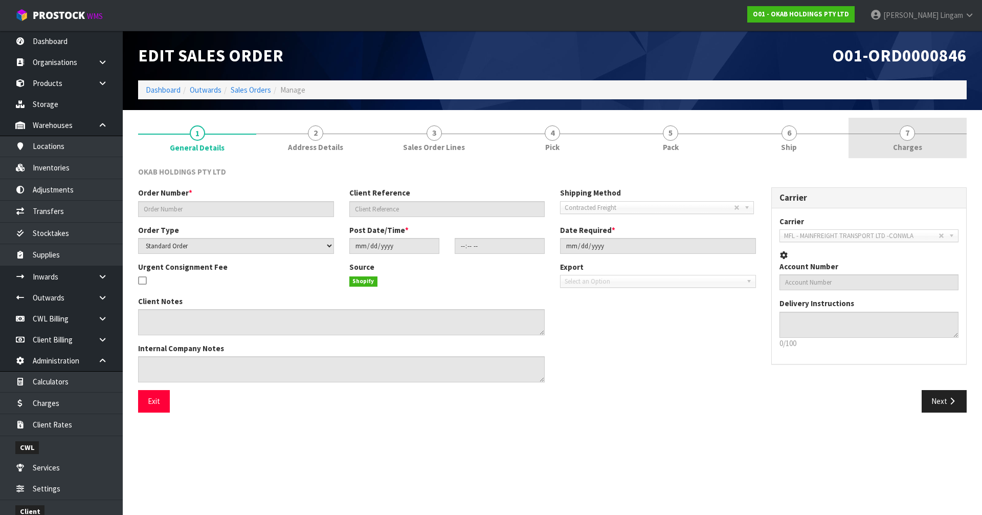
type input "2025-09-15"
type textarea "#1724 THURSDAY AT 02:45 PM MICHAEL FIELDING ONLINE STORE $906.00 COMPLETEPAID A…"
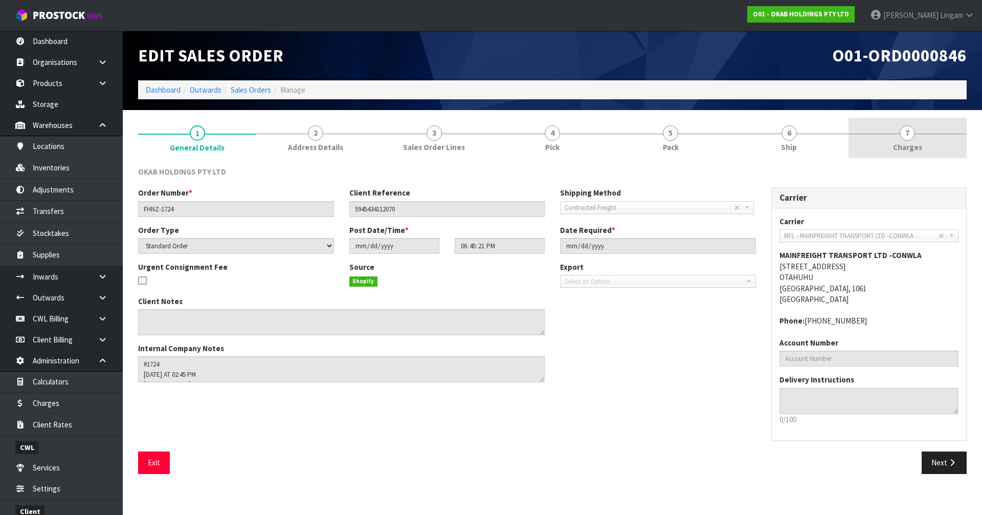
click at [932, 146] on link "7 Charges" at bounding box center [908, 138] width 118 height 40
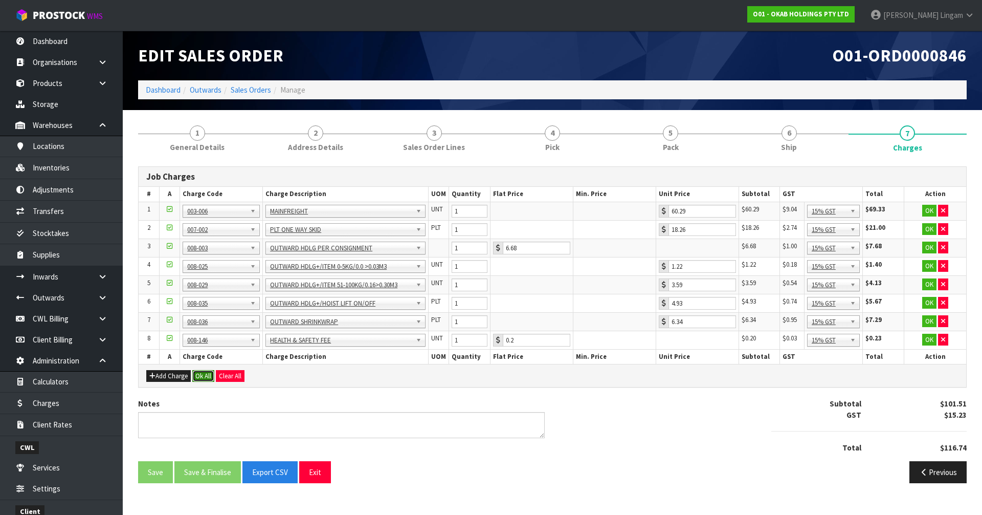
click at [204, 373] on button "Ok All" at bounding box center [203, 376] width 22 height 12
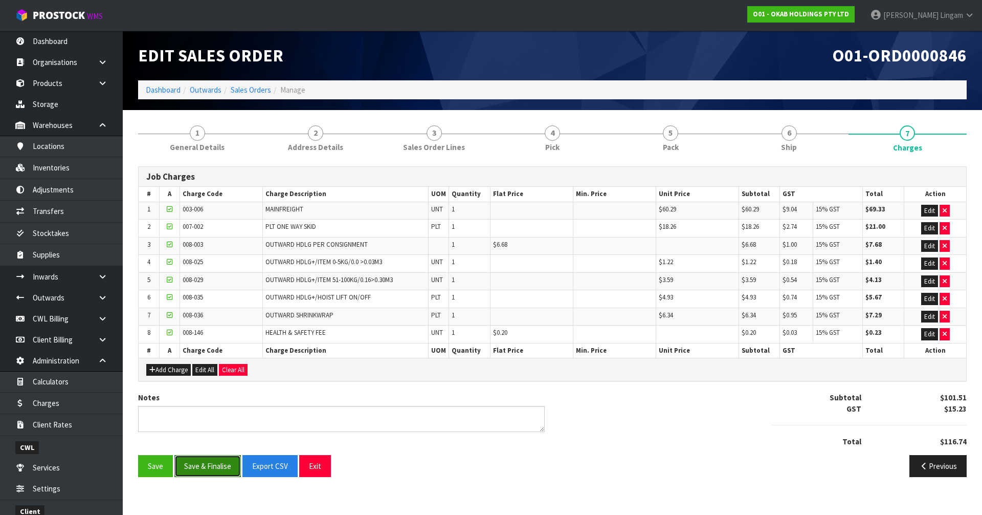
click at [216, 463] on button "Save & Finalise" at bounding box center [207, 466] width 66 height 22
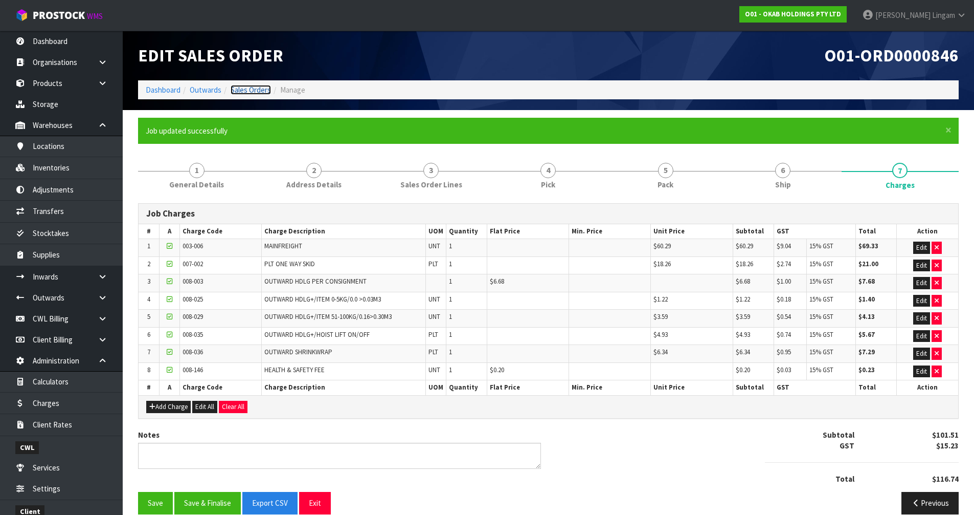
click at [262, 88] on link "Sales Orders" at bounding box center [251, 90] width 40 height 10
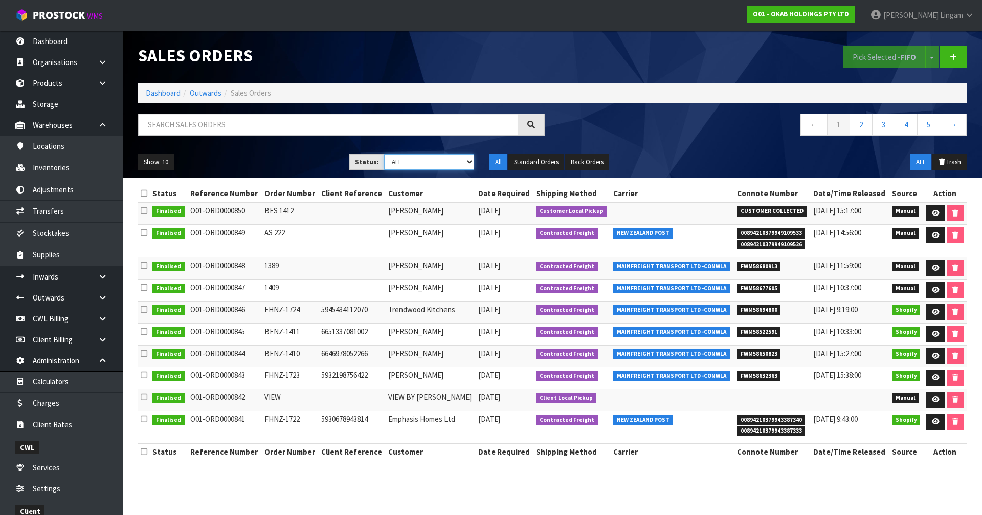
click at [436, 161] on select "Draft Pending Allocated Pending Pick Goods Picked Goods Packed Pending Charges …" at bounding box center [429, 162] width 91 height 16
select select "string:6"
click at [384, 154] on select "Draft Pending Allocated Pending Pick Goods Picked Goods Packed Pending Charges …" at bounding box center [429, 162] width 91 height 16
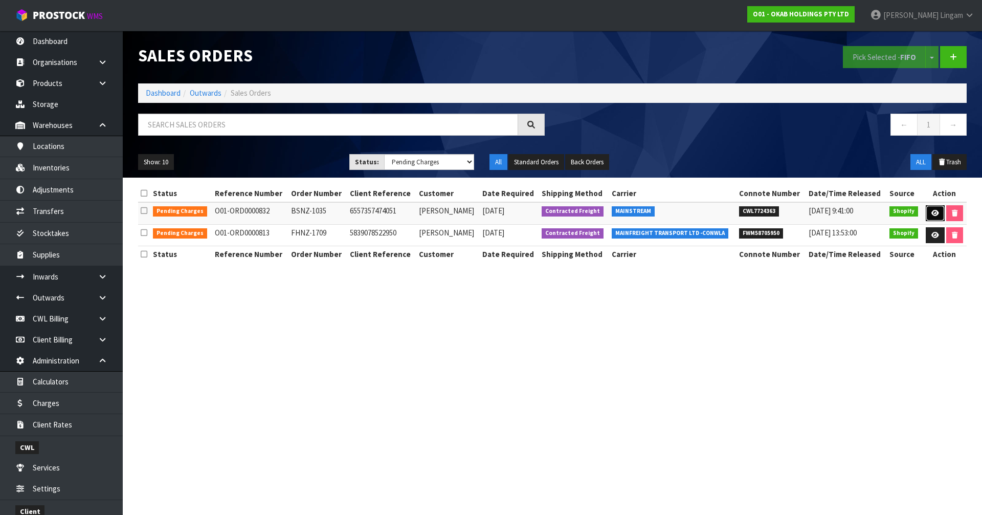
click at [932, 214] on icon at bounding box center [935, 213] width 8 height 7
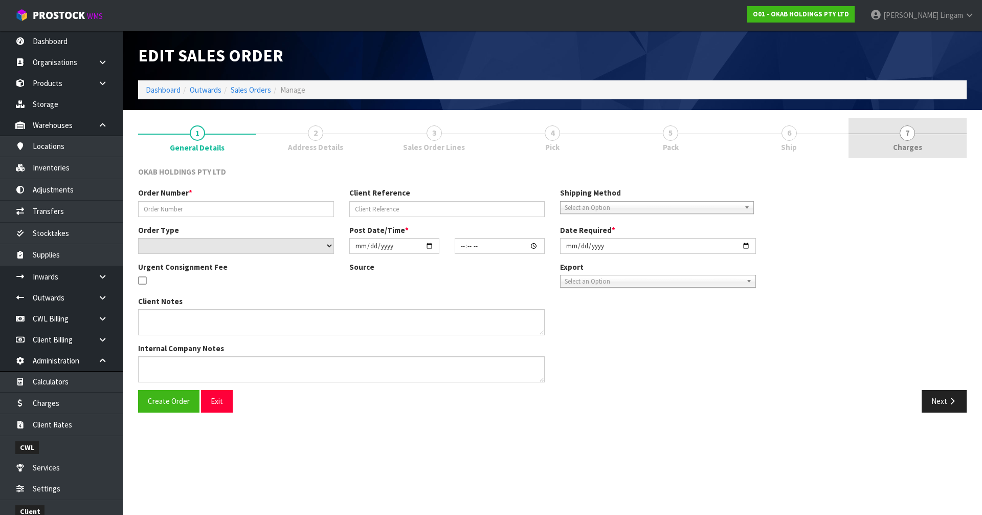
type input "BSNZ-1035"
type input "6557357474051"
select select "number:0"
type input "2025-08-07"
type input "13:41:40.000"
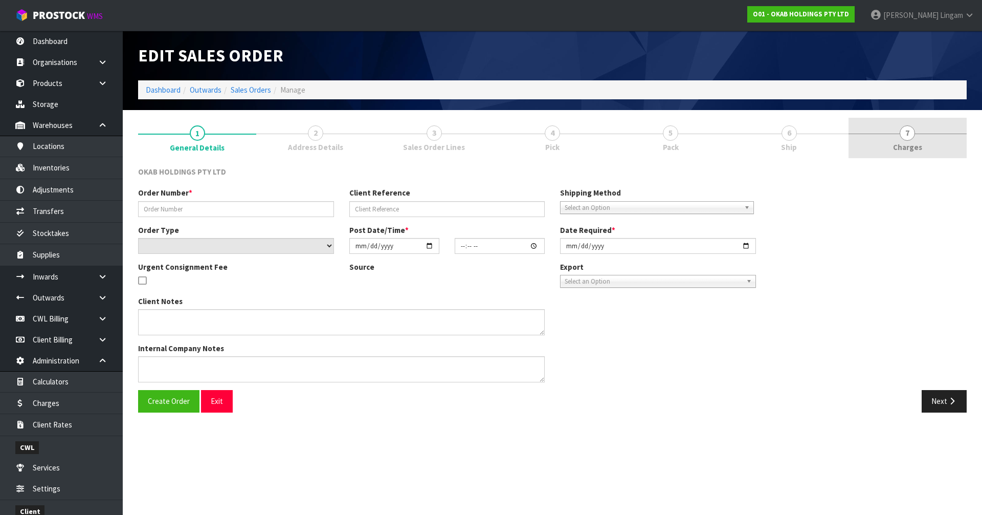
type input "2025-09-15"
type textarea "#1035 7 AUG AT 2:41 AM CLEVELAND MCKAY ONLINE STORE $930.00 COMPLETEPAID ATTENT…"
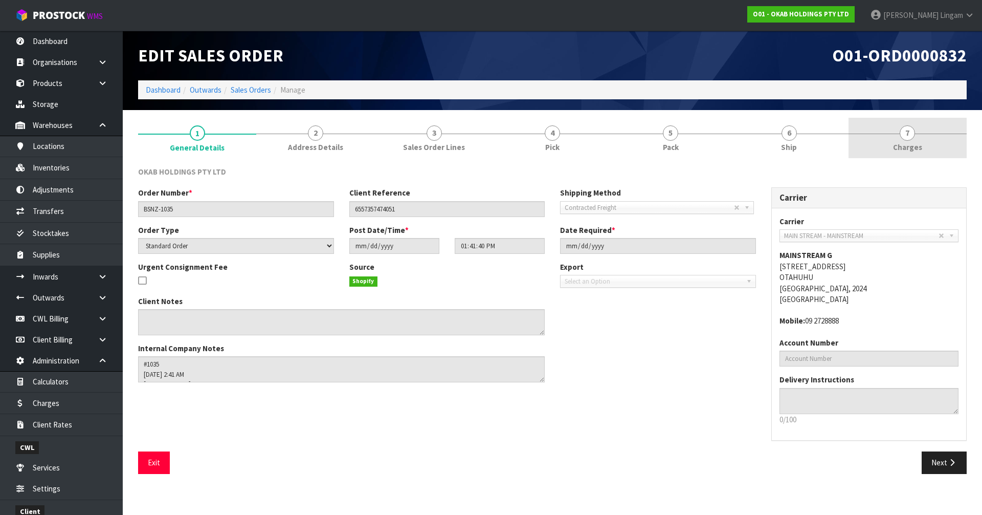
click at [931, 138] on link "7 Charges" at bounding box center [908, 138] width 118 height 40
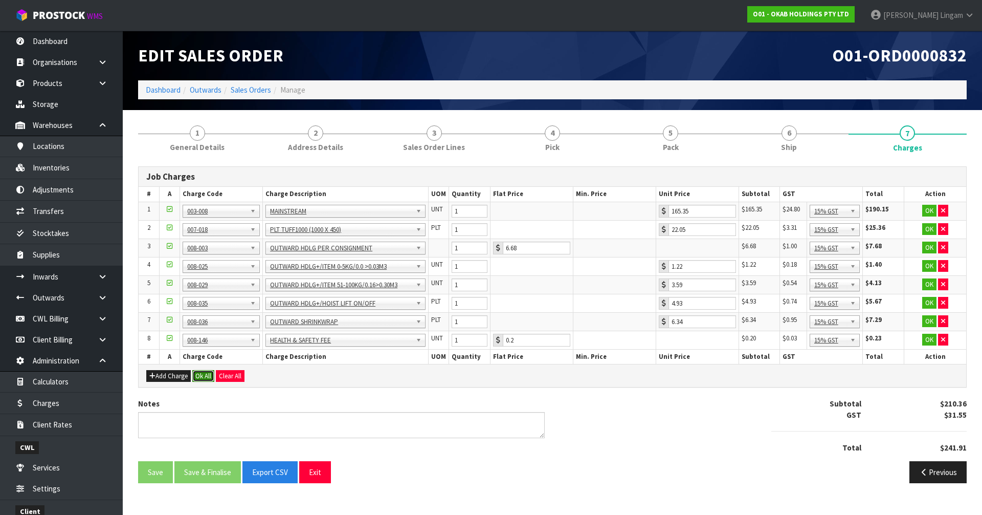
click at [207, 374] on button "Ok All" at bounding box center [203, 376] width 22 height 12
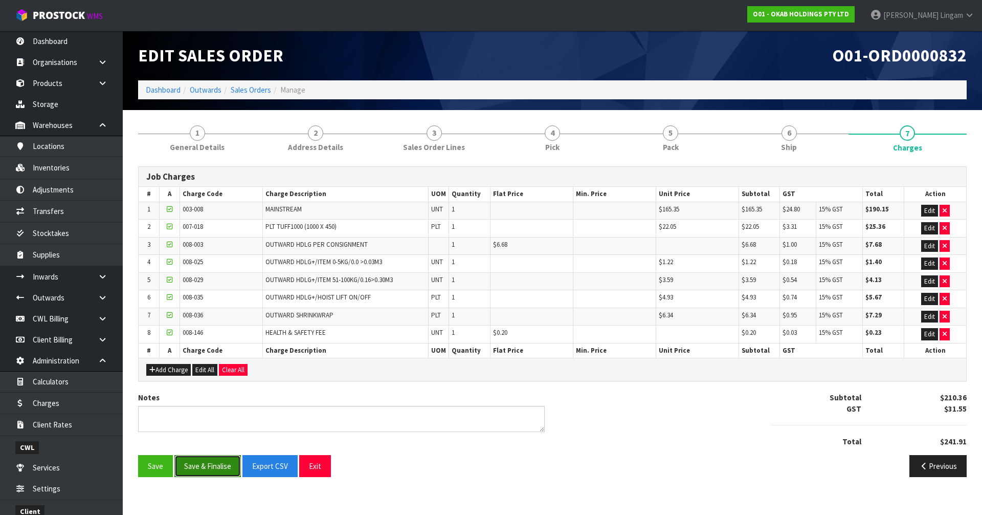
click at [205, 464] on button "Save & Finalise" at bounding box center [207, 466] width 66 height 22
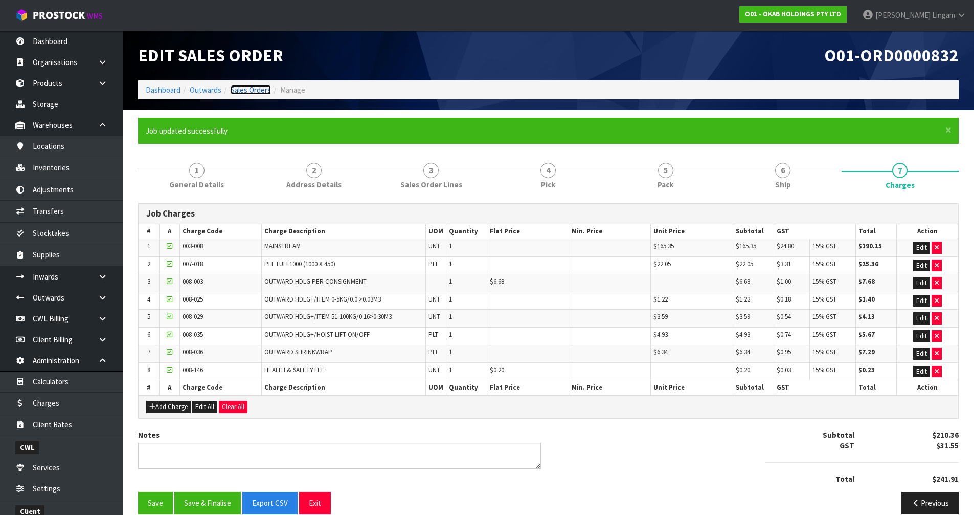
click at [259, 86] on link "Sales Orders" at bounding box center [251, 90] width 40 height 10
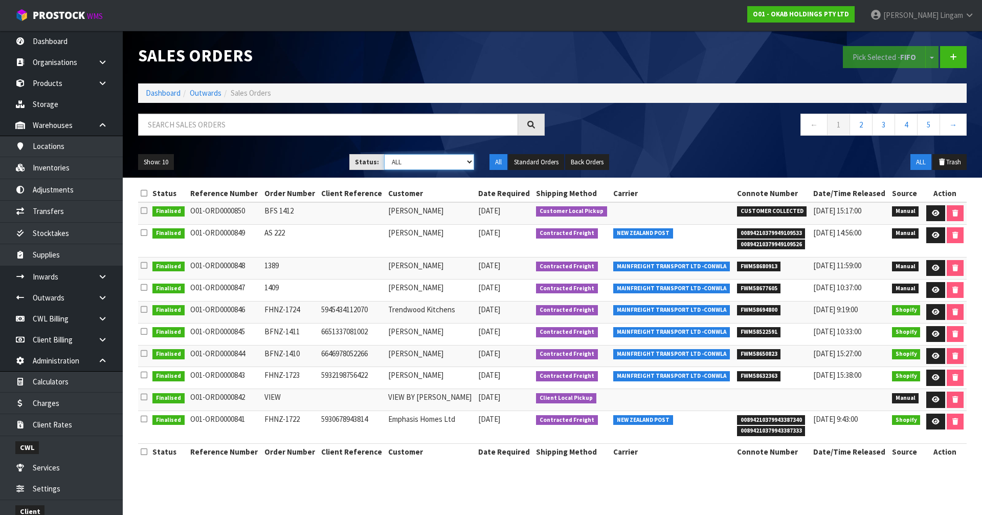
click at [439, 165] on select "Draft Pending Allocated Pending Pick Goods Picked Goods Packed Pending Charges …" at bounding box center [429, 162] width 91 height 16
select select "string:6"
click at [384, 154] on select "Draft Pending Allocated Pending Pick Goods Picked Goods Packed Pending Charges …" at bounding box center [429, 162] width 91 height 16
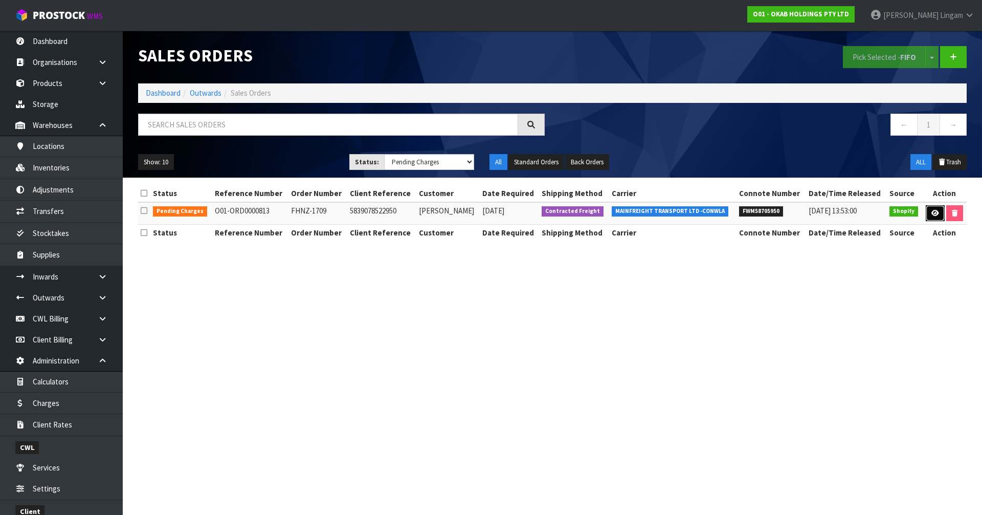
click at [926, 210] on link at bounding box center [935, 213] width 19 height 16
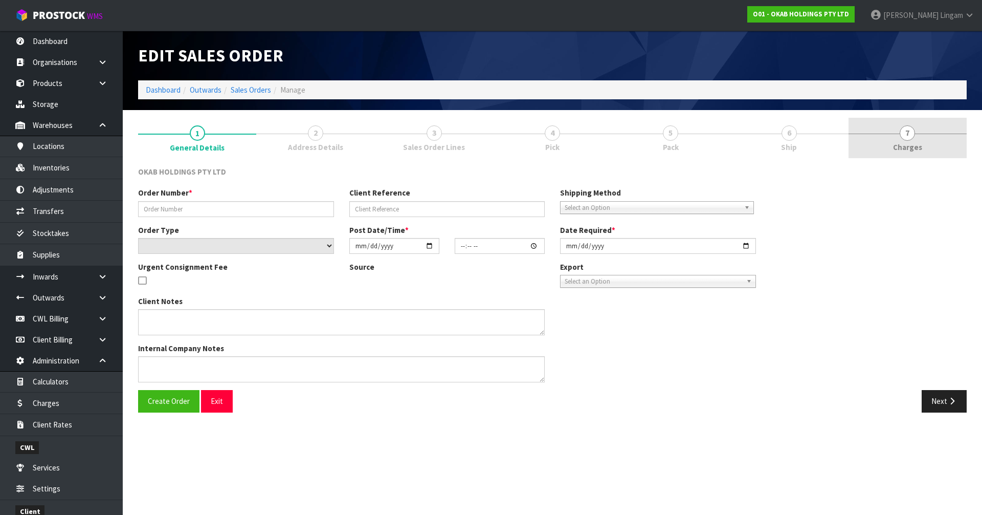
type input "FHNZ-1709"
type input "5839078522950"
select select "number:0"
type input "2025-07-10"
type input "05:47:46.000"
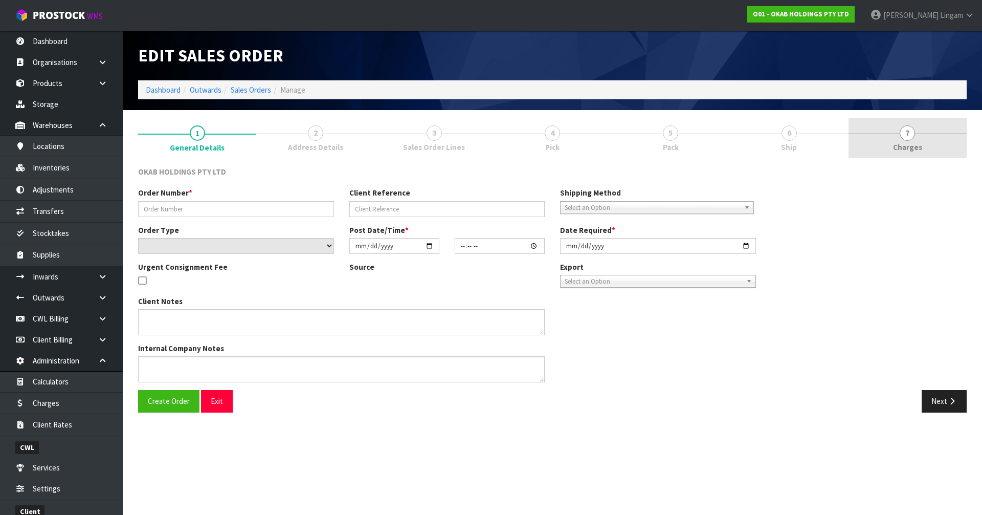
type input "2025-09-10"
type textarea "COULD YOU PLEASE CONFIRM CODE IS SAME OR DIFFERENT? THE STOCK IS BOOKED WITH CO…"
type textarea "#1709 10 JUL AT 1:47 AM TERII PITTMAN ONLINE STORE $906.00 COMPLETEPAID ATTENTI…"
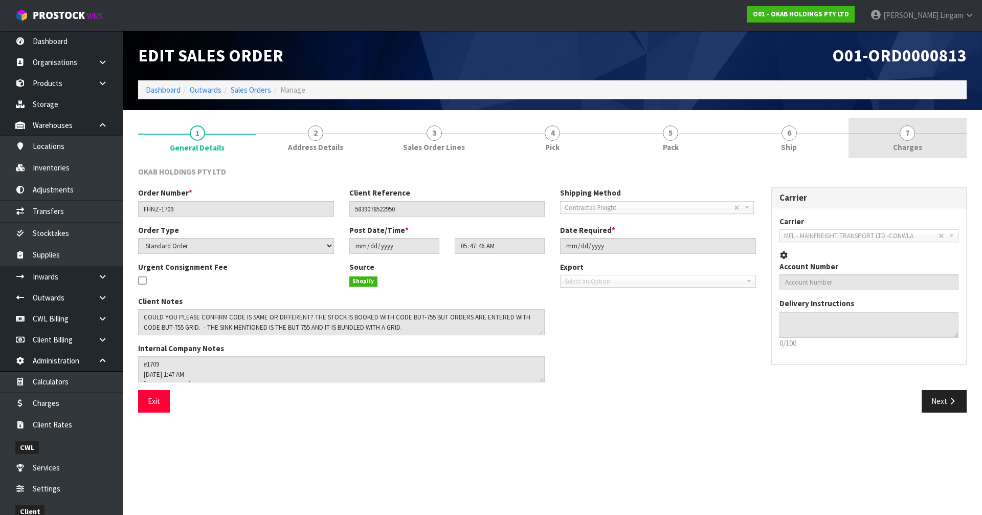
click at [926, 146] on link "7 Charges" at bounding box center [908, 138] width 118 height 40
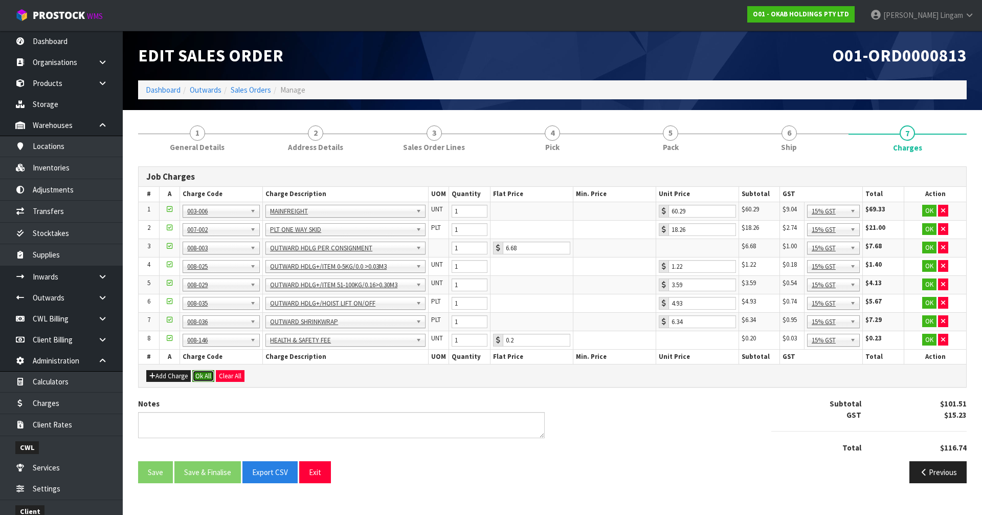
click at [202, 375] on button "Ok All" at bounding box center [203, 376] width 22 height 12
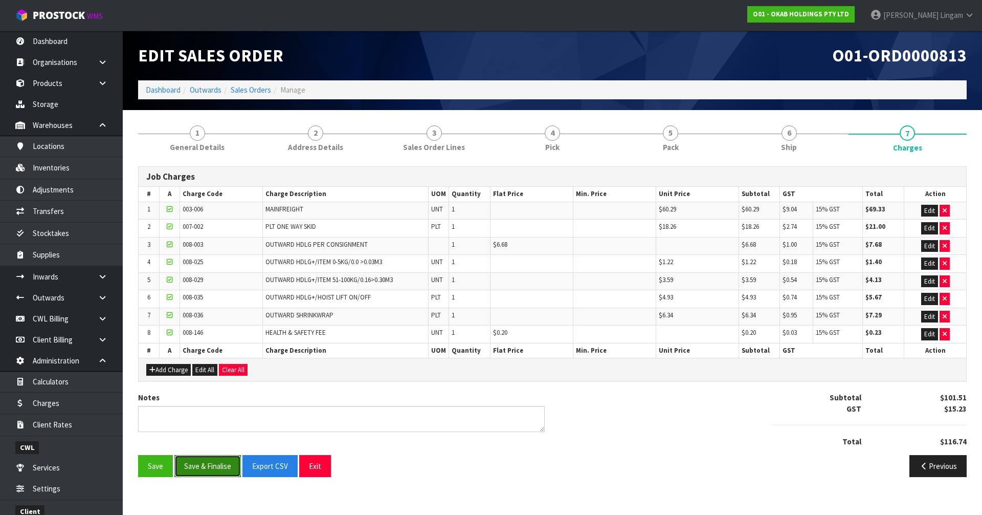
click at [212, 460] on button "Save & Finalise" at bounding box center [207, 466] width 66 height 22
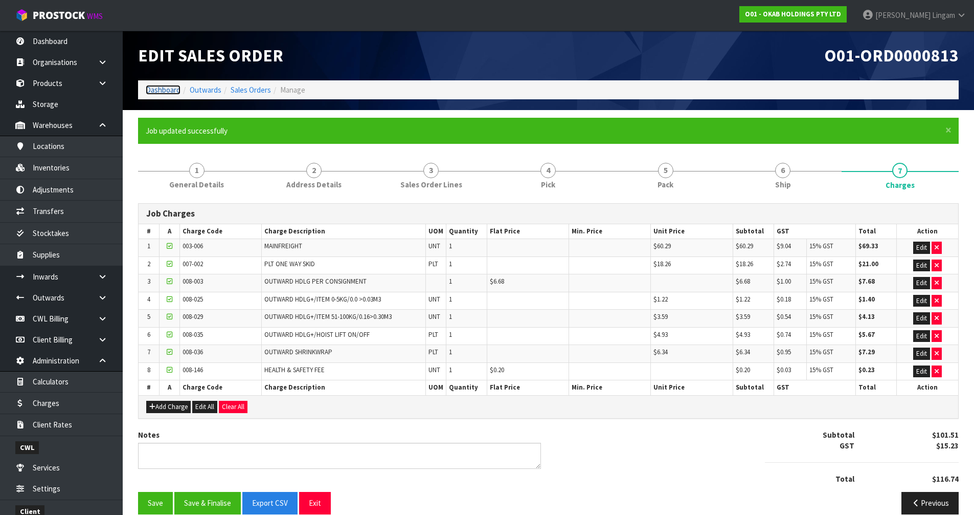
click at [169, 88] on link "Dashboard" at bounding box center [163, 90] width 35 height 10
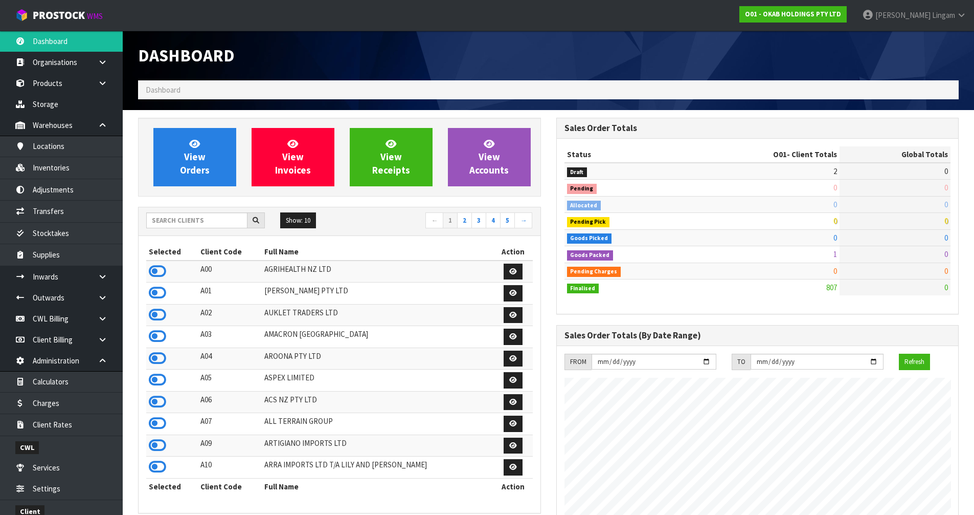
scroll to position [775, 418]
click at [206, 151] on link "View Orders" at bounding box center [194, 157] width 83 height 58
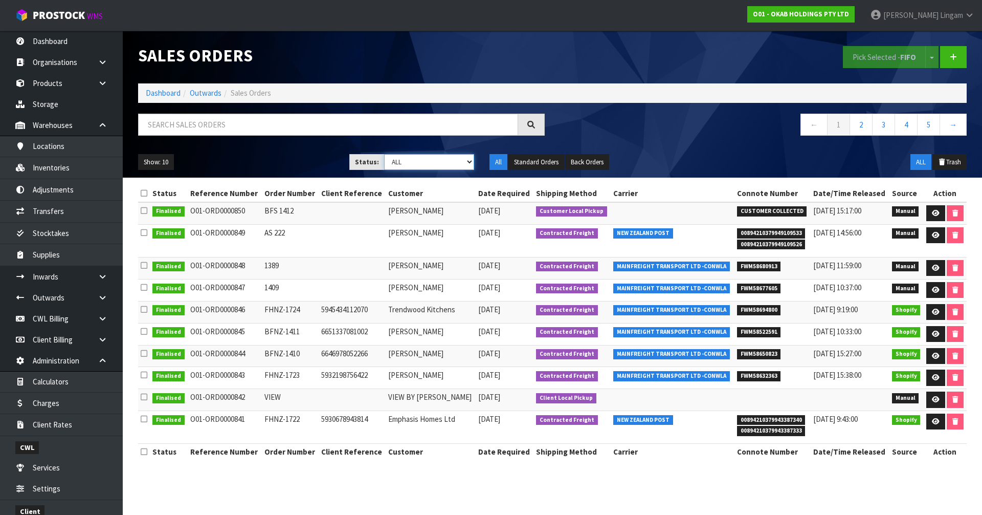
drag, startPoint x: 461, startPoint y: 163, endPoint x: 460, endPoint y: 169, distance: 6.2
click at [461, 163] on select "Draft Pending Allocated Pending Pick Goods Picked Goods Packed Pending Charges …" at bounding box center [429, 162] width 91 height 16
select select "string:5"
click at [384, 154] on select "Draft Pending Allocated Pending Pick Goods Picked Goods Packed Pending Charges …" at bounding box center [429, 162] width 91 height 16
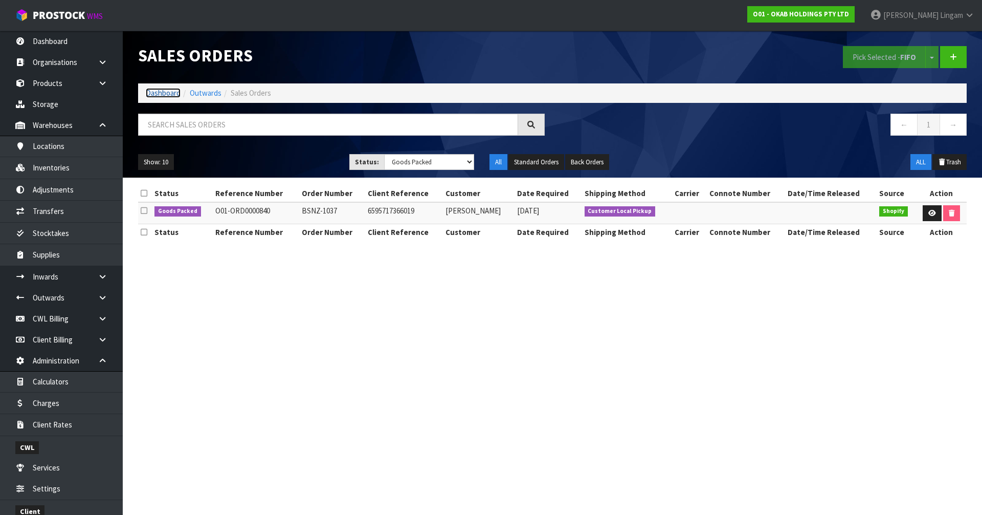
click at [159, 92] on link "Dashboard" at bounding box center [163, 93] width 35 height 10
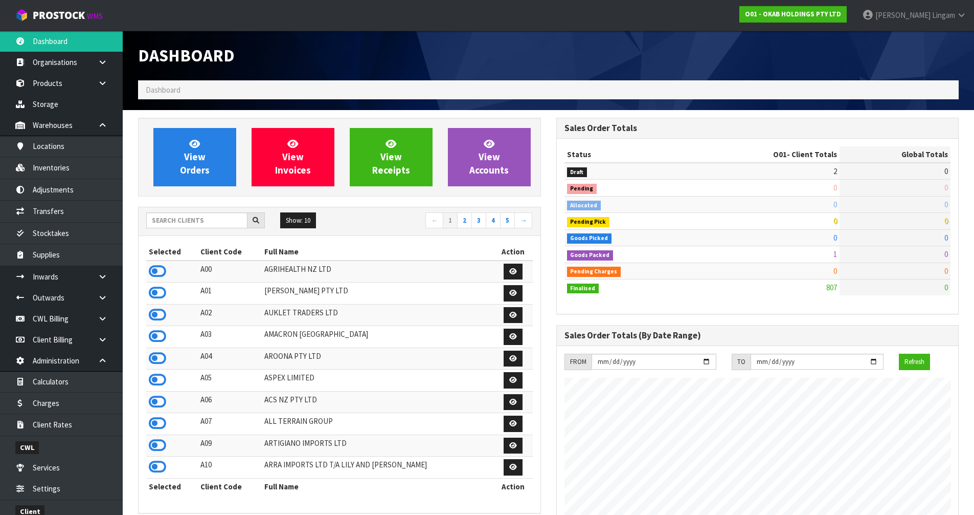
scroll to position [775, 418]
click at [221, 220] on input "text" at bounding box center [196, 220] width 101 height 16
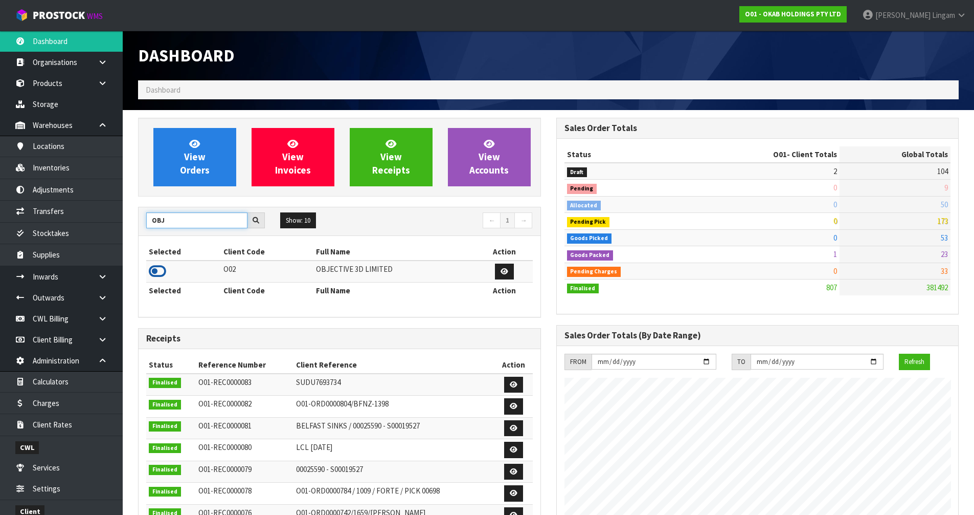
type input "OBJ"
click at [164, 266] on icon at bounding box center [157, 270] width 17 height 15
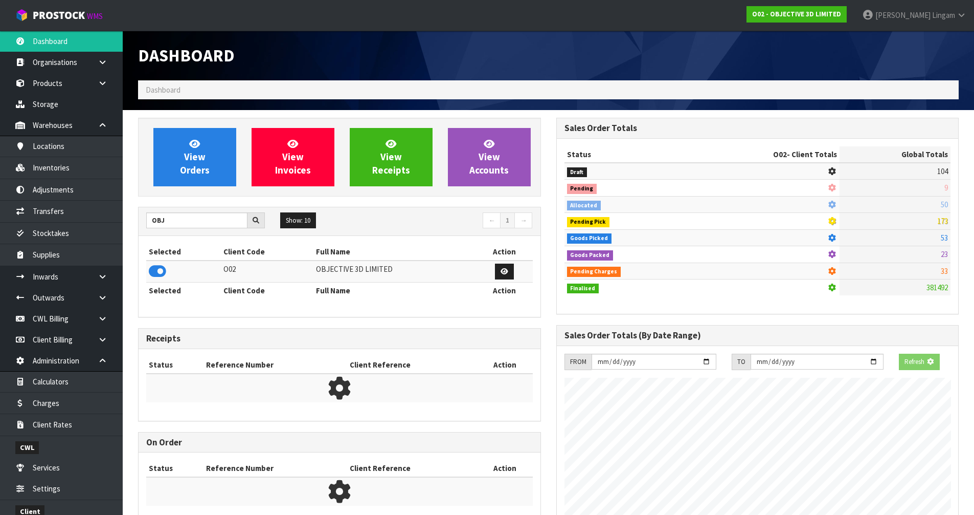
scroll to position [676, 418]
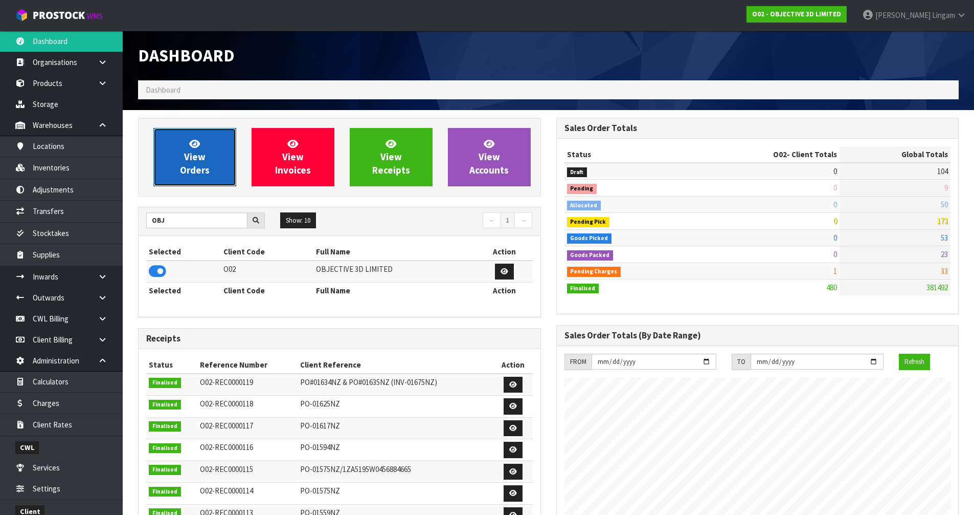
click at [214, 151] on link "View Orders" at bounding box center [194, 157] width 83 height 58
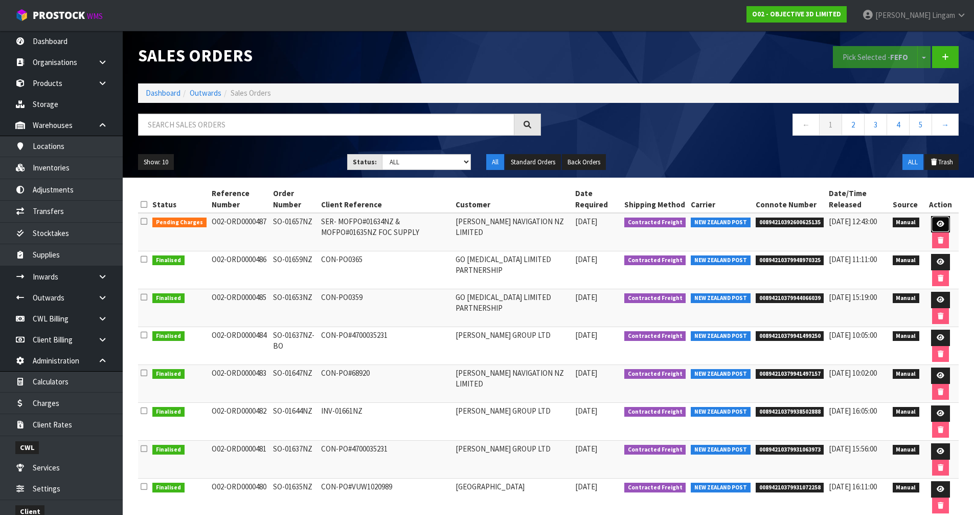
click at [936, 217] on link at bounding box center [940, 224] width 19 height 16
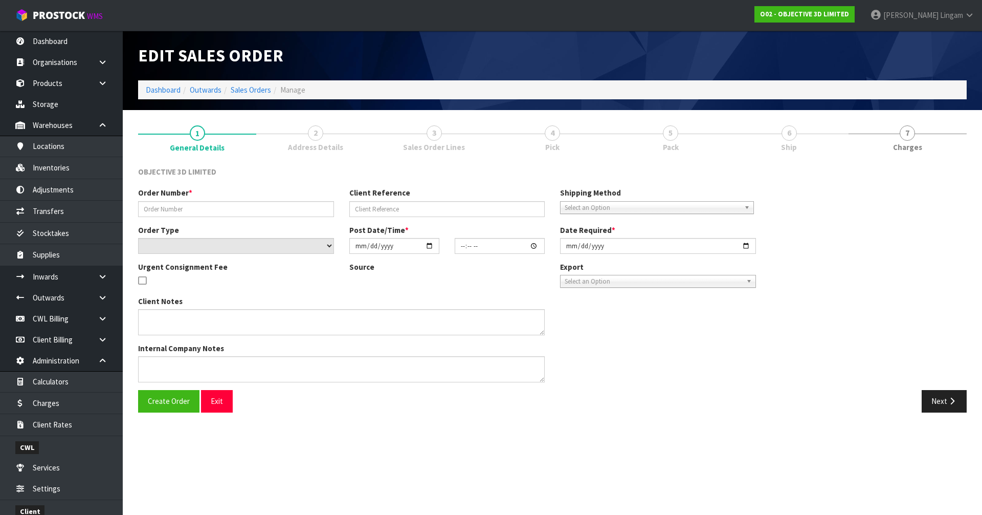
type input "SO-01657NZ"
type input "SER- MOFPO#01634NZ & MOFPO#01635NZ FOC SUPPLY"
select select "number:0"
type input "2025-09-15"
type input "14:55:00.000"
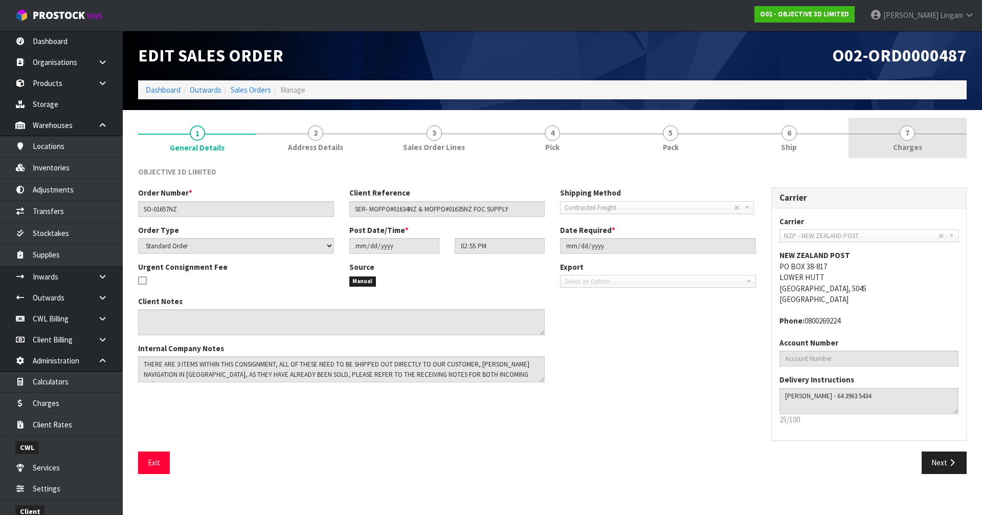
click at [921, 145] on span "Charges" at bounding box center [907, 147] width 29 height 11
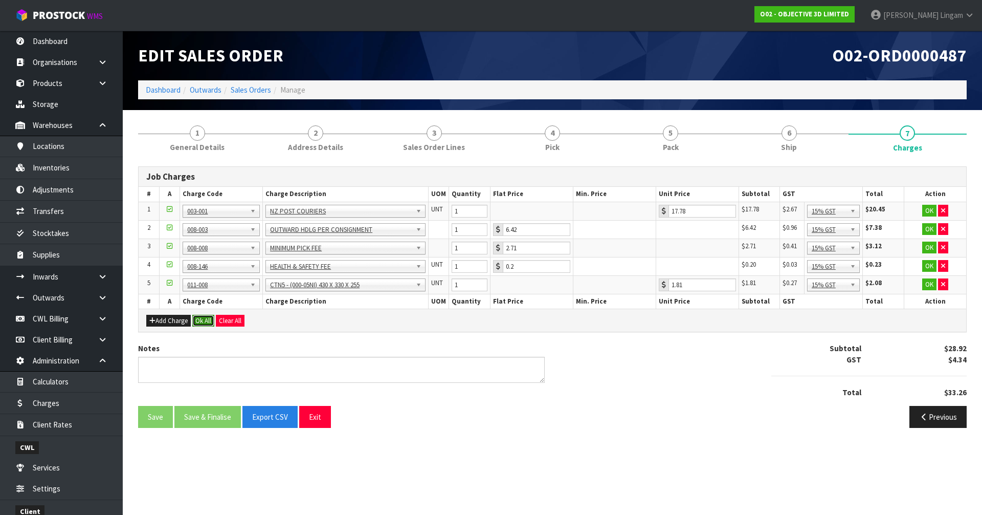
click at [208, 316] on button "Ok All" at bounding box center [203, 321] width 22 height 12
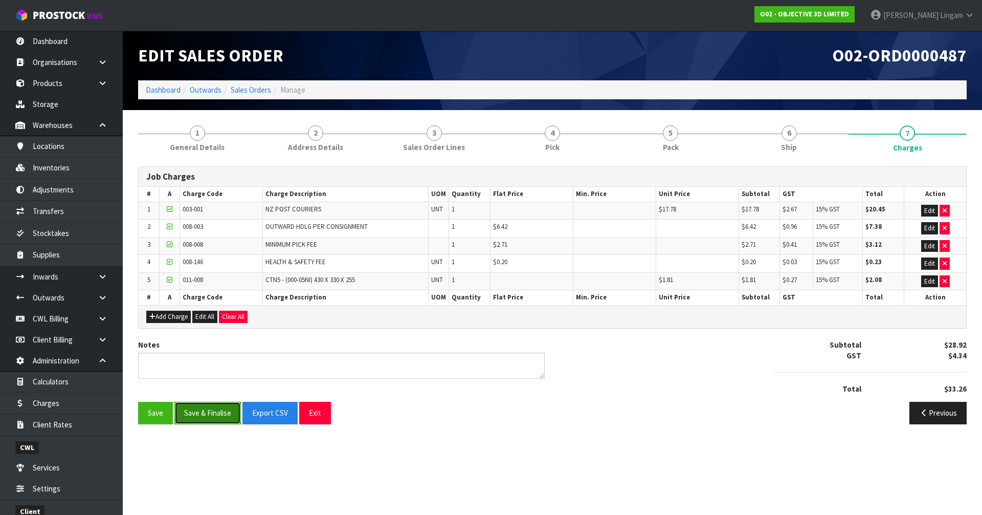
click at [220, 406] on button "Save & Finalise" at bounding box center [207, 413] width 66 height 22
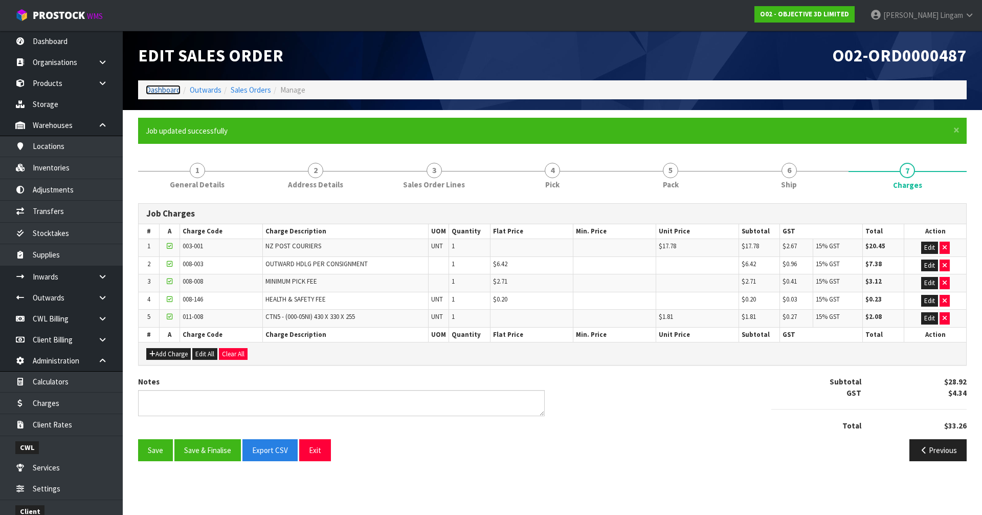
click at [164, 92] on link "Dashboard" at bounding box center [163, 90] width 35 height 10
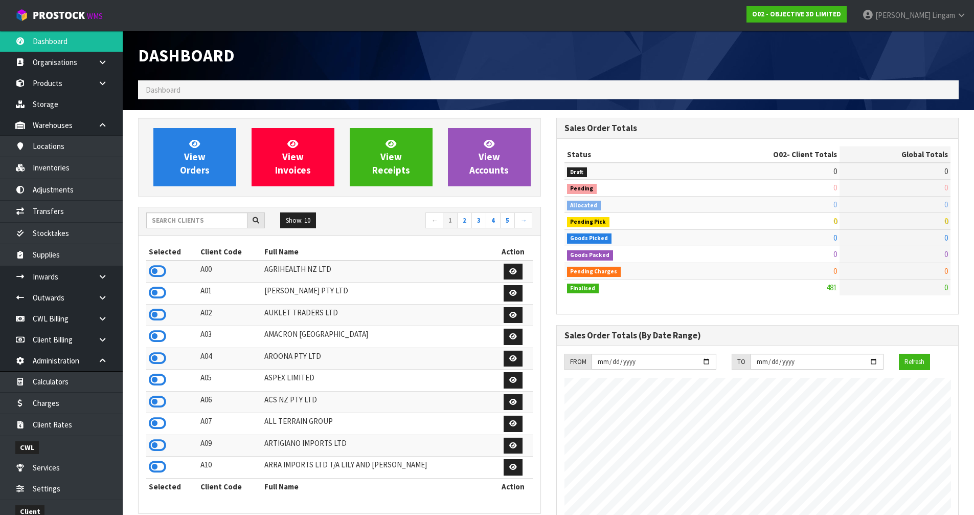
scroll to position [676, 418]
click at [192, 221] on input "text" at bounding box center [196, 220] width 101 height 16
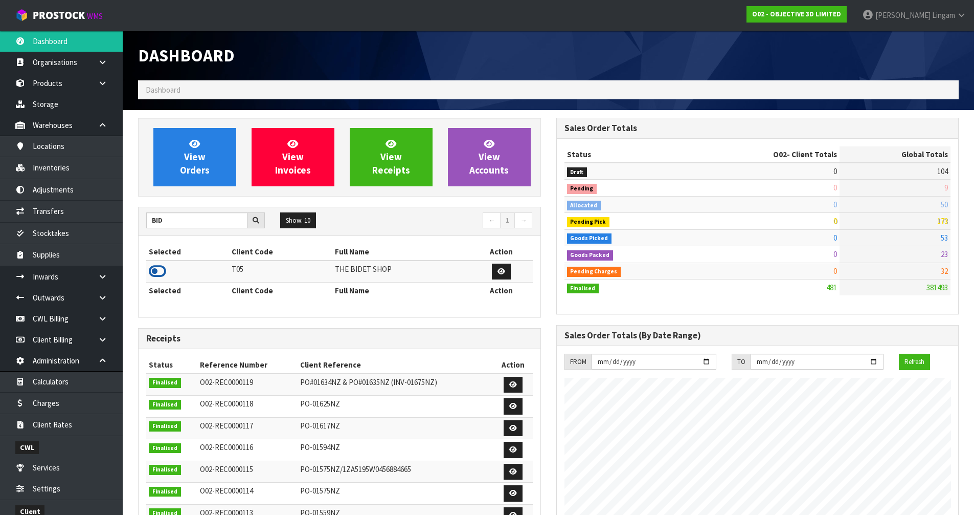
click at [157, 268] on icon at bounding box center [157, 270] width 17 height 15
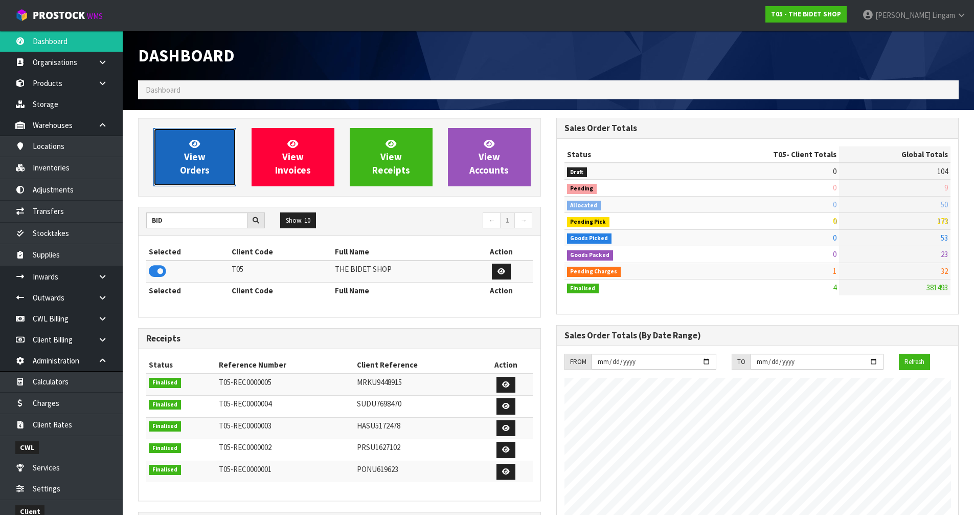
scroll to position [775, 418]
click at [205, 177] on link "View Orders" at bounding box center [194, 157] width 83 height 58
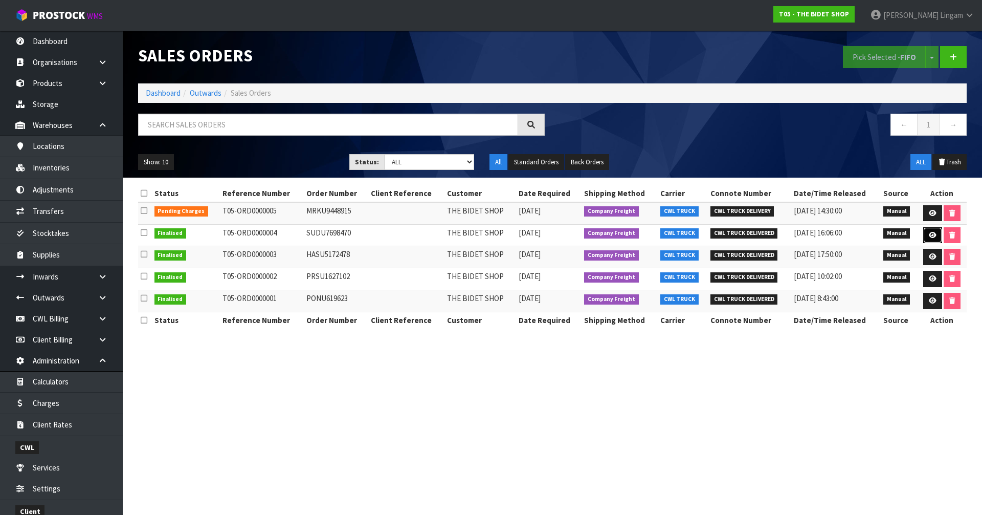
click at [929, 234] on icon at bounding box center [933, 235] width 8 height 7
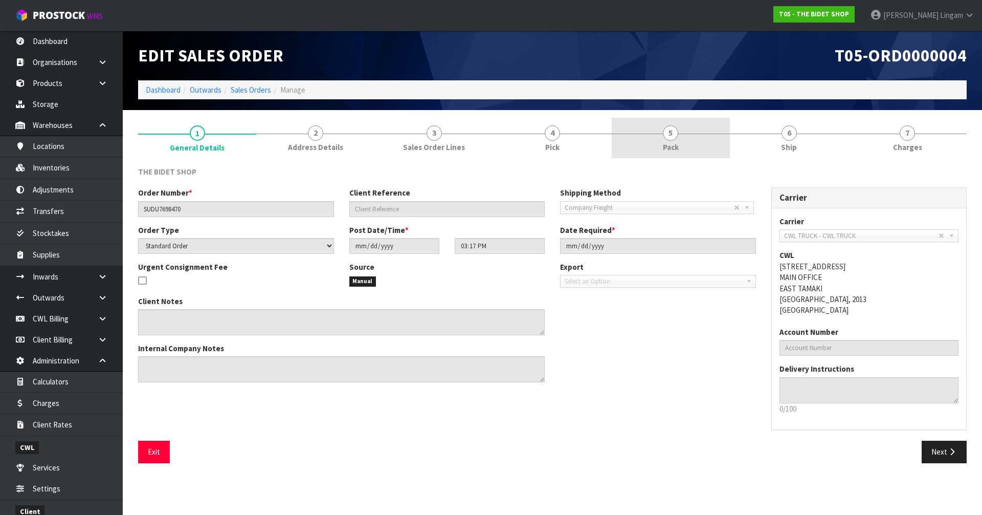
click at [675, 140] on link "5 Pack" at bounding box center [671, 138] width 118 height 40
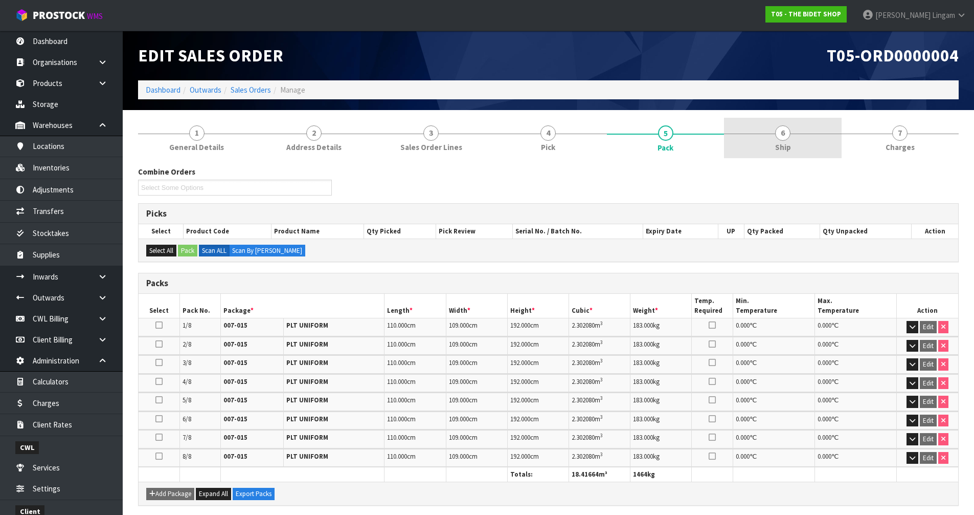
click at [809, 145] on link "6 Ship" at bounding box center [782, 138] width 117 height 40
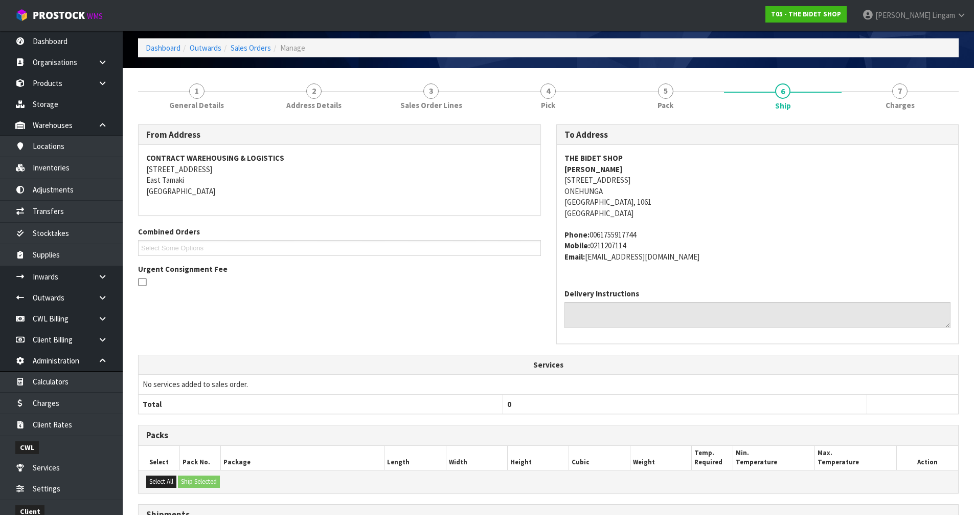
scroll to position [32, 0]
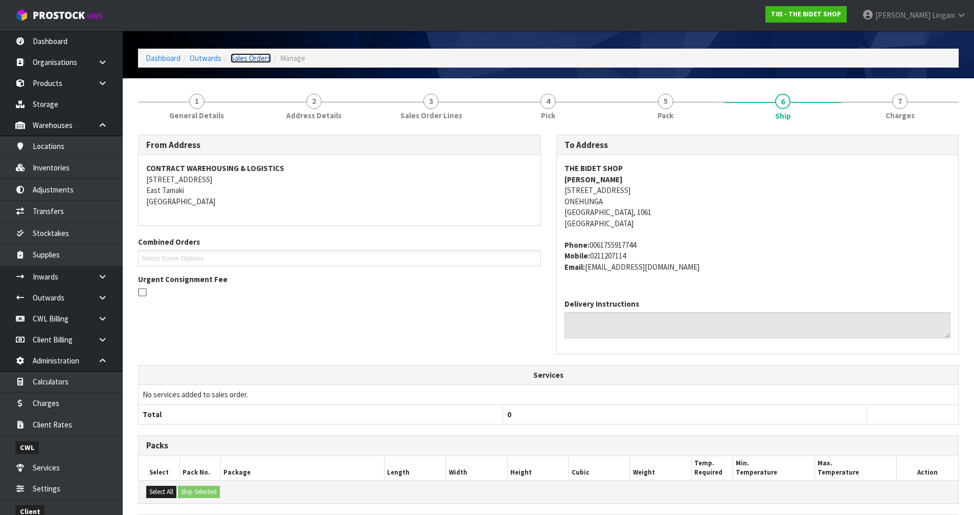
click at [260, 57] on link "Sales Orders" at bounding box center [251, 58] width 40 height 10
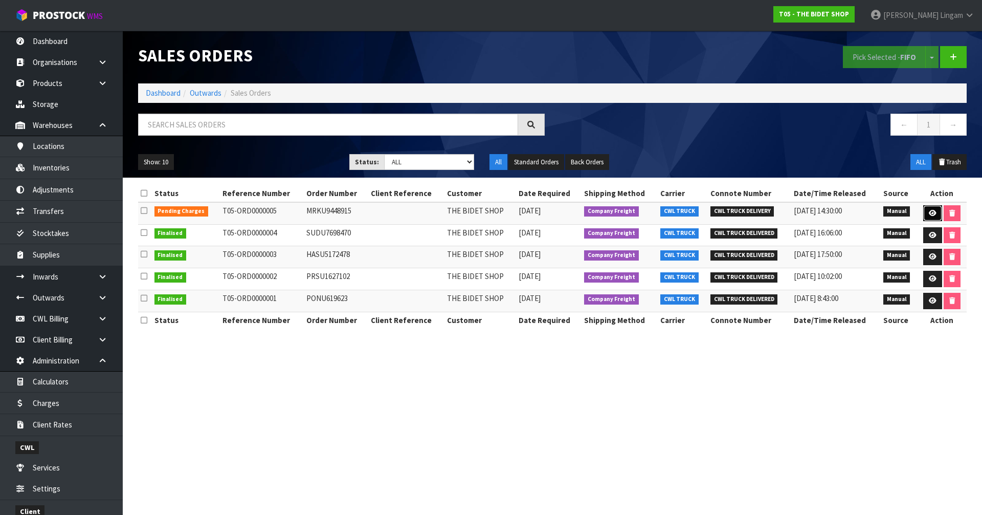
click at [930, 211] on icon at bounding box center [933, 213] width 8 height 7
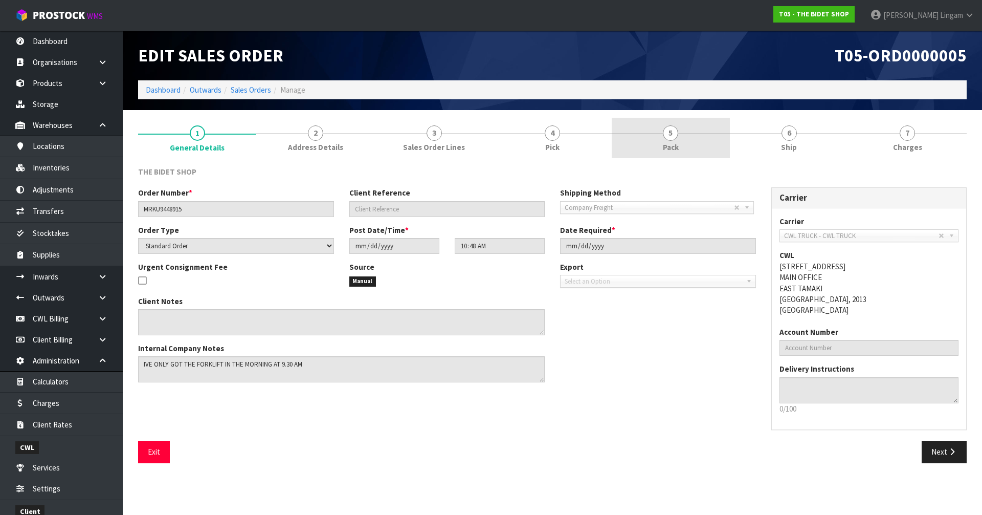
click at [678, 136] on link "5 Pack" at bounding box center [671, 138] width 118 height 40
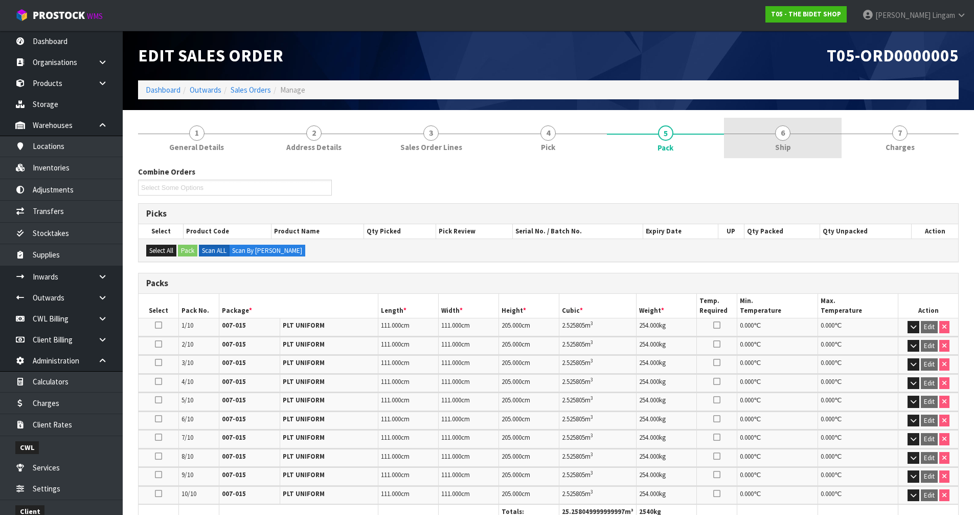
click at [813, 153] on link "6 Ship" at bounding box center [782, 138] width 117 height 40
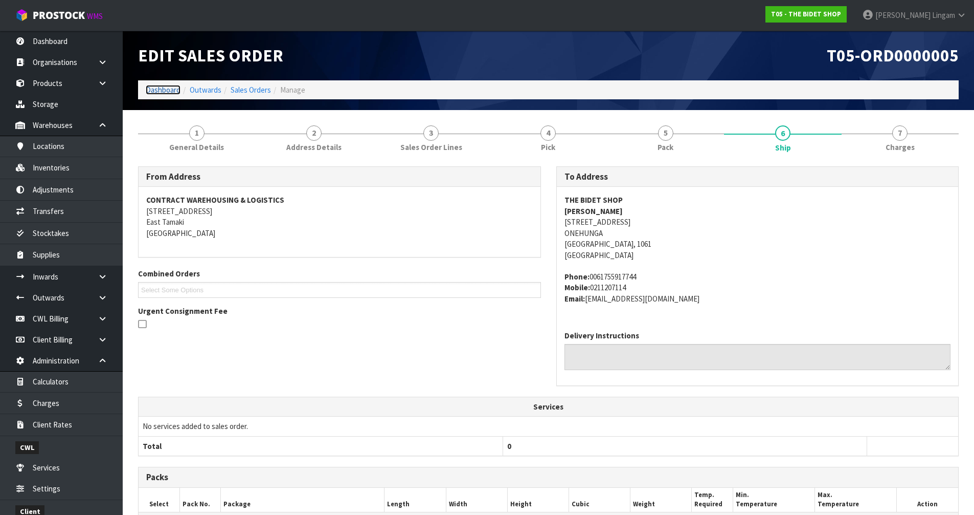
click at [162, 89] on link "Dashboard" at bounding box center [163, 90] width 35 height 10
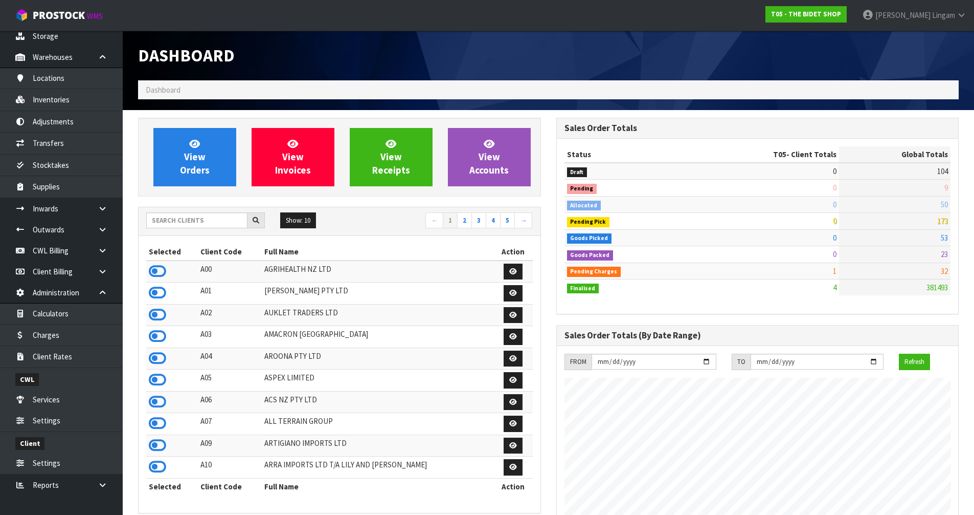
scroll to position [69, 0]
click at [208, 218] on input "text" at bounding box center [196, 220] width 101 height 16
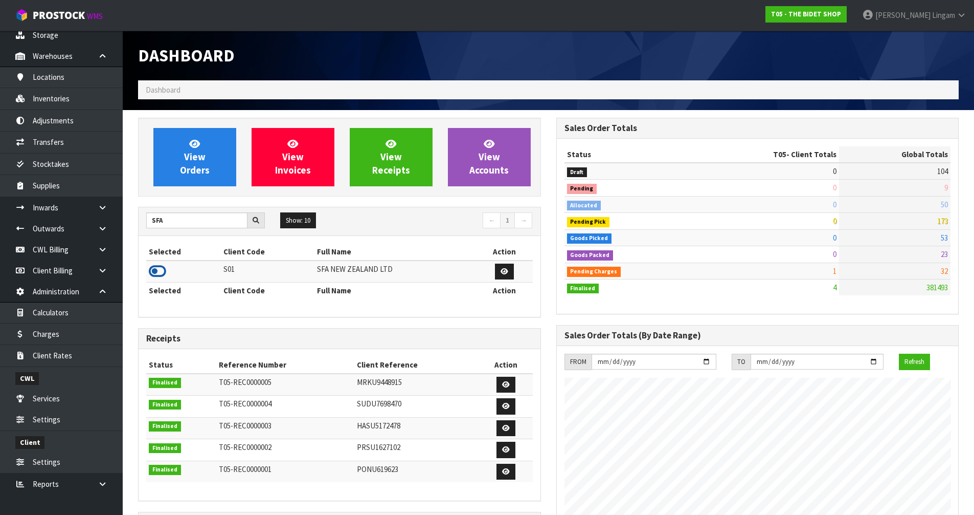
click at [155, 268] on icon at bounding box center [157, 270] width 17 height 15
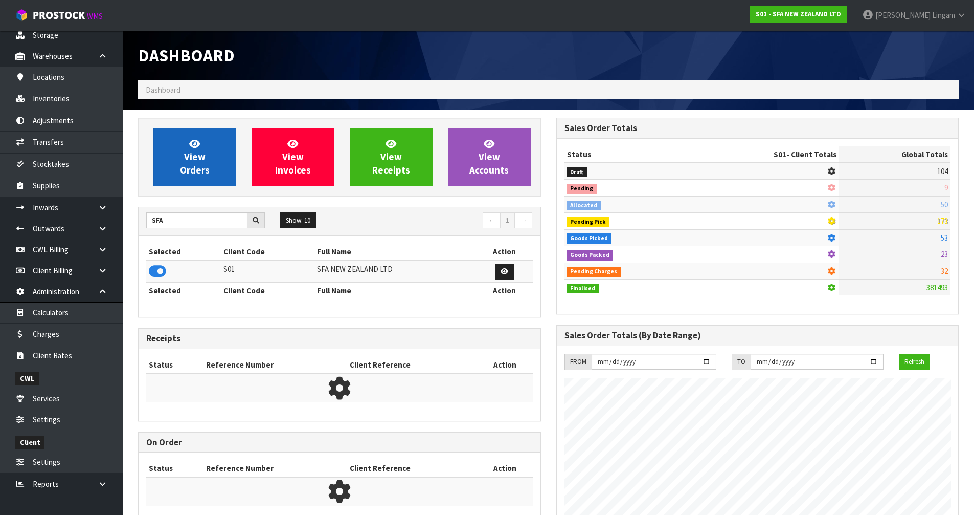
scroll to position [775, 418]
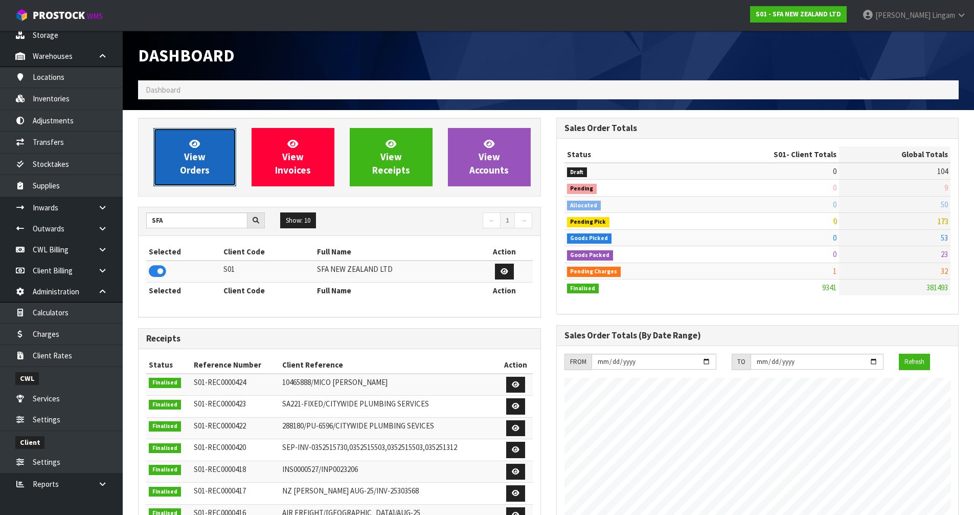
click at [191, 166] on span "View Orders" at bounding box center [195, 157] width 30 height 38
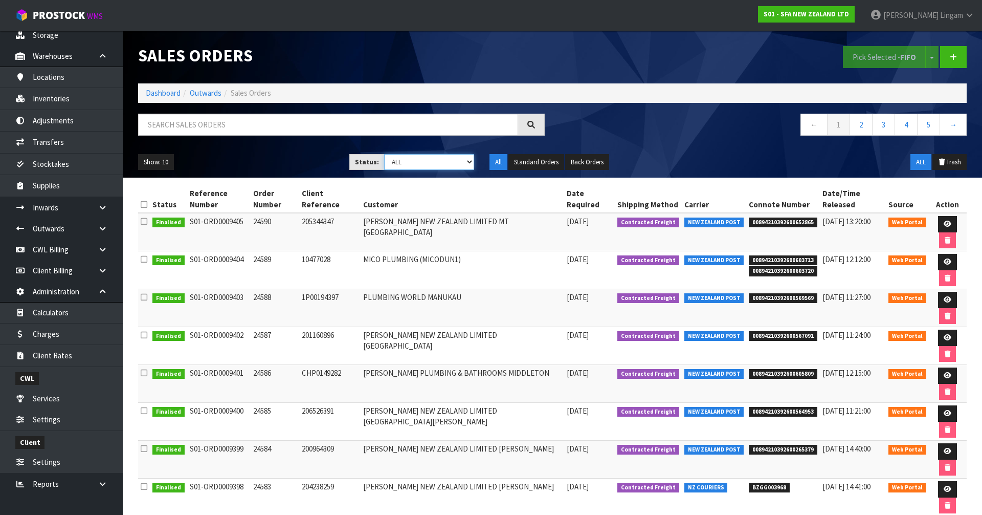
click at [450, 164] on select "Draft Pending Allocated Pending Pick Goods Picked Goods Packed Pending Charges …" at bounding box center [429, 162] width 91 height 16
click at [384, 154] on select "Draft Pending Allocated Pending Pick Goods Picked Goods Packed Pending Charges …" at bounding box center [429, 162] width 91 height 16
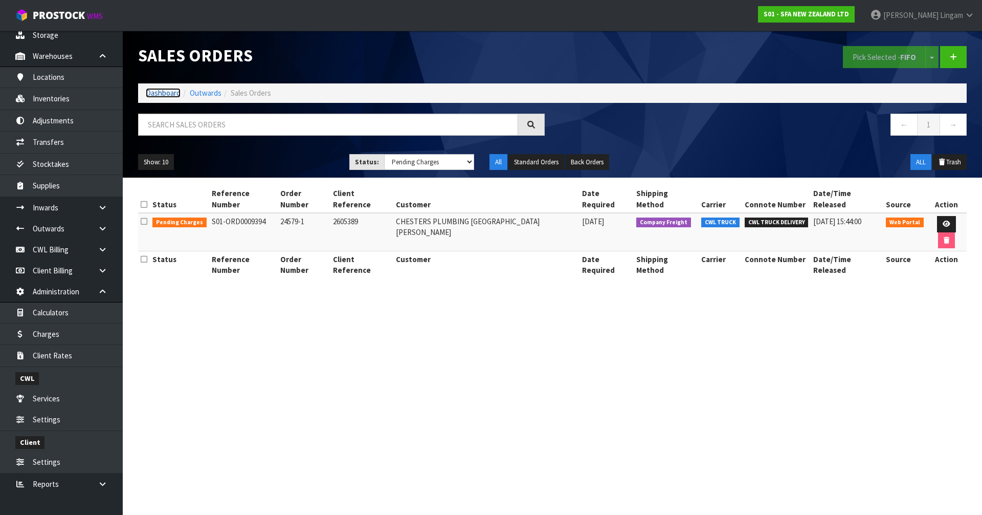
click at [158, 95] on link "Dashboard" at bounding box center [163, 93] width 35 height 10
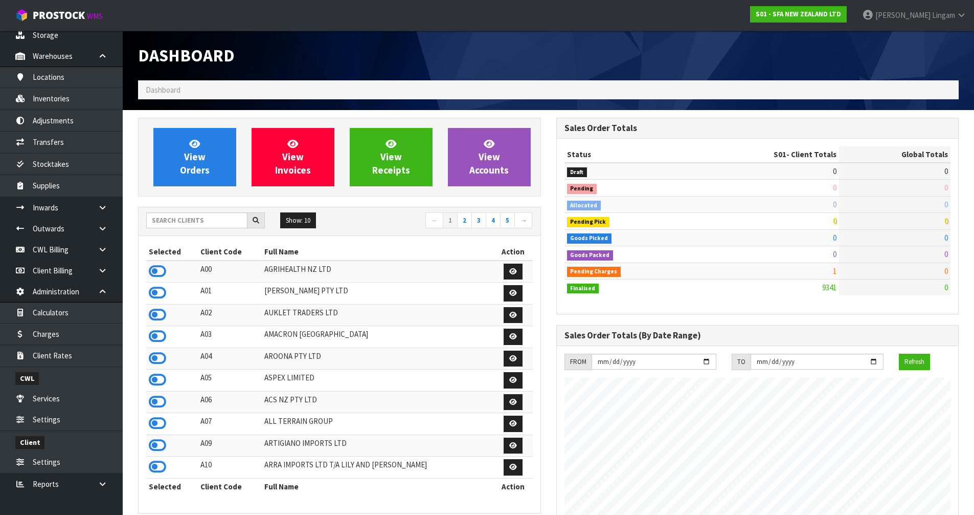
scroll to position [775, 418]
click at [209, 217] on input "text" at bounding box center [196, 220] width 101 height 16
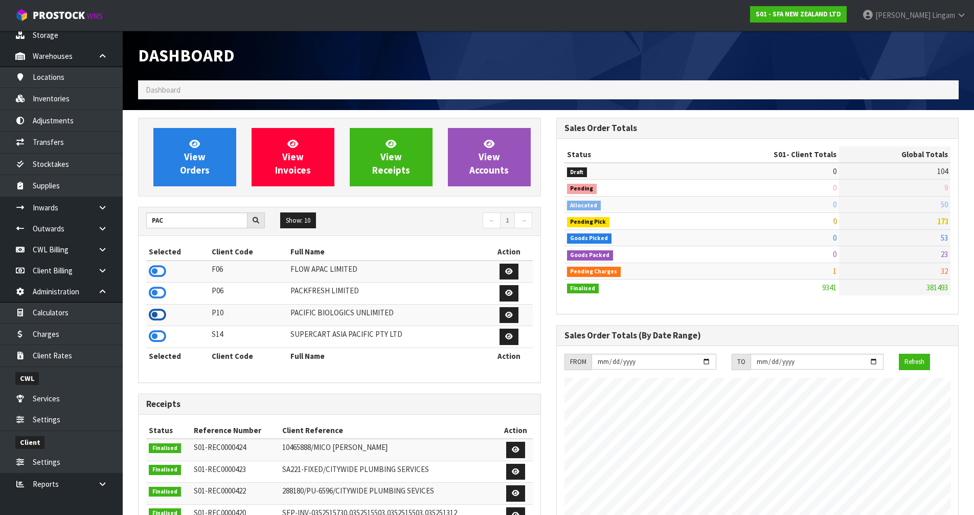
click at [164, 316] on icon at bounding box center [157, 314] width 17 height 15
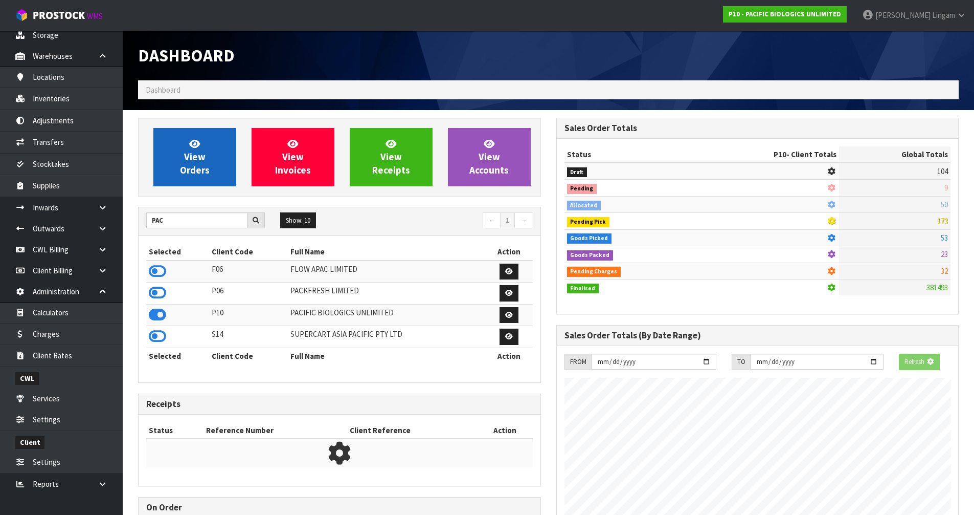
scroll to position [638, 418]
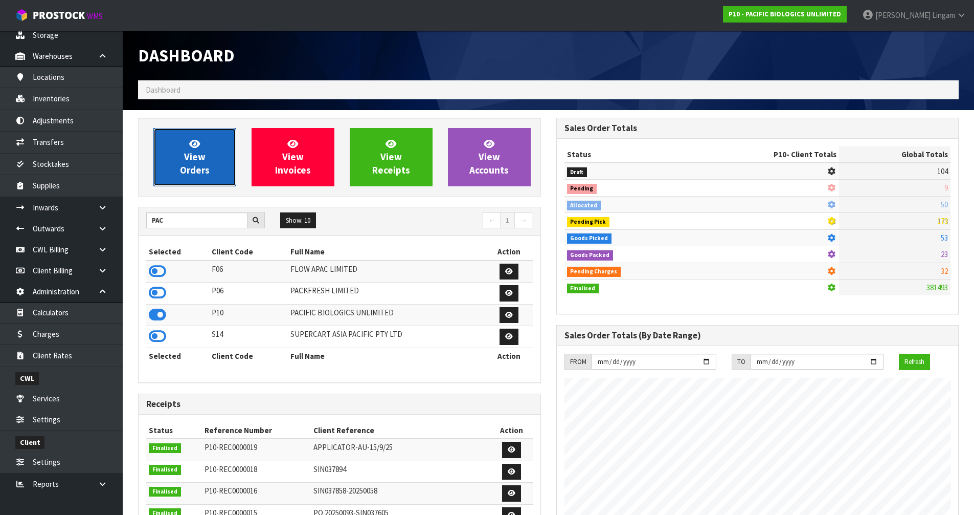
click at [225, 167] on link "View Orders" at bounding box center [194, 157] width 83 height 58
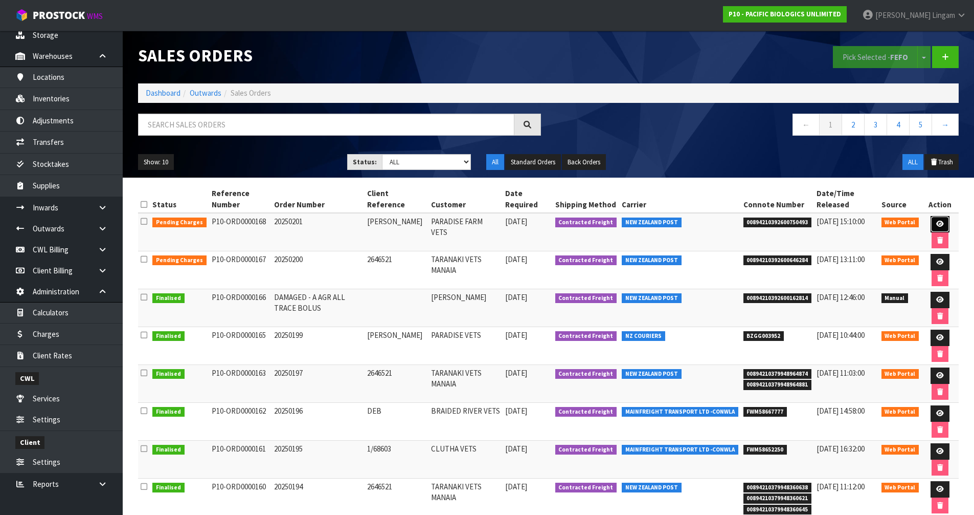
click at [937, 222] on icon at bounding box center [941, 223] width 8 height 7
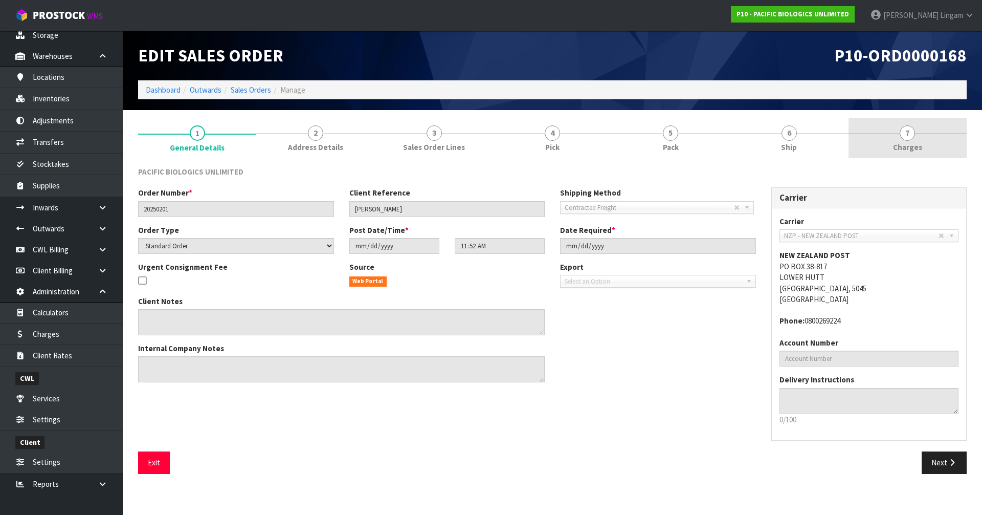
click at [922, 144] on link "7 Charges" at bounding box center [908, 138] width 118 height 40
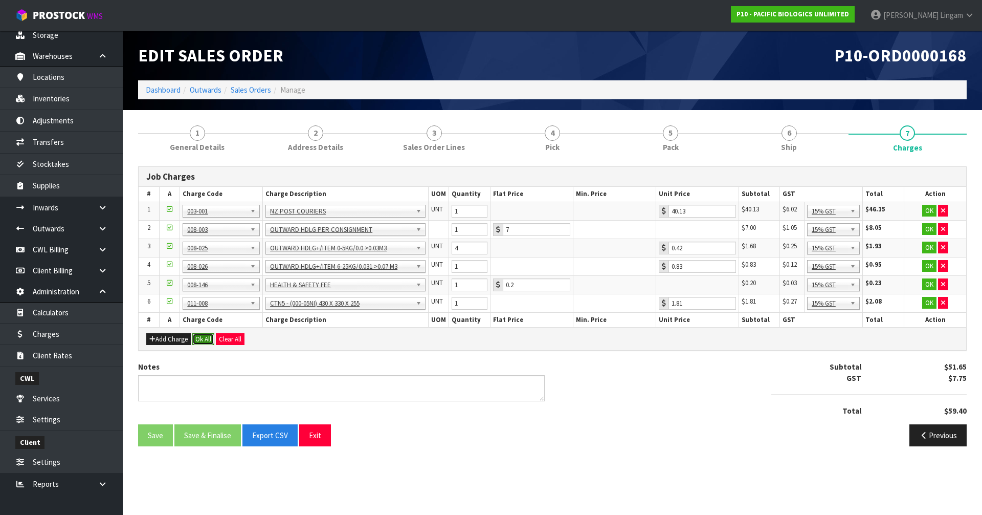
click at [210, 341] on button "Ok All" at bounding box center [203, 339] width 22 height 12
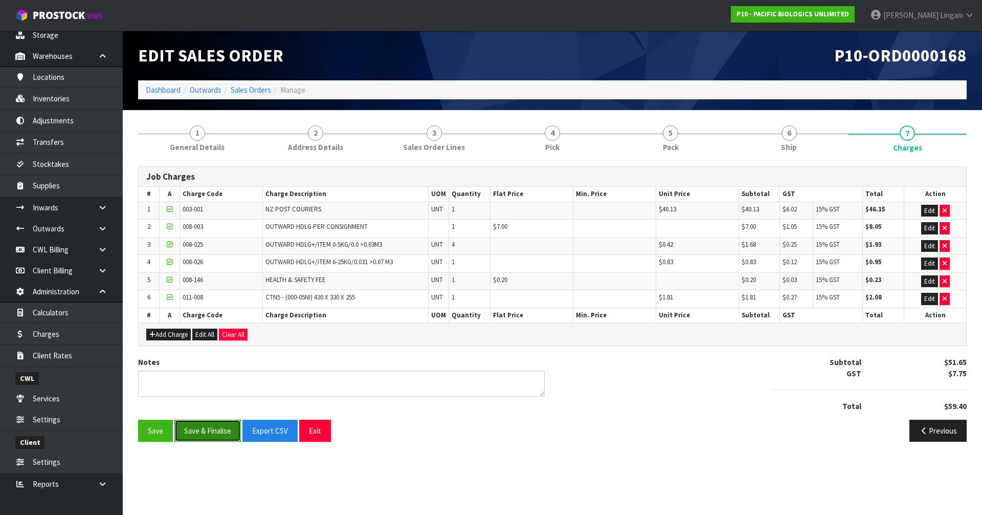
click at [209, 433] on button "Save & Finalise" at bounding box center [207, 430] width 66 height 22
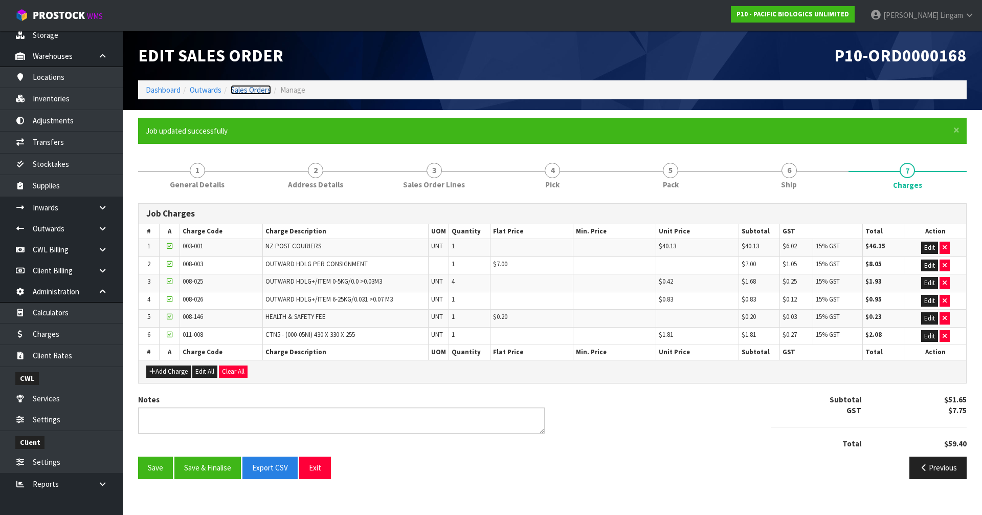
click at [257, 89] on link "Sales Orders" at bounding box center [251, 90] width 40 height 10
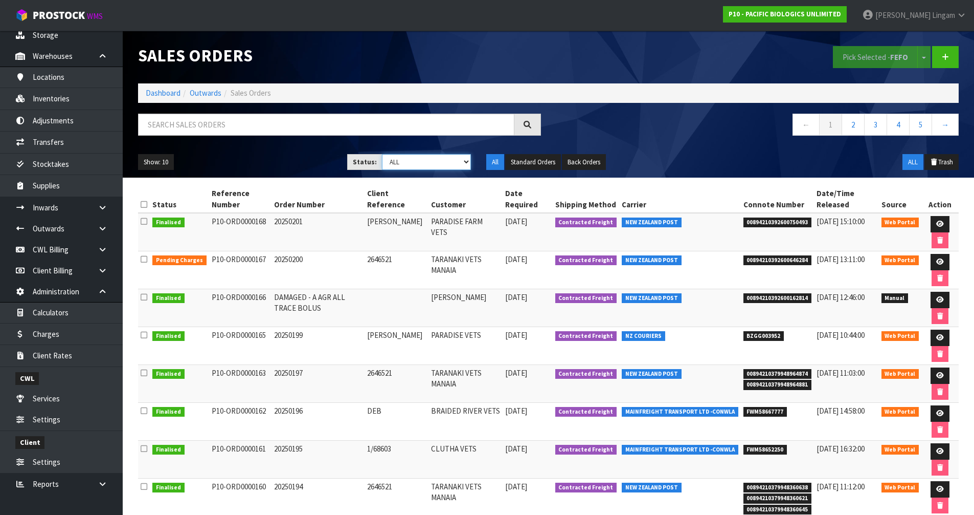
click at [449, 161] on select "Draft Pending Allocated Pending Pick Goods Picked Goods Packed Pending Charges …" at bounding box center [426, 162] width 89 height 16
click at [937, 258] on icon at bounding box center [941, 261] width 8 height 7
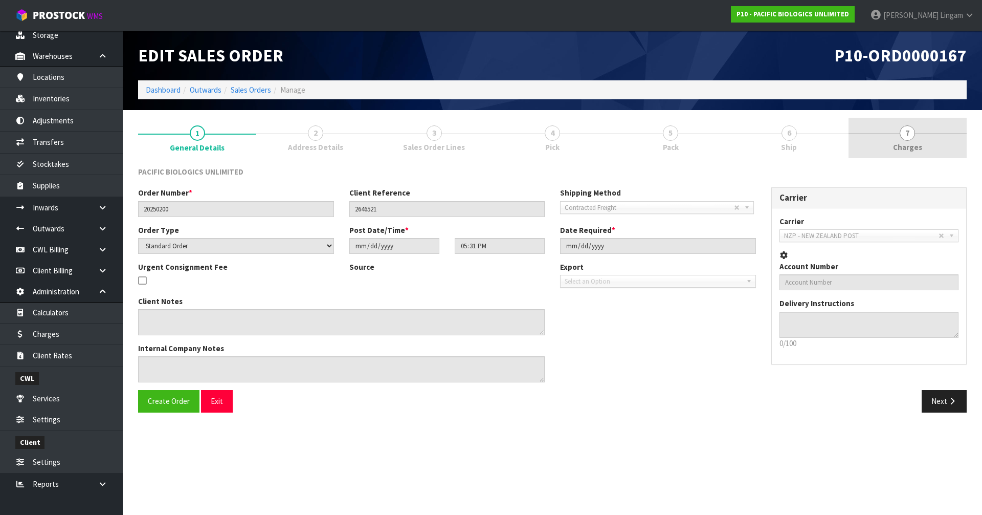
click at [931, 146] on link "7 Charges" at bounding box center [908, 138] width 118 height 40
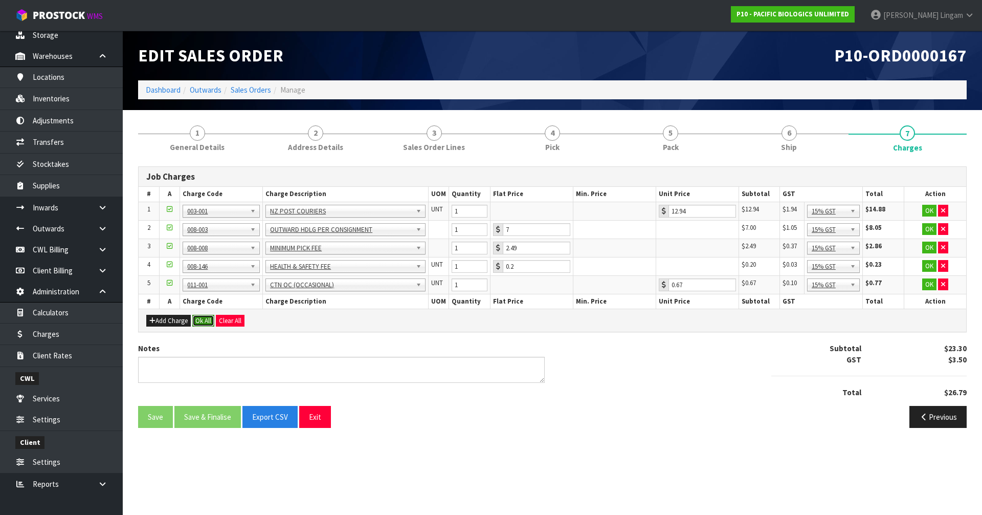
click at [197, 324] on button "Ok All" at bounding box center [203, 321] width 22 height 12
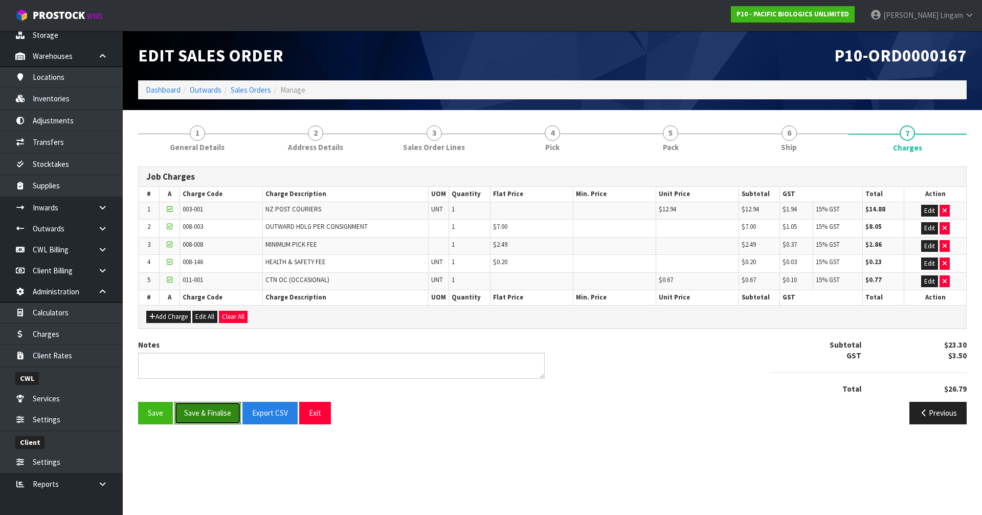
click at [217, 420] on button "Save & Finalise" at bounding box center [207, 413] width 66 height 22
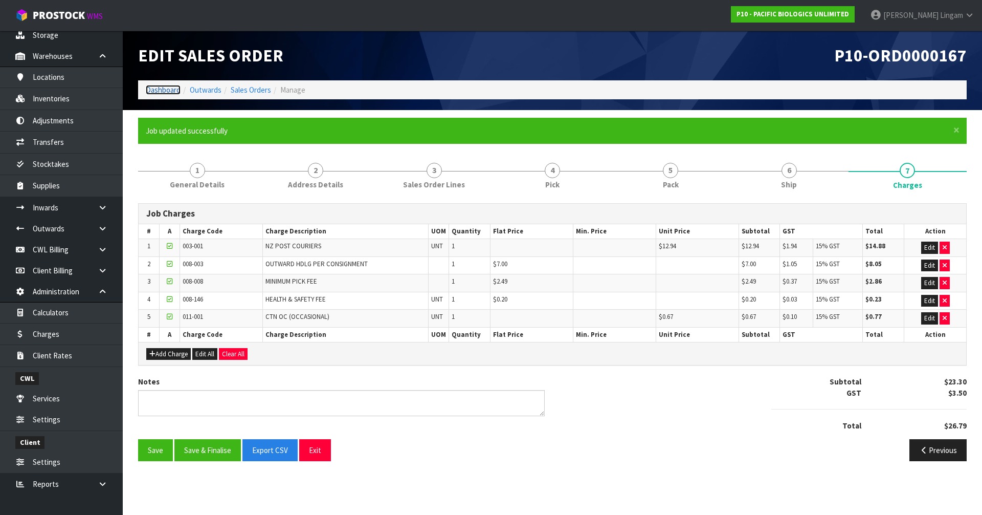
click at [169, 91] on link "Dashboard" at bounding box center [163, 90] width 35 height 10
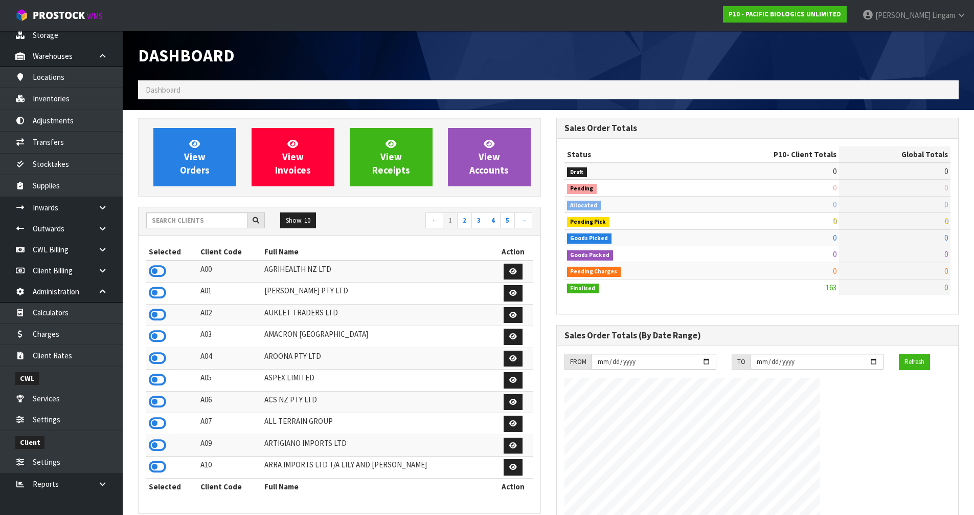
scroll to position [775, 418]
click at [219, 222] on input "text" at bounding box center [196, 220] width 101 height 16
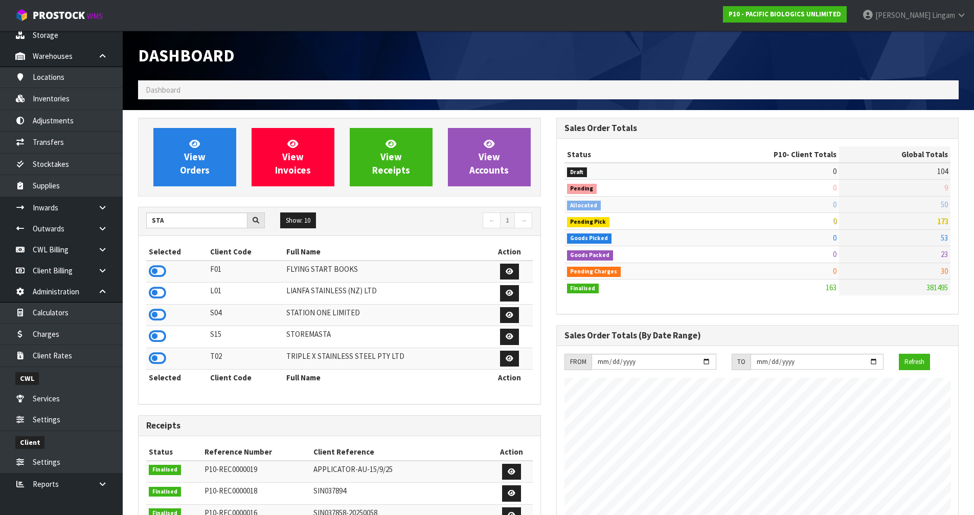
click at [148, 315] on td at bounding box center [176, 315] width 61 height 22
click at [158, 320] on icon at bounding box center [157, 314] width 17 height 15
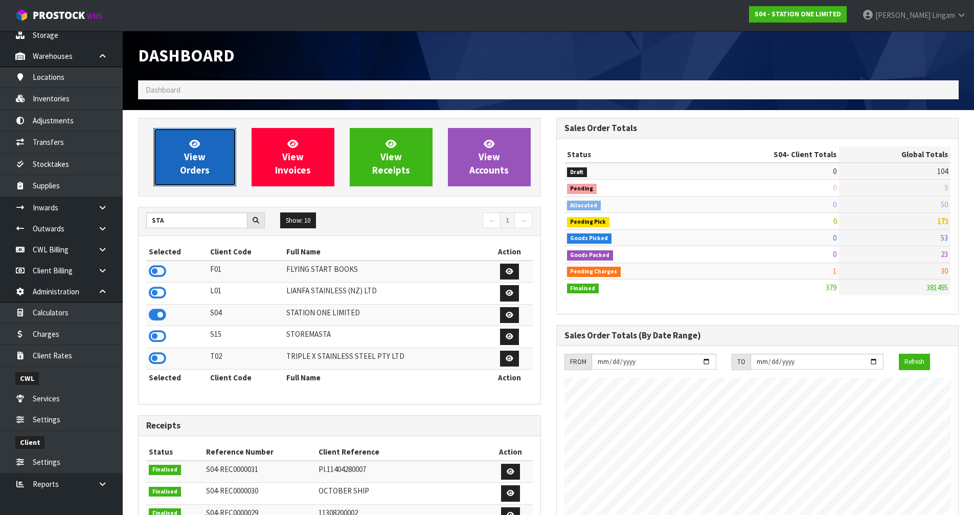
click at [195, 171] on span "View Orders" at bounding box center [195, 157] width 30 height 38
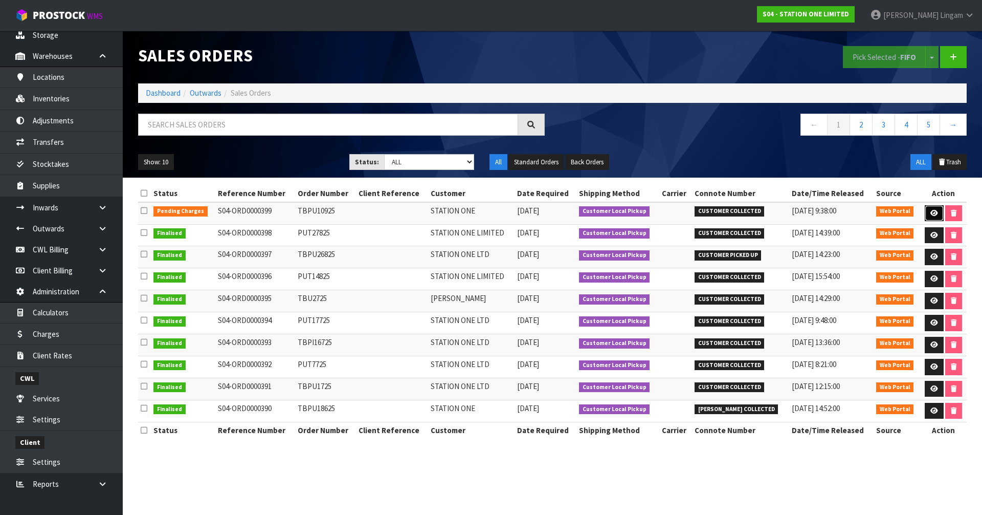
click at [930, 210] on icon at bounding box center [934, 213] width 8 height 7
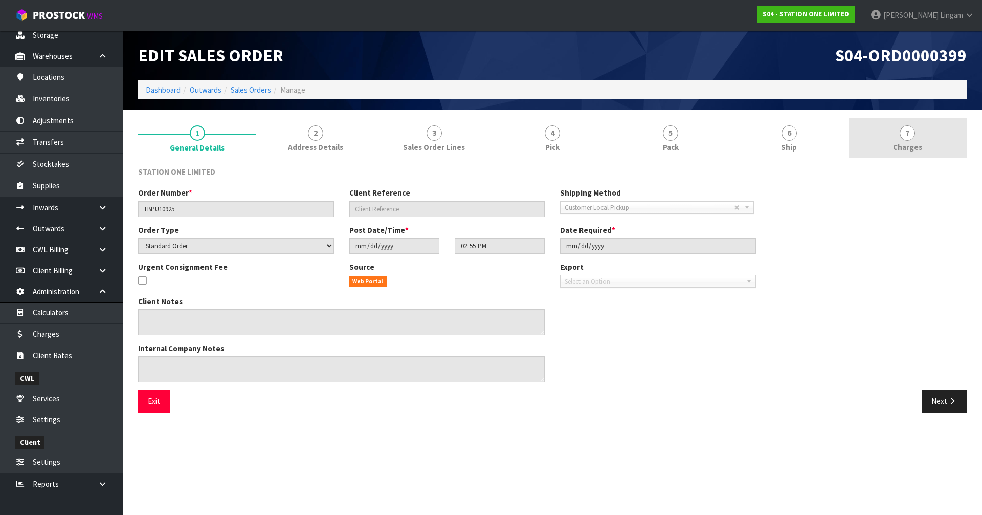
click at [913, 151] on span "Charges" at bounding box center [907, 147] width 29 height 11
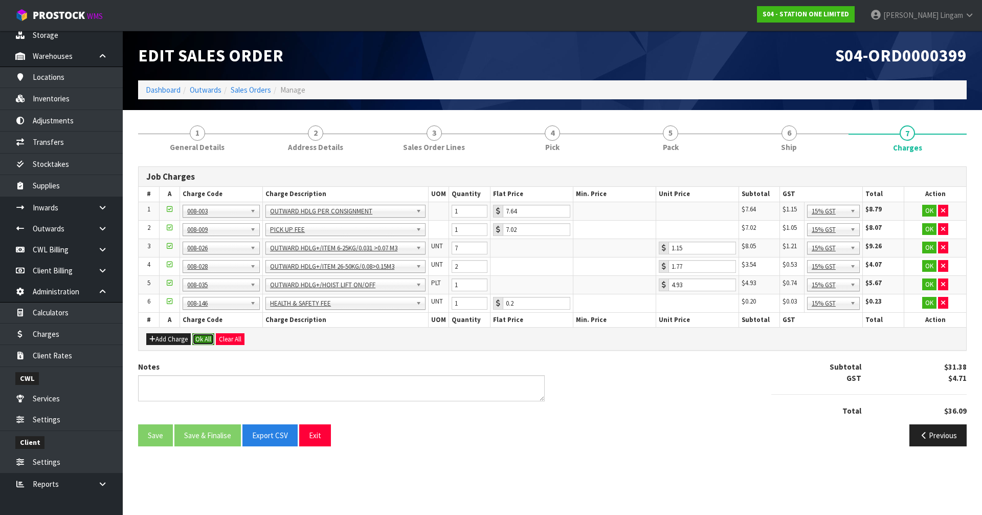
click at [200, 337] on button "Ok All" at bounding box center [203, 339] width 22 height 12
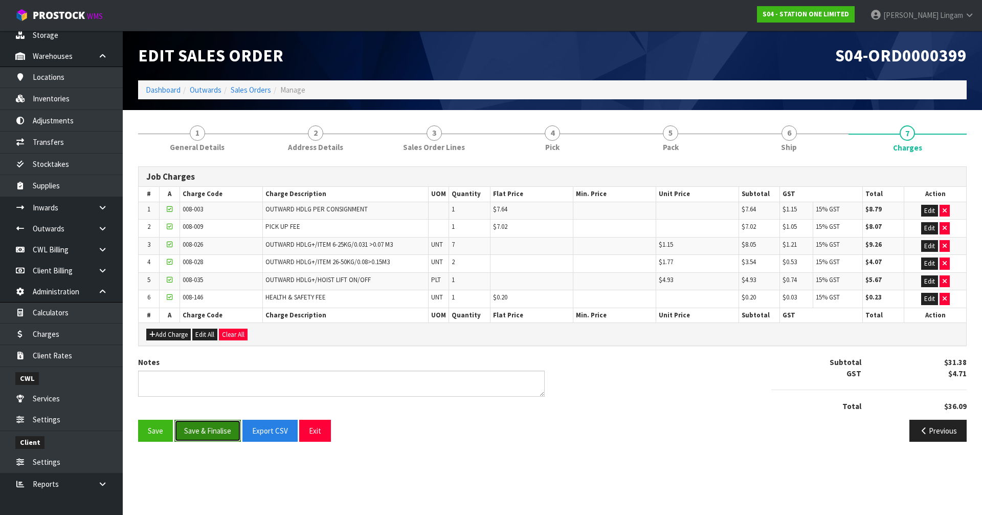
click at [211, 431] on button "Save & Finalise" at bounding box center [207, 430] width 66 height 22
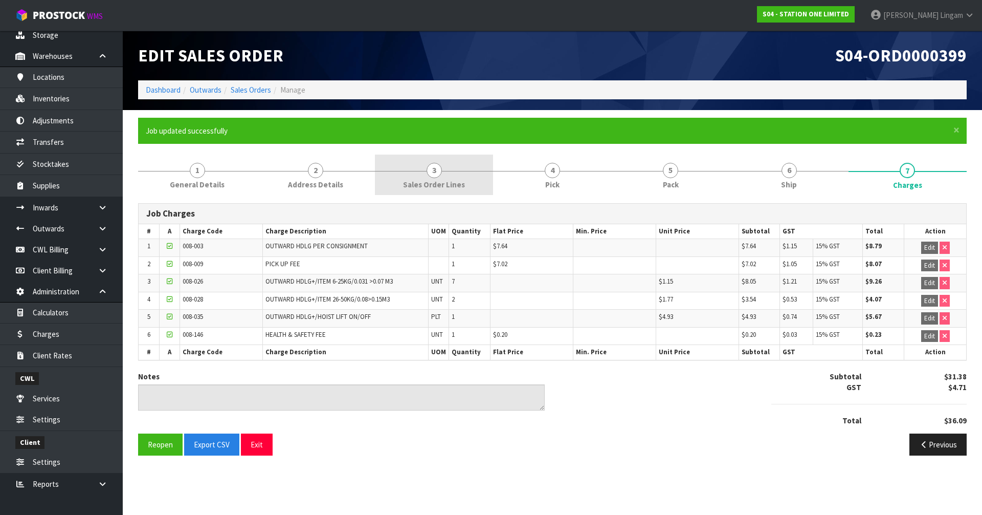
click at [471, 195] on link "3 Sales Order Lines" at bounding box center [434, 174] width 118 height 40
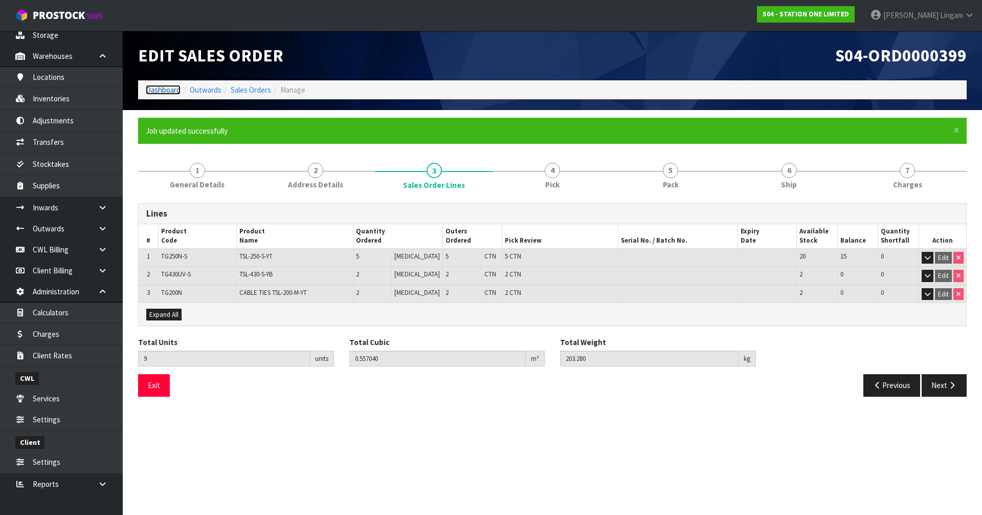
click at [165, 88] on link "Dashboard" at bounding box center [163, 90] width 35 height 10
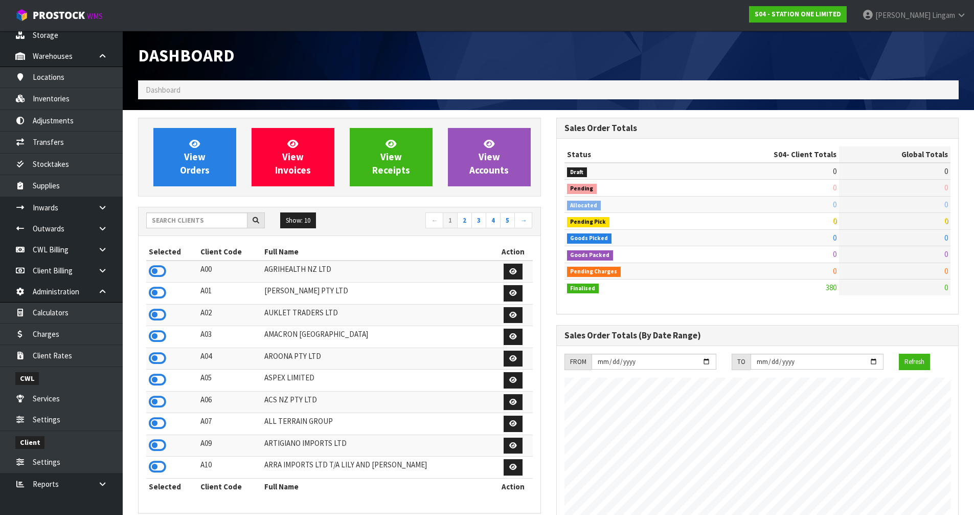
scroll to position [659, 418]
click at [195, 221] on input "text" at bounding box center [196, 220] width 101 height 16
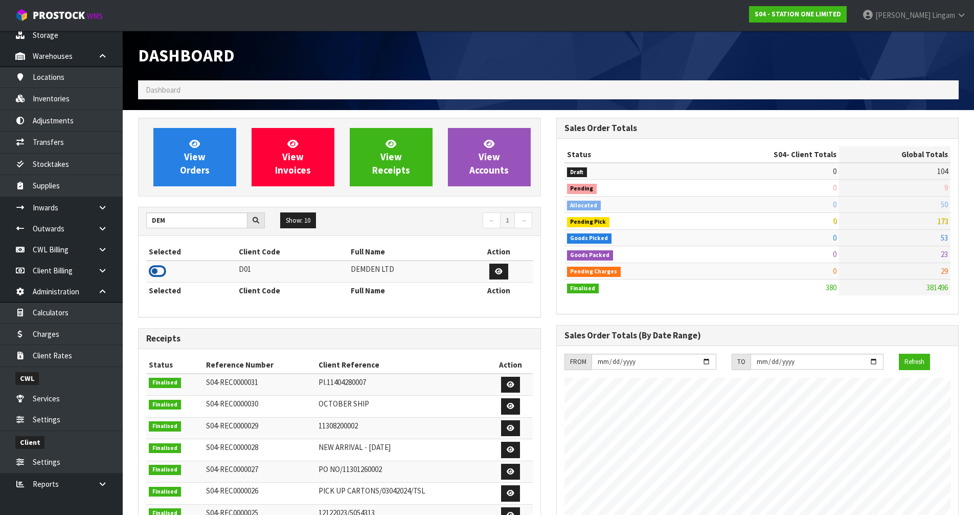
click at [165, 270] on icon at bounding box center [157, 270] width 17 height 15
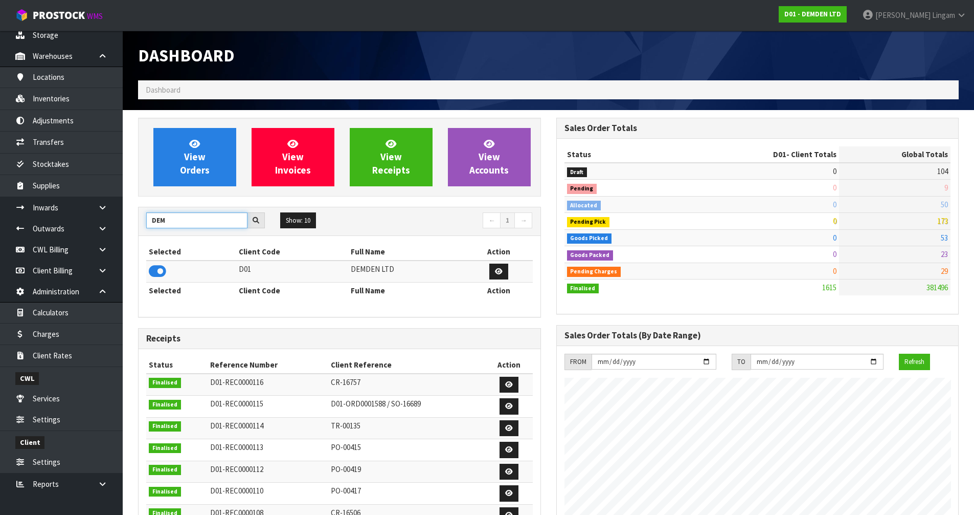
drag, startPoint x: 169, startPoint y: 215, endPoint x: 136, endPoint y: 221, distance: 33.7
click at [136, 221] on div "View Orders View Invoices View Receipts View Accounts DEM Show: 10 5 10 25 50 ←…" at bounding box center [339, 415] width 418 height 594
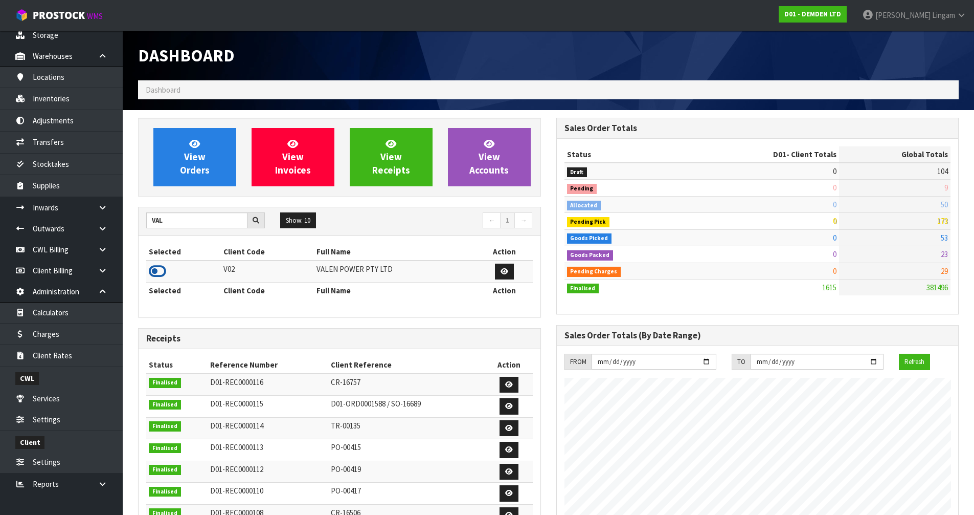
click at [161, 273] on icon at bounding box center [157, 270] width 17 height 15
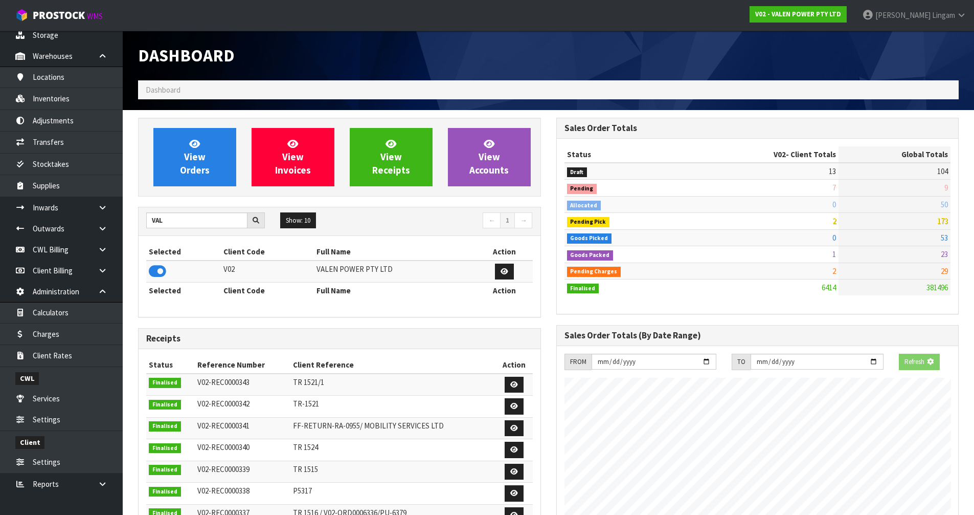
scroll to position [775, 418]
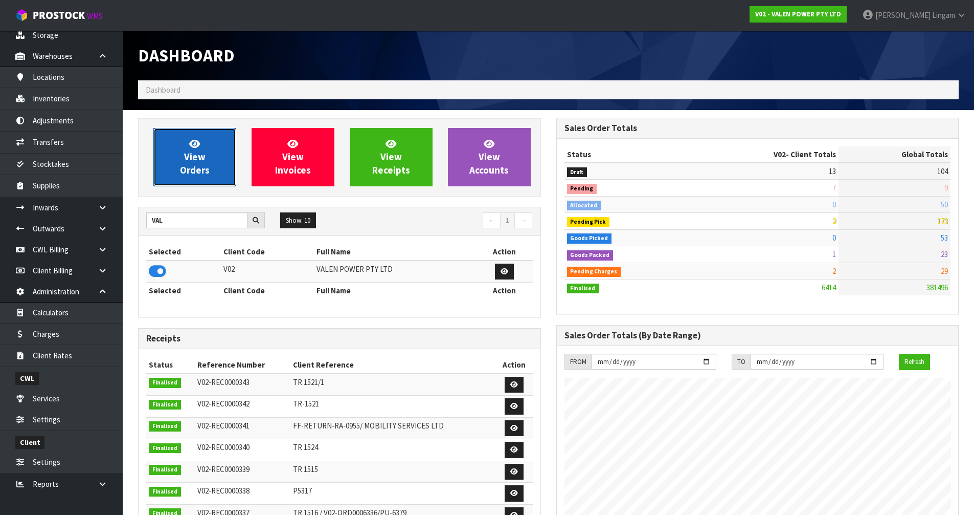
click at [218, 159] on link "View Orders" at bounding box center [194, 157] width 83 height 58
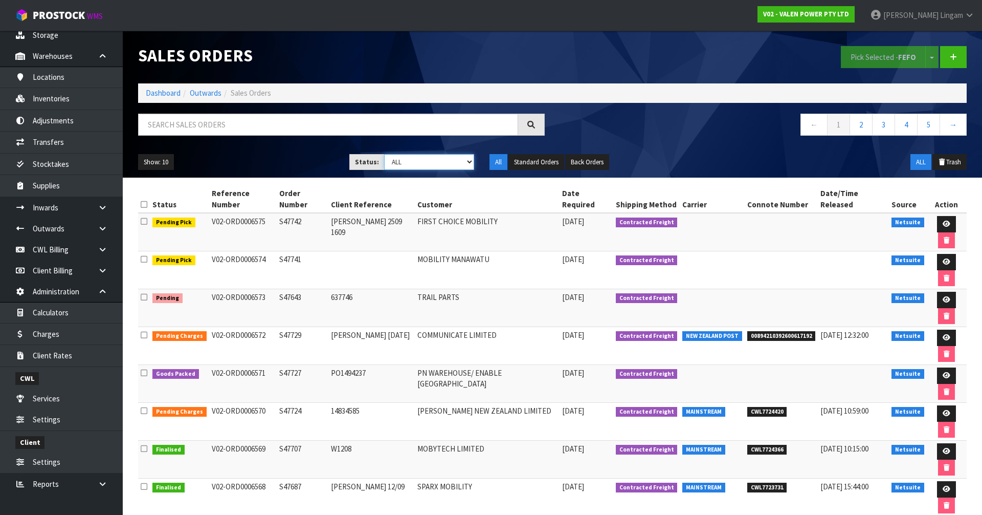
click at [450, 166] on select "Draft Pending Allocated Pending Pick Goods Picked Goods Packed Pending Charges …" at bounding box center [429, 162] width 91 height 16
click at [384, 154] on select "Draft Pending Allocated Pending Pick Goods Picked Goods Packed Pending Charges …" at bounding box center [429, 162] width 91 height 16
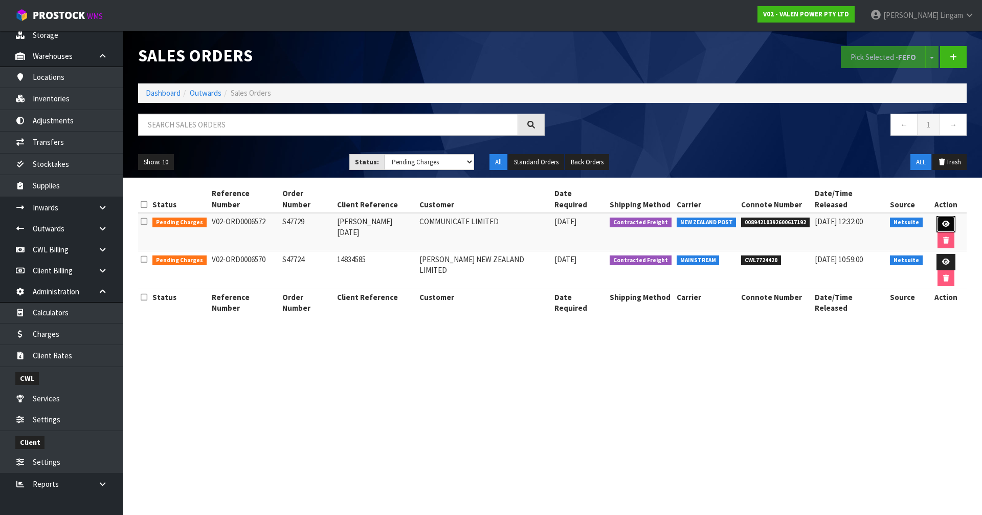
click at [942, 220] on icon at bounding box center [946, 223] width 8 height 7
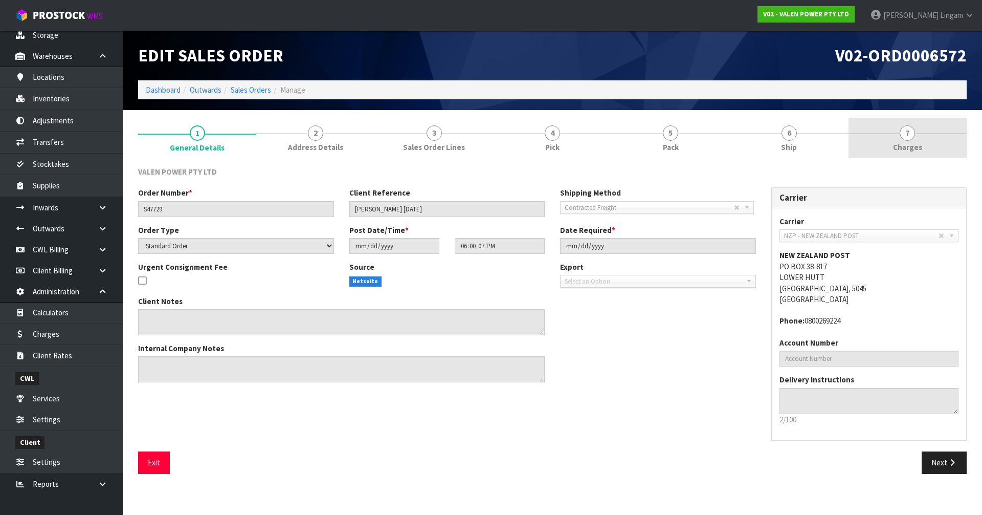
click at [923, 154] on link "7 Charges" at bounding box center [908, 138] width 118 height 40
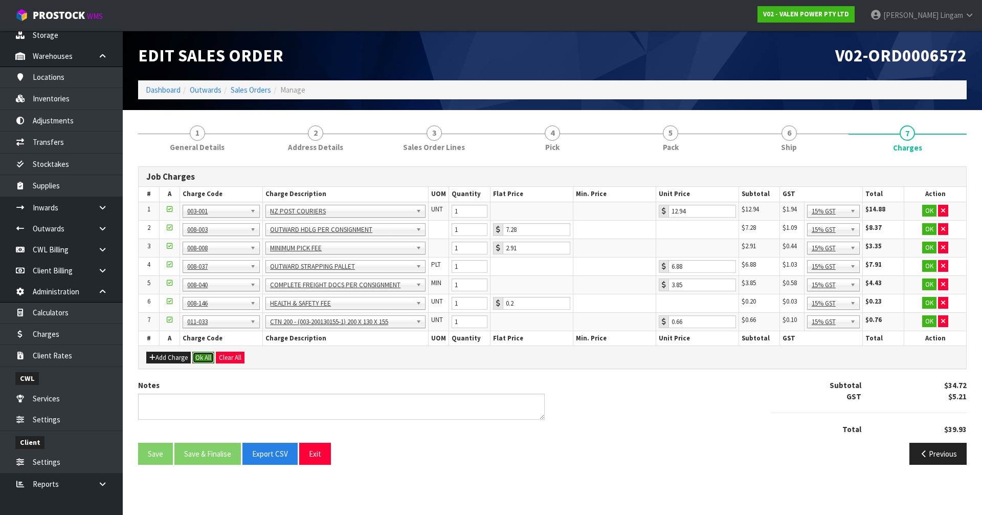
click at [209, 355] on button "Ok All" at bounding box center [203, 357] width 22 height 12
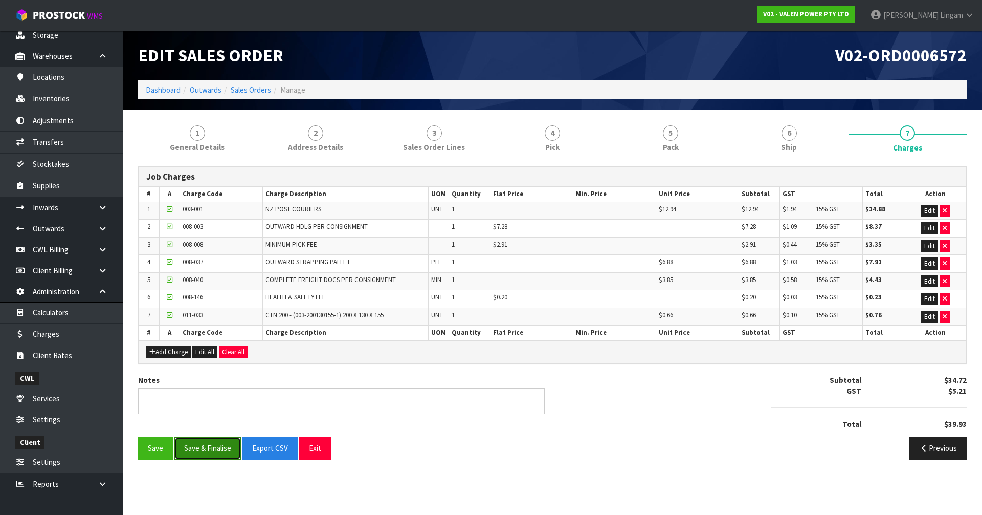
click at [203, 447] on button "Save & Finalise" at bounding box center [207, 448] width 66 height 22
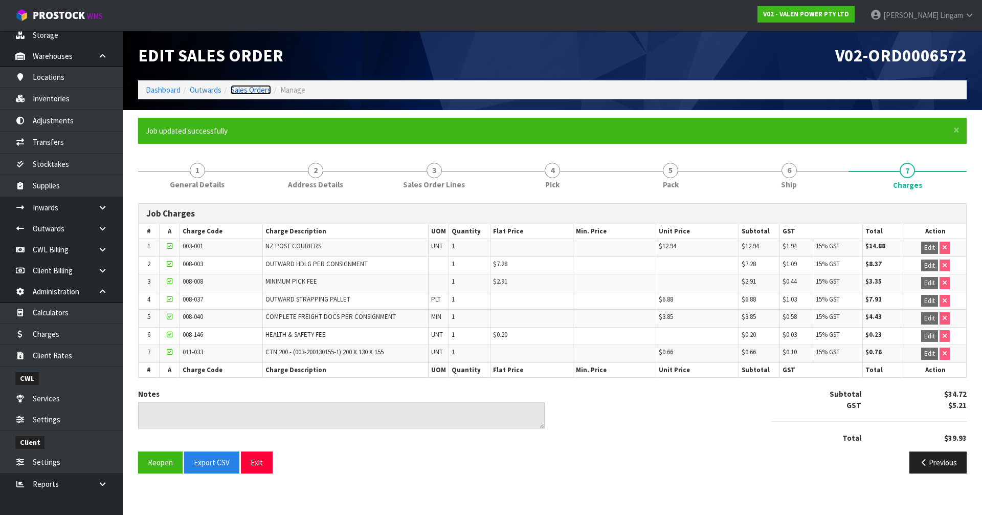
click at [264, 86] on link "Sales Orders" at bounding box center [251, 90] width 40 height 10
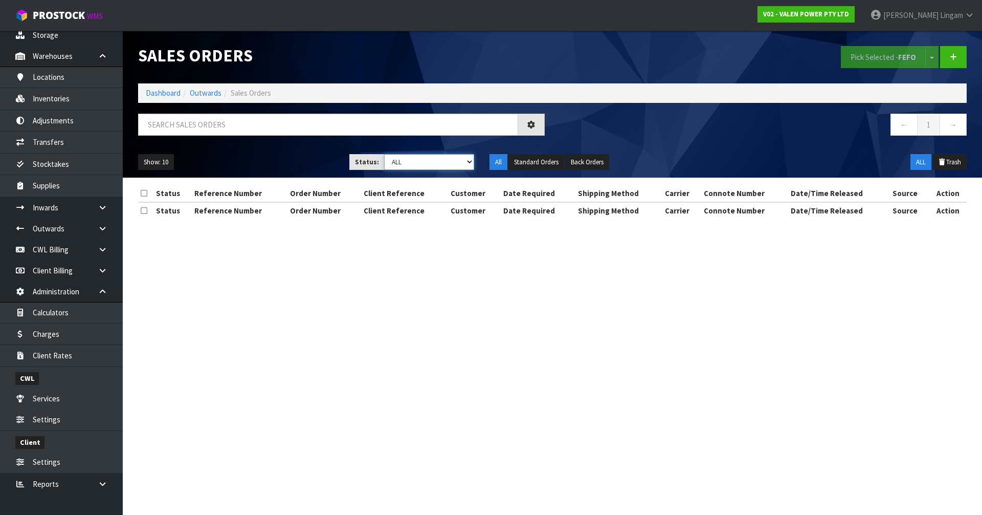
click at [445, 161] on select "Draft Pending Allocated Pending Pick Goods Picked Goods Packed Pending Charges …" at bounding box center [429, 162] width 91 height 16
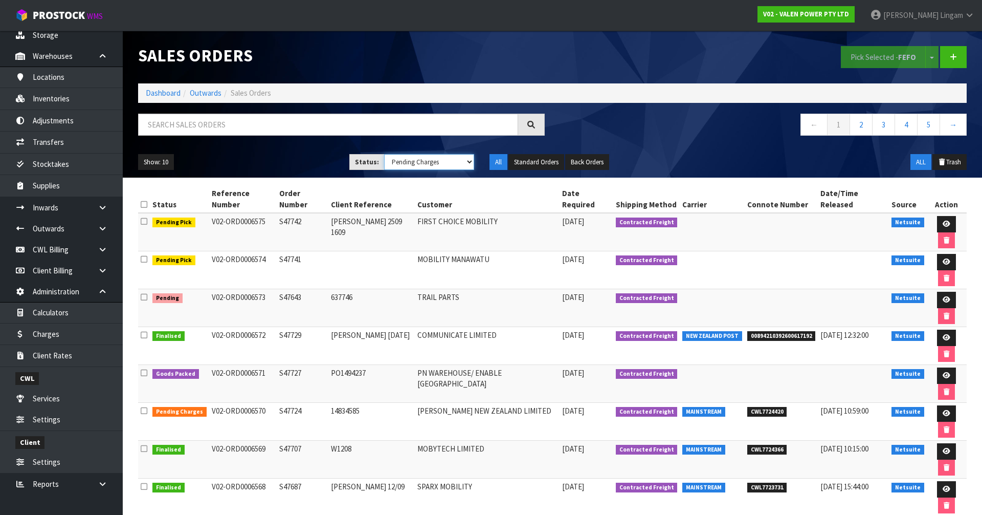
click at [384, 154] on select "Draft Pending Allocated Pending Pick Goods Picked Goods Packed Pending Charges …" at bounding box center [429, 162] width 91 height 16
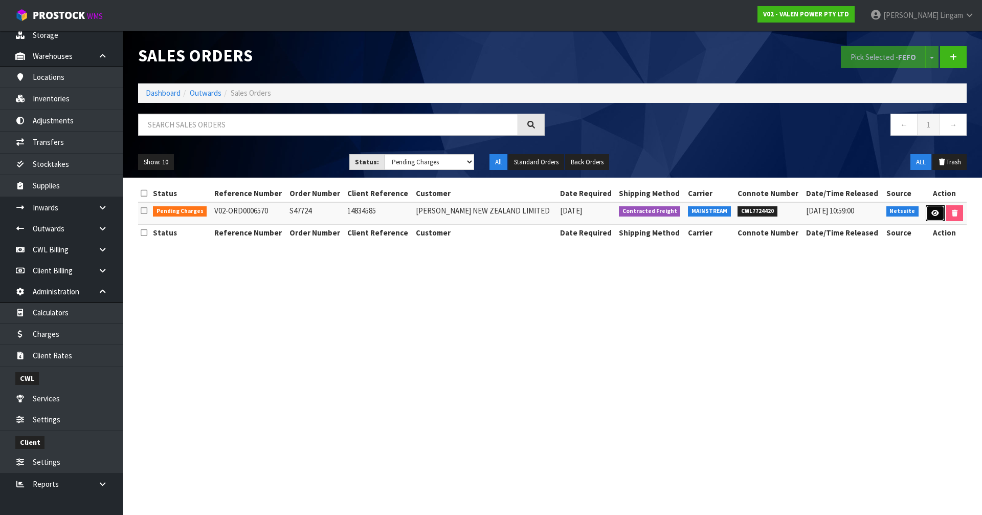
click at [931, 213] on icon at bounding box center [935, 213] width 8 height 7
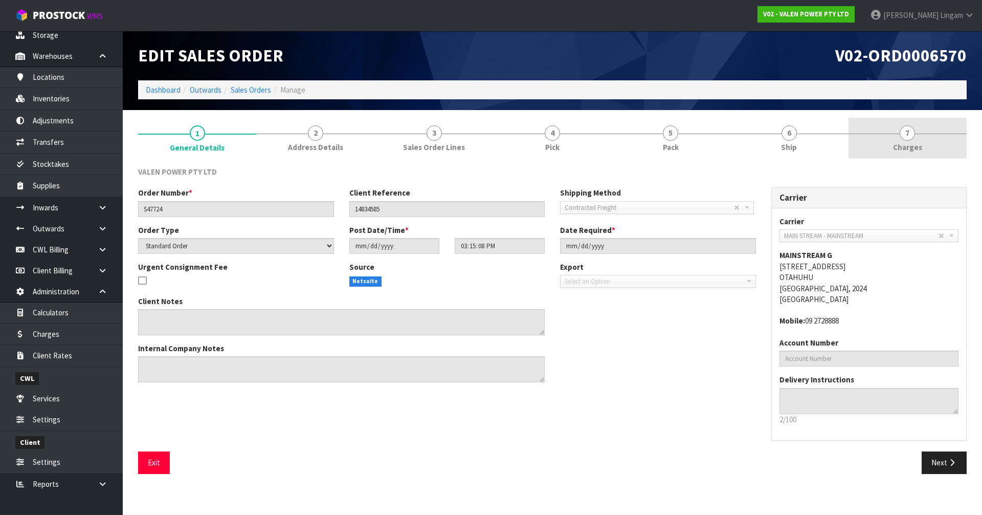
click at [925, 148] on link "7 Charges" at bounding box center [908, 138] width 118 height 40
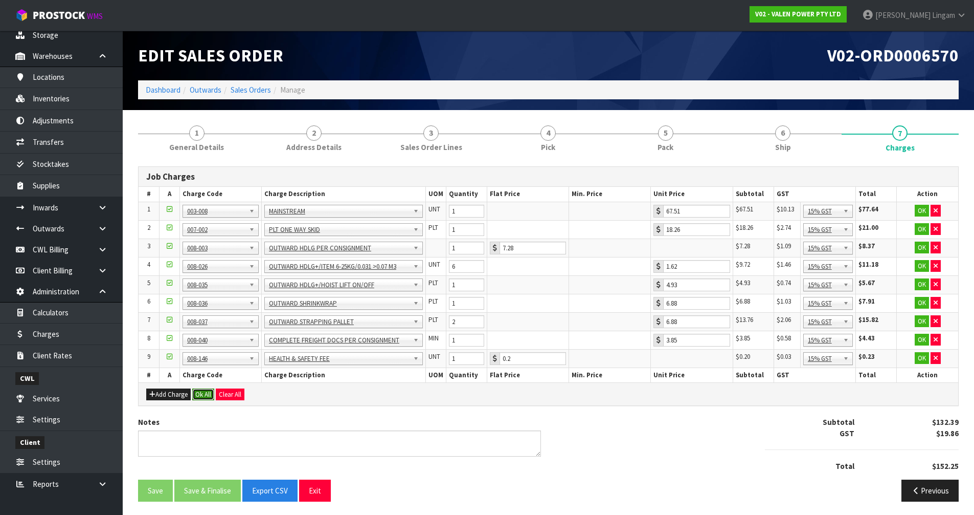
click at [202, 393] on button "Ok All" at bounding box center [203, 394] width 22 height 12
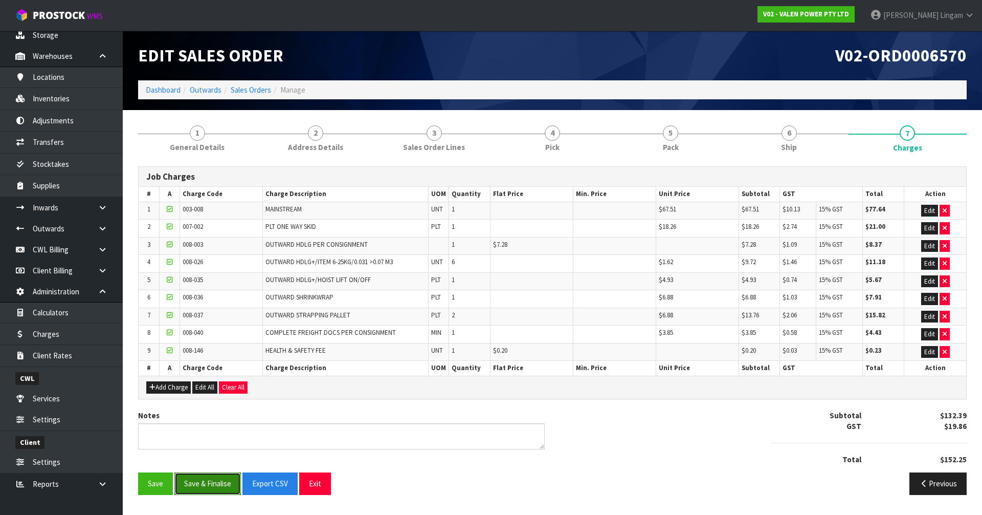
click at [206, 484] on button "Save & Finalise" at bounding box center [207, 483] width 66 height 22
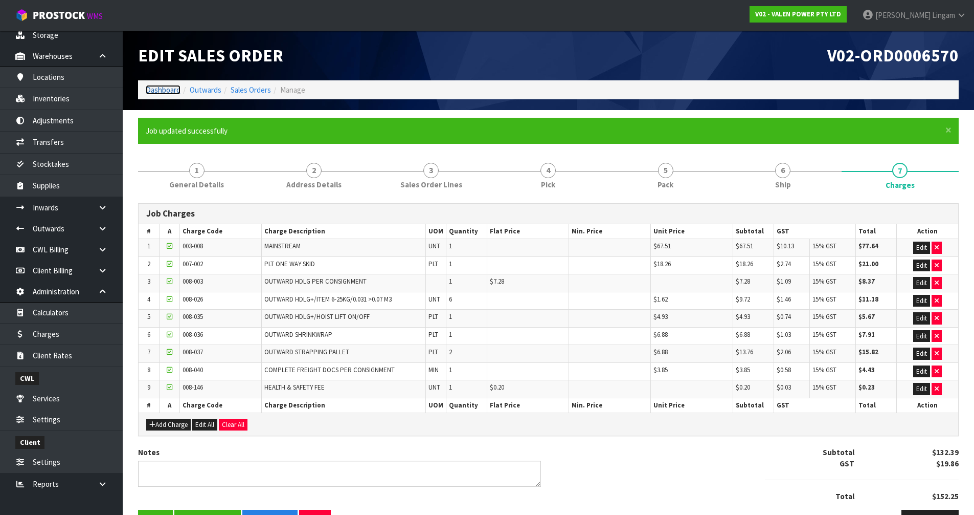
click at [159, 90] on link "Dashboard" at bounding box center [163, 90] width 35 height 10
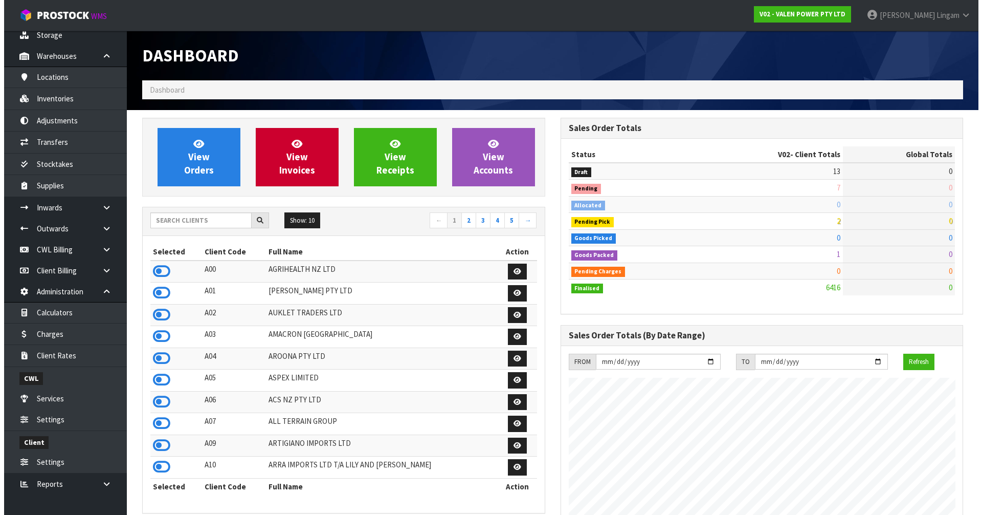
scroll to position [797, 418]
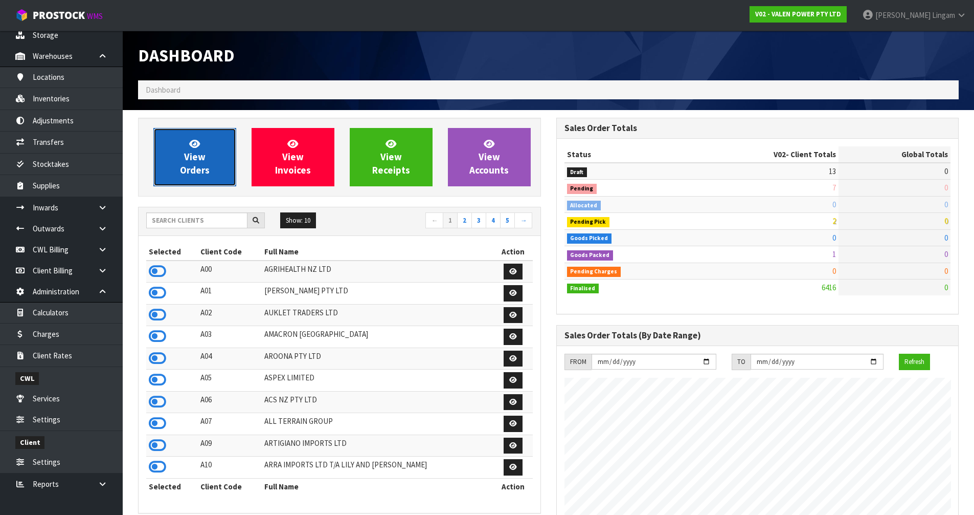
click at [212, 161] on link "View Orders" at bounding box center [194, 157] width 83 height 58
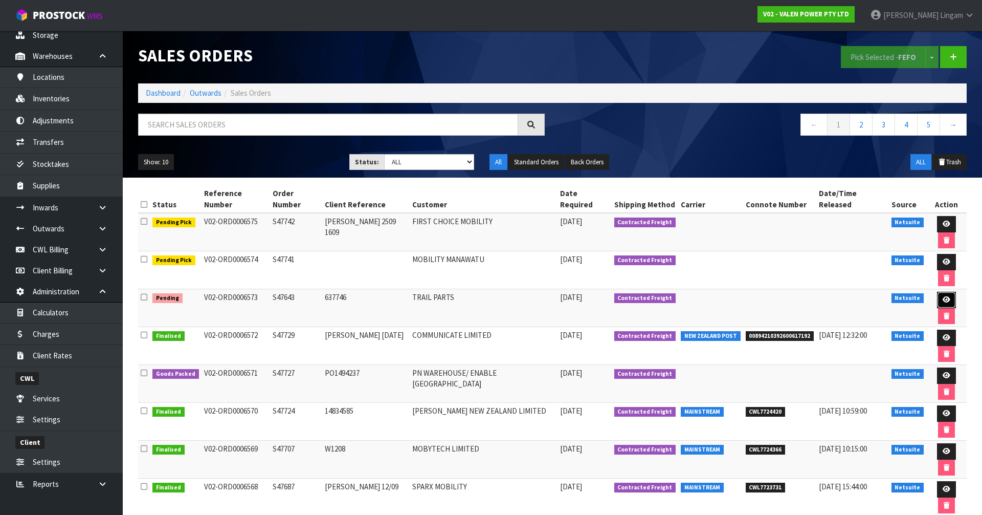
click at [937, 292] on link at bounding box center [946, 300] width 19 height 16
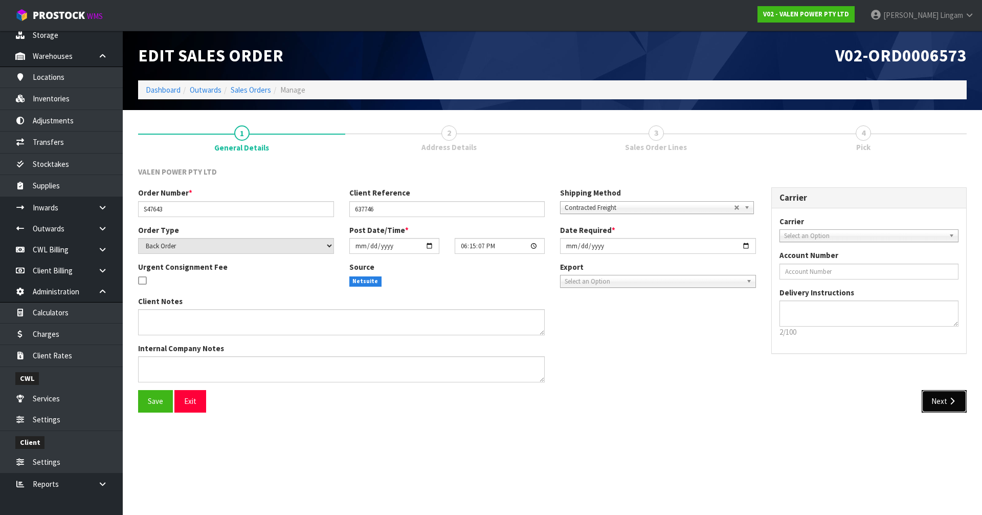
click at [942, 410] on button "Next" at bounding box center [944, 401] width 45 height 22
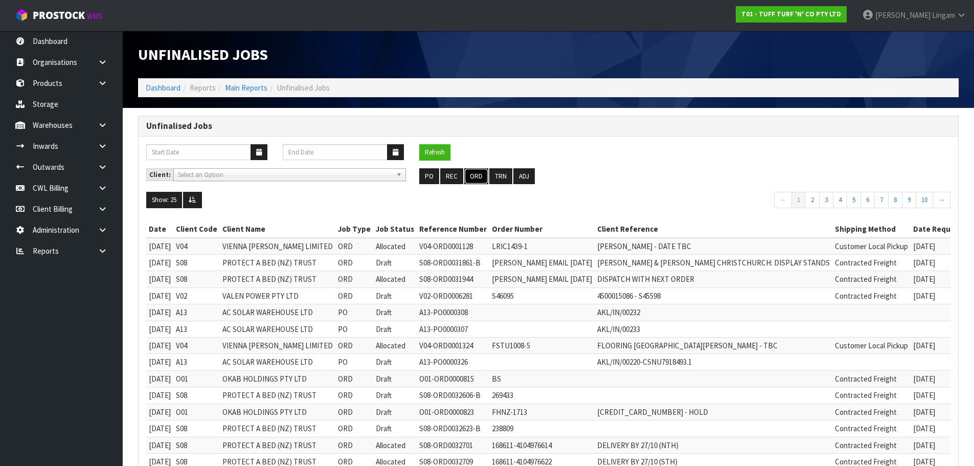
click at [478, 173] on button "ORD" at bounding box center [476, 176] width 24 height 16
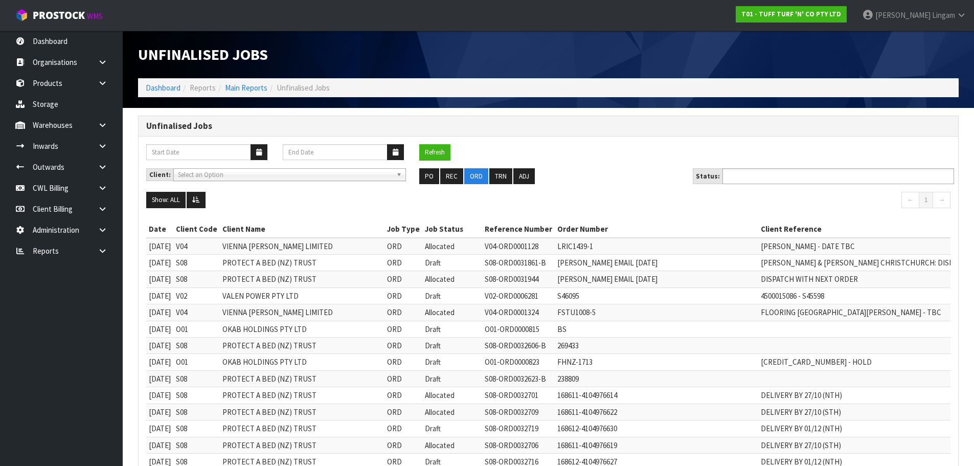
click at [784, 178] on input "text" at bounding box center [763, 176] width 75 height 13
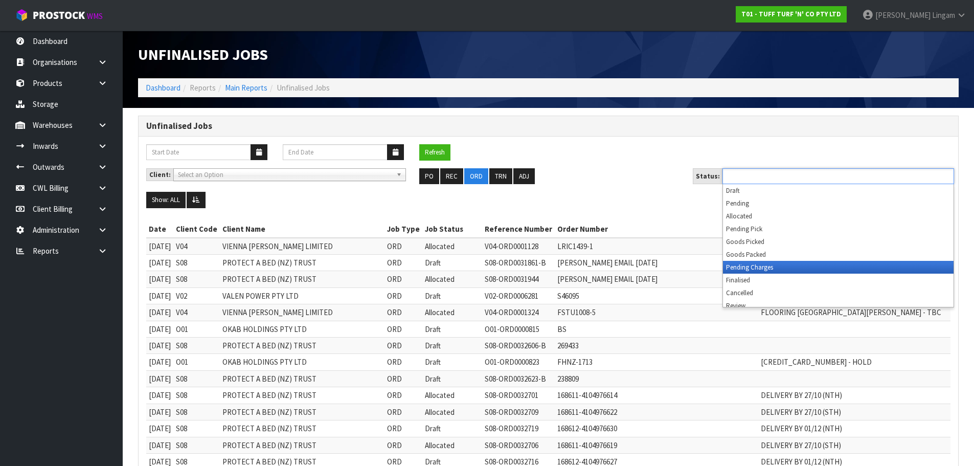
click at [766, 268] on li "Pending Charges" at bounding box center [838, 267] width 231 height 13
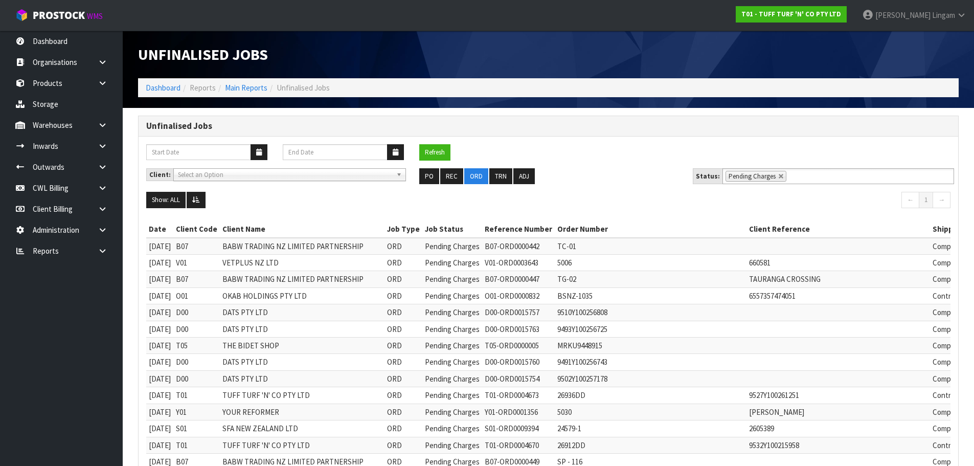
click at [620, 181] on ul "PO REC ORD TRN ADJ" at bounding box center [548, 176] width 258 height 16
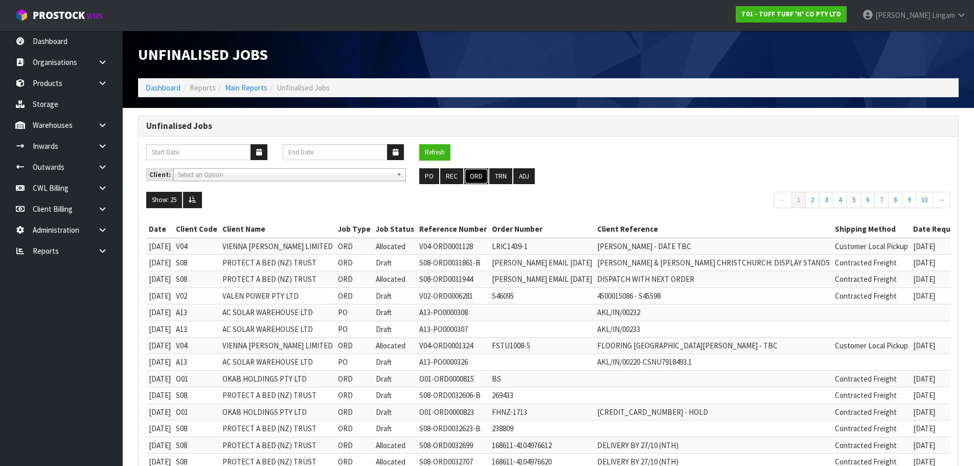
click at [469, 172] on button "ORD" at bounding box center [476, 176] width 24 height 16
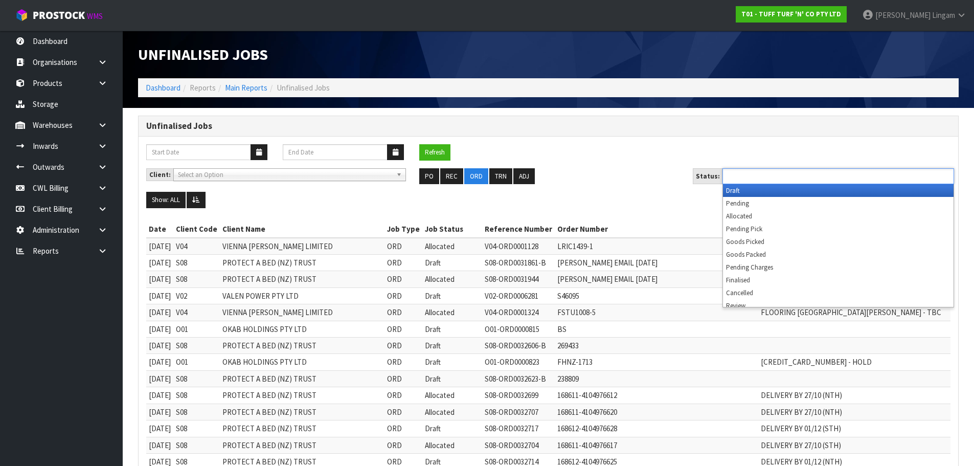
click at [767, 172] on input "text" at bounding box center [763, 176] width 75 height 13
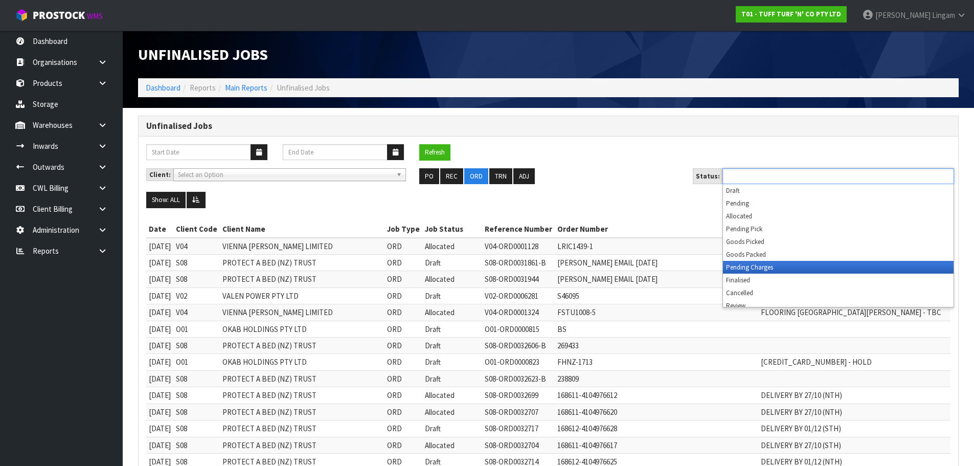
click at [774, 270] on li "Pending Charges" at bounding box center [838, 267] width 231 height 13
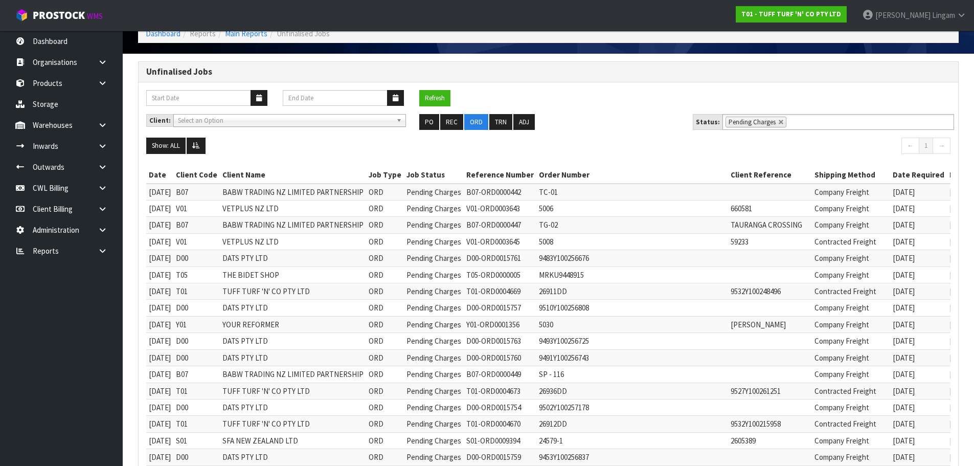
scroll to position [33, 0]
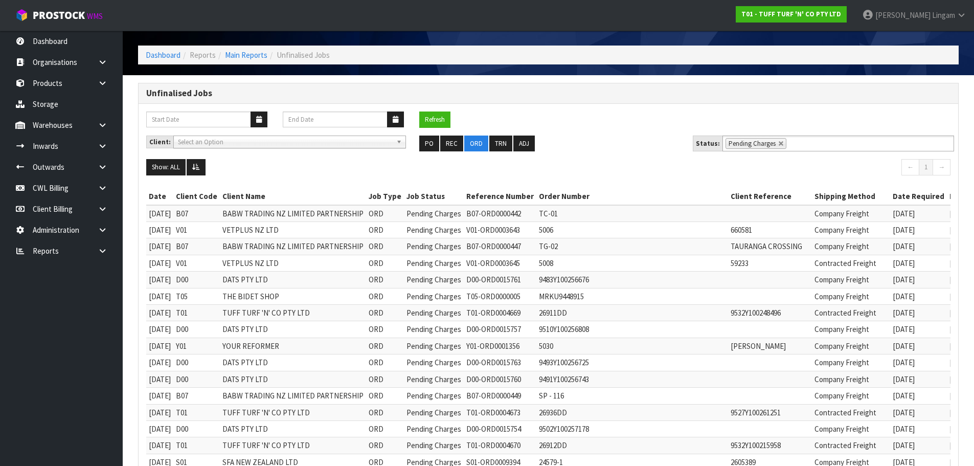
click at [617, 131] on div "Refresh" at bounding box center [549, 124] width 820 height 24
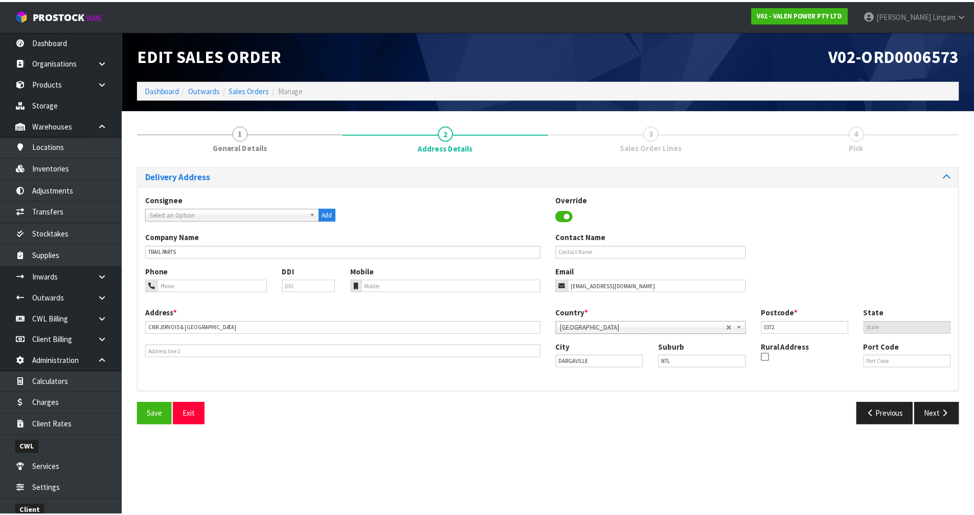
scroll to position [69, 0]
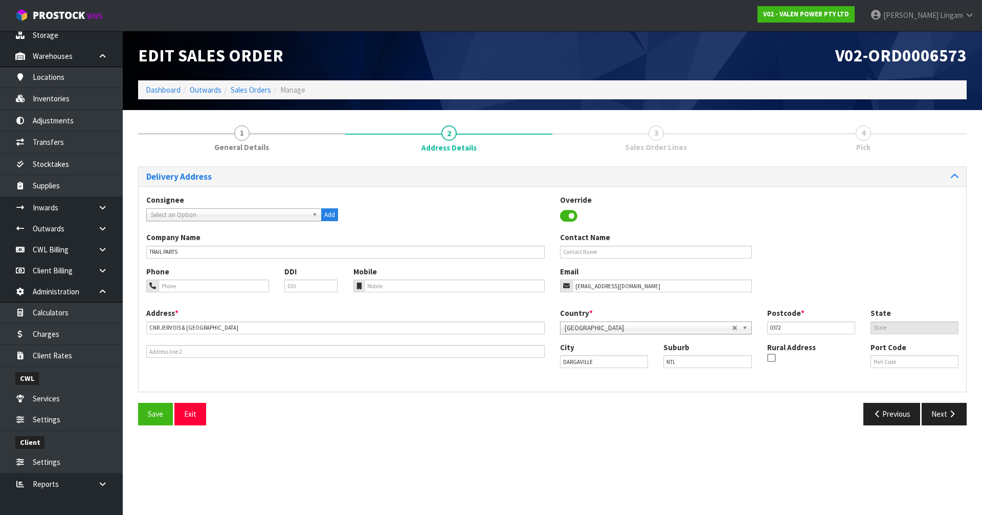
click at [940, 417] on button "Next" at bounding box center [944, 414] width 45 height 22
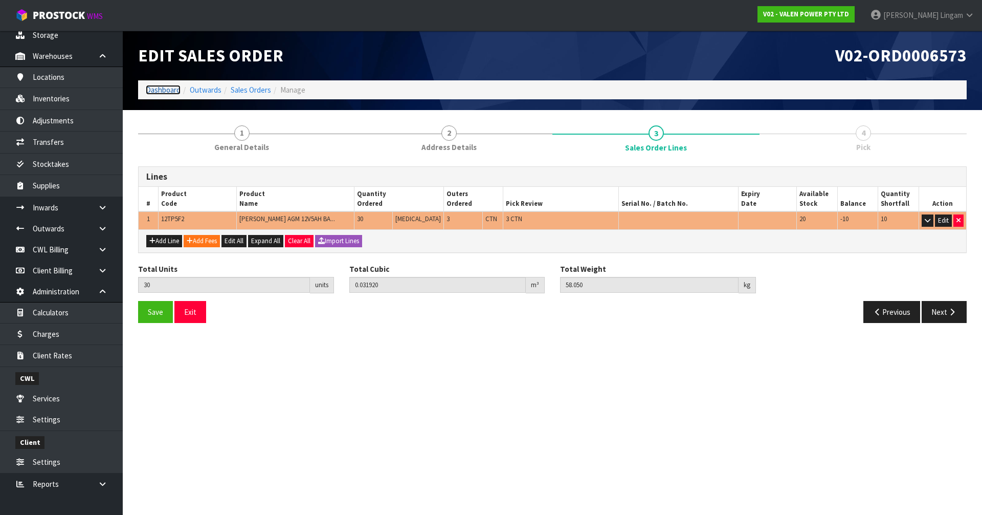
click at [171, 87] on link "Dashboard" at bounding box center [163, 90] width 35 height 10
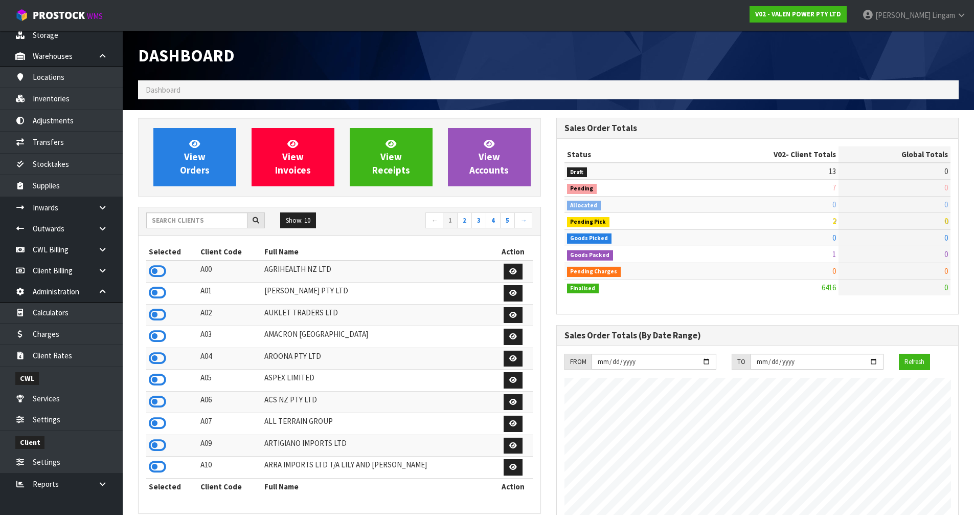
scroll to position [797, 418]
click at [187, 222] on input "text" at bounding box center [196, 220] width 101 height 16
click at [158, 219] on input "text" at bounding box center [196, 220] width 101 height 16
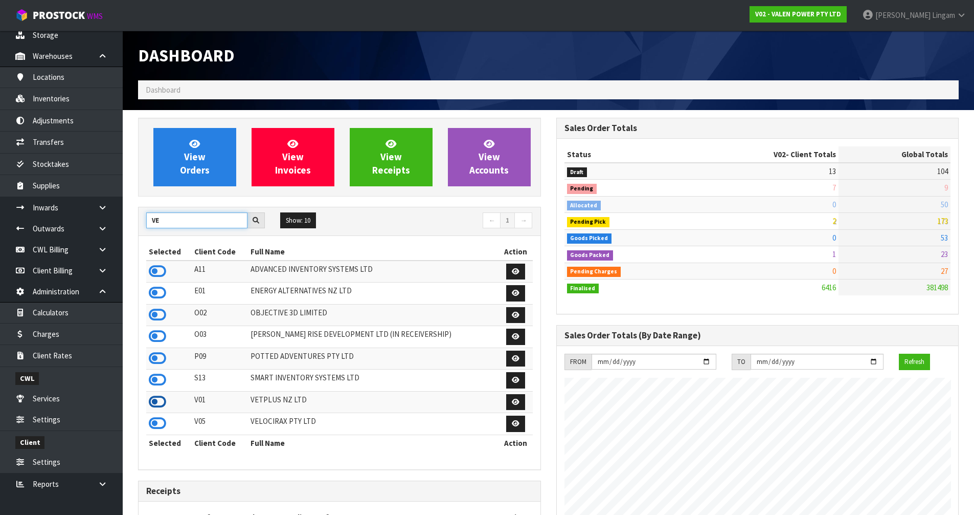
type input "VE"
click at [156, 403] on icon at bounding box center [157, 401] width 17 height 15
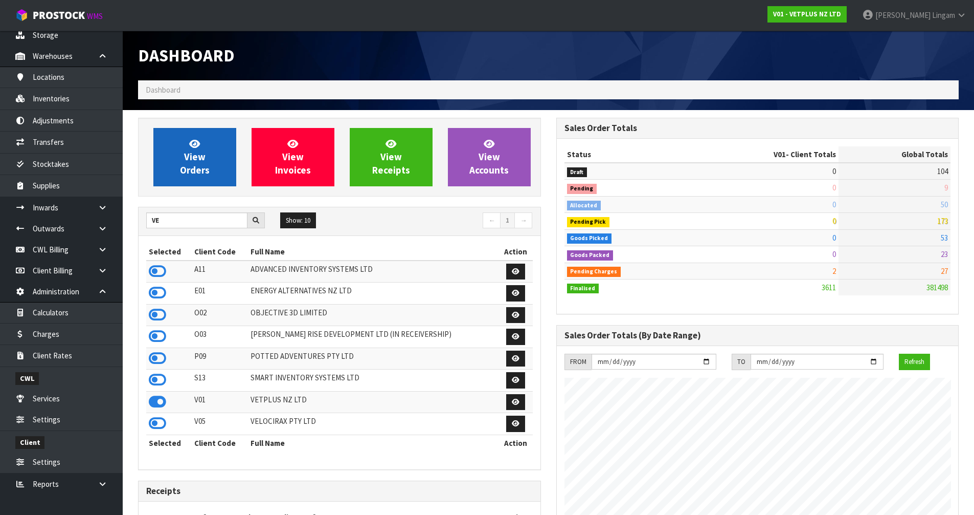
scroll to position [775, 418]
click at [221, 164] on link "View Orders" at bounding box center [194, 157] width 83 height 58
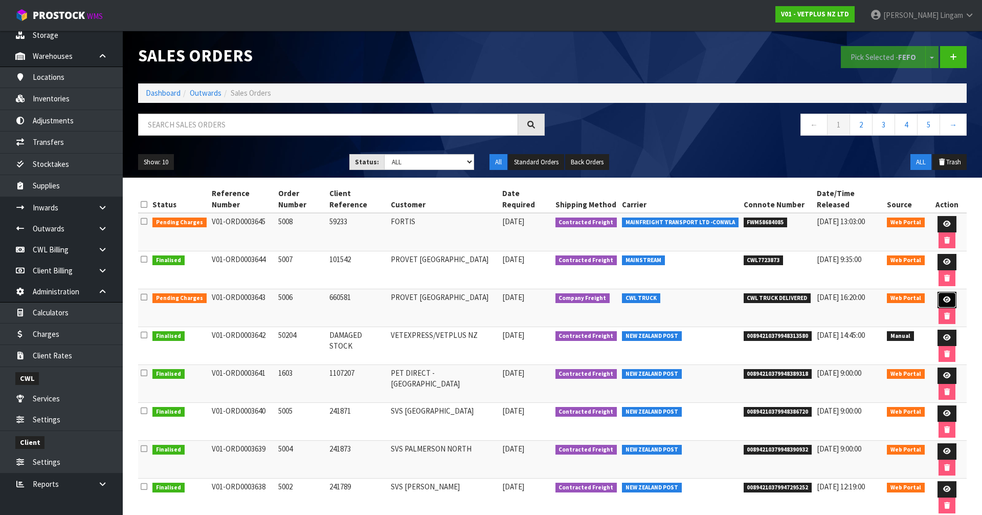
click at [938, 292] on link at bounding box center [947, 300] width 19 height 16
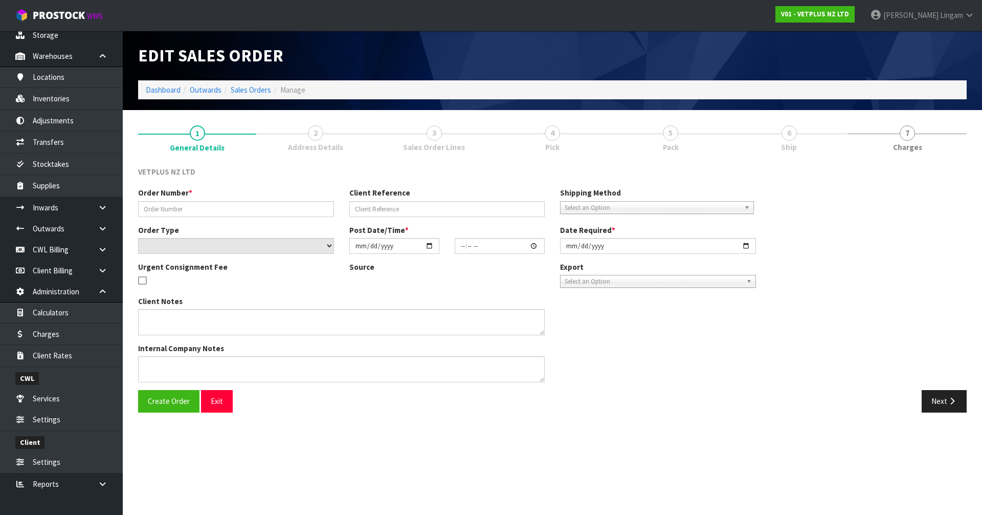
type input "5006"
type input "660581"
select select "number:0"
type input "[DATE]"
type input "14:25:00.000"
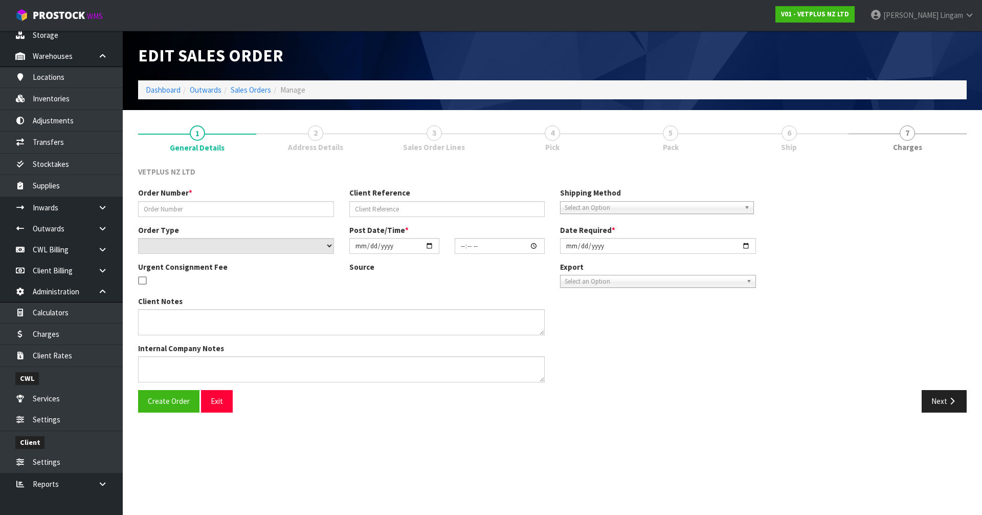
type input "[DATE]"
type textarea "BACK ORDER: 50107 AKTIVAIT MED & LGE BREED CAPS 60 X 20 50840 COMPLIVIT 150G X …"
type textarea "REMOVED - 50907 X 4"
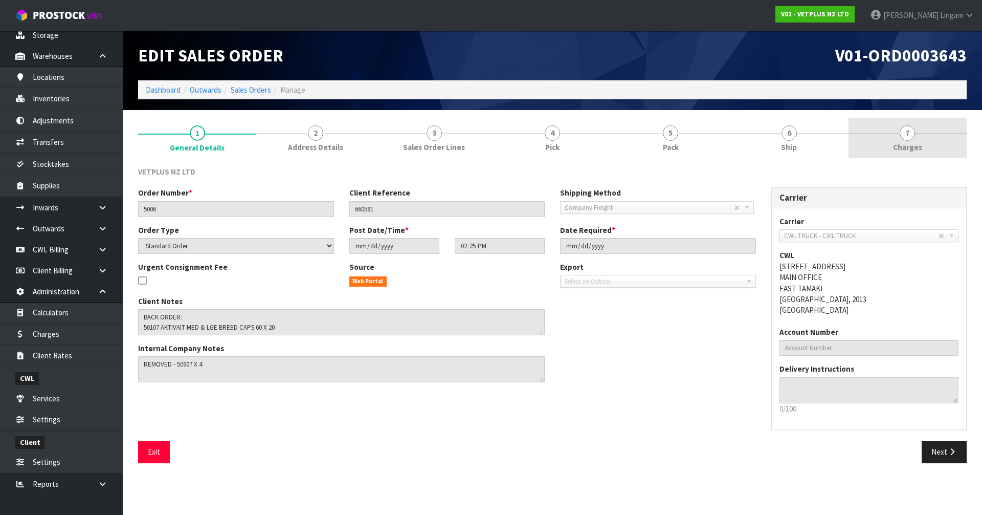
click at [898, 144] on span "Charges" at bounding box center [907, 147] width 29 height 11
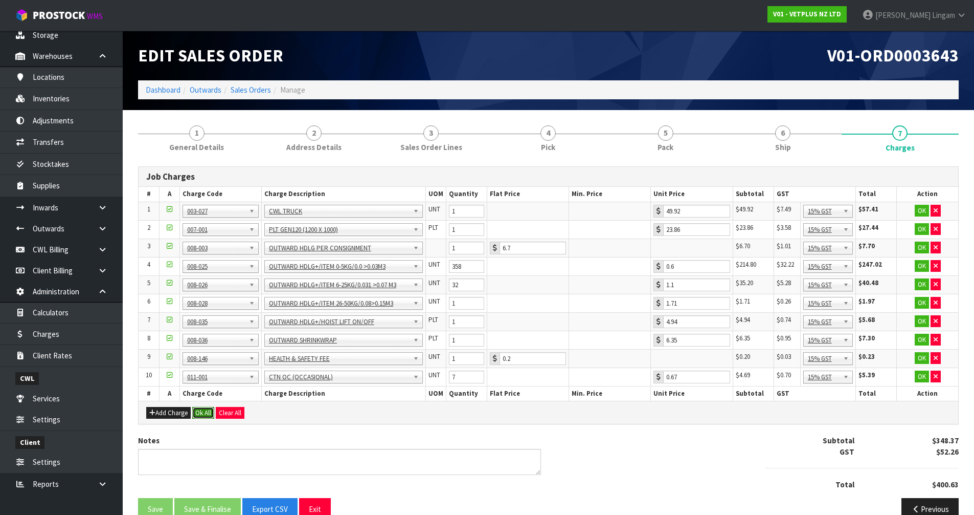
click at [202, 411] on button "Ok All" at bounding box center [203, 413] width 22 height 12
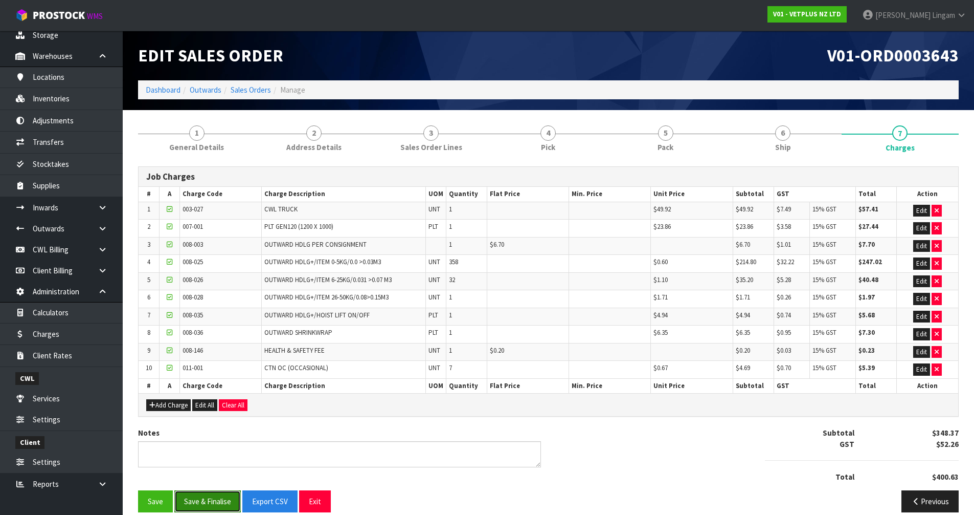
click at [207, 501] on button "Save & Finalise" at bounding box center [207, 501] width 66 height 22
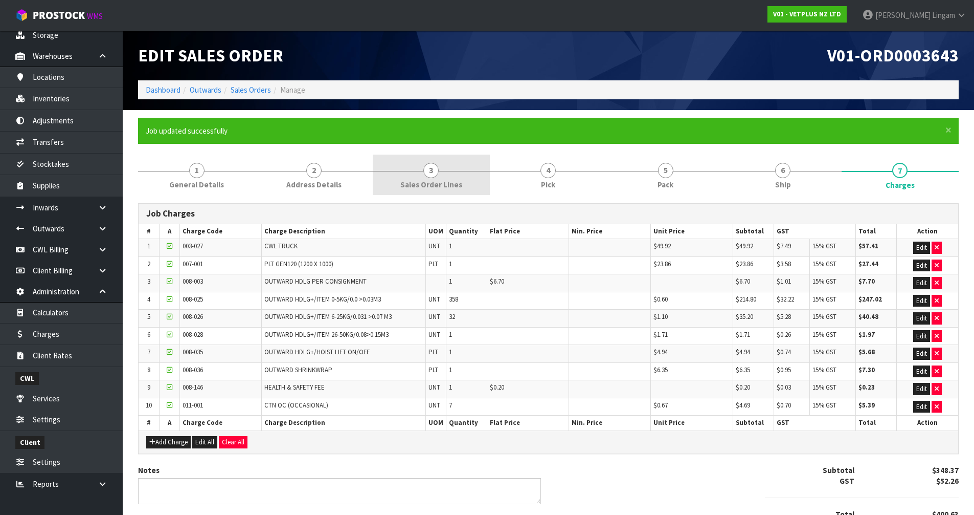
click at [435, 164] on span "3" at bounding box center [431, 170] width 15 height 15
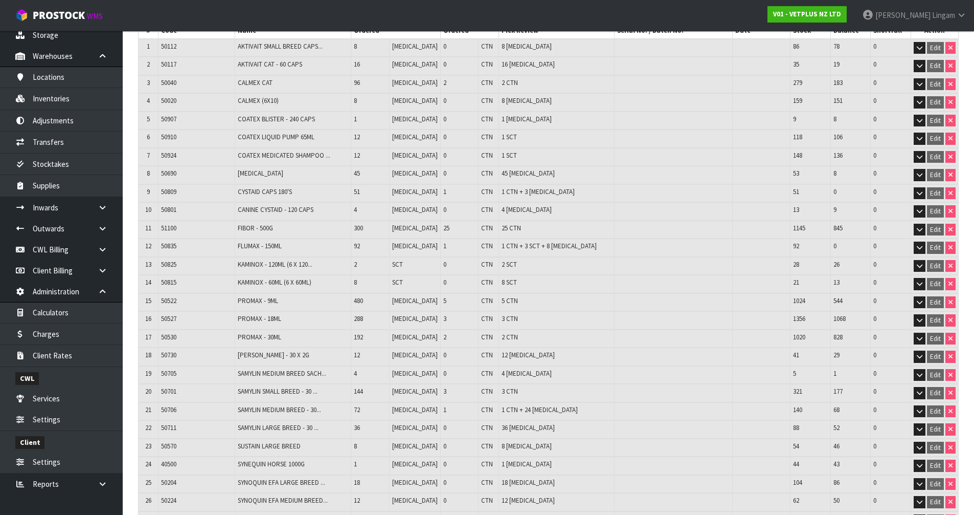
scroll to position [201, 0]
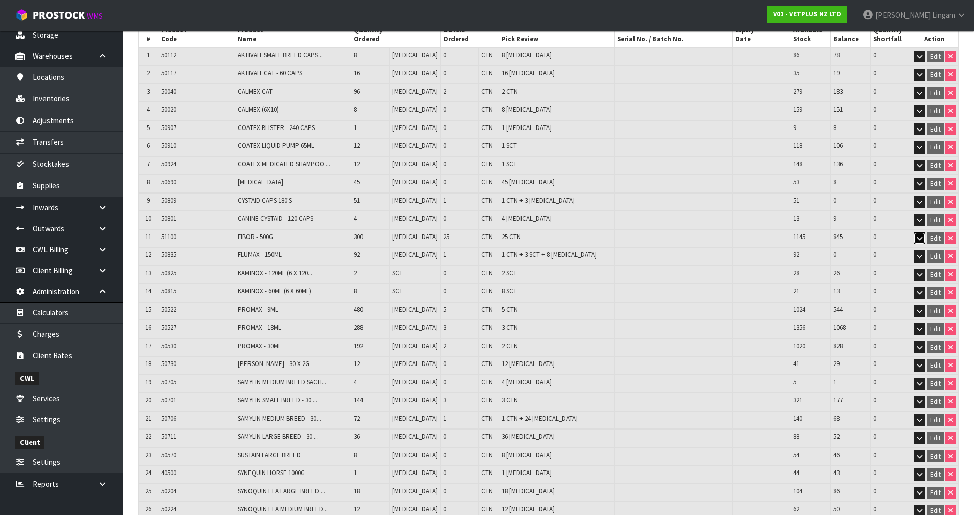
click at [921, 241] on button "button" at bounding box center [920, 238] width 12 height 12
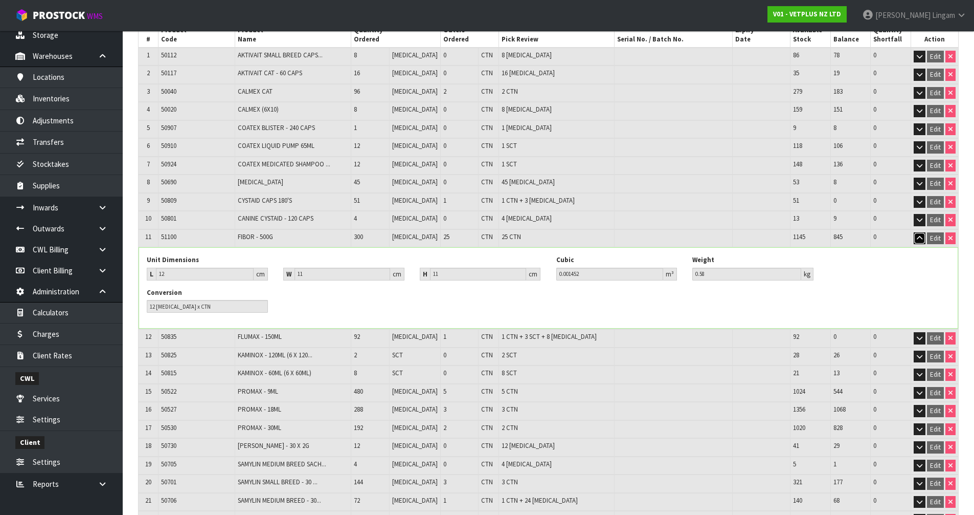
click at [917, 239] on icon "button" at bounding box center [920, 238] width 6 height 7
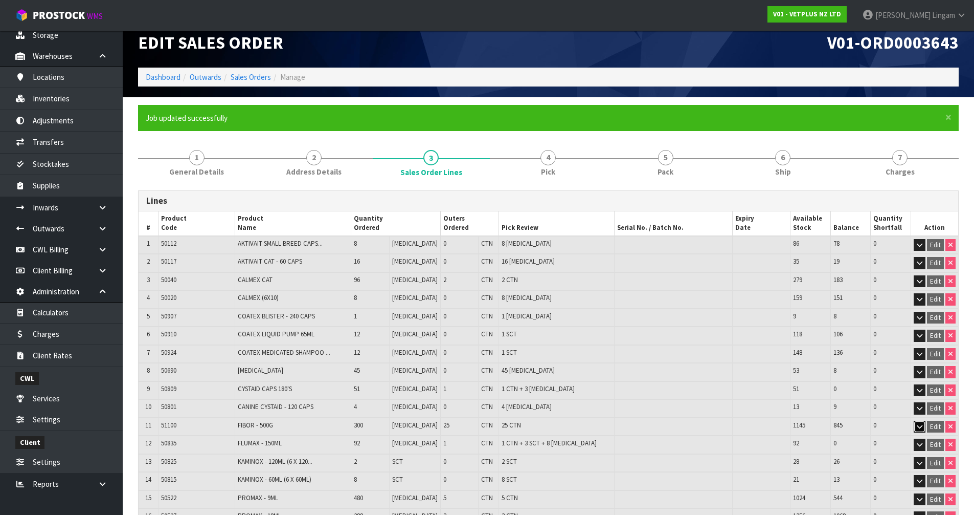
scroll to position [0, 0]
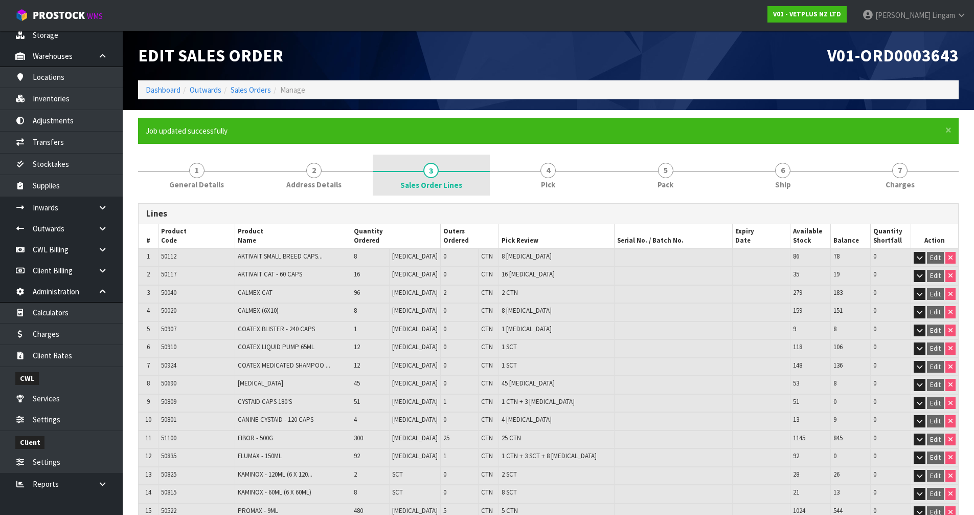
click at [451, 182] on span "Sales Order Lines" at bounding box center [431, 185] width 62 height 11
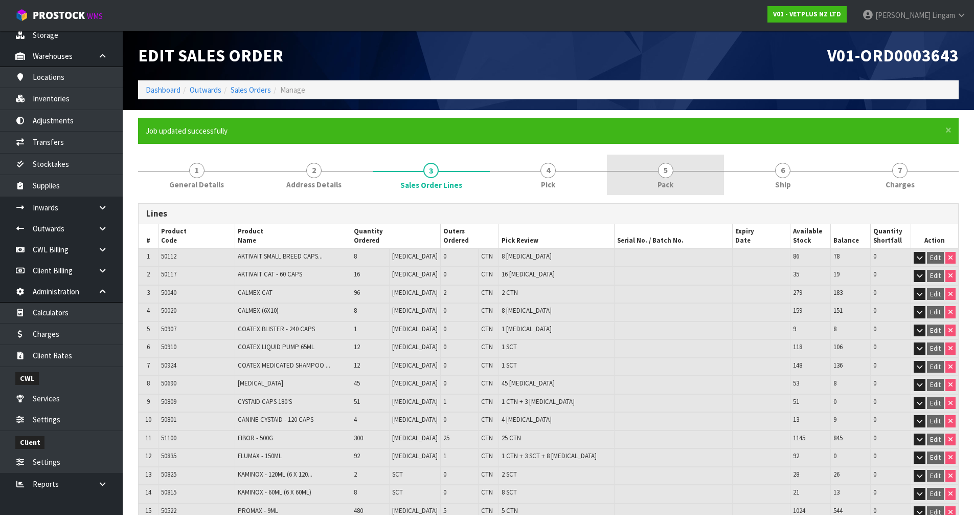
click at [667, 179] on span "Pack" at bounding box center [666, 184] width 16 height 11
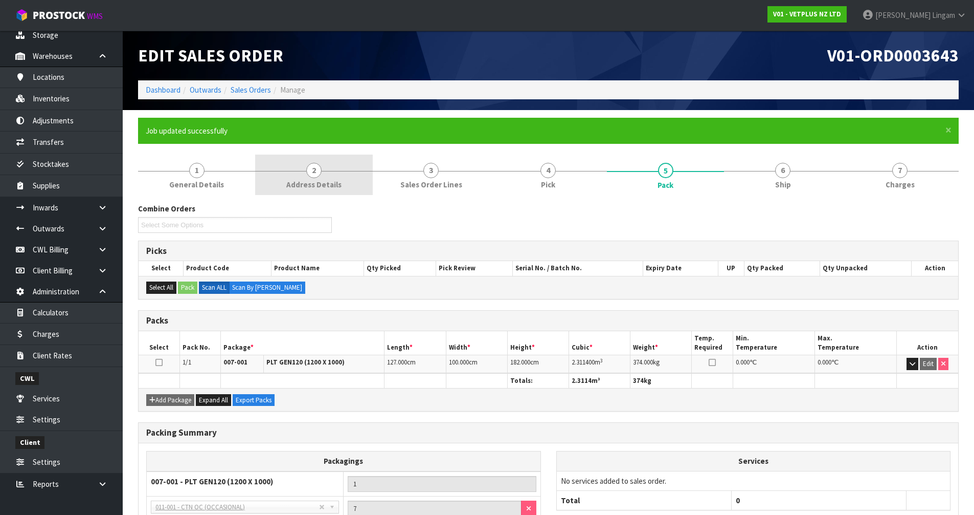
click at [320, 175] on link "2 Address Details" at bounding box center [313, 174] width 117 height 40
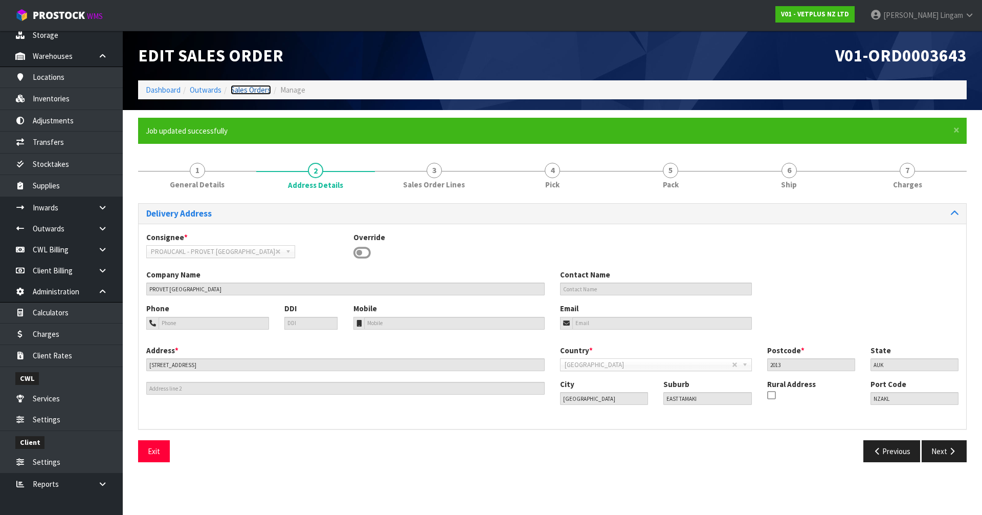
click at [246, 88] on link "Sales Orders" at bounding box center [251, 90] width 40 height 10
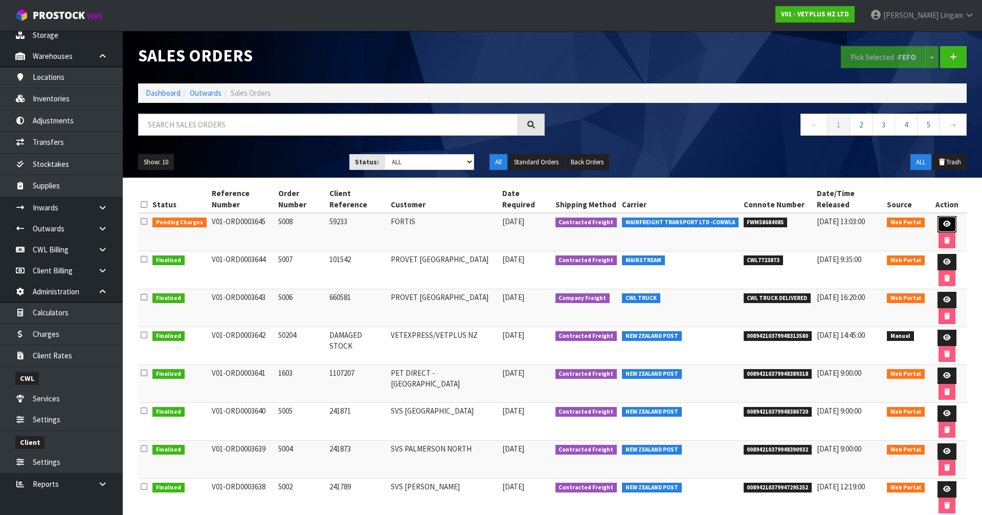
click at [938, 216] on link at bounding box center [947, 224] width 19 height 16
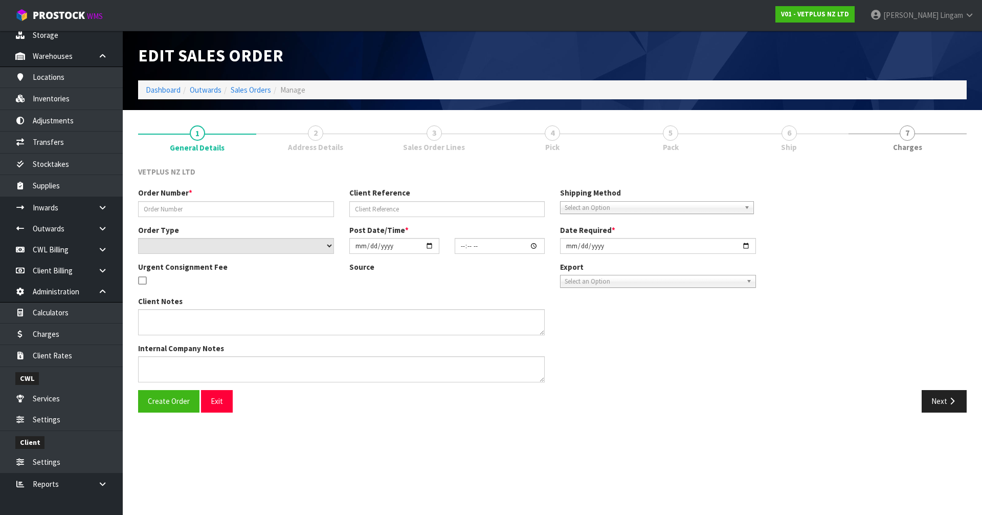
type input "5008"
type input "59233"
select select "number:0"
type input "2025-09-12"
type input "14:22:00.000"
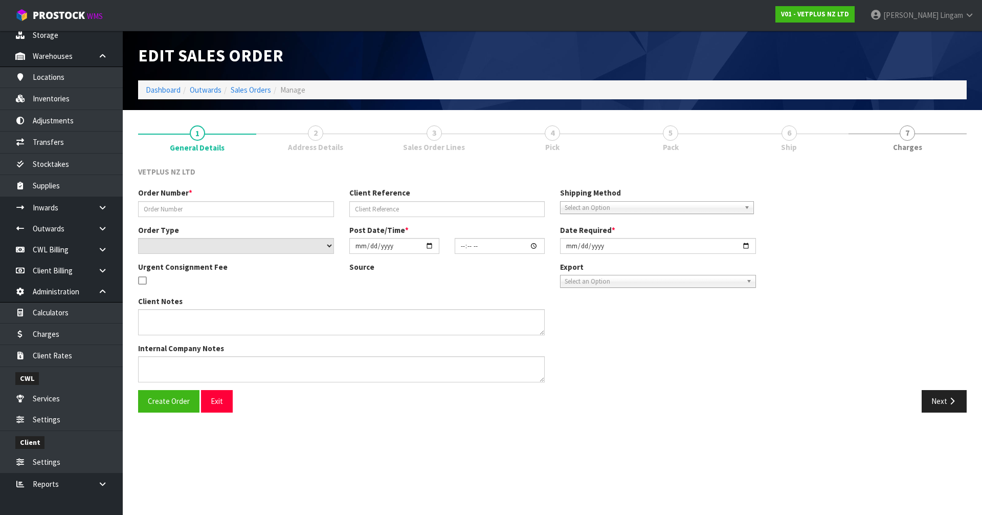
type input "2025-09-15"
type textarea "BACK ORDER: 50809-W CYSTAID CAPSULES 180 (6 X 30CAPS) X 10"
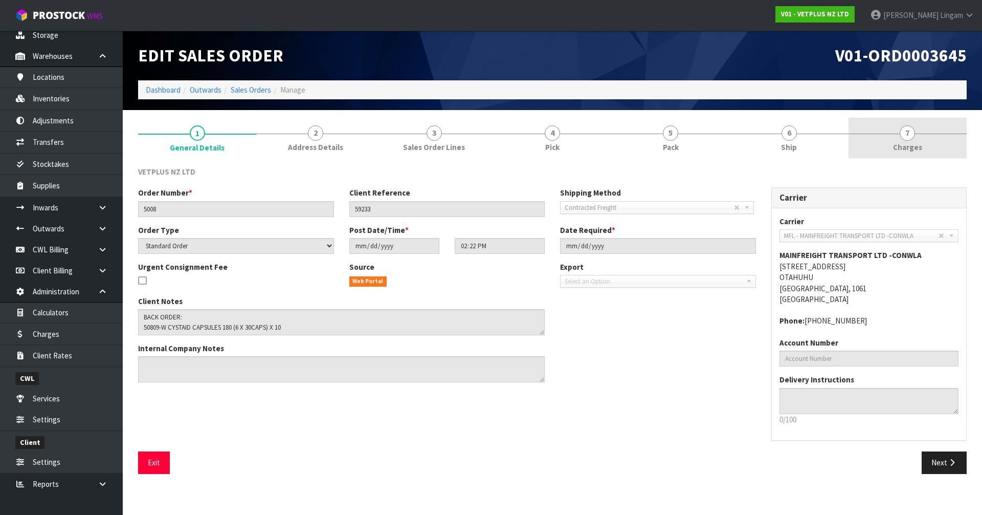
click at [917, 148] on span "Charges" at bounding box center [907, 147] width 29 height 11
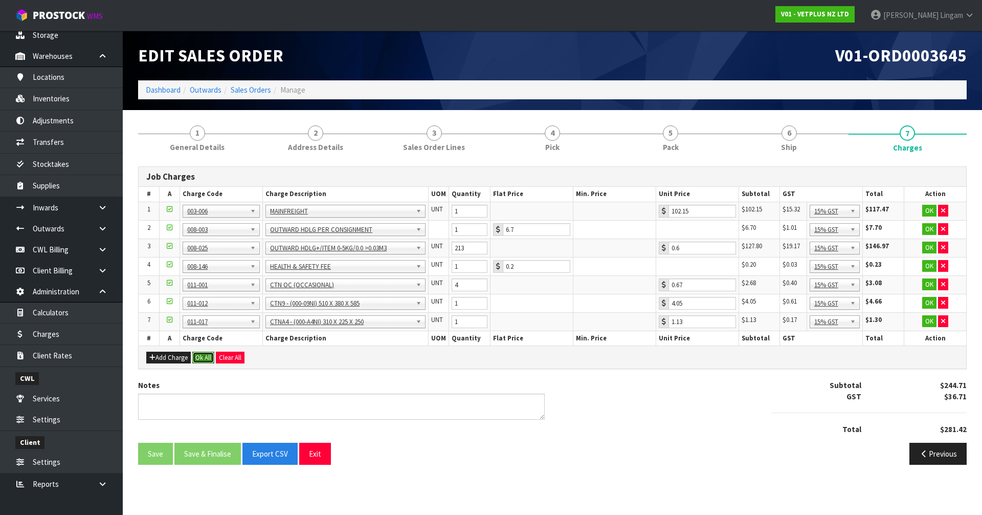
click at [200, 358] on button "Ok All" at bounding box center [203, 357] width 22 height 12
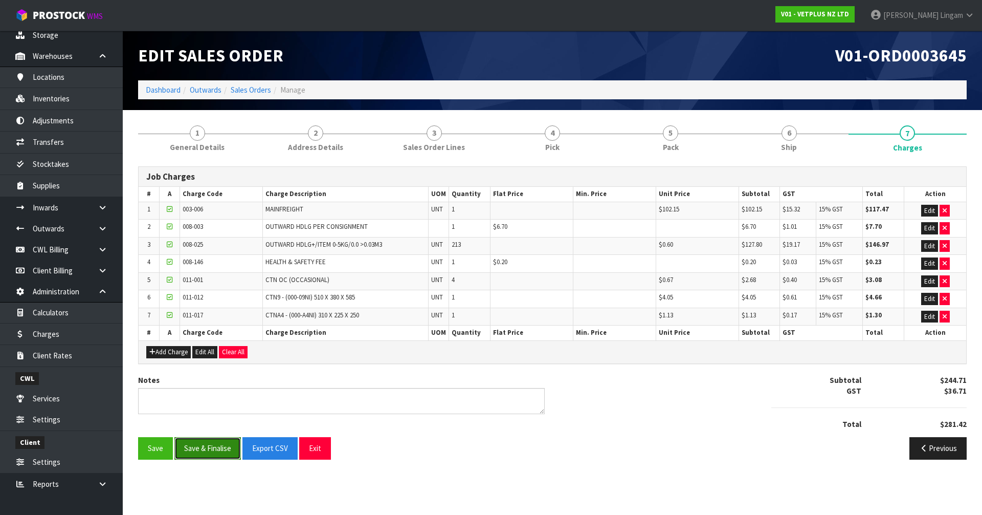
click at [203, 444] on button "Save & Finalise" at bounding box center [207, 448] width 66 height 22
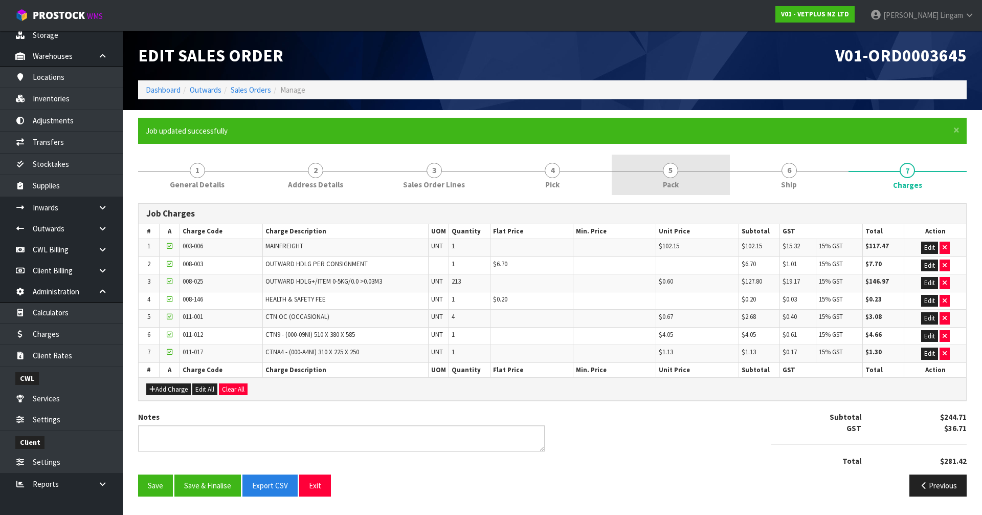
click at [690, 185] on link "5 Pack" at bounding box center [671, 174] width 118 height 40
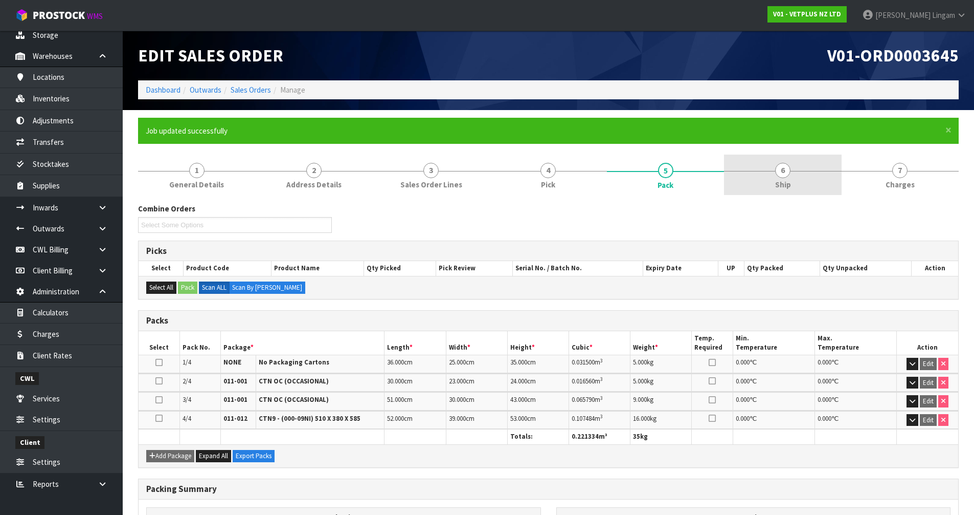
click at [828, 184] on link "6 Ship" at bounding box center [782, 174] width 117 height 40
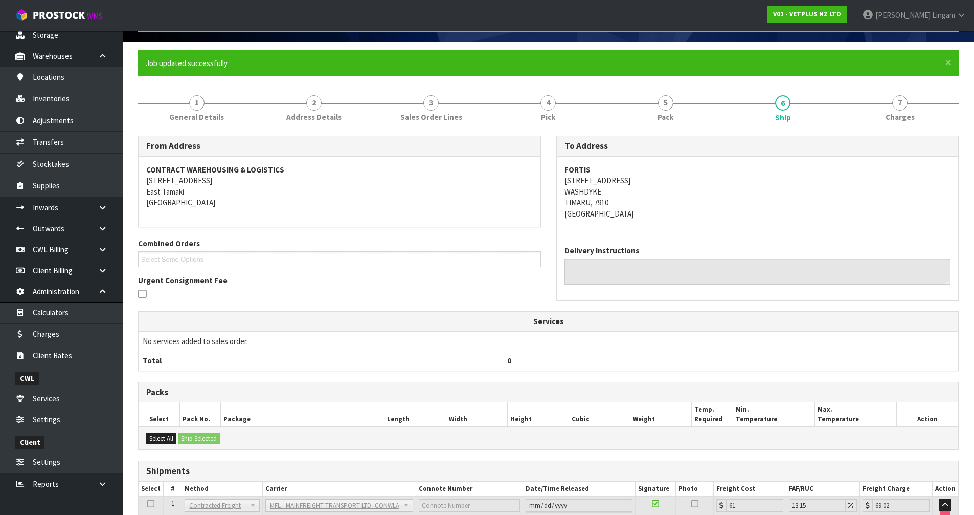
scroll to position [46, 0]
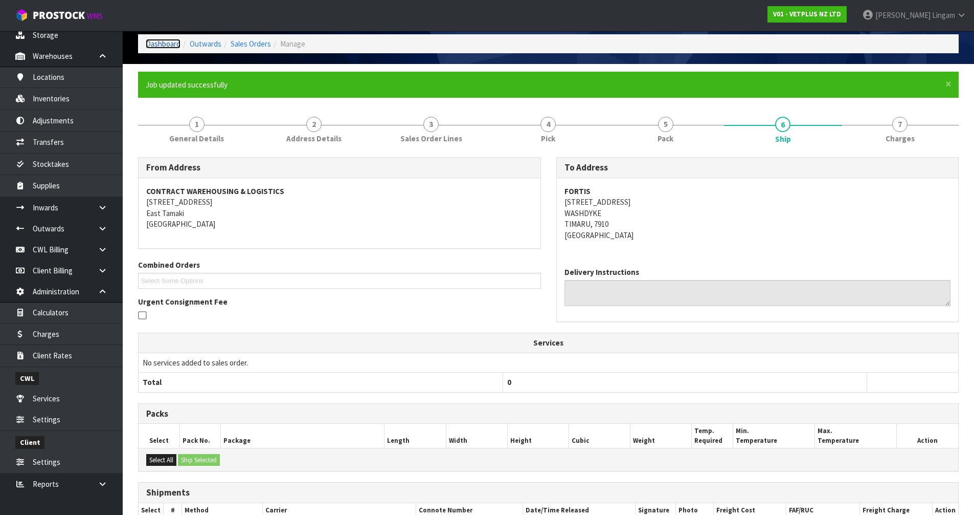
click at [169, 42] on link "Dashboard" at bounding box center [163, 44] width 35 height 10
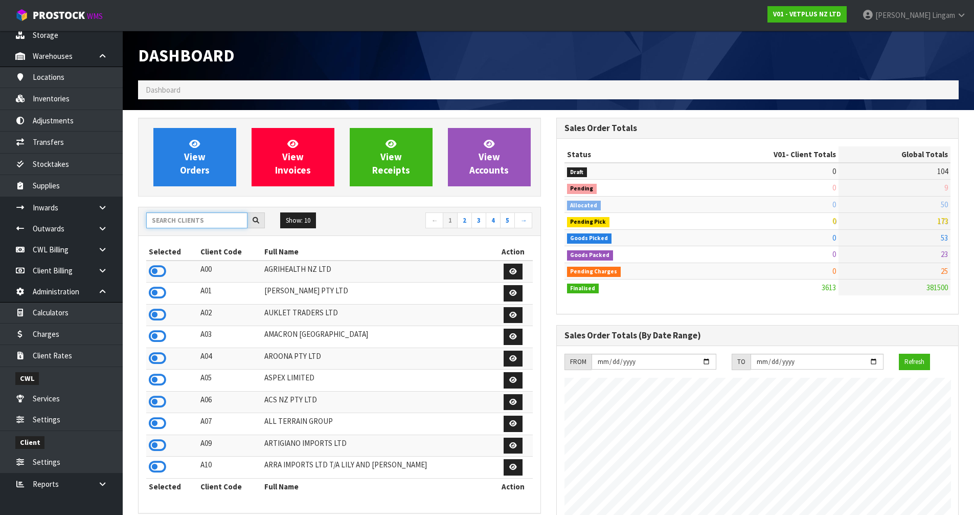
click at [171, 214] on input "text" at bounding box center [196, 220] width 101 height 16
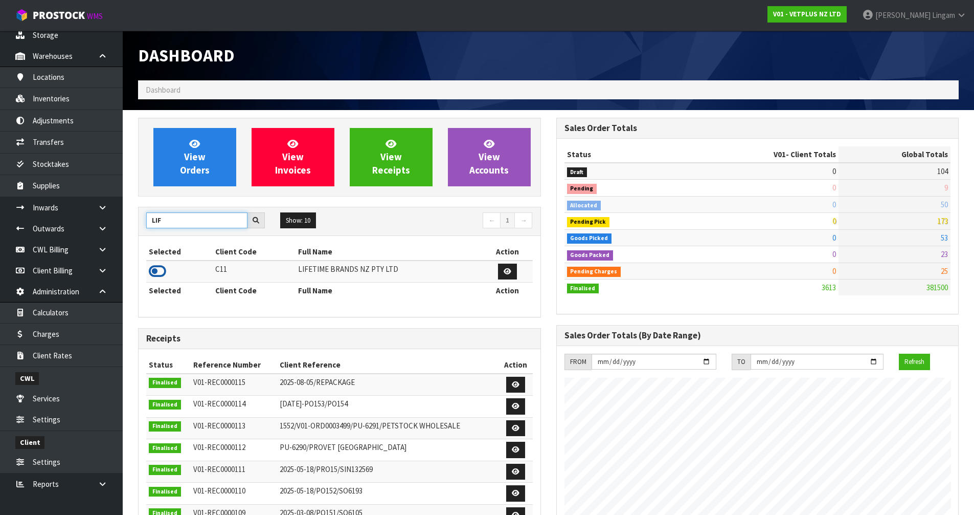
type input "LIF"
click at [158, 268] on icon at bounding box center [157, 270] width 17 height 15
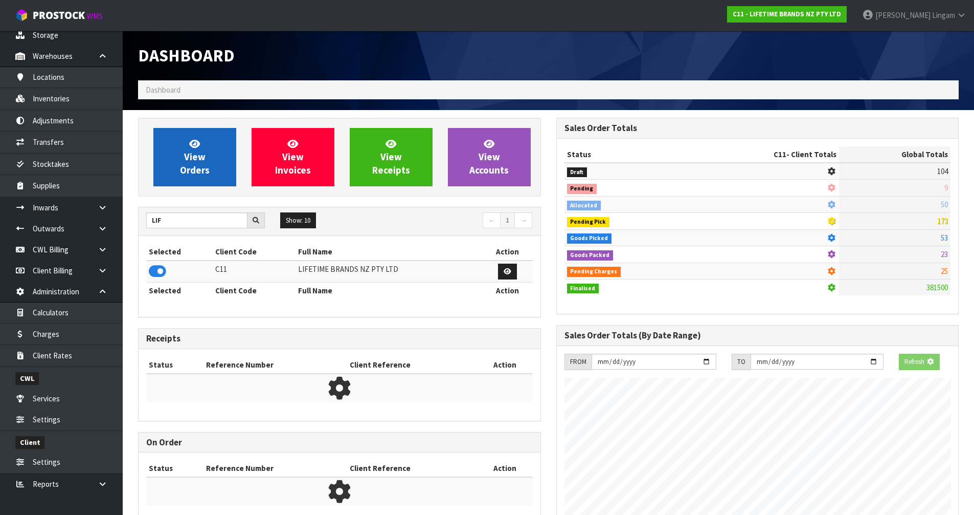
scroll to position [775, 418]
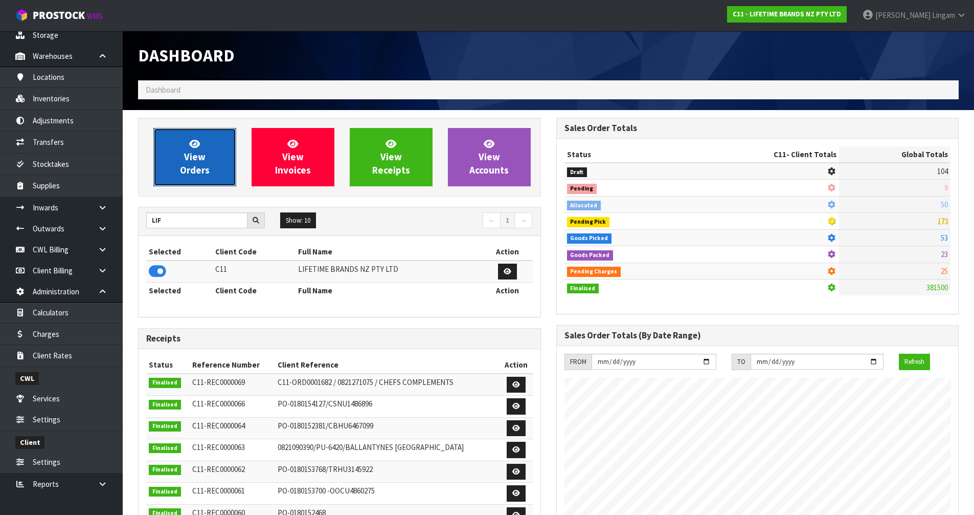
click at [193, 169] on span "View Orders" at bounding box center [195, 157] width 30 height 38
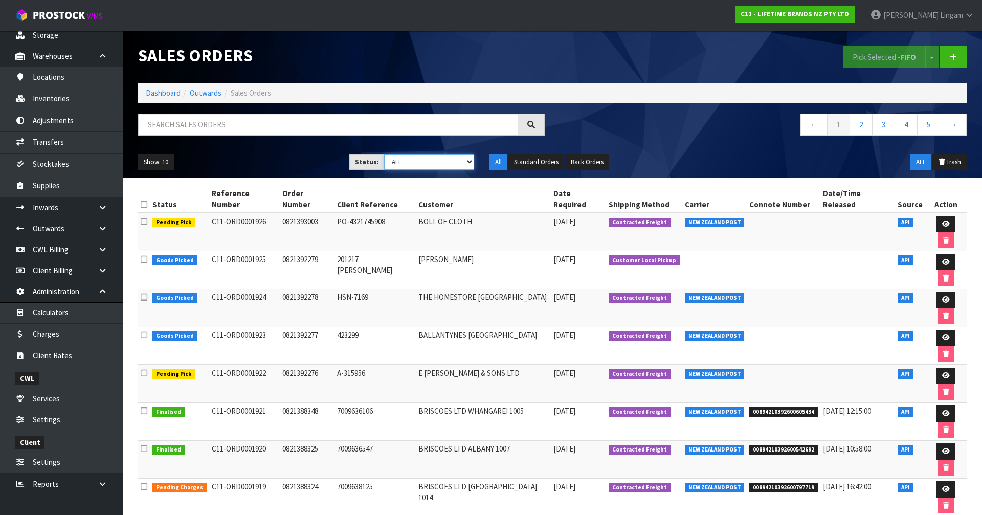
click at [444, 157] on select "Draft Pending Allocated Pending Pick Goods Picked Goods Packed Pending Charges …" at bounding box center [429, 162] width 91 height 16
select select "string:6"
click at [384, 154] on select "Draft Pending Allocated Pending Pick Goods Picked Goods Packed Pending Charges …" at bounding box center [429, 162] width 91 height 16
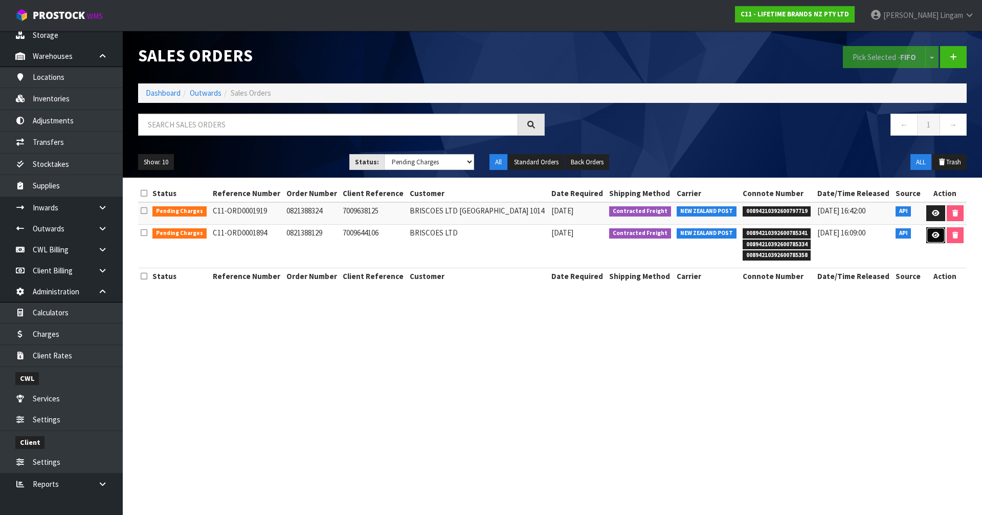
click at [932, 231] on link at bounding box center [935, 235] width 19 height 16
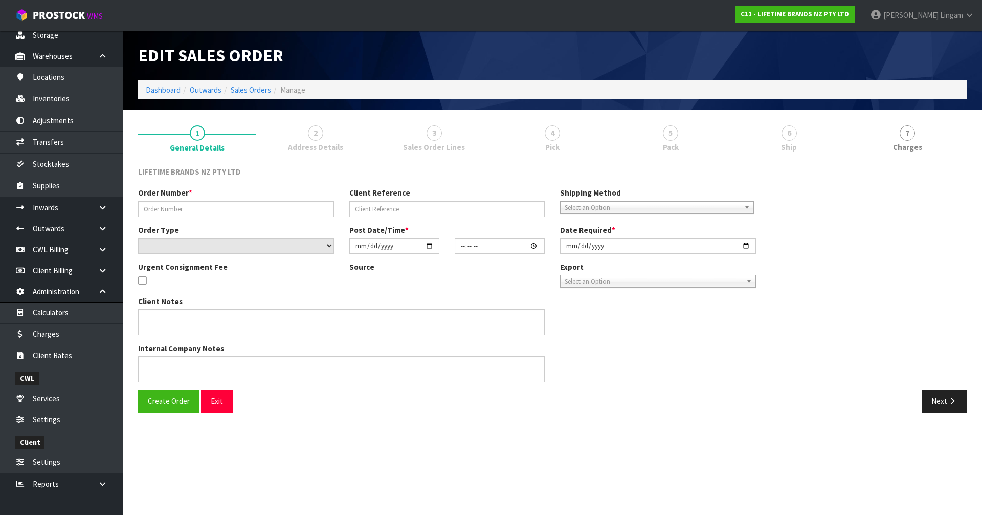
type input "0821388129"
type input "7009644106"
select select "number:0"
type input "2025-09-15"
type input "09:39:04.000"
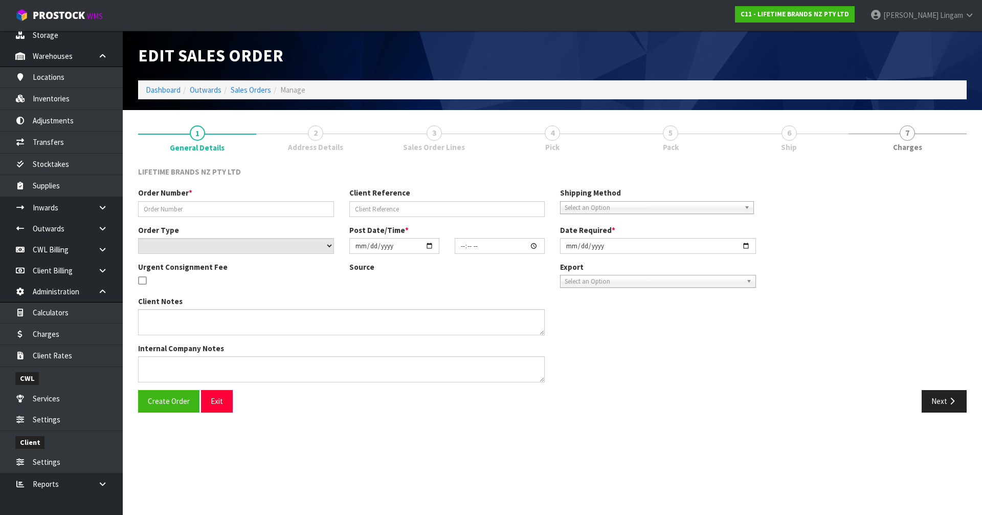
type input "2025-09-15"
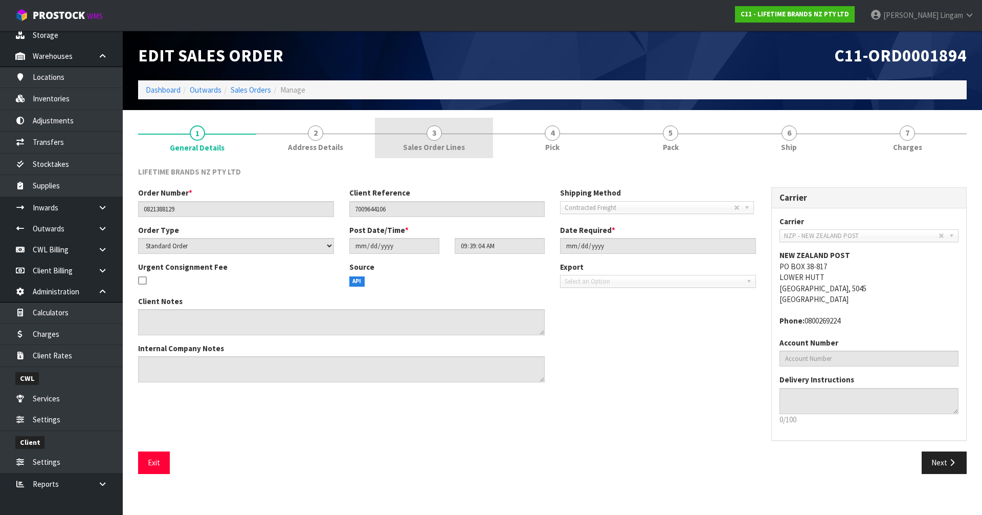
click at [443, 151] on span "Sales Order Lines" at bounding box center [434, 147] width 62 height 11
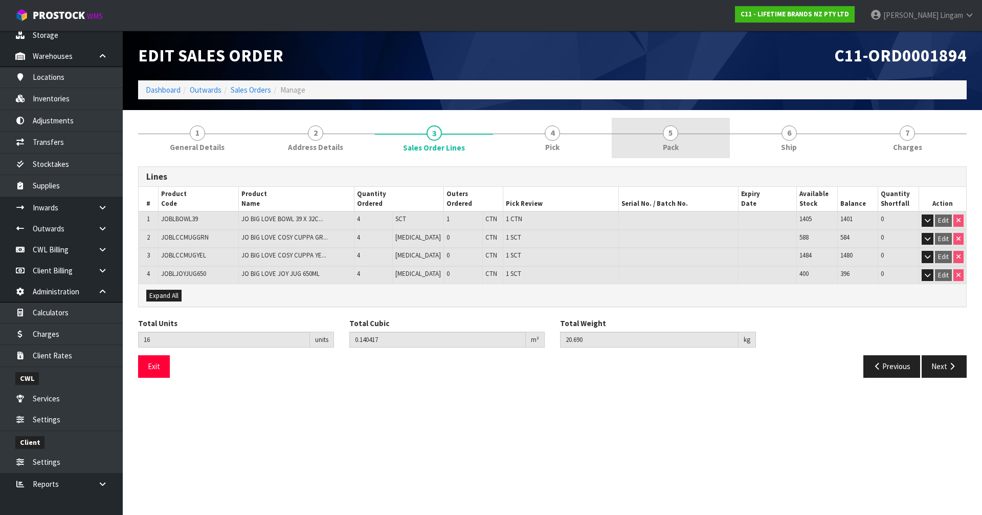
click at [684, 145] on link "5 Pack" at bounding box center [671, 138] width 118 height 40
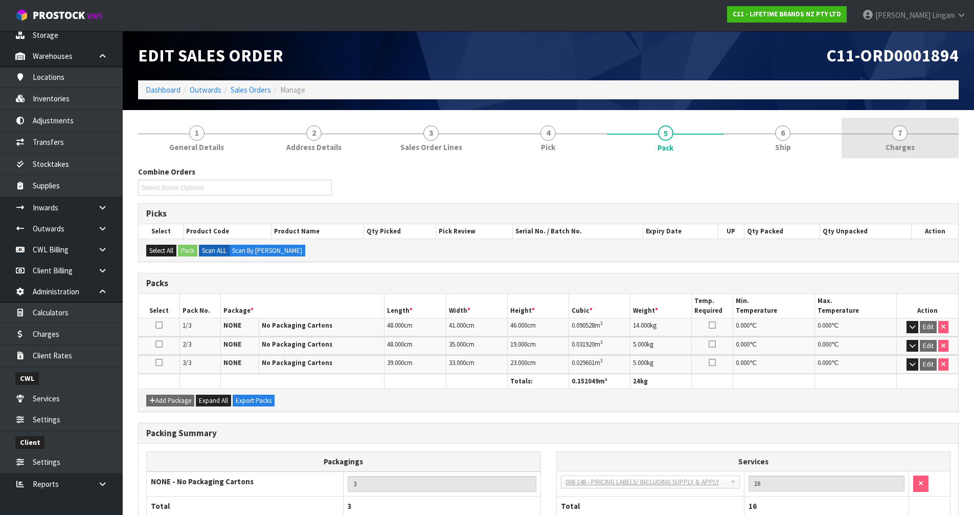
click at [938, 134] on link "7 Charges" at bounding box center [900, 138] width 117 height 40
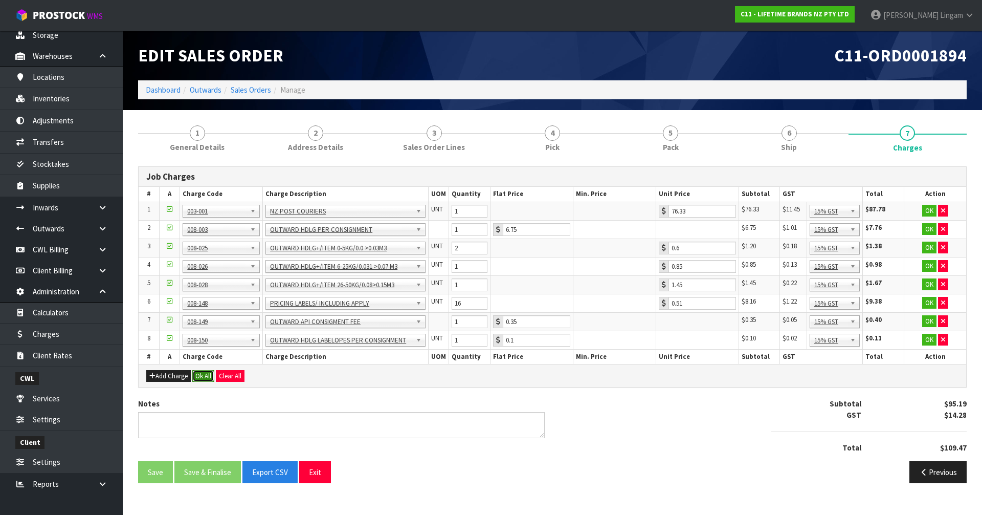
click at [200, 375] on button "Ok All" at bounding box center [203, 376] width 22 height 12
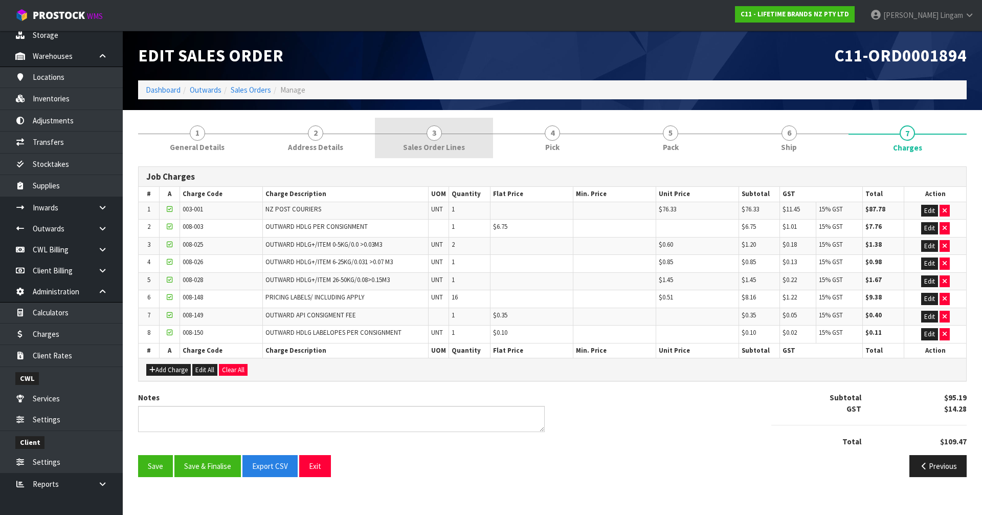
click at [460, 145] on span "Sales Order Lines" at bounding box center [434, 147] width 62 height 11
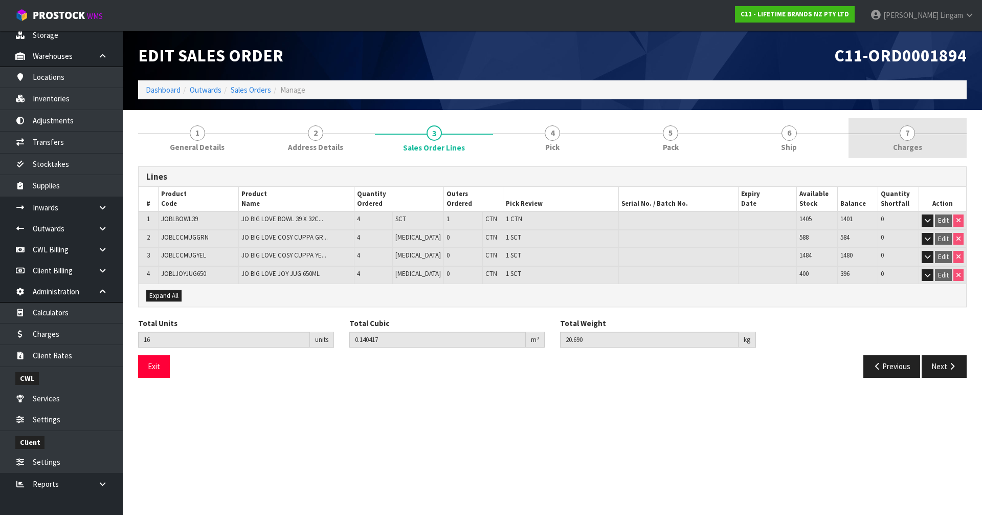
click at [917, 145] on span "Charges" at bounding box center [907, 147] width 29 height 11
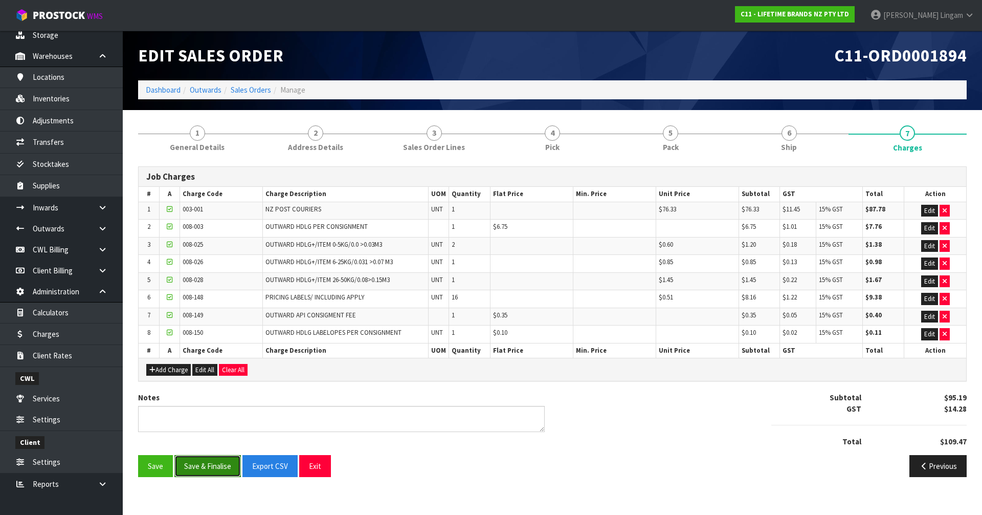
click at [218, 469] on button "Save & Finalise" at bounding box center [207, 466] width 66 height 22
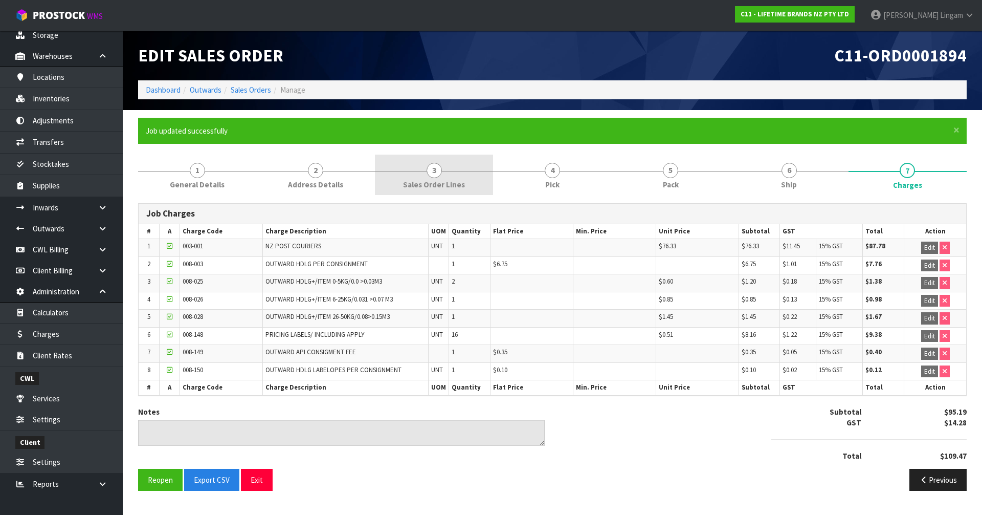
click at [462, 185] on span "Sales Order Lines" at bounding box center [434, 184] width 62 height 11
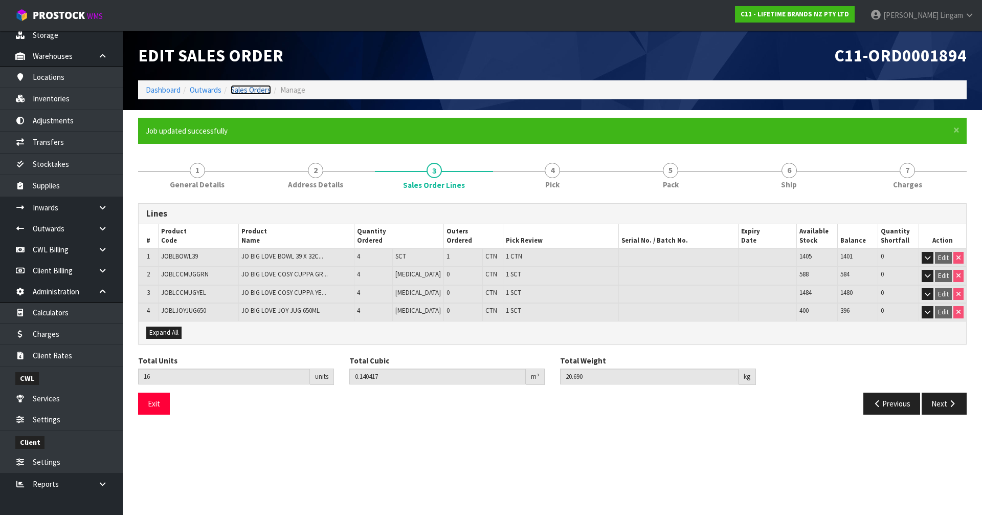
click at [254, 85] on link "Sales Orders" at bounding box center [251, 90] width 40 height 10
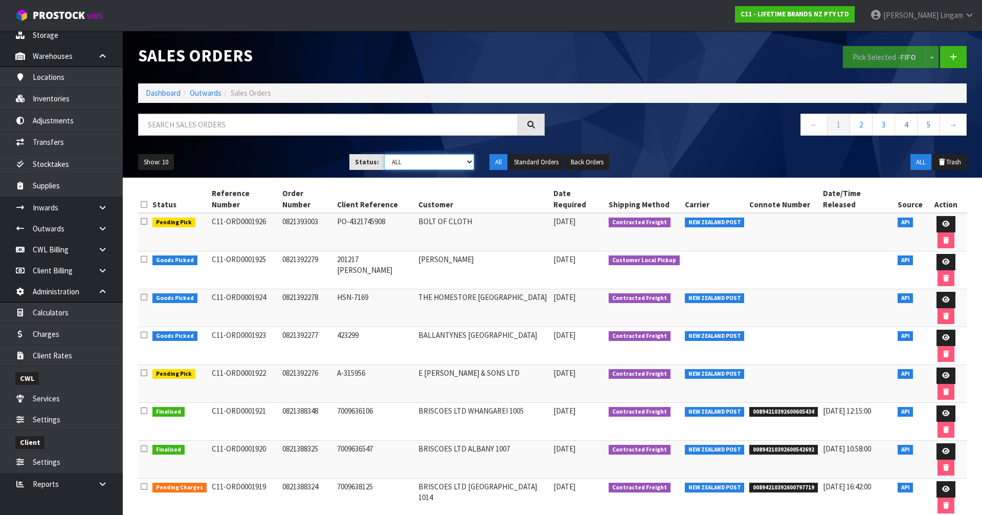
click at [448, 164] on select "Draft Pending Allocated Pending Pick Goods Picked Goods Packed Pending Charges …" at bounding box center [429, 162] width 91 height 16
select select "string:6"
click at [384, 154] on select "Draft Pending Allocated Pending Pick Goods Picked Goods Packed Pending Charges …" at bounding box center [429, 162] width 91 height 16
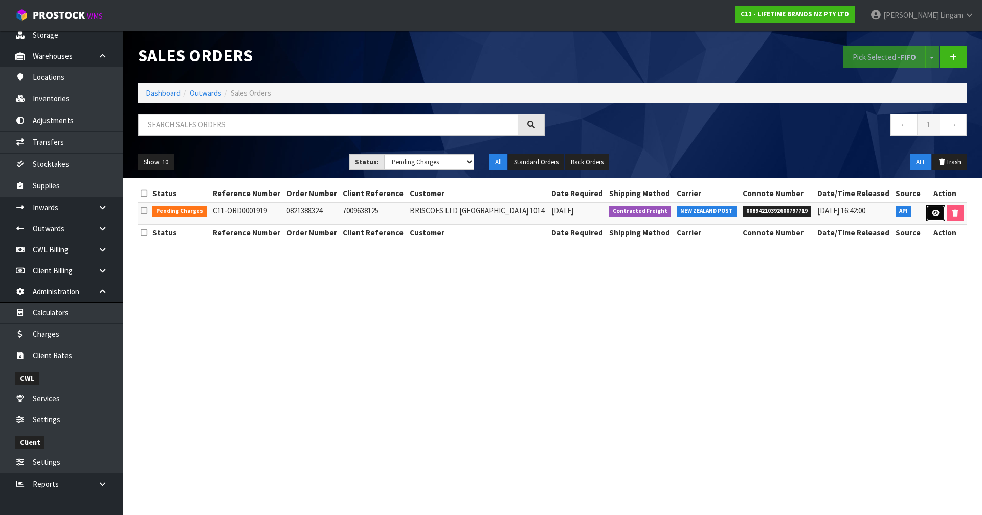
click at [932, 215] on icon at bounding box center [936, 213] width 8 height 7
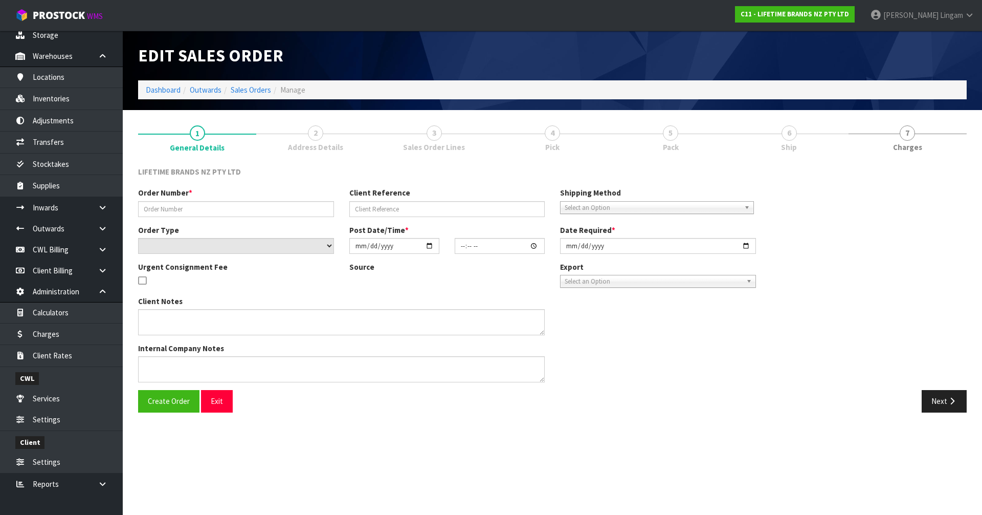
type input "0821388324"
type input "7009638125"
select select "number:0"
type input "2025-09-15"
type input "11:19:13.000"
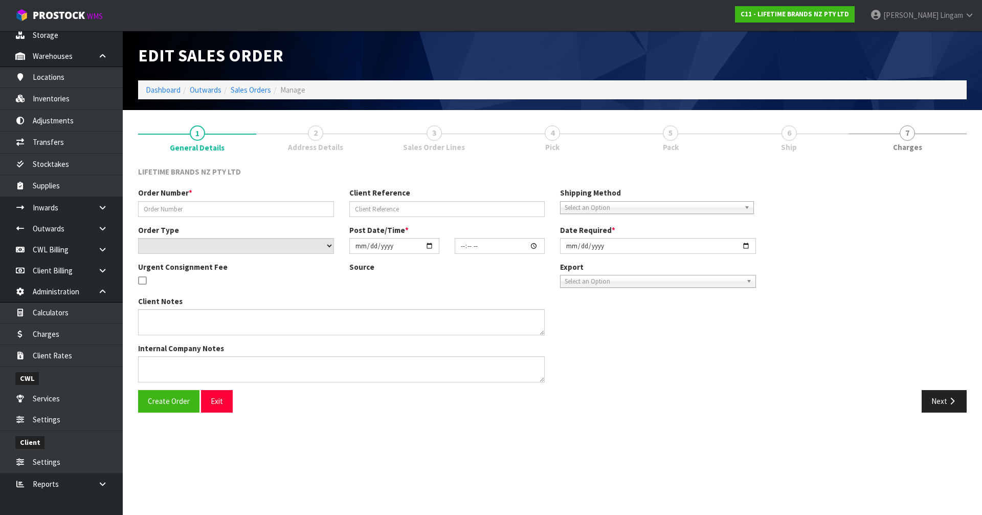
type input "2025-09-15"
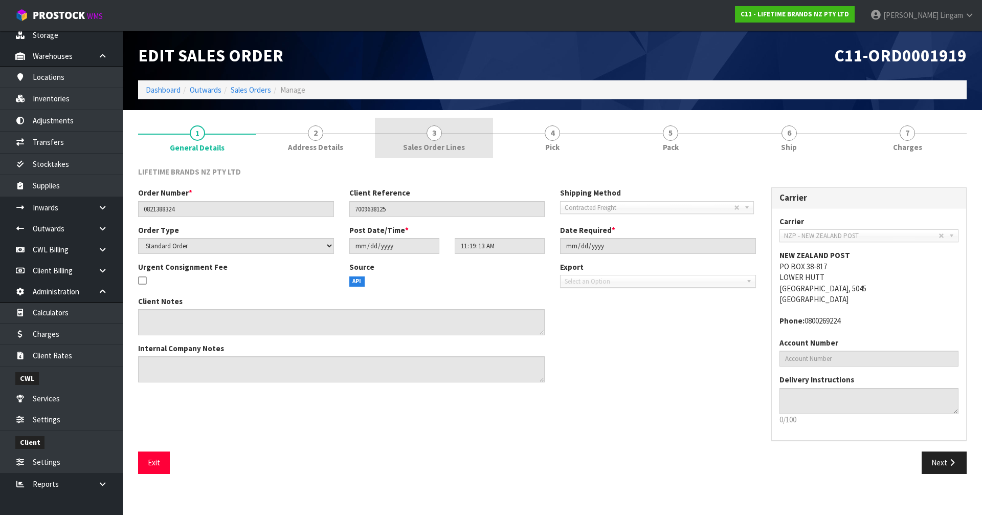
click at [451, 153] on link "3 Sales Order Lines" at bounding box center [434, 138] width 118 height 40
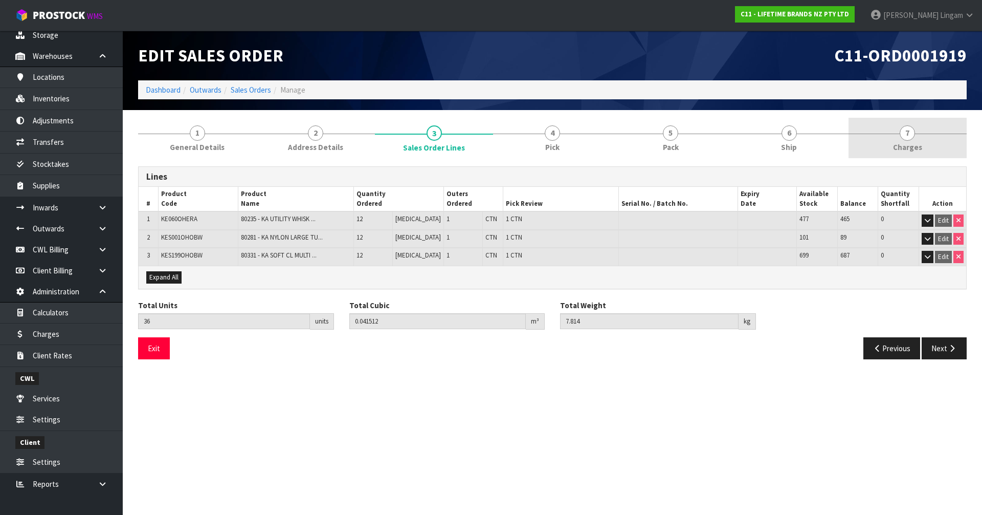
click at [933, 149] on link "7 Charges" at bounding box center [908, 138] width 118 height 40
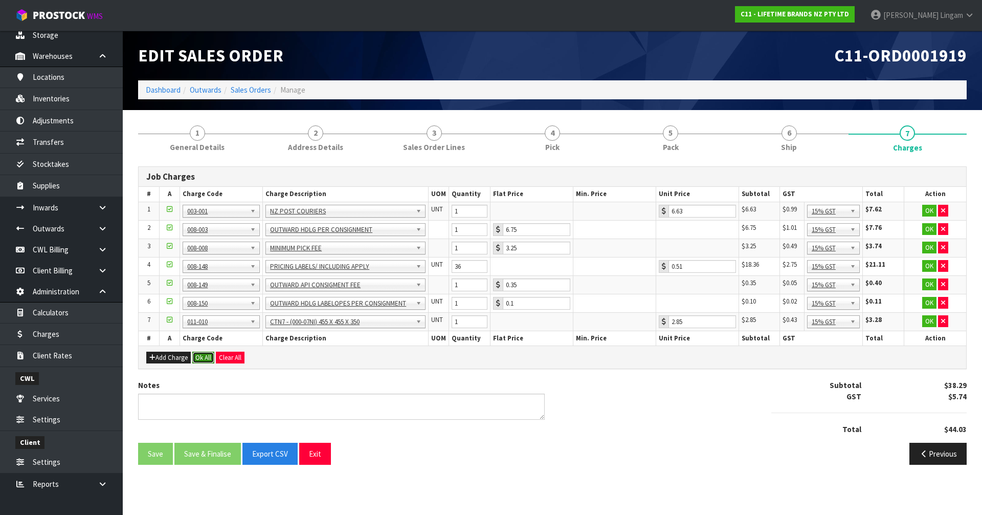
click at [208, 356] on button "Ok All" at bounding box center [203, 357] width 22 height 12
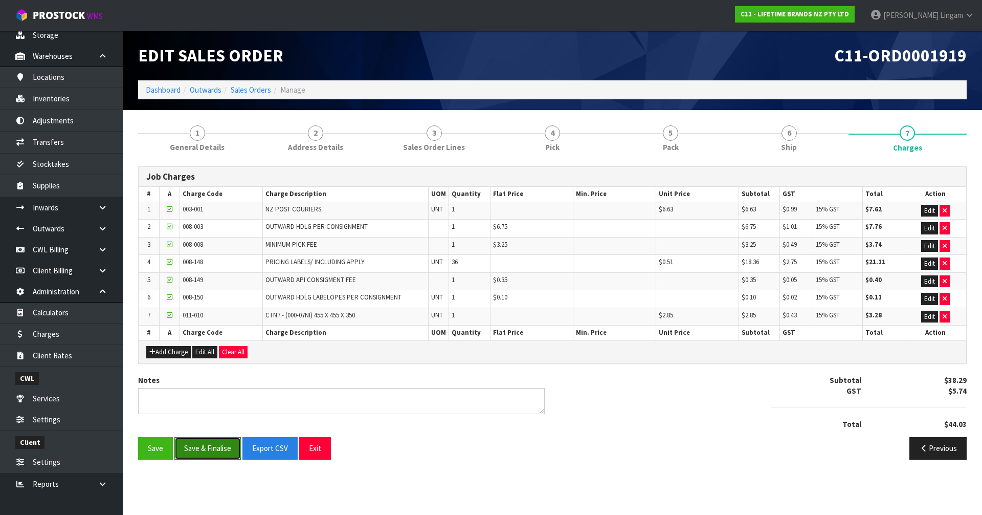
click at [214, 447] on button "Save & Finalise" at bounding box center [207, 448] width 66 height 22
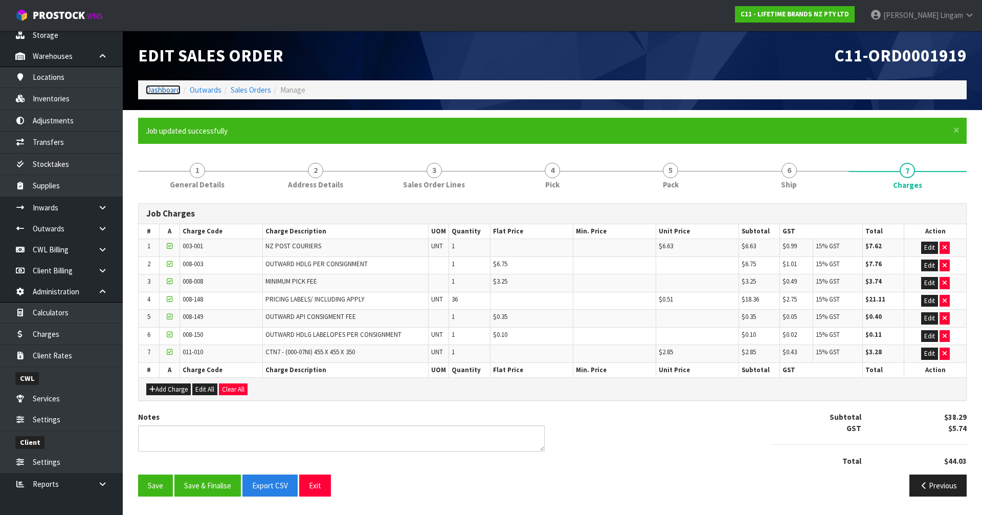
click at [160, 85] on link "Dashboard" at bounding box center [163, 90] width 35 height 10
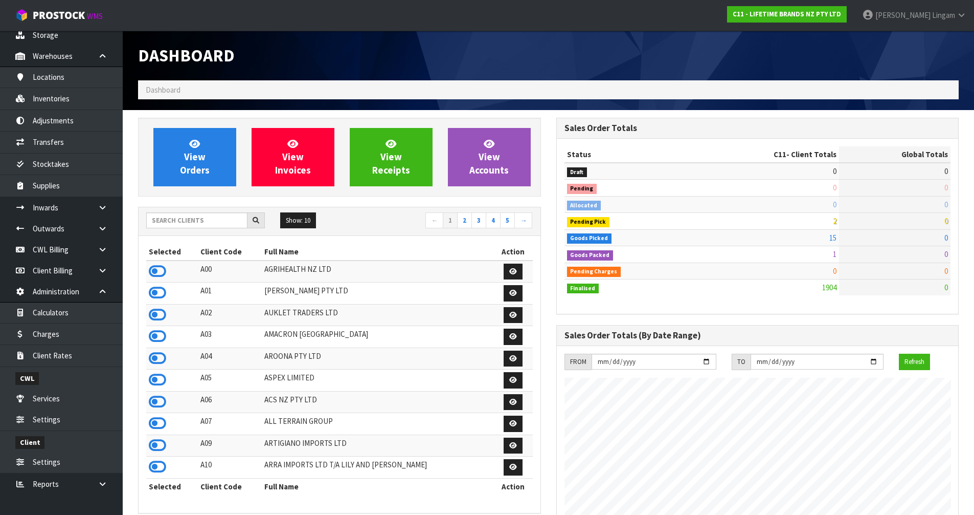
scroll to position [775, 418]
click at [221, 221] on input "text" at bounding box center [196, 220] width 101 height 16
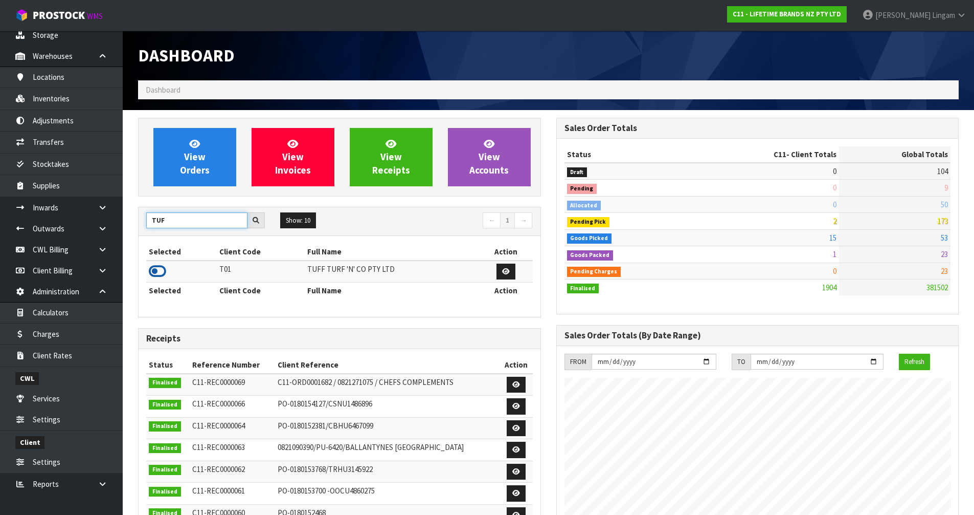
type input "TUF"
click at [156, 271] on icon at bounding box center [157, 270] width 17 height 15
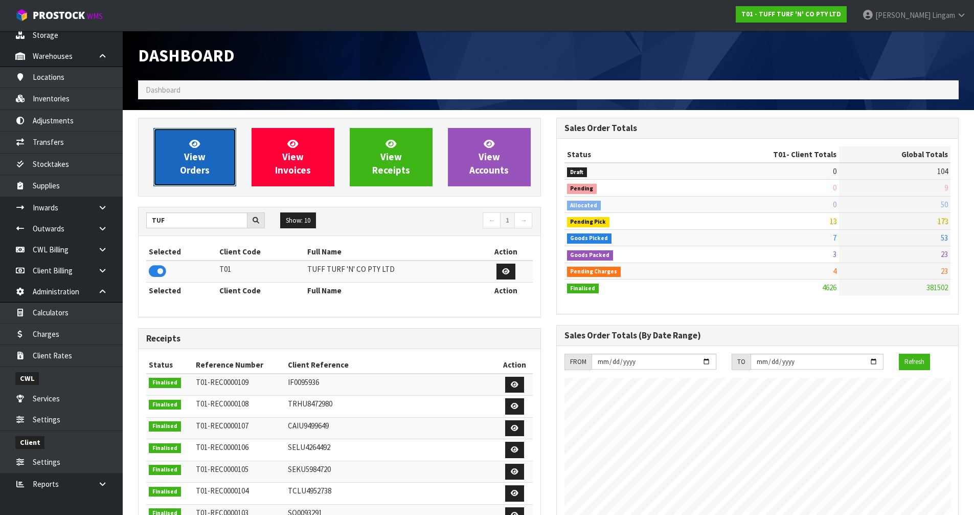
click at [204, 163] on link "View Orders" at bounding box center [194, 157] width 83 height 58
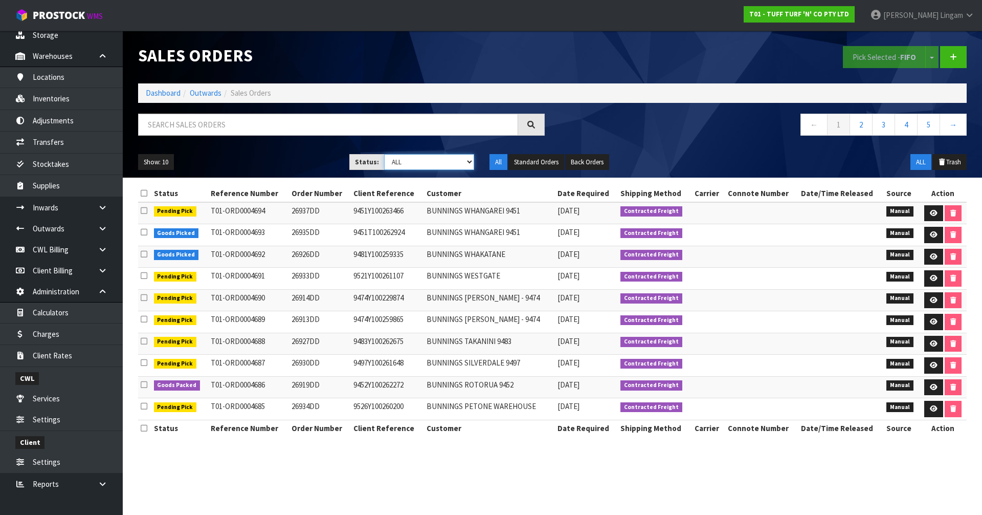
click at [449, 169] on select "Draft Pending Allocated Pending Pick Goods Picked Goods Packed Pending Charges …" at bounding box center [429, 162] width 91 height 16
select select "string:6"
click at [384, 154] on select "Draft Pending Allocated Pending Pick Goods Picked Goods Packed Pending Charges …" at bounding box center [429, 162] width 91 height 16
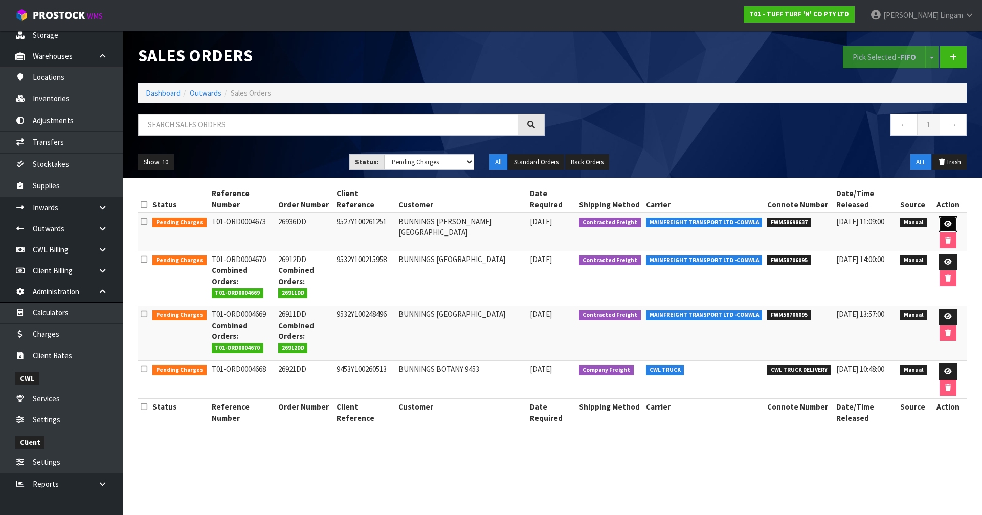
click at [943, 221] on link at bounding box center [948, 224] width 19 height 16
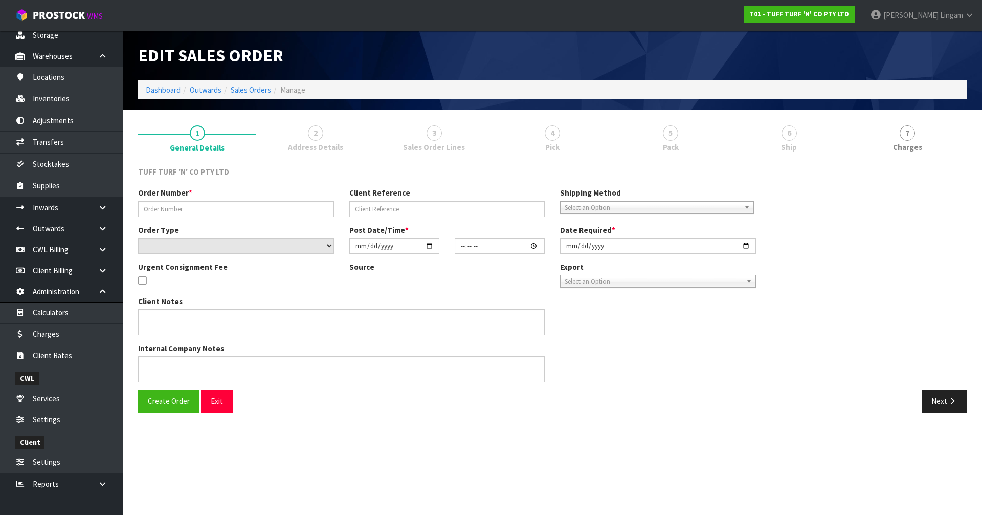
type input "26936DD"
type input "9527Y100261251"
select select "number:0"
type input "2025-09-15"
type input "12:42:00.000"
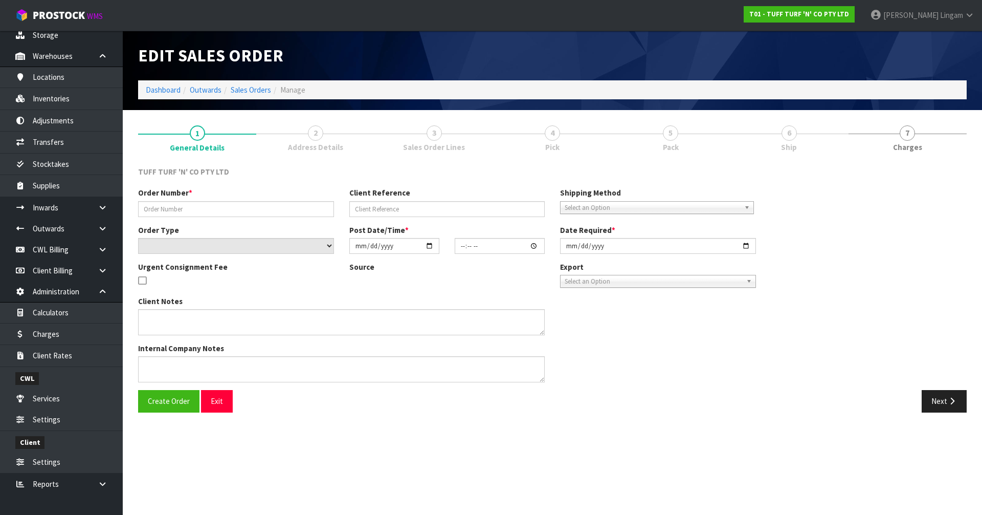
type input "2025-09-16"
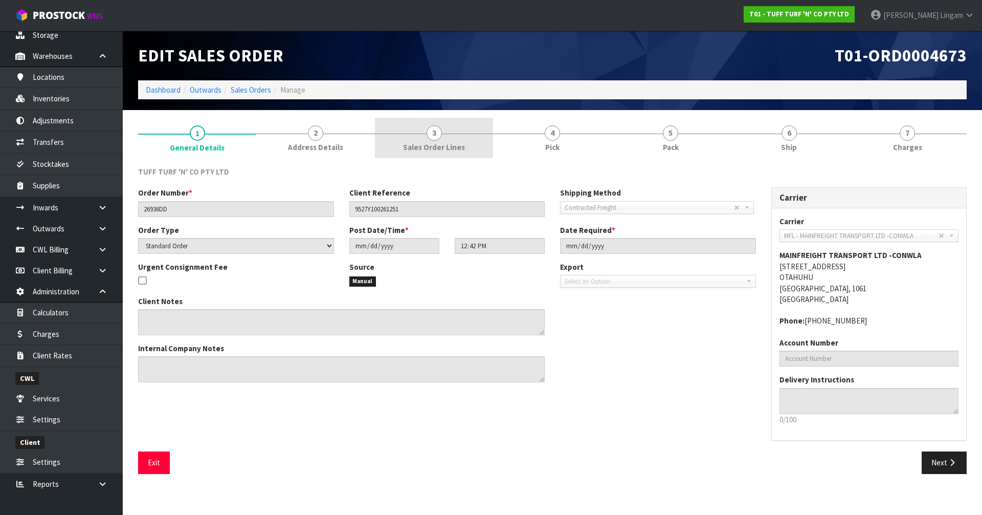
click at [460, 142] on span "Sales Order Lines" at bounding box center [434, 147] width 62 height 11
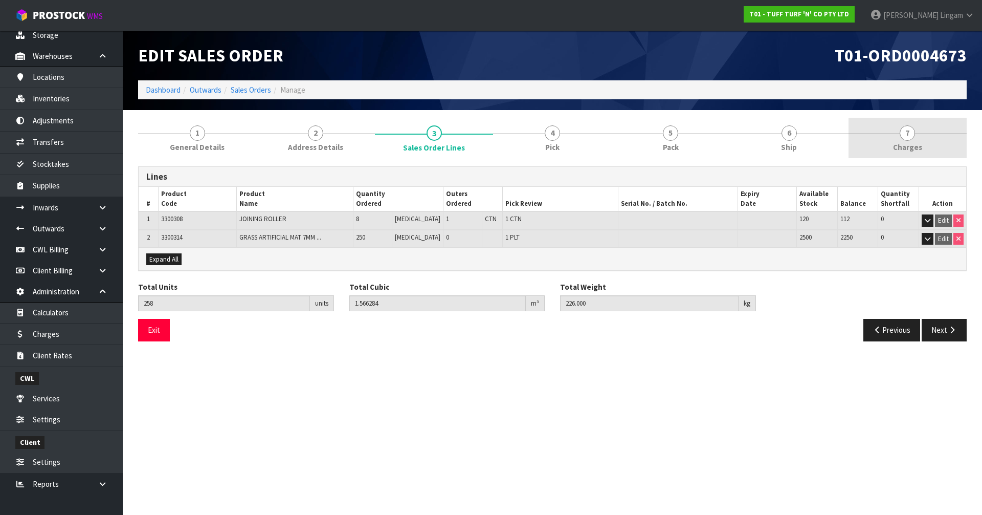
click at [920, 141] on link "7 Charges" at bounding box center [908, 138] width 118 height 40
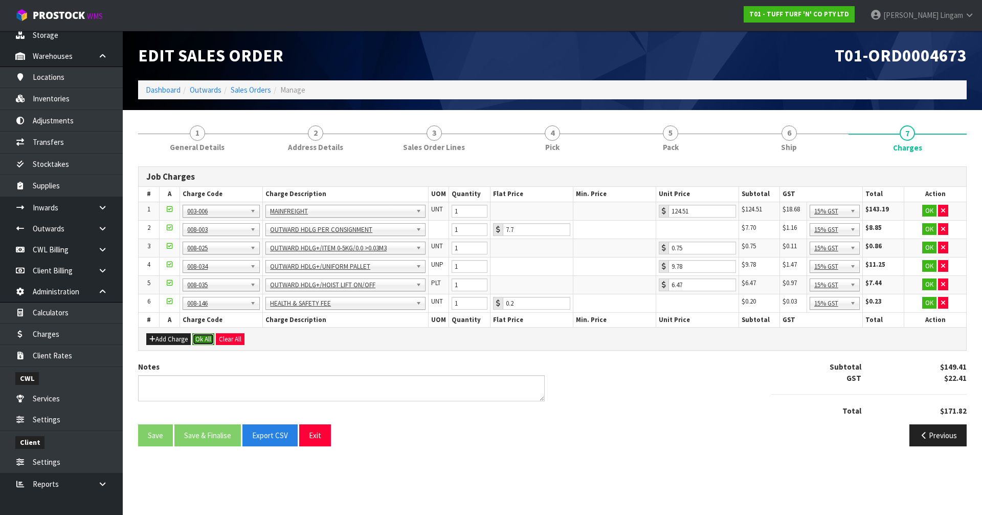
click at [204, 341] on button "Ok All" at bounding box center [203, 339] width 22 height 12
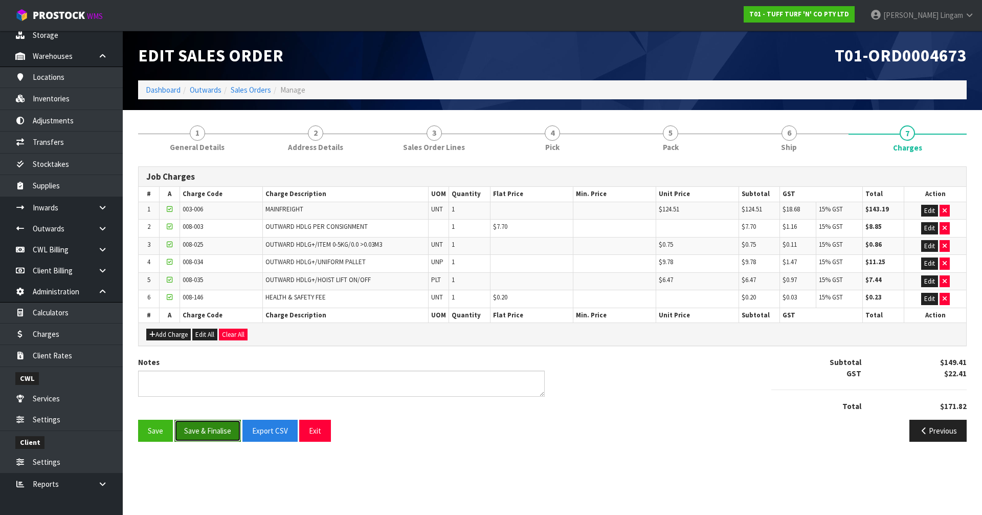
click at [213, 425] on button "Save & Finalise" at bounding box center [207, 430] width 66 height 22
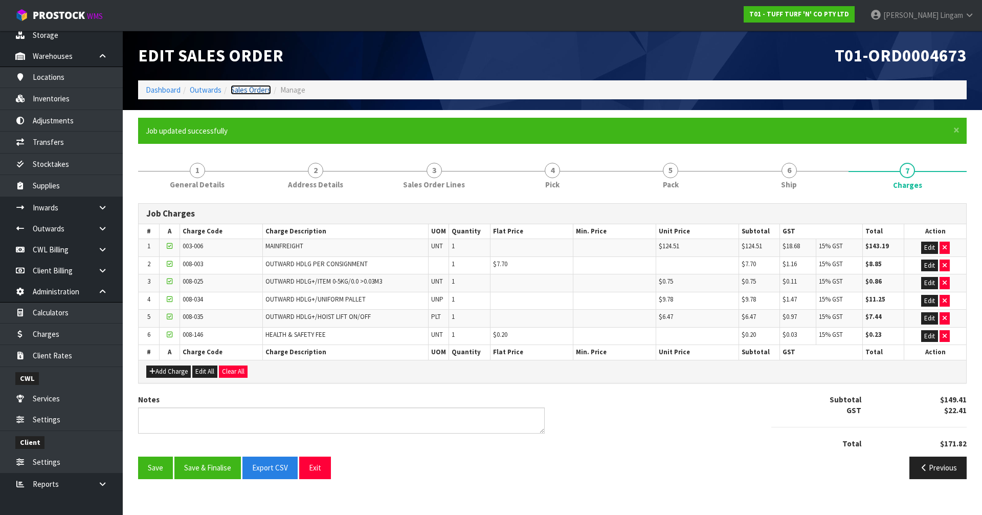
click at [253, 89] on link "Sales Orders" at bounding box center [251, 90] width 40 height 10
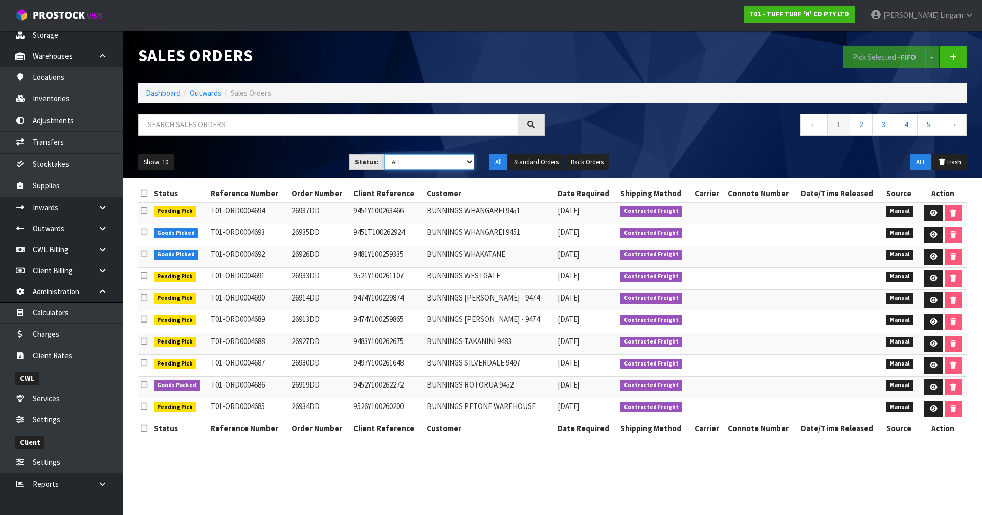
click at [446, 166] on select "Draft Pending Allocated Pending Pick Goods Picked Goods Packed Pending Charges …" at bounding box center [429, 162] width 91 height 16
select select "string:6"
click at [384, 154] on select "Draft Pending Allocated Pending Pick Goods Picked Goods Packed Pending Charges …" at bounding box center [429, 162] width 91 height 16
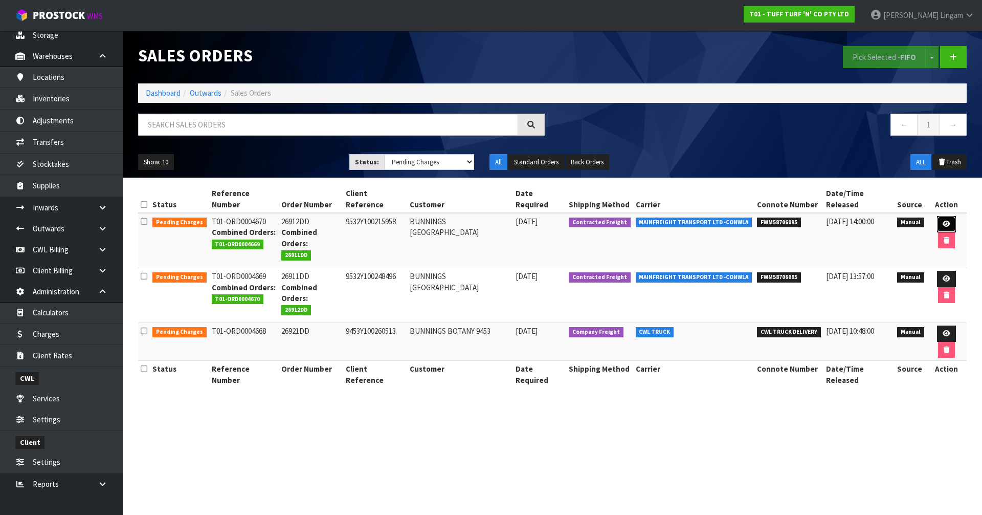
click at [944, 218] on link at bounding box center [946, 224] width 19 height 16
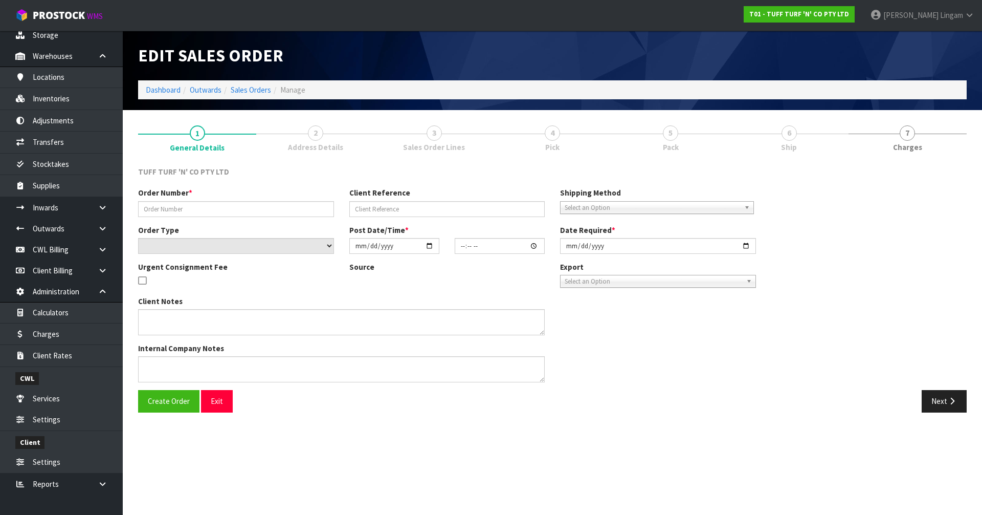
type input "26912DD"
type input "9532Y100215958"
select select "number:0"
type input "2025-09-15"
type input "12:36:00.000"
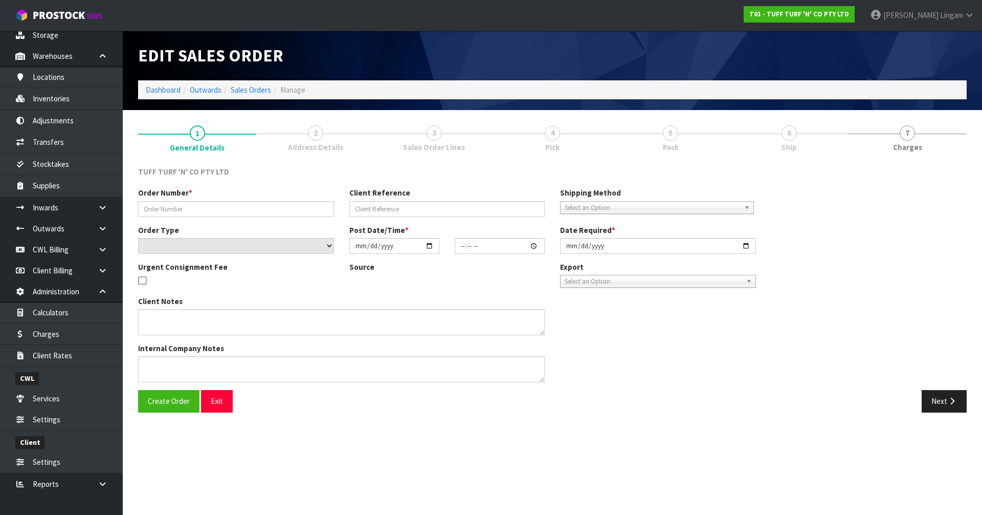
type input "2025-09-16"
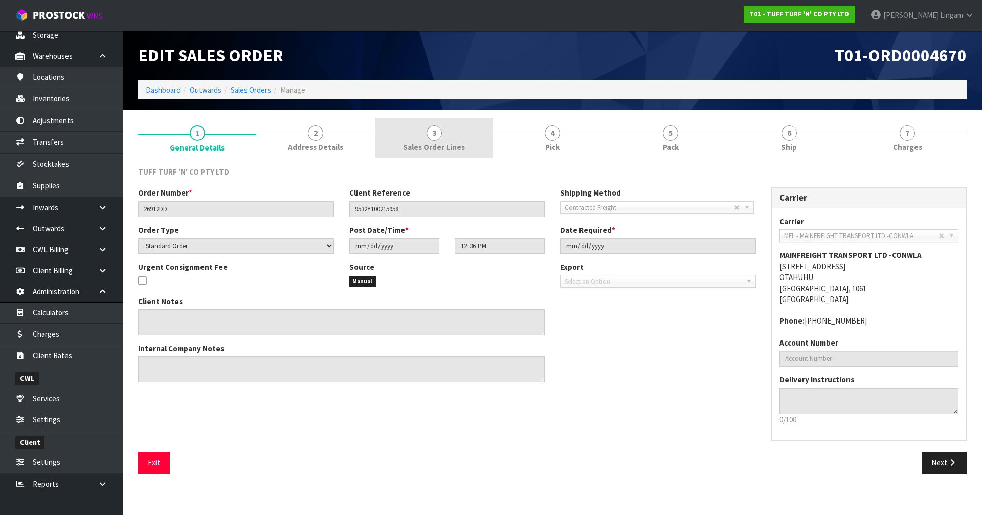
click at [451, 141] on link "3 Sales Order Lines" at bounding box center [434, 138] width 118 height 40
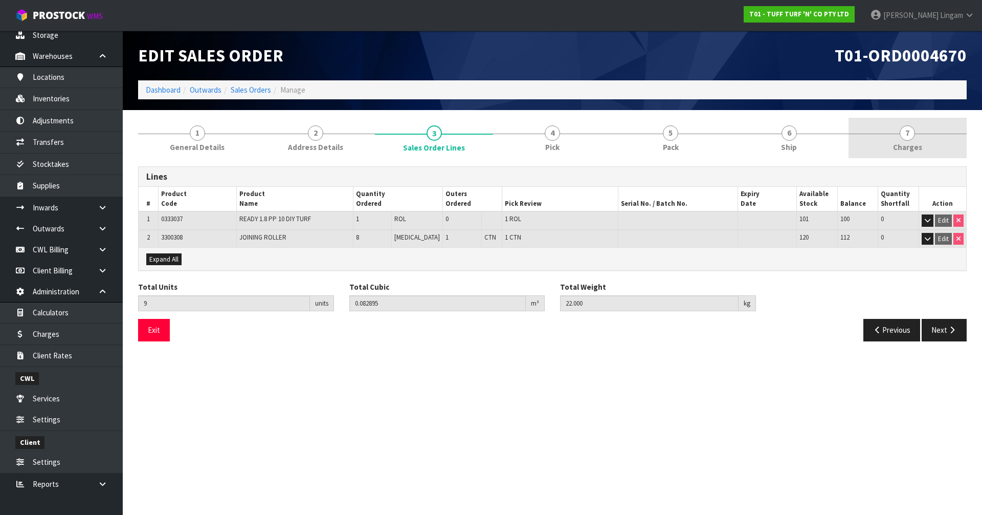
click at [932, 141] on link "7 Charges" at bounding box center [908, 138] width 118 height 40
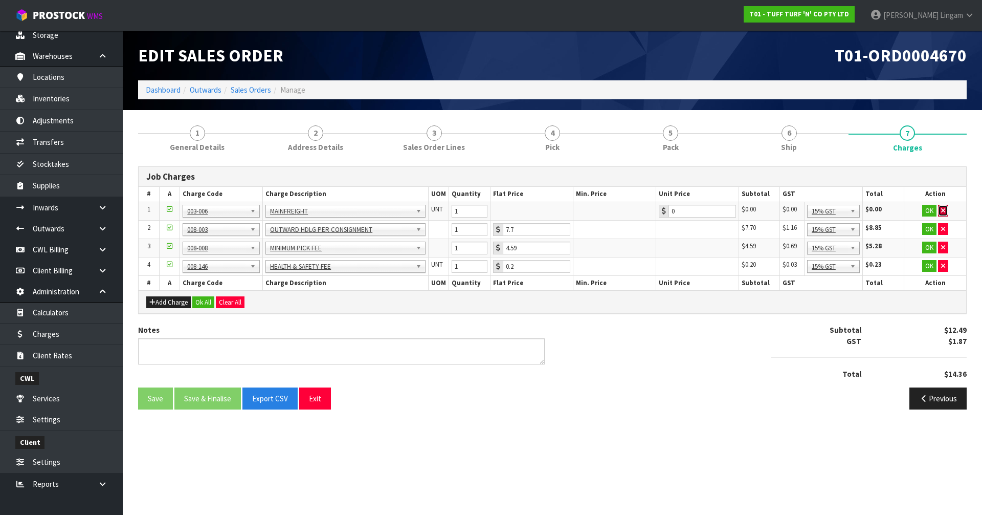
click at [943, 209] on icon "button" at bounding box center [943, 210] width 4 height 7
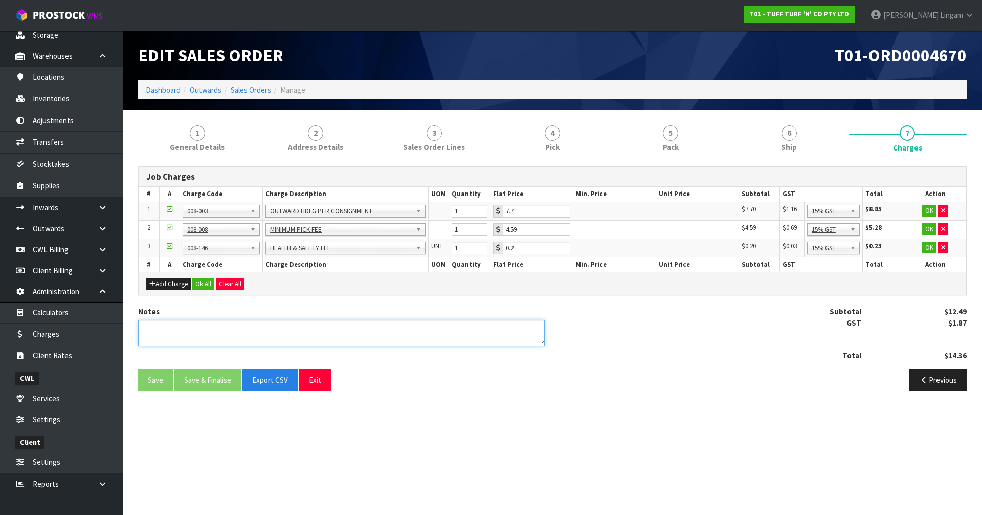
click at [393, 339] on textarea at bounding box center [341, 333] width 407 height 26
type textarea "COMBINE"
click at [203, 286] on button "Ok All" at bounding box center [203, 284] width 22 height 12
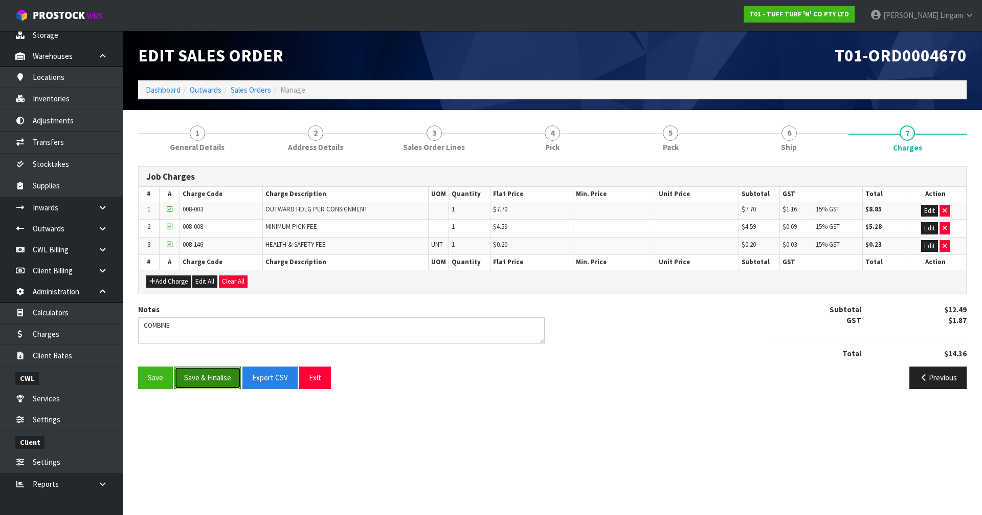
click at [198, 379] on button "Save & Finalise" at bounding box center [207, 377] width 66 height 22
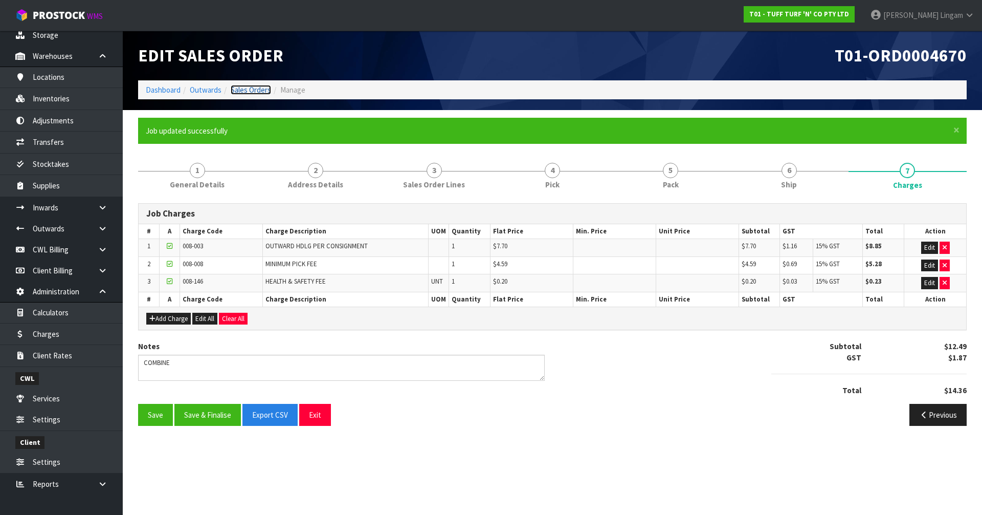
click at [250, 90] on link "Sales Orders" at bounding box center [251, 90] width 40 height 10
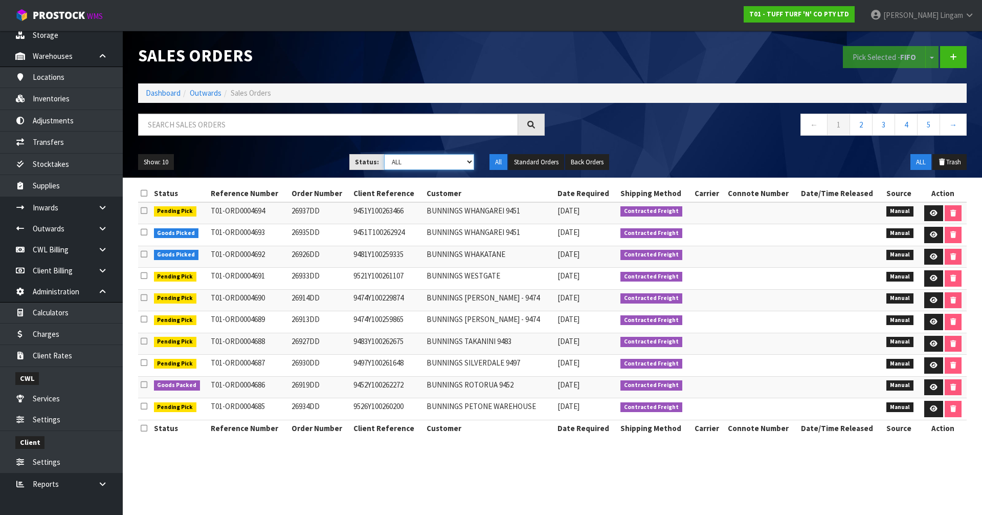
click at [453, 161] on select "Draft Pending Allocated Pending Pick Goods Picked Goods Packed Pending Charges …" at bounding box center [429, 162] width 91 height 16
select select "string:6"
click at [384, 154] on select "Draft Pending Allocated Pending Pick Goods Picked Goods Packed Pending Charges …" at bounding box center [429, 162] width 91 height 16
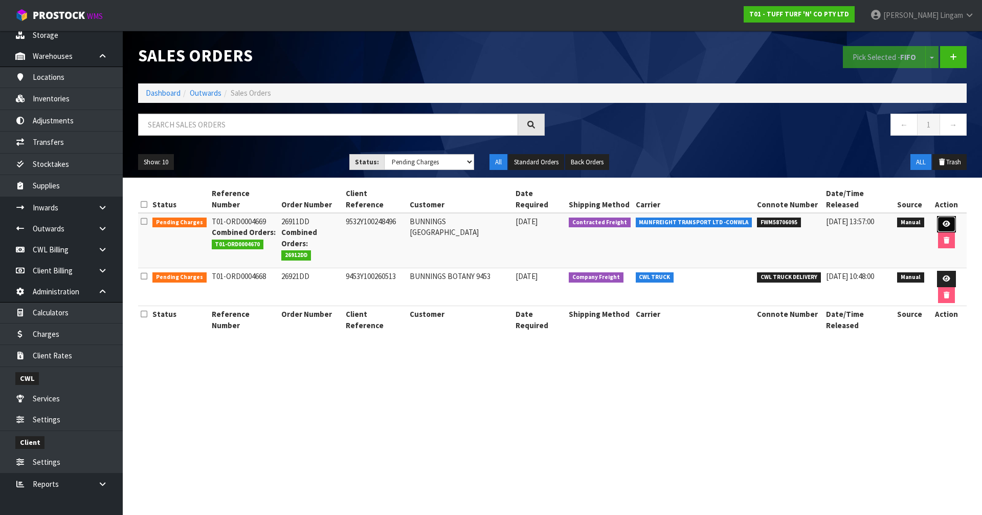
click at [944, 220] on link at bounding box center [946, 224] width 19 height 16
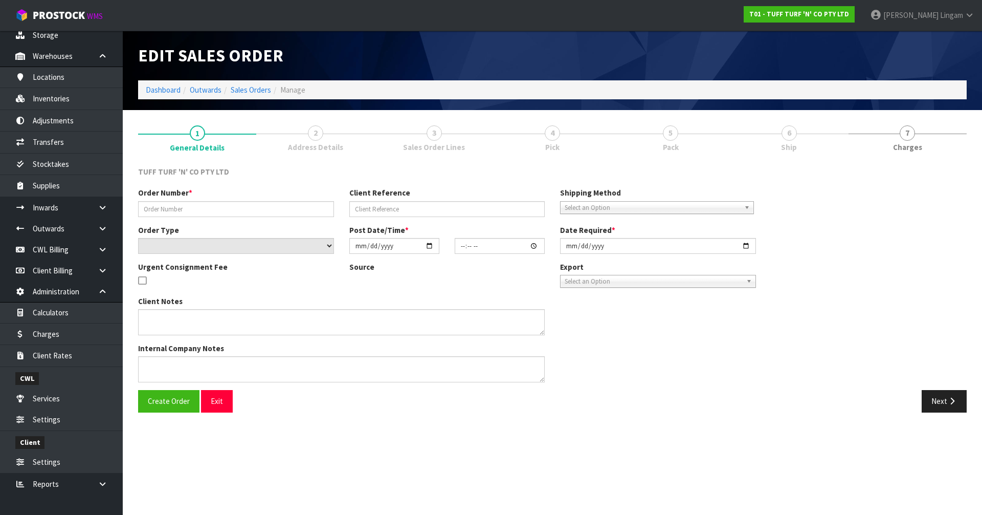
type input "26911DD"
type input "9532Y100248496"
select select "number:0"
type input "2025-09-15"
type input "12:35:00.000"
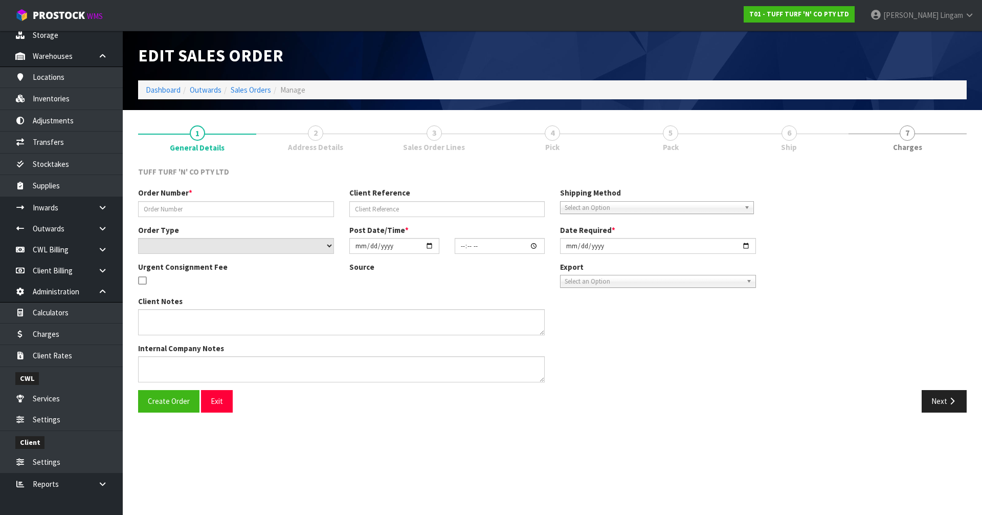
type input "2025-09-16"
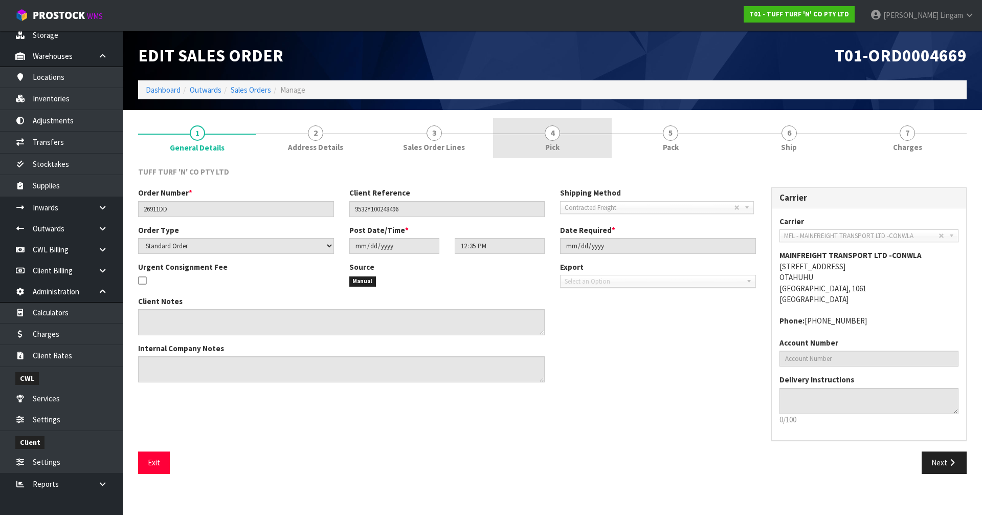
click at [448, 140] on link "3 Sales Order Lines" at bounding box center [434, 138] width 118 height 40
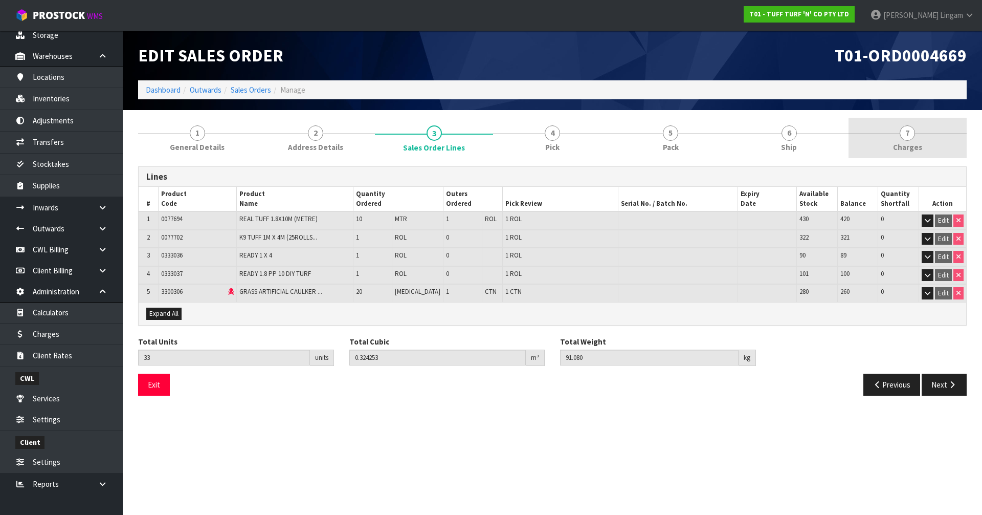
click at [918, 136] on link "7 Charges" at bounding box center [908, 138] width 118 height 40
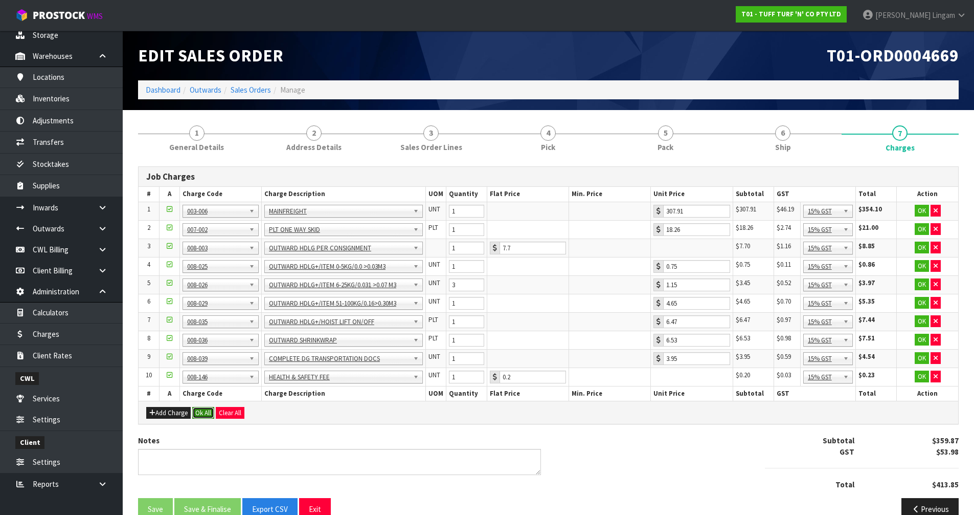
click at [201, 418] on button "Ok All" at bounding box center [203, 413] width 22 height 12
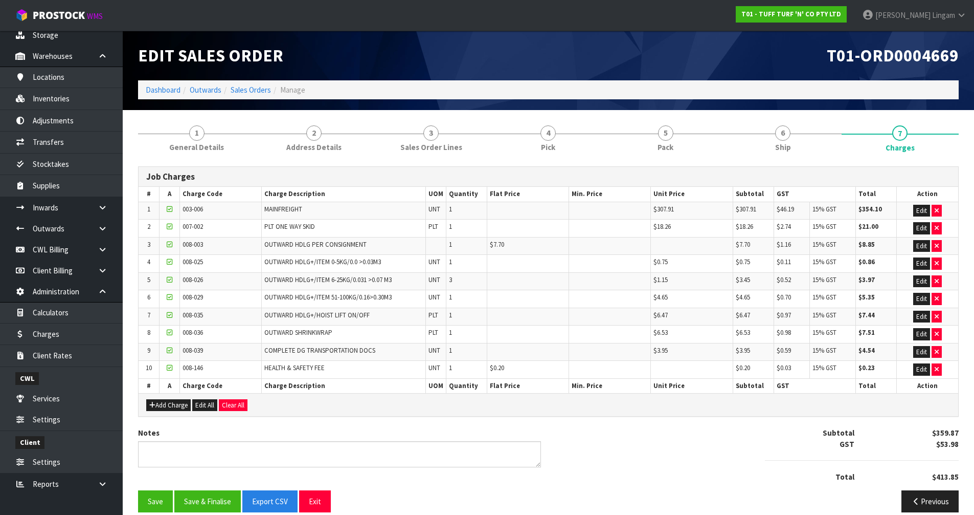
scroll to position [13, 0]
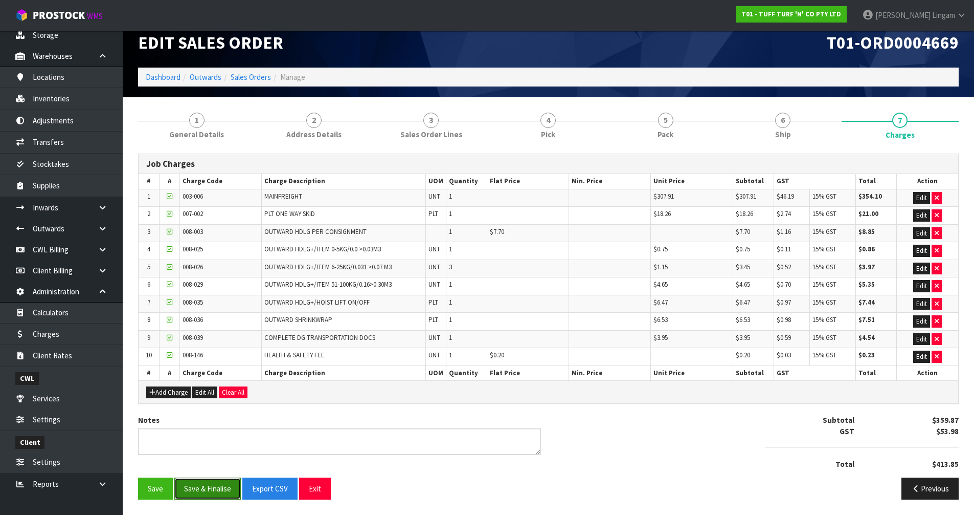
click at [211, 494] on button "Save & Finalise" at bounding box center [207, 488] width 66 height 22
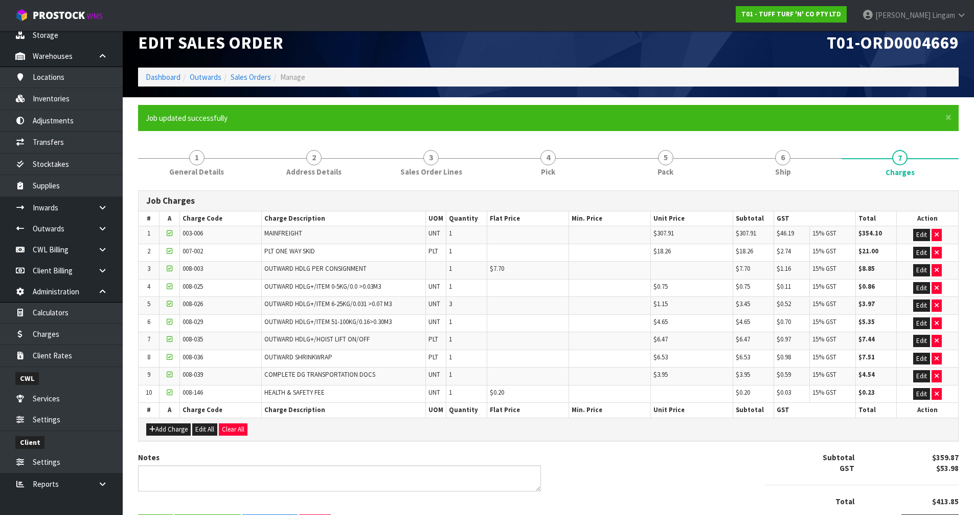
scroll to position [0, 0]
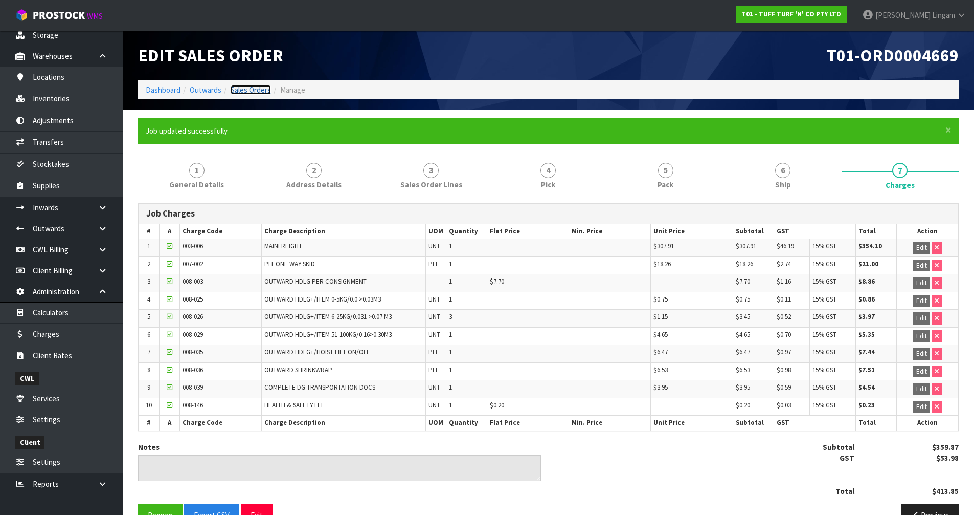
click at [257, 85] on link "Sales Orders" at bounding box center [251, 90] width 40 height 10
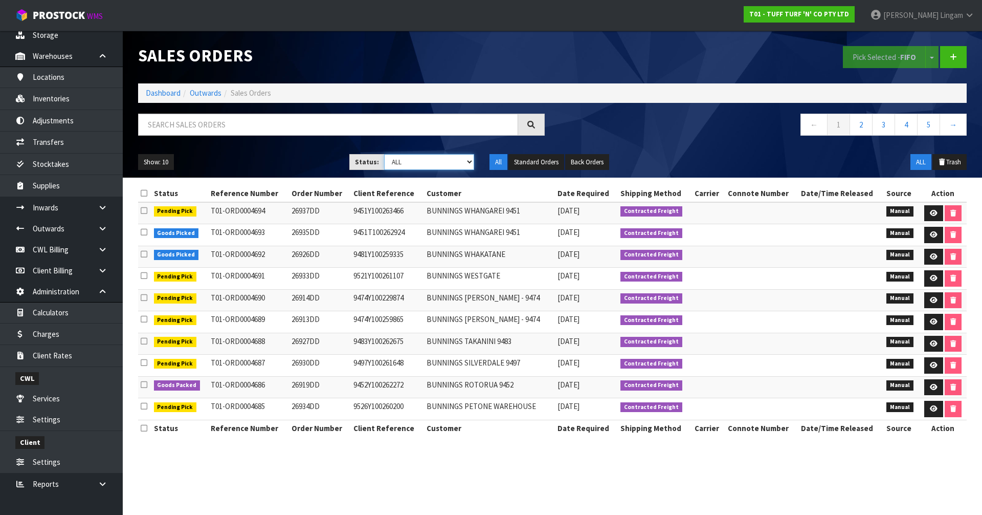
click at [458, 162] on select "Draft Pending Allocated Pending Pick Goods Picked Goods Packed Pending Charges …" at bounding box center [429, 162] width 91 height 16
select select "string:6"
click at [384, 154] on select "Draft Pending Allocated Pending Pick Goods Picked Goods Packed Pending Charges …" at bounding box center [429, 162] width 91 height 16
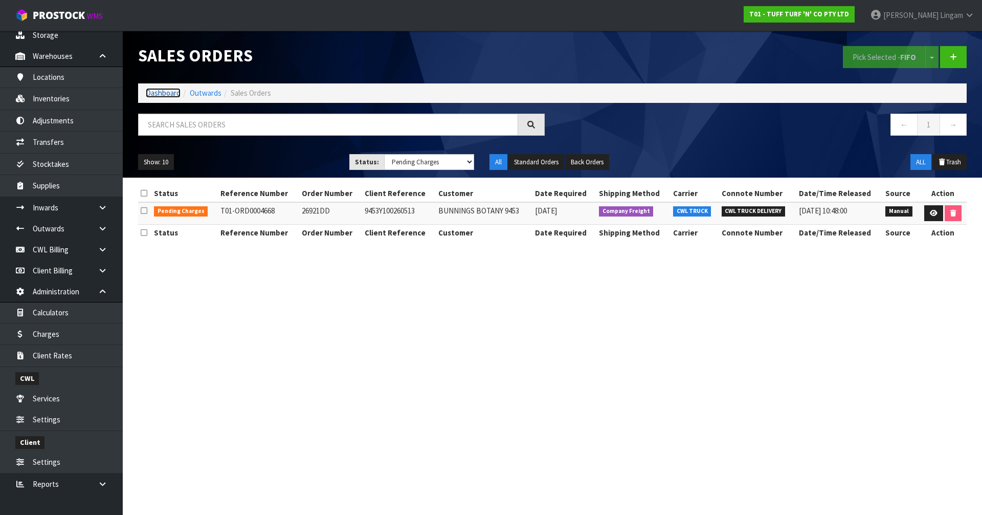
click at [170, 92] on link "Dashboard" at bounding box center [163, 93] width 35 height 10
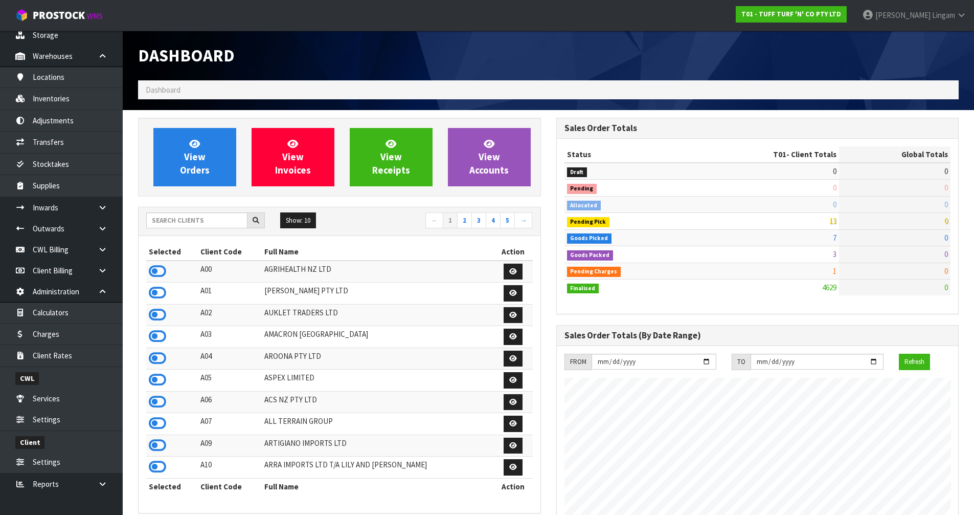
scroll to position [775, 418]
click at [175, 219] on input "text" at bounding box center [196, 220] width 101 height 16
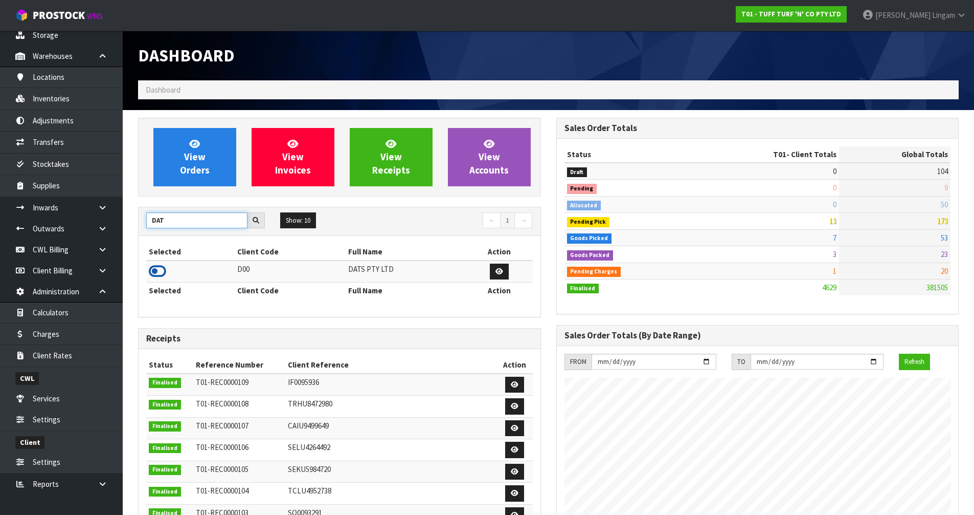
type input "DAT"
click at [155, 268] on icon at bounding box center [157, 270] width 17 height 15
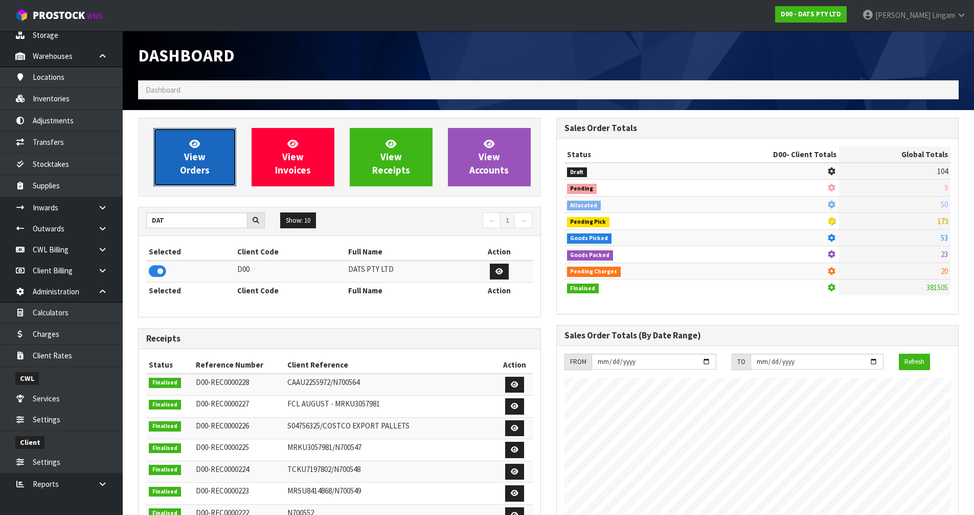
click at [193, 163] on link "View Orders" at bounding box center [194, 157] width 83 height 58
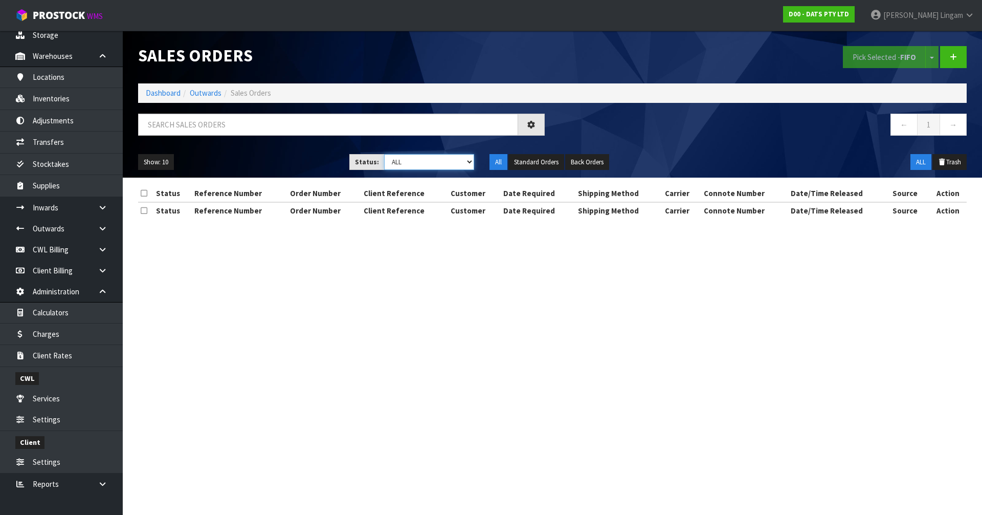
click at [453, 159] on select "Draft Pending Allocated Pending Pick Goods Picked Goods Packed Pending Charges …" at bounding box center [429, 162] width 91 height 16
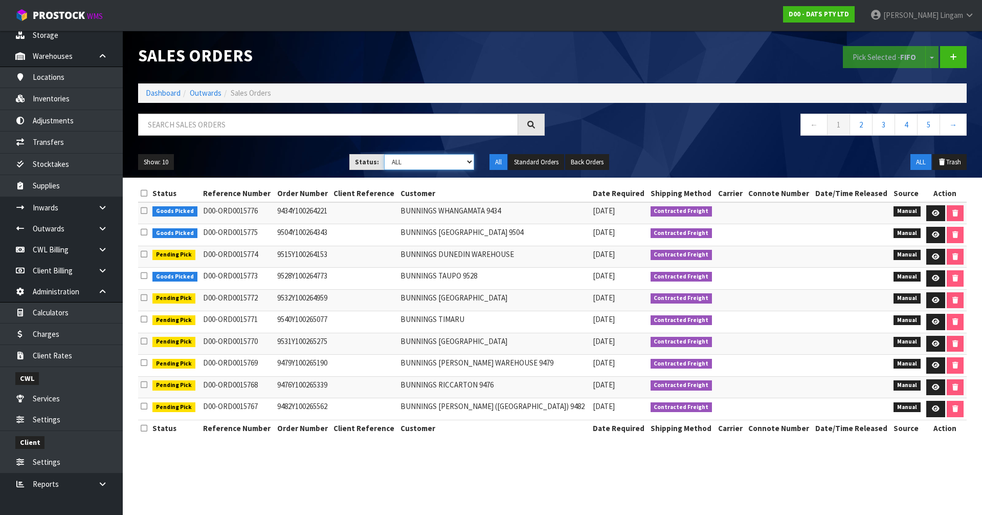
select select "string:6"
click at [384, 154] on select "Draft Pending Allocated Pending Pick Goods Picked Goods Packed Pending Charges …" at bounding box center [429, 162] width 91 height 16
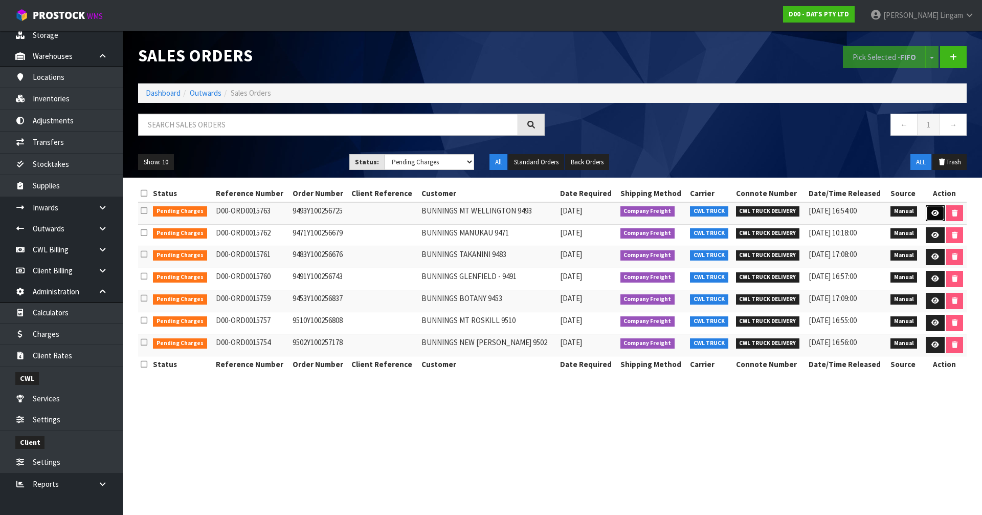
click at [933, 211] on icon at bounding box center [935, 213] width 8 height 7
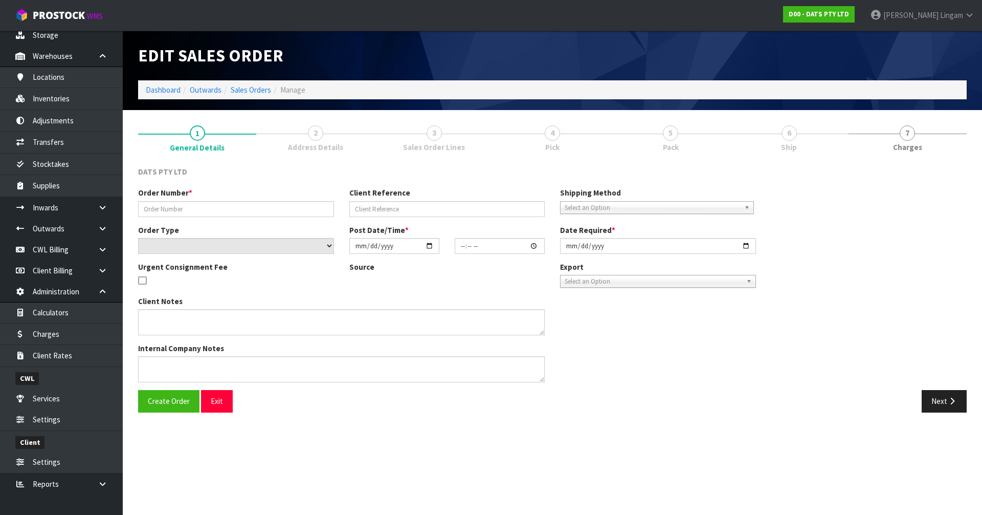
type input "9493Y100256725"
select select "number:0"
type input "2025-09-12"
type input "09:10:00.000"
type input "2025-09-12"
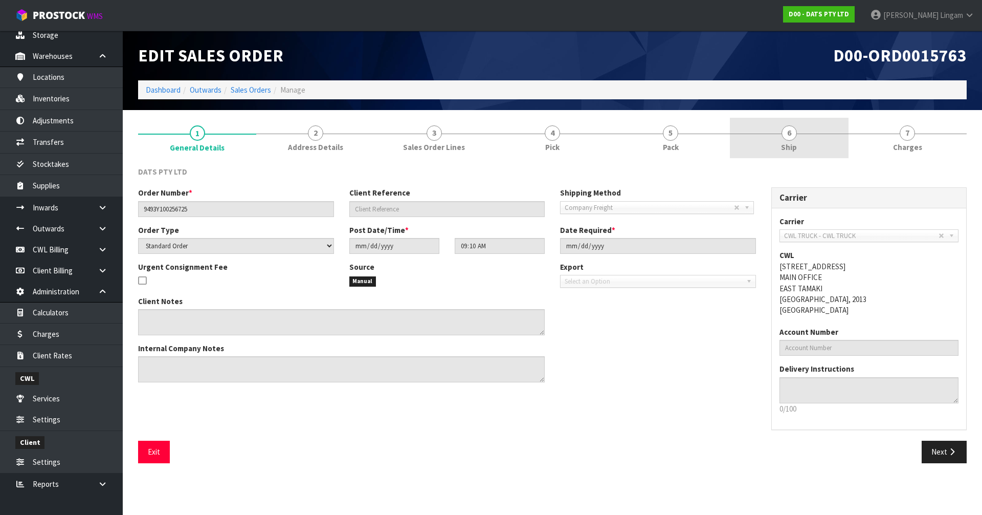
click at [788, 145] on span "Ship" at bounding box center [789, 147] width 16 height 11
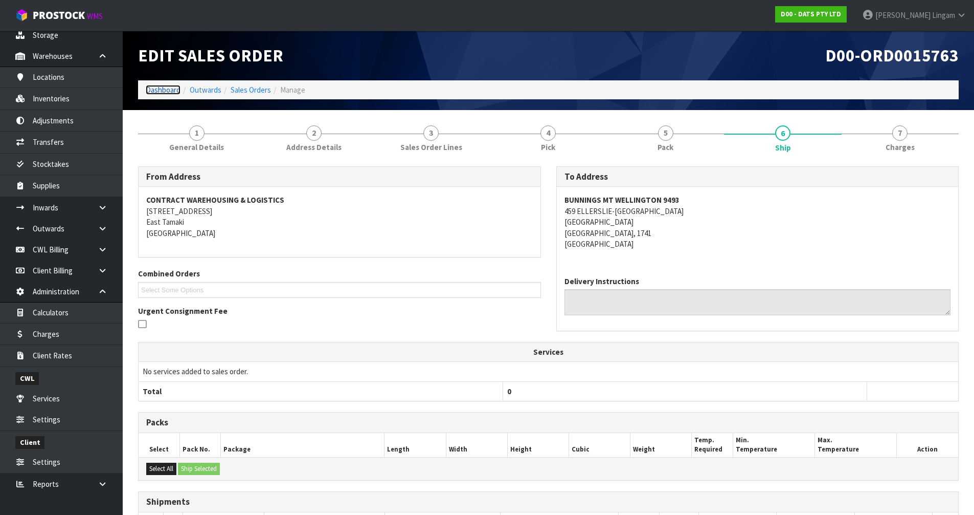
click at [163, 90] on link "Dashboard" at bounding box center [163, 90] width 35 height 10
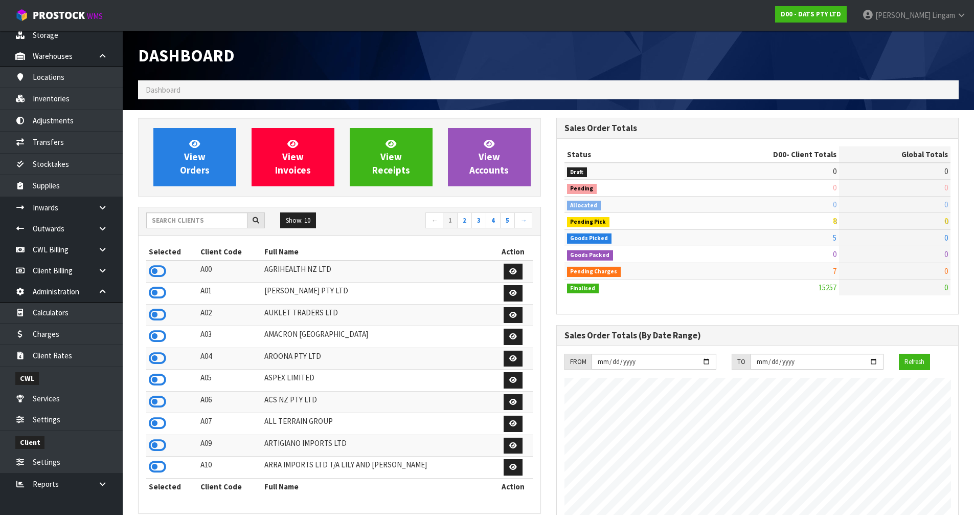
scroll to position [775, 418]
click at [201, 221] on input "text" at bounding box center [196, 220] width 101 height 16
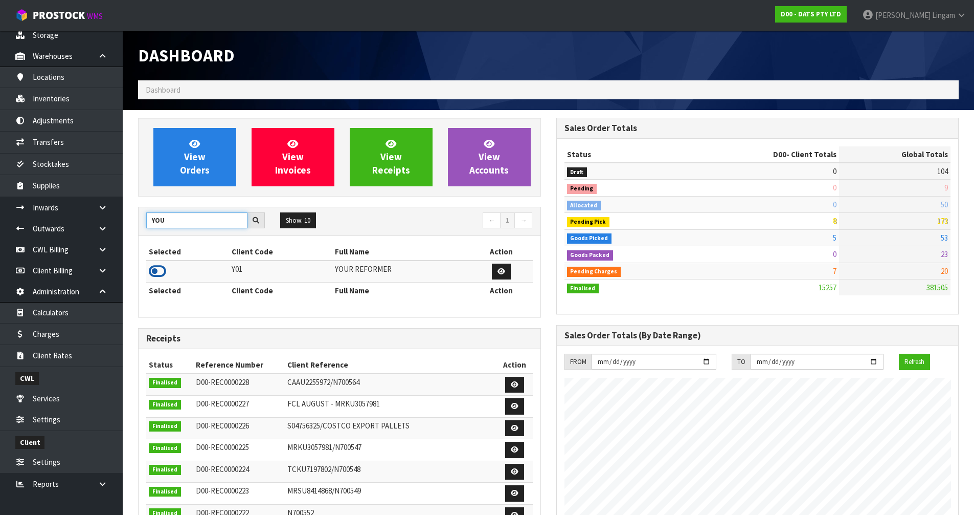
type input "YOU"
click at [156, 270] on icon at bounding box center [157, 270] width 17 height 15
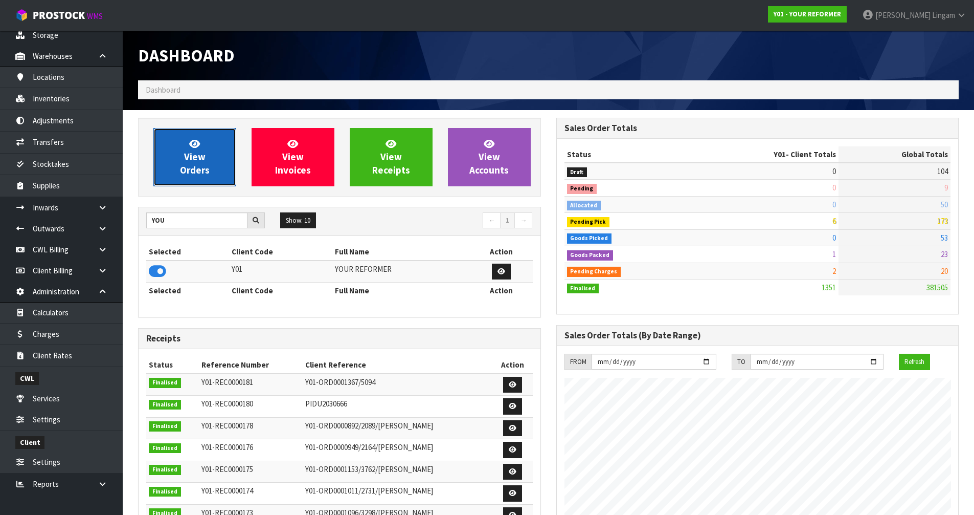
click at [198, 166] on span "View Orders" at bounding box center [195, 157] width 30 height 38
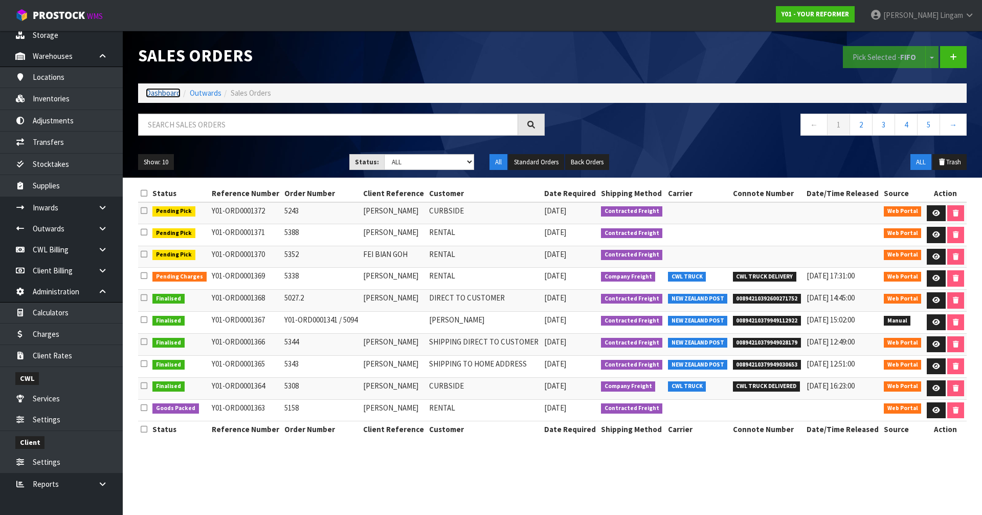
click at [156, 92] on link "Dashboard" at bounding box center [163, 93] width 35 height 10
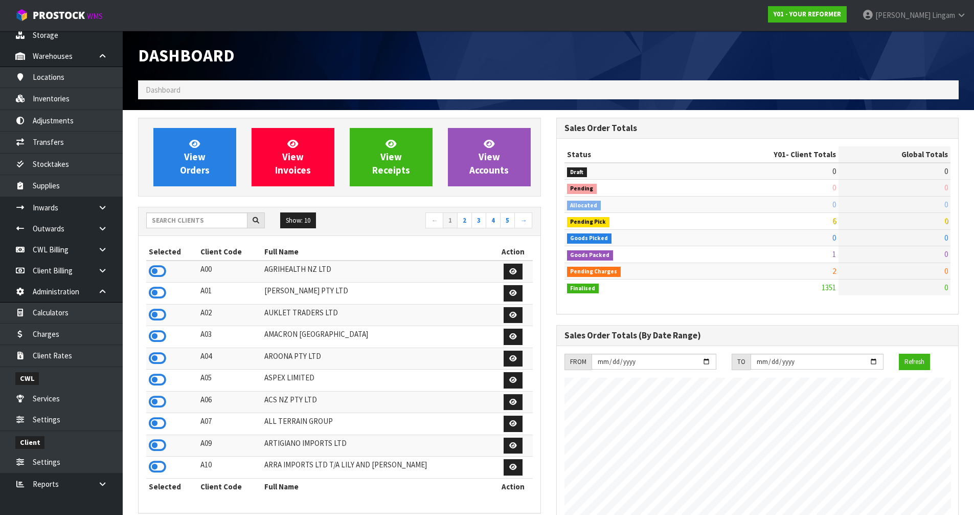
scroll to position [775, 418]
click at [222, 223] on input "text" at bounding box center [196, 220] width 101 height 16
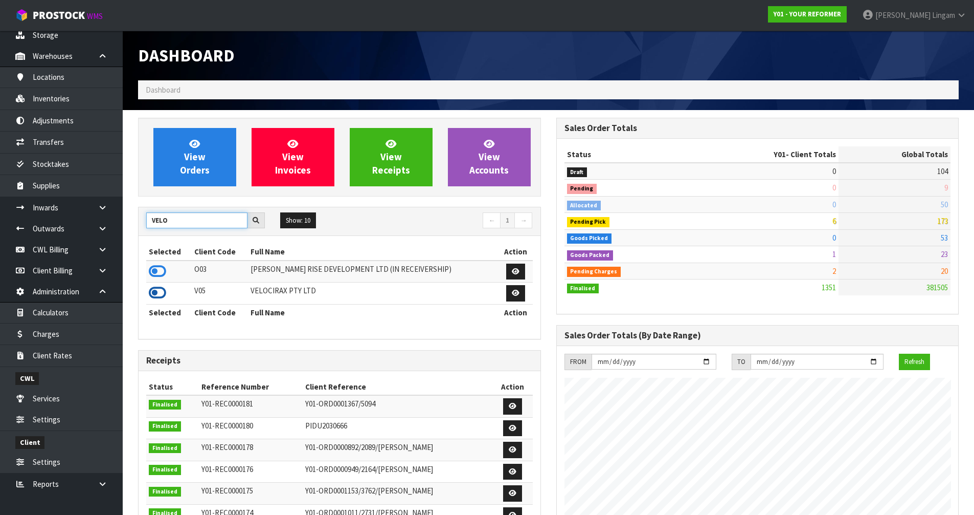
type input "VELO"
click at [151, 294] on icon at bounding box center [157, 292] width 17 height 15
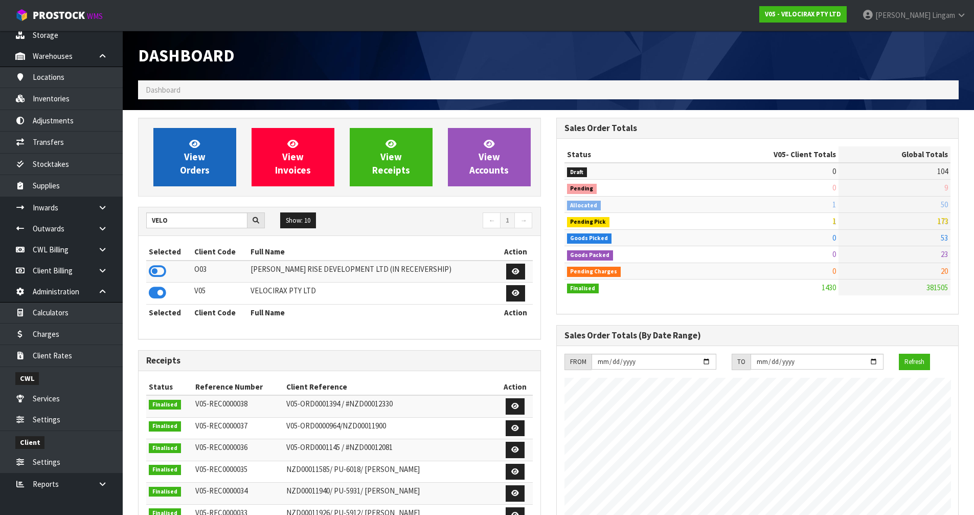
scroll to position [797, 418]
click at [210, 169] on link "View Orders" at bounding box center [194, 157] width 83 height 58
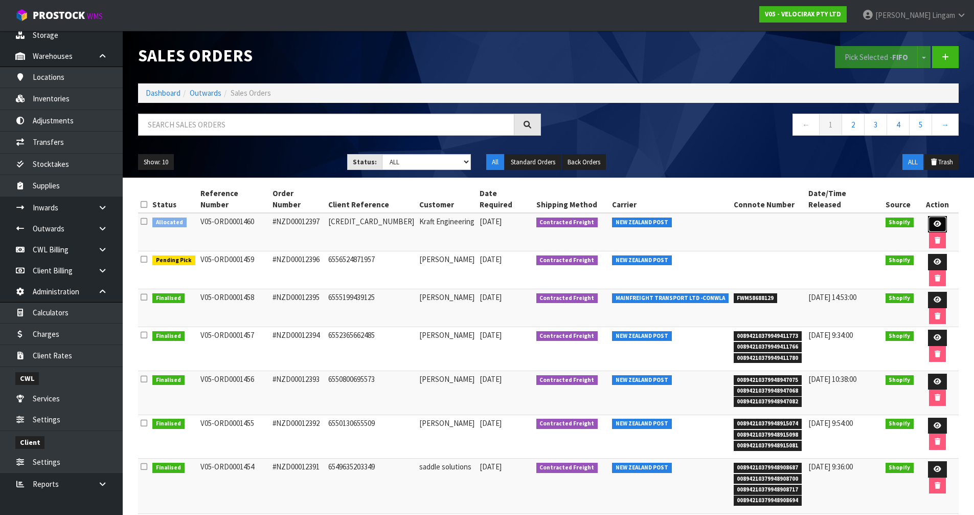
click at [934, 220] on icon at bounding box center [938, 223] width 8 height 7
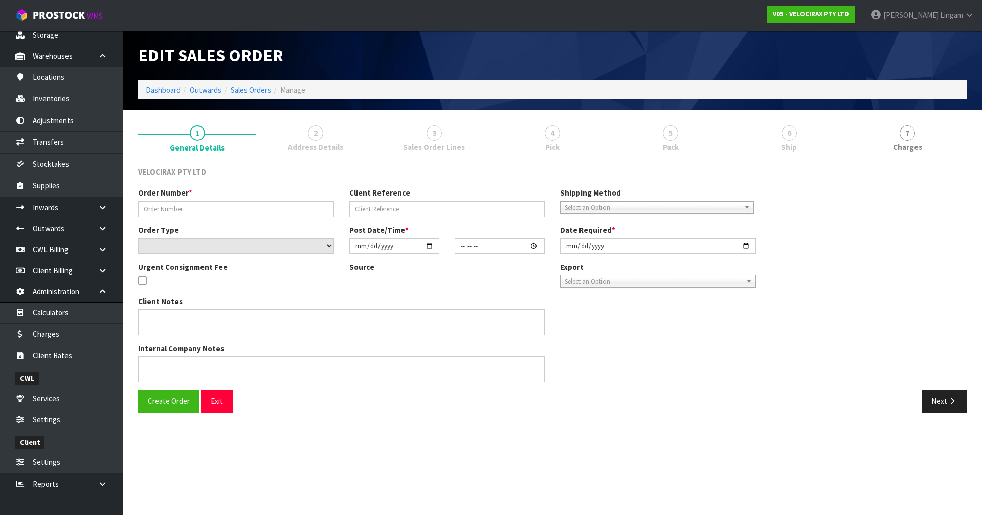
type input "#NZD00012397"
type input "[CREDIT_CARD_NUMBER]"
select select "number:0"
type input "2025-09-16"
type input "19:06:09.000"
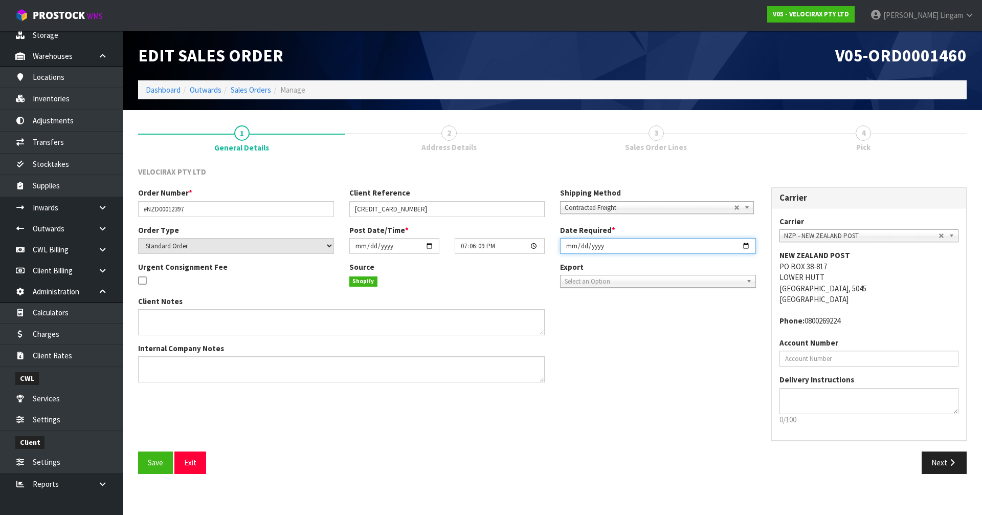
click at [568, 246] on input "2025-09-16" at bounding box center [658, 246] width 196 height 16
type input "2025-09-17"
click at [159, 468] on button "Save" at bounding box center [155, 462] width 35 height 22
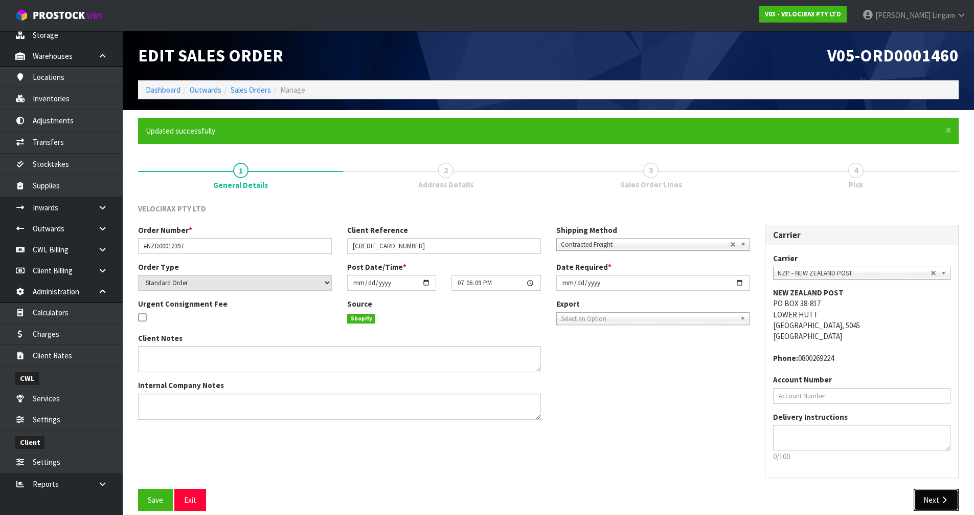
click at [937, 494] on button "Next" at bounding box center [936, 499] width 45 height 22
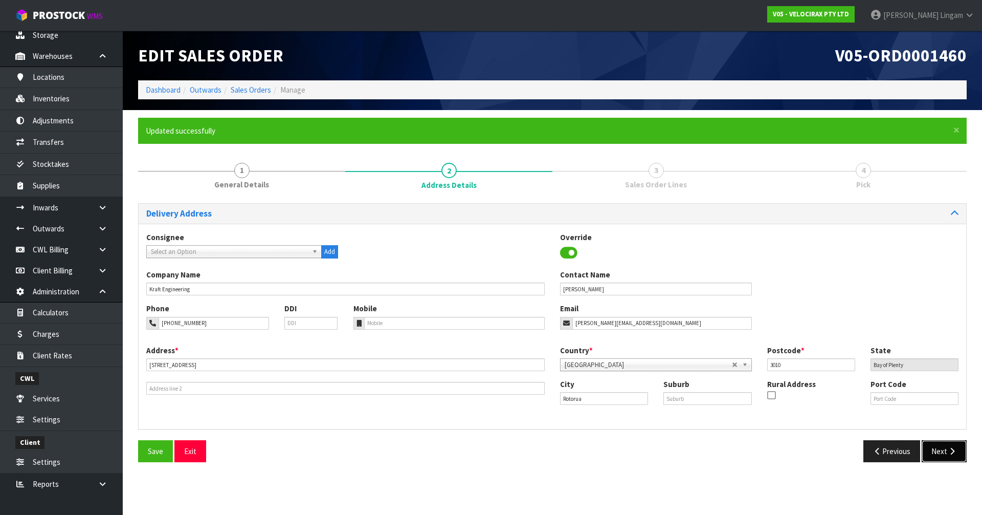
click at [943, 451] on button "Next" at bounding box center [944, 451] width 45 height 22
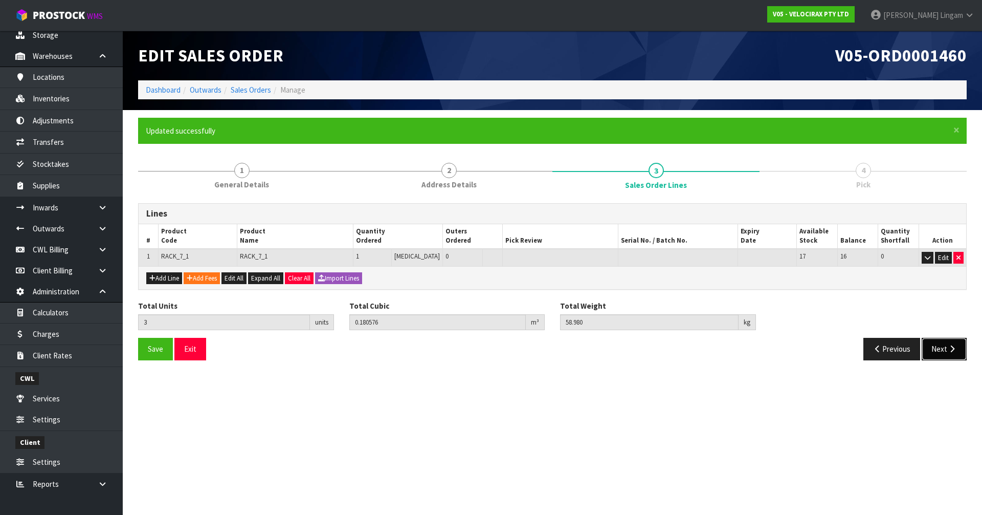
click at [943, 358] on button "Next" at bounding box center [944, 349] width 45 height 22
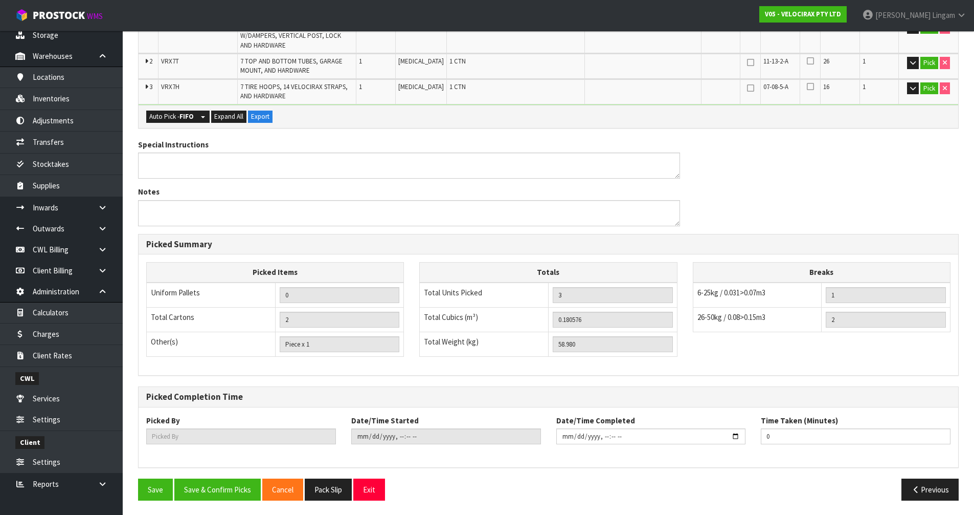
scroll to position [286, 0]
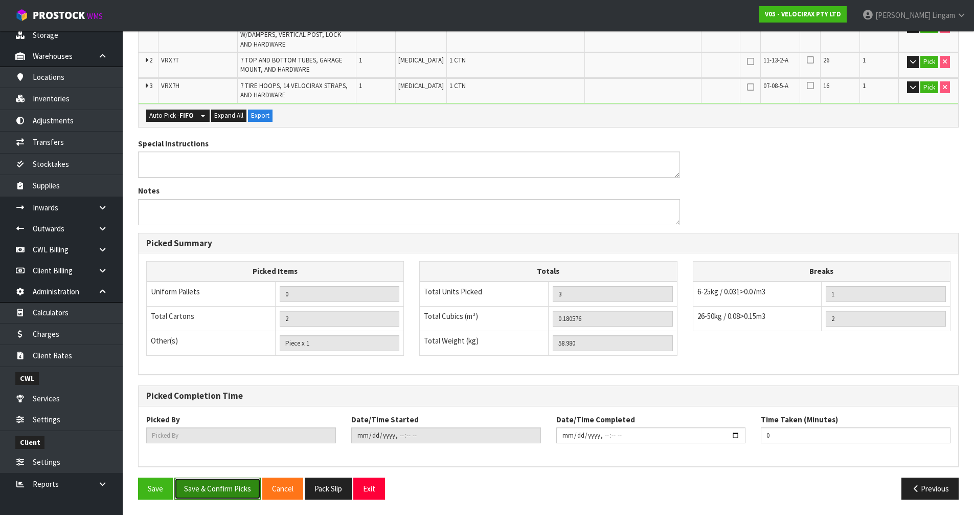
click at [213, 486] on button "Save & Confirm Picks" at bounding box center [217, 488] width 86 height 22
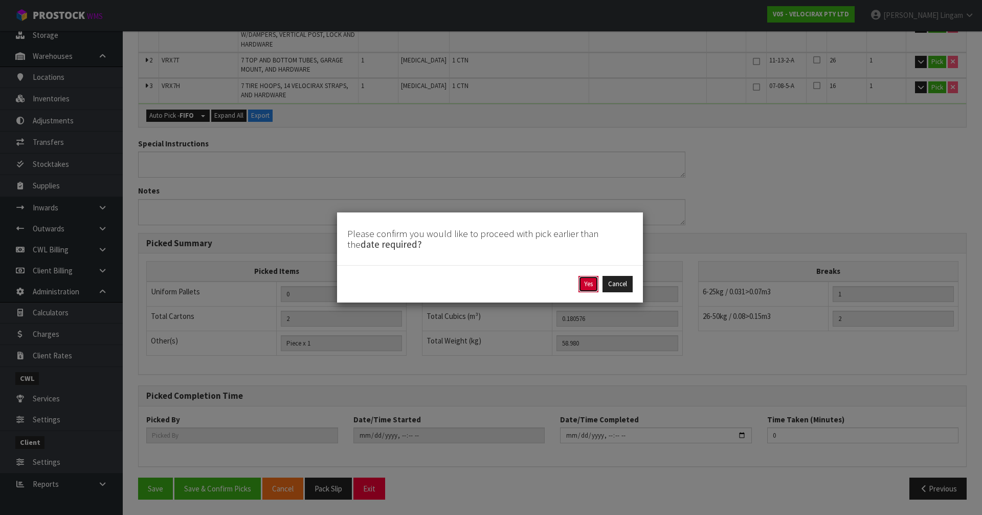
click at [585, 287] on button "Yes" at bounding box center [588, 284] width 20 height 16
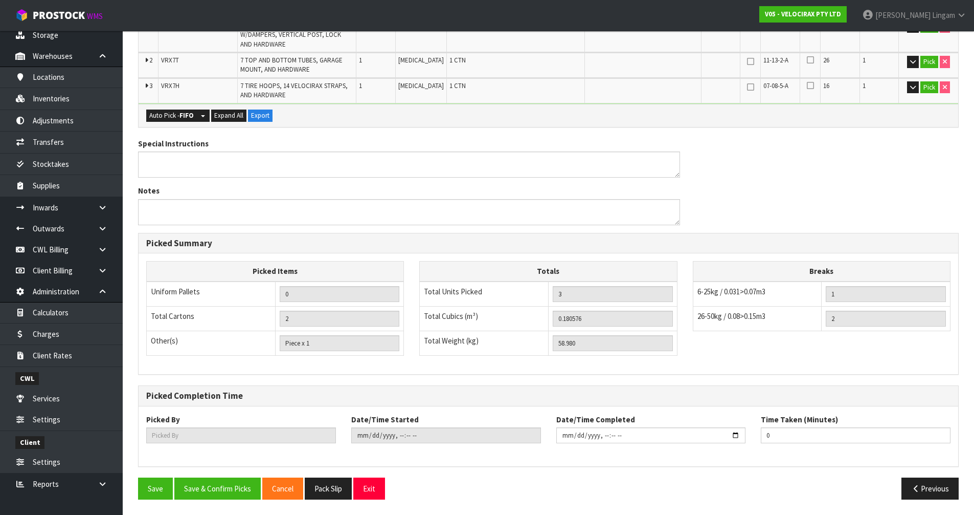
scroll to position [0, 0]
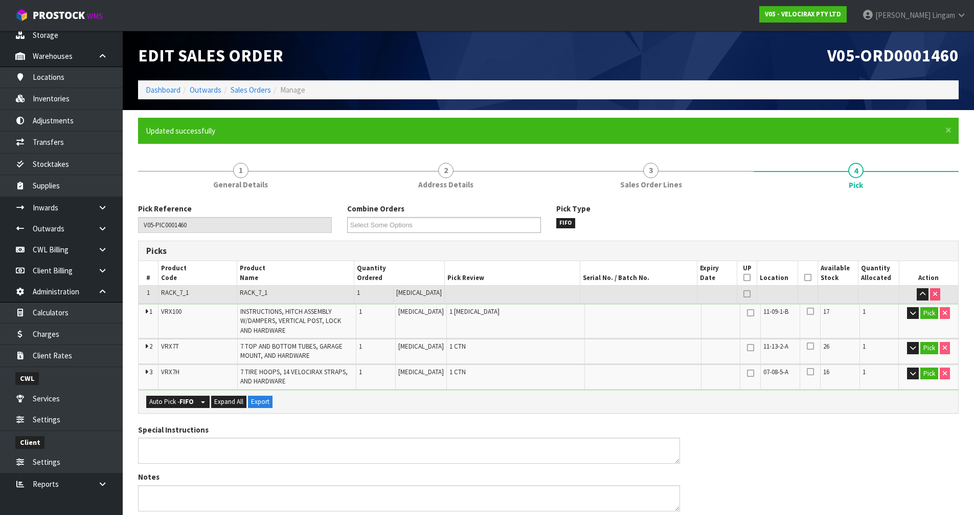
type input "Vineeta Lingam"
type input "2025-09-16T20:17:27"
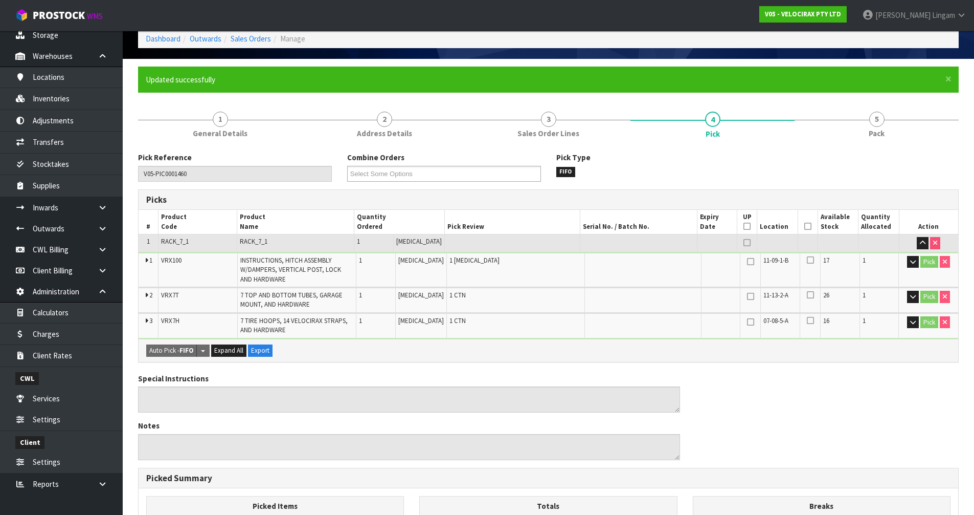
scroll to position [286, 0]
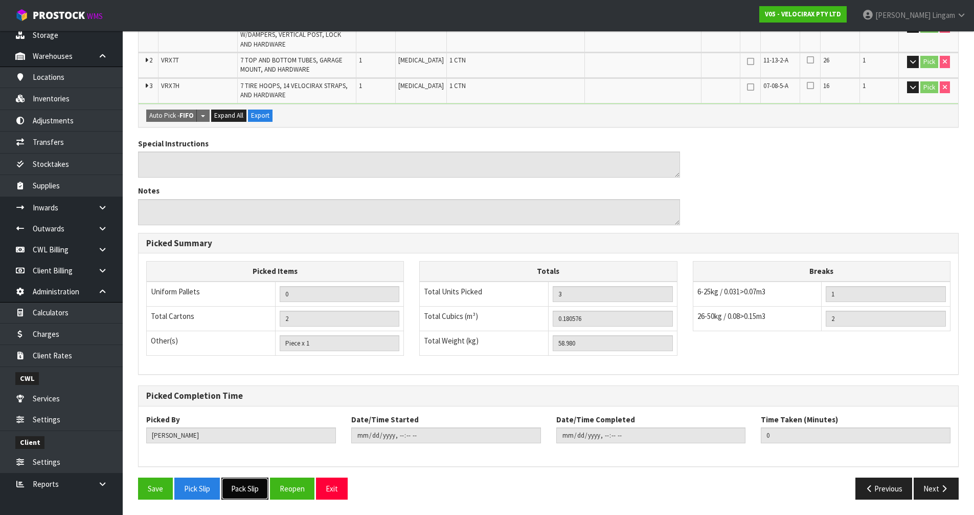
click at [249, 488] on button "Pack Slip" at bounding box center [244, 488] width 47 height 22
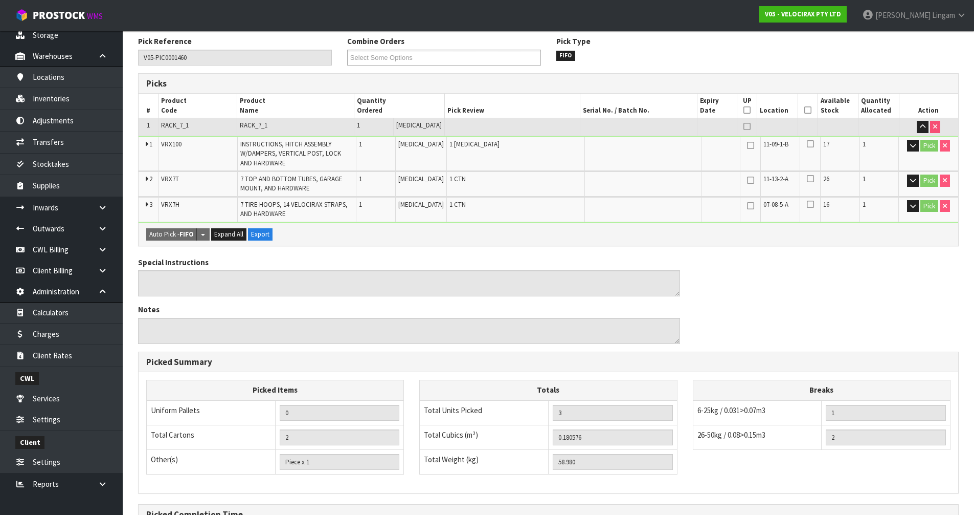
scroll to position [0, 0]
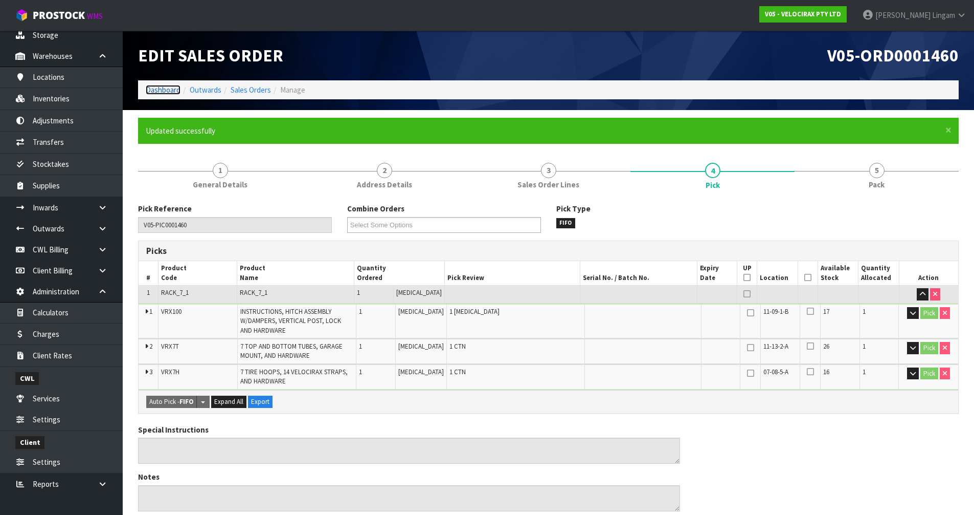
click at [162, 88] on link "Dashboard" at bounding box center [163, 90] width 35 height 10
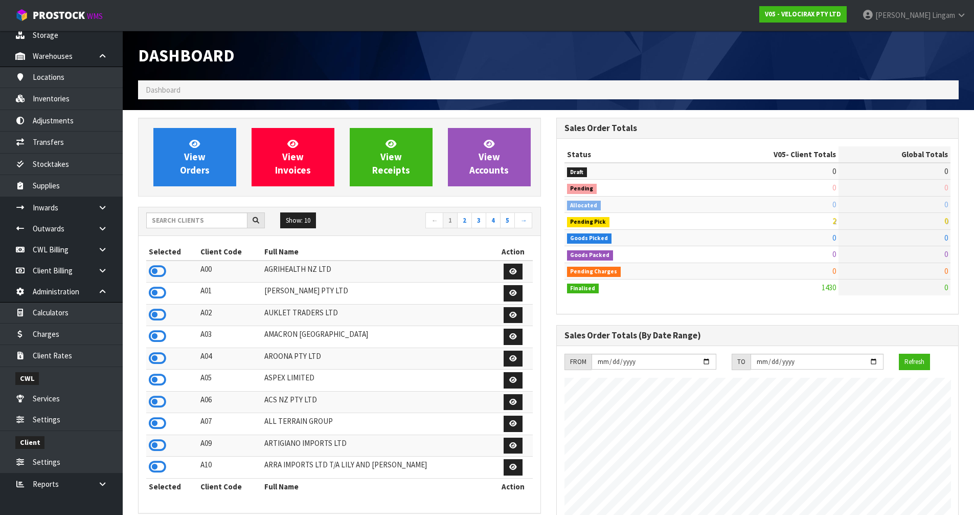
scroll to position [797, 418]
click at [159, 296] on icon at bounding box center [157, 292] width 17 height 15
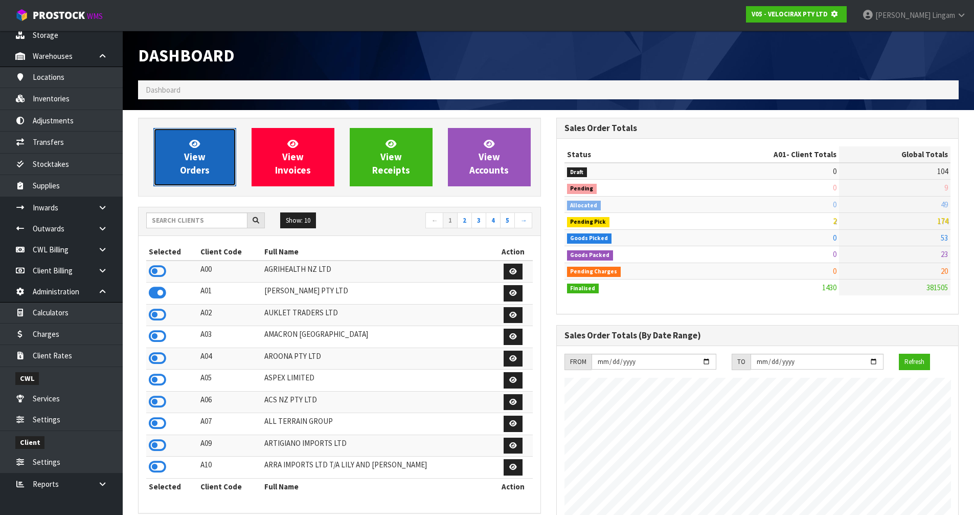
click at [202, 175] on span "View Orders" at bounding box center [195, 157] width 30 height 38
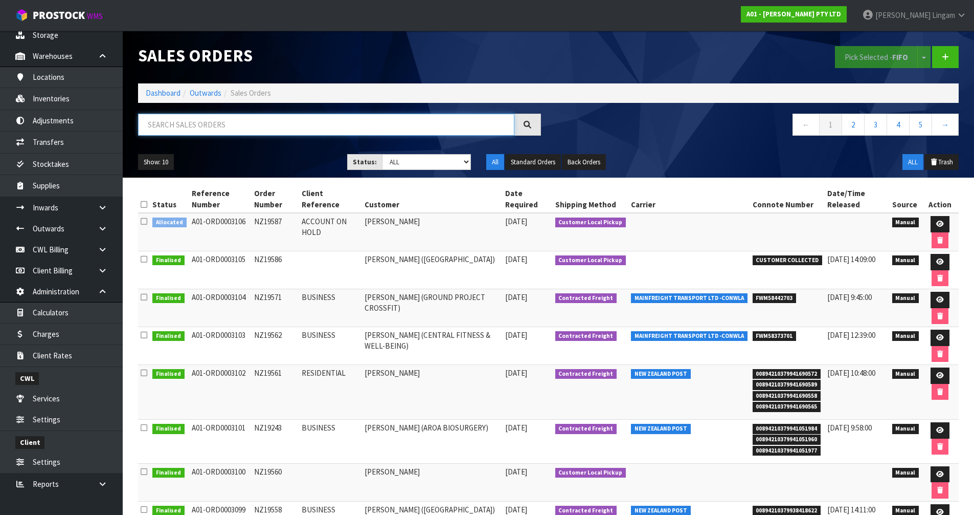
click at [420, 120] on input "text" at bounding box center [326, 125] width 376 height 22
paste input "NZ19594"
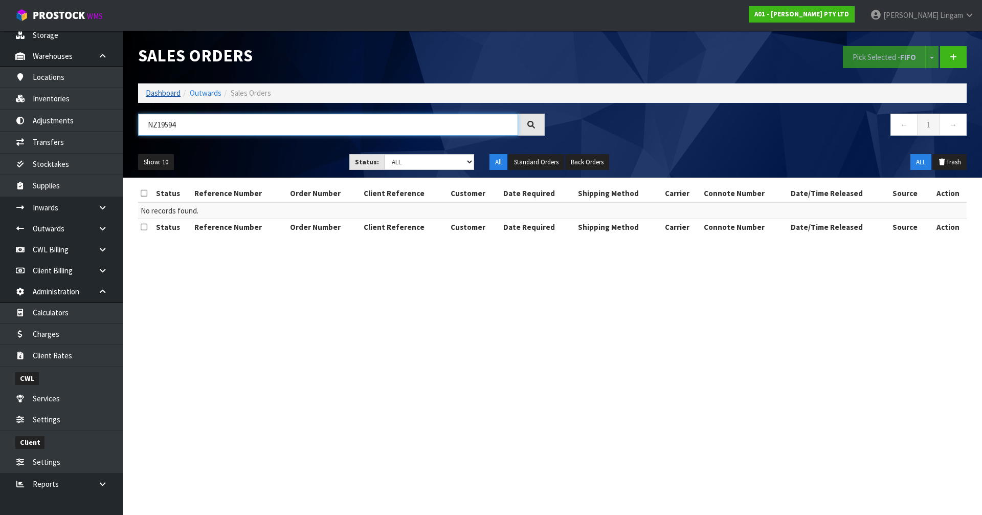
type input "NZ19594"
click at [173, 95] on link "Dashboard" at bounding box center [163, 93] width 35 height 10
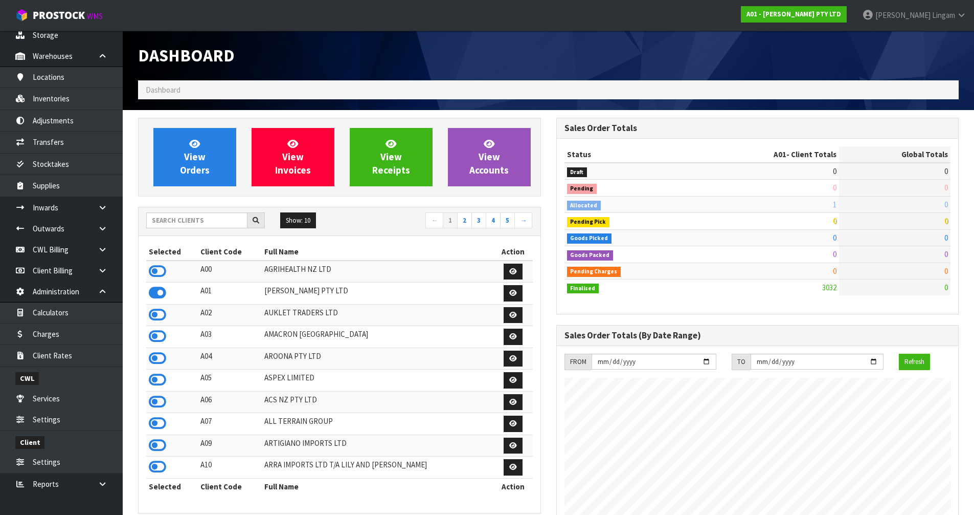
scroll to position [626, 418]
click at [195, 157] on span "View Orders" at bounding box center [195, 157] width 30 height 38
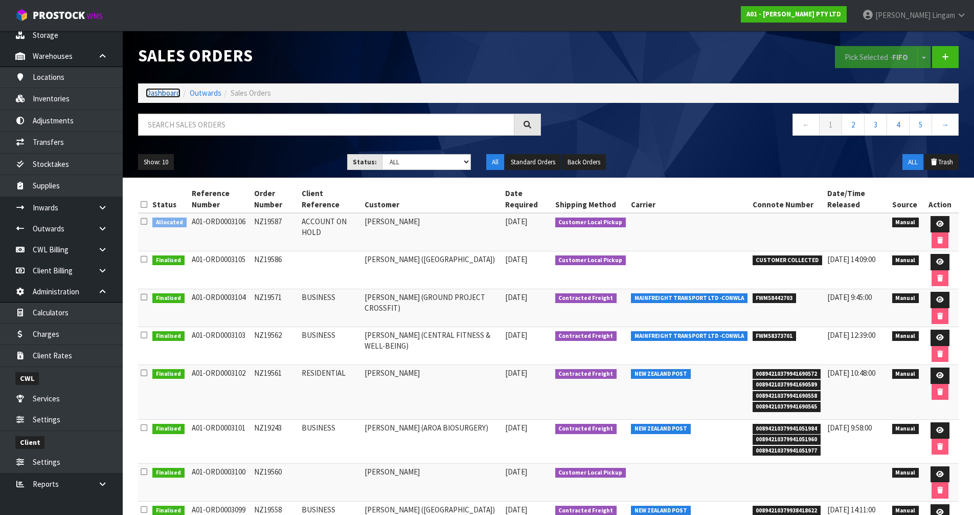
click at [156, 95] on link "Dashboard" at bounding box center [163, 93] width 35 height 10
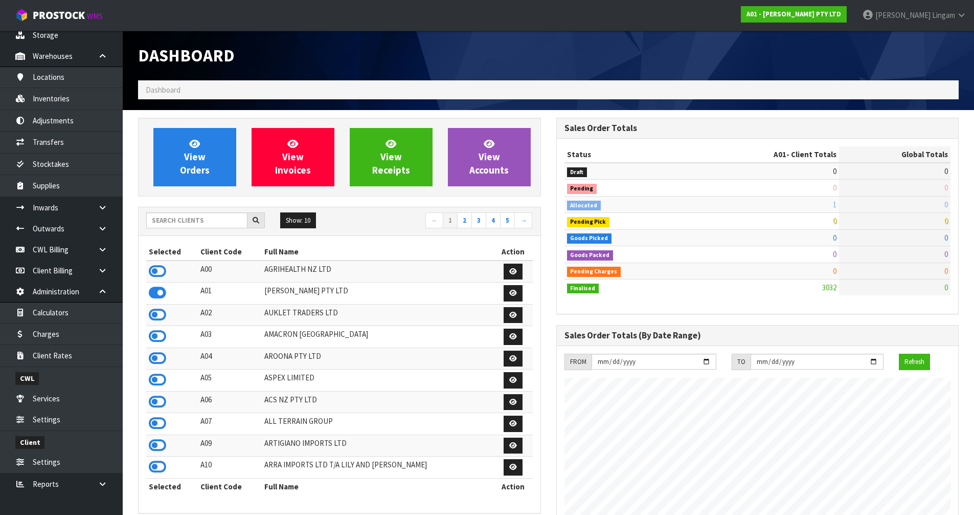
scroll to position [626, 418]
drag, startPoint x: 156, startPoint y: 399, endPoint x: 247, endPoint y: 419, distance: 93.2
click at [156, 398] on icon at bounding box center [157, 401] width 17 height 15
click at [221, 225] on input "text" at bounding box center [196, 220] width 101 height 16
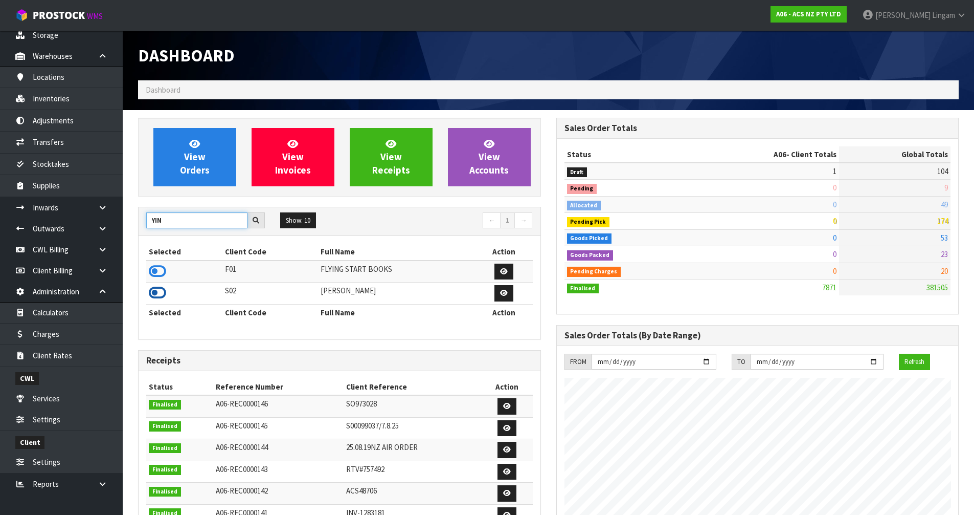
type input "YIN"
click at [154, 292] on icon at bounding box center [157, 292] width 17 height 15
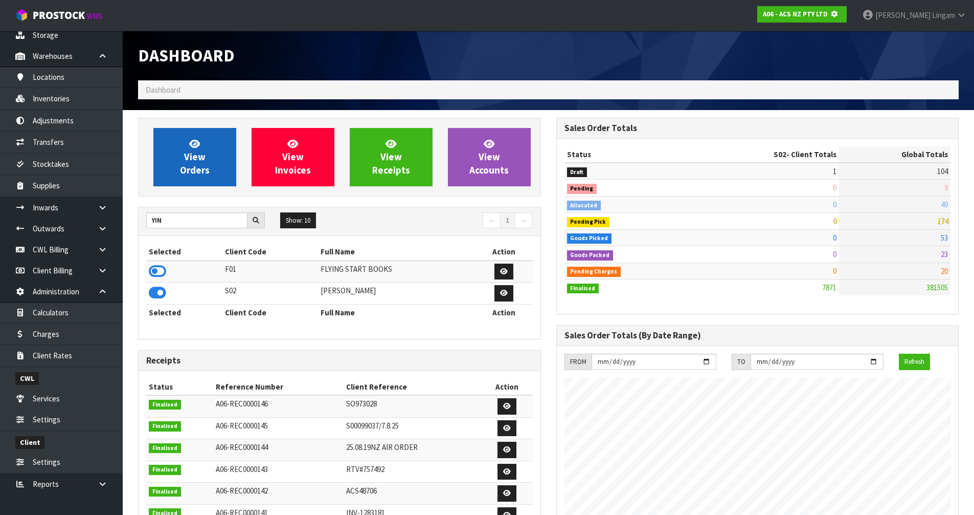
scroll to position [638, 418]
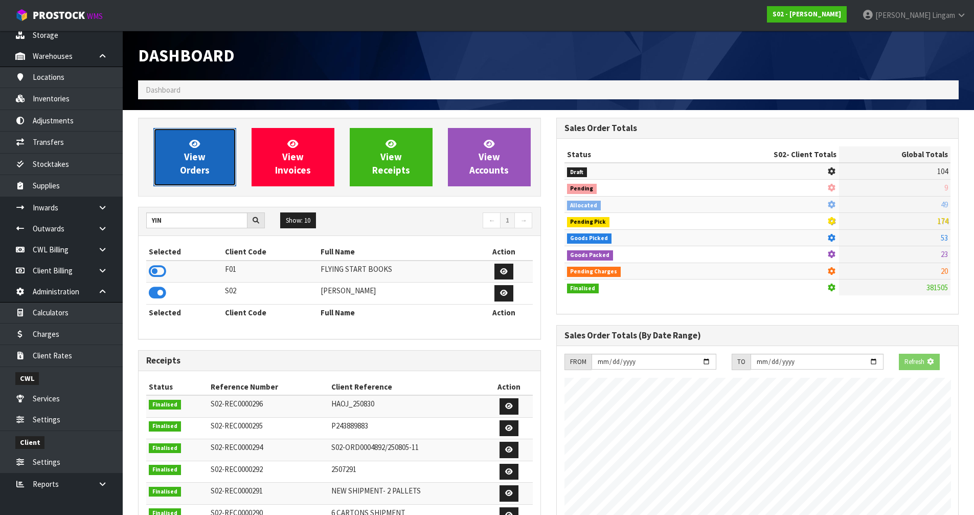
click at [217, 170] on link "View Orders" at bounding box center [194, 157] width 83 height 58
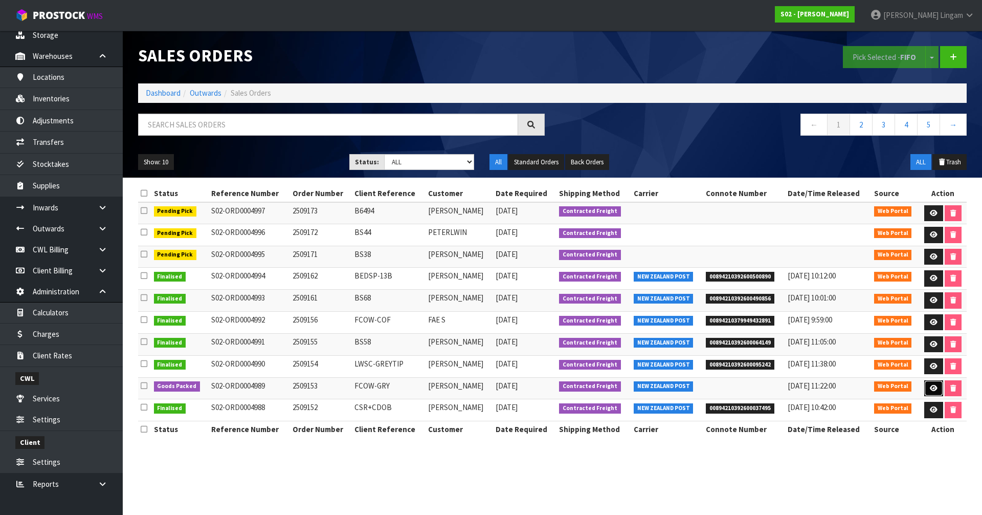
click at [924, 390] on link at bounding box center [933, 388] width 19 height 16
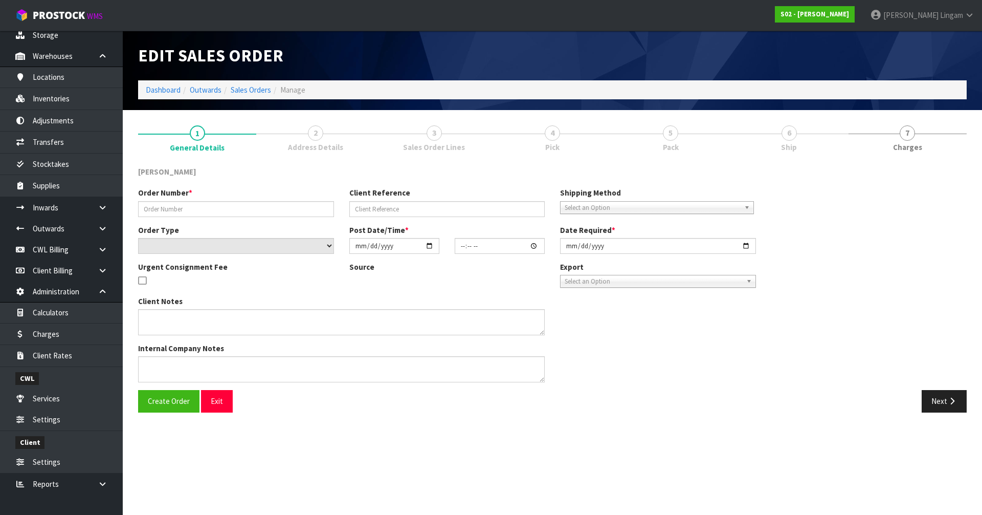
type input "2509153"
type input "FCOW-GRY"
select select "number:0"
type input "2025-09-13"
type input "19:35:00.000"
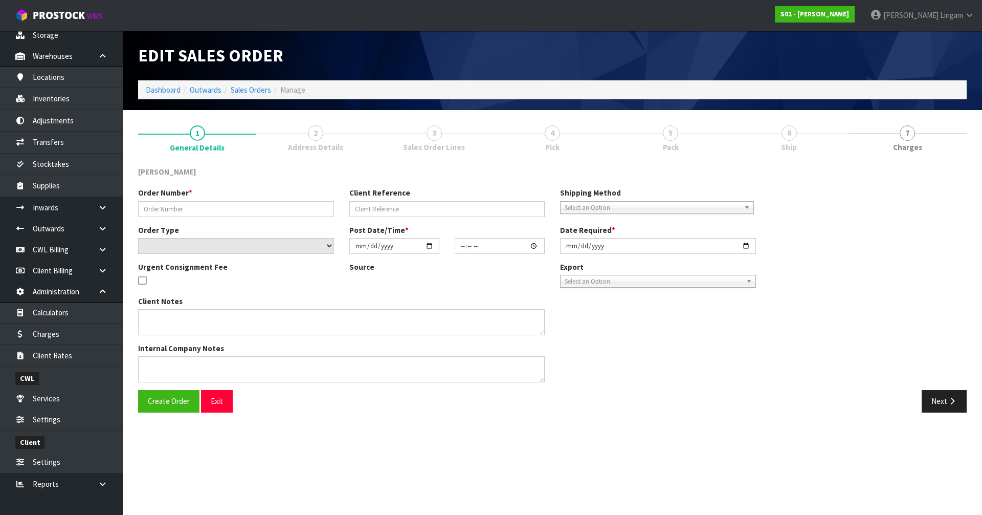
type input "2025-09-15"
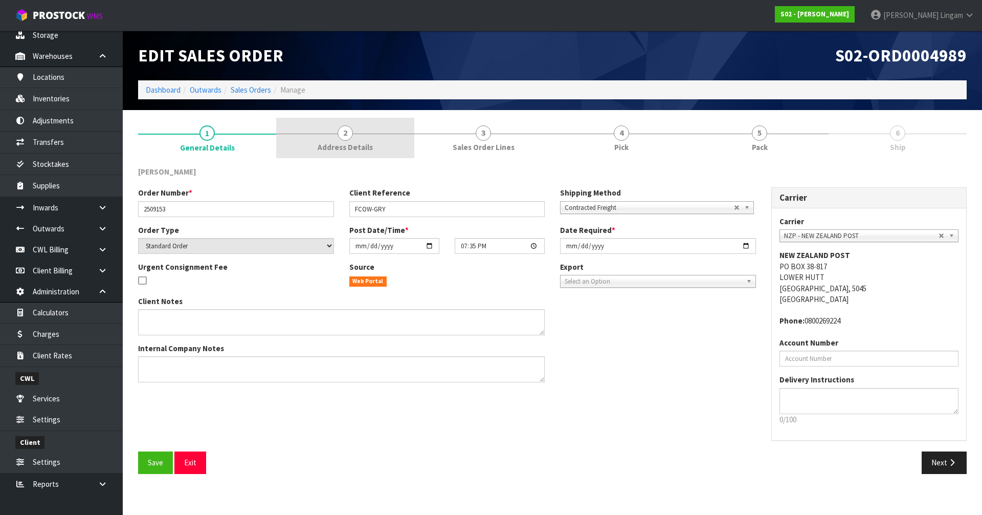
click at [372, 148] on link "2 Address Details" at bounding box center [345, 138] width 138 height 40
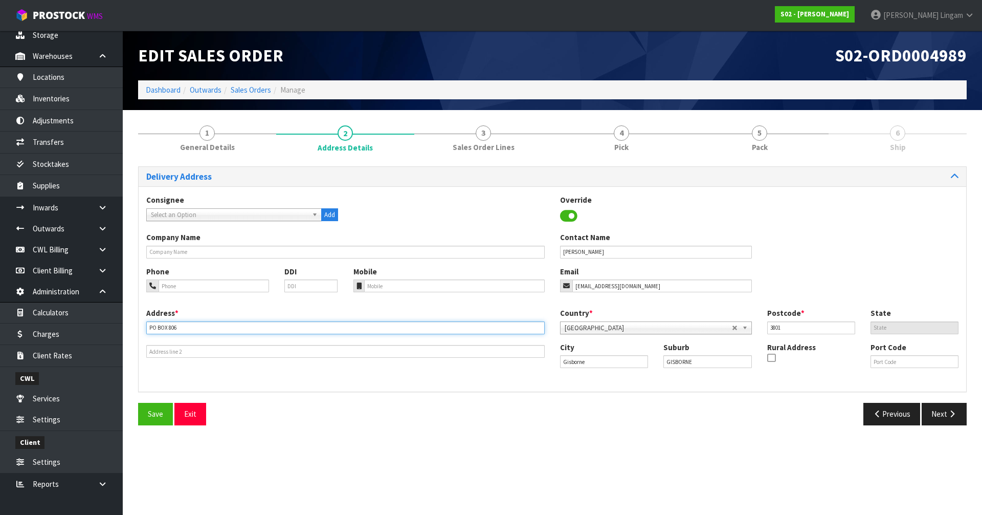
drag, startPoint x: 181, startPoint y: 328, endPoint x: 143, endPoint y: 328, distance: 38.4
click at [143, 328] on div "Address * PO BOX 806 This address line exceeds the recommended limit of 35 char…" at bounding box center [346, 332] width 414 height 50
paste input "22ASQUITH STREET"
type input "22ASQUITH STREET"
drag, startPoint x: 703, startPoint y: 362, endPoint x: 655, endPoint y: 365, distance: 47.7
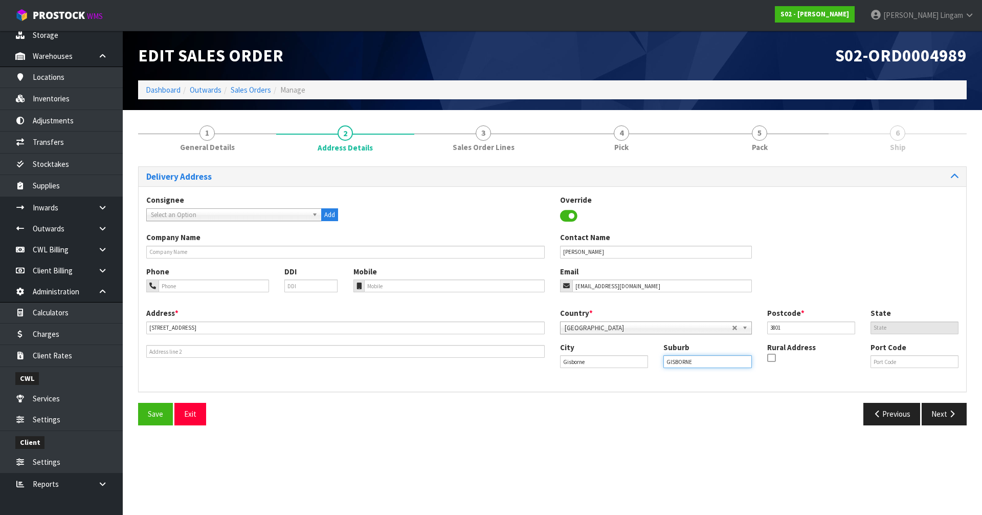
click at [655, 365] on div "City Gisborne Suburb GISBORNE Rural Address Port Code" at bounding box center [759, 359] width 414 height 35
paste input "TE HAPARA"
type input "TE HAPARA"
click at [153, 410] on span "Save" at bounding box center [155, 414] width 15 height 10
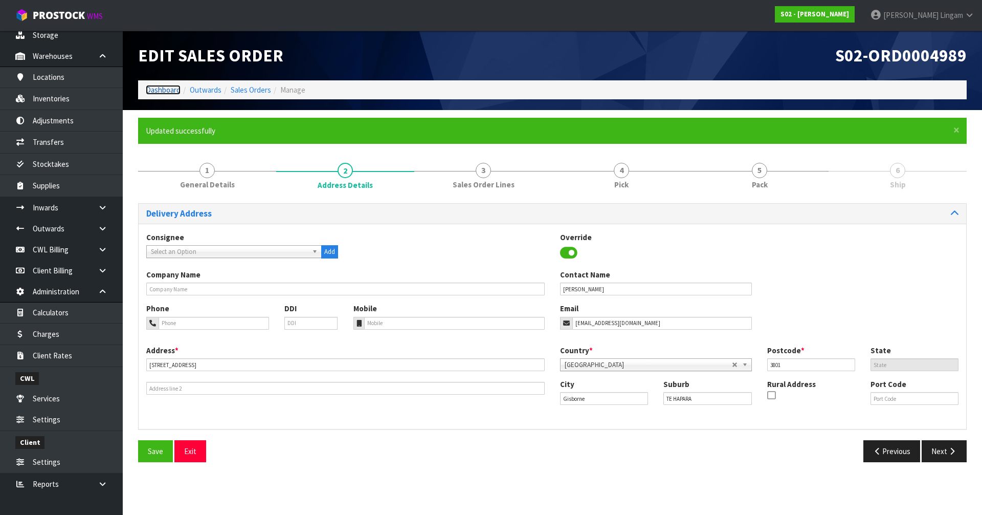
click at [170, 86] on link "Dashboard" at bounding box center [163, 90] width 35 height 10
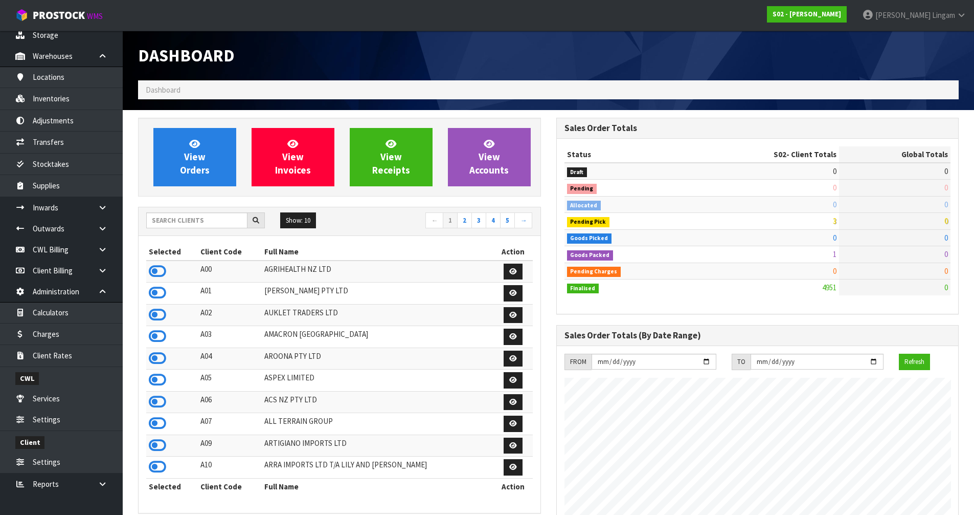
scroll to position [775, 418]
click at [158, 292] on icon at bounding box center [157, 292] width 17 height 15
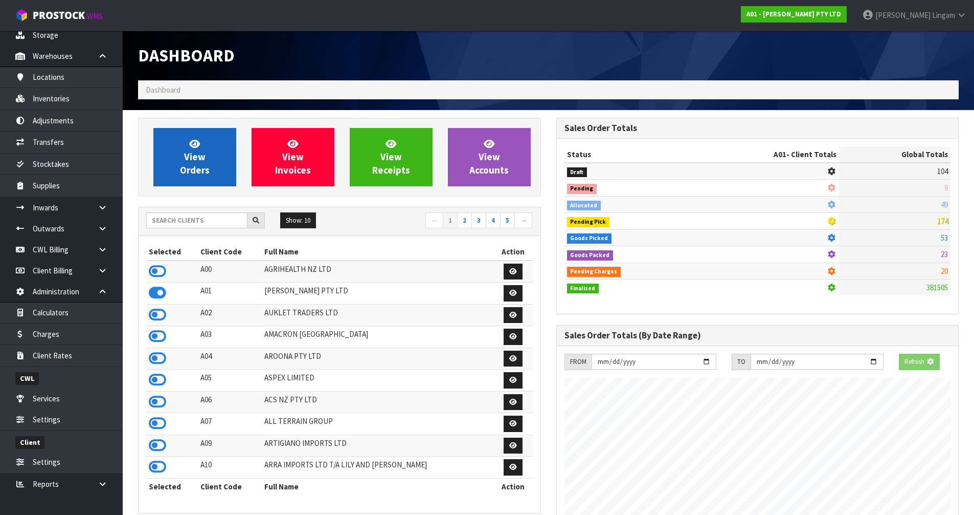
scroll to position [510853, 511072]
click at [201, 158] on span "View Orders" at bounding box center [195, 157] width 30 height 38
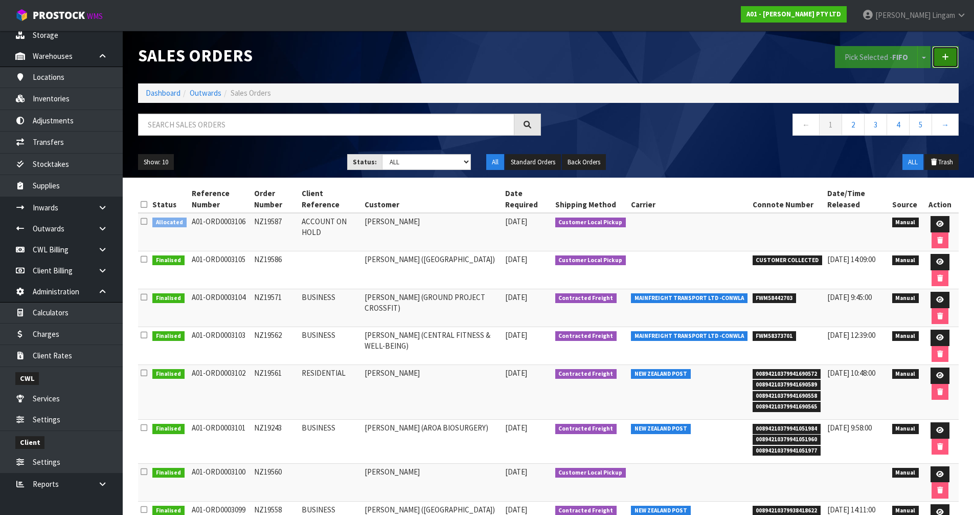
click at [954, 55] on link at bounding box center [945, 57] width 27 height 22
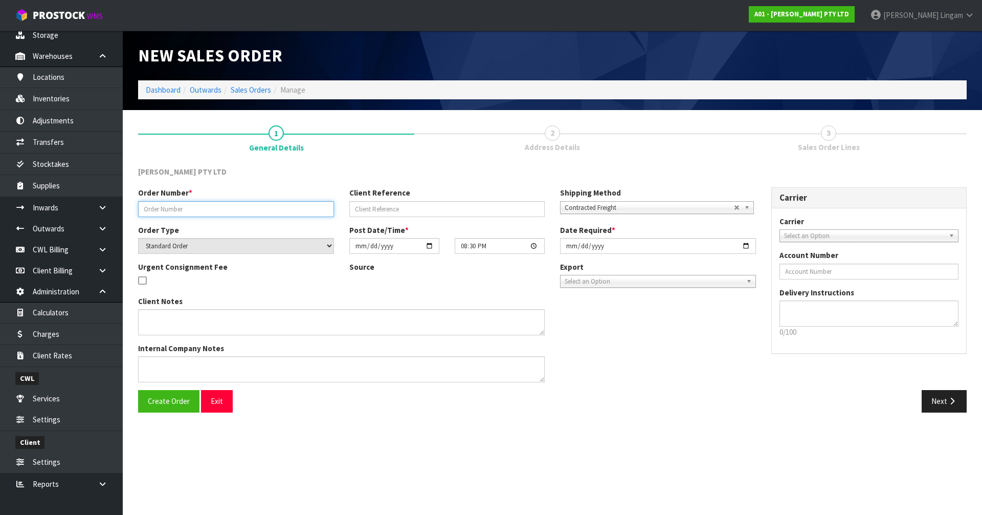
click at [152, 212] on input "text" at bounding box center [236, 209] width 196 height 16
paste input "NZ19594"
type input "NZ19594"
click at [595, 209] on span "Contracted Freight" at bounding box center [649, 208] width 169 height 12
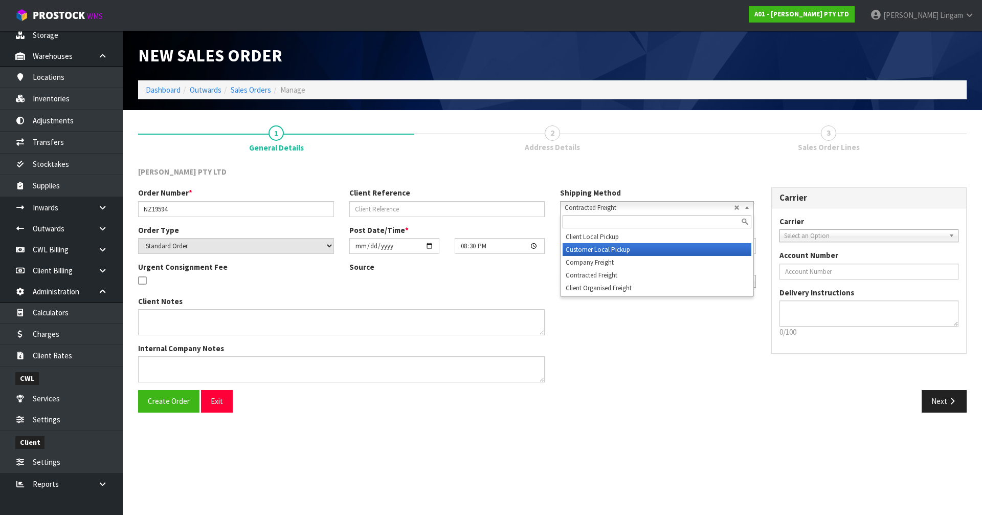
click at [591, 248] on li "Customer Local Pickup" at bounding box center [657, 249] width 189 height 13
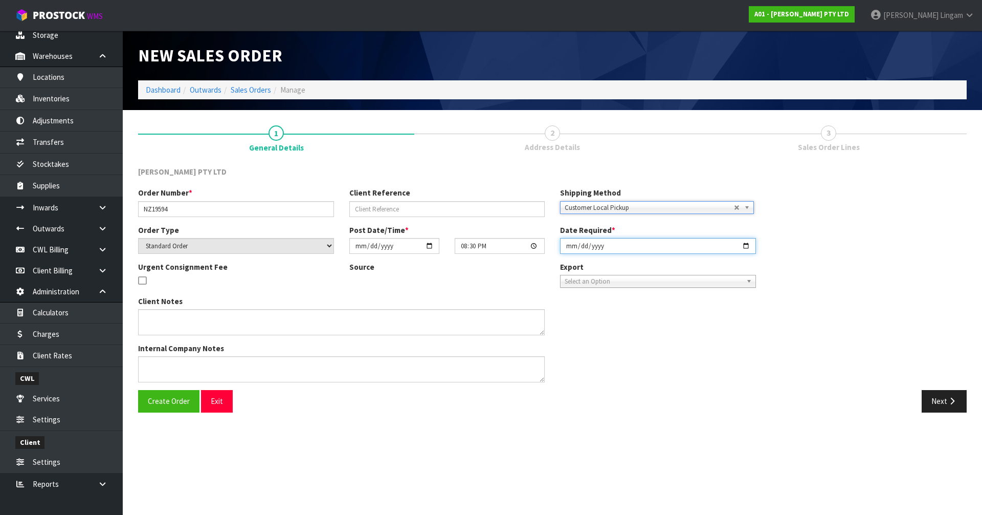
click at [567, 247] on input "2025-09-16" at bounding box center [658, 246] width 196 height 16
type input "2025-09-17"
click at [160, 394] on button "Create Order" at bounding box center [168, 401] width 61 height 22
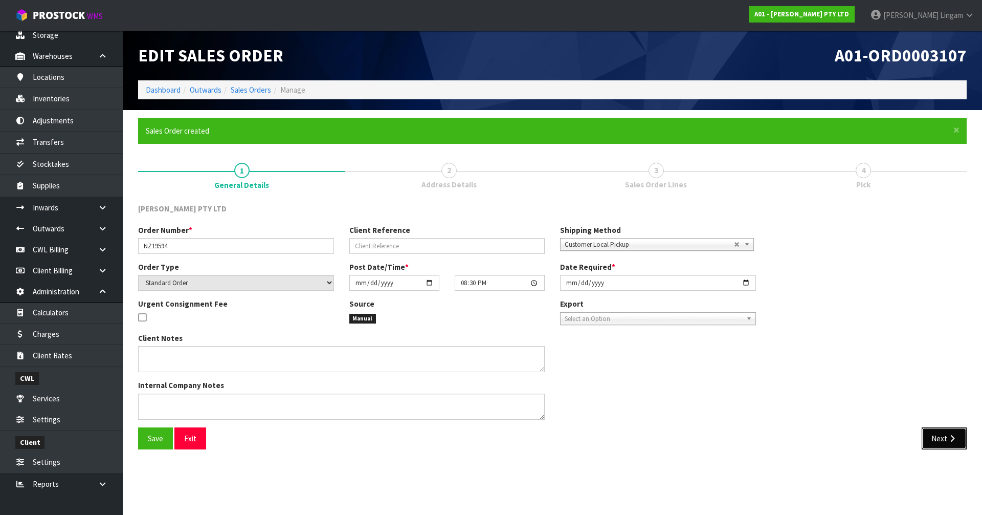
click at [937, 442] on button "Next" at bounding box center [944, 438] width 45 height 22
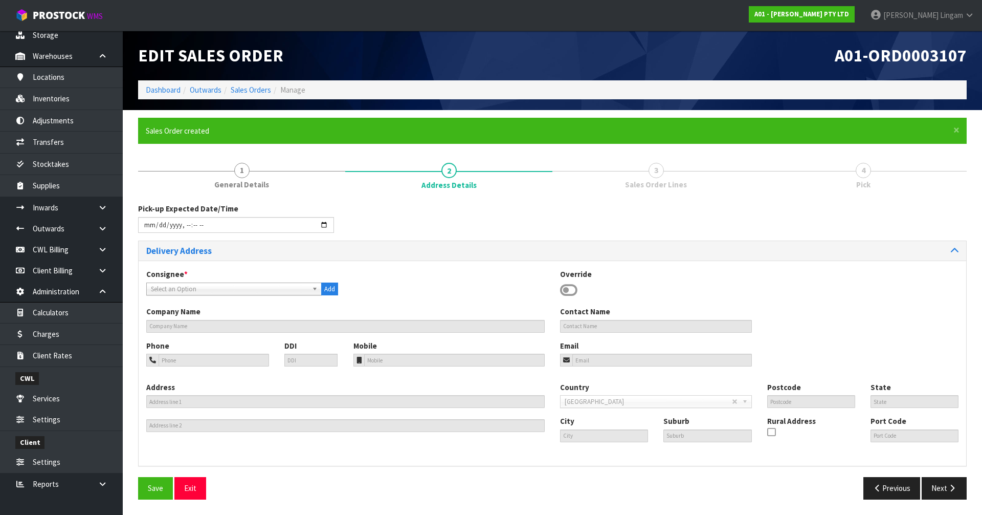
click at [567, 288] on icon at bounding box center [568, 289] width 17 height 15
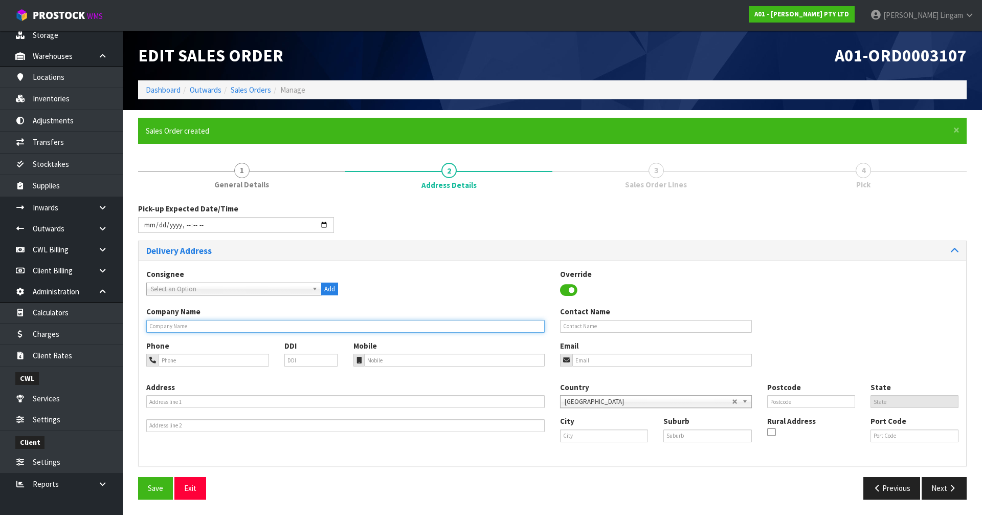
click at [171, 323] on input "text" at bounding box center [345, 326] width 398 height 13
paste input "MICAH BASEVI (BASESIX SERVICES LIMITED )"
type input "MICAH BASEVI (BASESIX SERVICES LIMITED )"
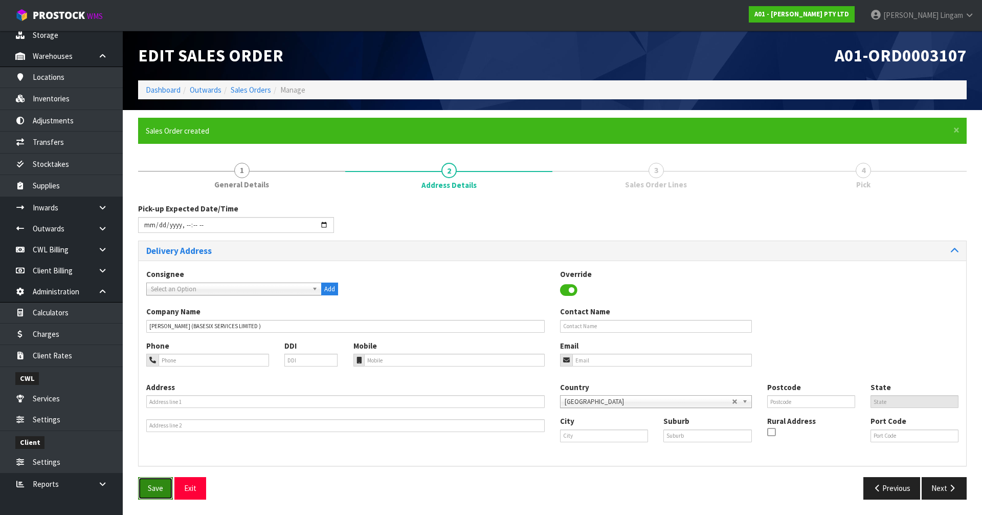
click at [147, 487] on button "Save" at bounding box center [155, 488] width 35 height 22
click at [944, 490] on button "Next" at bounding box center [944, 488] width 45 height 22
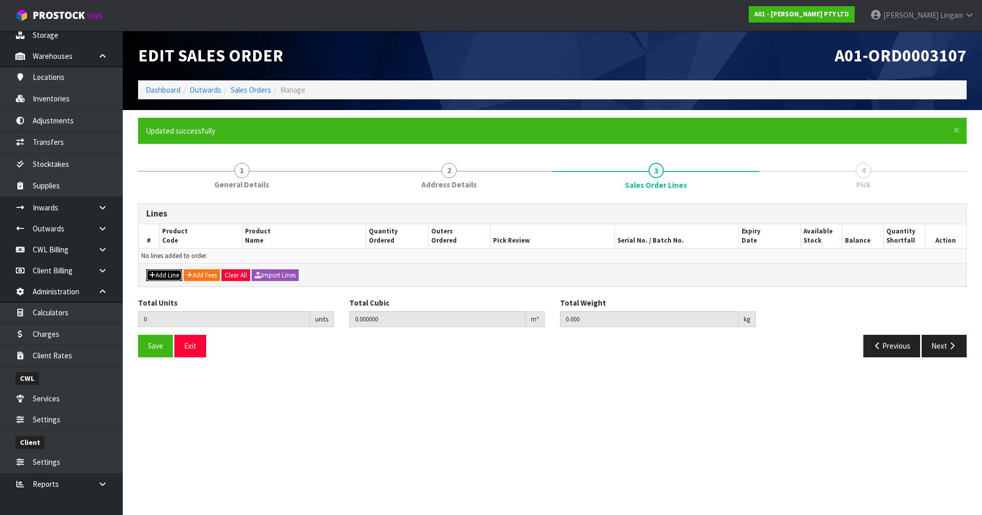
click at [156, 274] on button "Add Line" at bounding box center [164, 275] width 36 height 12
type input "0"
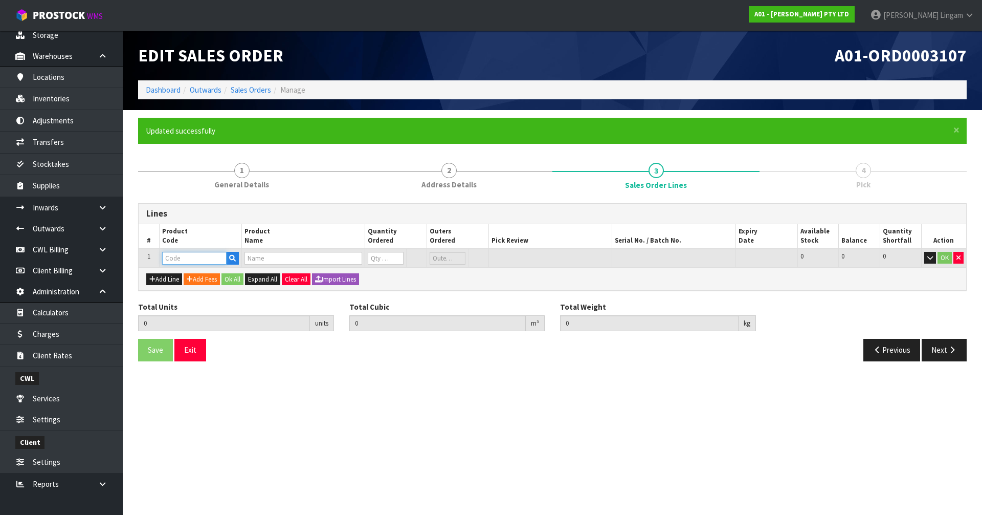
click at [174, 259] on input "text" at bounding box center [194, 258] width 64 height 13
paste input "GD-AB-3100"
type input "GD-AB-3100"
type input "0.000000"
type input "0.000"
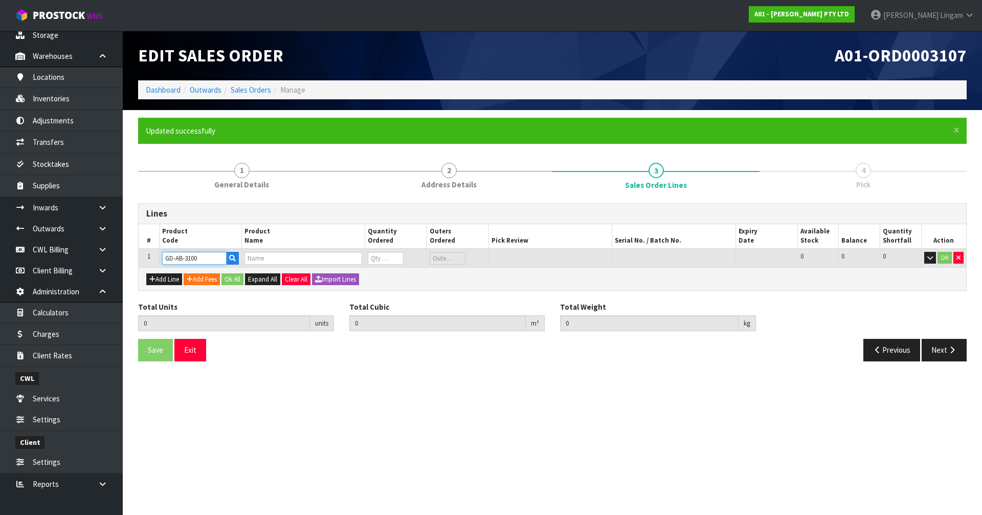
type input "HOME ADJUSTABLE BENCH"
type input "0"
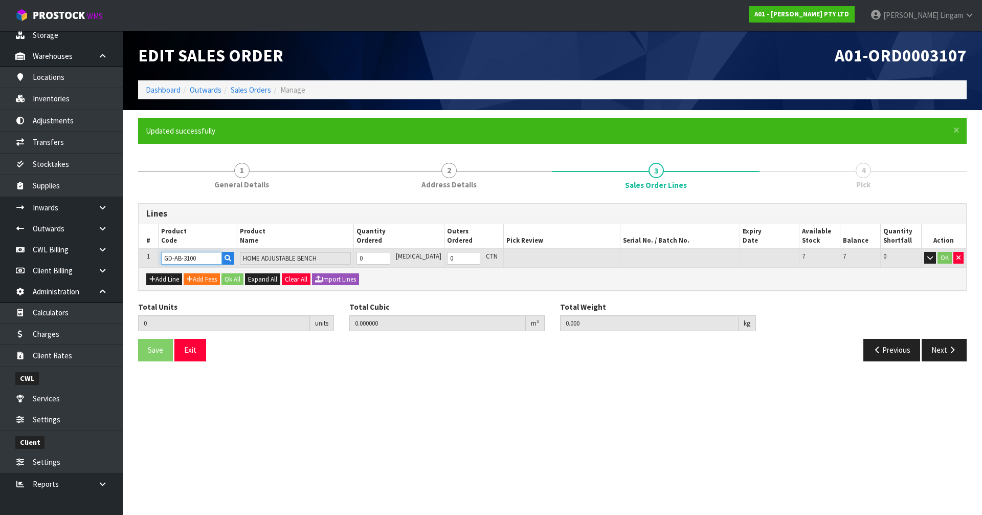
type input "GD-AB-3100"
click at [357, 260] on tr "1 GD-AB-3100 HOME ADJUSTABLE BENCH 0 PCE 0 CTN 7 7 0 OK" at bounding box center [553, 258] width 828 height 19
type input "1"
type input "0.121401"
type input "26.1"
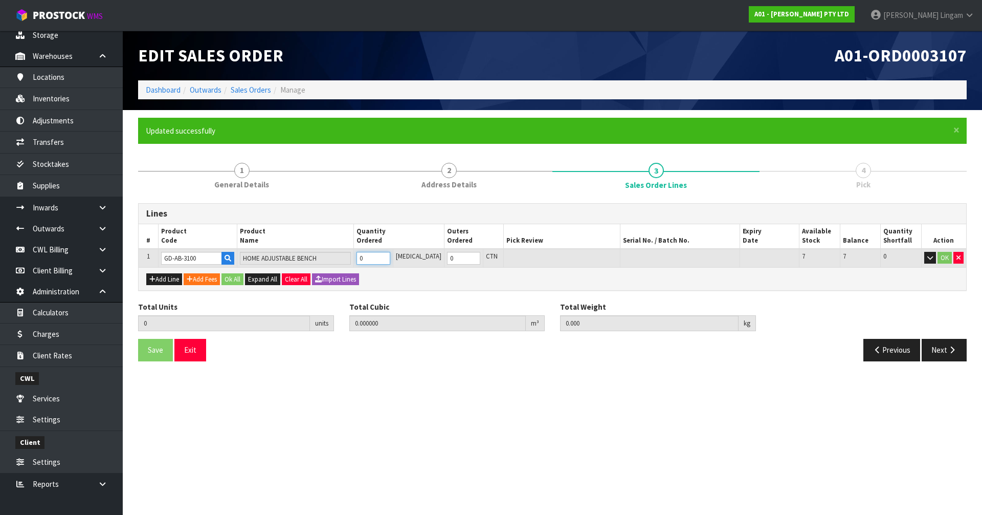
type input "1"
click at [232, 277] on button "Ok All" at bounding box center [232, 279] width 22 height 12
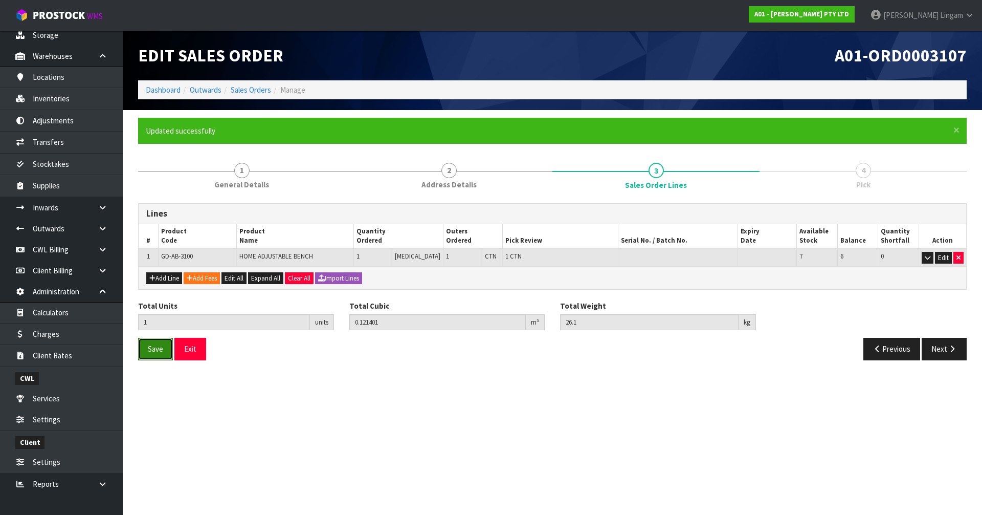
click at [144, 354] on button "Save" at bounding box center [155, 349] width 35 height 22
click at [929, 345] on button "Next" at bounding box center [944, 349] width 45 height 22
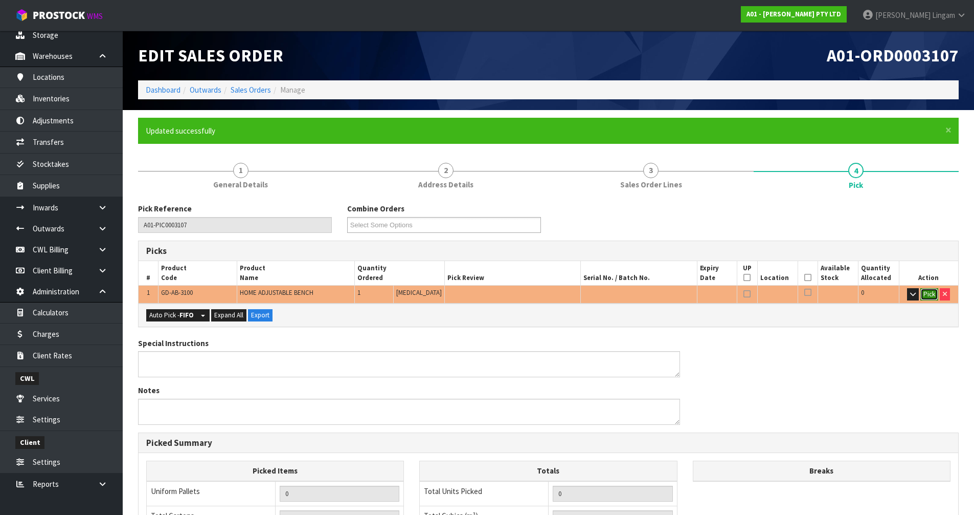
click at [928, 298] on button "Pick" at bounding box center [930, 294] width 18 height 12
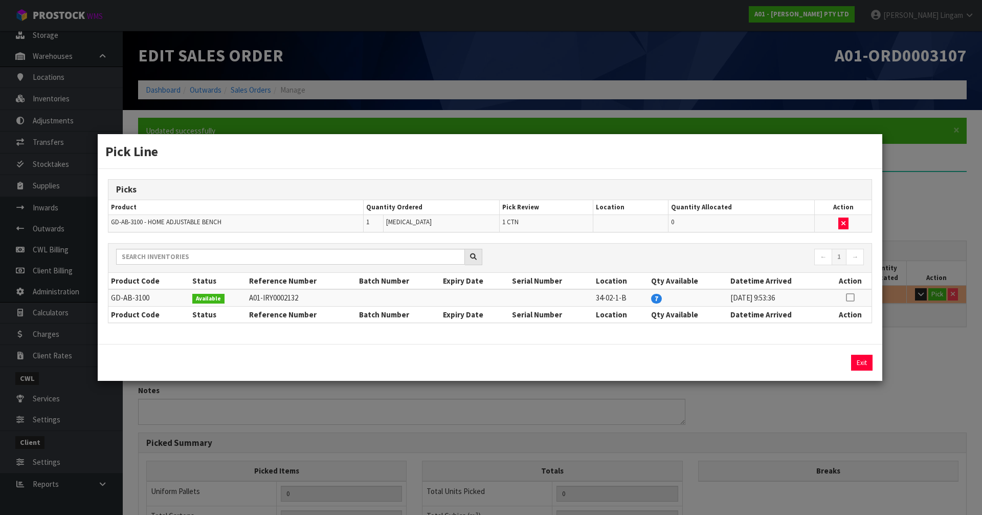
click at [847, 297] on icon at bounding box center [850, 297] width 8 height 1
click at [839, 356] on button "Assign Pick" at bounding box center [827, 362] width 42 height 16
type input "1"
type input "0.121401"
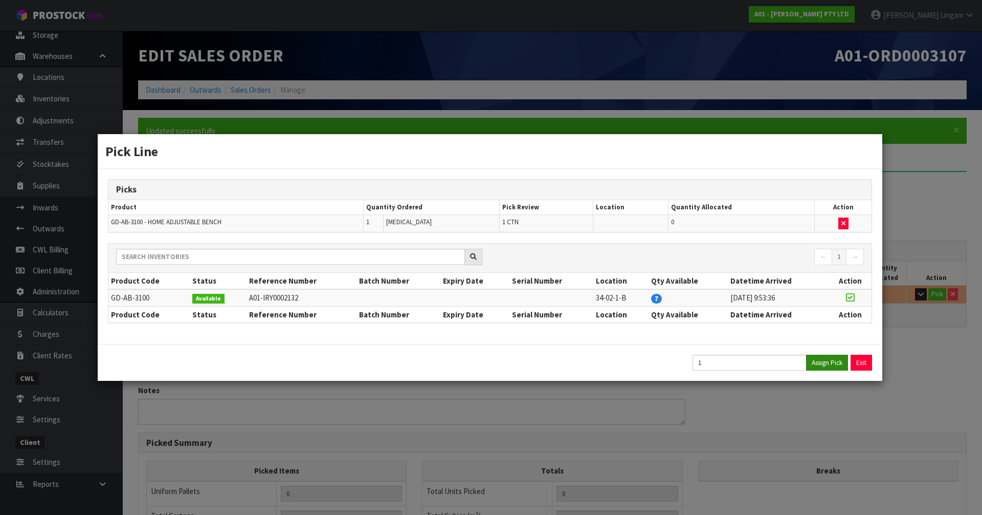
type input "26.1"
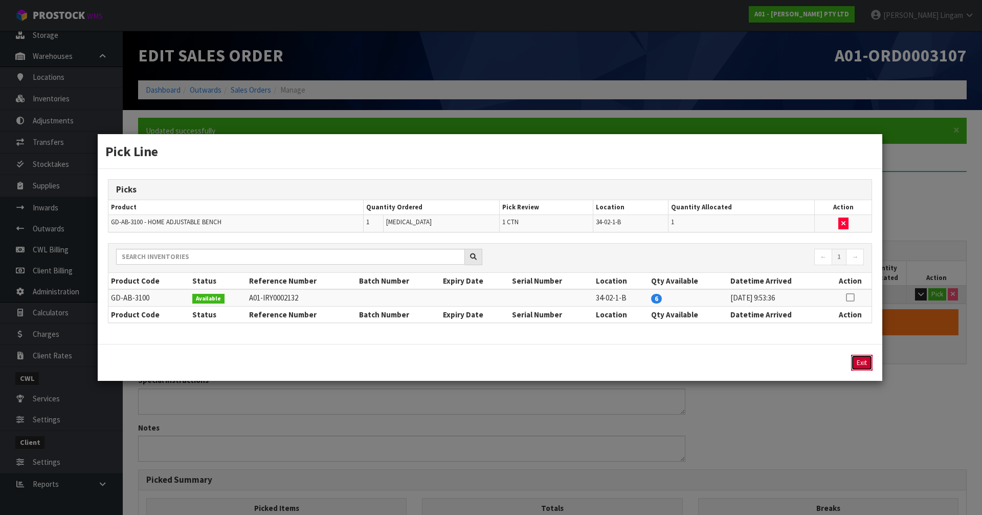
click at [863, 360] on button "Exit" at bounding box center [861, 362] width 21 height 16
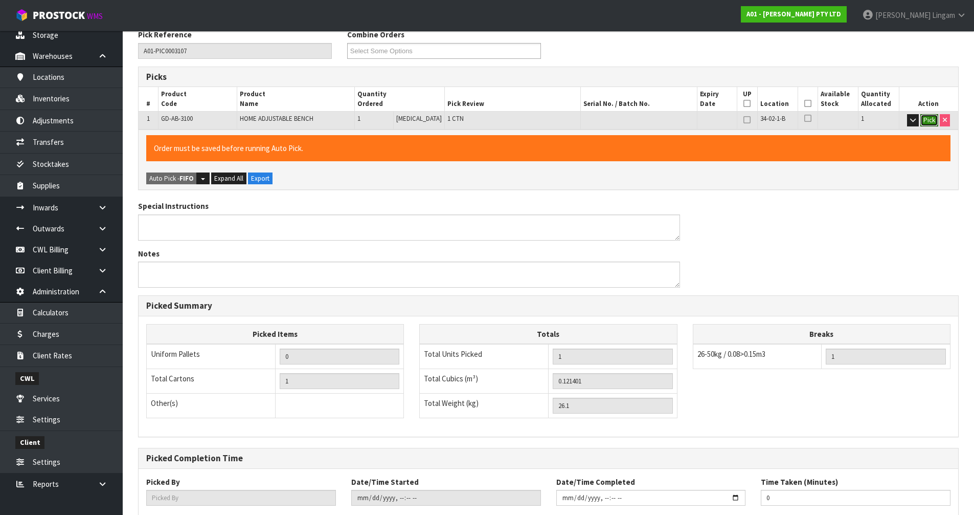
scroll to position [237, 0]
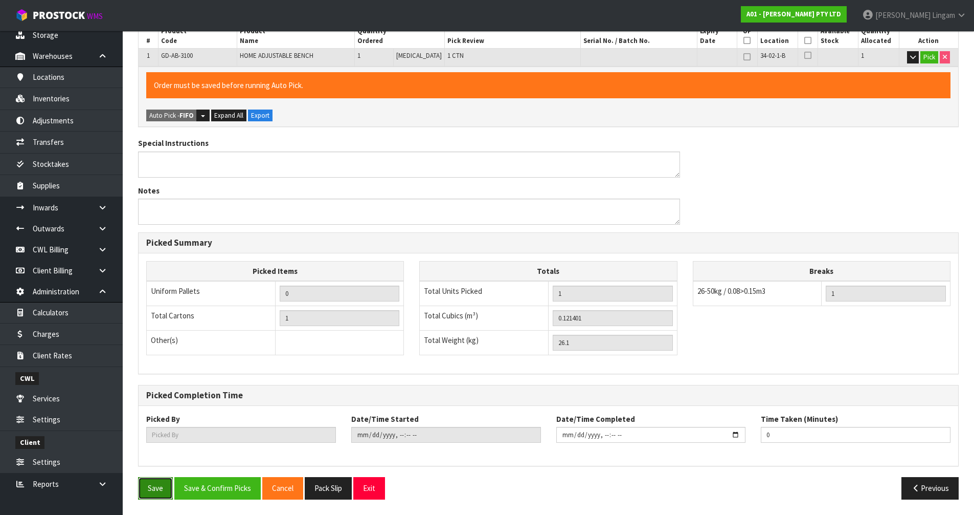
click at [163, 482] on button "Save" at bounding box center [155, 488] width 35 height 22
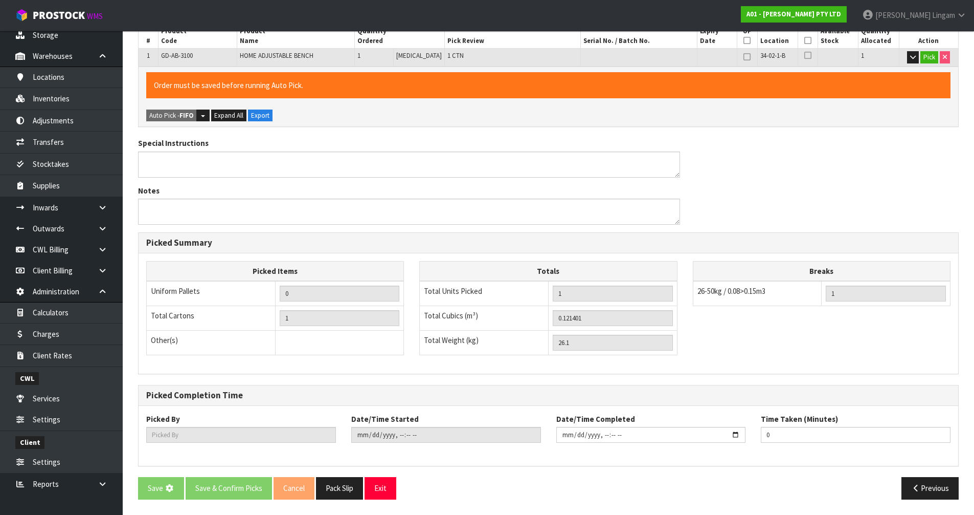
scroll to position [0, 0]
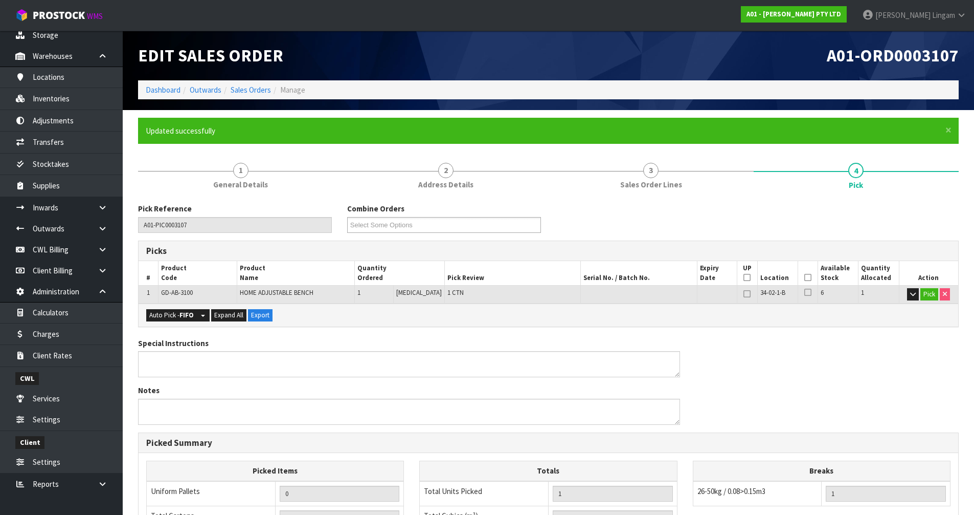
click at [167, 95] on li "Dashboard" at bounding box center [163, 89] width 35 height 11
click at [164, 91] on link "Dashboard" at bounding box center [163, 90] width 35 height 10
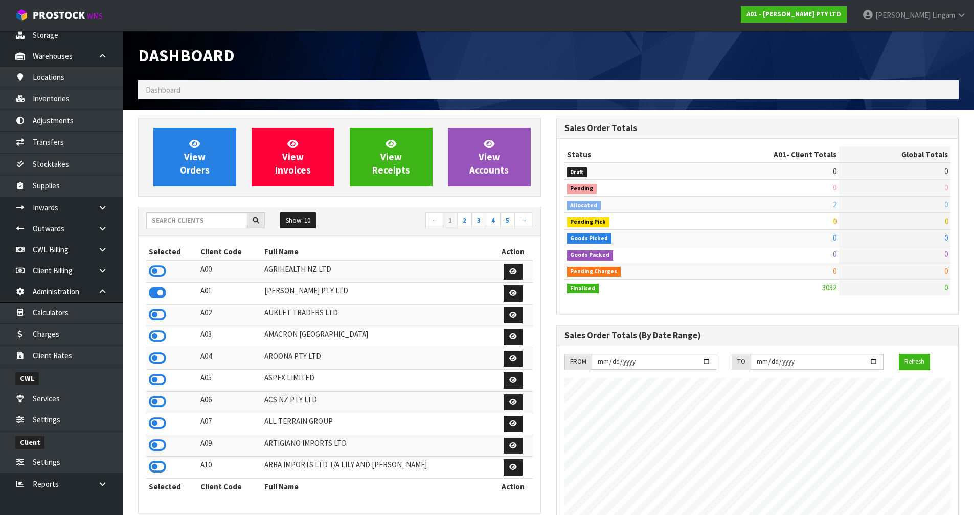
scroll to position [626, 418]
click at [234, 221] on input "text" at bounding box center [196, 220] width 101 height 16
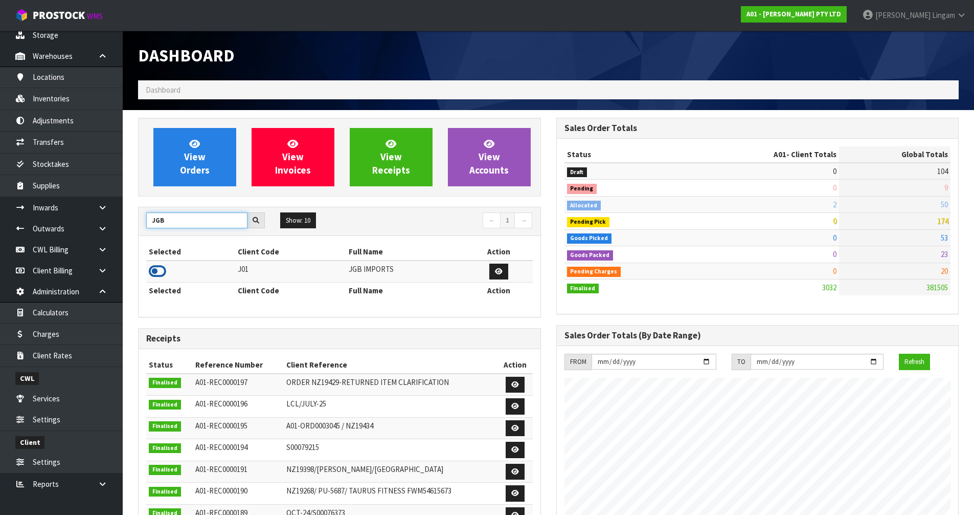
type input "JGB"
click at [159, 272] on icon at bounding box center [157, 270] width 17 height 15
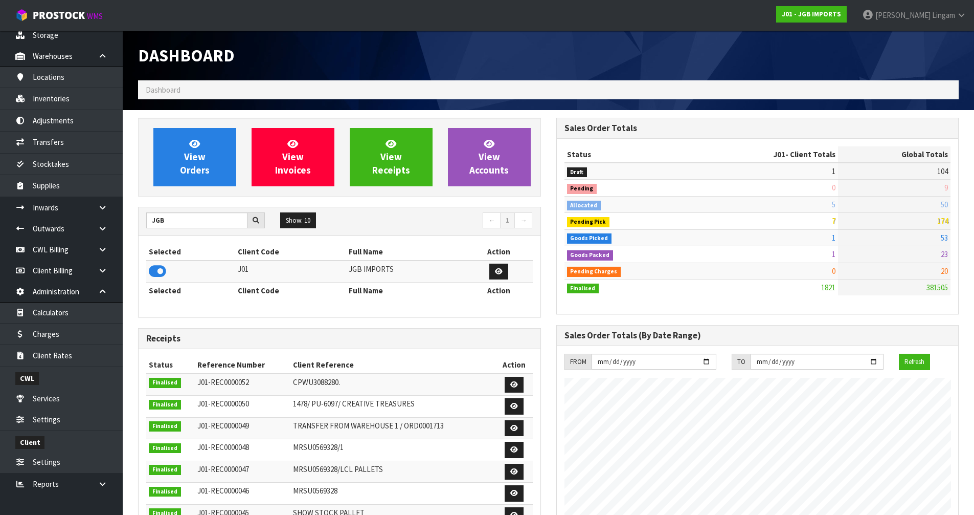
scroll to position [775, 418]
click at [191, 159] on span "View Orders" at bounding box center [195, 157] width 30 height 38
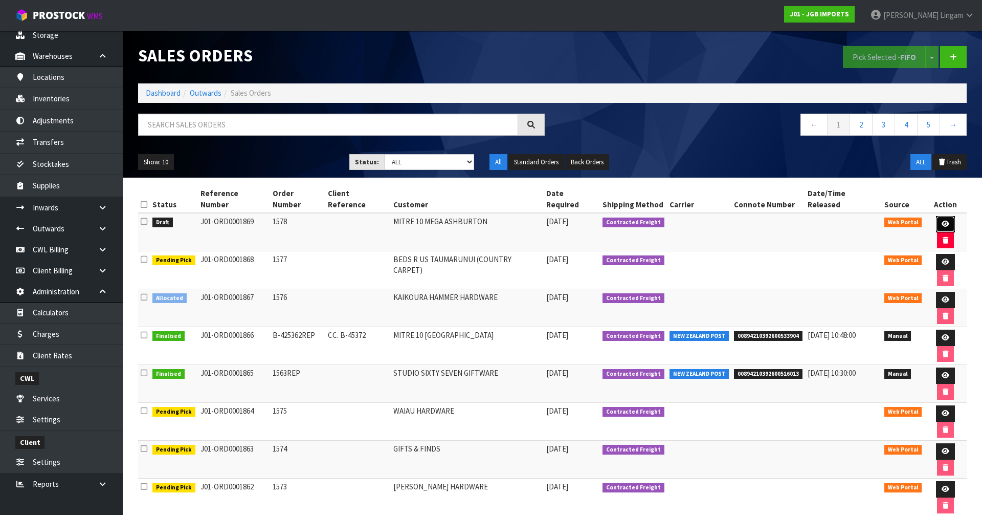
click at [936, 216] on link at bounding box center [945, 224] width 19 height 16
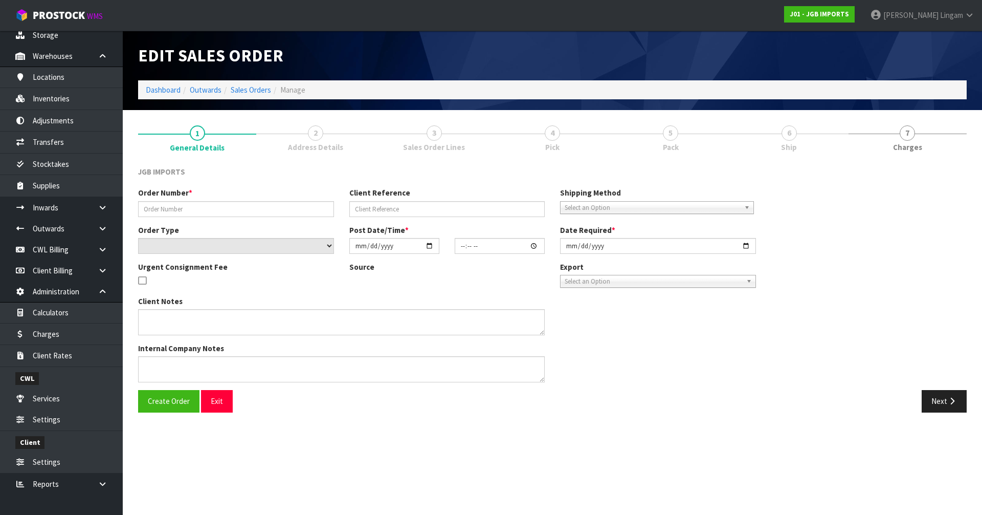
type input "1578"
select select "number:0"
type input "2025-09-16"
type input "18:42:00.000"
type input "2025-09-16"
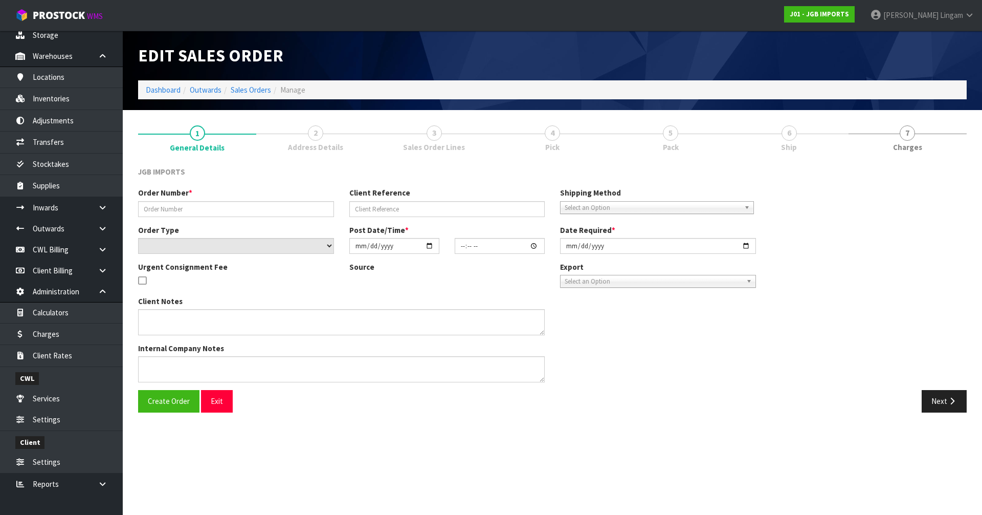
type textarea "NEW CUSTOMER FREIGHT FREE….SHOW FREIGHT WITH 100% DISCOUNT ORDER NUMBER: X-1542…"
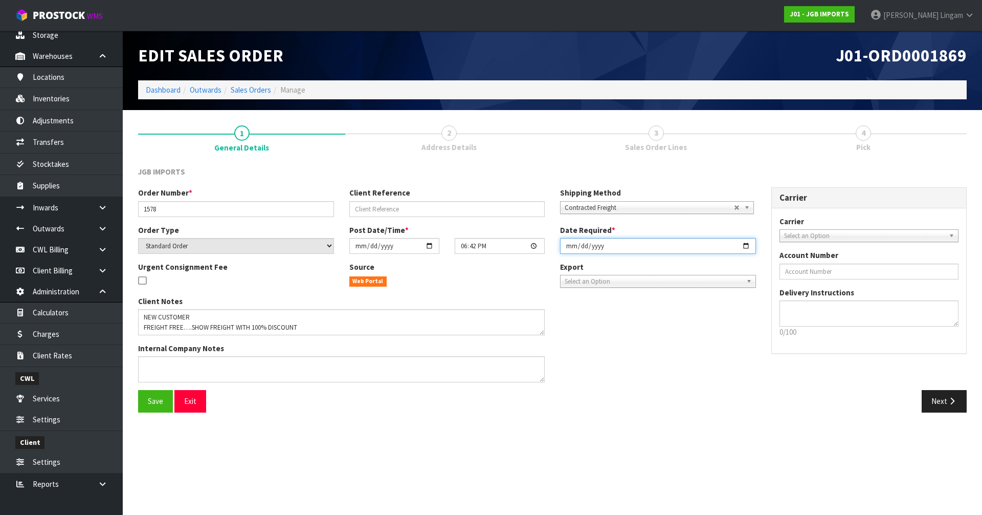
click at [565, 246] on input "2025-09-16" at bounding box center [658, 246] width 196 height 16
type input "2025-09-17"
click at [148, 405] on span "Save" at bounding box center [155, 401] width 15 height 10
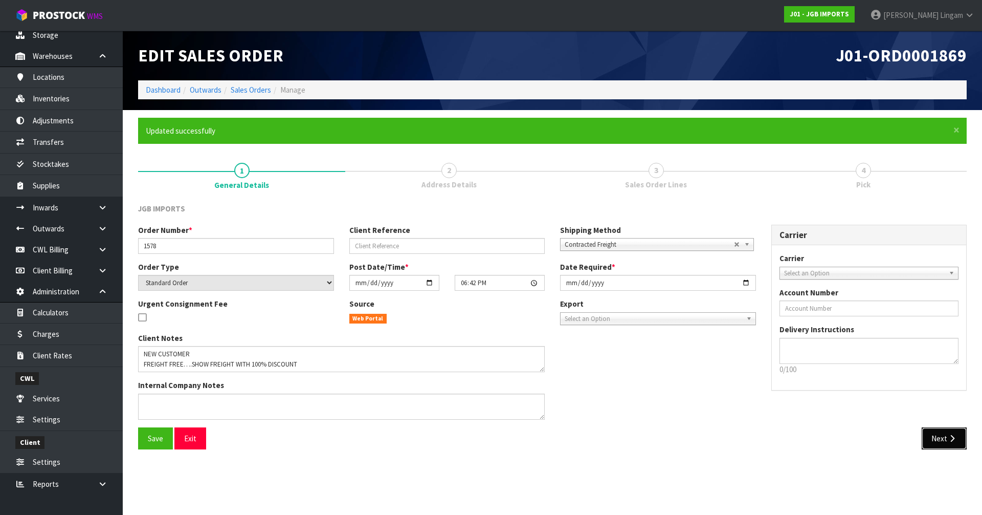
click at [947, 442] on button "Next" at bounding box center [944, 438] width 45 height 22
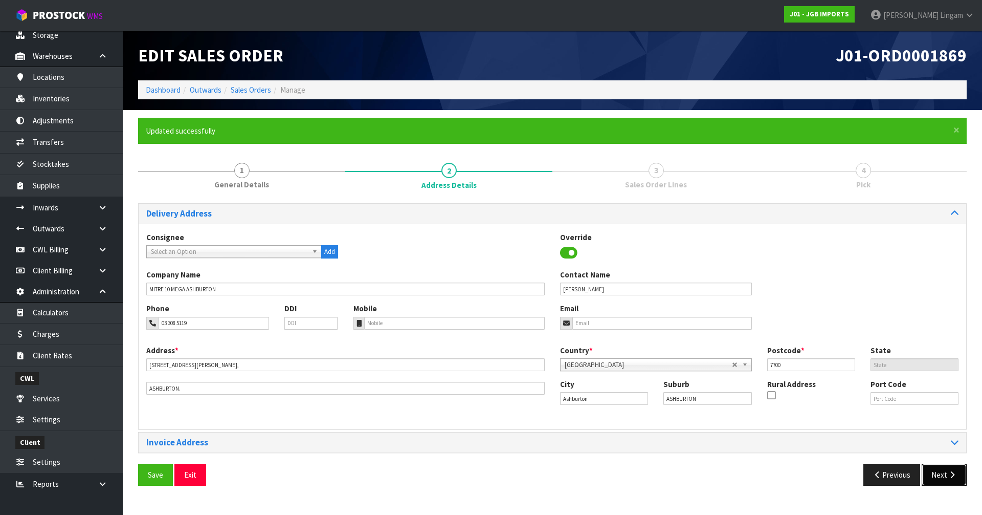
click at [944, 480] on button "Next" at bounding box center [944, 474] width 45 height 22
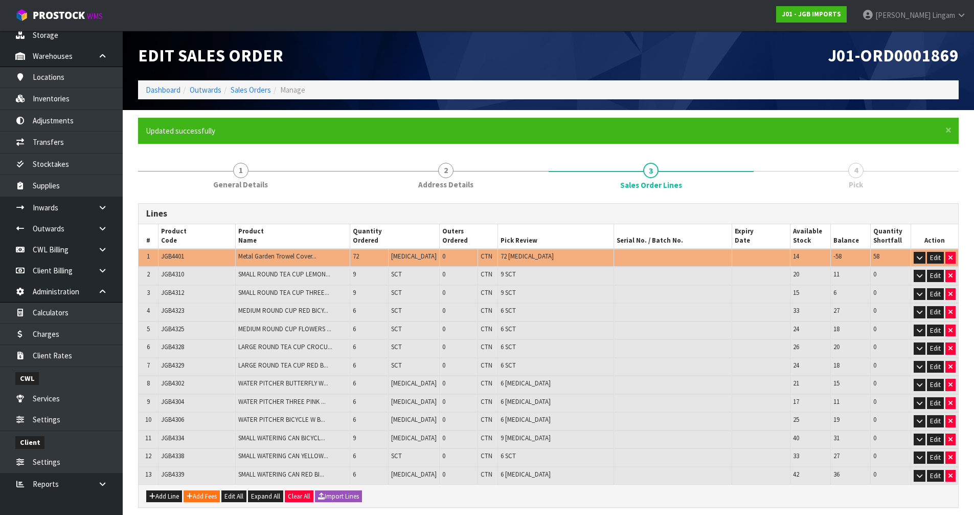
click at [176, 259] on span "JGB4401" at bounding box center [172, 256] width 23 height 9
copy span "JGB4401"
click at [81, 99] on link "Inventories" at bounding box center [61, 98] width 123 height 21
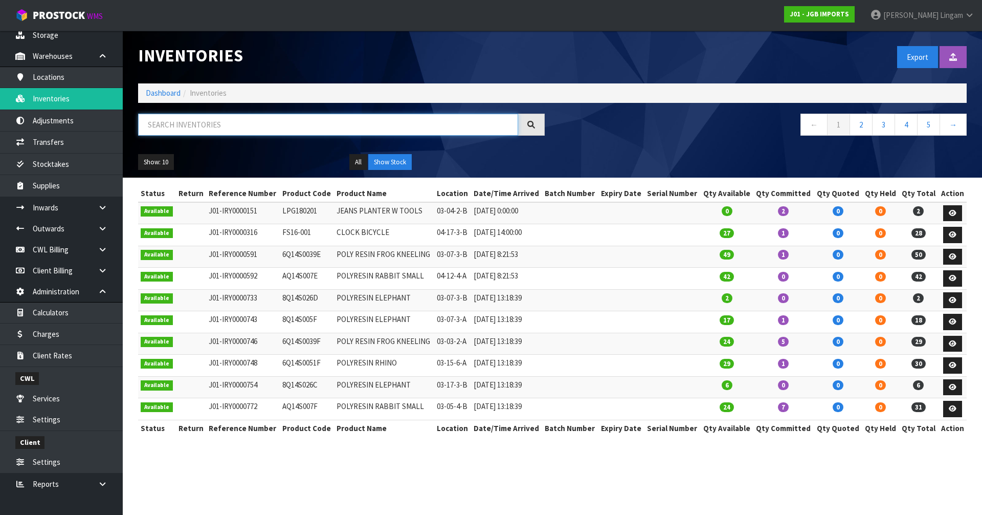
click at [439, 129] on input "text" at bounding box center [328, 125] width 380 height 22
paste input "JGB4401"
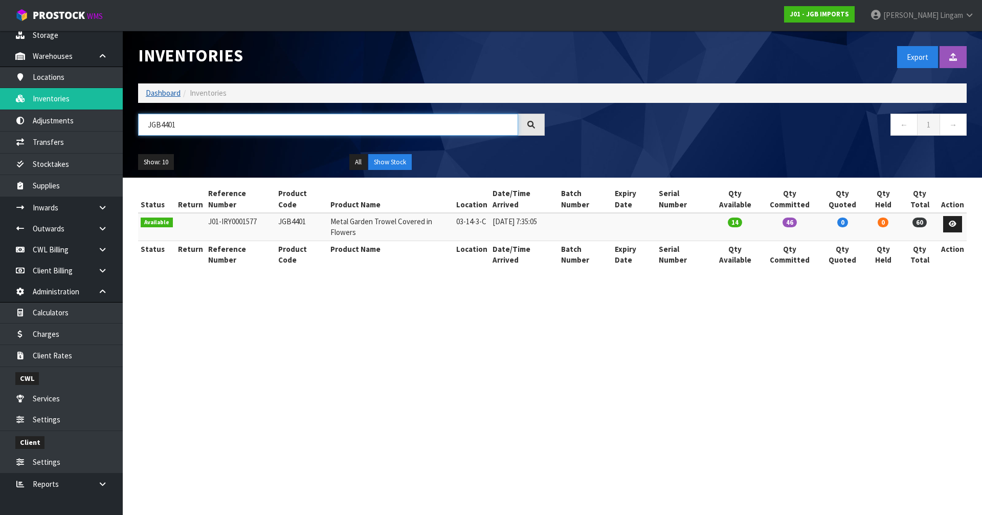
type input "JGB4401"
click at [166, 93] on link "Dashboard" at bounding box center [163, 93] width 35 height 10
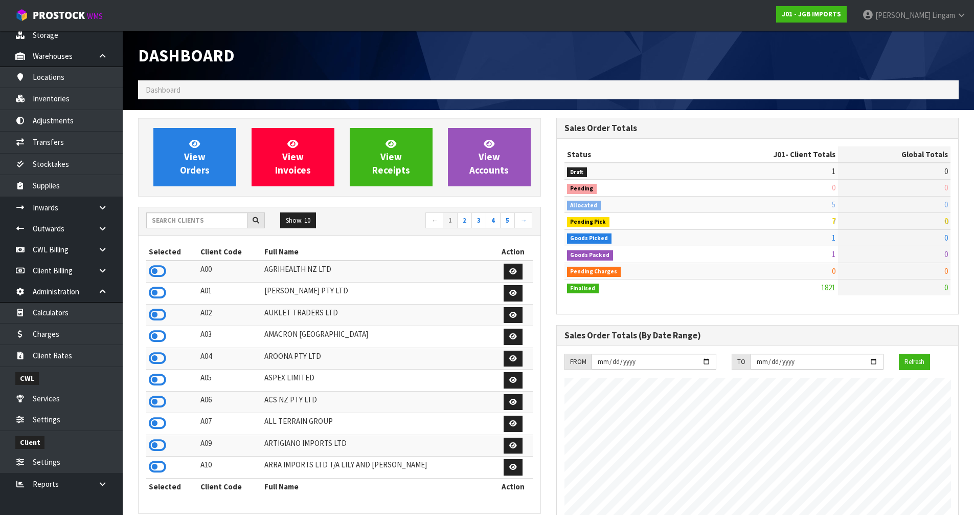
scroll to position [775, 418]
click at [211, 162] on link "View Orders" at bounding box center [194, 157] width 83 height 58
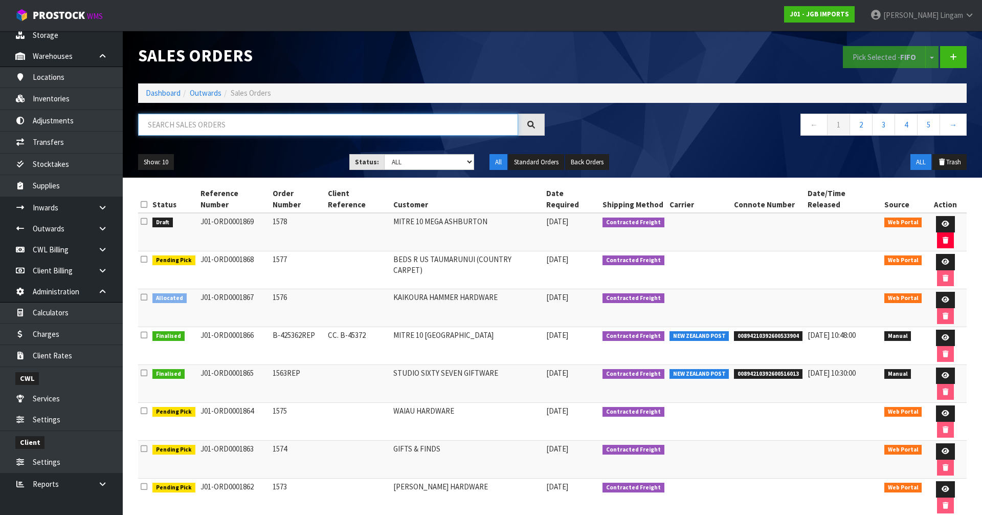
click at [362, 123] on input "text" at bounding box center [328, 125] width 380 height 22
paste input "JGB4401"
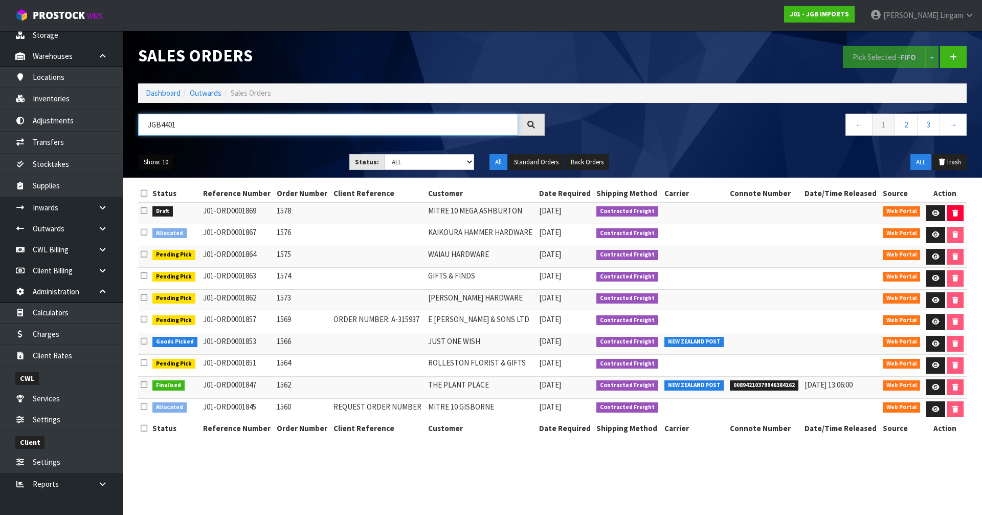
type input "JGB4401"
click at [158, 164] on button "Show: 10" at bounding box center [156, 162] width 36 height 16
click at [158, 205] on link "25" at bounding box center [179, 209] width 81 height 14
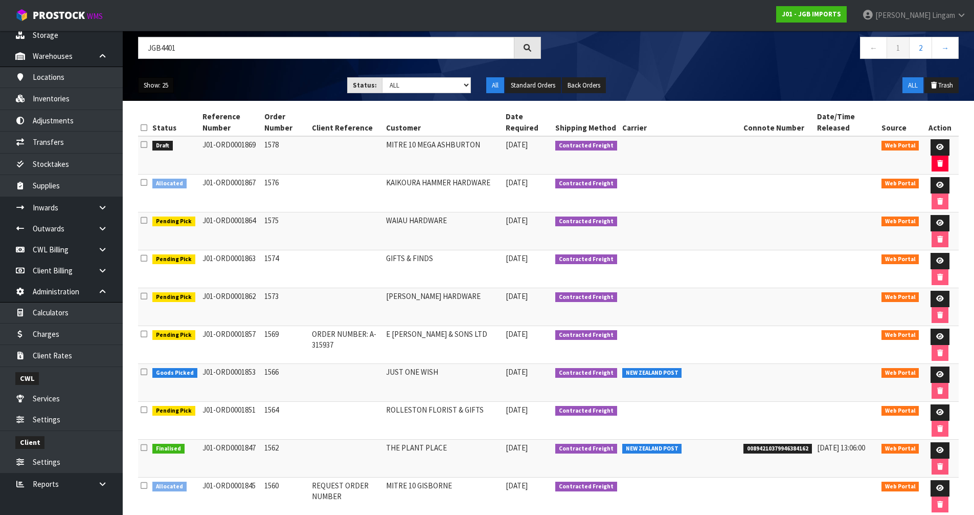
scroll to position [51, 0]
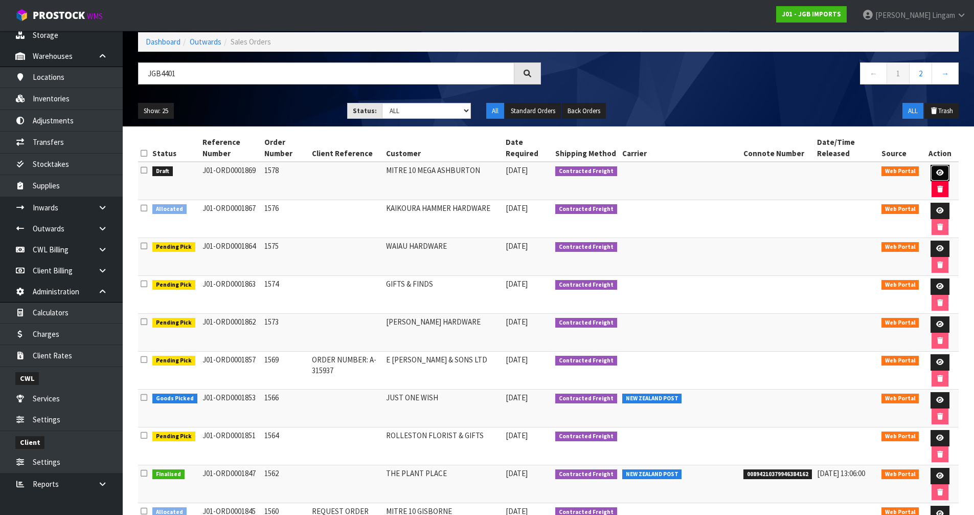
click at [933, 170] on link at bounding box center [940, 173] width 19 height 16
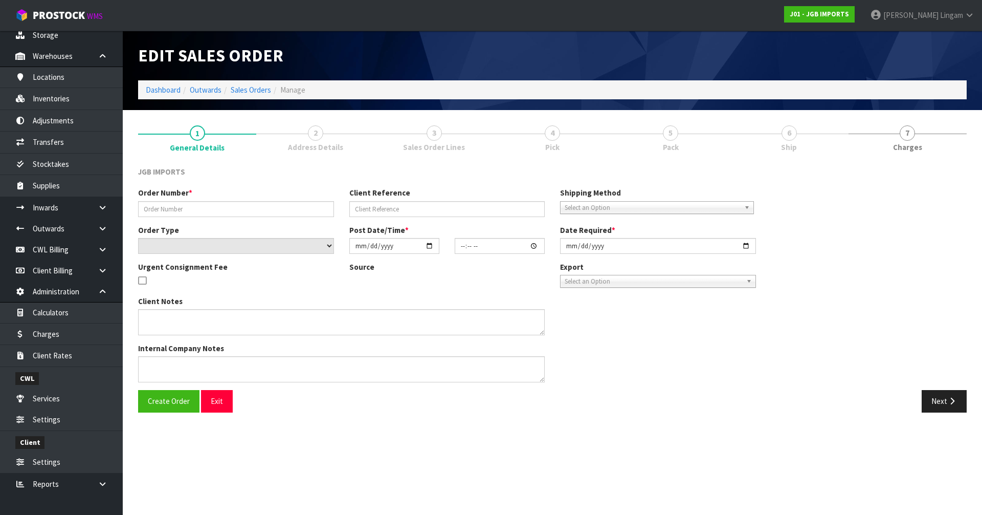
type input "1578"
select select "number:0"
type input "2025-09-16"
type input "18:42:00.000"
type input "2025-09-17"
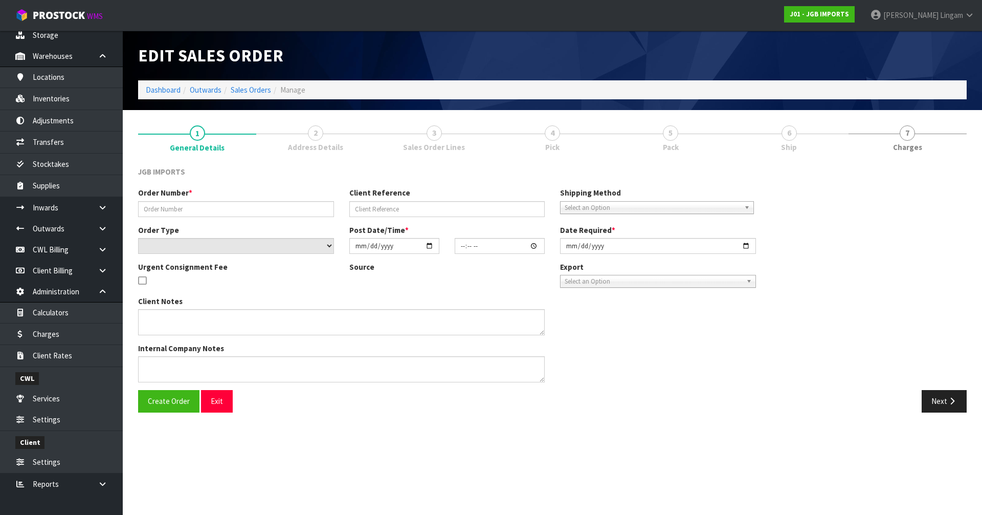
type textarea "NEW CUSTOMER FREIGHT FREE….SHOW FREIGHT WITH 100% DISCOUNT ORDER NUMBER: X-1542…"
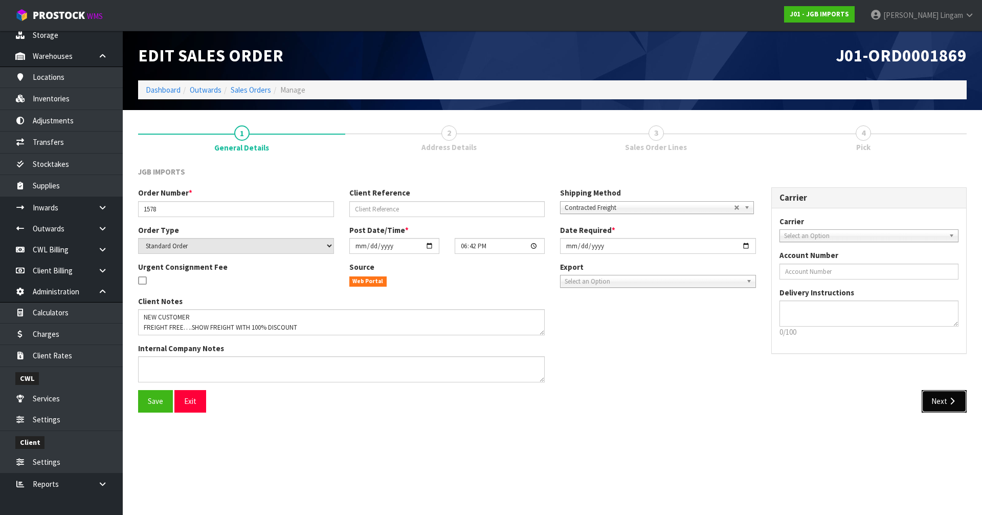
click at [929, 398] on button "Next" at bounding box center [944, 401] width 45 height 22
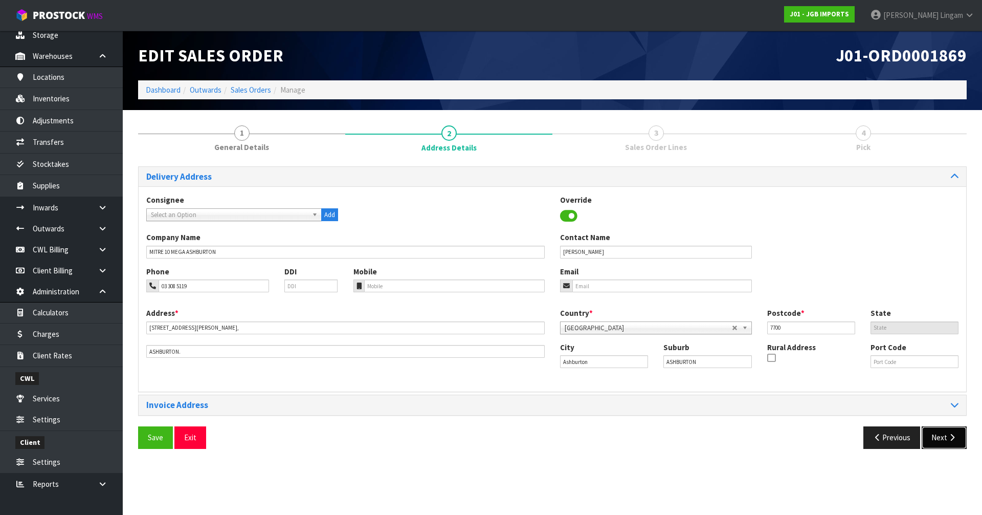
click at [933, 439] on button "Next" at bounding box center [944, 437] width 45 height 22
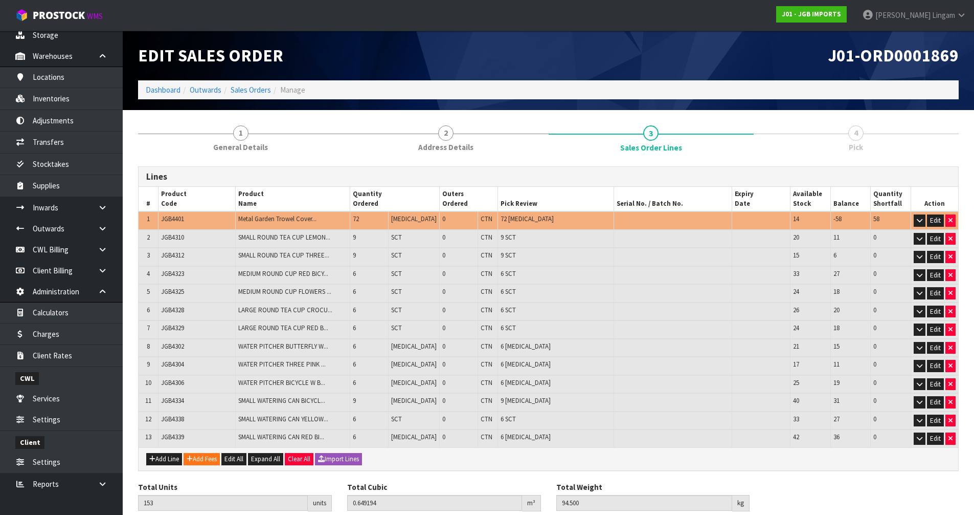
click at [176, 215] on span "JGB4401" at bounding box center [172, 218] width 23 height 9
copy span "JGB4401"
click at [62, 102] on link "Inventories" at bounding box center [61, 98] width 123 height 21
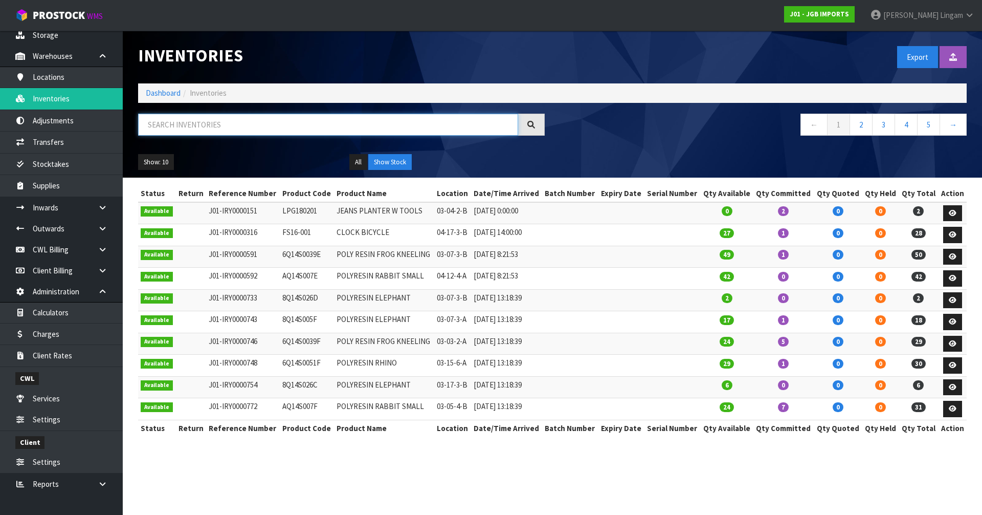
click at [326, 128] on input "text" at bounding box center [328, 125] width 380 height 22
paste input "JGB4401"
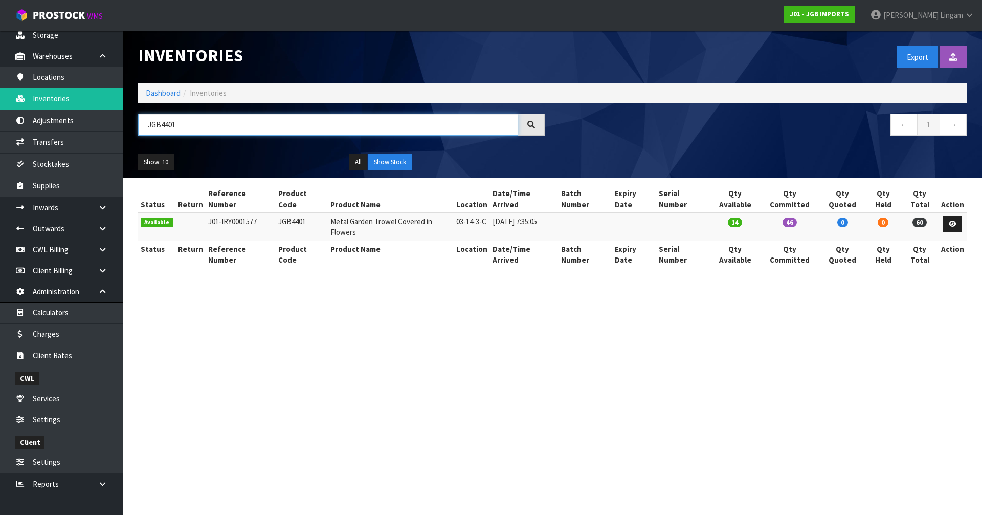
type input "JGB4401"
click at [175, 92] on link "Dashboard" at bounding box center [163, 93] width 35 height 10
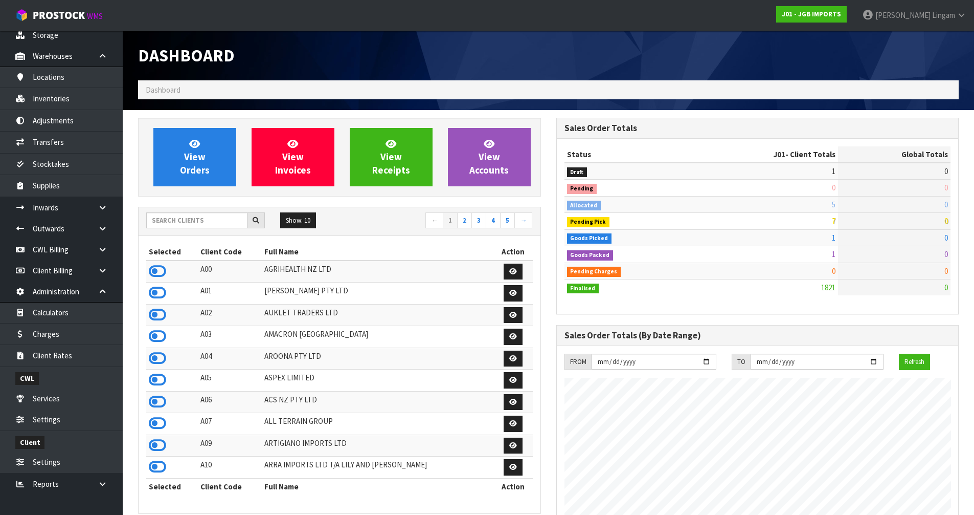
scroll to position [775, 418]
click at [161, 358] on icon at bounding box center [157, 357] width 17 height 15
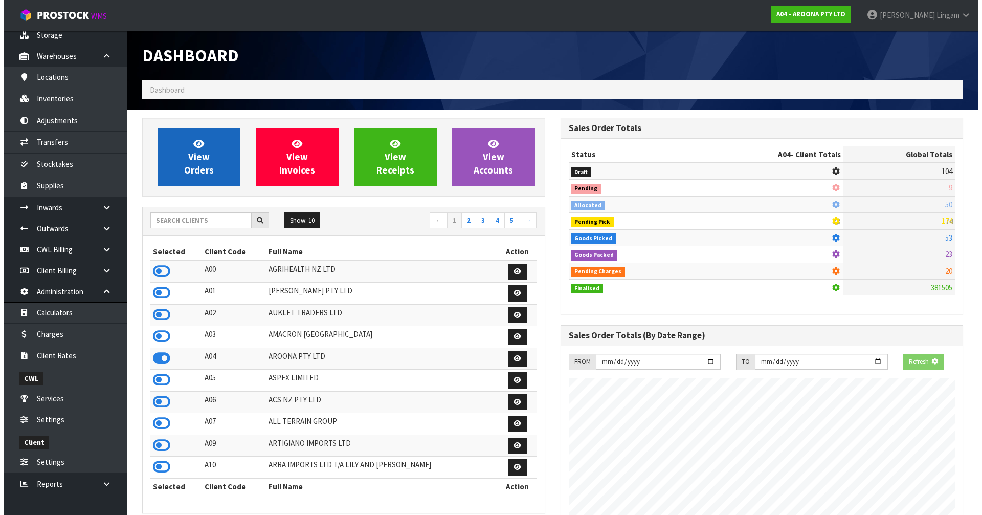
scroll to position [510853, 511072]
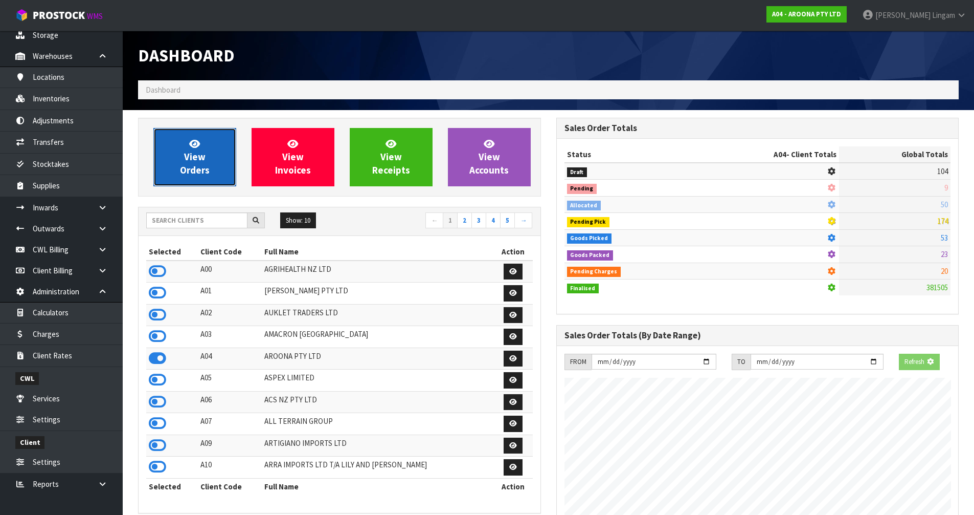
click at [204, 160] on span "View Orders" at bounding box center [195, 157] width 30 height 38
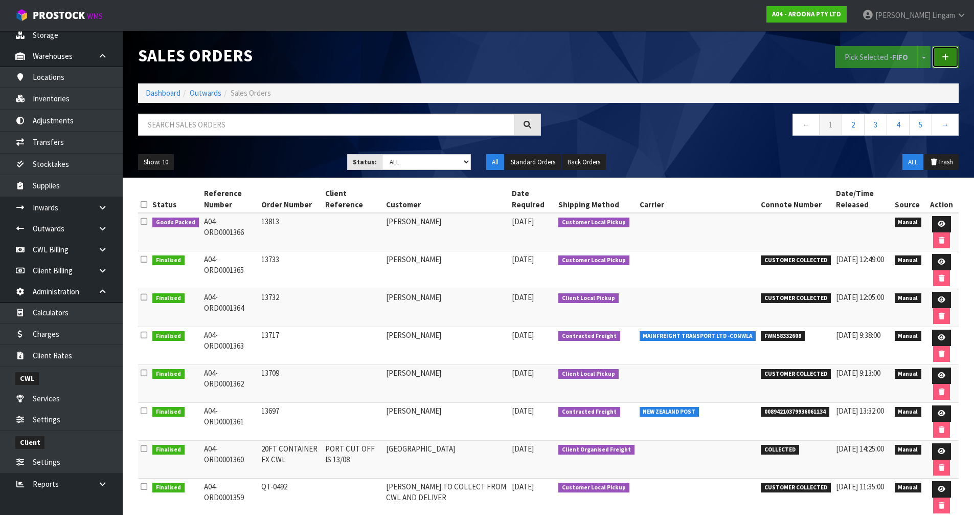
click at [954, 57] on link at bounding box center [945, 57] width 27 height 22
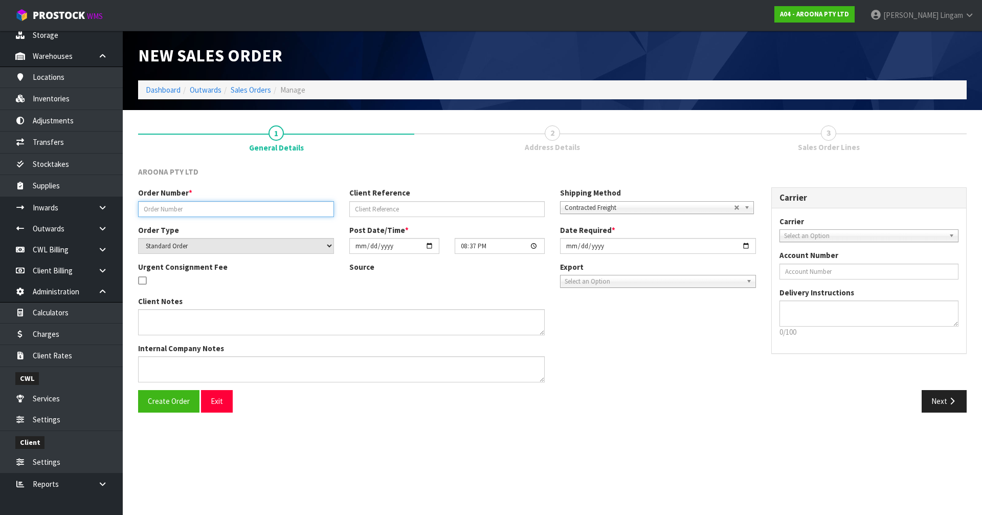
click at [195, 210] on input "text" at bounding box center [236, 209] width 196 height 16
paste input "13824"
type input "13824"
click at [569, 248] on input "2025-09-16" at bounding box center [658, 246] width 196 height 16
type input "2025-09-17"
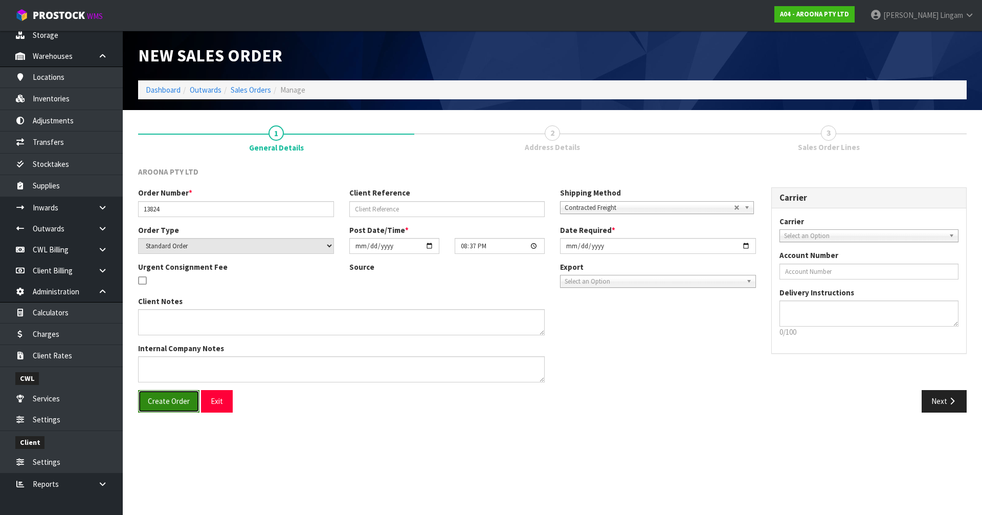
click at [176, 399] on span "Create Order" at bounding box center [169, 401] width 42 height 10
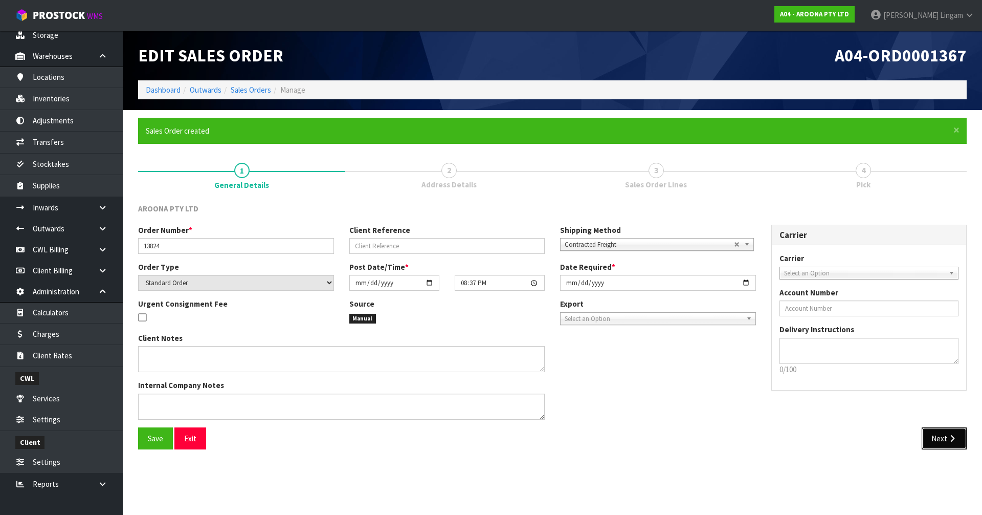
click at [932, 434] on button "Next" at bounding box center [944, 438] width 45 height 22
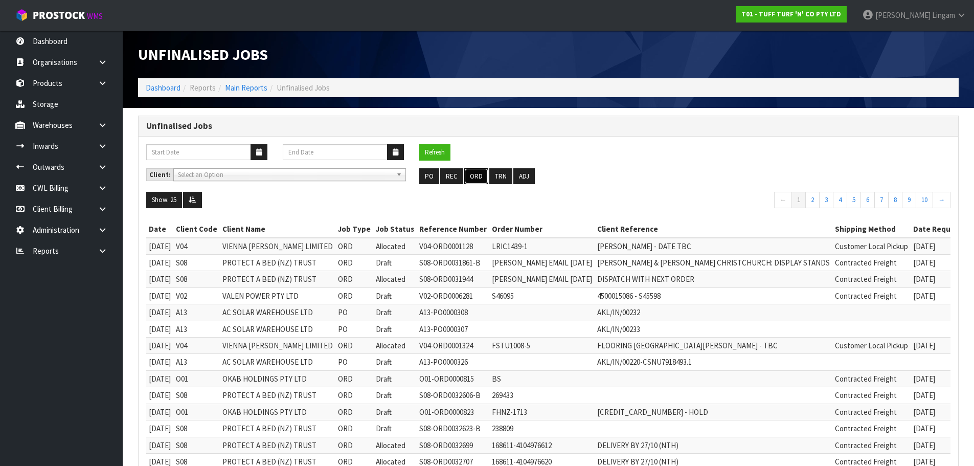
click at [471, 175] on button "ORD" at bounding box center [476, 176] width 24 height 16
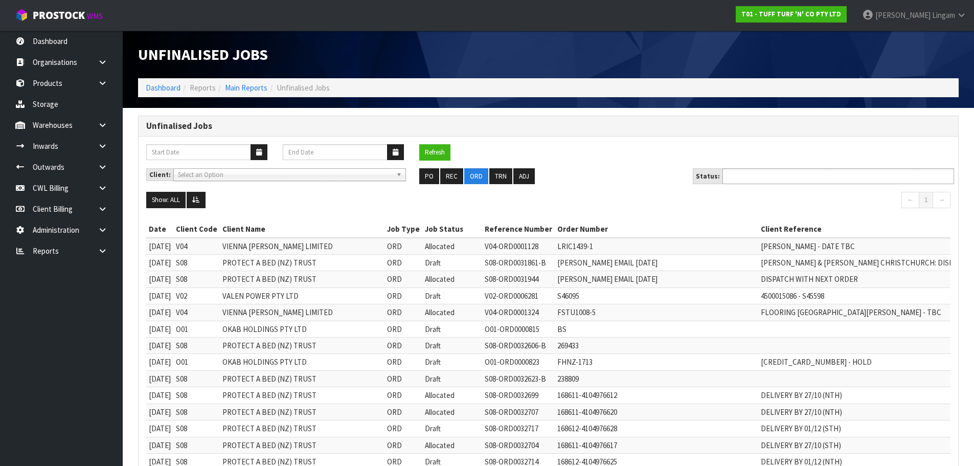
click at [778, 175] on input "text" at bounding box center [763, 176] width 75 height 13
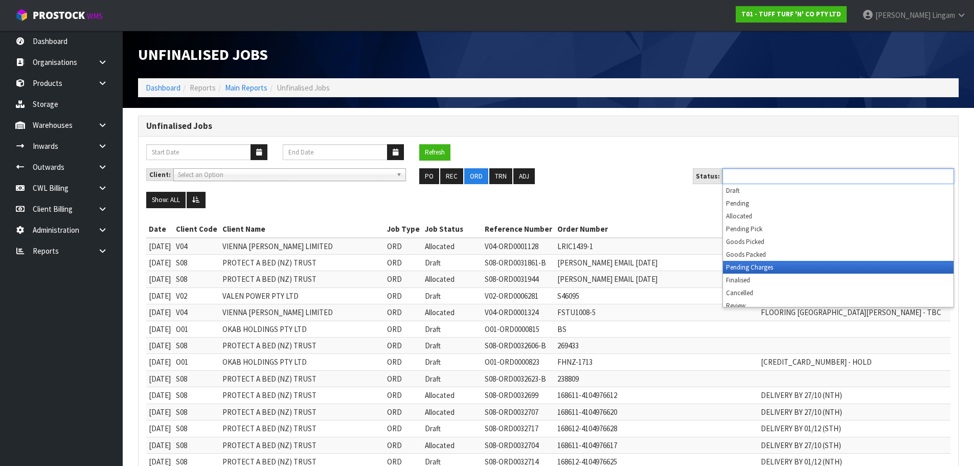
click at [775, 268] on li "Pending Charges" at bounding box center [838, 267] width 231 height 13
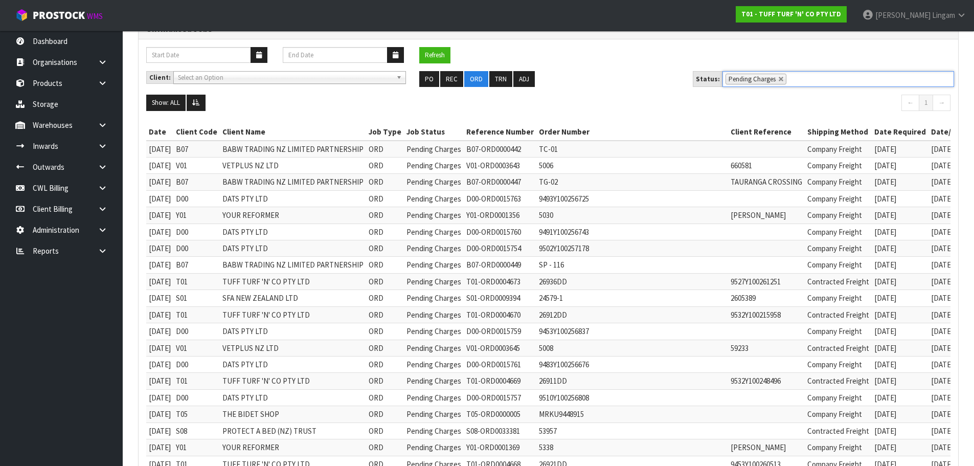
scroll to position [102, 0]
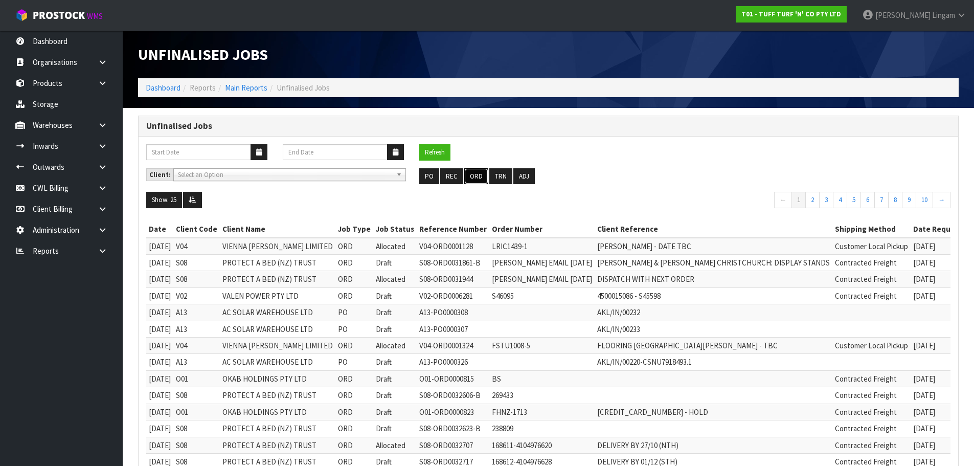
drag, startPoint x: 470, startPoint y: 176, endPoint x: 778, endPoint y: 194, distance: 308.9
click at [470, 175] on button "ORD" at bounding box center [476, 176] width 24 height 16
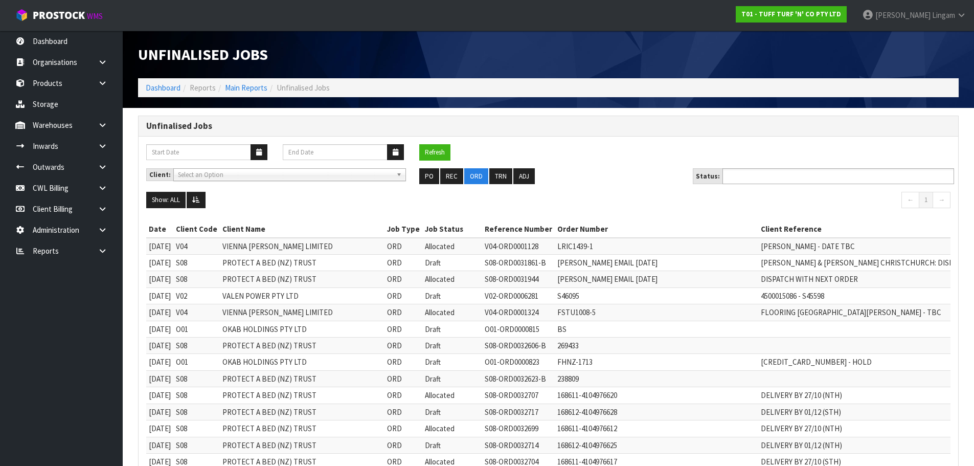
click at [773, 175] on input "text" at bounding box center [763, 176] width 75 height 13
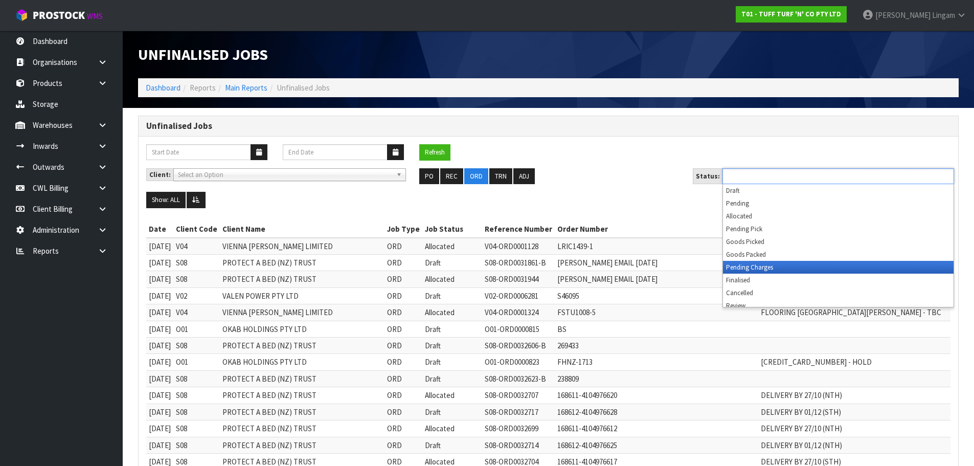
click at [775, 265] on li "Pending Charges" at bounding box center [838, 267] width 231 height 13
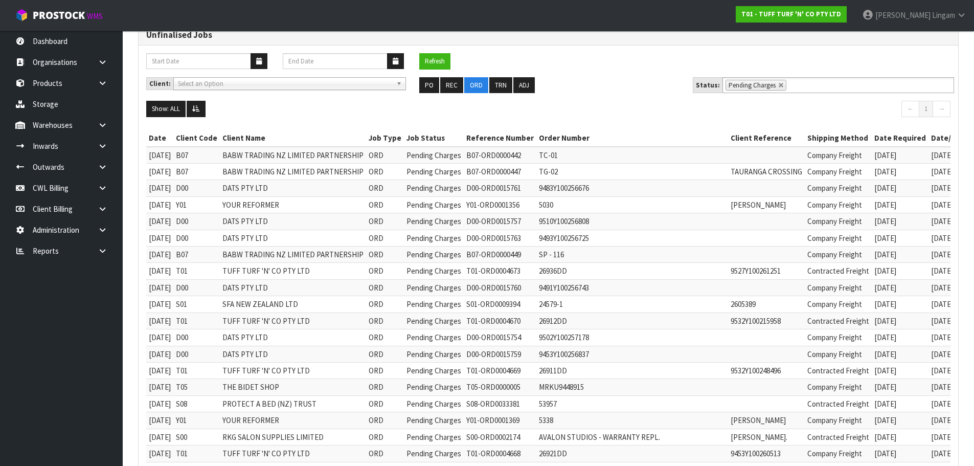
scroll to position [51, 0]
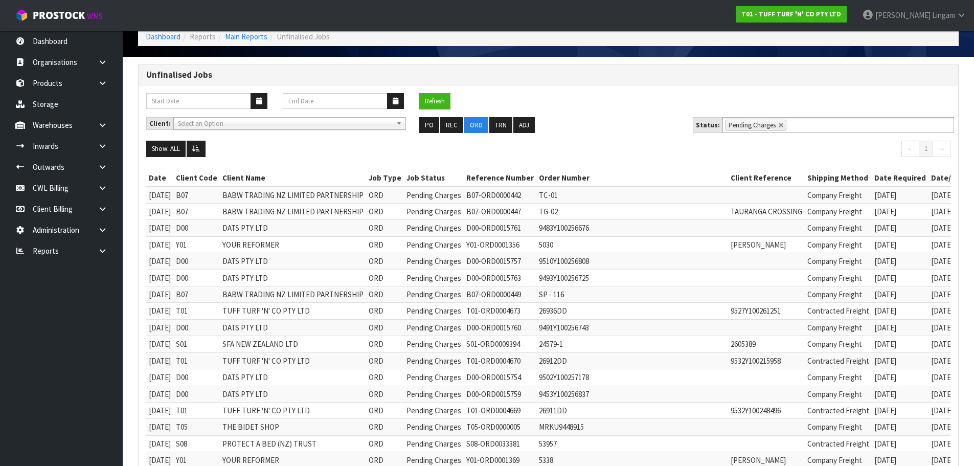
click at [627, 121] on ul "PO REC ORD TRN ADJ" at bounding box center [548, 125] width 258 height 16
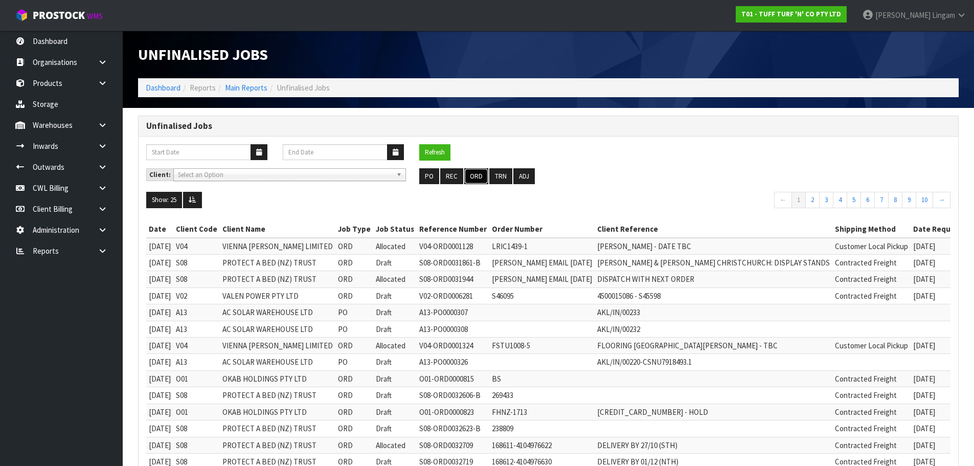
click at [474, 175] on button "ORD" at bounding box center [476, 176] width 24 height 16
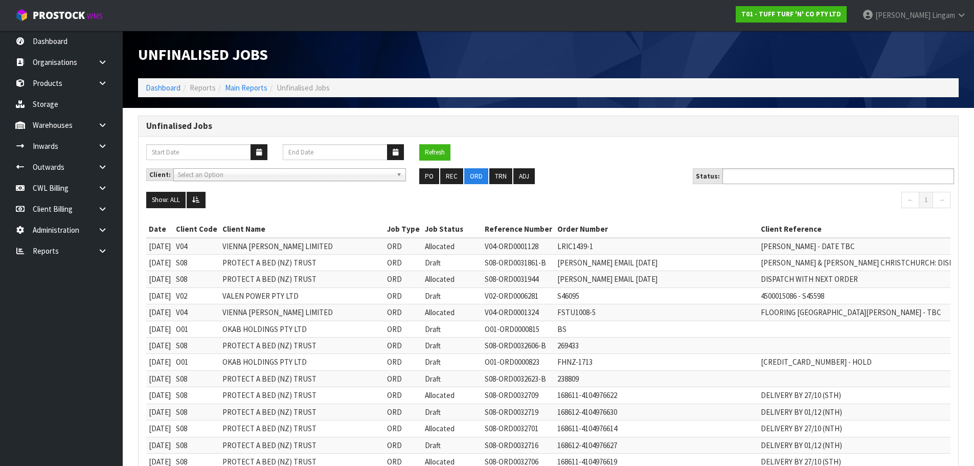
click at [776, 172] on input "text" at bounding box center [763, 176] width 75 height 13
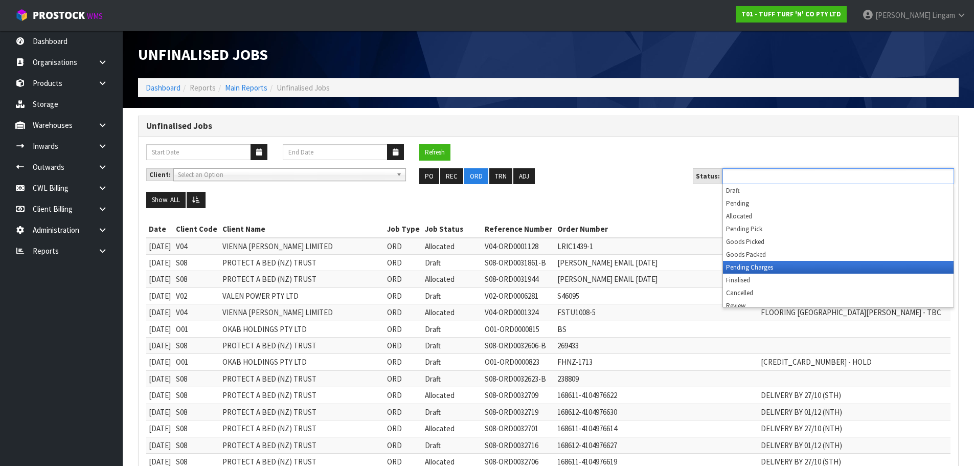
click at [764, 264] on li "Pending Charges" at bounding box center [838, 267] width 231 height 13
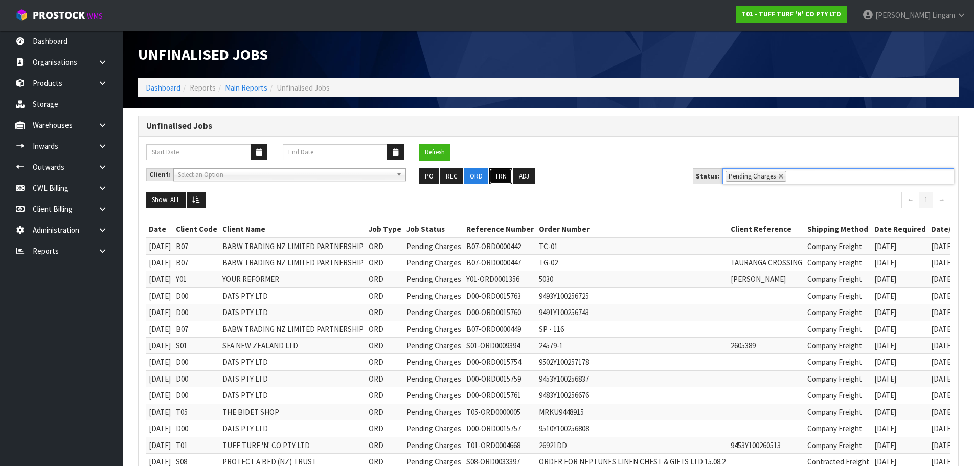
click at [493, 175] on button "TRN" at bounding box center [500, 176] width 23 height 16
type input "Select Some Options"
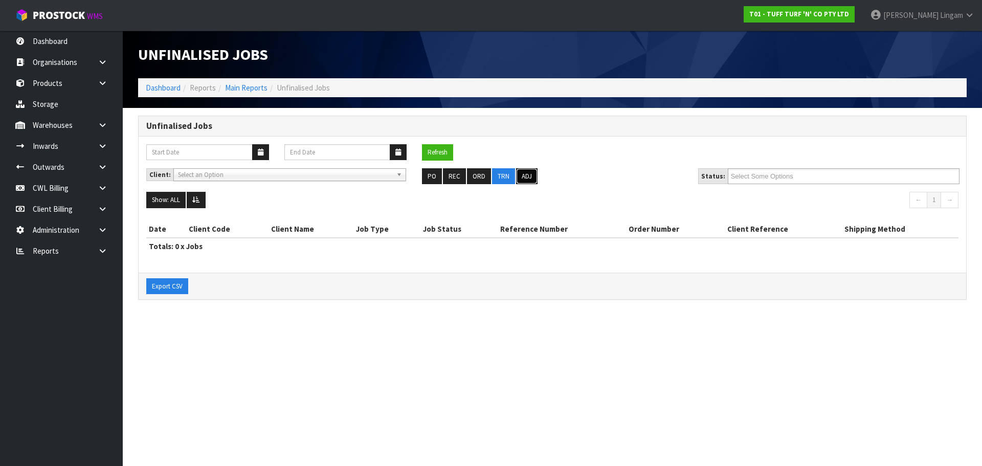
click at [524, 176] on button "ADJ" at bounding box center [526, 176] width 21 height 16
click at [480, 180] on button "ORD" at bounding box center [479, 176] width 24 height 16
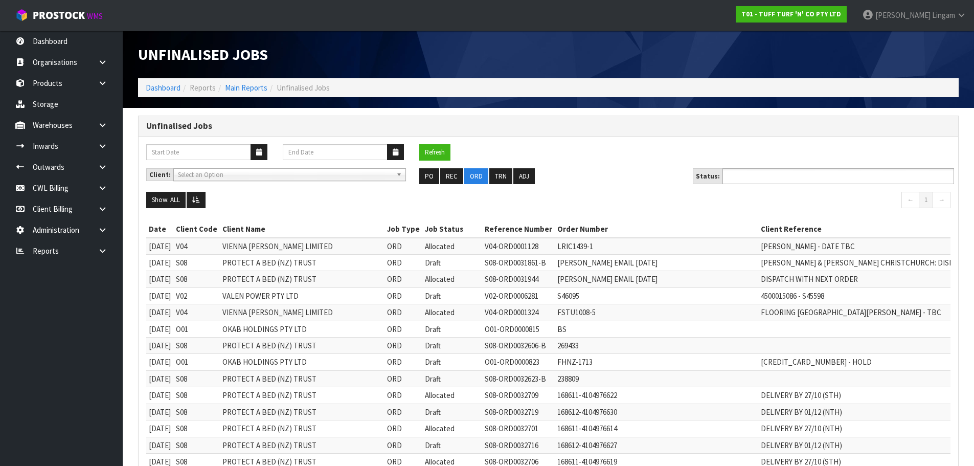
click at [756, 180] on input "text" at bounding box center [763, 176] width 75 height 13
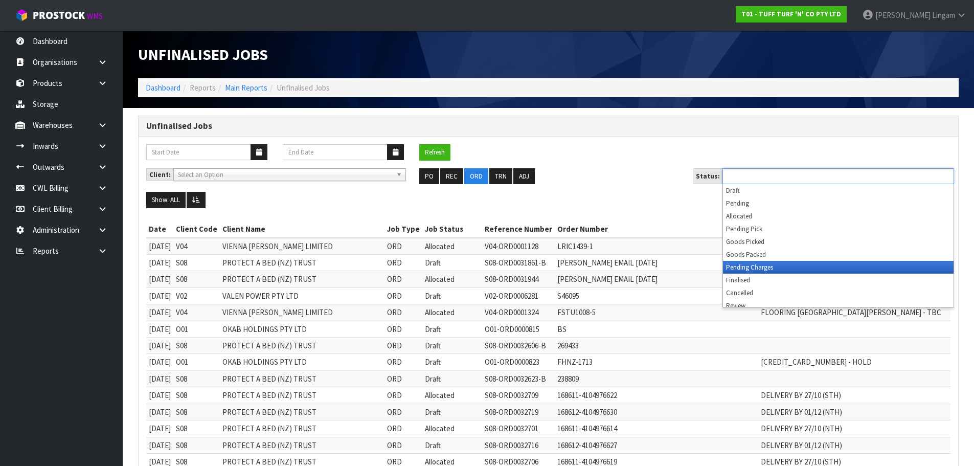
click at [764, 268] on li "Pending Charges" at bounding box center [838, 267] width 231 height 13
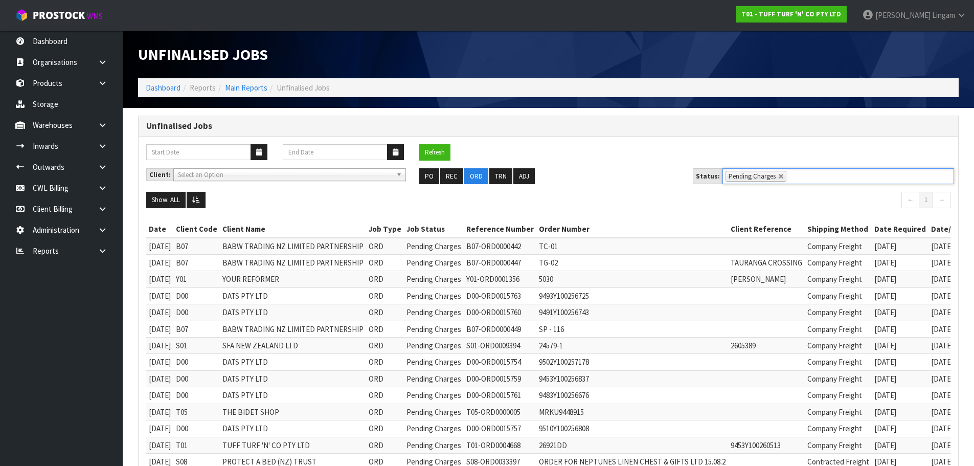
click at [776, 172] on li "Pending Charges" at bounding box center [756, 176] width 61 height 11
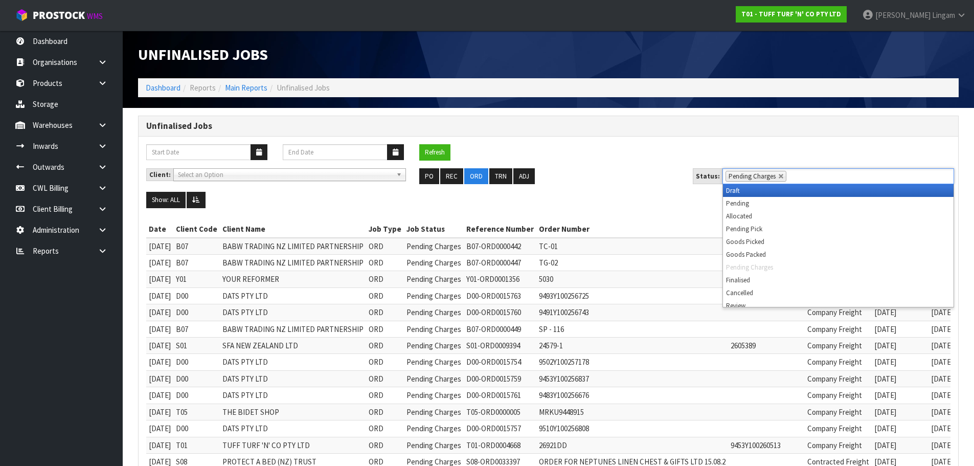
click at [776, 172] on li "Pending Charges" at bounding box center [756, 176] width 61 height 11
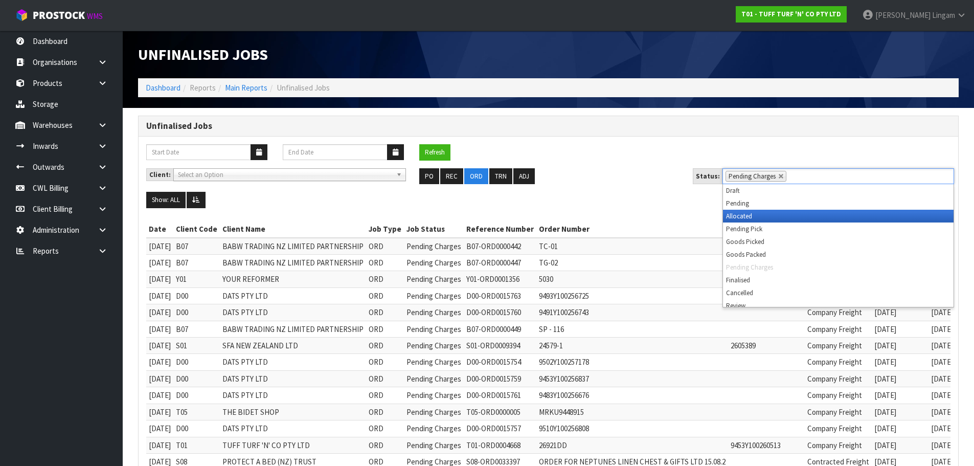
click at [747, 213] on li "Allocated" at bounding box center [838, 216] width 231 height 13
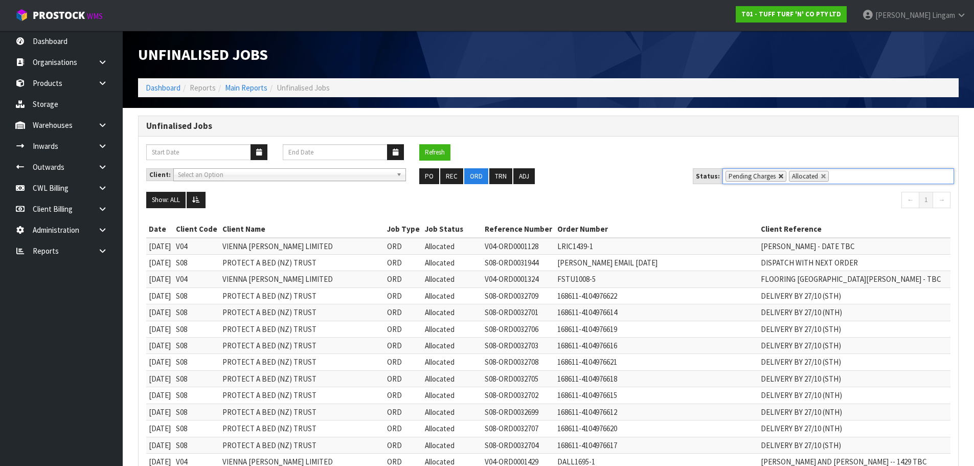
click at [778, 174] on link at bounding box center [781, 176] width 6 height 6
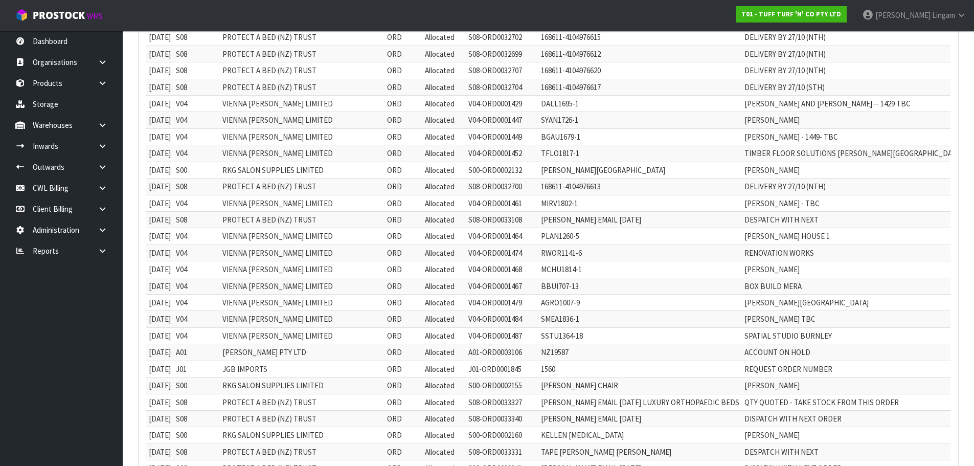
scroll to position [665, 0]
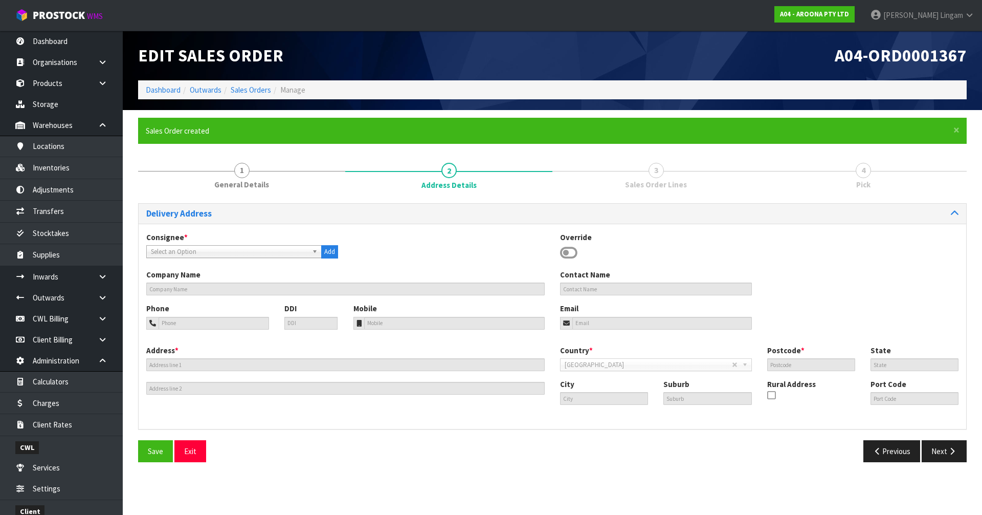
scroll to position [69, 0]
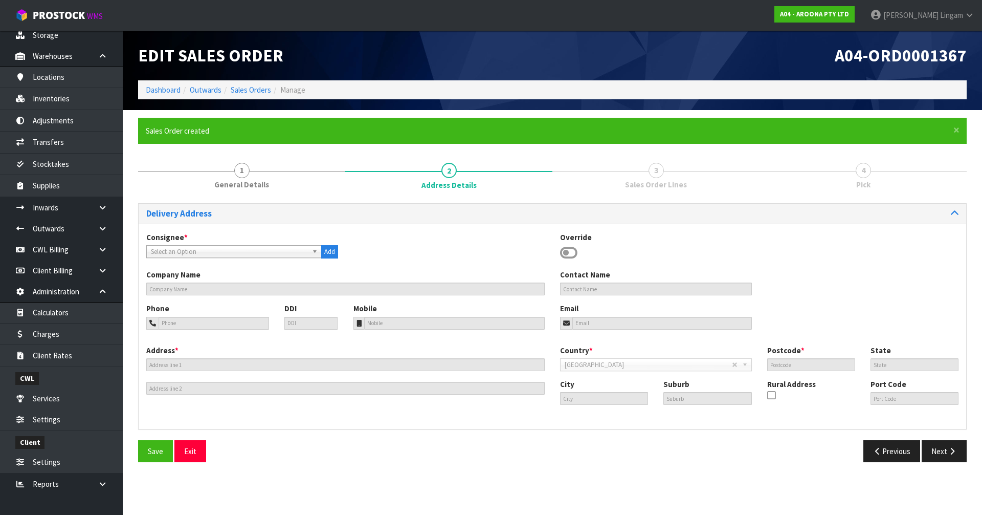
click at [575, 251] on icon at bounding box center [568, 252] width 17 height 15
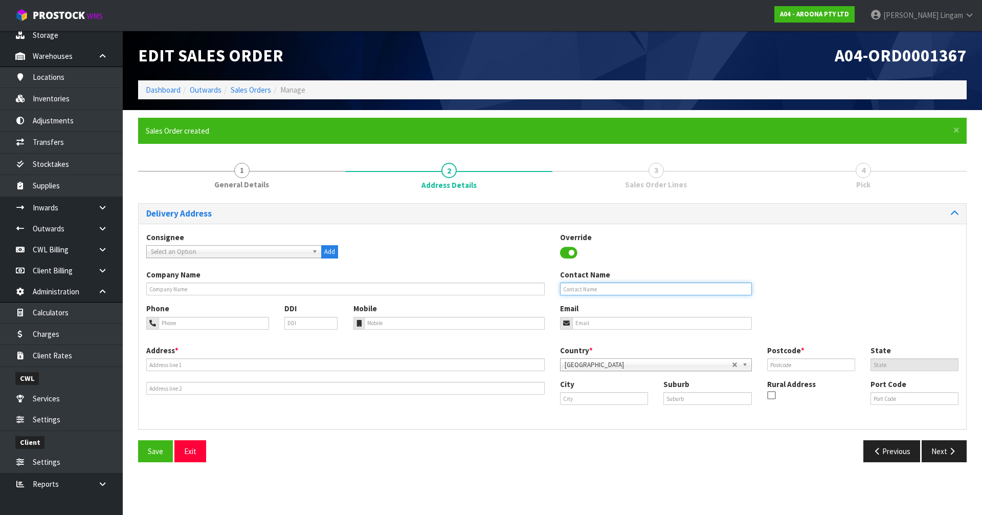
click at [563, 293] on input "text" at bounding box center [656, 288] width 192 height 13
paste input "[PERSON_NAME]"
type input "[PERSON_NAME]"
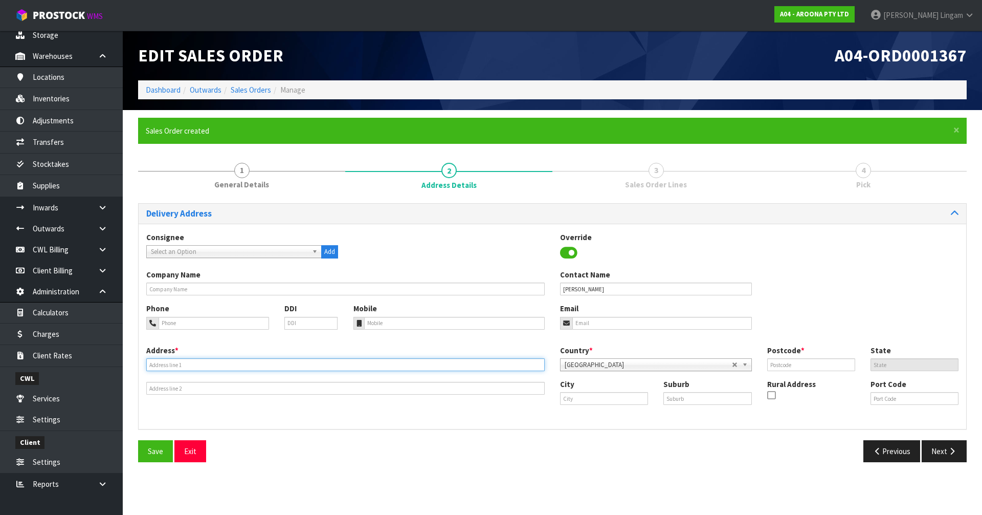
click at [161, 367] on input "text" at bounding box center [345, 364] width 398 height 13
paste input "[STREET_ADDRESS]"
type input "[STREET_ADDRESS]"
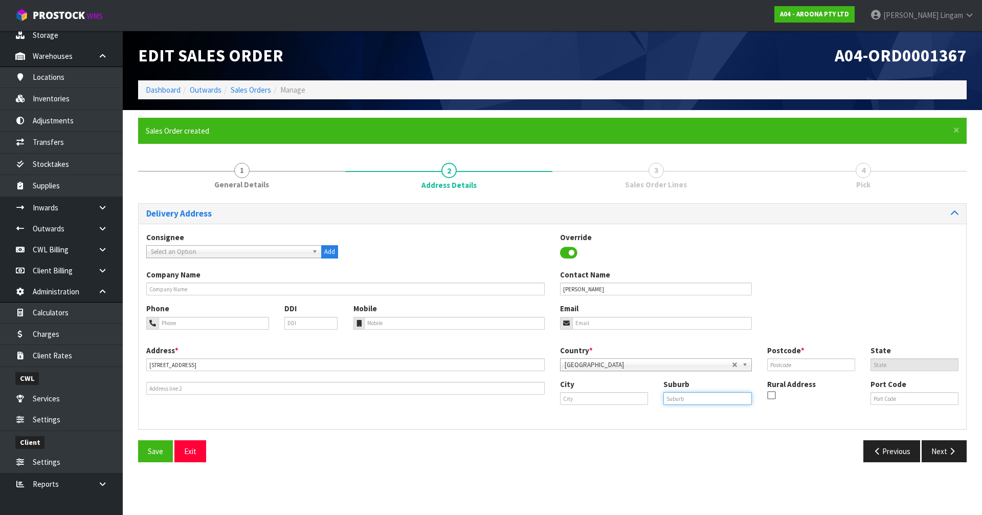
click at [710, 400] on input "text" at bounding box center [707, 398] width 88 height 13
paste input "WHANGAREI"
type input "WHANGAREI"
click at [816, 364] on input "text" at bounding box center [811, 364] width 88 height 13
type input "0110"
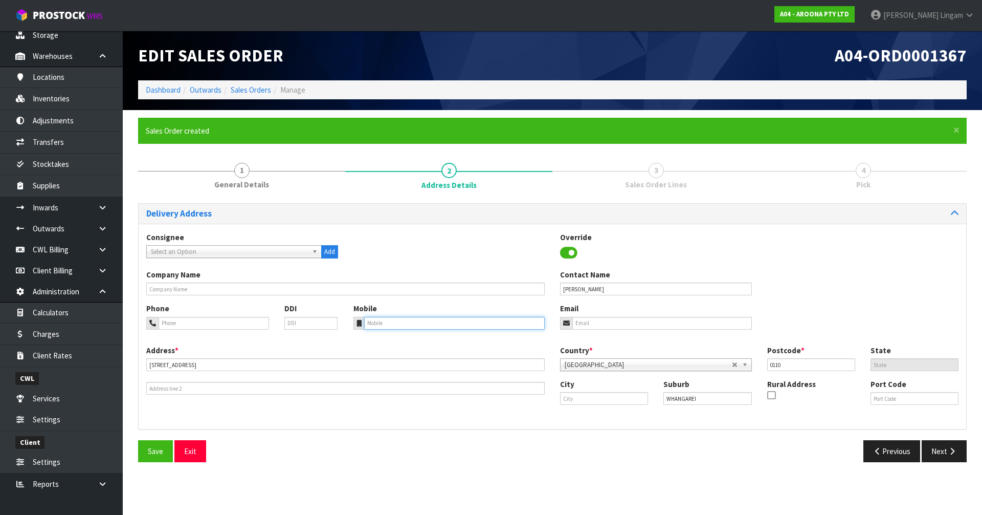
click at [375, 322] on input "tel" at bounding box center [454, 323] width 181 height 13
paste input "0275985735"
type input "0275985735"
click at [162, 450] on span "Save" at bounding box center [155, 451] width 15 height 10
click at [940, 457] on button "Next" at bounding box center [944, 451] width 45 height 22
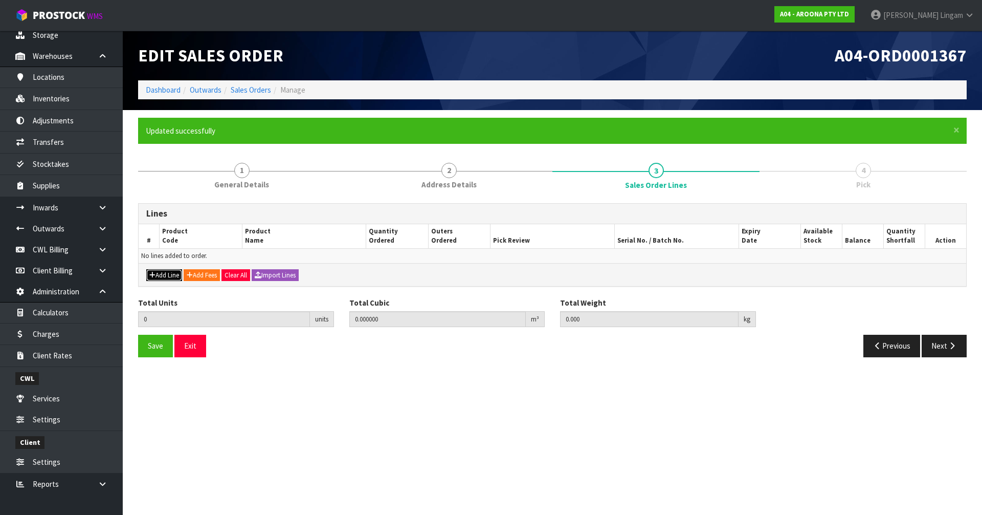
click at [164, 274] on button "Add Line" at bounding box center [164, 275] width 36 height 12
type input "0"
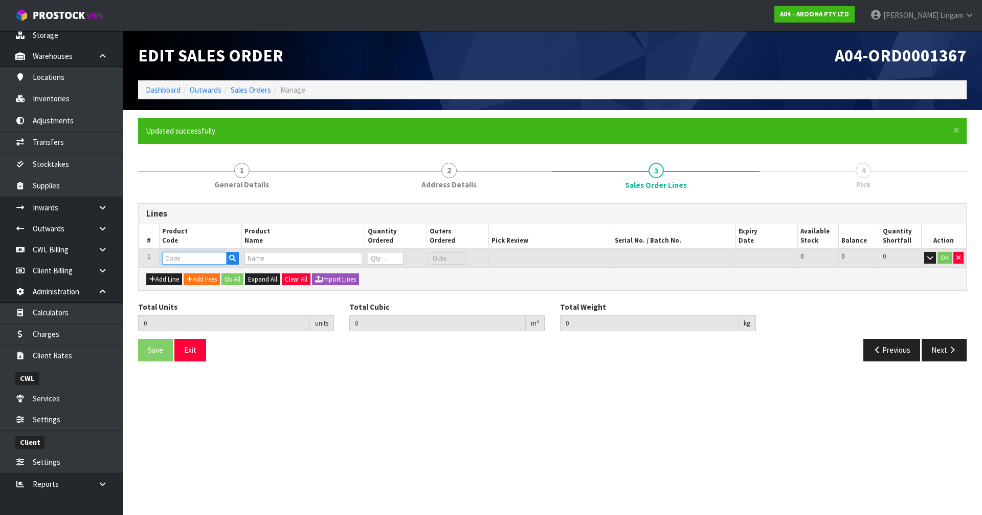
click at [181, 259] on input "text" at bounding box center [194, 258] width 64 height 13
paste input "NSPT1014"
type input "NSPT1014"
type input "0.000000"
type input "0.000"
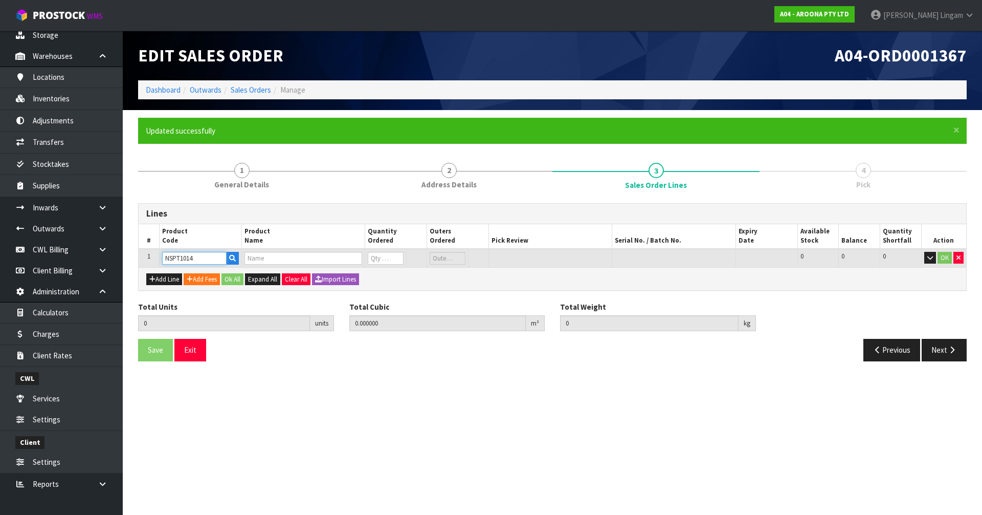
type input "NSP PROTECH LONG 8'6" MOROCCAN BLUE TINT FTU"
type input "0"
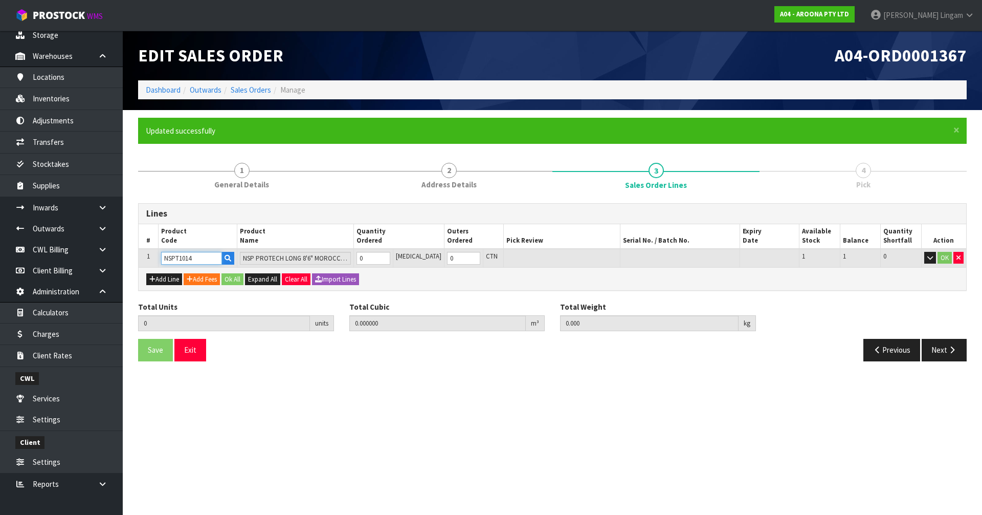
type input "NSPT1014"
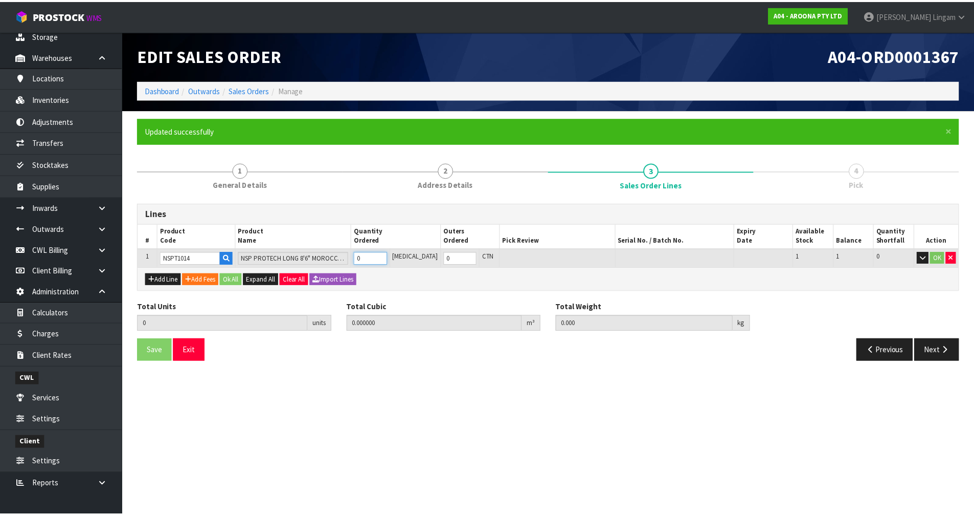
scroll to position [0, 4]
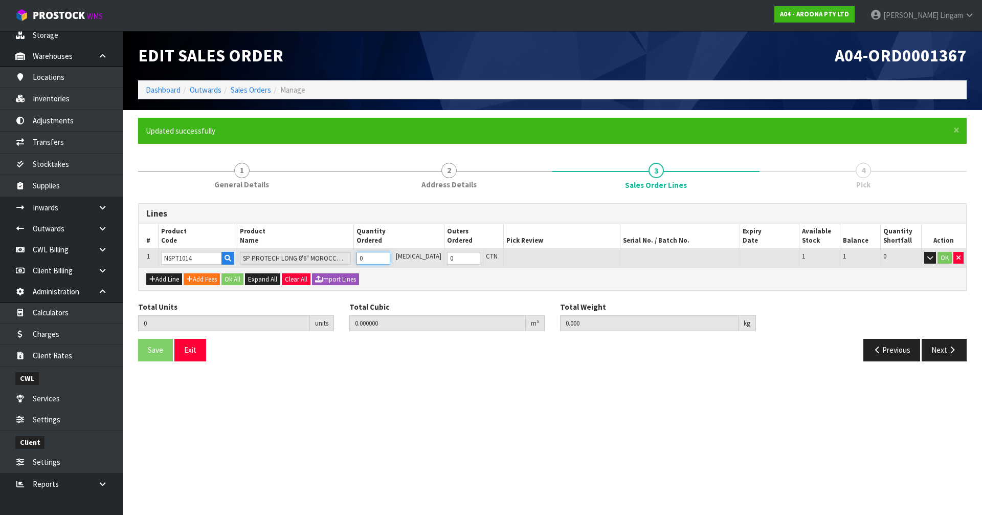
click at [348, 259] on tr "1 NSPT1014 NSP PROTECH LONG 8'6" MOROCCAN BLUE TINT FTU 0 [MEDICAL_DATA] 0 CTN …" at bounding box center [553, 258] width 828 height 19
type input "1"
type input "0.146034"
type input "10"
type input "1"
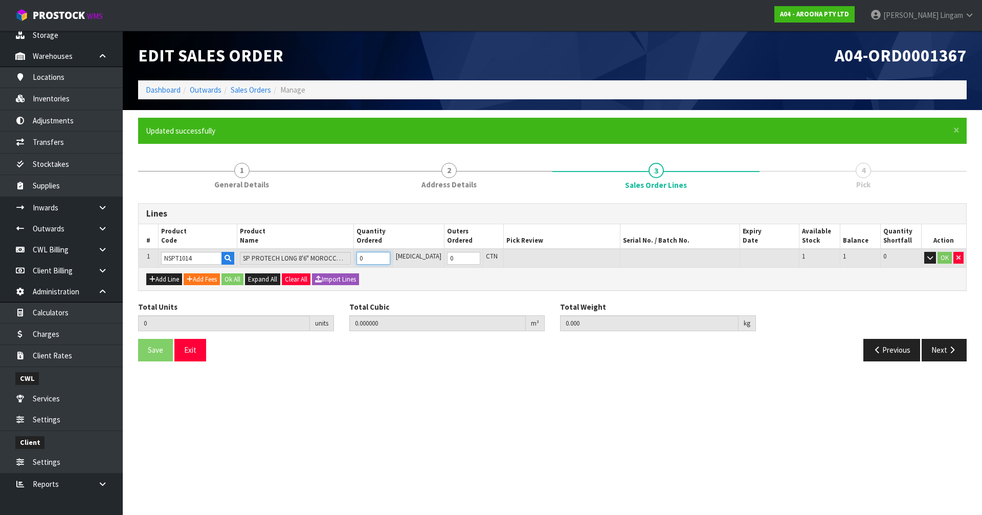
type input "1"
click at [234, 284] on button "Ok All" at bounding box center [232, 279] width 22 height 12
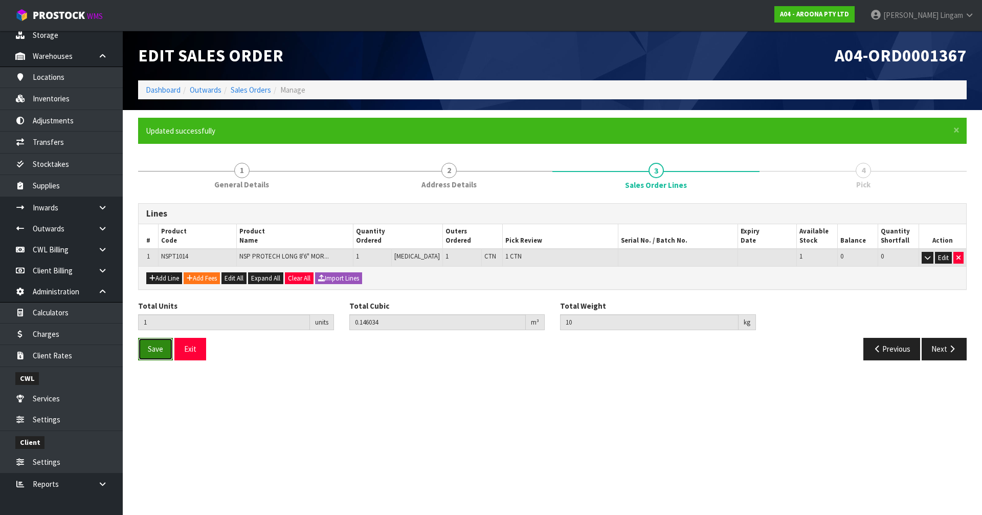
click at [157, 344] on span "Save" at bounding box center [155, 349] width 15 height 10
click at [931, 351] on button "Next" at bounding box center [944, 349] width 45 height 22
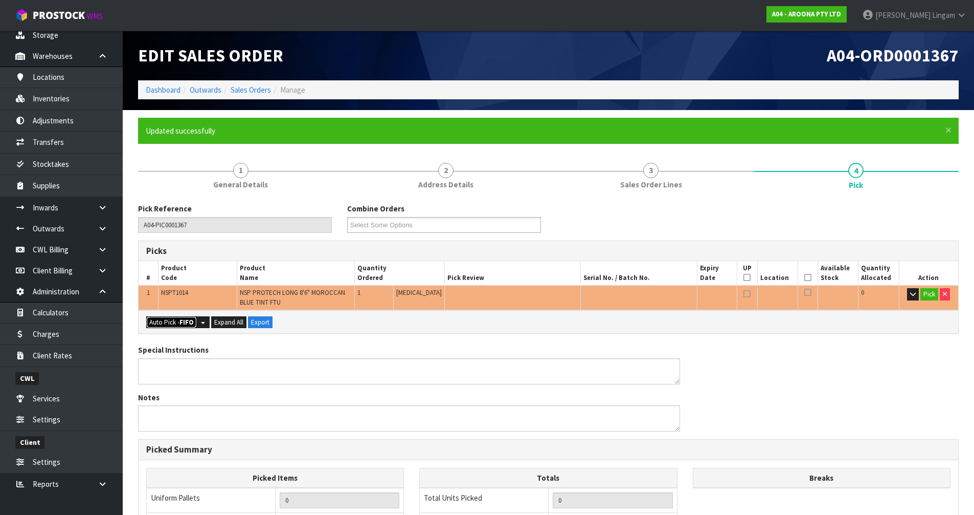
click at [163, 325] on button "Auto Pick - FIFO" at bounding box center [171, 322] width 51 height 12
type input "1"
type input "0.146034"
type input "10.000"
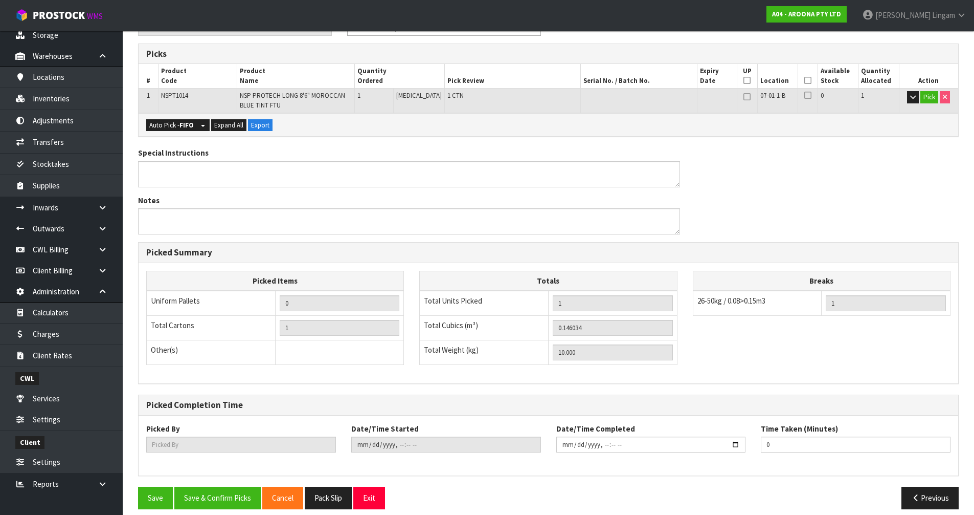
scroll to position [207, 0]
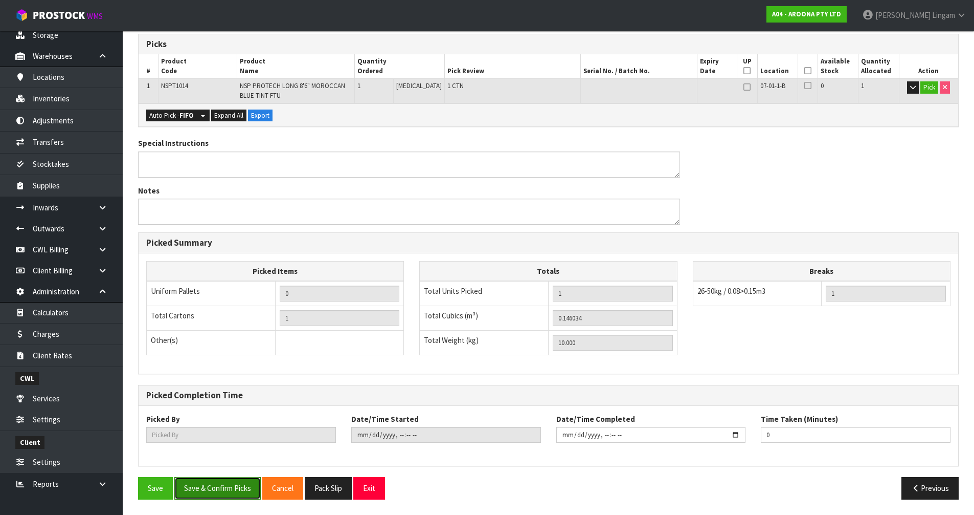
click at [228, 483] on button "Save & Confirm Picks" at bounding box center [217, 488] width 86 height 22
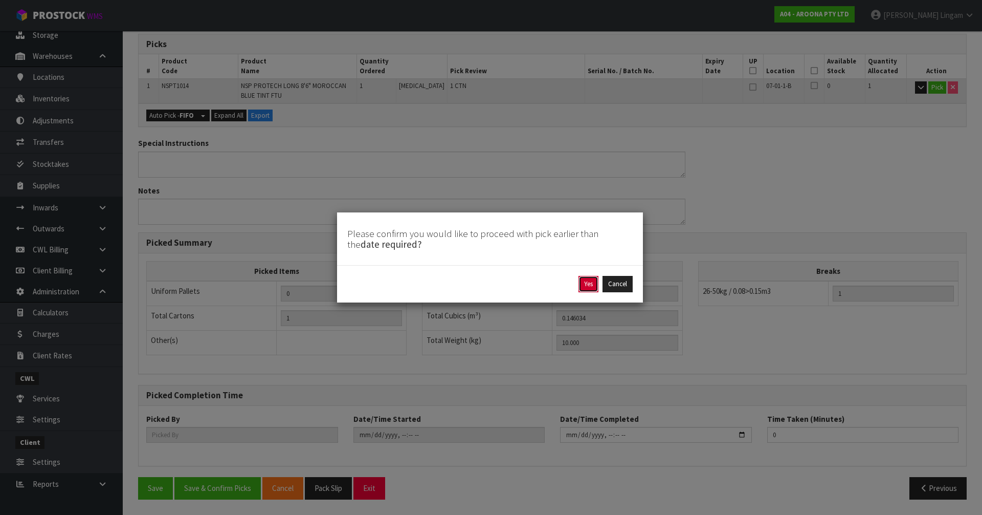
click at [583, 282] on button "Yes" at bounding box center [588, 284] width 20 height 16
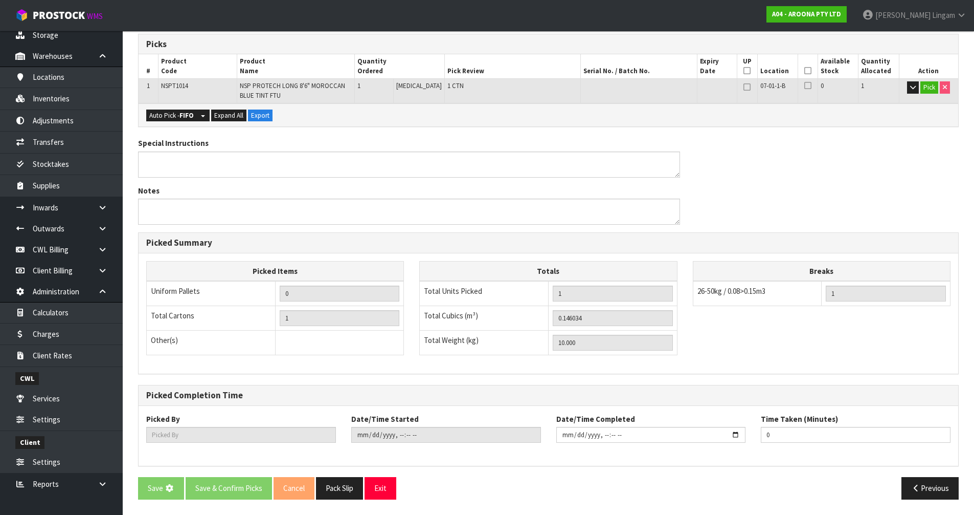
scroll to position [0, 0]
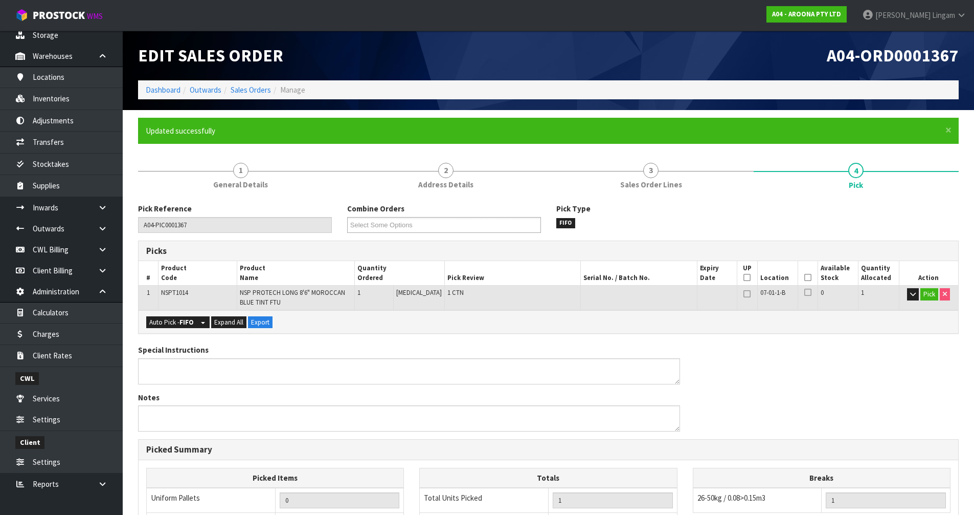
type input "[PERSON_NAME]"
type input "[DATE]T20:39"
